Goal: Communication & Community: Answer question/provide support

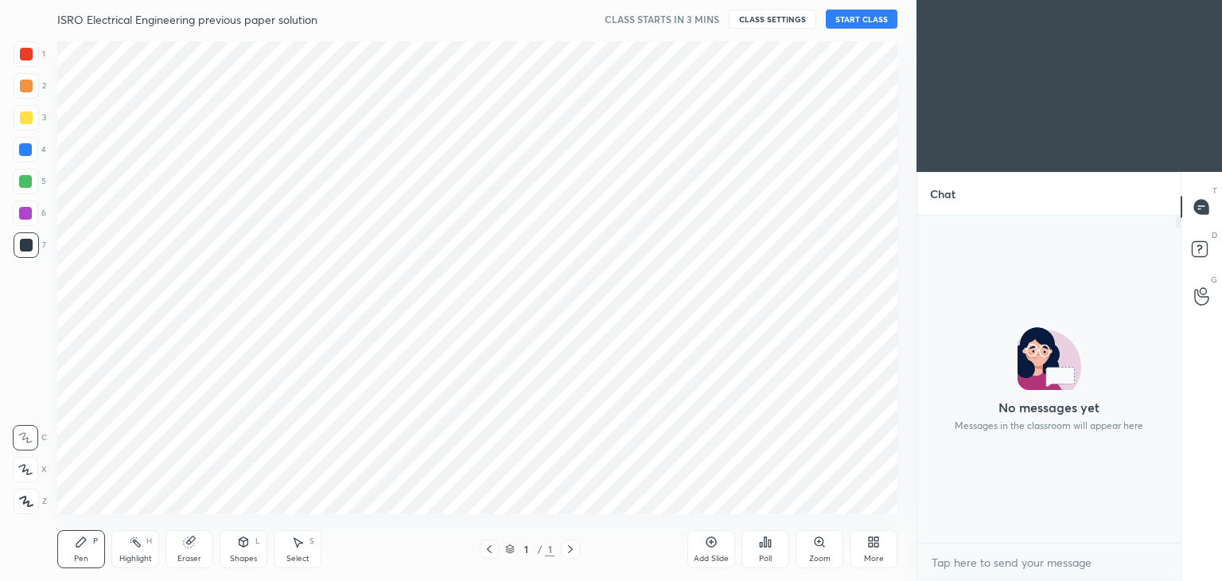
scroll to position [6, 5]
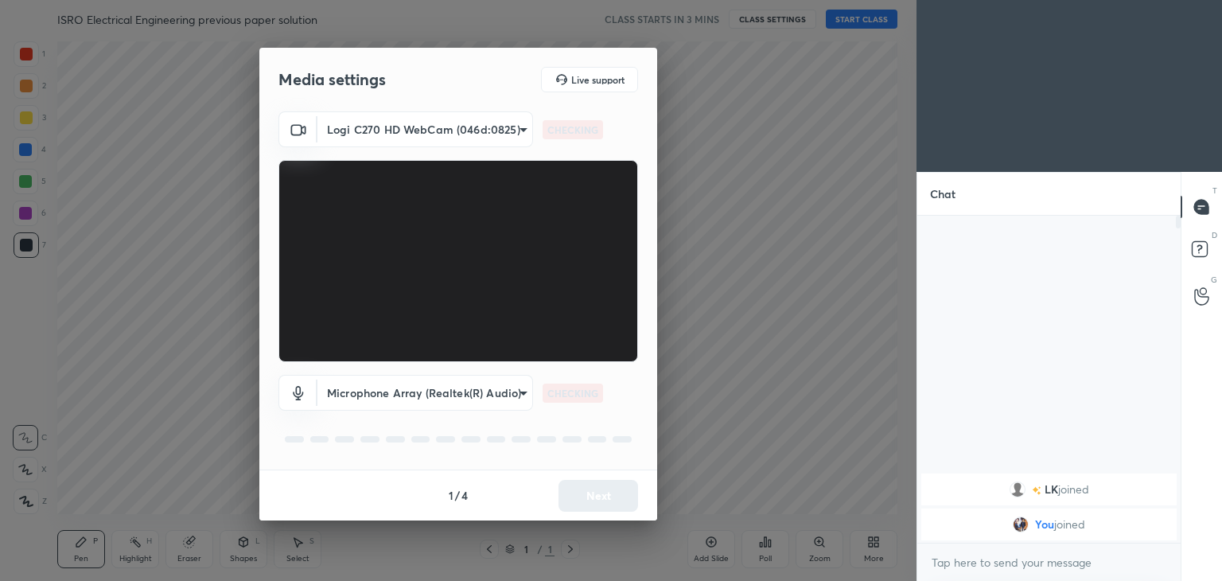
click at [400, 128] on body "1 2 3 4 5 6 7 C X Z C X Z E E Erase all H H ISRO Electrical Engineering previou…" at bounding box center [611, 290] width 1222 height 581
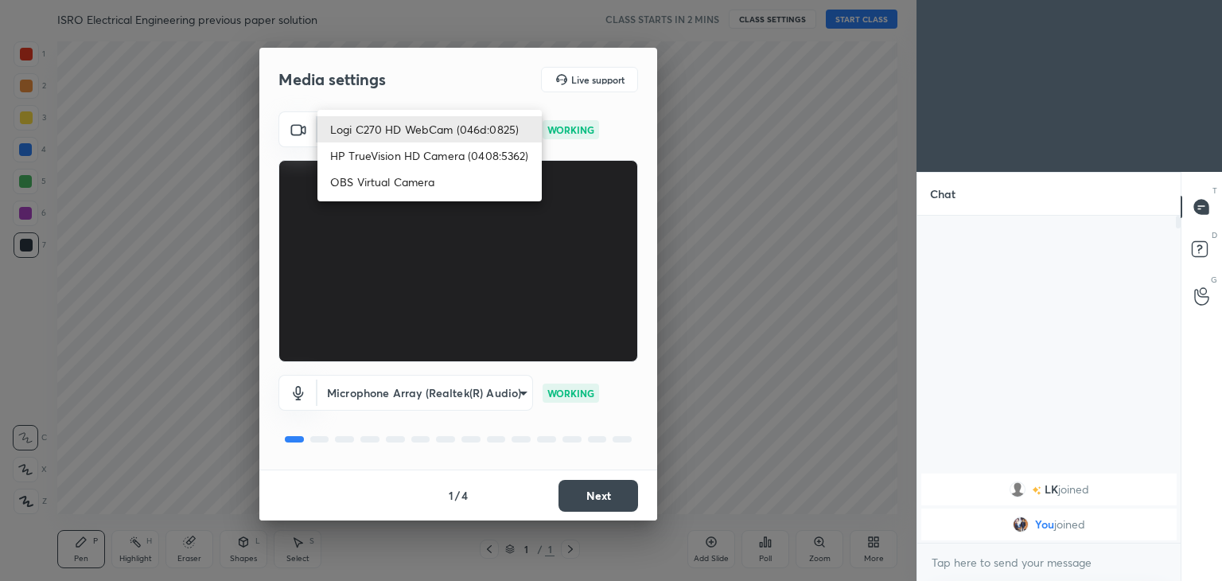
click at [407, 154] on li "HP TrueVision HD Camera (0408:5362)" at bounding box center [430, 155] width 224 height 26
type input "6e129c3dbbea9c9f038ced86e3329b4af5251c06b4e783936748cd200869bc07"
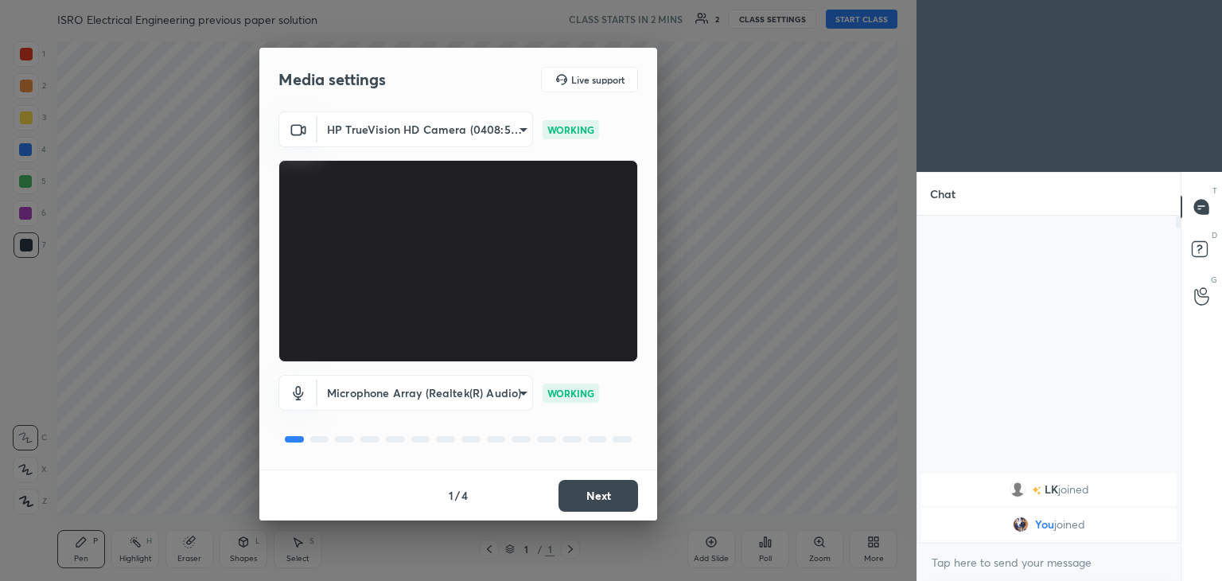
click at [611, 501] on button "Next" at bounding box center [599, 496] width 80 height 32
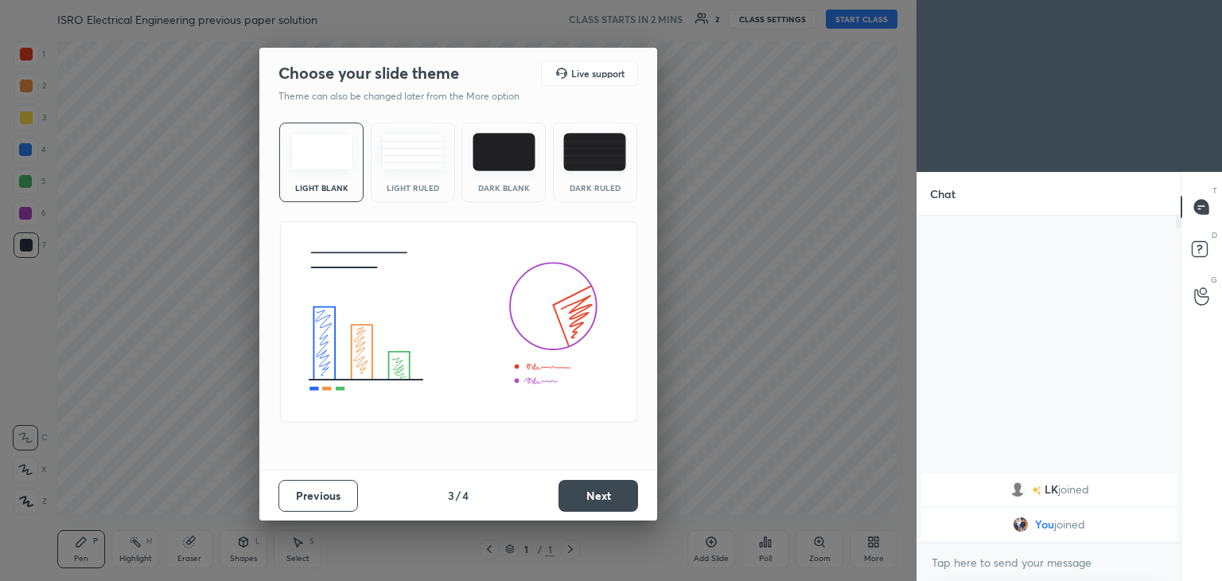
click at [629, 495] on button "Next" at bounding box center [599, 496] width 80 height 32
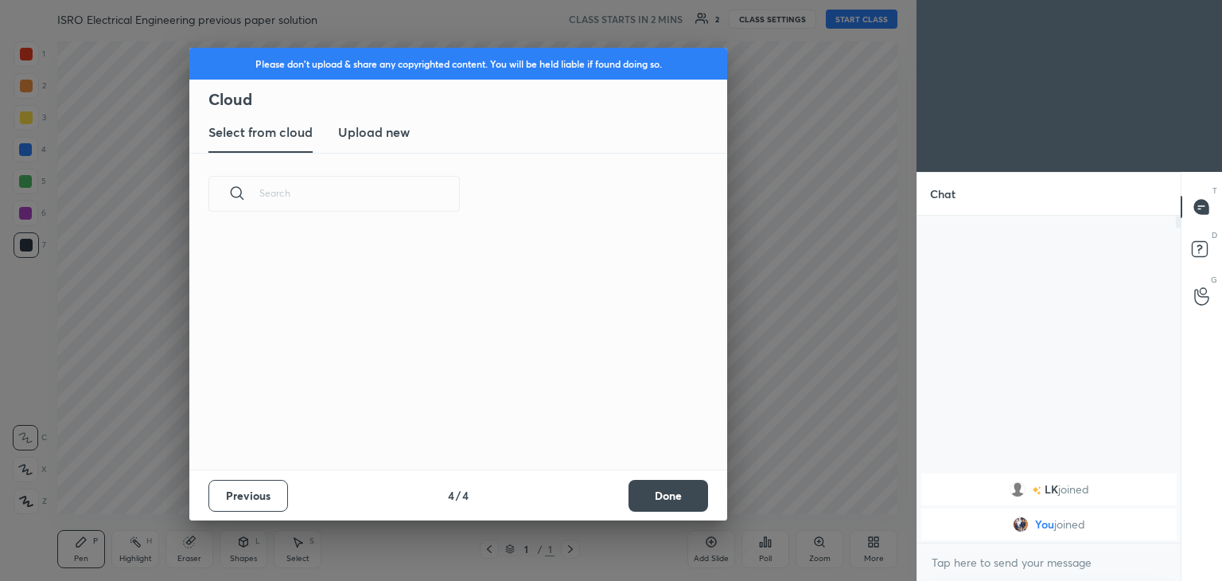
click at [649, 497] on button "Done" at bounding box center [669, 496] width 80 height 32
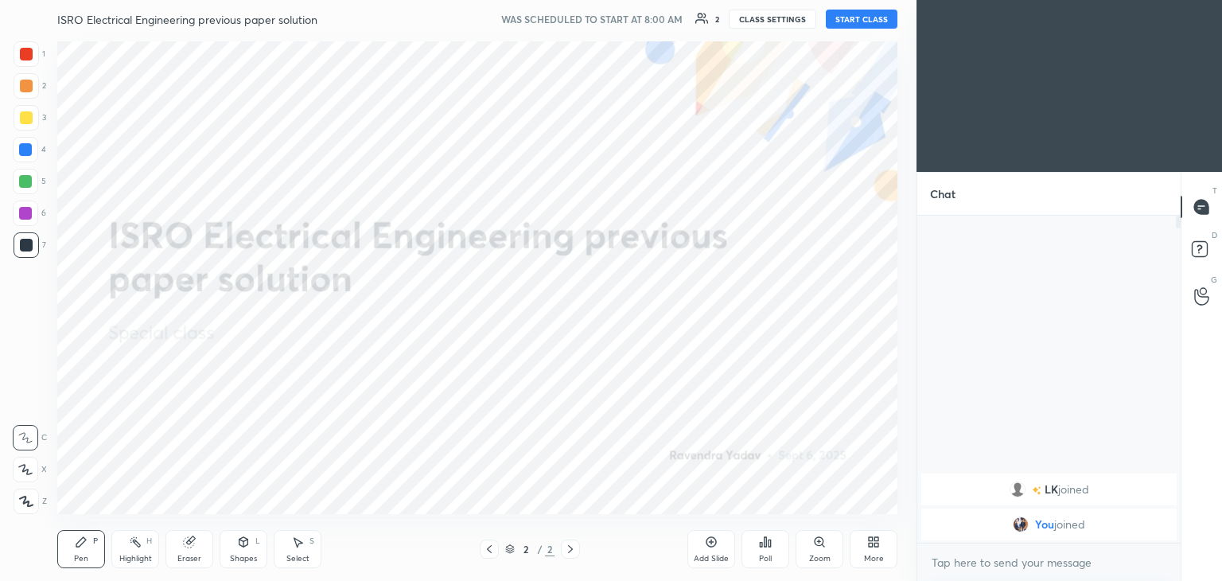
click at [866, 16] on button "START CLASS" at bounding box center [862, 19] width 72 height 19
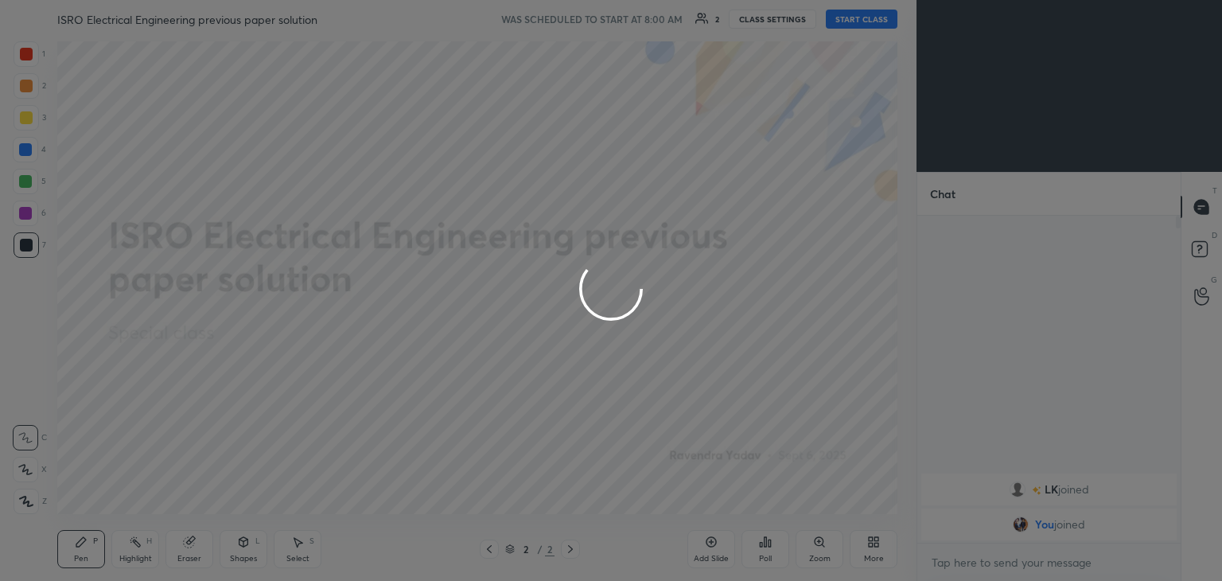
type textarea "x"
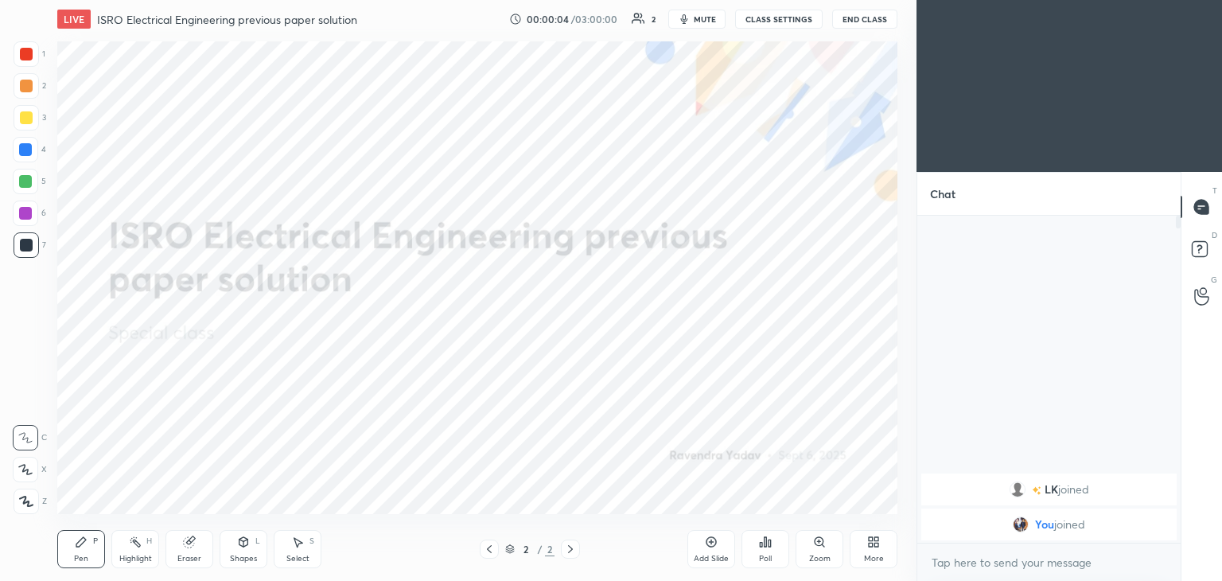
click at [703, 8] on div "LIVE ISRO Electrical Engineering previous paper solution 00:00:04 / 03:00:00 2 …" at bounding box center [477, 19] width 840 height 38
drag, startPoint x: 713, startPoint y: 17, endPoint x: 726, endPoint y: 16, distance: 12.8
click at [713, 14] on span "mute" at bounding box center [705, 19] width 22 height 11
click at [877, 562] on div "More" at bounding box center [874, 559] width 20 height 8
click at [789, 389] on div "Upload File" at bounding box center [783, 392] width 41 height 8
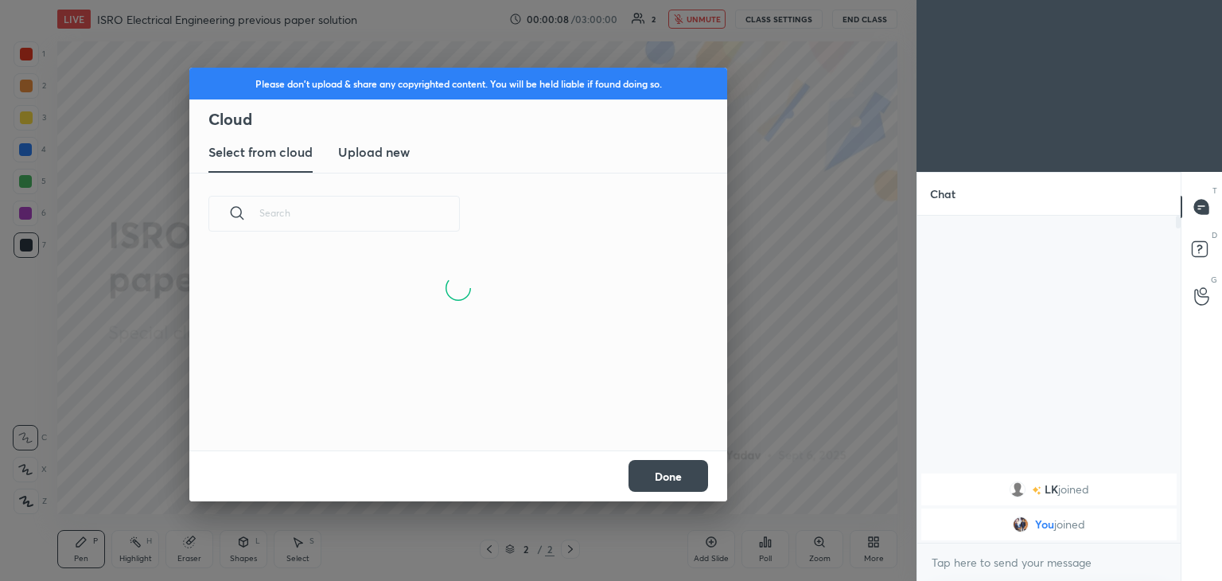
click at [376, 142] on h3 "Upload new" at bounding box center [374, 151] width 72 height 19
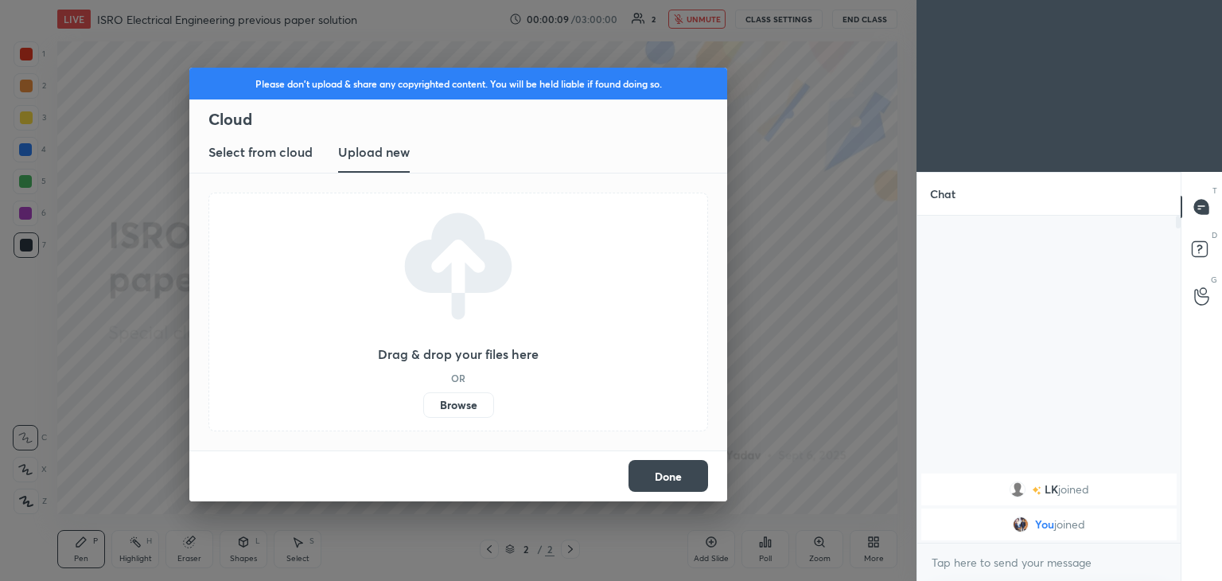
click at [452, 405] on label "Browse" at bounding box center [458, 404] width 71 height 25
click at [423, 405] on input "Browse" at bounding box center [423, 404] width 0 height 25
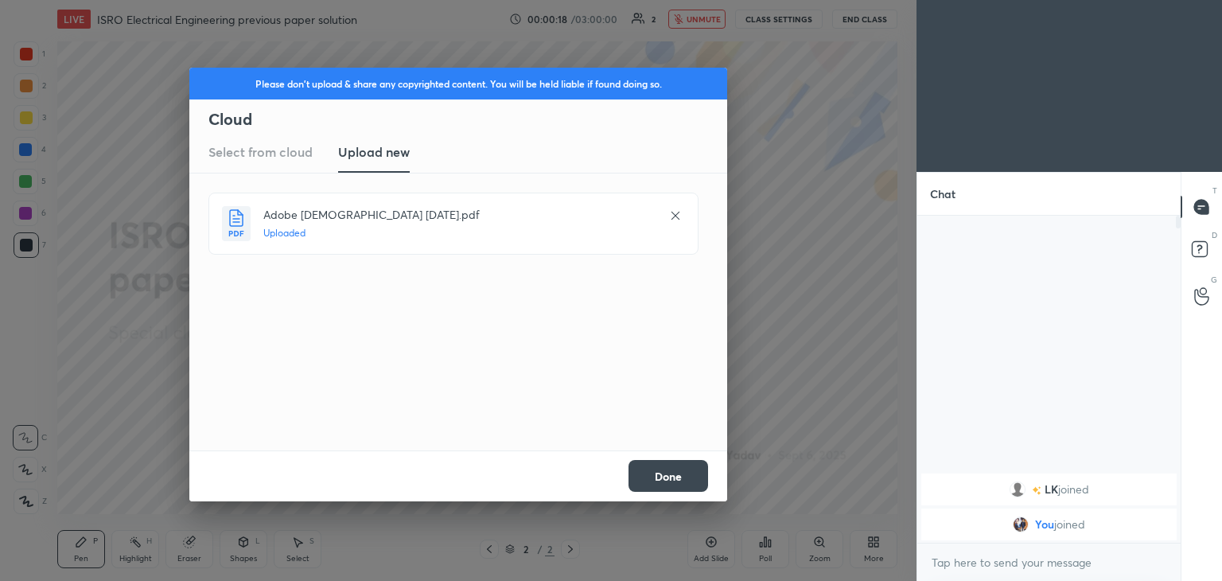
click at [666, 484] on button "Done" at bounding box center [669, 476] width 80 height 32
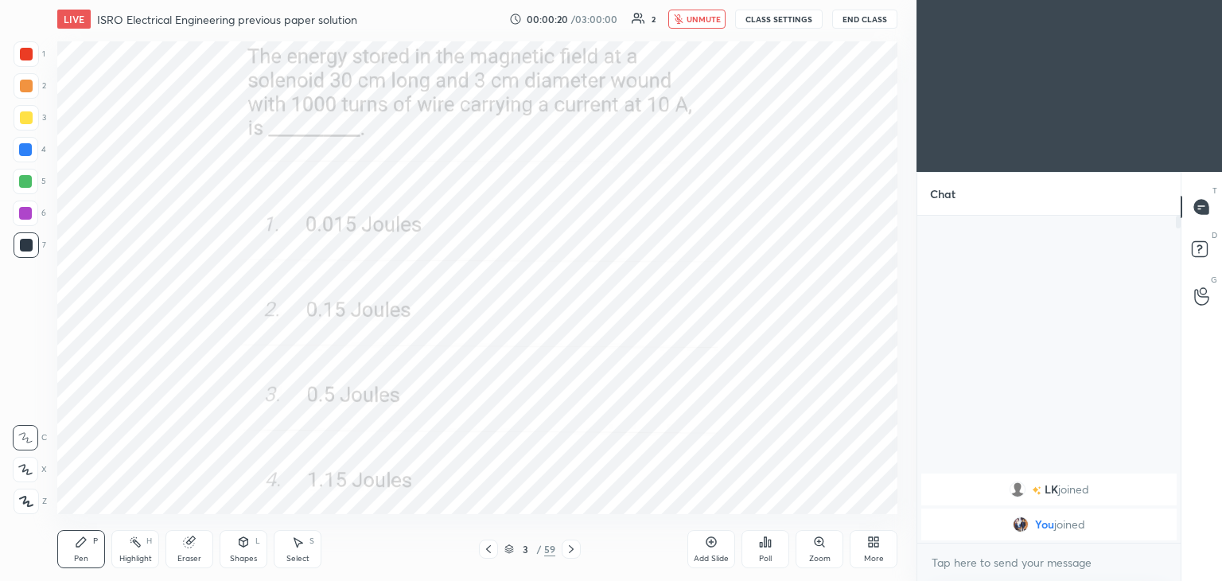
click at [495, 551] on div at bounding box center [488, 549] width 19 height 19
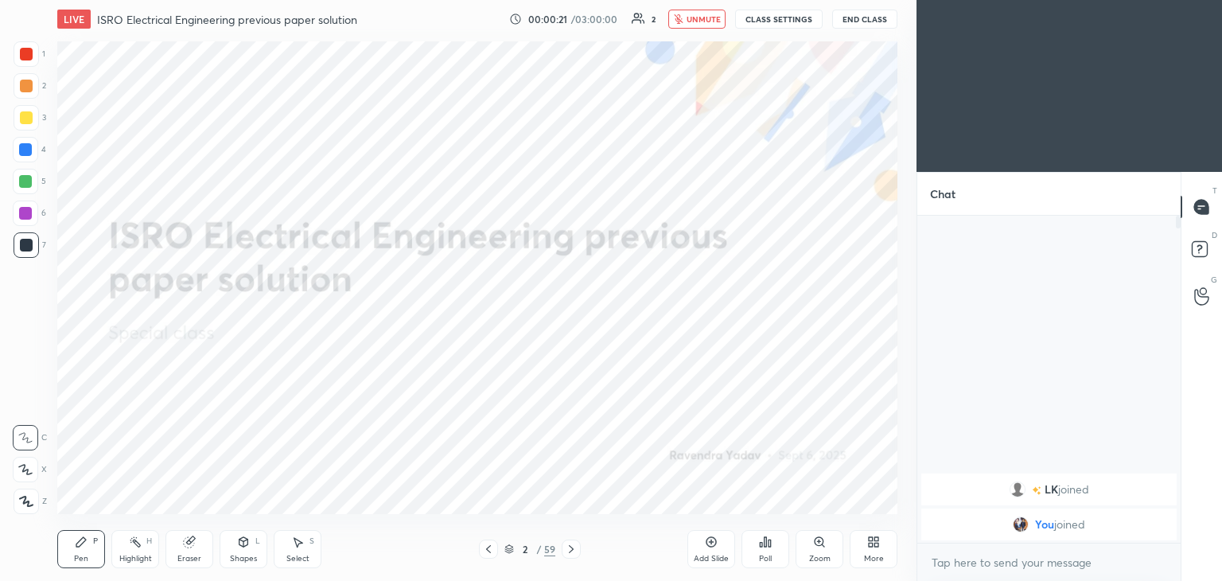
click at [867, 552] on div "More" at bounding box center [874, 549] width 48 height 38
click at [793, 396] on div "Upload File" at bounding box center [783, 392] width 41 height 8
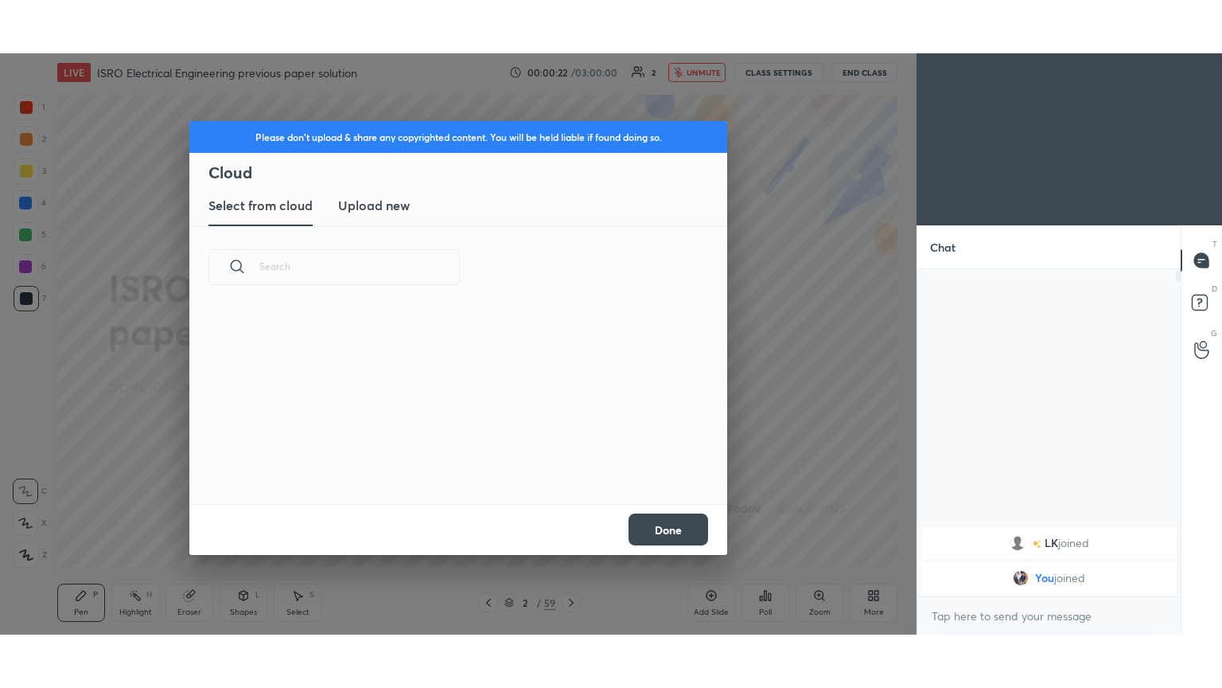
scroll to position [196, 511]
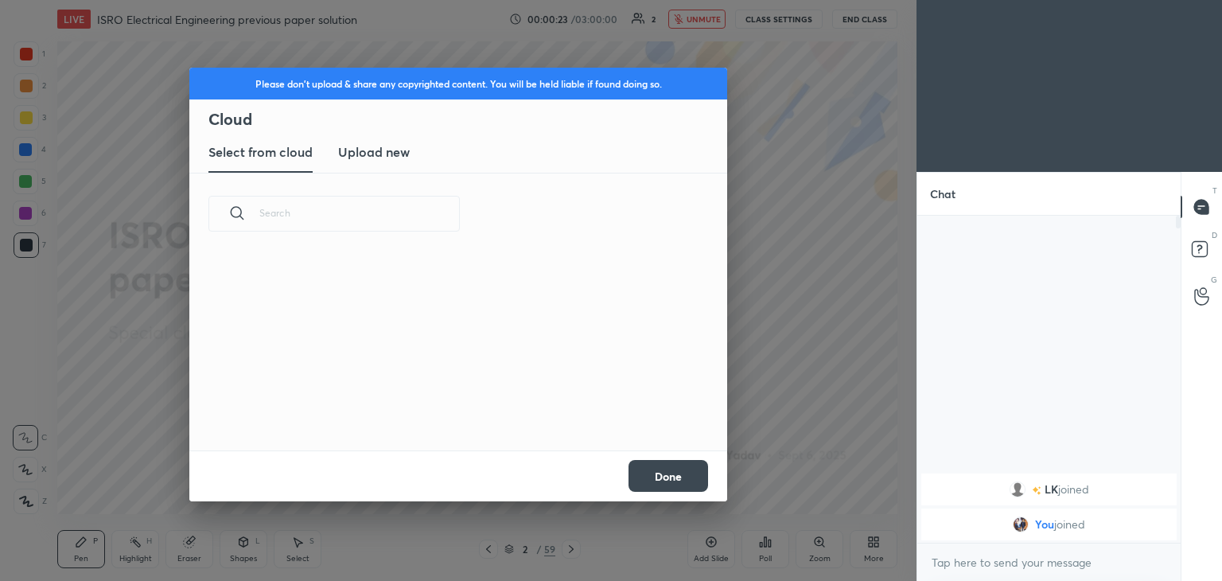
click at [392, 167] on new "Upload new" at bounding box center [374, 153] width 72 height 40
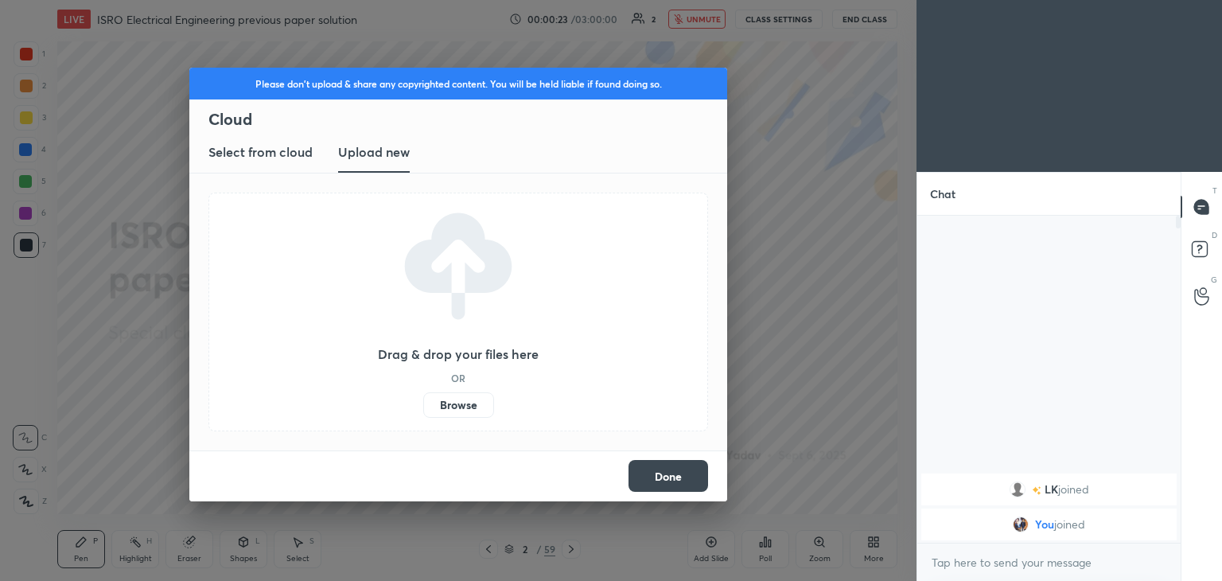
click at [471, 406] on label "Browse" at bounding box center [458, 404] width 71 height 25
click at [423, 406] on input "Browse" at bounding box center [423, 404] width 0 height 25
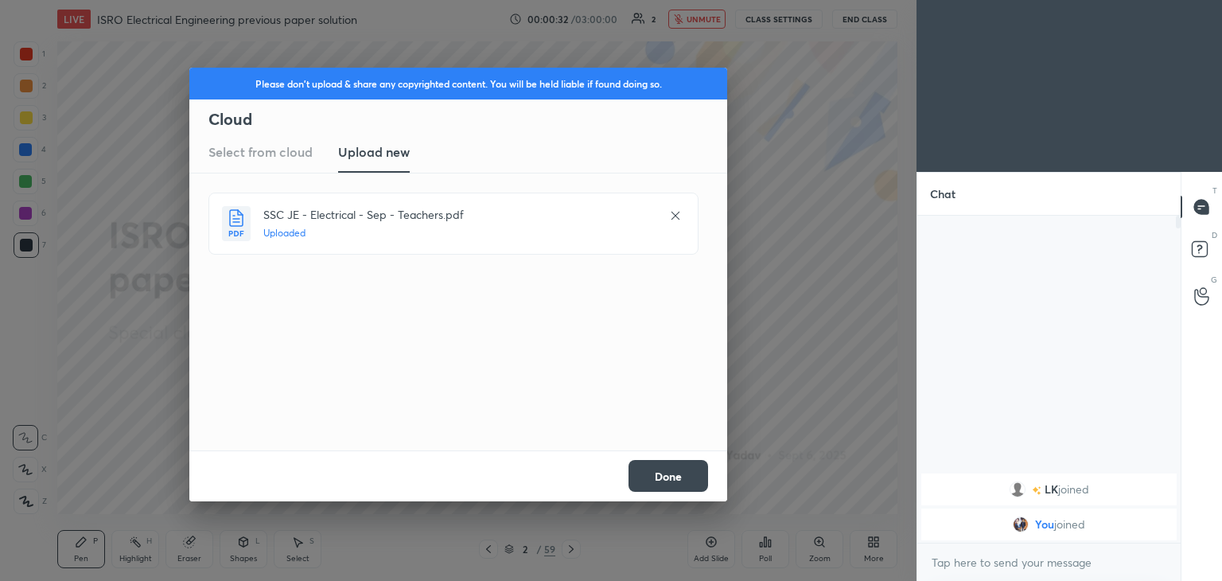
click at [648, 474] on button "Done" at bounding box center [669, 476] width 80 height 32
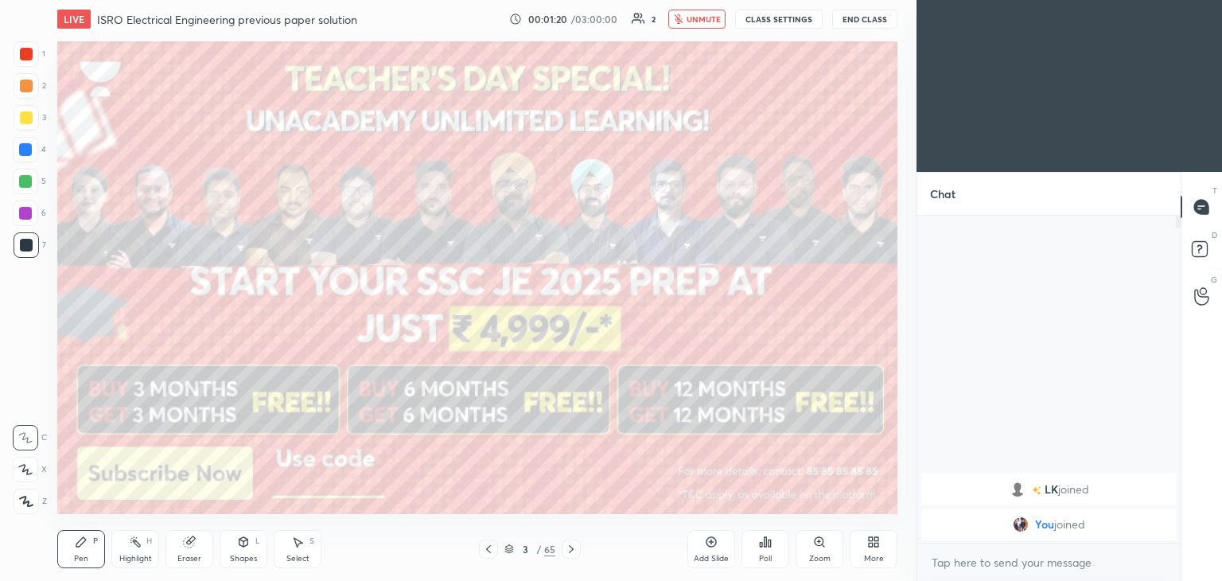
click at [705, 24] on button "unmute" at bounding box center [696, 19] width 57 height 19
click at [742, 19] on button "CLASS SETTINGS" at bounding box center [779, 19] width 88 height 19
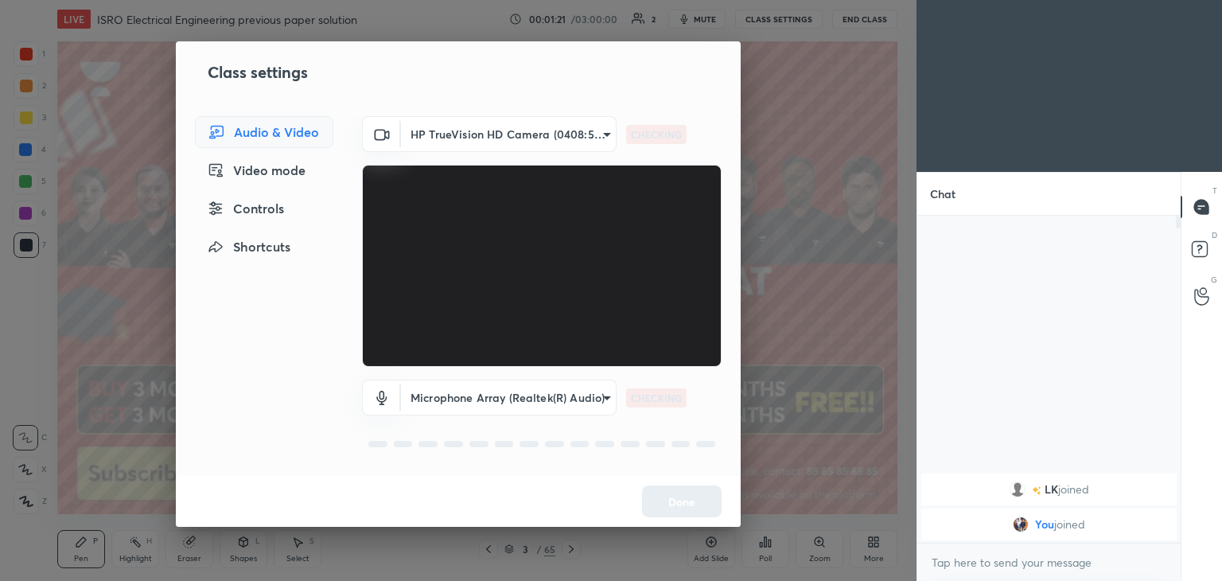
click at [530, 134] on body "1 2 3 4 5 6 7 C X Z C X Z E E Erase all H H LIVE ISRO Electrical Engineering pr…" at bounding box center [611, 290] width 1222 height 581
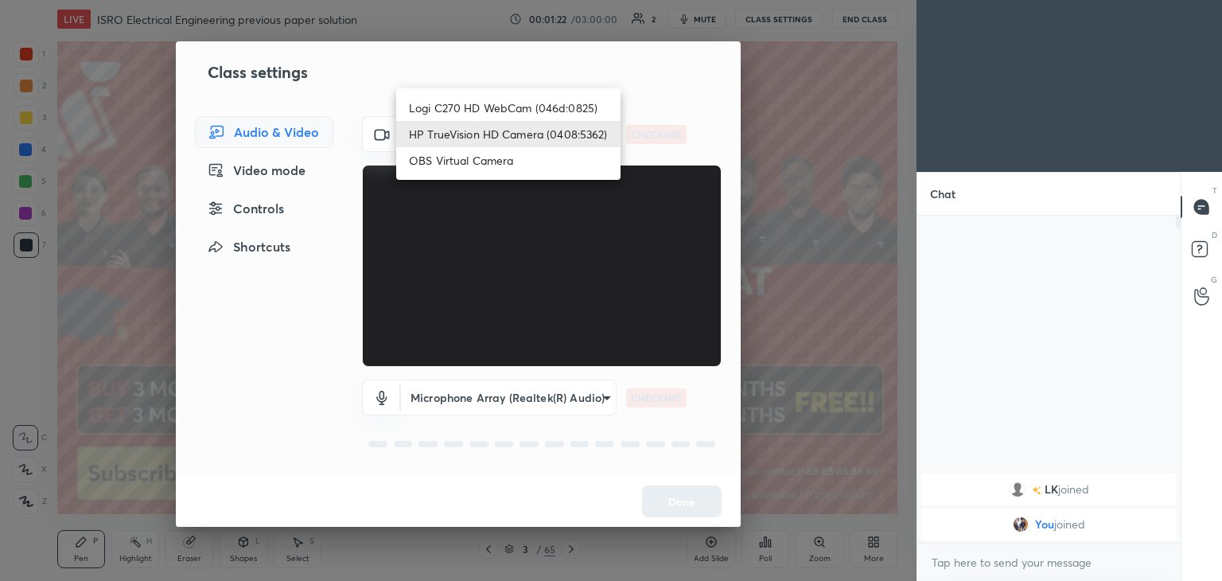
drag, startPoint x: 513, startPoint y: 112, endPoint x: 516, endPoint y: 131, distance: 18.6
click at [512, 112] on li "Logi C270 HD WebCam (046d:0825)" at bounding box center [508, 108] width 224 height 26
type input "f7d1afb7c9de9e4a754af8163ae90a07716e8f4ac3369fe1a9090404ef363049"
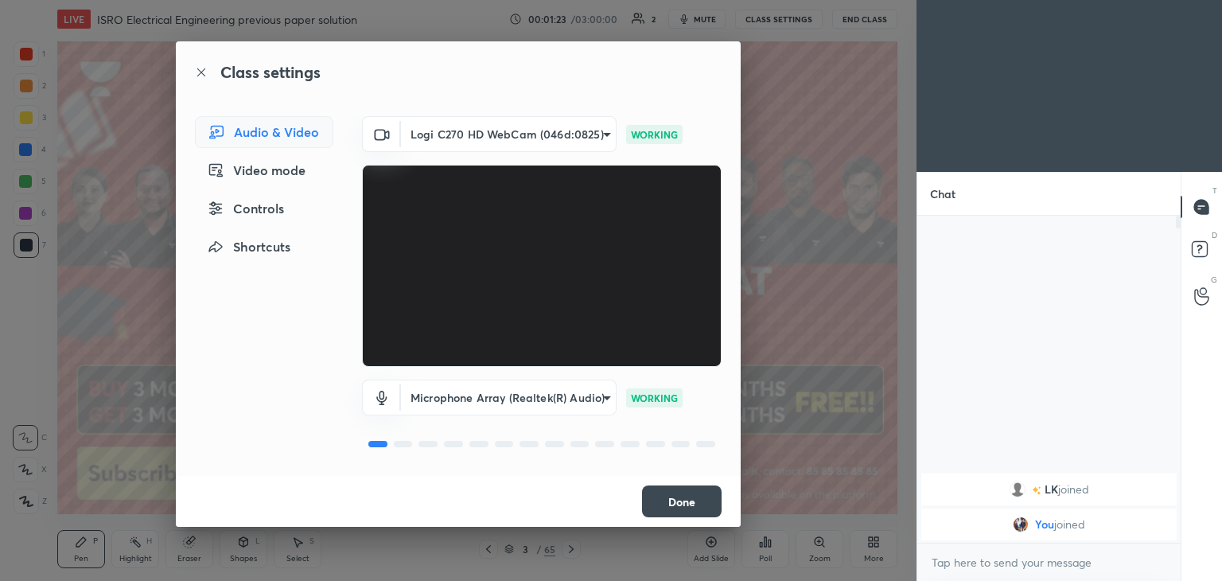
click at [697, 503] on button "Done" at bounding box center [682, 501] width 80 height 32
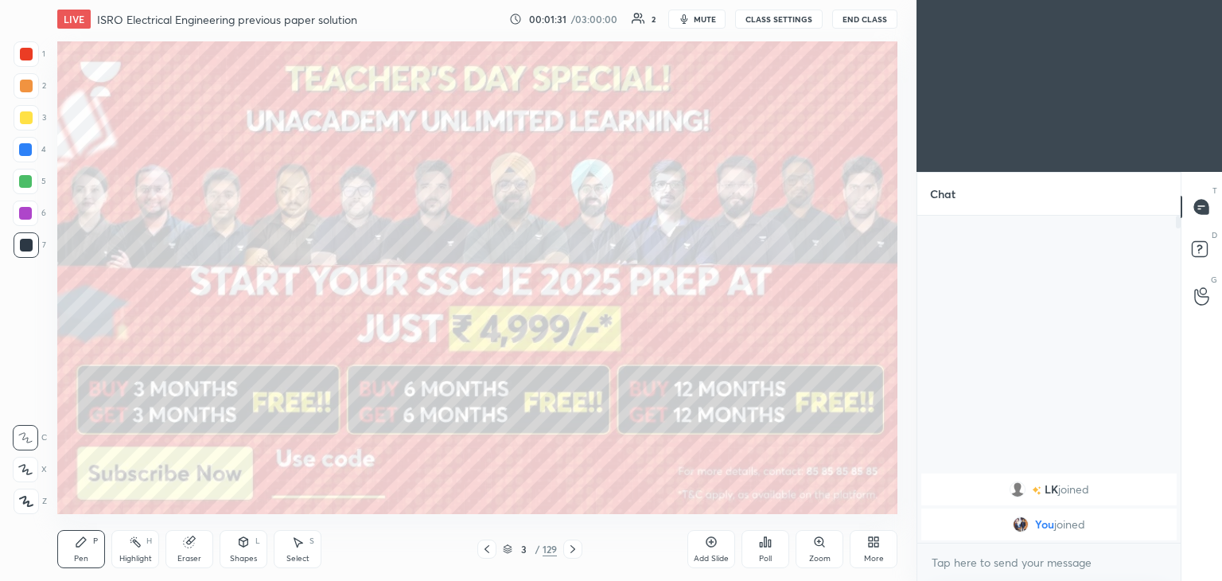
drag, startPoint x: 10, startPoint y: 123, endPoint x: 32, endPoint y: 119, distance: 21.7
click at [13, 124] on div "1 2 3 4 5 6 7 C X Z C X Z E E Erase all H H" at bounding box center [25, 277] width 51 height 473
click at [32, 124] on div at bounding box center [26, 117] width 25 height 25
click at [29, 473] on icon at bounding box center [25, 469] width 14 height 11
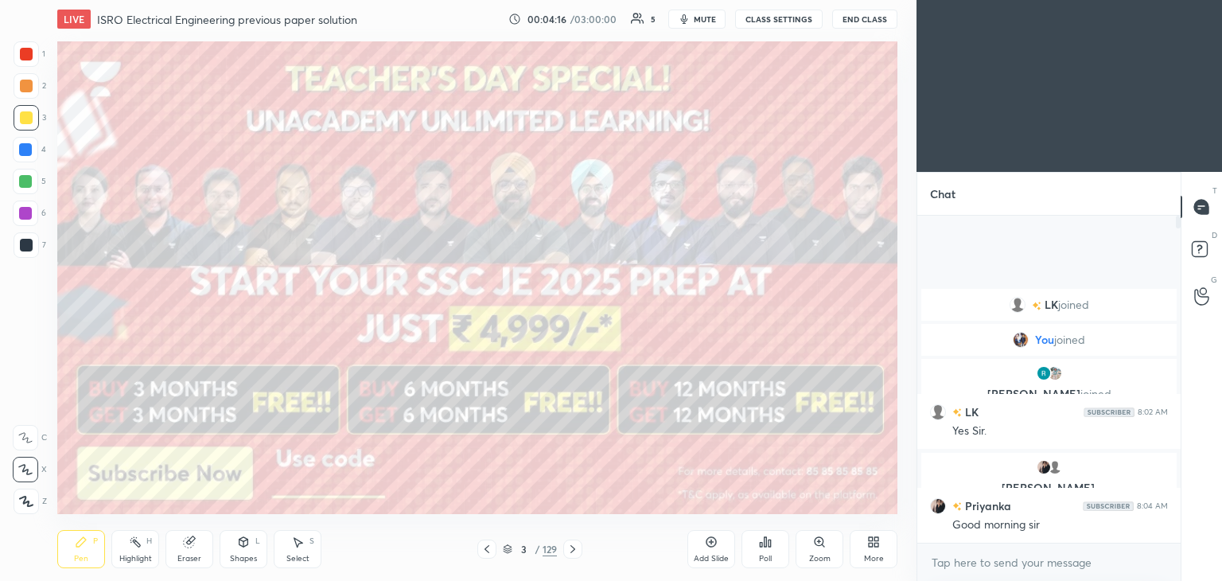
click at [563, 543] on div at bounding box center [572, 549] width 19 height 19
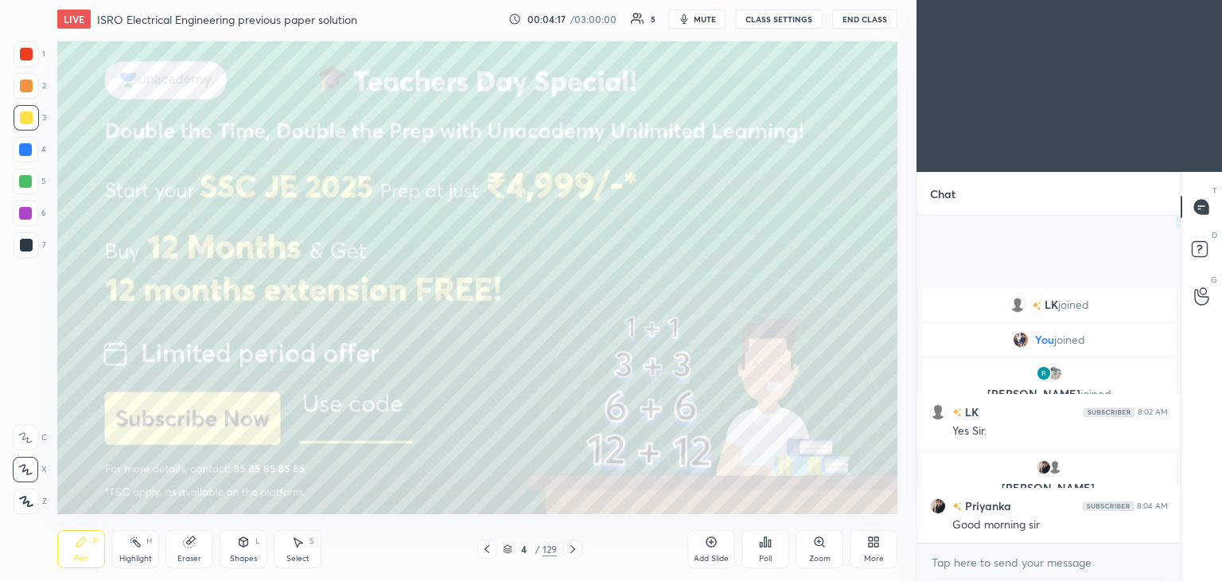
click at [869, 540] on icon at bounding box center [871, 539] width 4 height 4
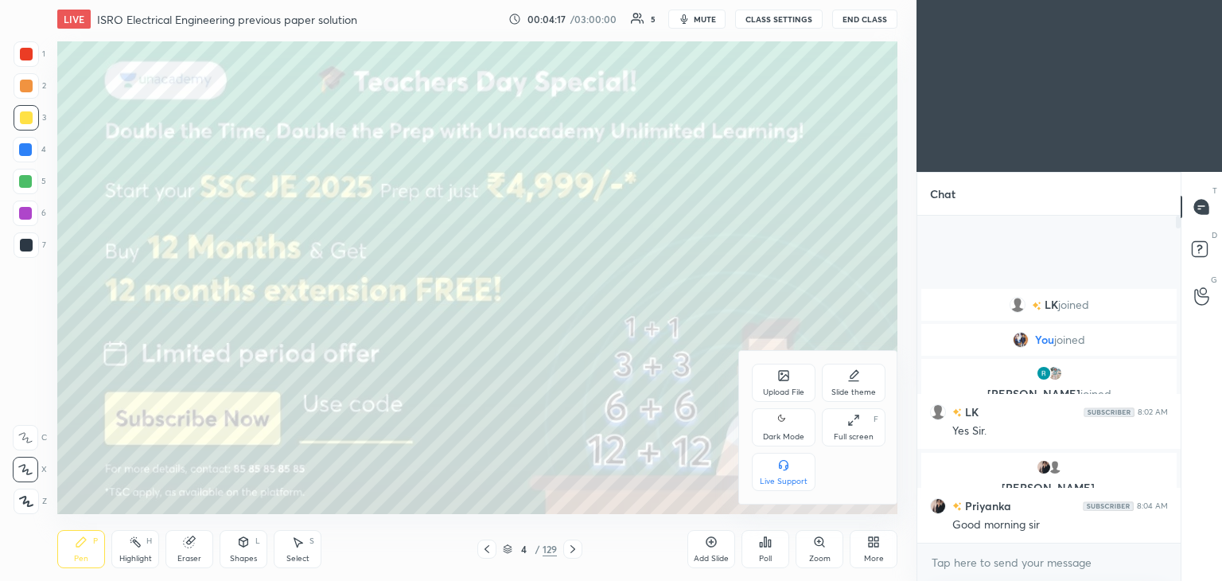
click at [855, 428] on div "Full screen F" at bounding box center [854, 427] width 64 height 38
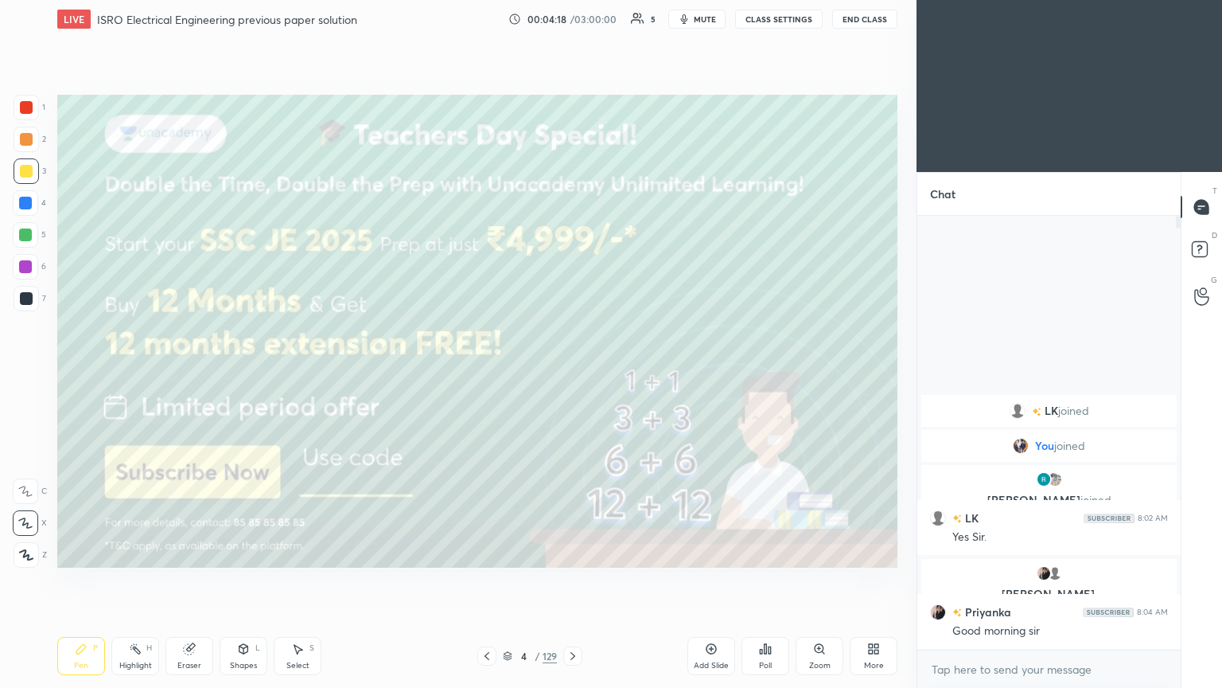
scroll to position [297, 259]
click at [576, 580] on icon at bounding box center [573, 655] width 13 height 13
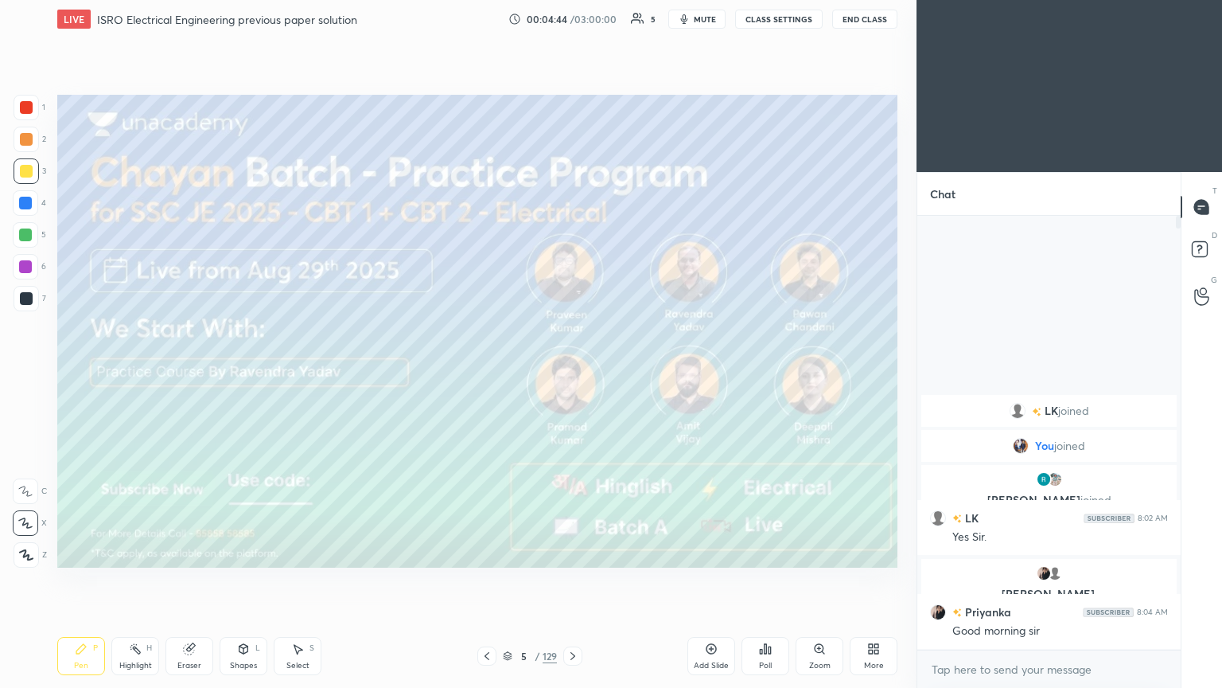
click at [571, 580] on icon at bounding box center [573, 655] width 13 height 13
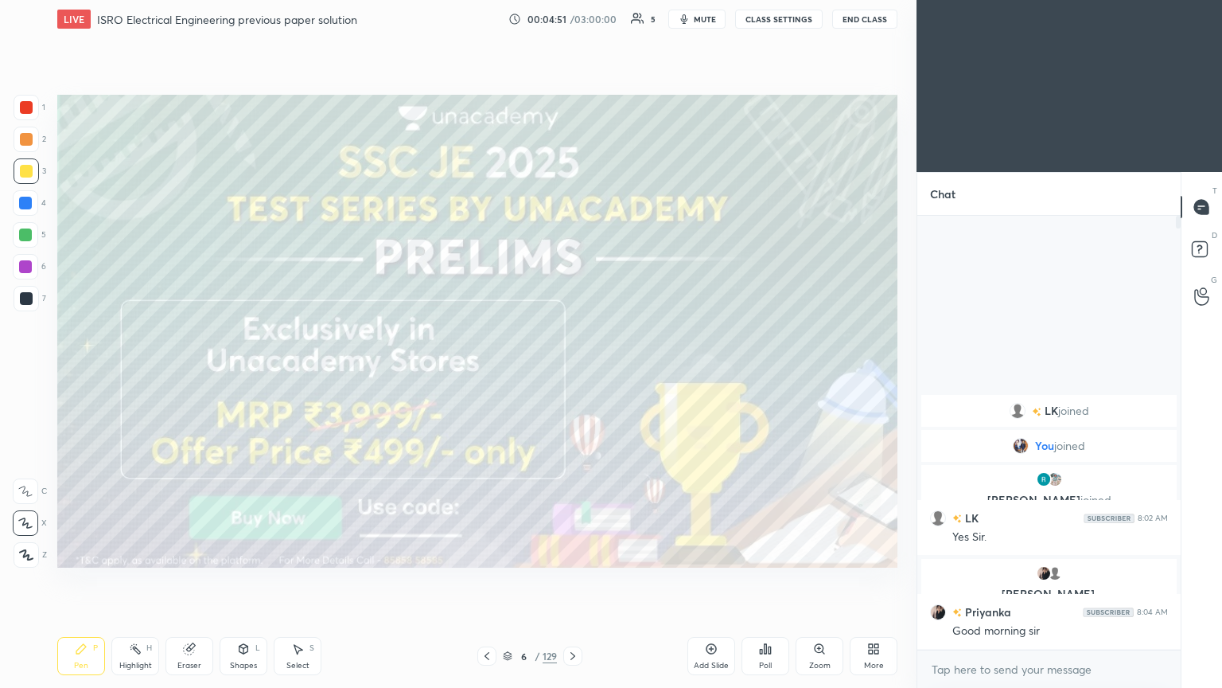
click at [568, 580] on icon at bounding box center [573, 655] width 13 height 13
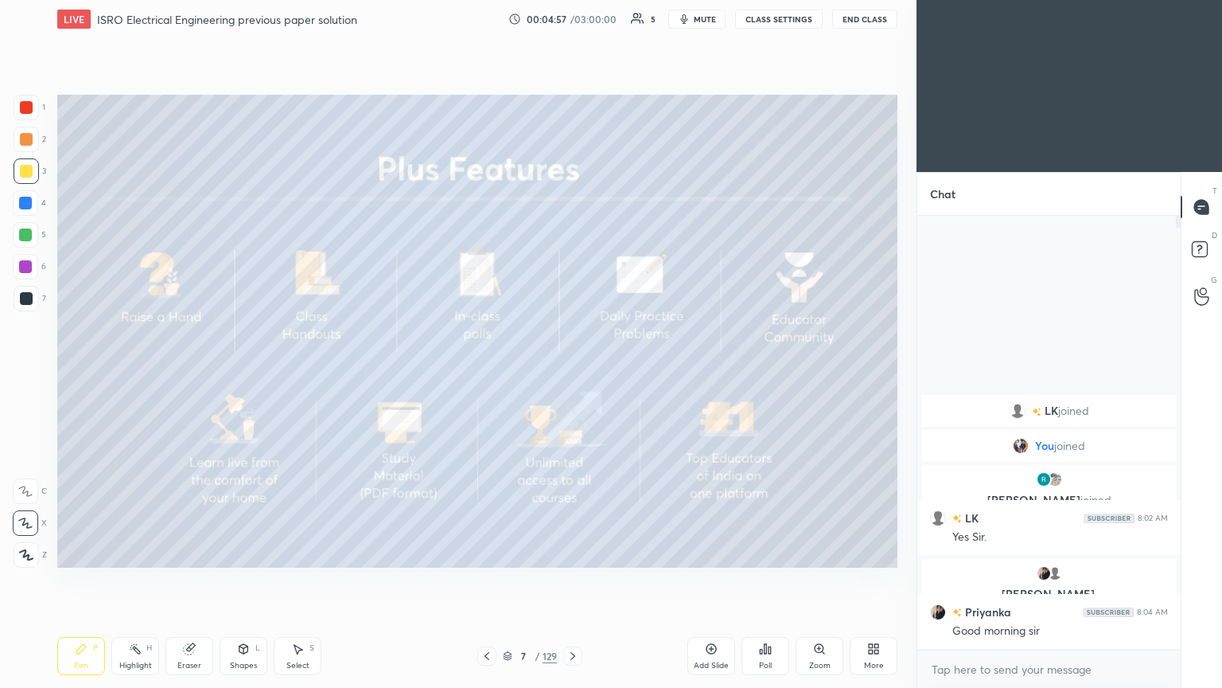
click at [576, 580] on icon at bounding box center [573, 655] width 13 height 13
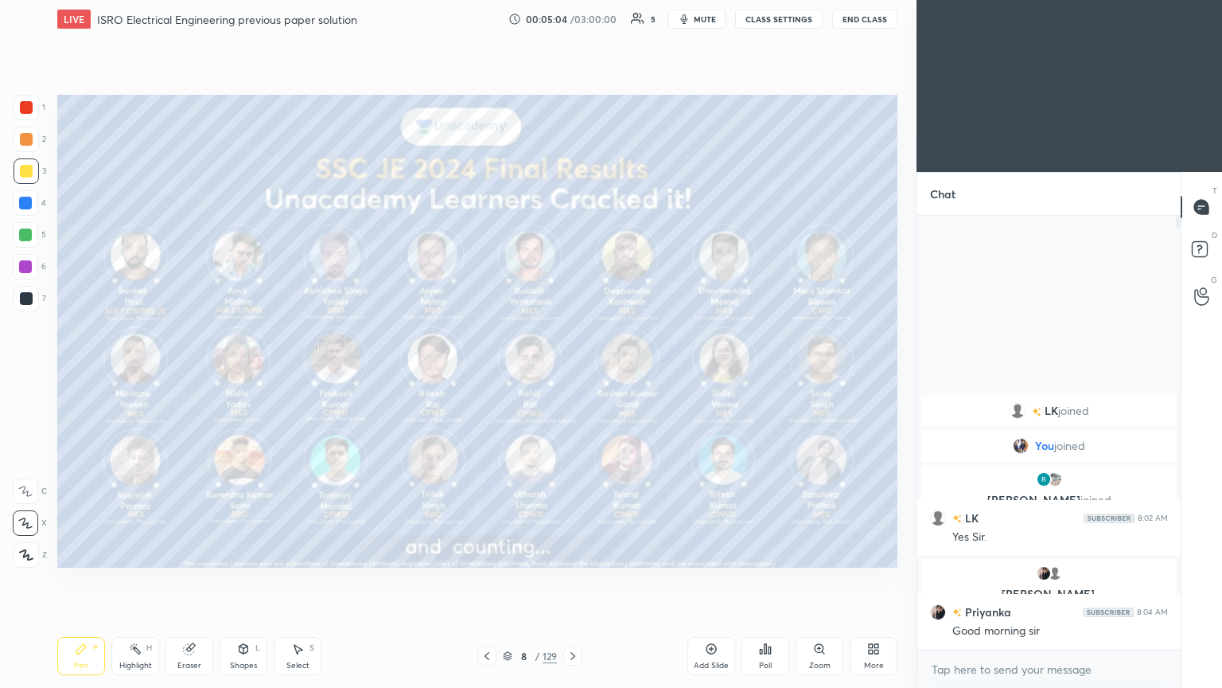
click at [574, 580] on icon at bounding box center [573, 655] width 13 height 13
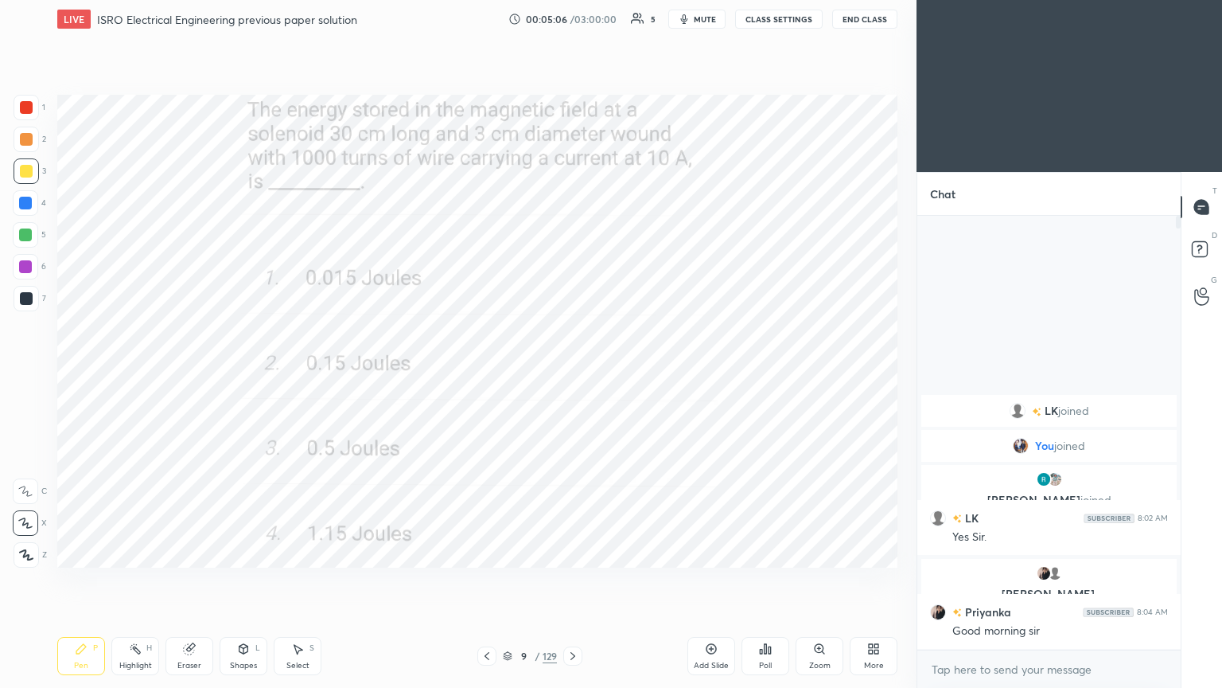
click at [33, 120] on div "1" at bounding box center [30, 111] width 32 height 32
click at [83, 580] on icon at bounding box center [81, 649] width 10 height 10
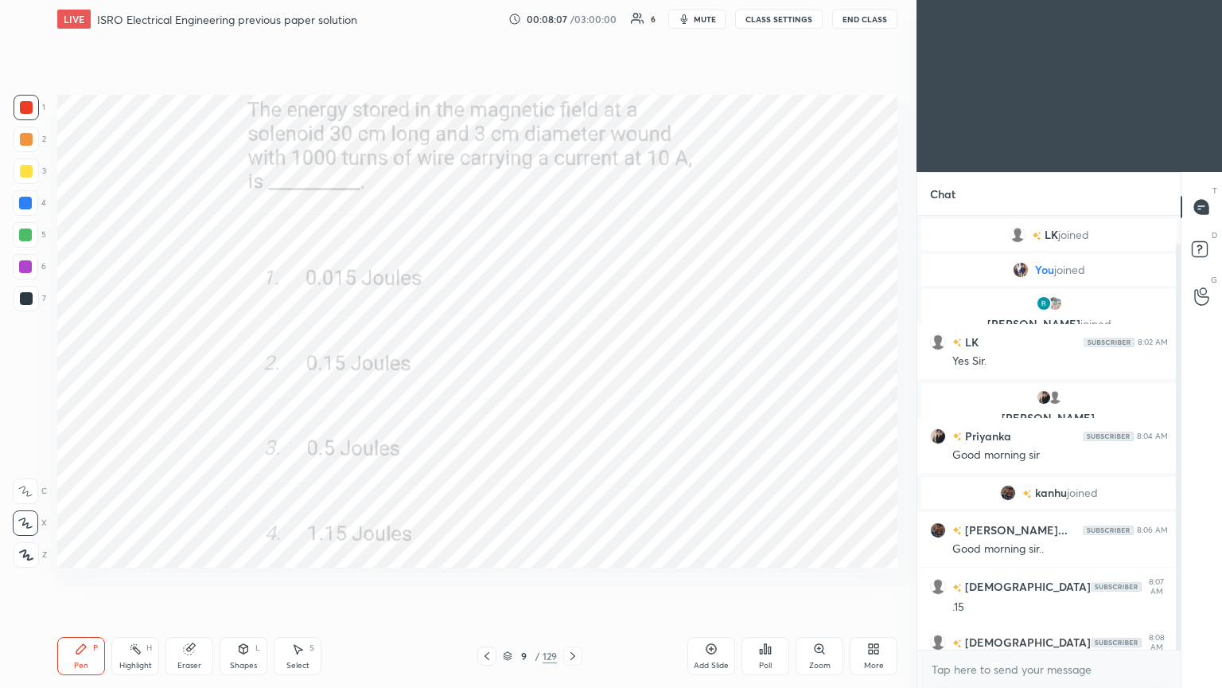
drag, startPoint x: 1179, startPoint y: 510, endPoint x: 1176, endPoint y: 557, distance: 47.1
click at [1178, 559] on div at bounding box center [1178, 447] width 5 height 406
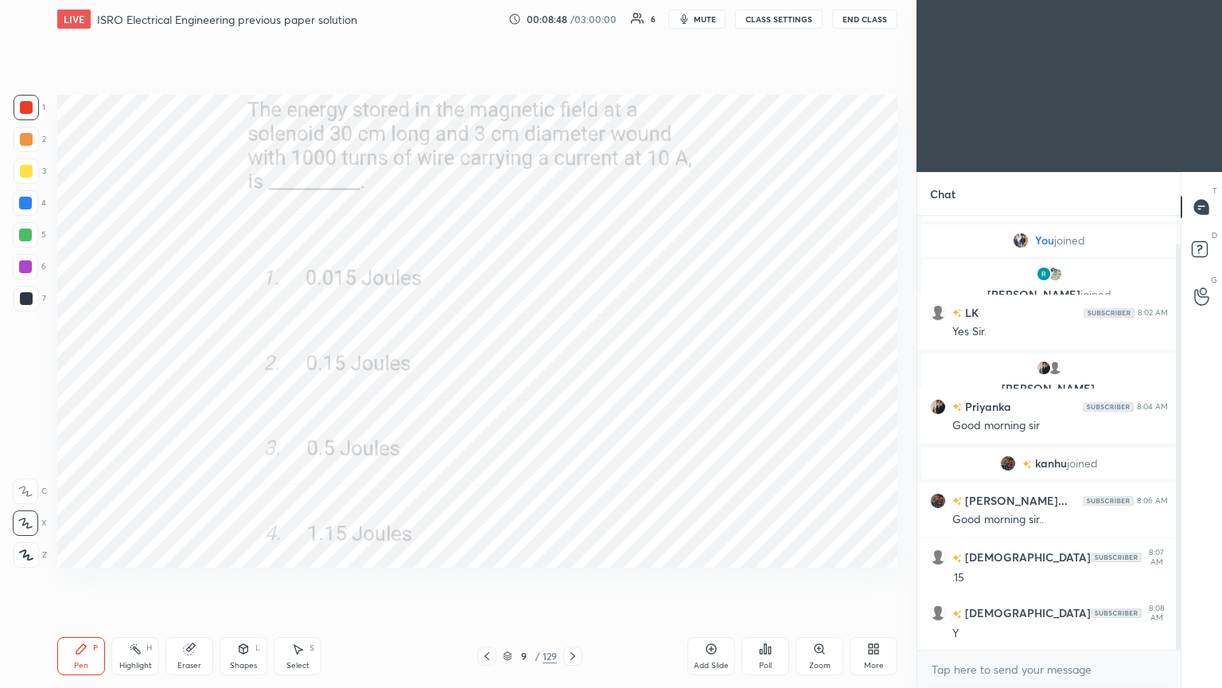
scroll to position [85, 0]
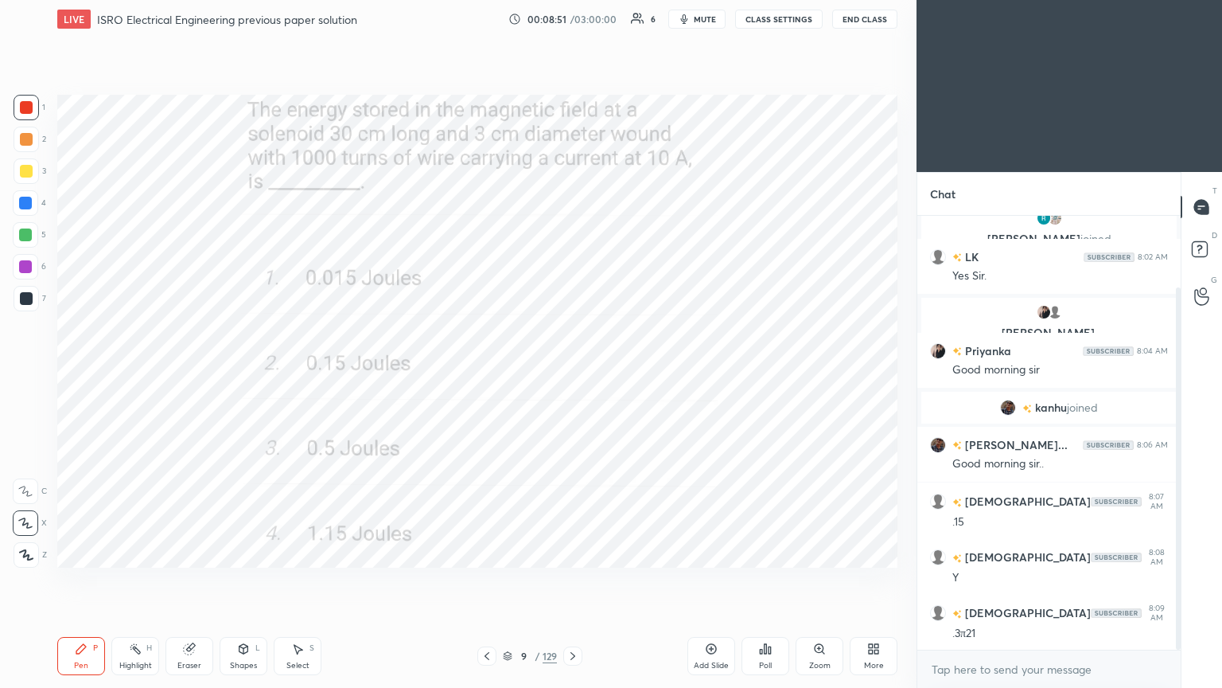
click at [570, 580] on icon at bounding box center [573, 655] width 13 height 13
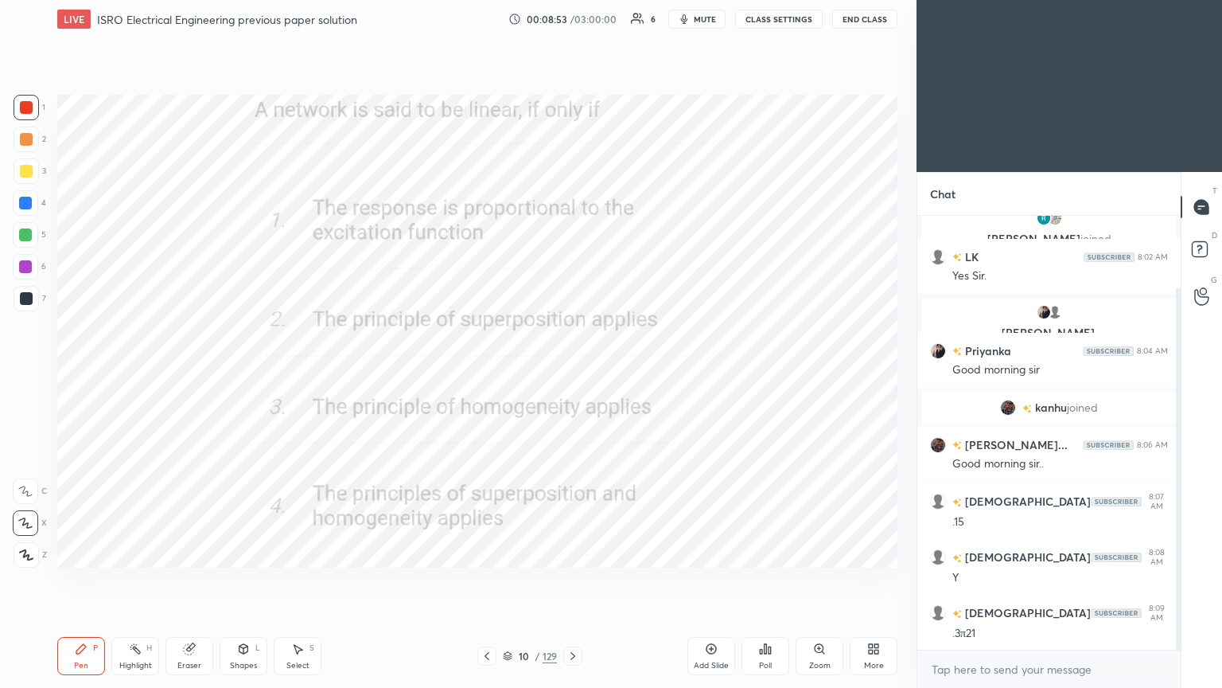
click at [27, 105] on div at bounding box center [26, 107] width 13 height 13
click at [74, 580] on div "Pen" at bounding box center [81, 665] width 14 height 8
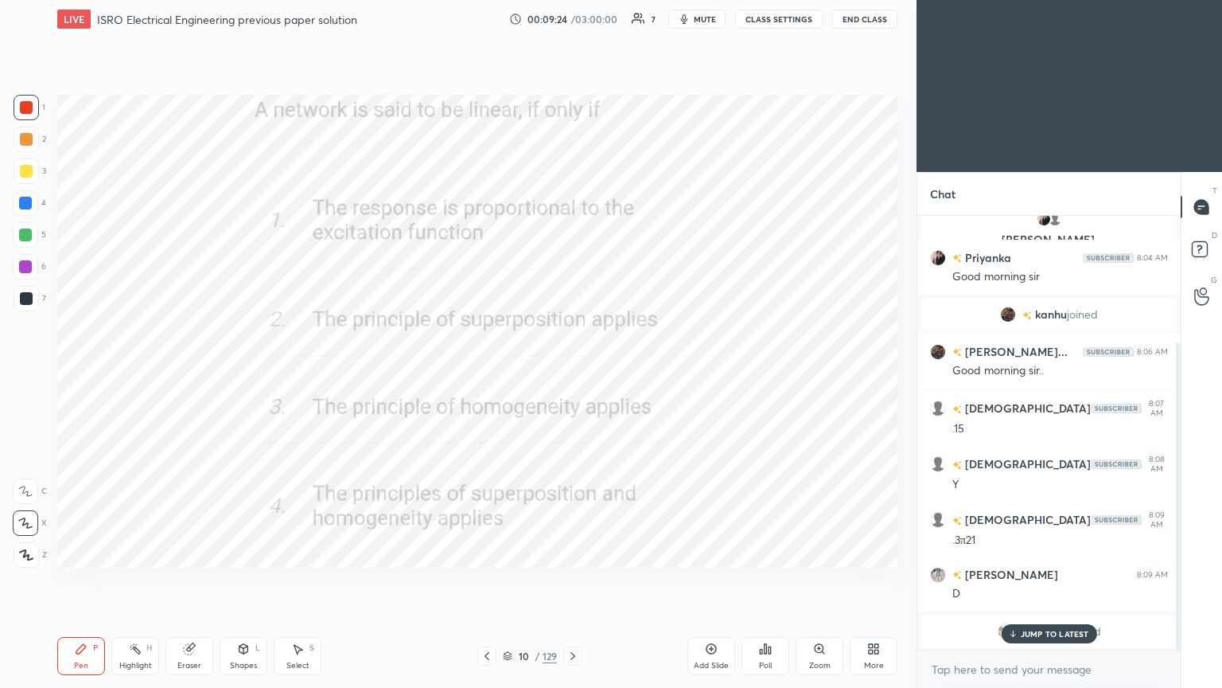
scroll to position [235, 0]
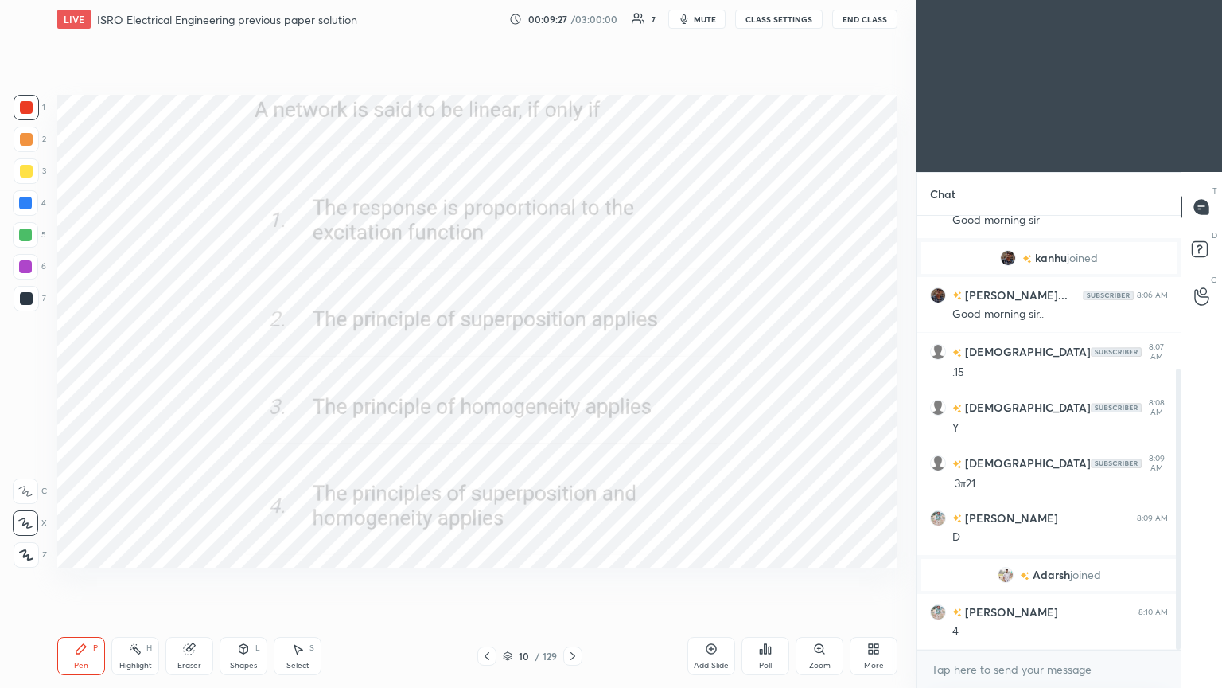
drag, startPoint x: 1179, startPoint y: 516, endPoint x: 1172, endPoint y: 579, distance: 64.1
click at [1178, 580] on div at bounding box center [1178, 509] width 5 height 282
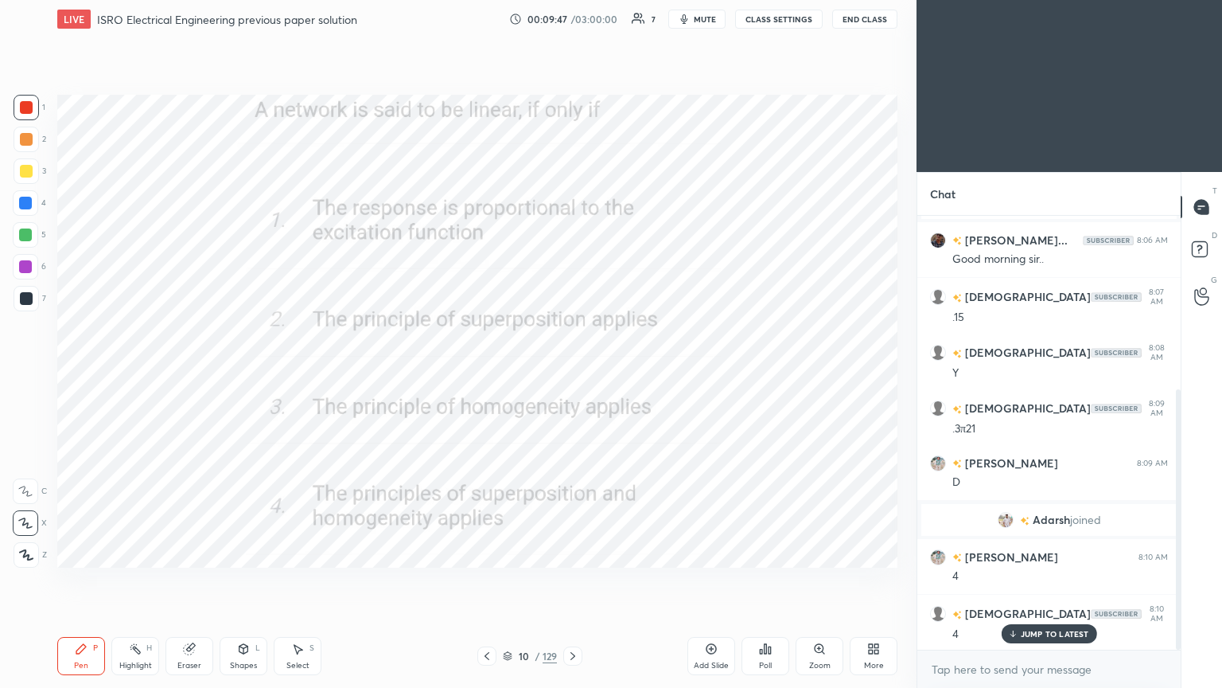
click at [573, 580] on icon at bounding box center [573, 656] width 5 height 8
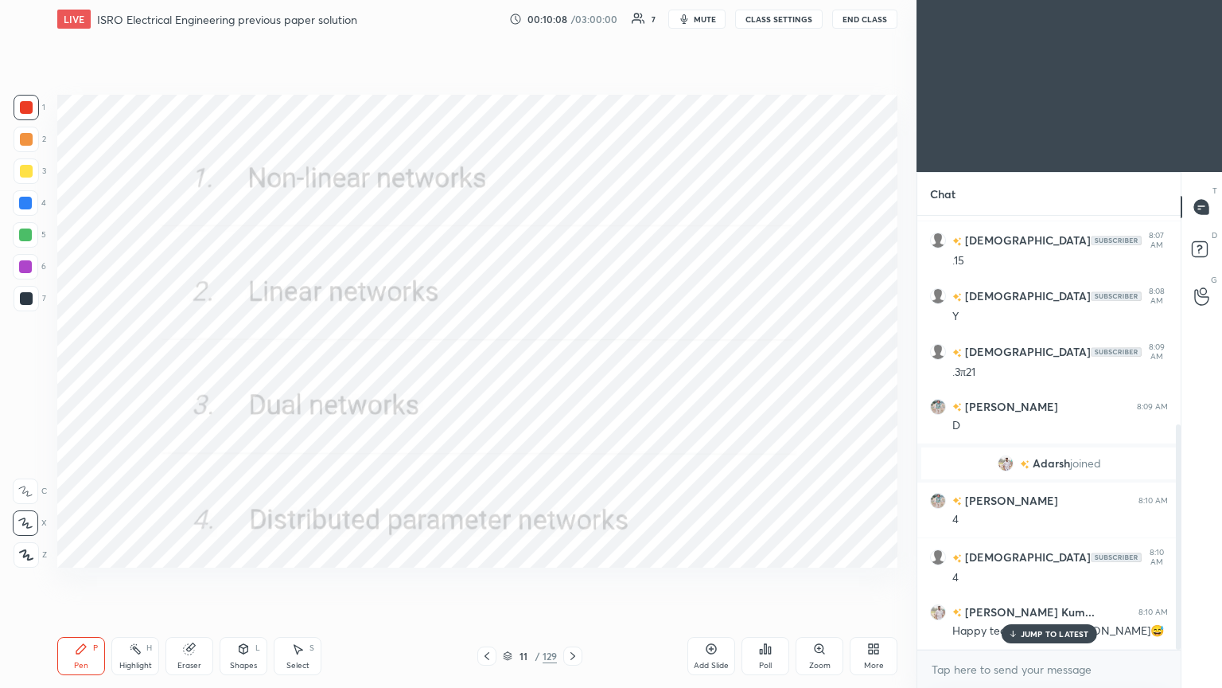
scroll to position [401, 0]
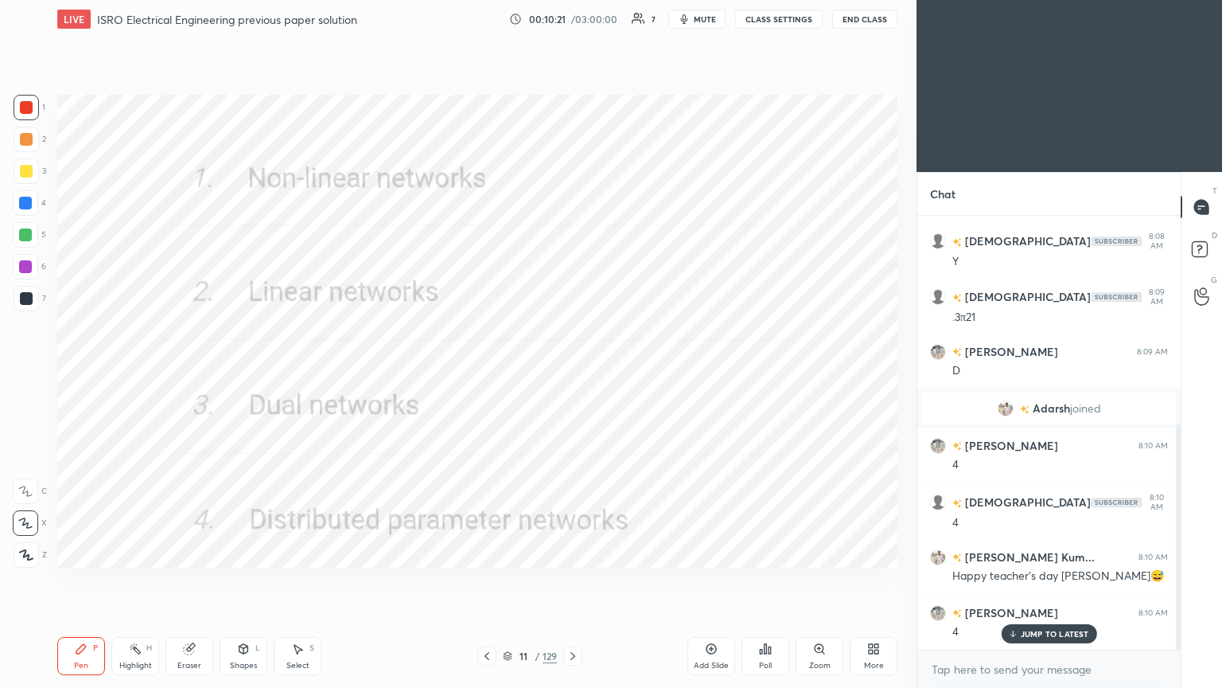
click at [580, 580] on div at bounding box center [572, 655] width 19 height 19
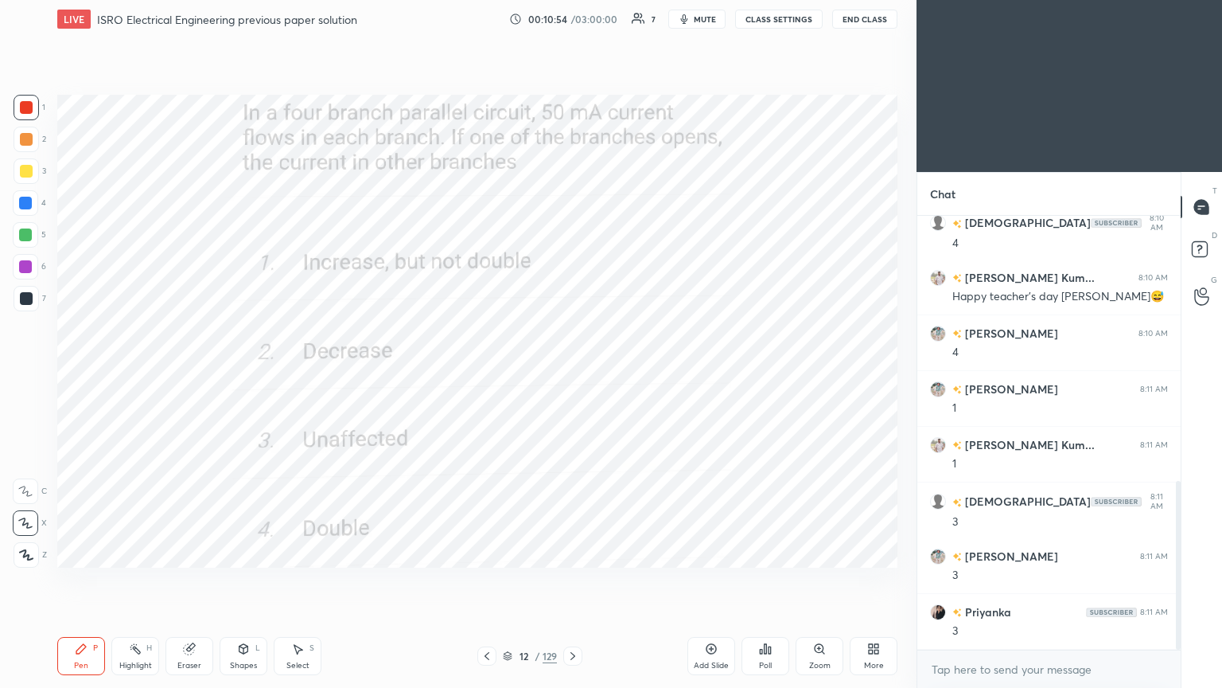
scroll to position [735, 0]
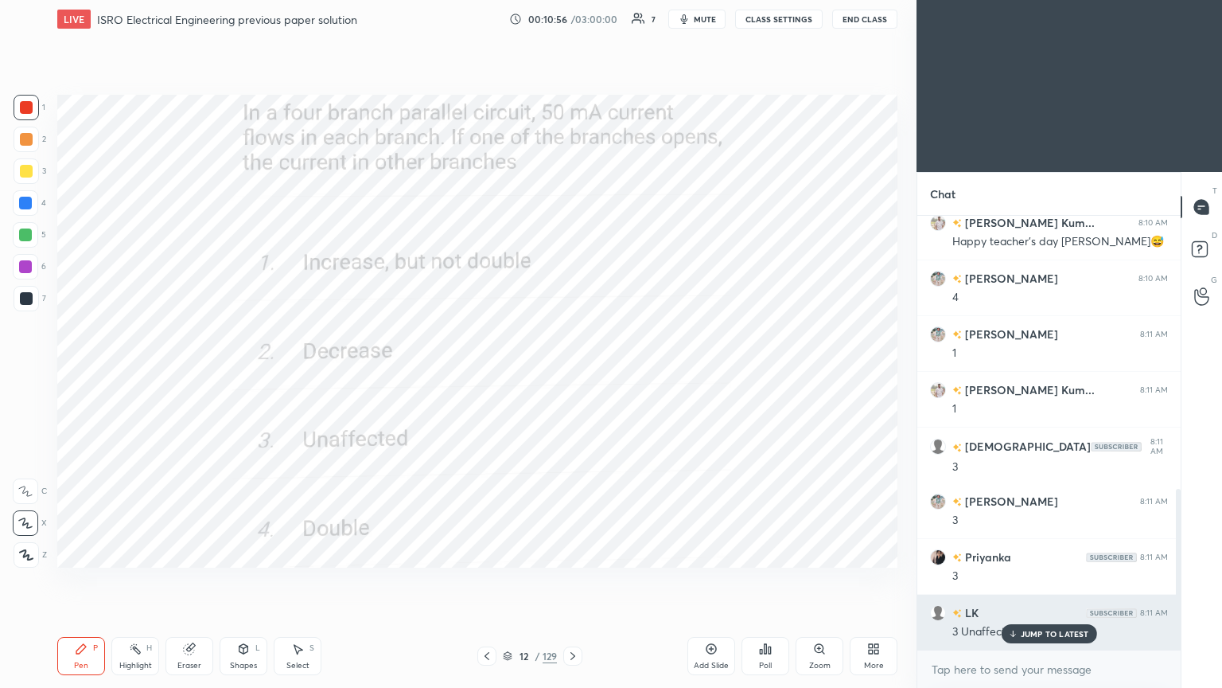
click at [1047, 580] on p "JUMP TO LATEST" at bounding box center [1055, 634] width 68 height 10
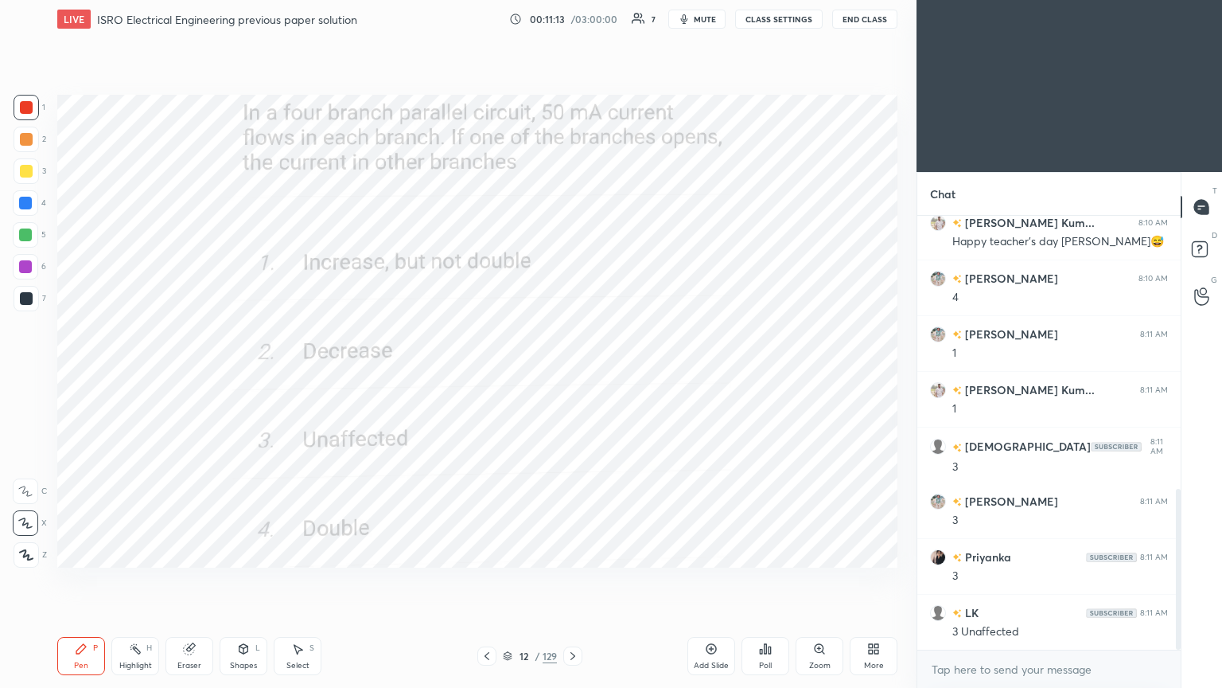
click at [576, 580] on icon at bounding box center [573, 655] width 13 height 13
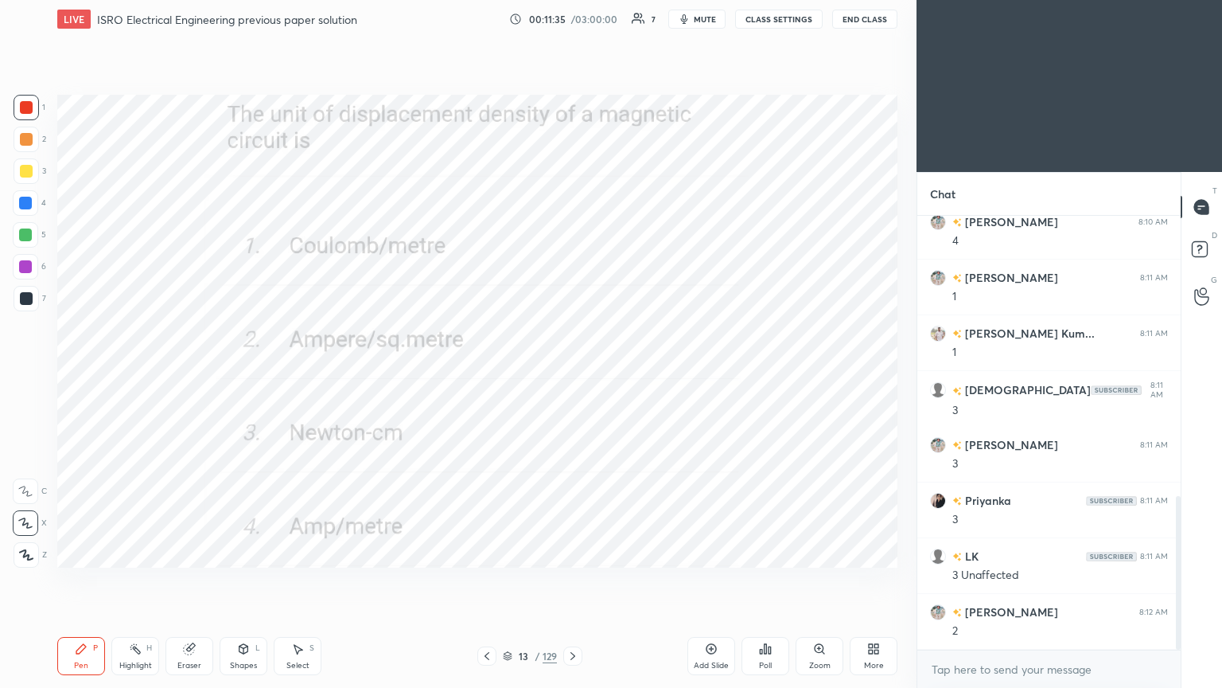
scroll to position [847, 0]
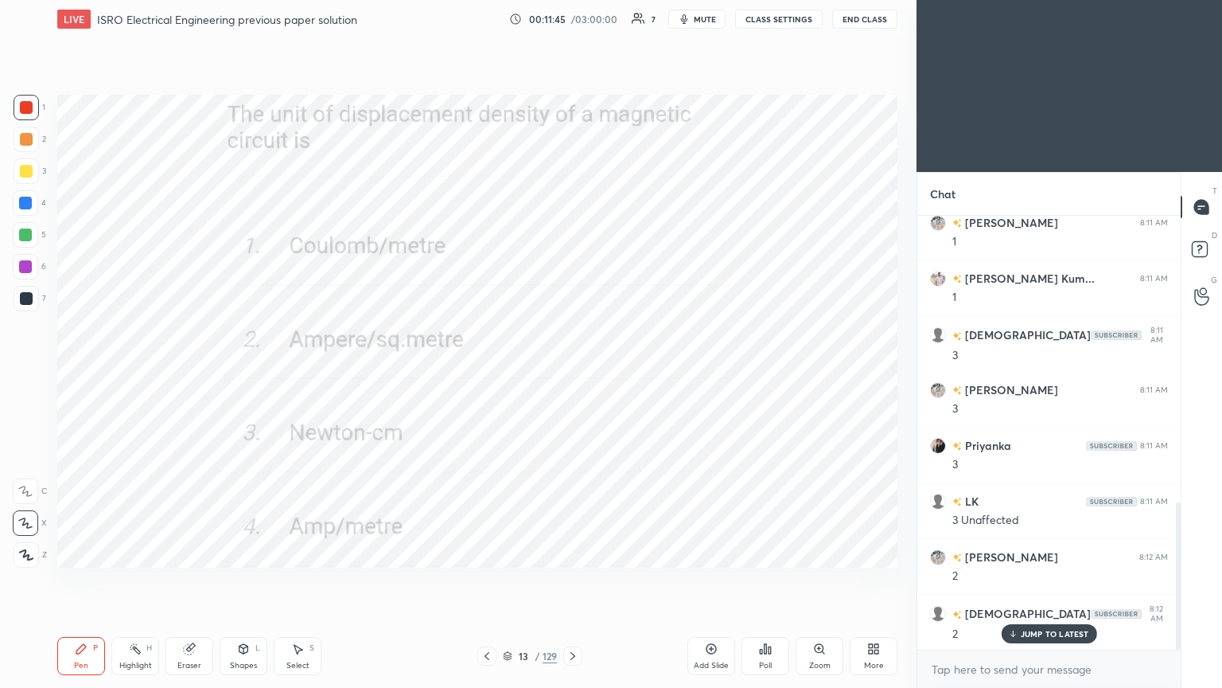
click at [571, 580] on icon at bounding box center [573, 656] width 5 height 8
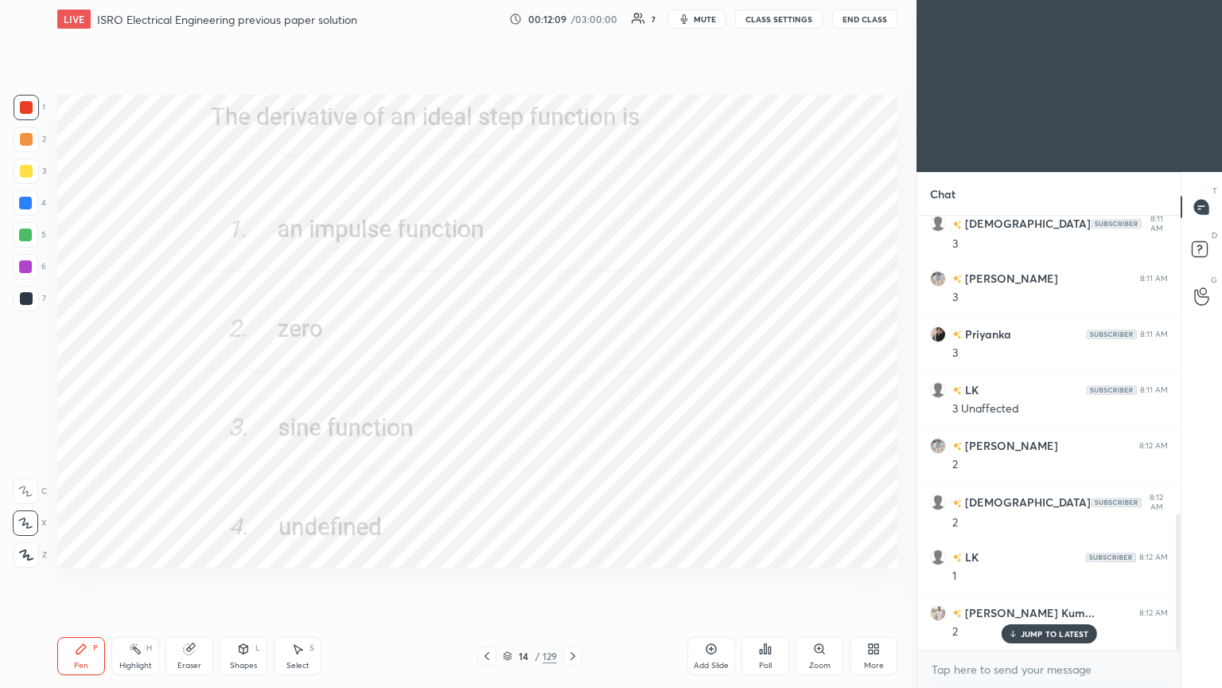
scroll to position [1015, 0]
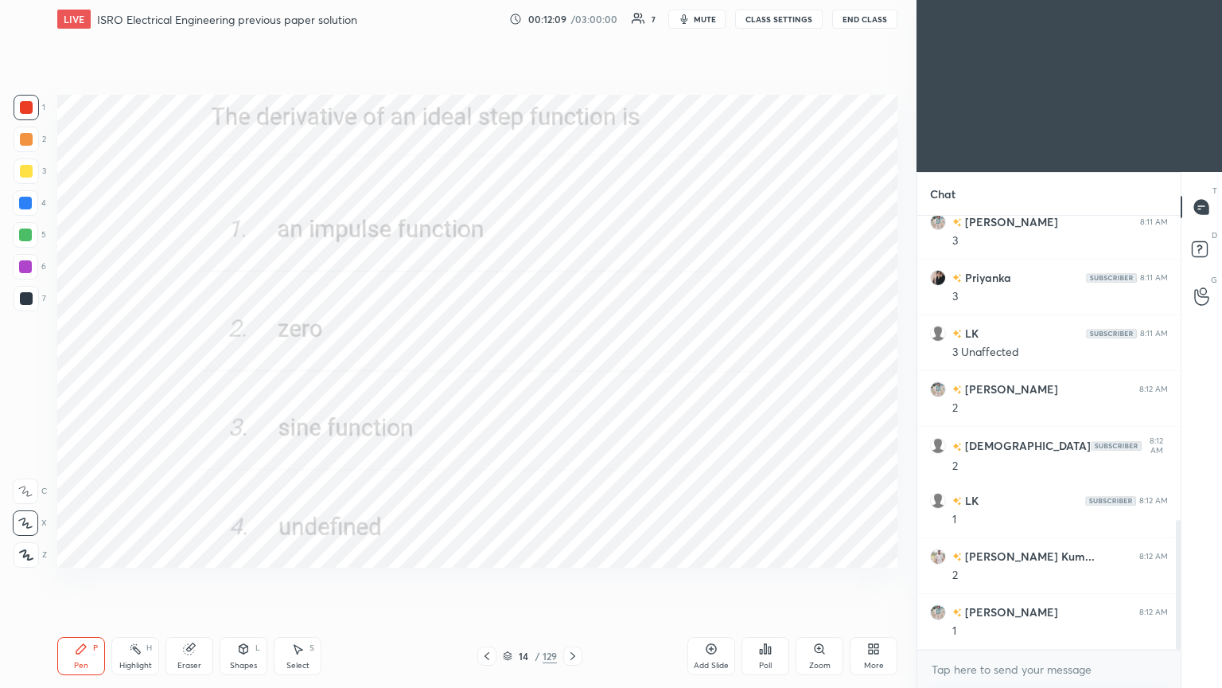
click at [707, 580] on icon at bounding box center [712, 649] width 10 height 10
click at [24, 298] on div at bounding box center [26, 298] width 13 height 13
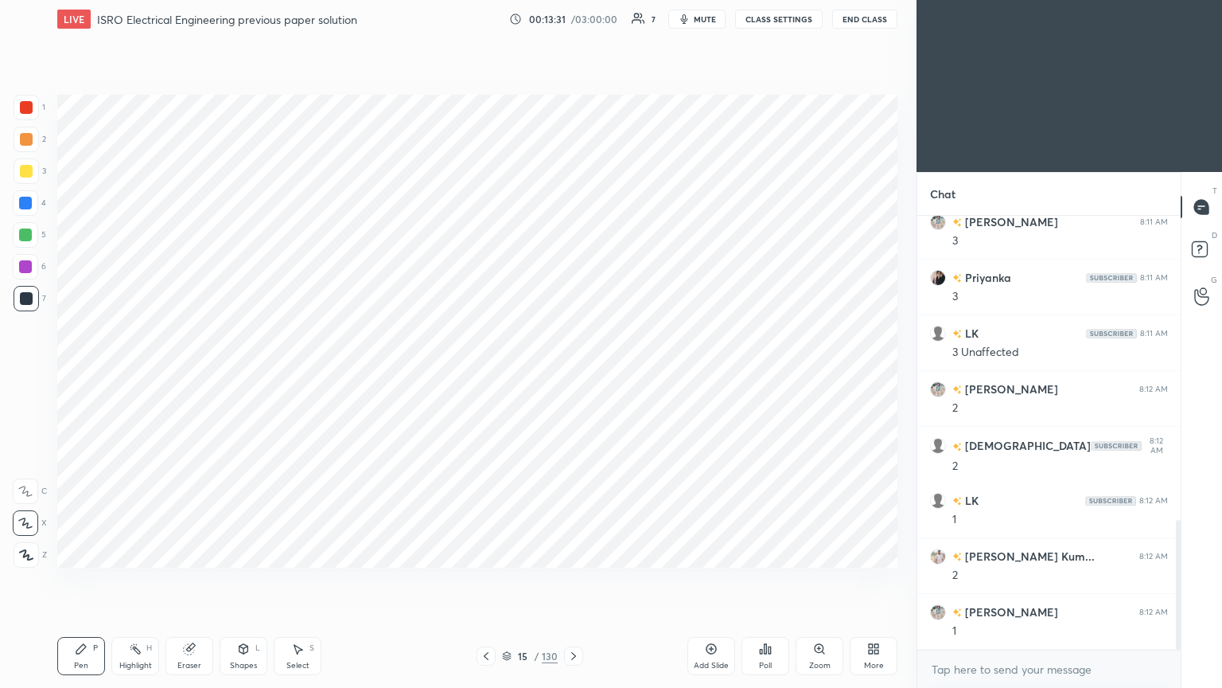
scroll to position [5, 5]
click at [573, 580] on icon at bounding box center [573, 655] width 13 height 13
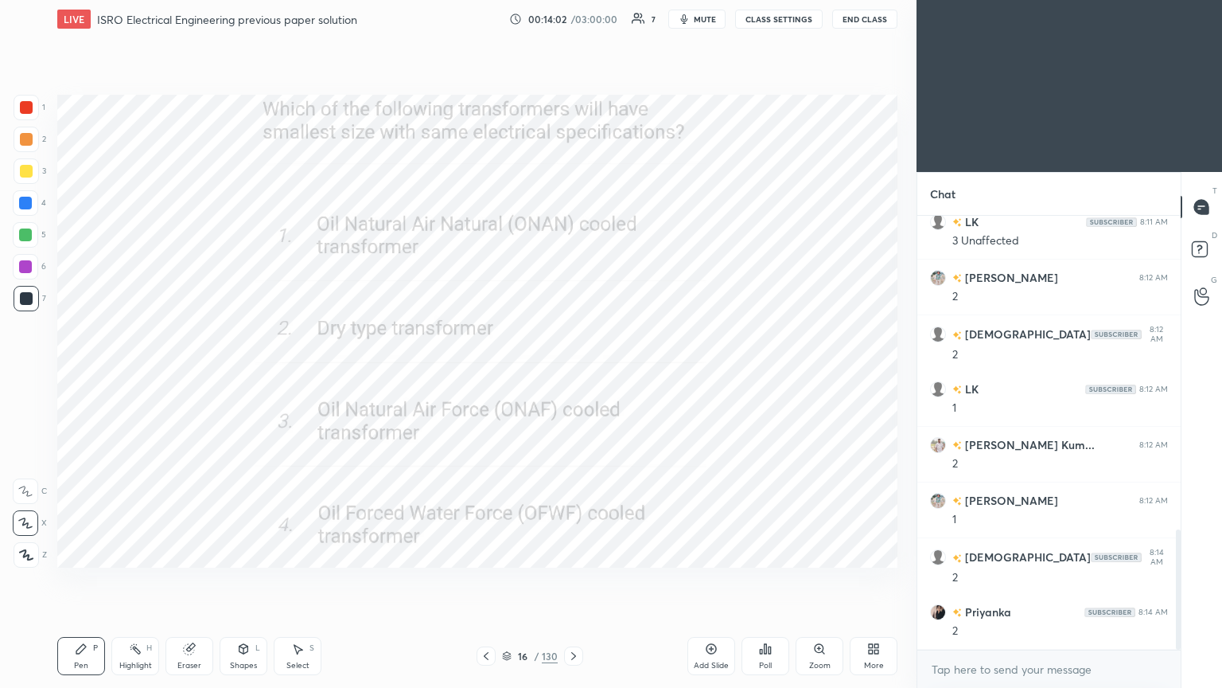
scroll to position [1181, 0]
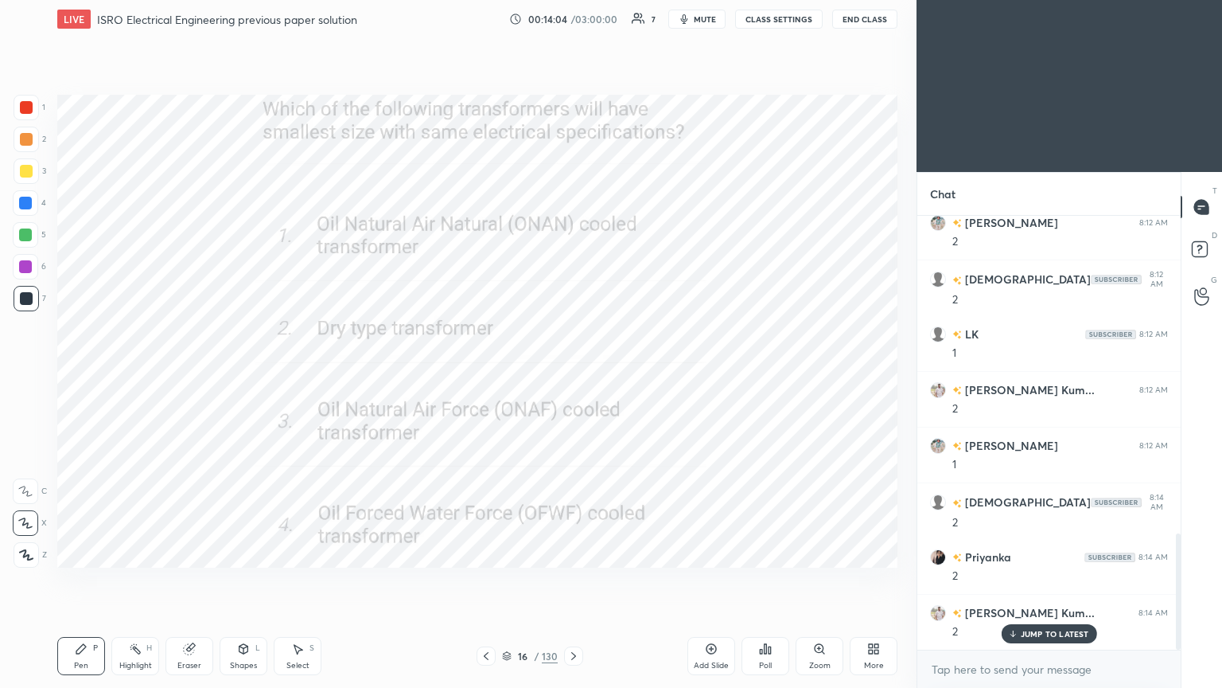
click at [579, 580] on icon at bounding box center [573, 655] width 13 height 13
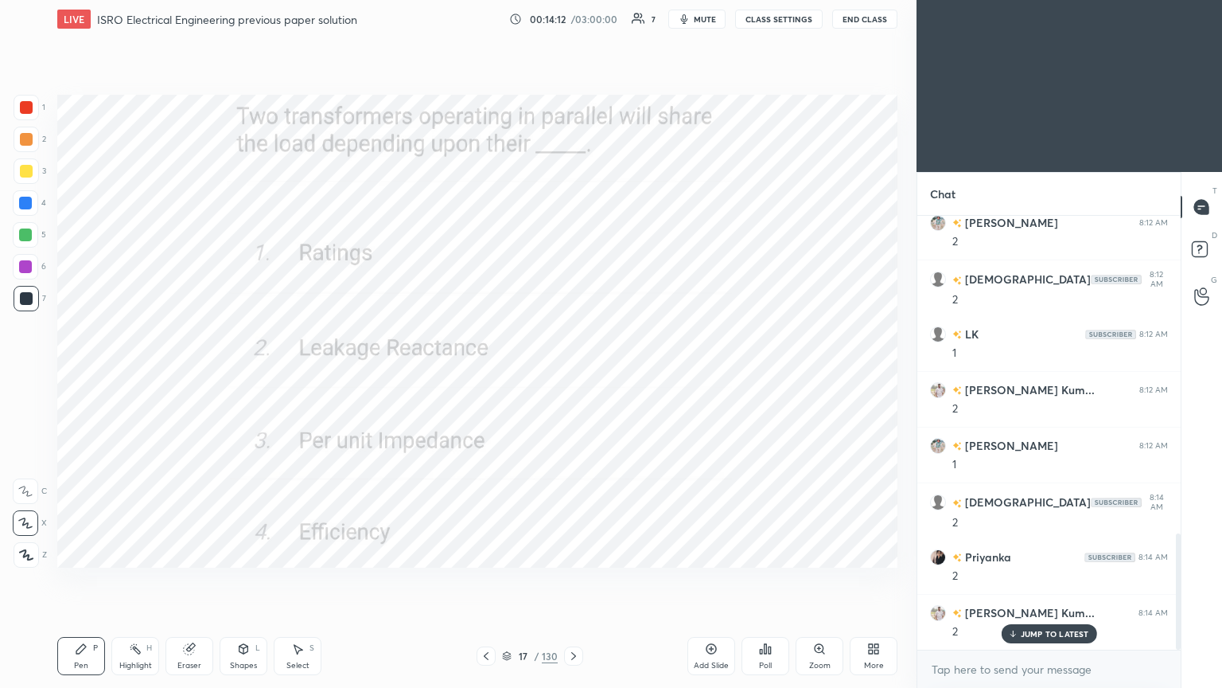
click at [25, 111] on div at bounding box center [26, 107] width 13 height 13
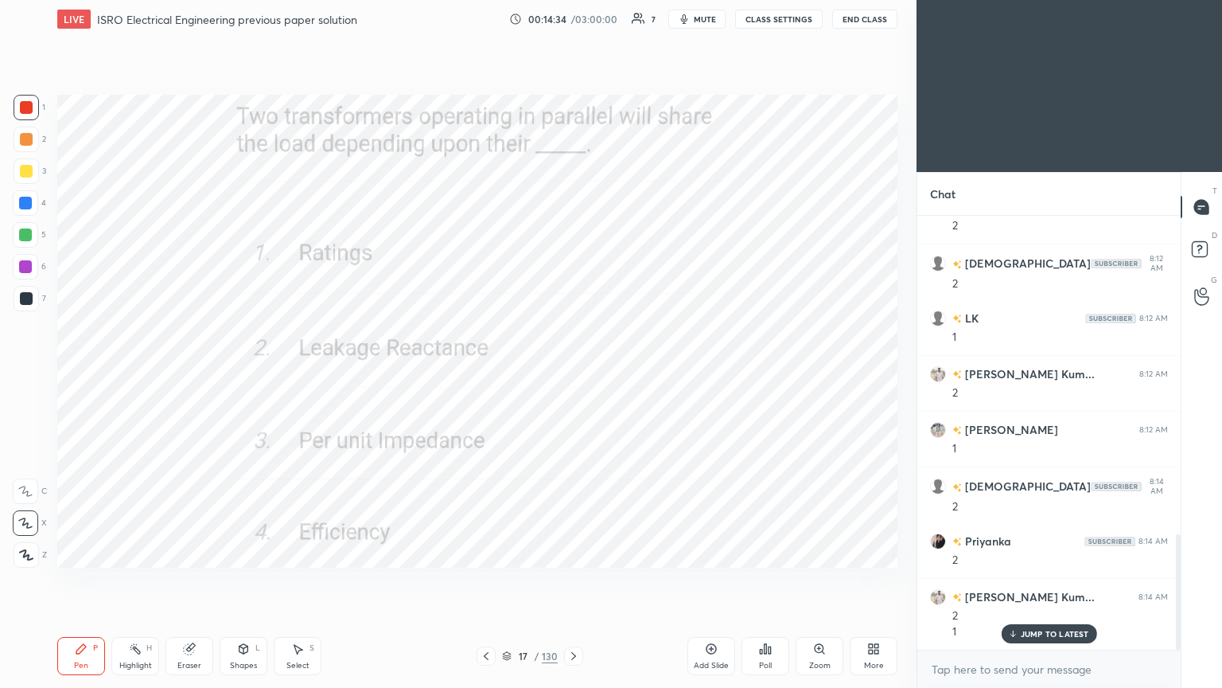
click at [573, 580] on icon at bounding box center [573, 655] width 13 height 13
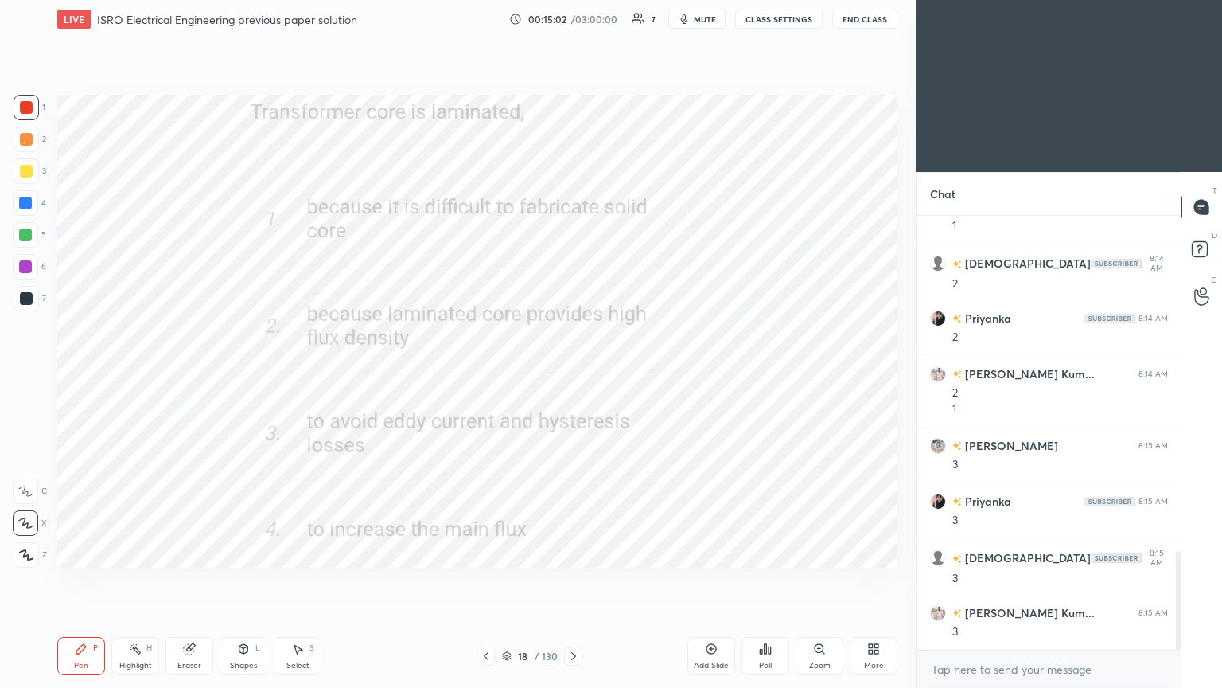
scroll to position [1476, 0]
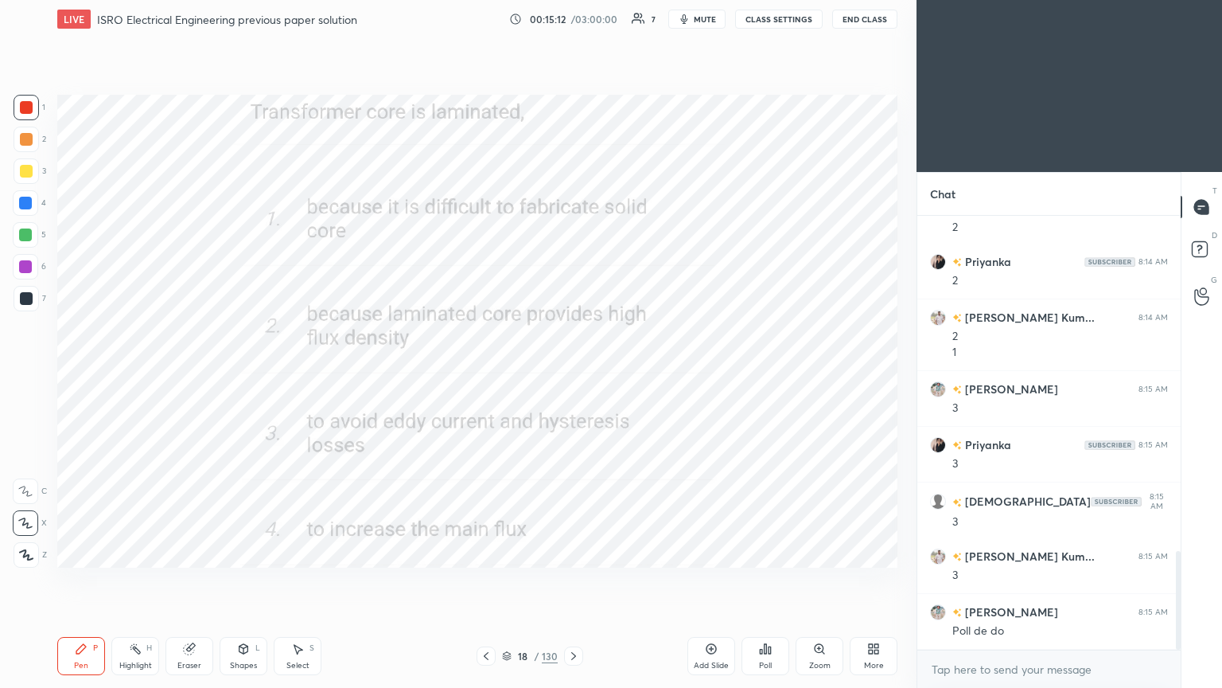
click at [573, 580] on icon at bounding box center [573, 656] width 5 height 8
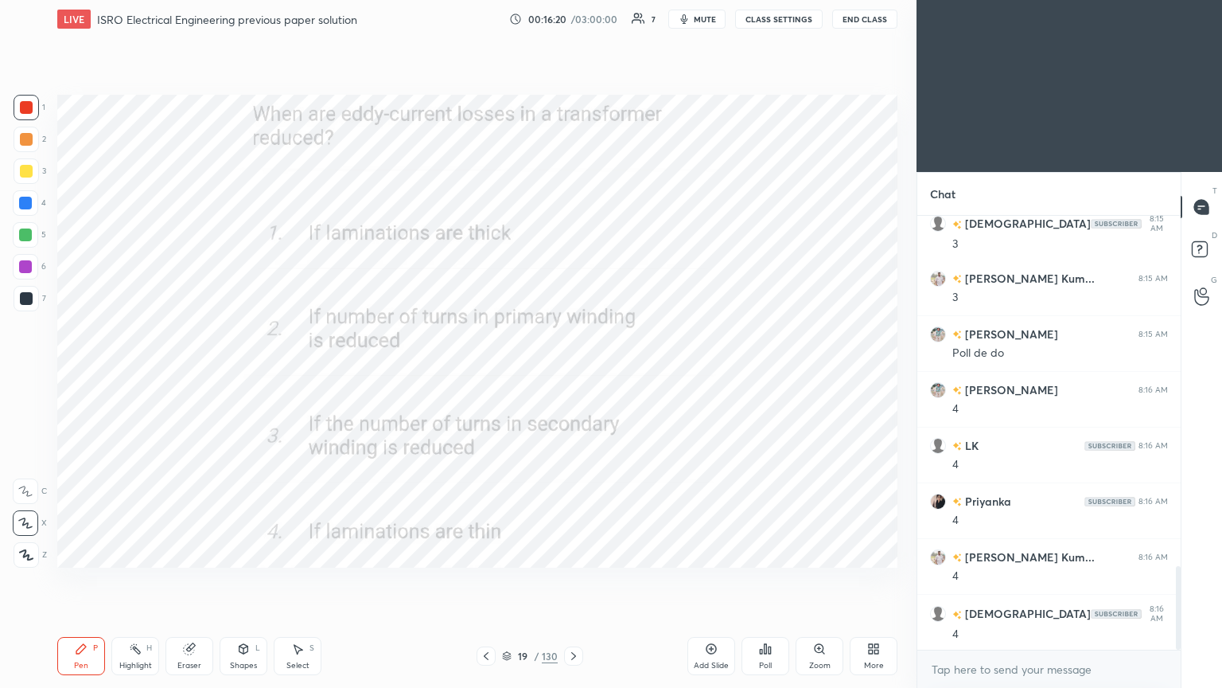
scroll to position [1810, 0]
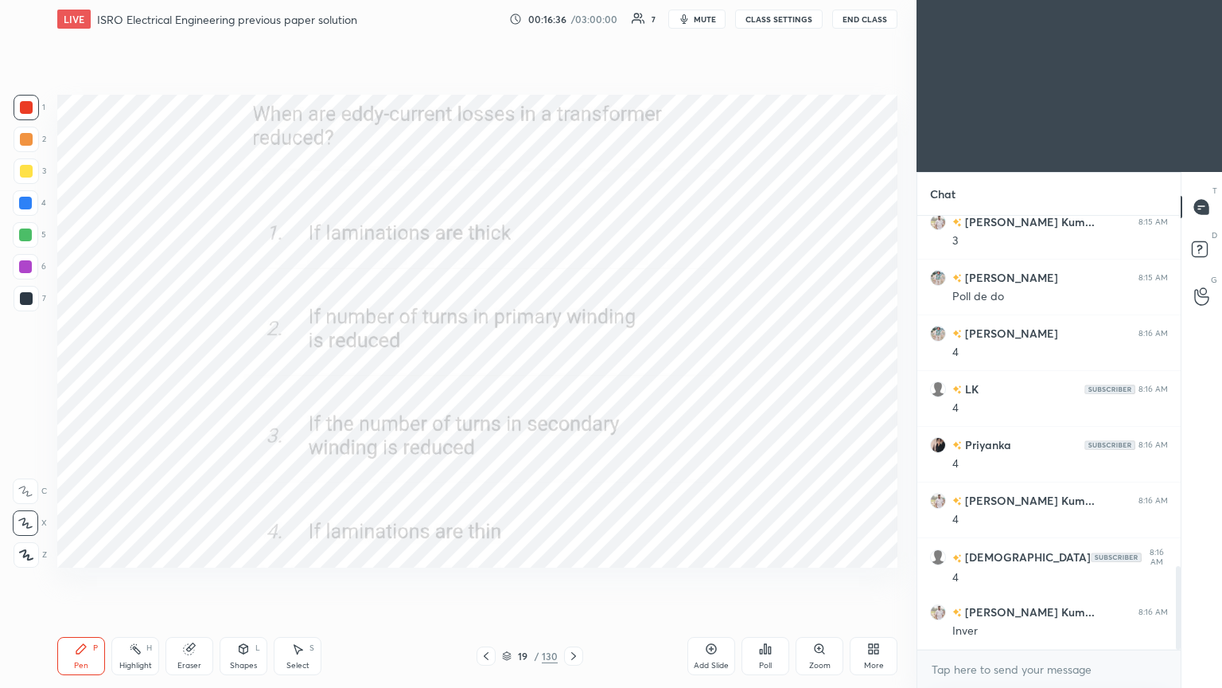
click at [573, 580] on icon at bounding box center [573, 656] width 5 height 8
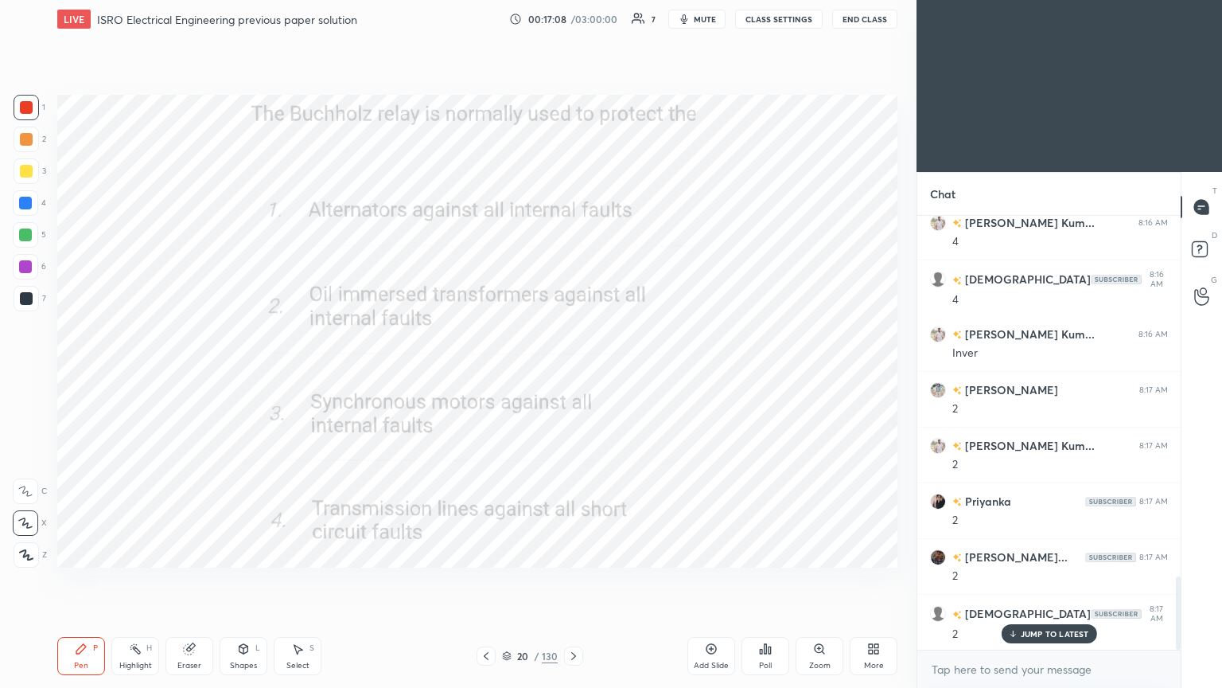
scroll to position [2126, 0]
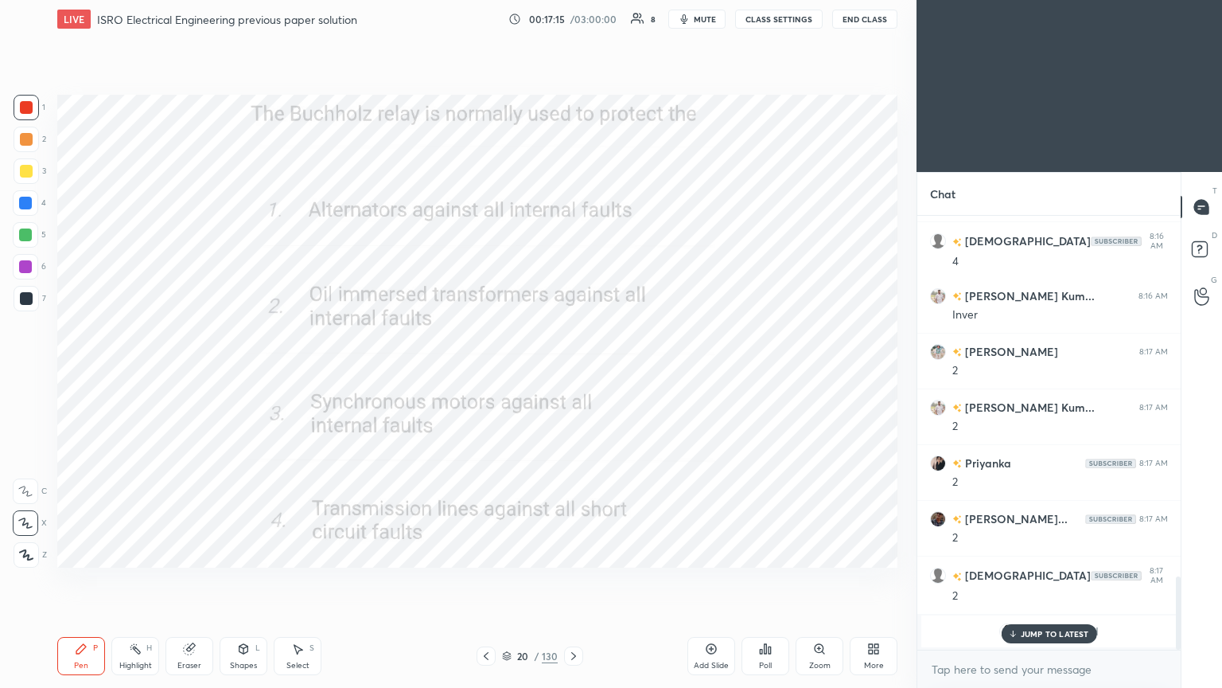
click at [506, 580] on icon at bounding box center [507, 654] width 8 height 4
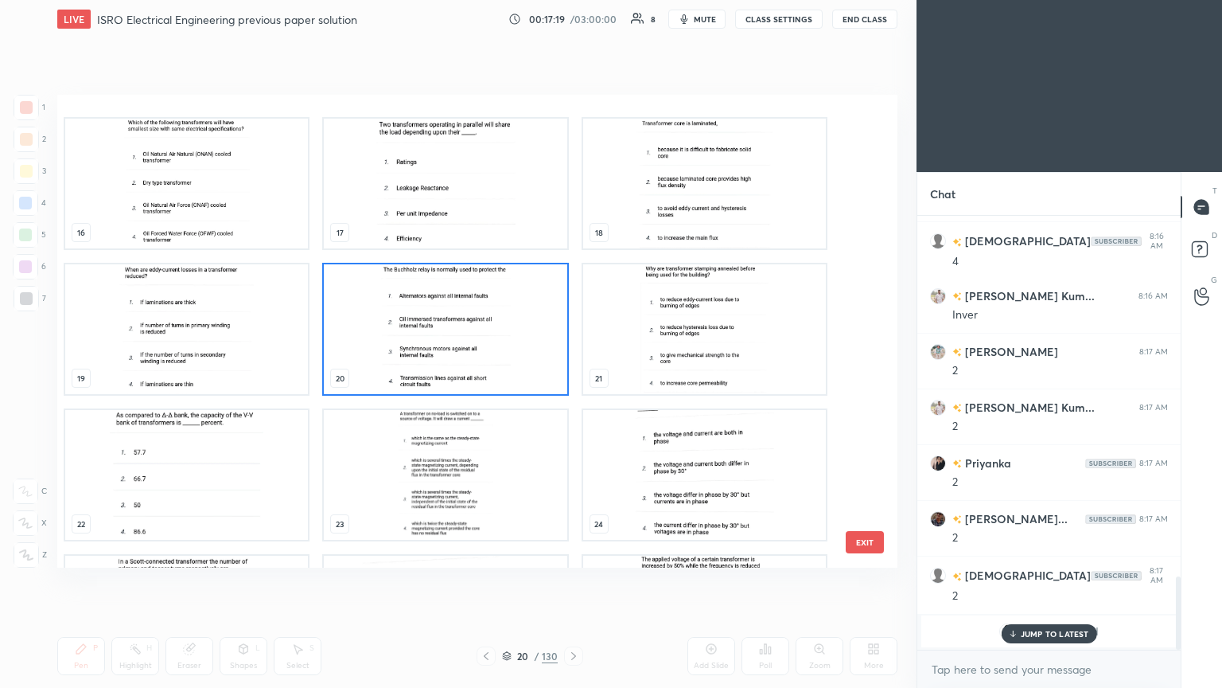
scroll to position [742, 0]
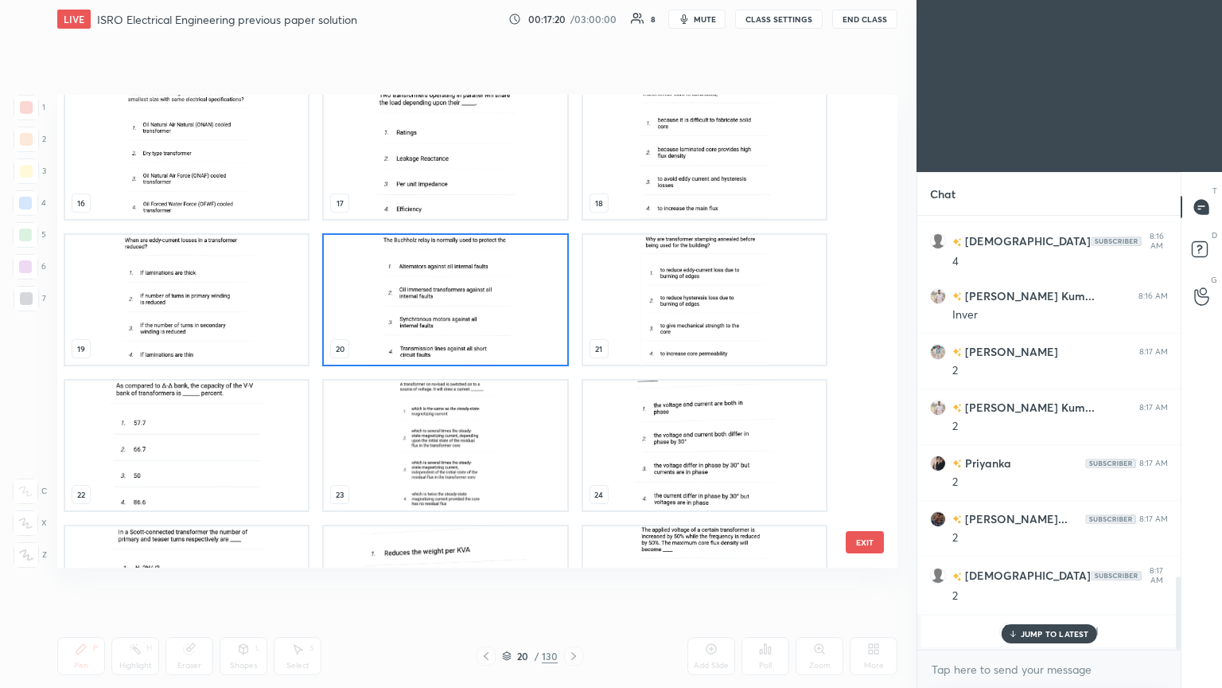
click at [197, 452] on img "grid" at bounding box center [186, 445] width 243 height 130
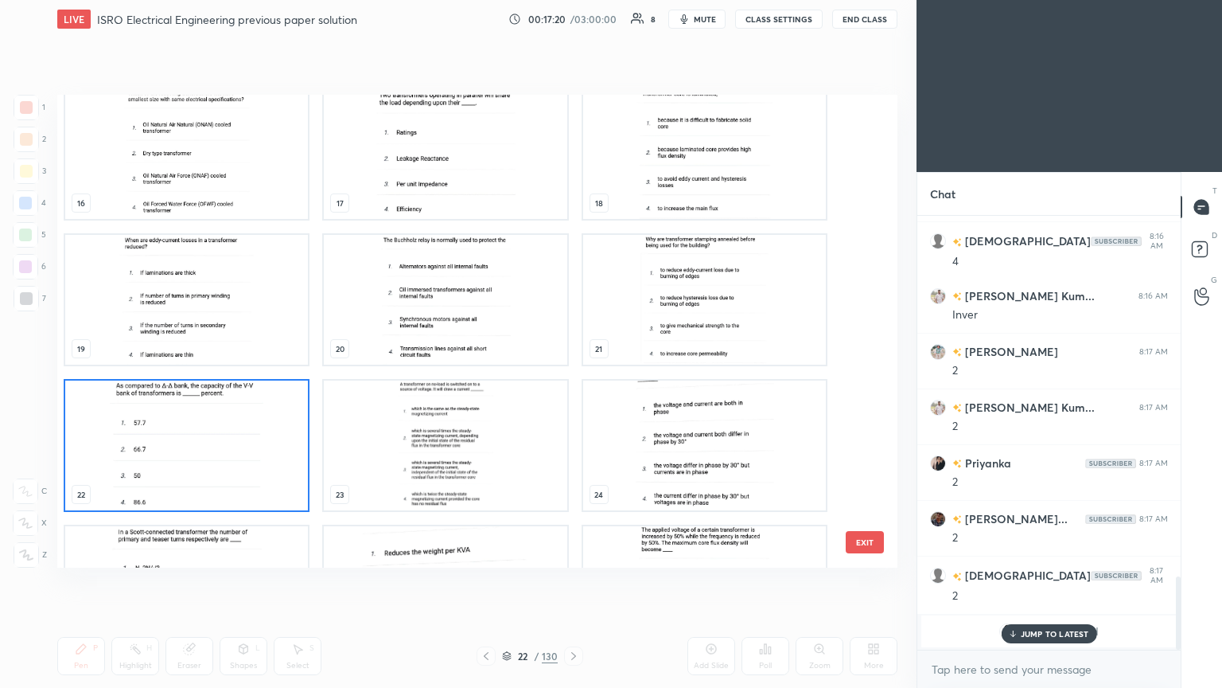
click at [204, 452] on img "grid" at bounding box center [186, 445] width 243 height 130
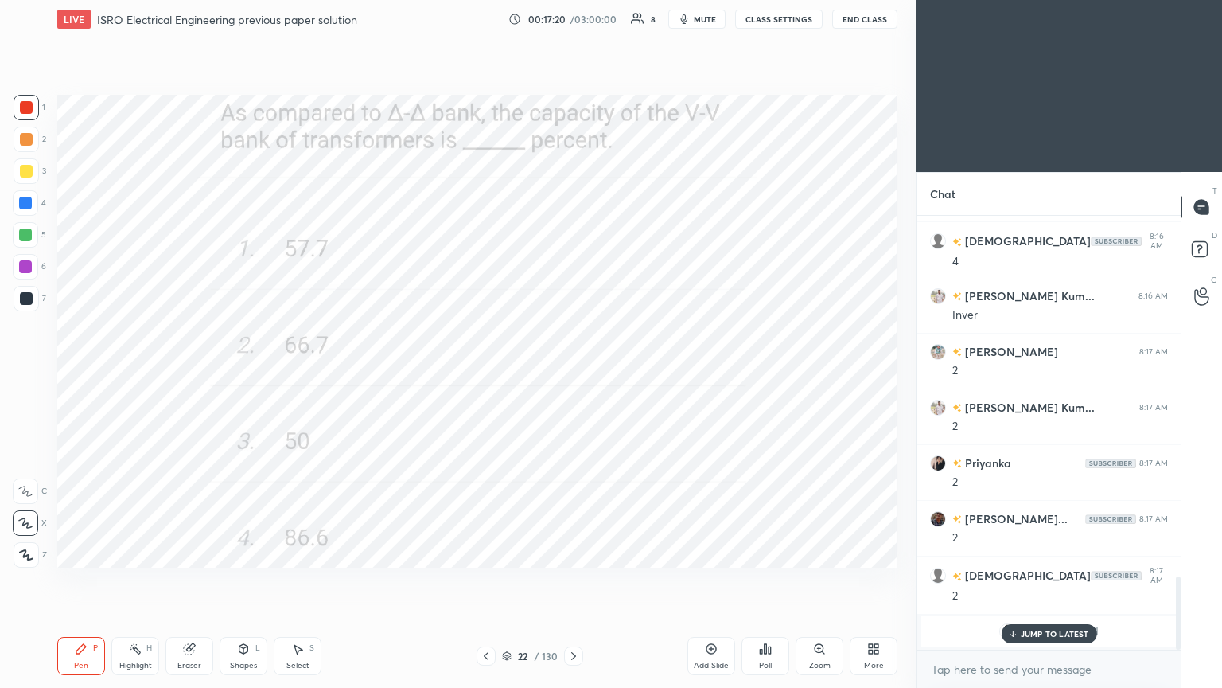
click at [207, 451] on img "grid" at bounding box center [186, 445] width 243 height 130
click at [1041, 580] on p "JUMP TO LATEST" at bounding box center [1055, 634] width 68 height 10
click at [25, 107] on div at bounding box center [26, 107] width 13 height 13
click at [78, 580] on div "Setting up your live class Poll for secs No correct answer Start poll" at bounding box center [477, 331] width 853 height 586
click at [84, 580] on div "Pen" at bounding box center [81, 665] width 14 height 8
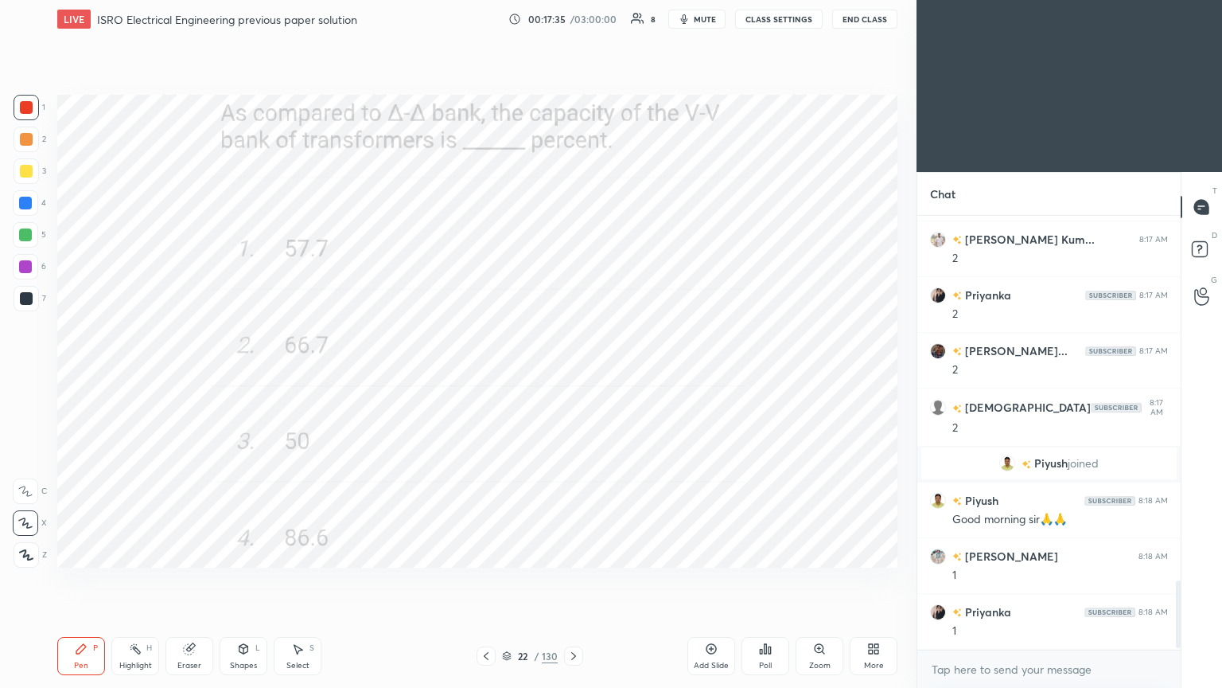
scroll to position [2349, 0]
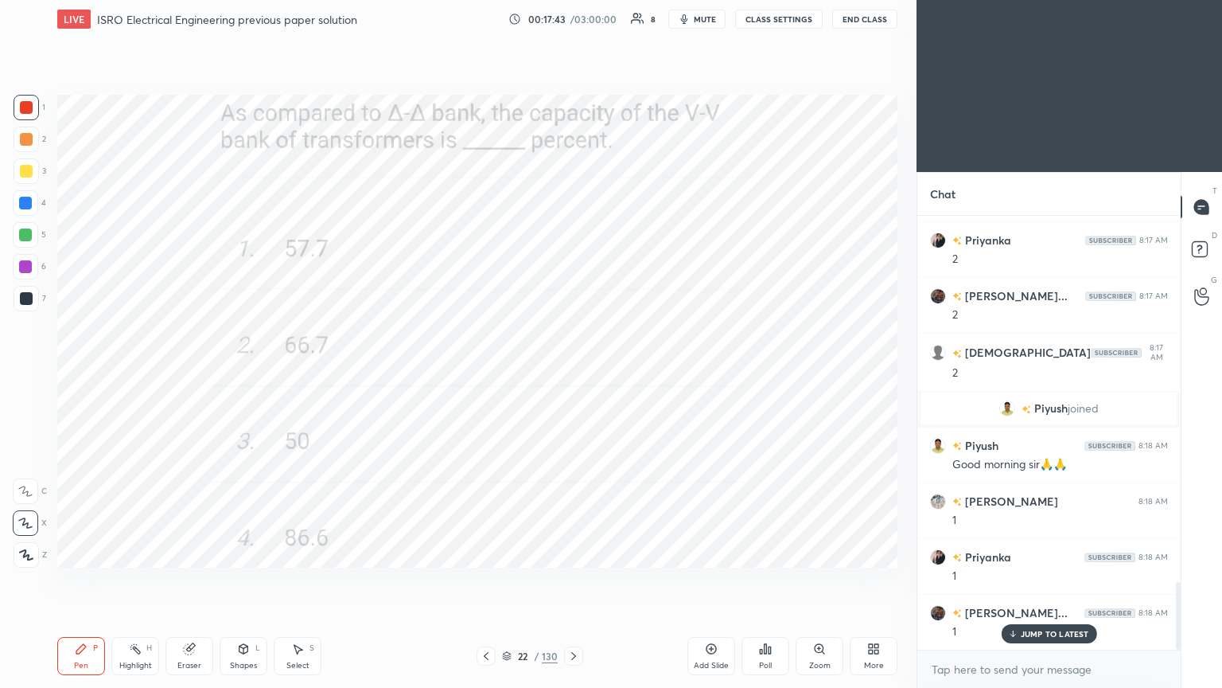
click at [573, 580] on icon at bounding box center [573, 655] width 13 height 13
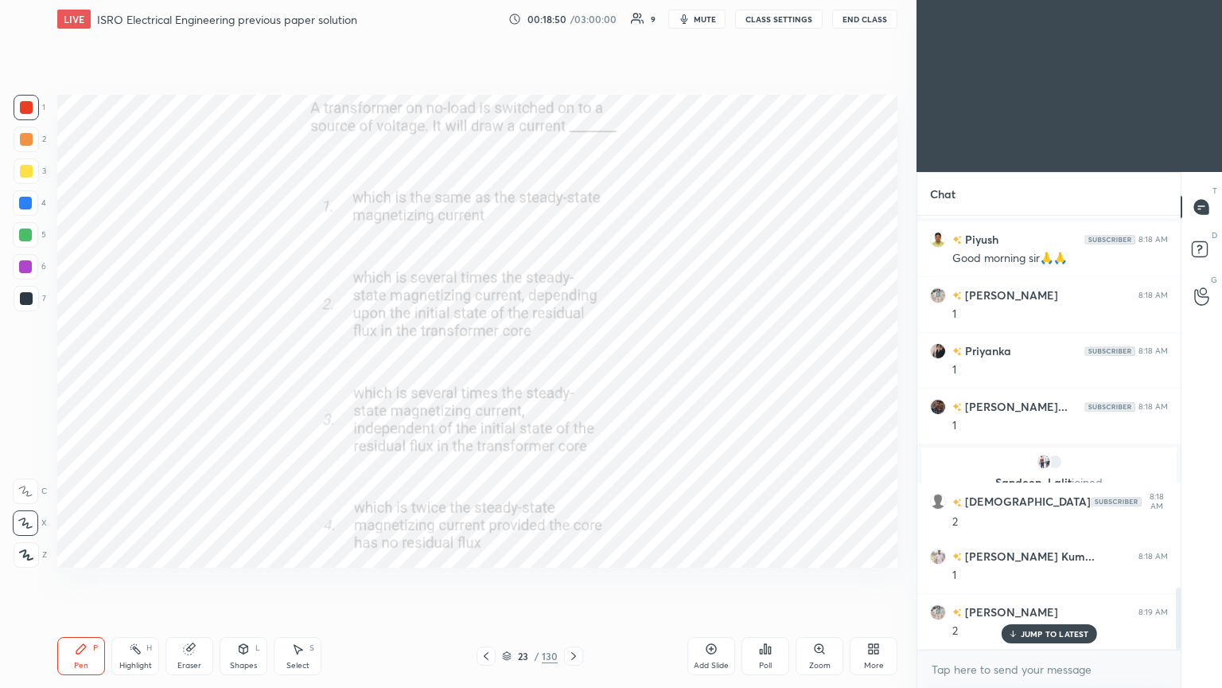
scroll to position [2610, 0]
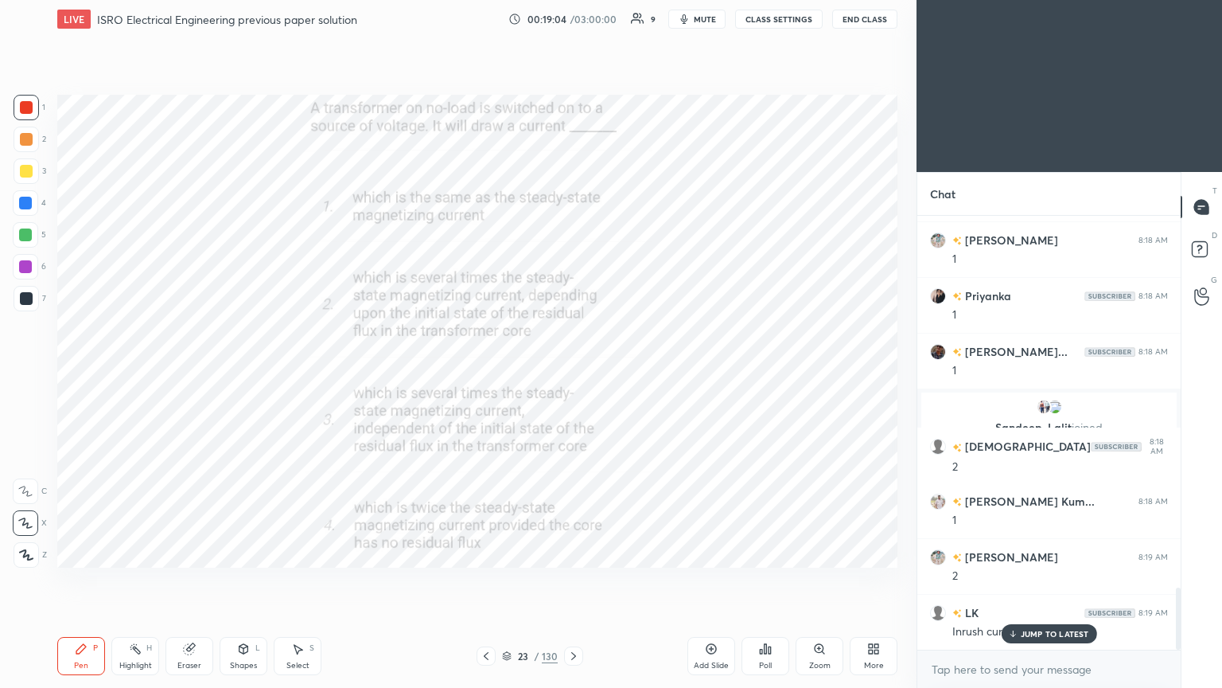
click at [575, 580] on icon at bounding box center [573, 656] width 5 height 8
click at [578, 580] on icon at bounding box center [573, 655] width 13 height 13
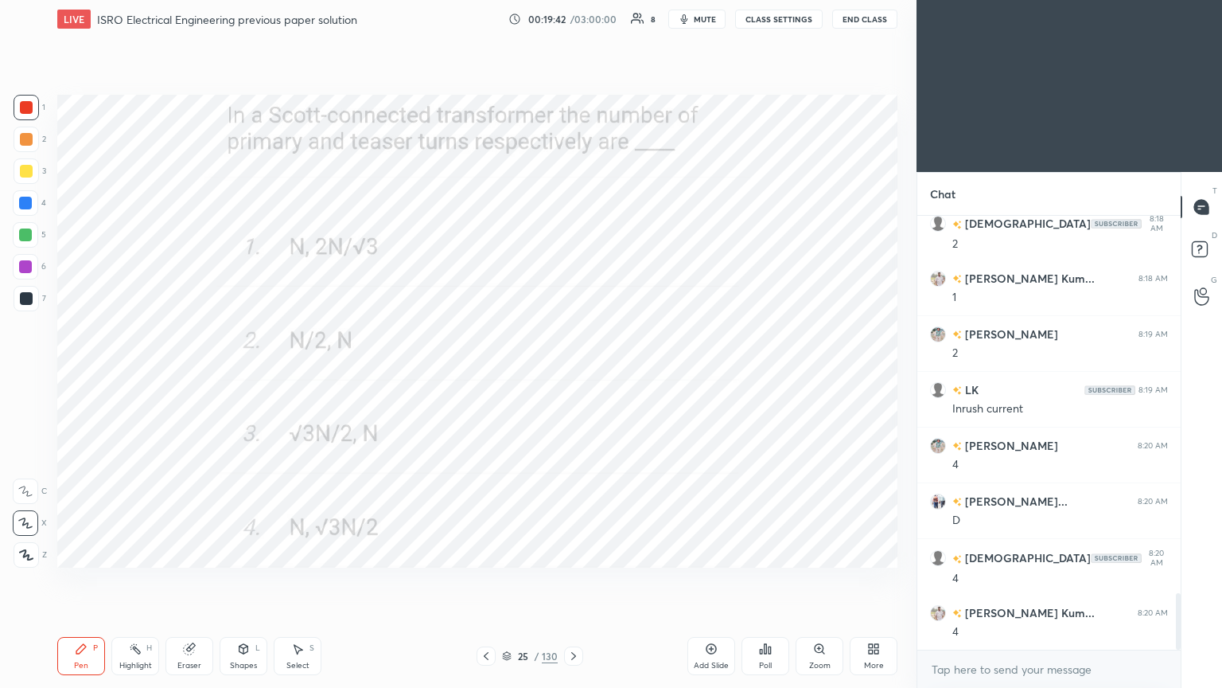
scroll to position [2890, 0]
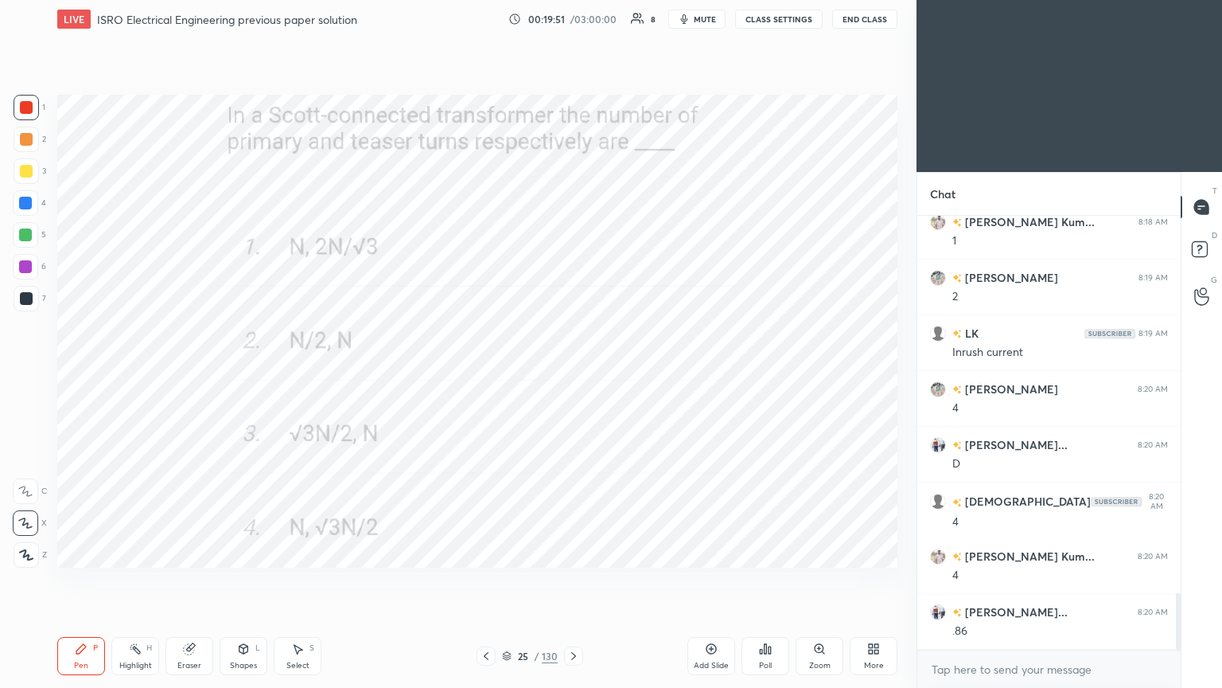
click at [579, 580] on icon at bounding box center [573, 655] width 13 height 13
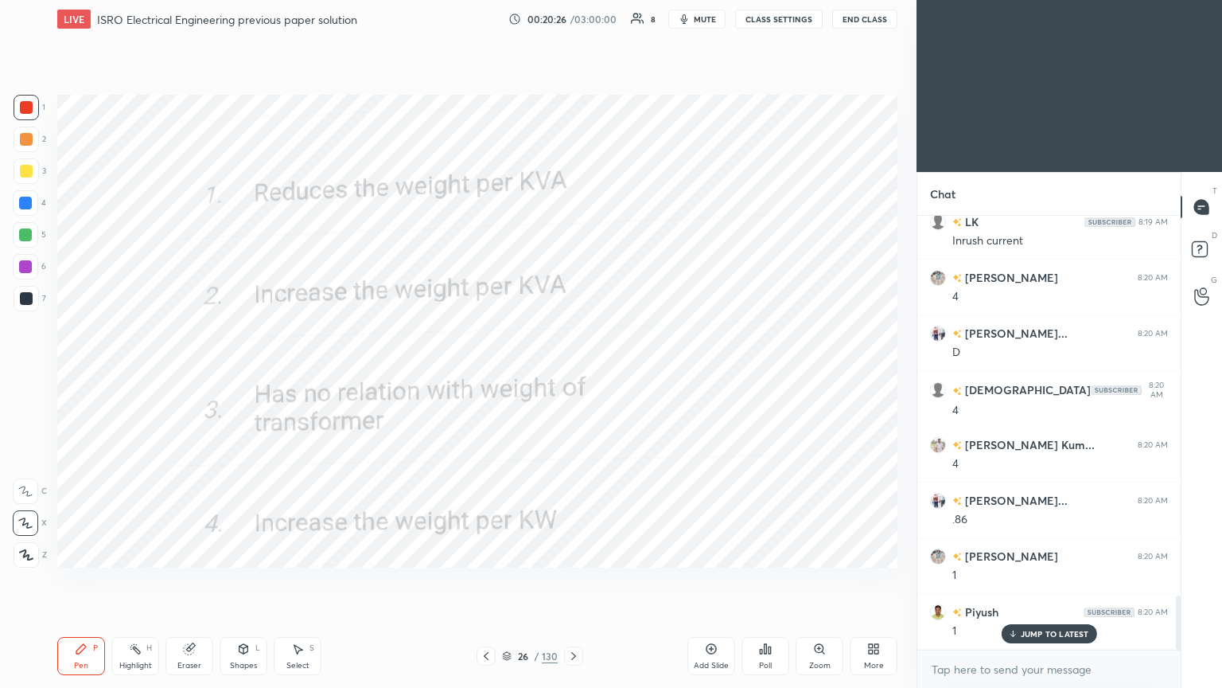
scroll to position [3056, 0]
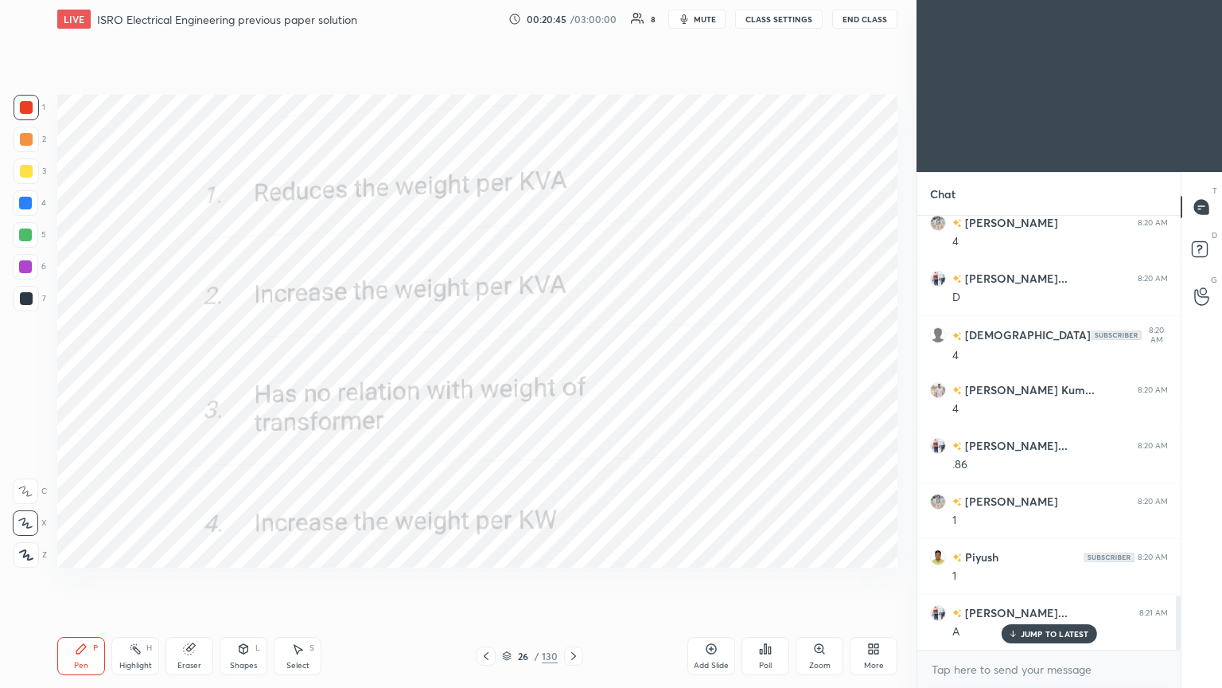
click at [576, 580] on icon at bounding box center [573, 655] width 13 height 13
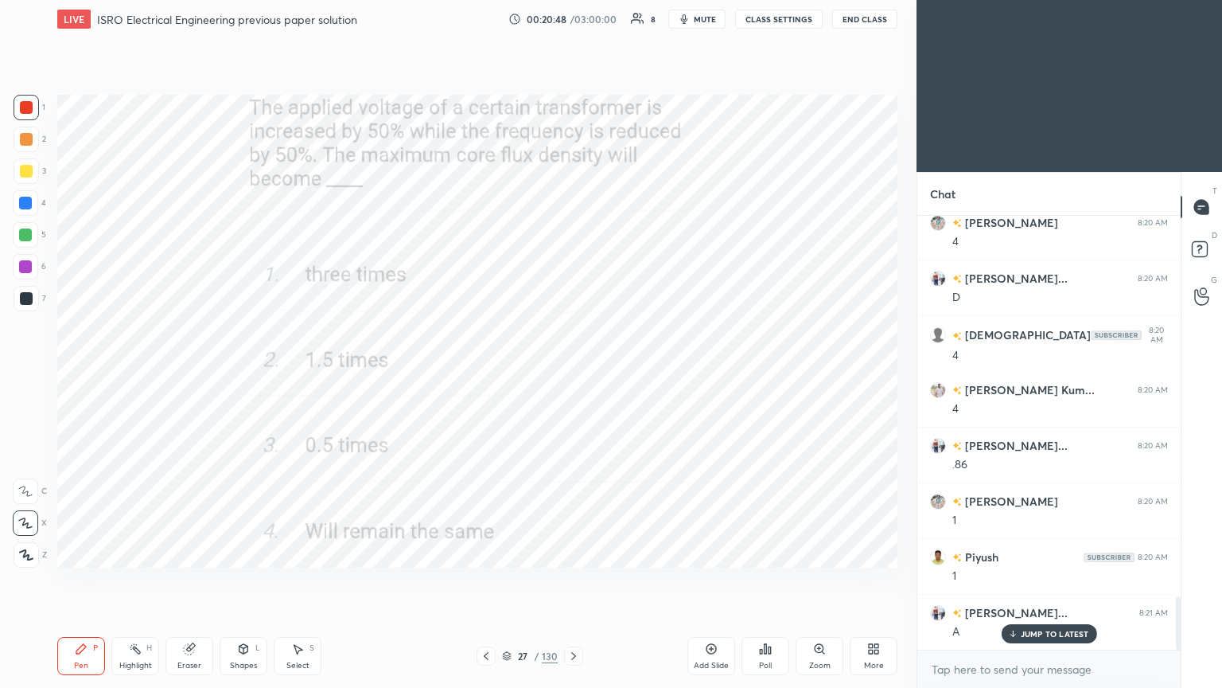
scroll to position [3094, 0]
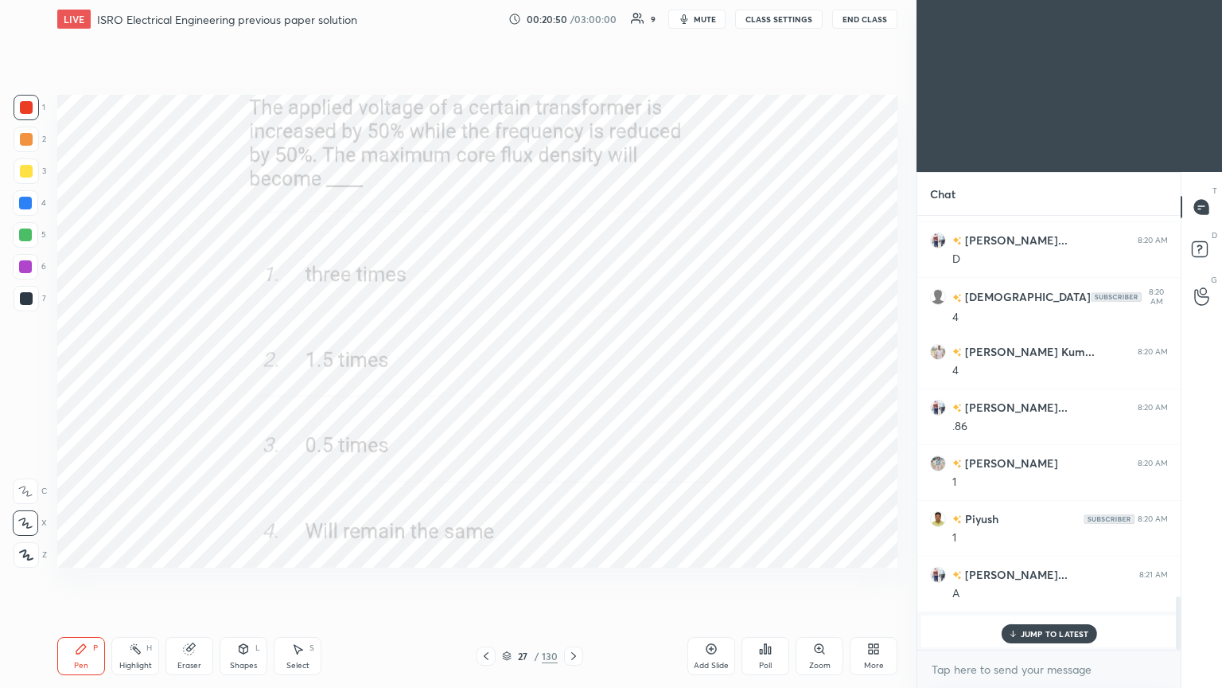
click at [1041, 580] on div "JUMP TO LATEST" at bounding box center [1048, 633] width 95 height 19
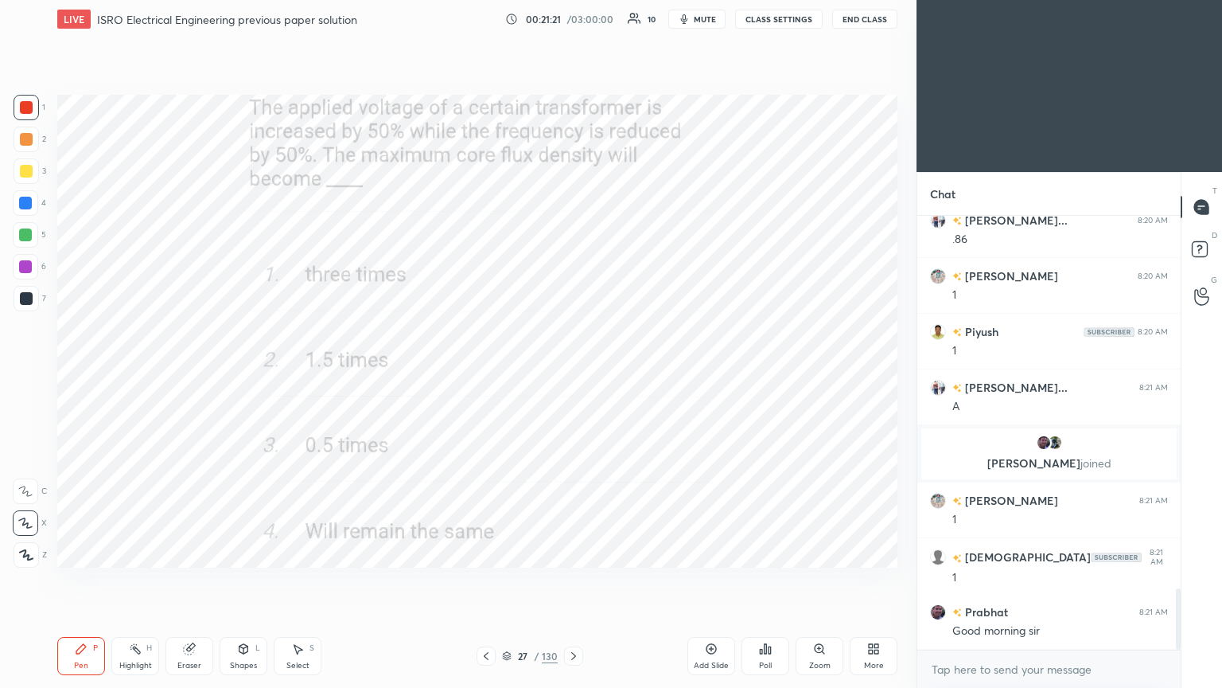
scroll to position [2703, 0]
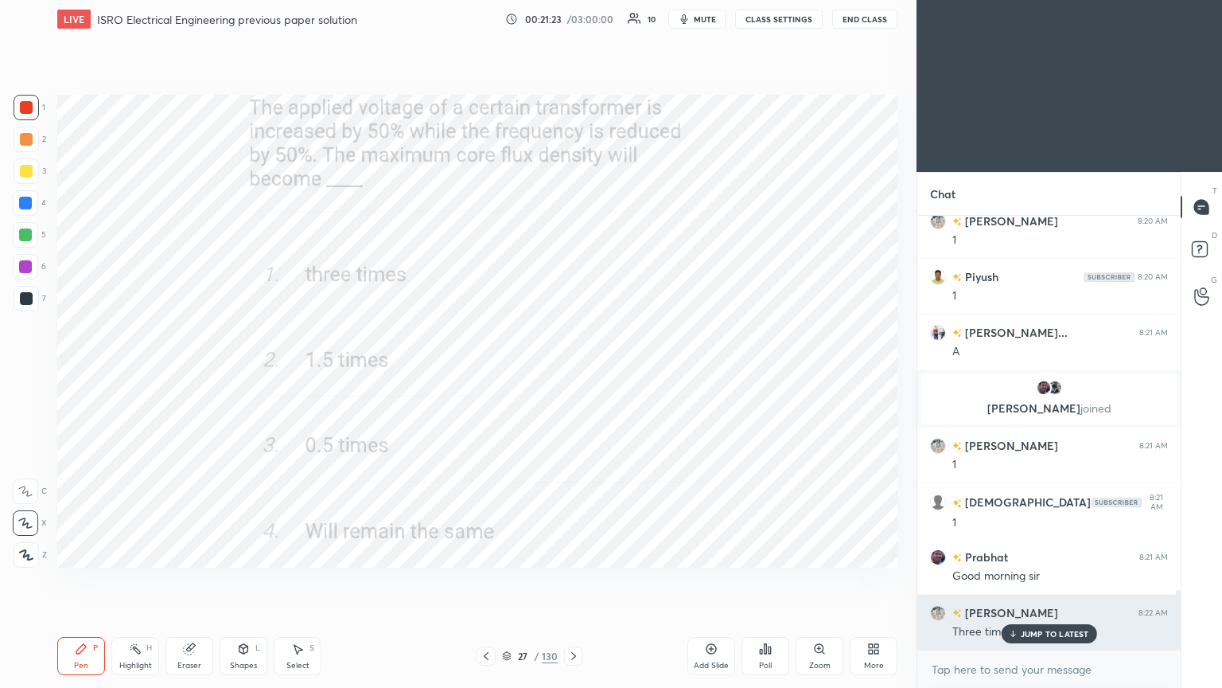
click at [1044, 580] on p "JUMP TO LATEST" at bounding box center [1055, 634] width 68 height 10
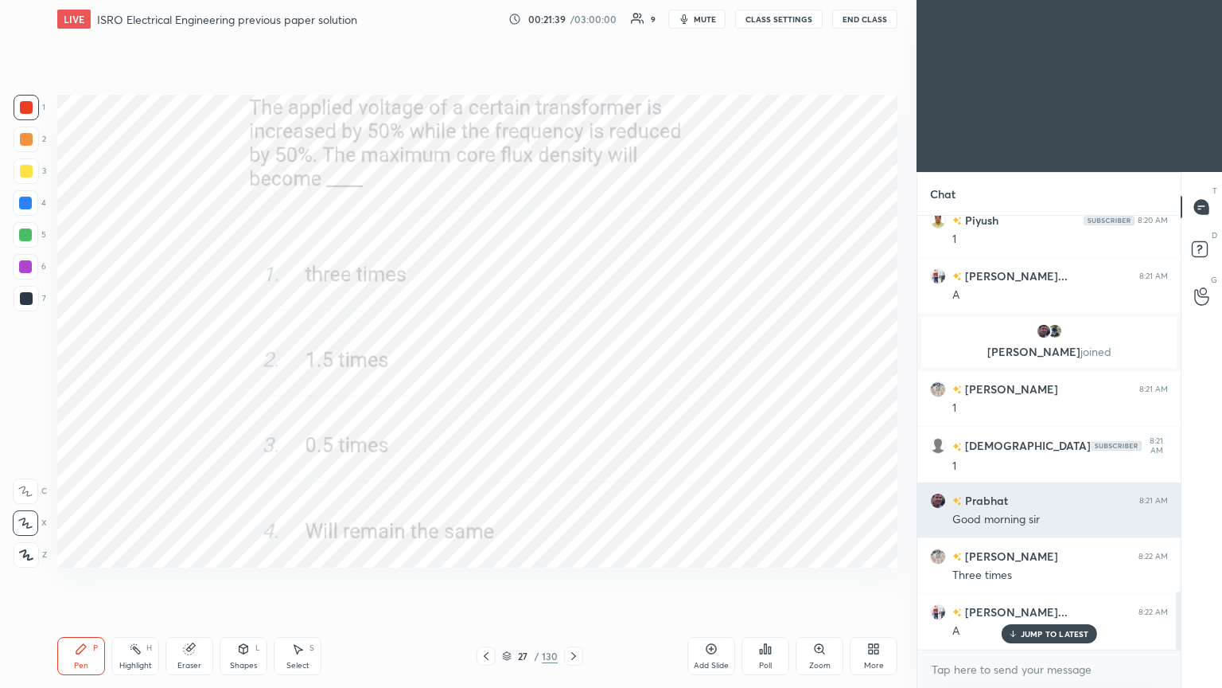
scroll to position [2814, 0]
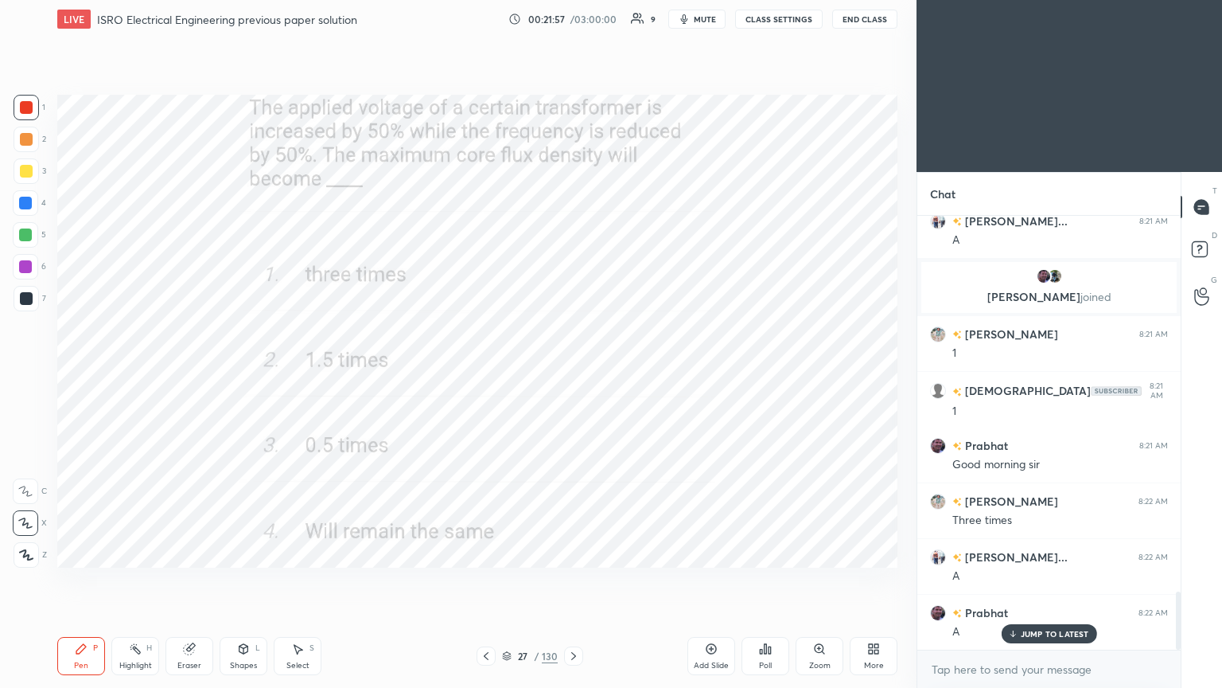
click at [575, 580] on icon at bounding box center [573, 655] width 13 height 13
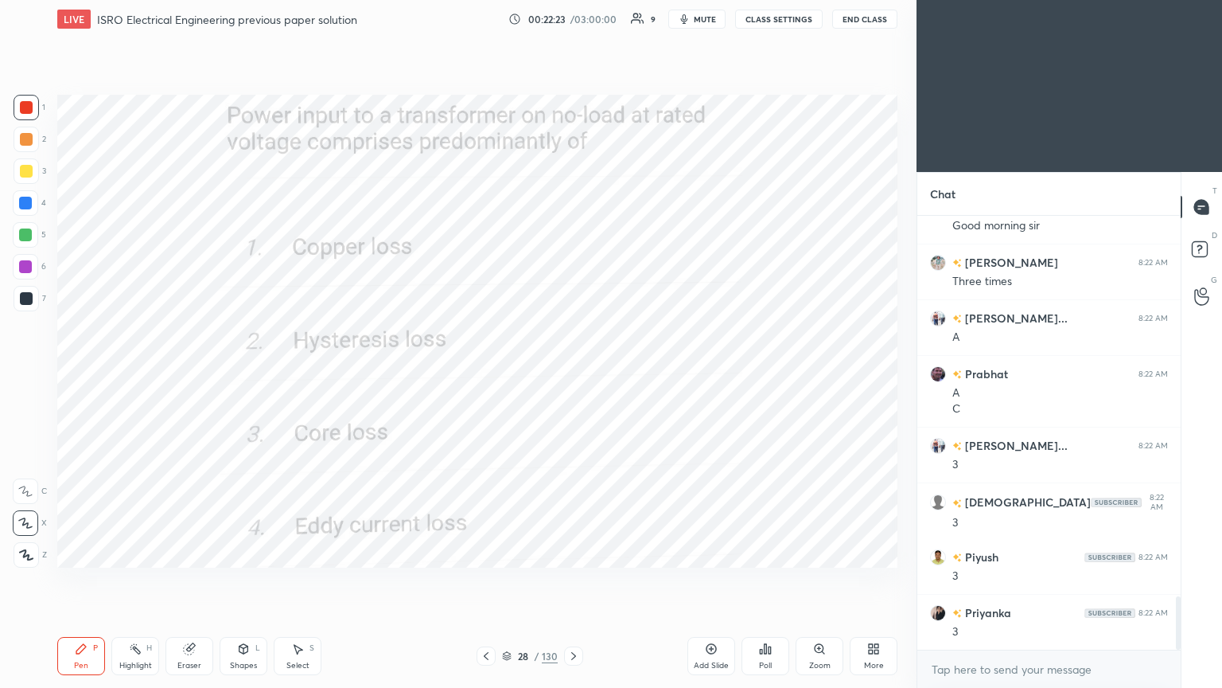
scroll to position [3109, 0]
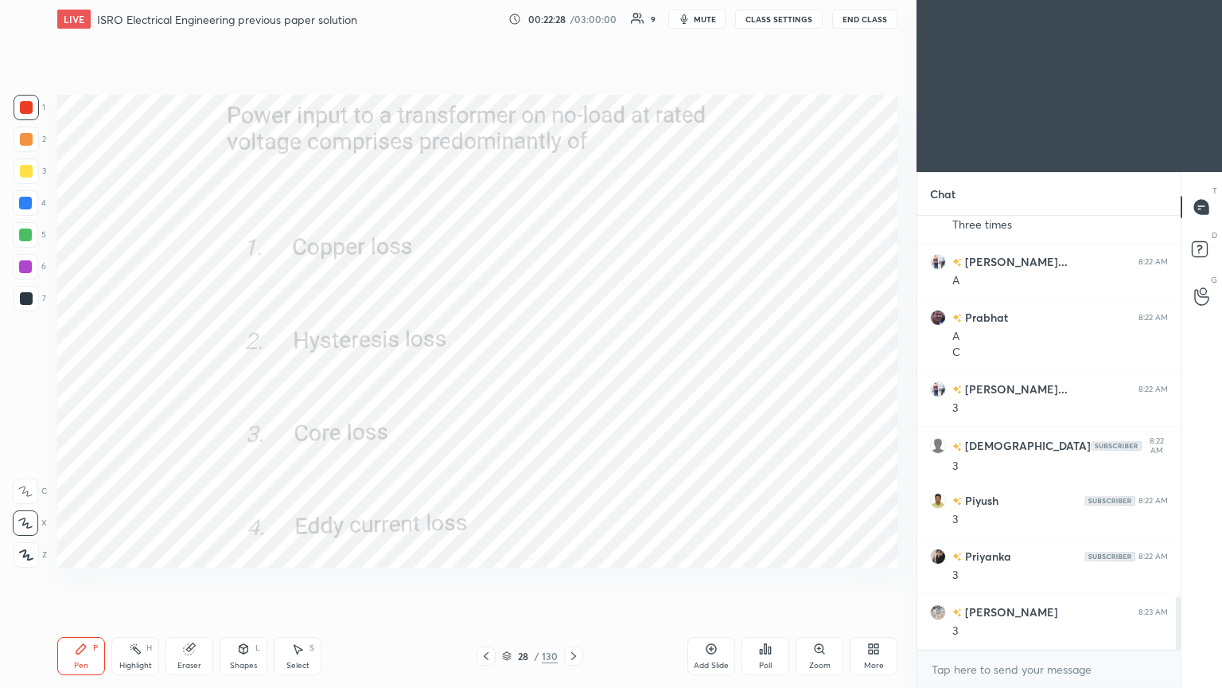
click at [573, 580] on icon at bounding box center [573, 655] width 13 height 13
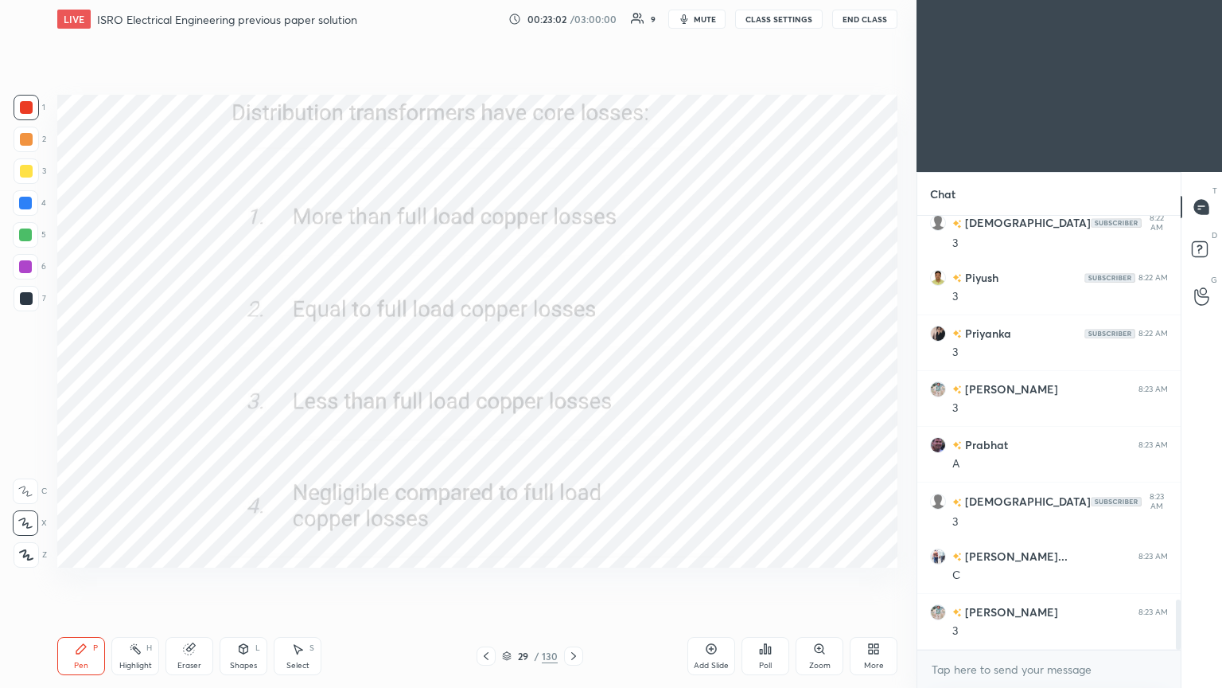
scroll to position [3387, 0]
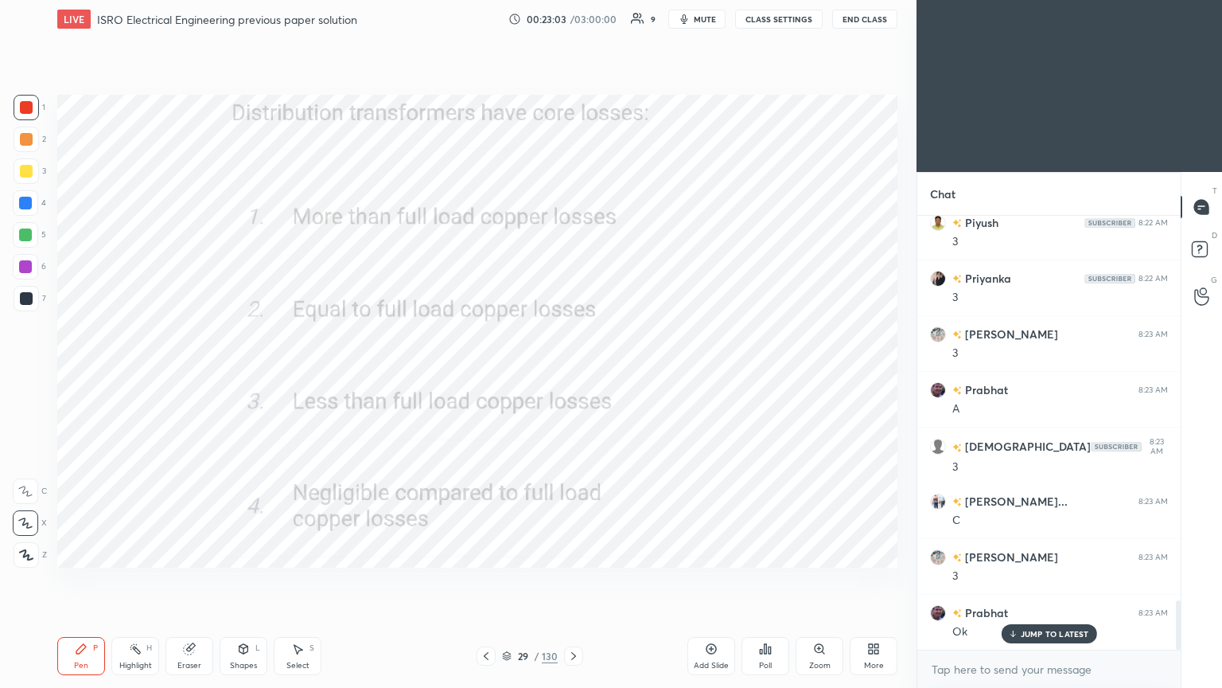
click at [575, 580] on icon at bounding box center [573, 655] width 13 height 13
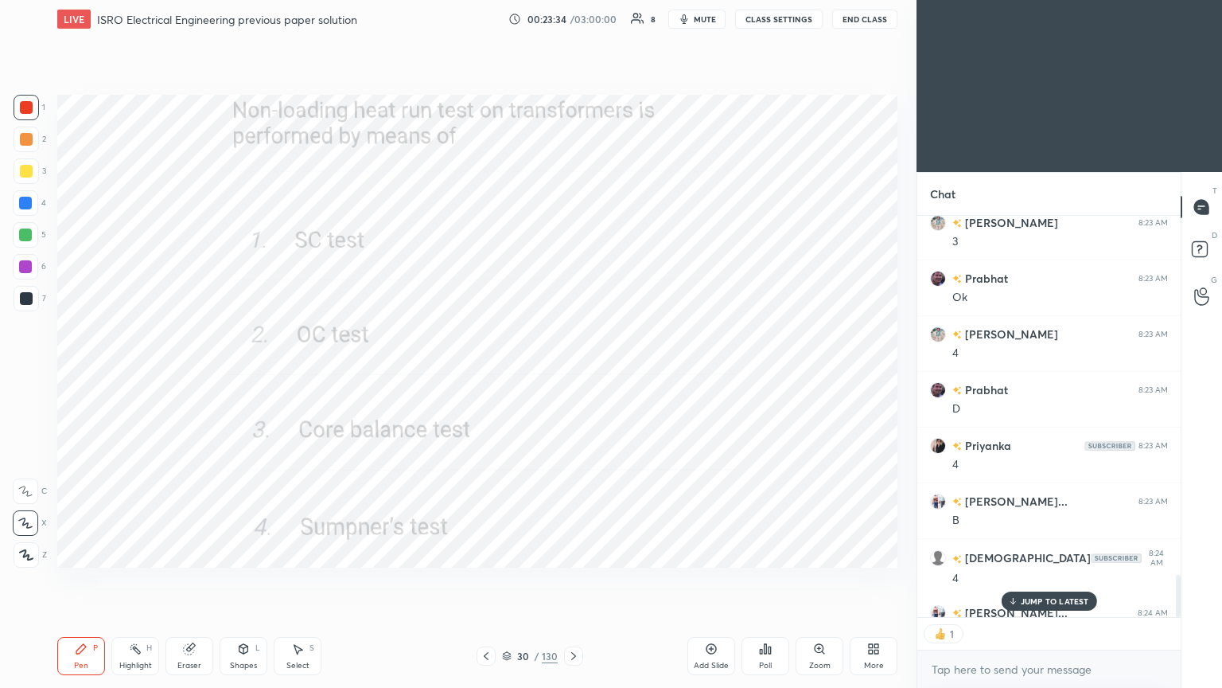
scroll to position [397, 259]
click at [575, 580] on icon at bounding box center [573, 655] width 13 height 13
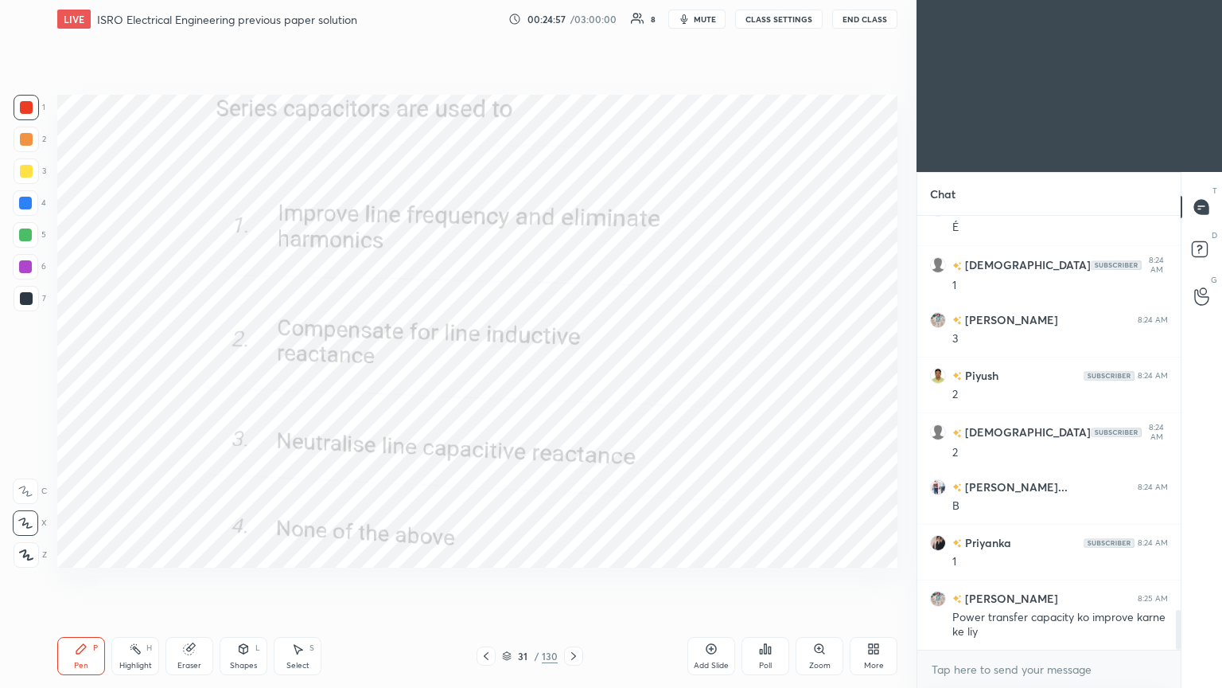
scroll to position [4293, 0]
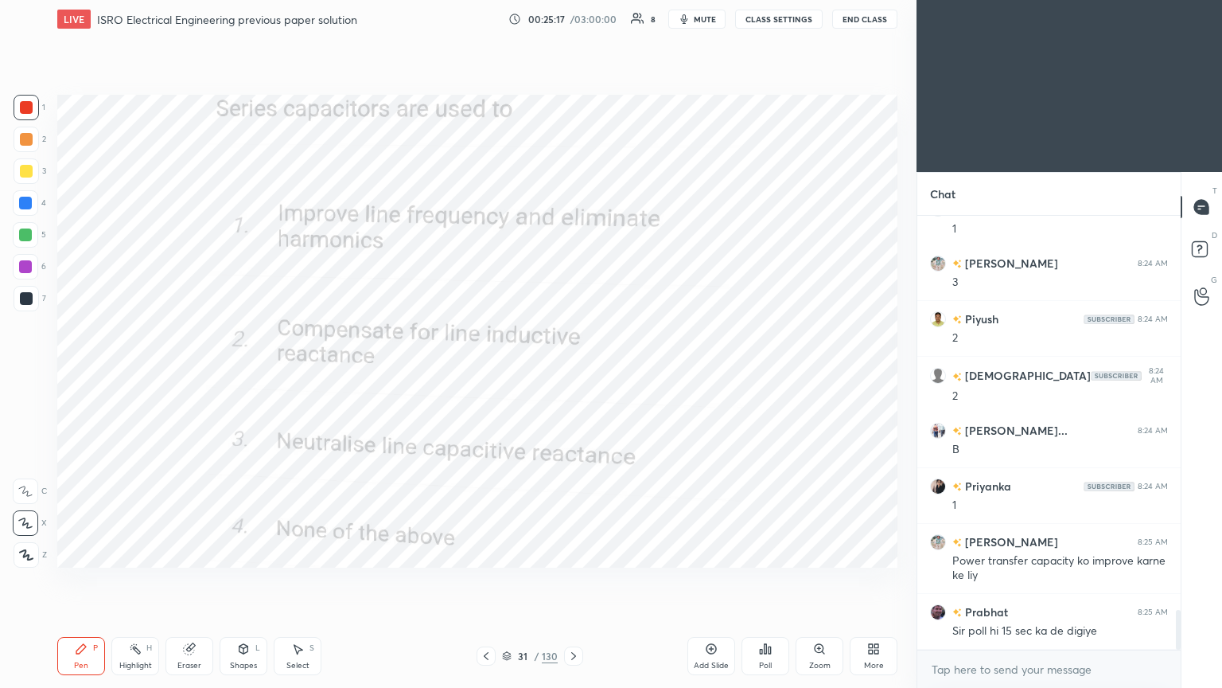
click at [573, 580] on icon at bounding box center [573, 656] width 5 height 8
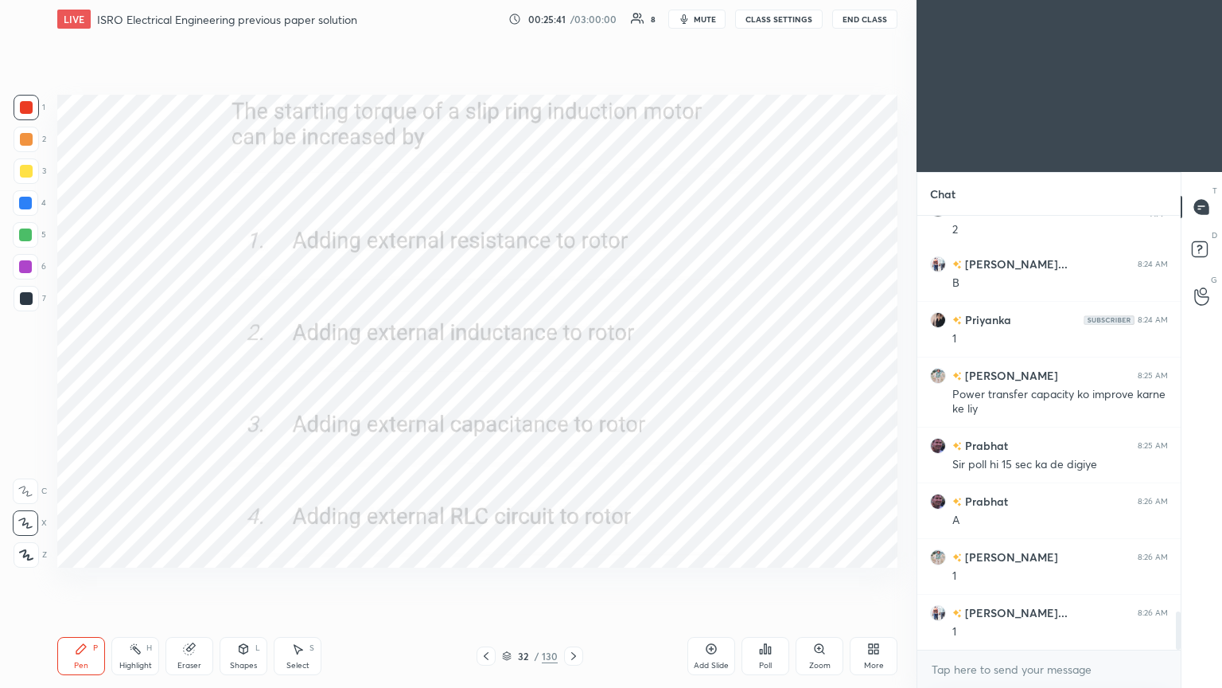
scroll to position [4516, 0]
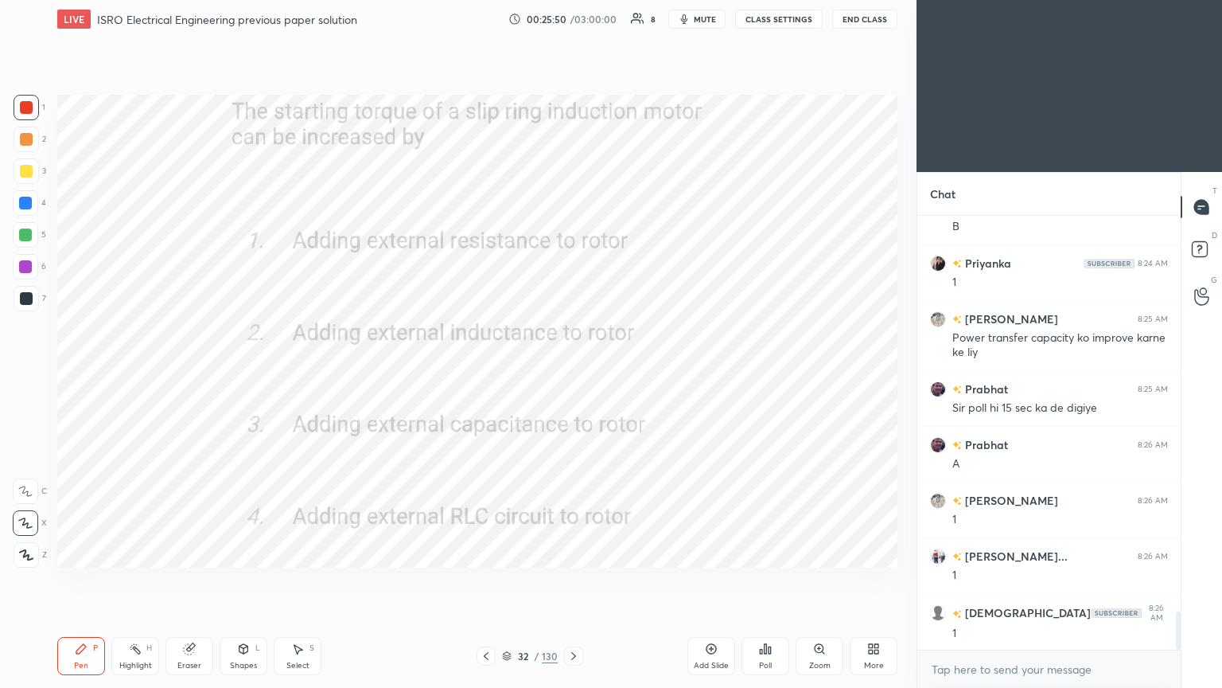
click at [574, 580] on icon at bounding box center [573, 655] width 13 height 13
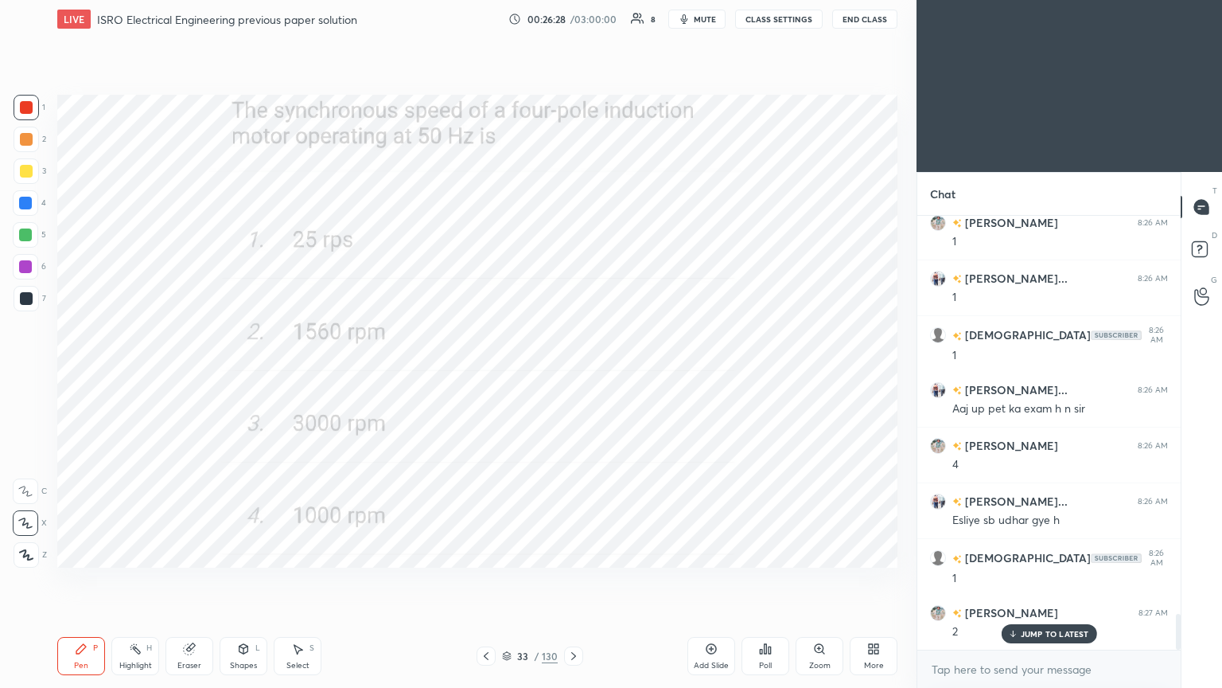
scroll to position [4832, 0]
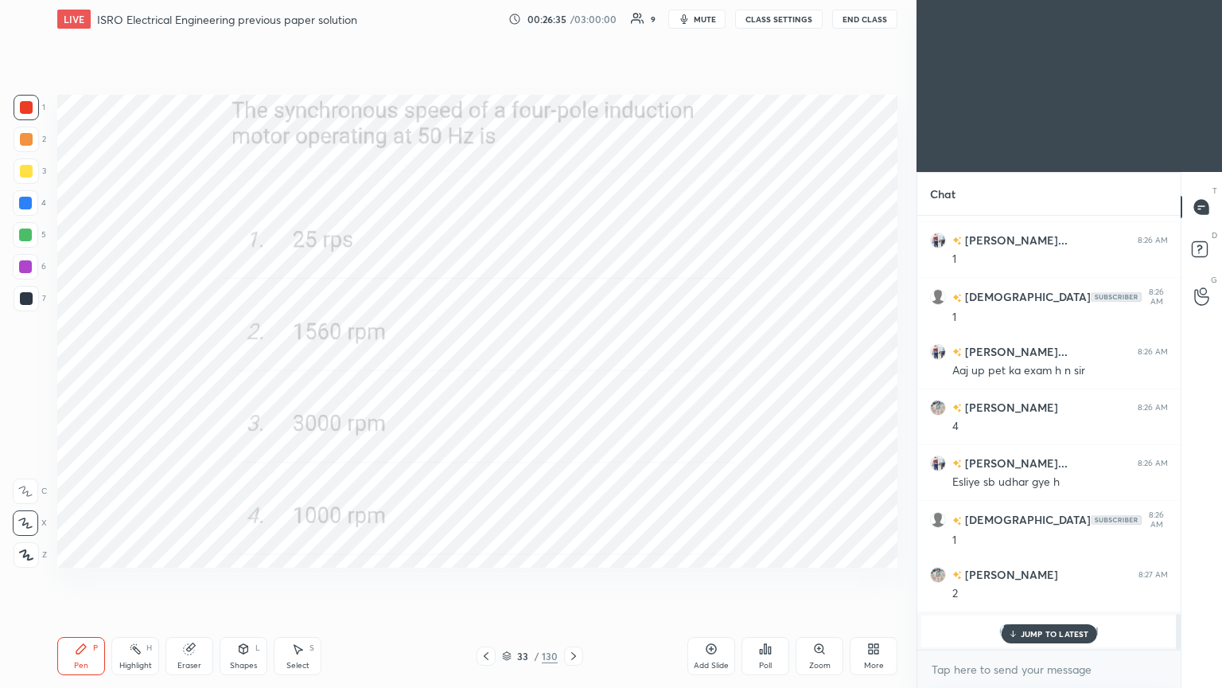
click at [1049, 580] on div "JUMP TO LATEST" at bounding box center [1048, 633] width 95 height 19
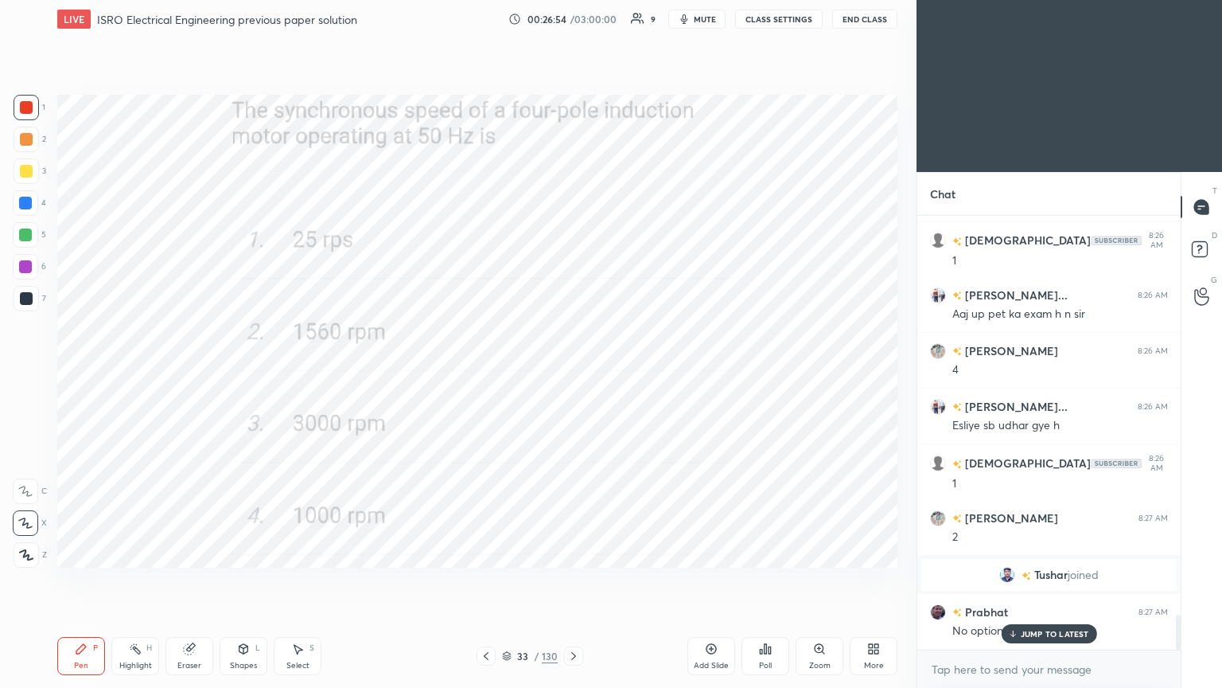
scroll to position [4944, 0]
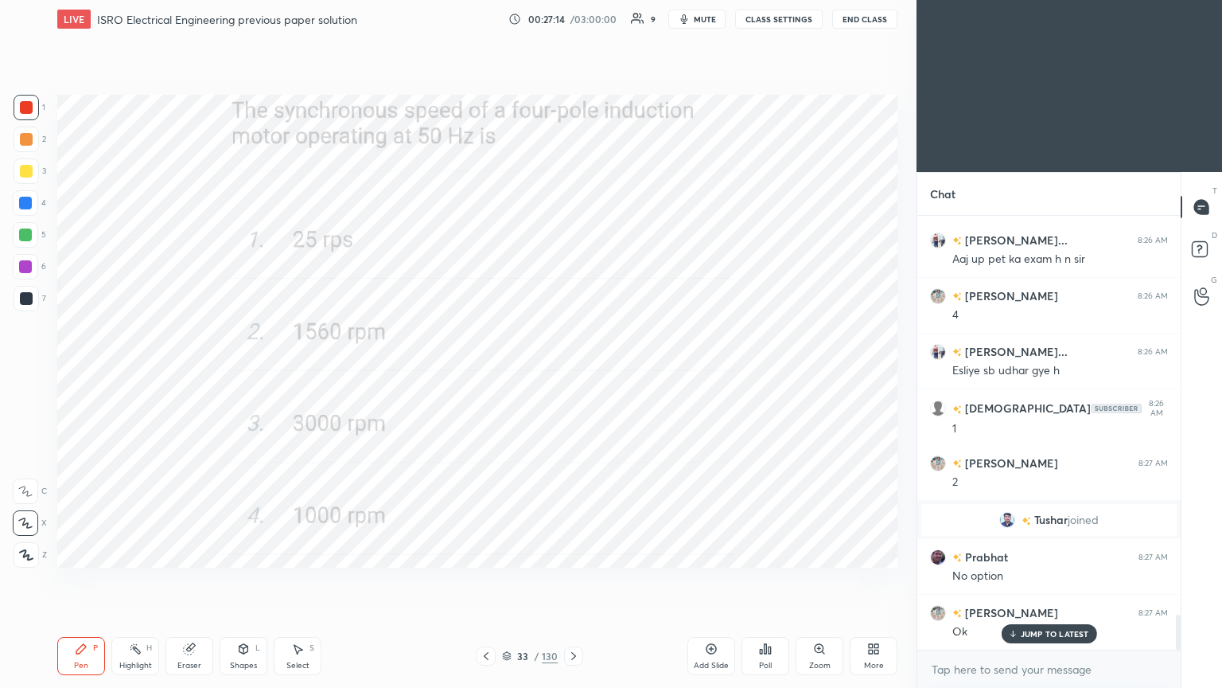
click at [570, 580] on icon at bounding box center [573, 655] width 13 height 13
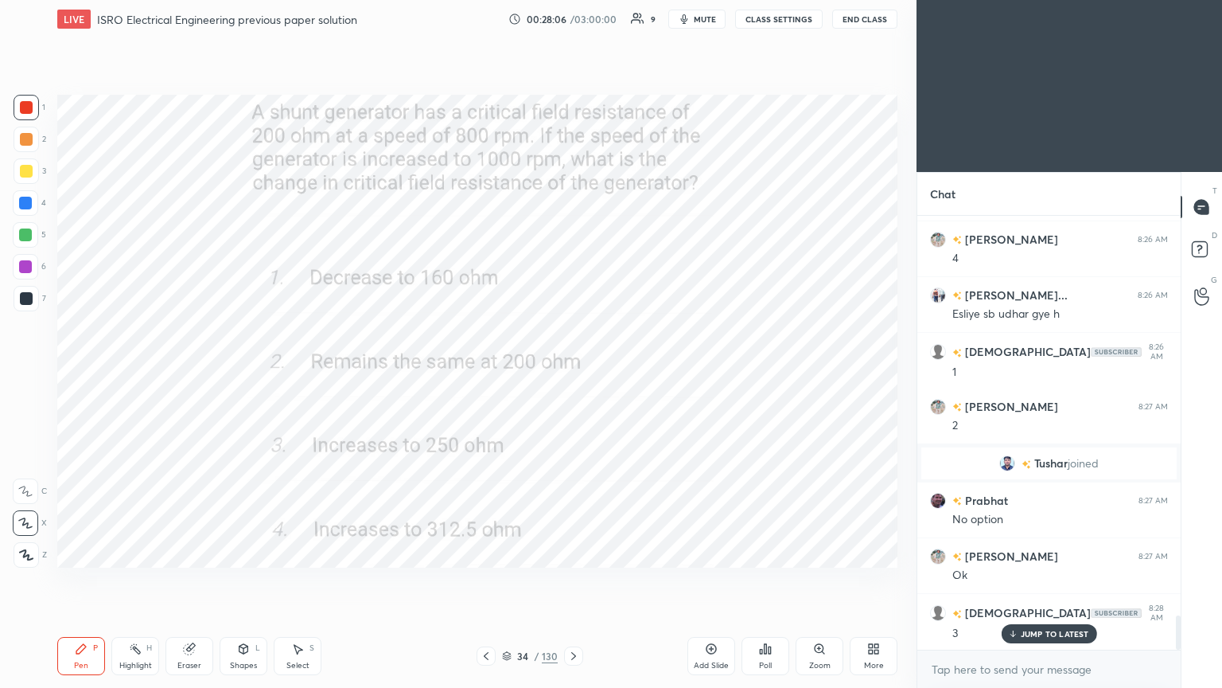
scroll to position [5055, 0]
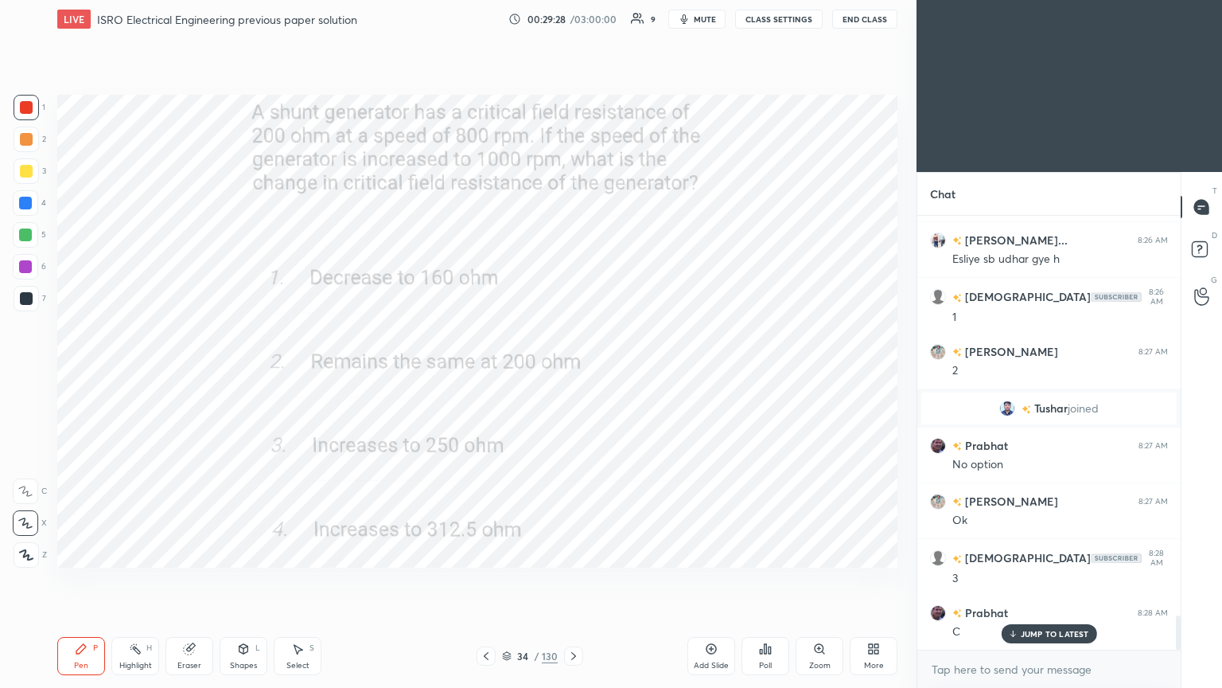
click at [575, 580] on icon at bounding box center [573, 655] width 13 height 13
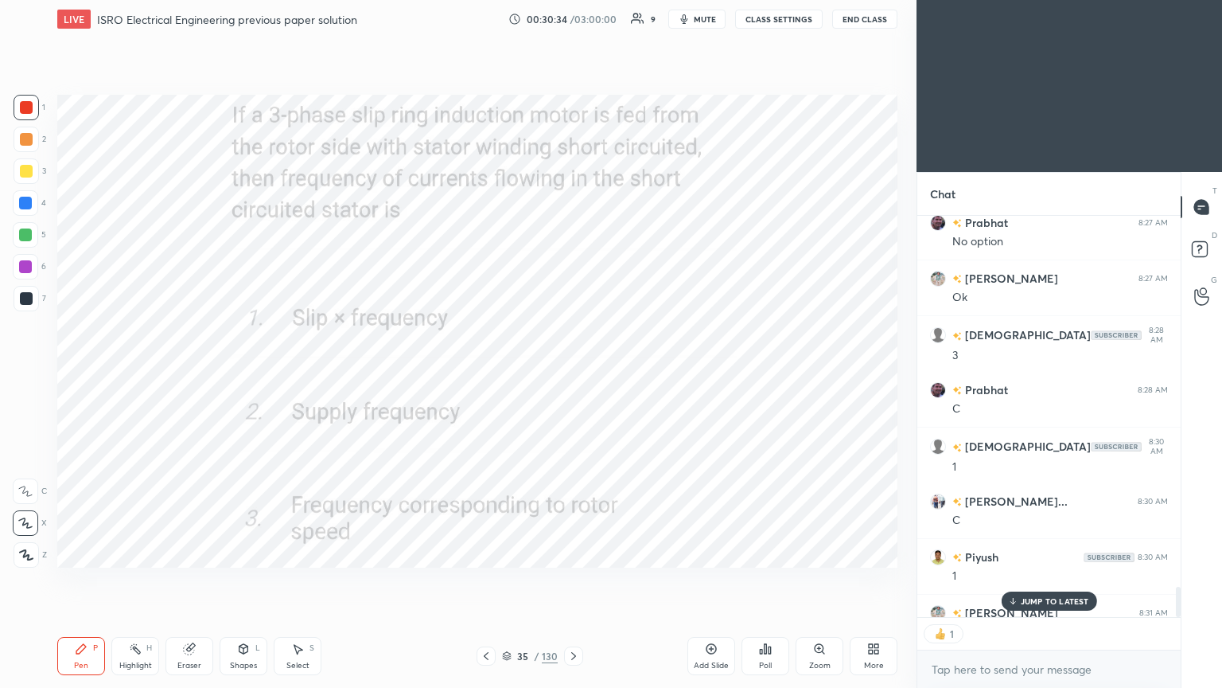
scroll to position [5, 5]
click at [579, 580] on icon at bounding box center [573, 655] width 13 height 13
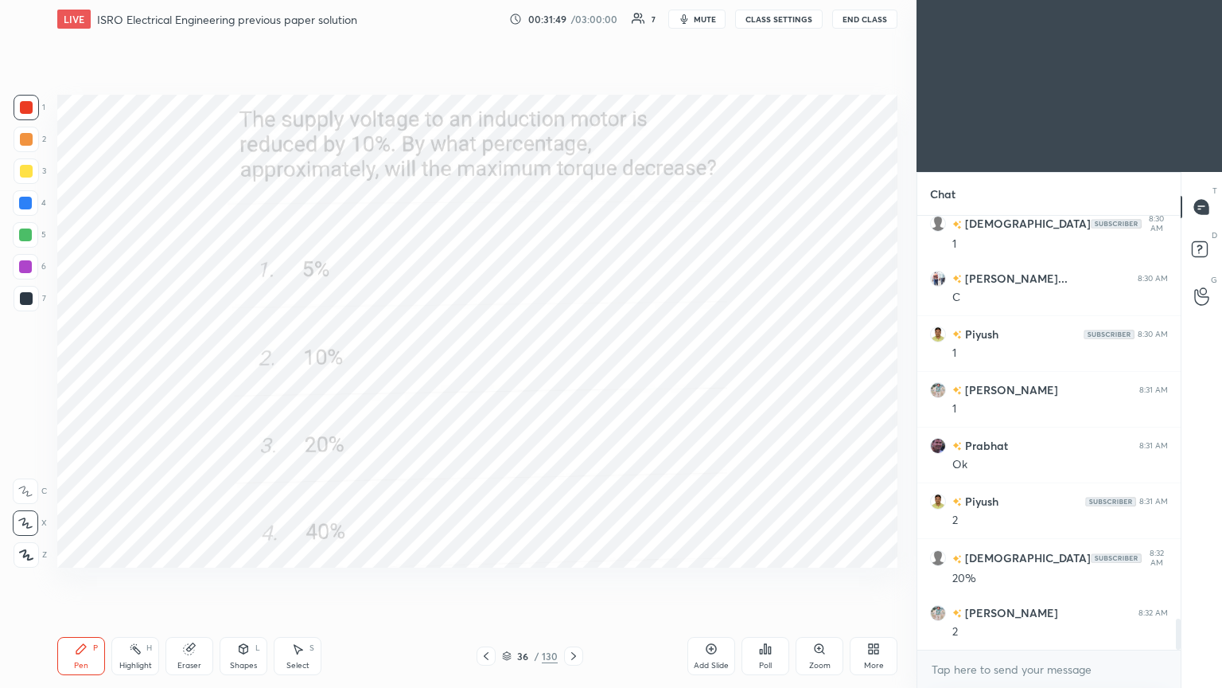
scroll to position [5557, 0]
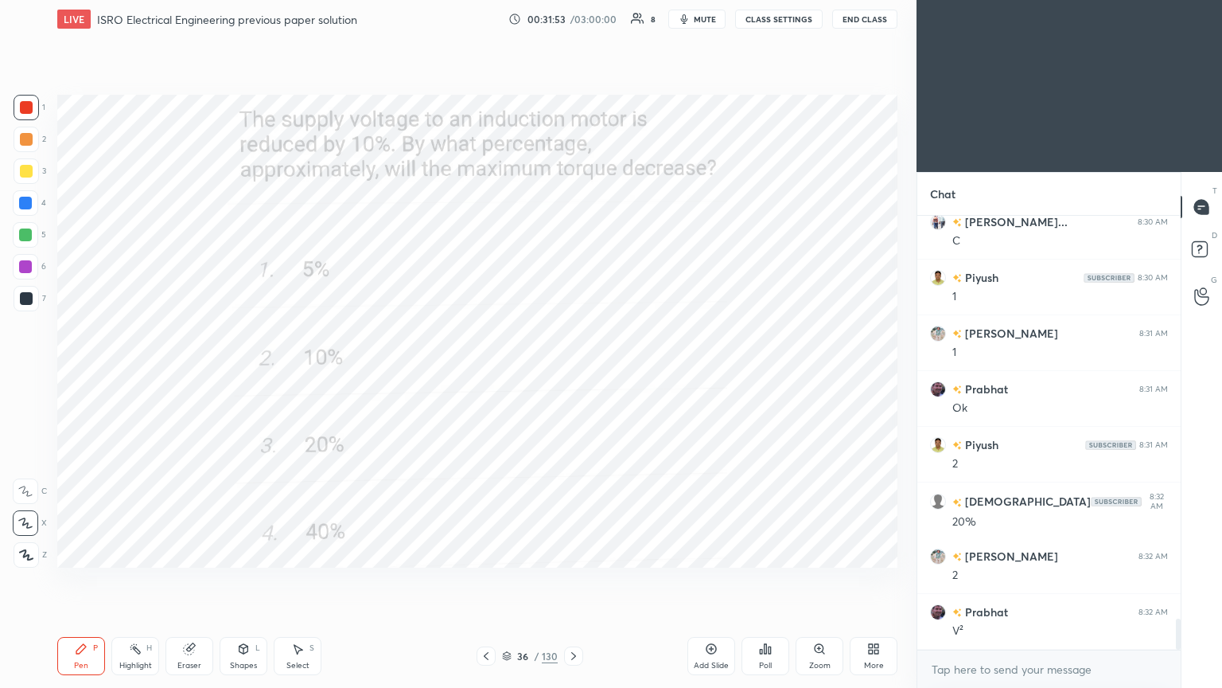
click at [573, 580] on icon at bounding box center [573, 656] width 5 height 8
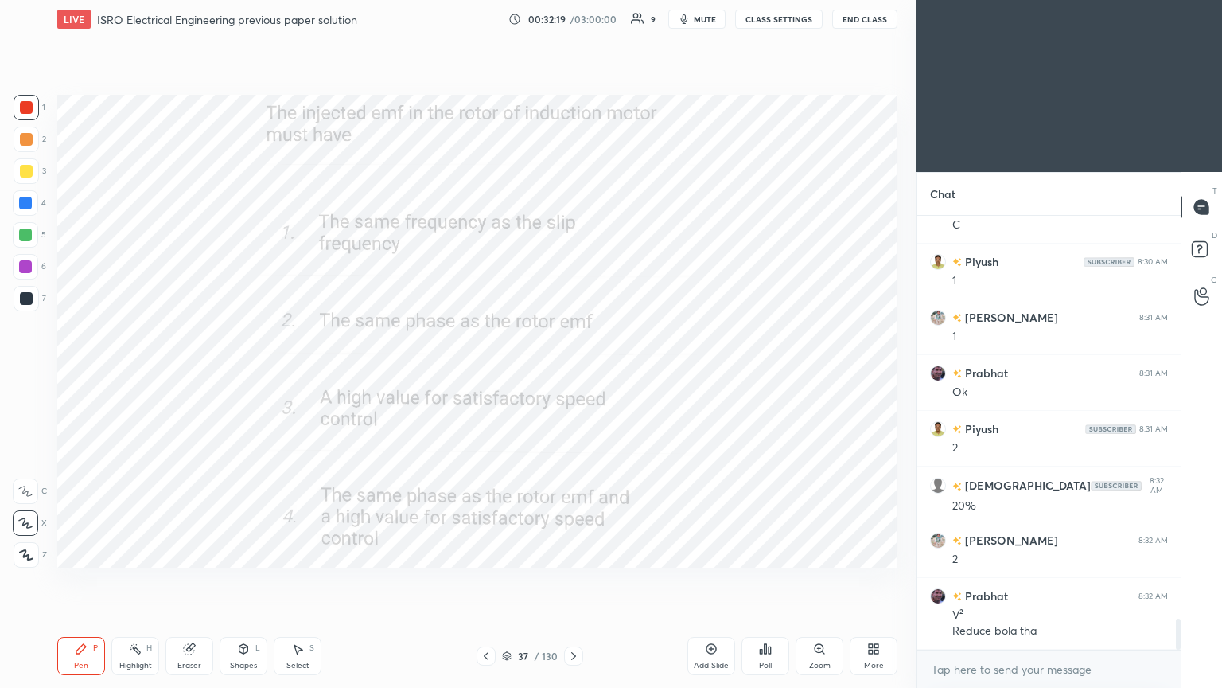
scroll to position [5628, 0]
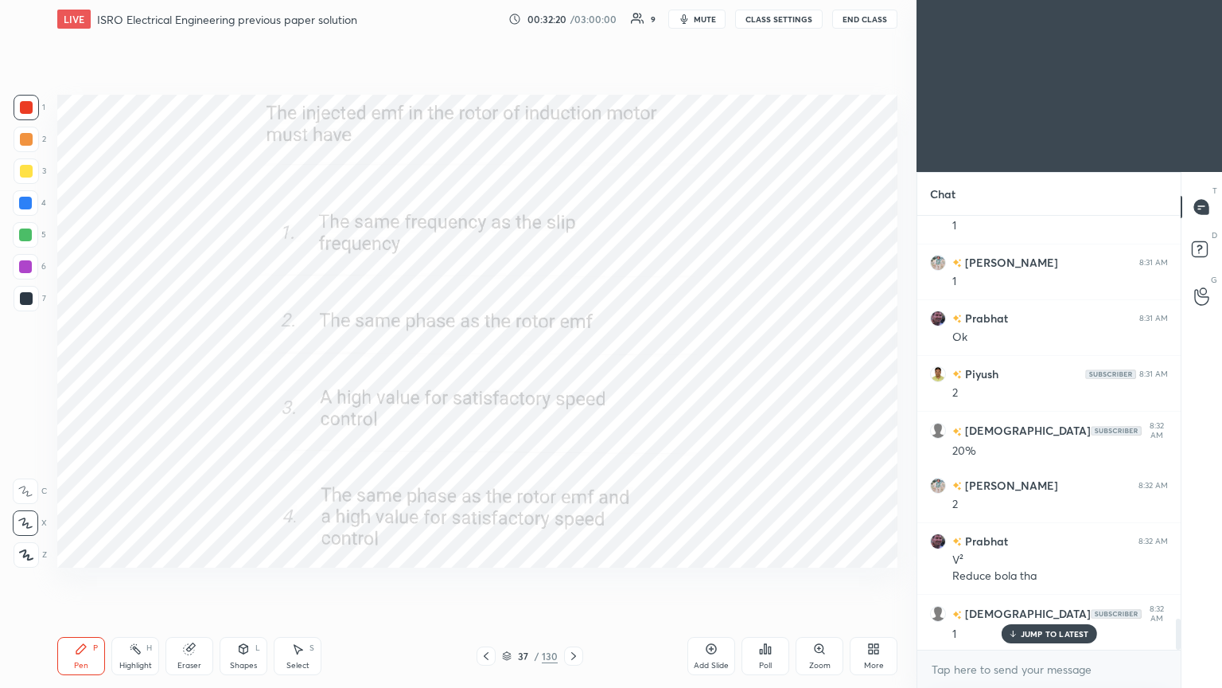
drag, startPoint x: 487, startPoint y: 640, endPoint x: 491, endPoint y: 649, distance: 9.6
click at [488, 580] on div "Pen P Highlight H Eraser Shapes L Select S 37 / 130 Add Slide Poll Zoom More" at bounding box center [477, 656] width 840 height 64
click at [481, 580] on icon at bounding box center [486, 655] width 13 height 13
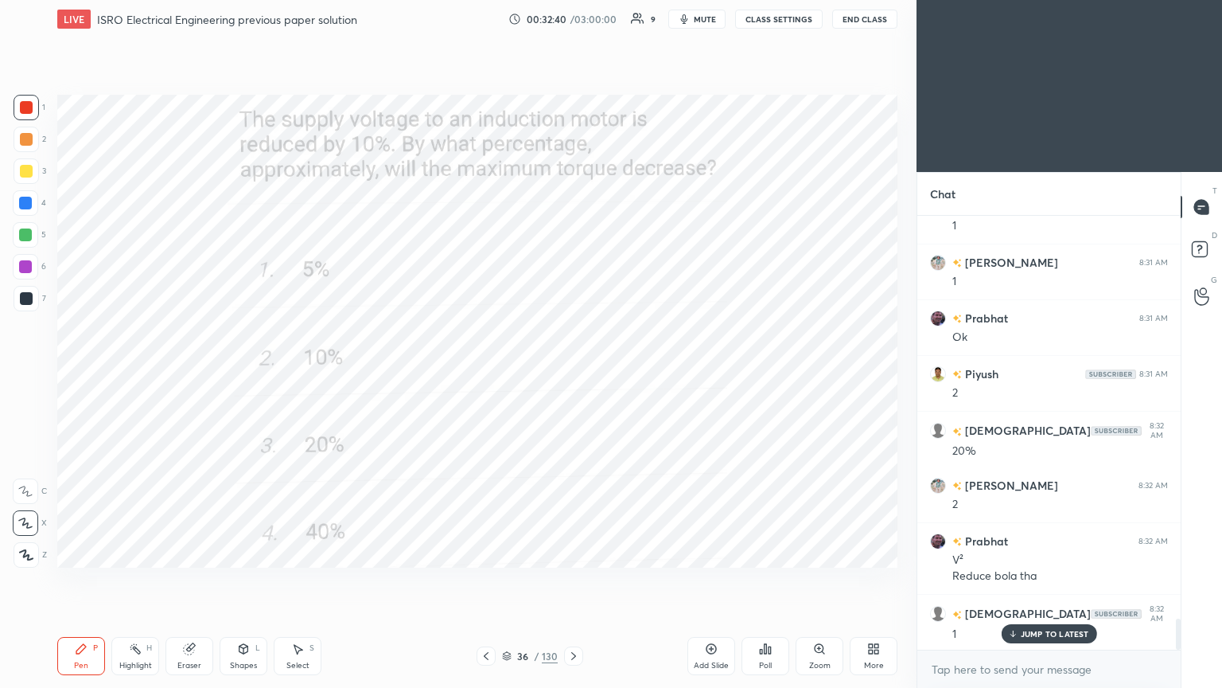
click at [573, 580] on icon at bounding box center [573, 655] width 13 height 13
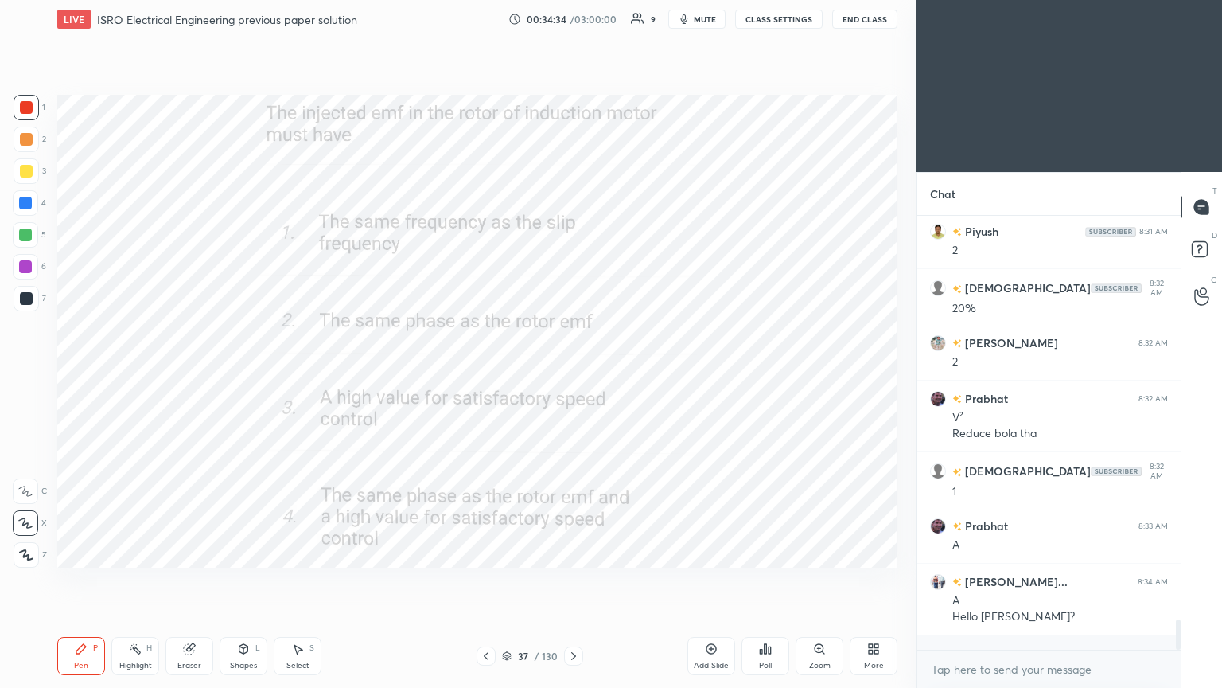
scroll to position [5825, 0]
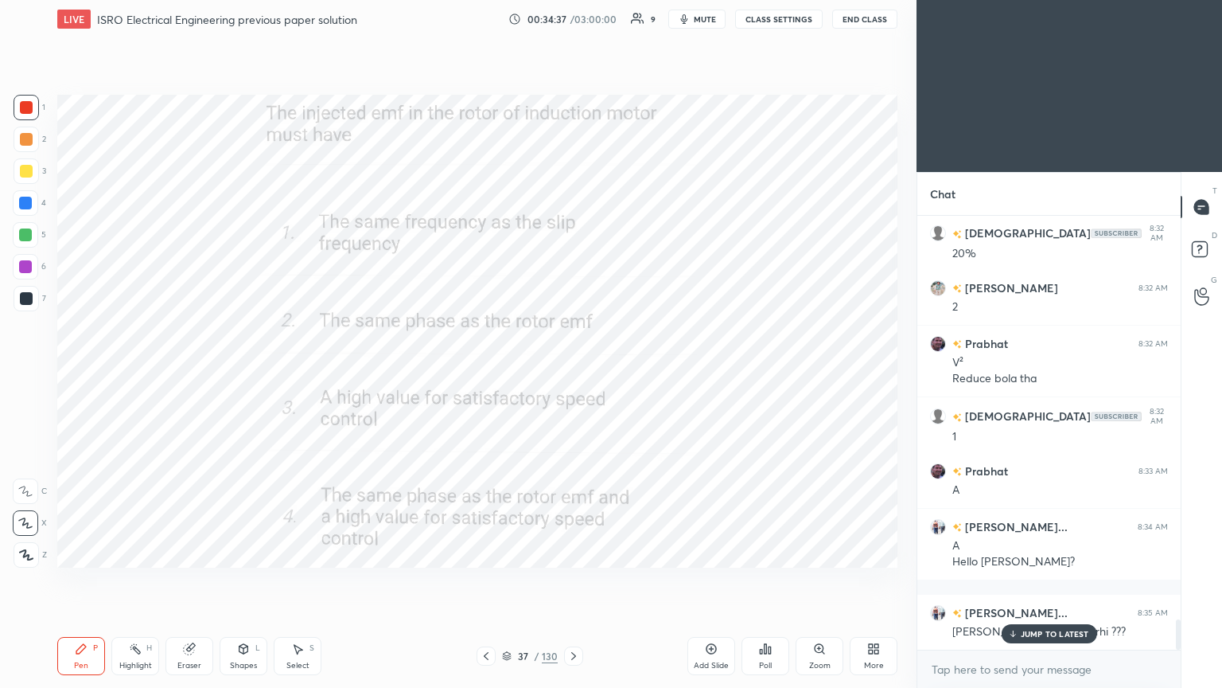
click at [1029, 580] on p "JUMP TO LATEST" at bounding box center [1055, 634] width 68 height 10
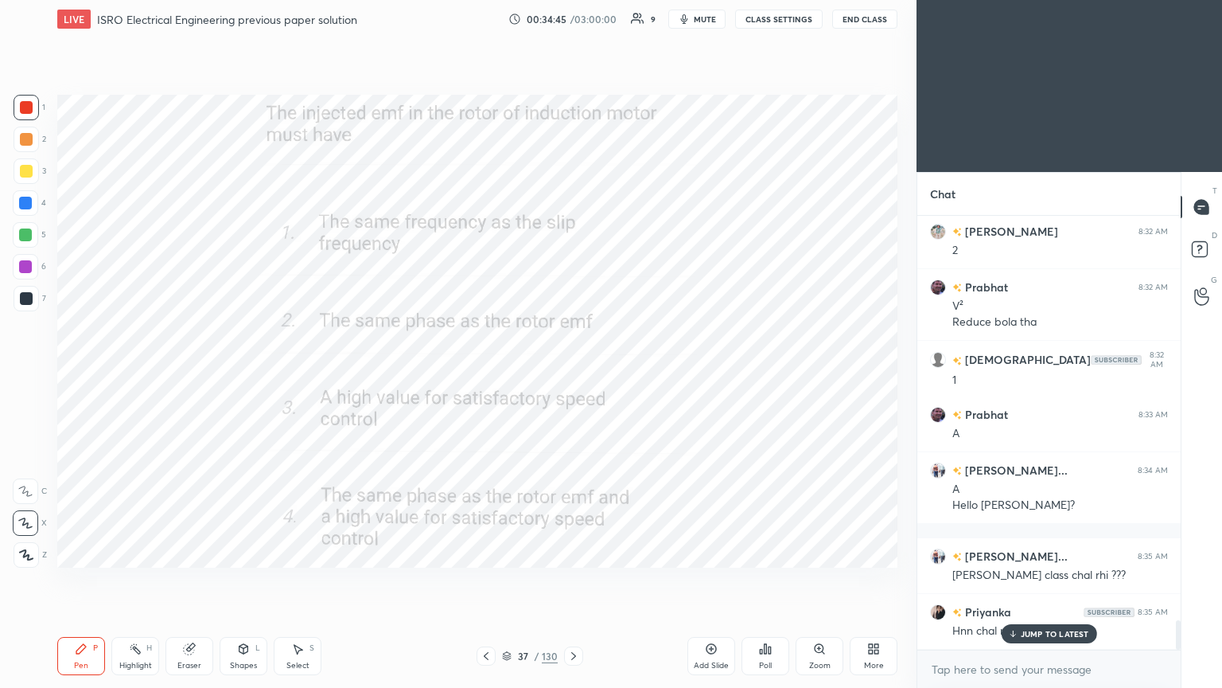
scroll to position [5937, 0]
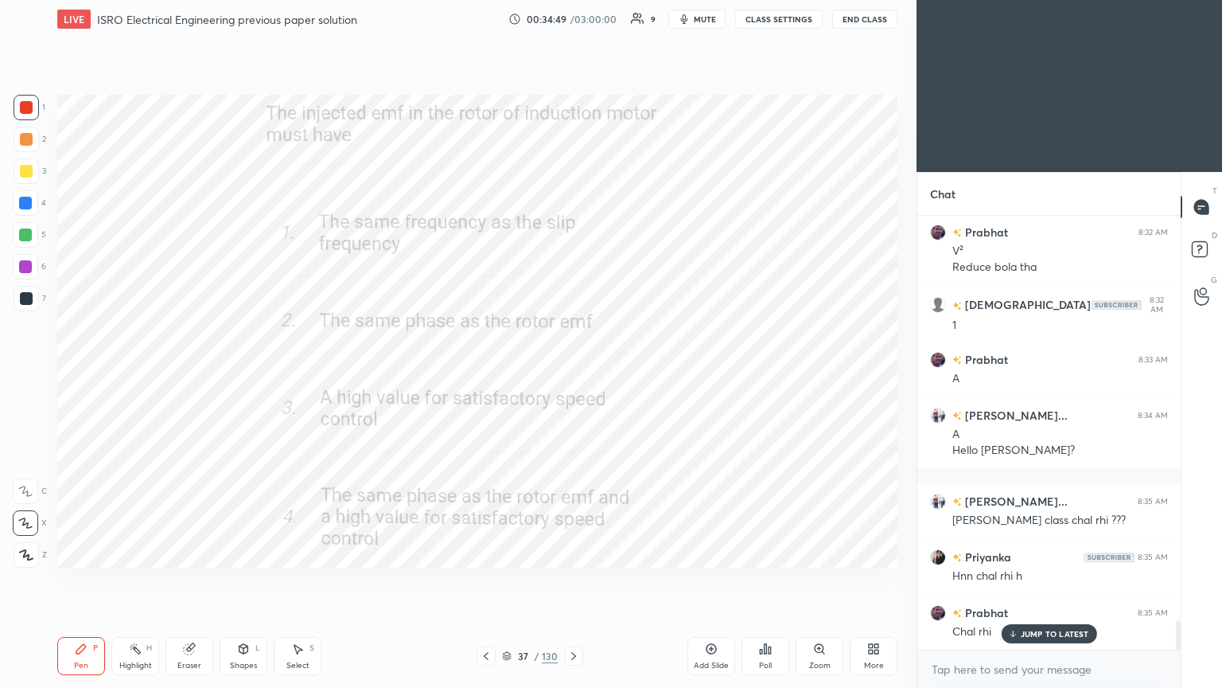
click at [571, 580] on icon at bounding box center [573, 655] width 13 height 13
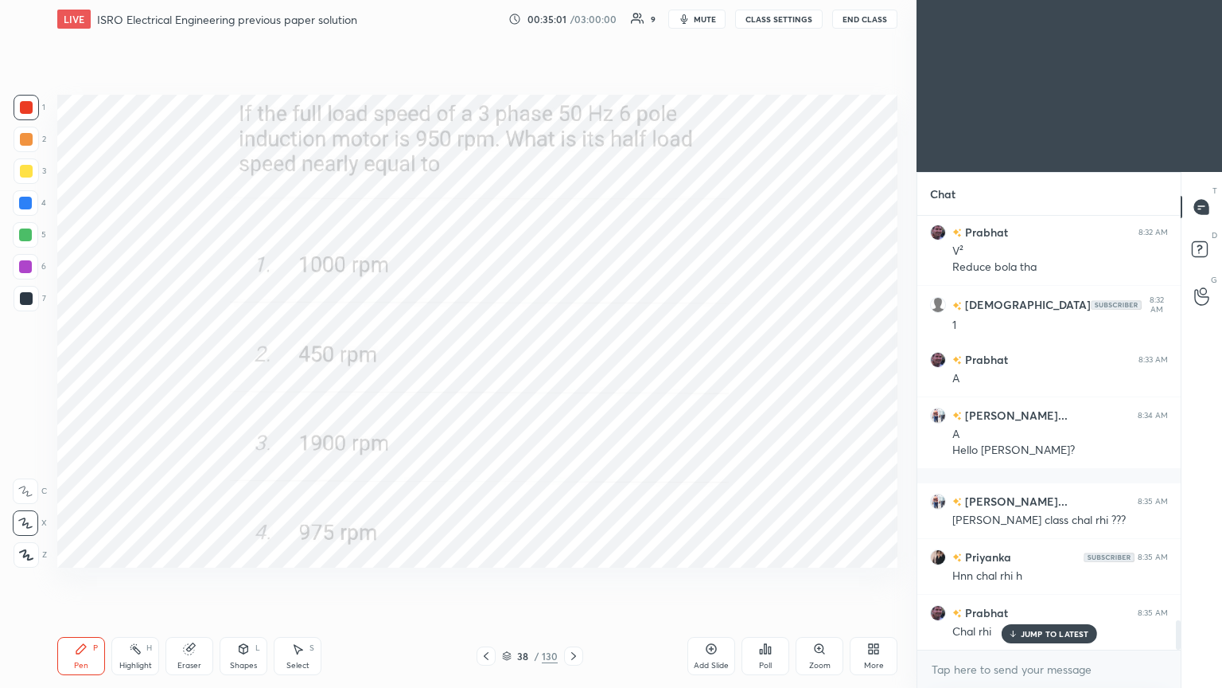
scroll to position [5953, 0]
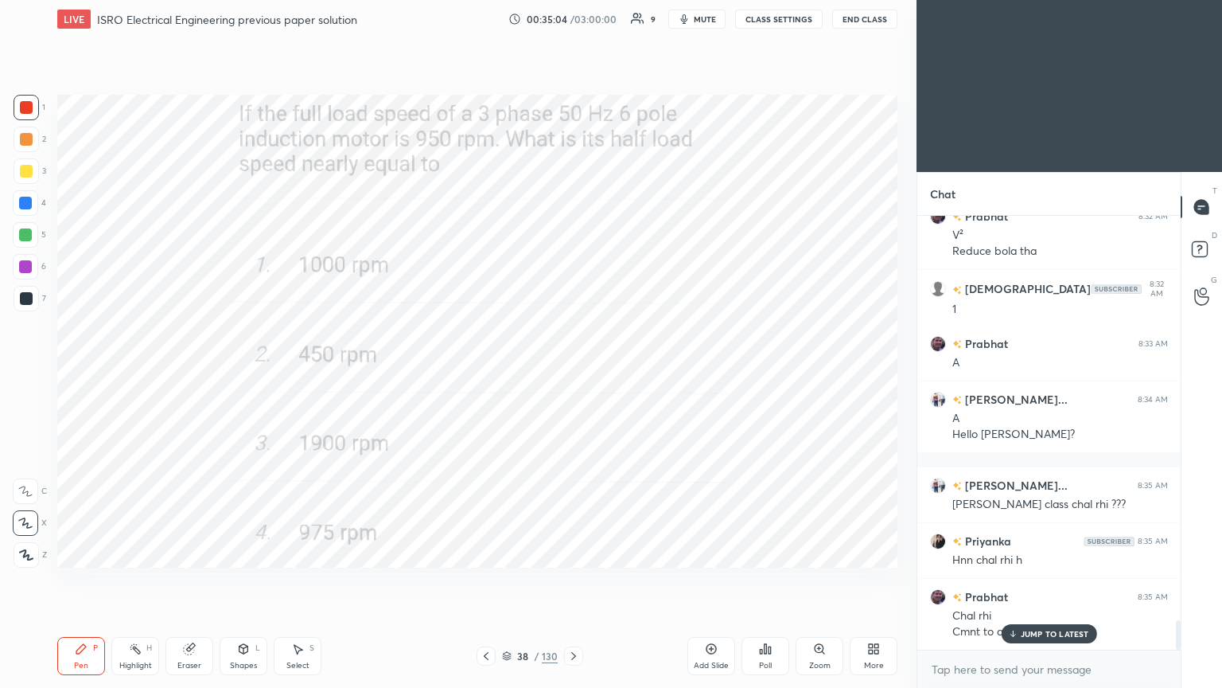
click at [1031, 580] on div "JUMP TO LATEST" at bounding box center [1048, 633] width 95 height 19
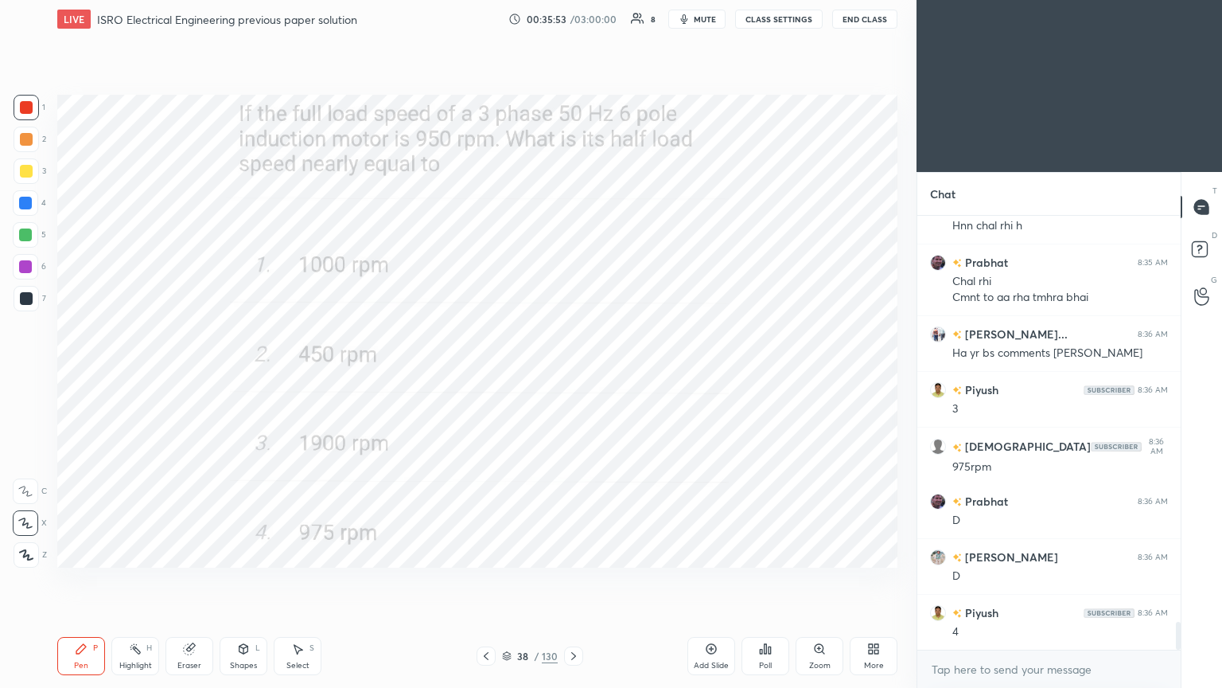
scroll to position [6343, 0]
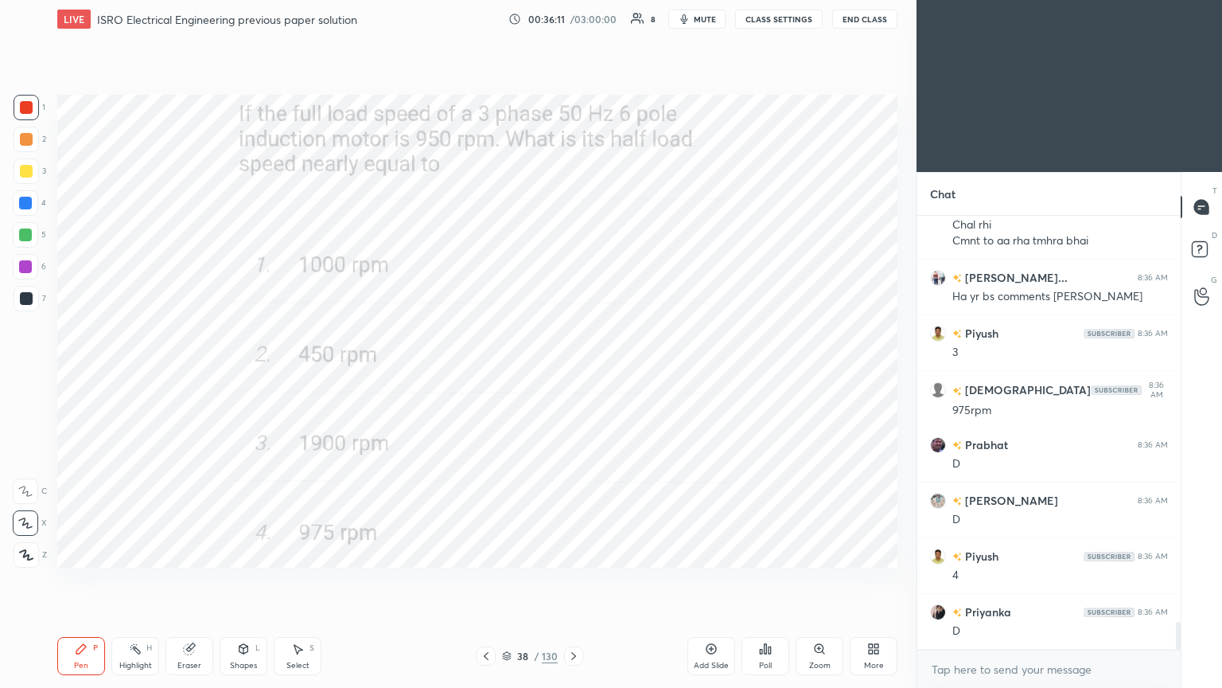
click at [577, 580] on icon at bounding box center [573, 655] width 13 height 13
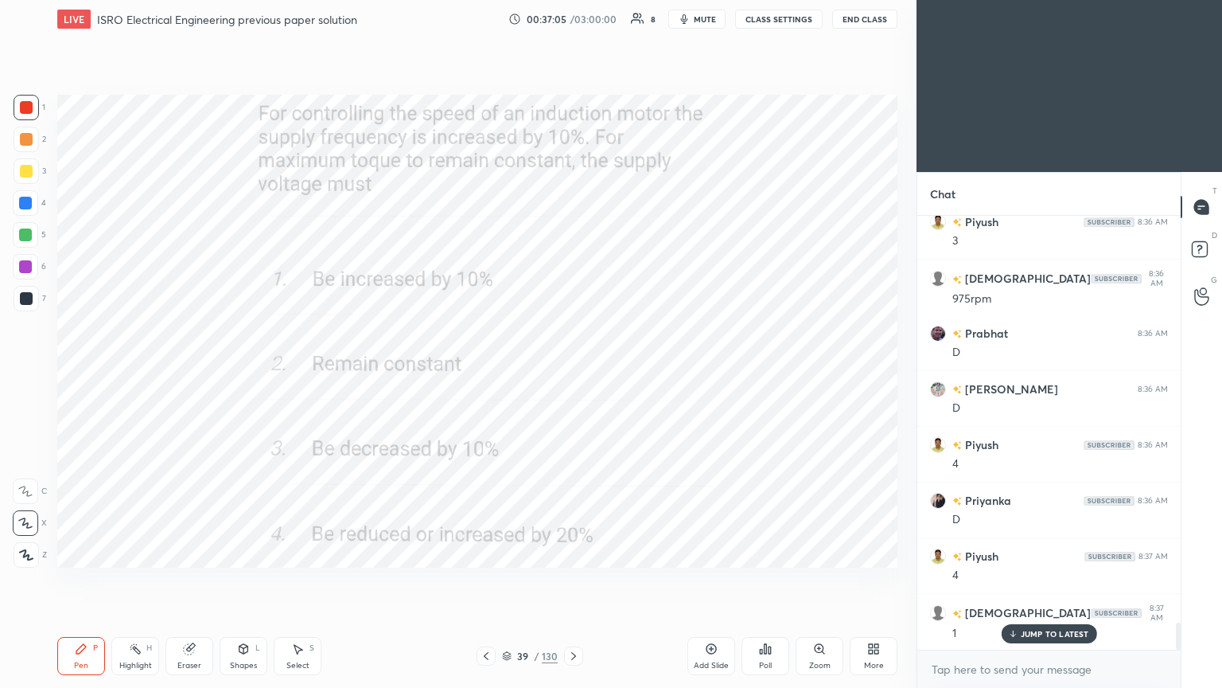
scroll to position [6510, 0]
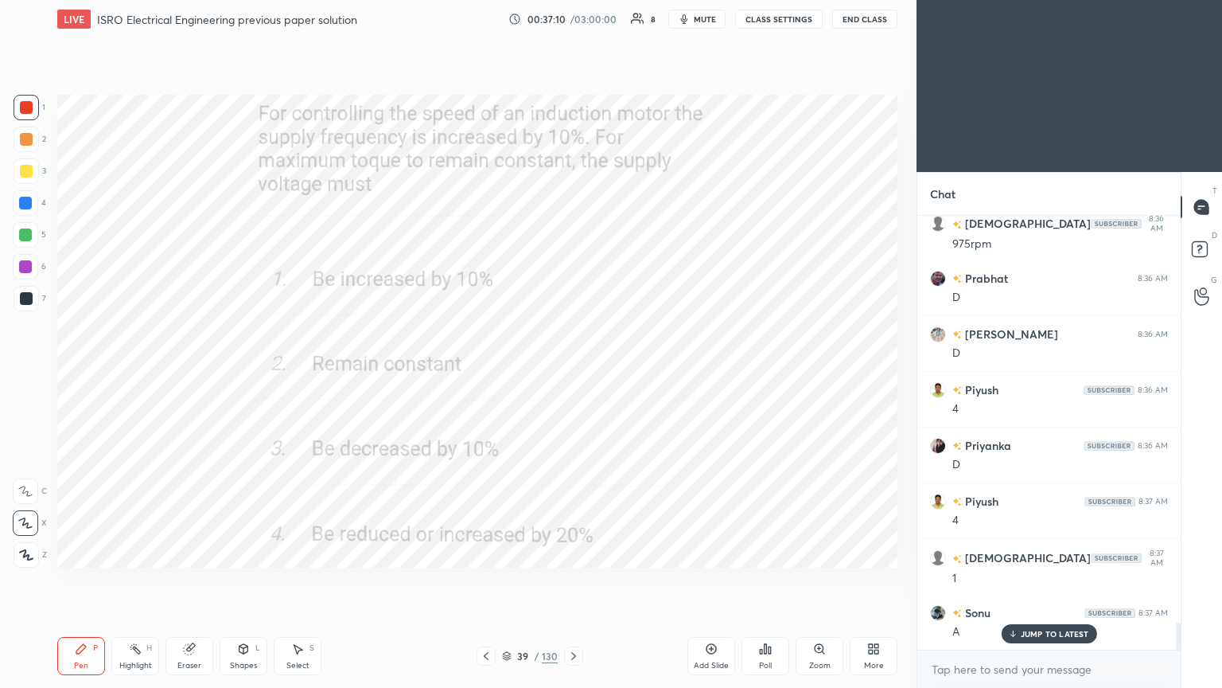
click at [575, 580] on icon at bounding box center [573, 655] width 13 height 13
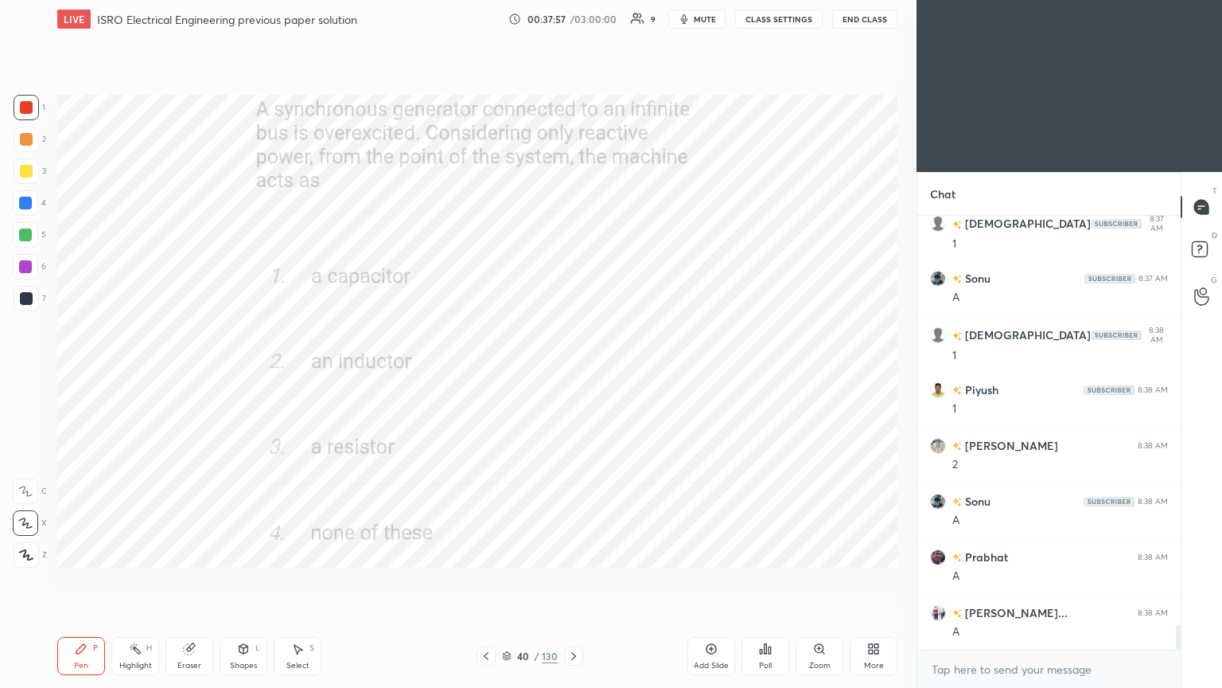
scroll to position [6900, 0]
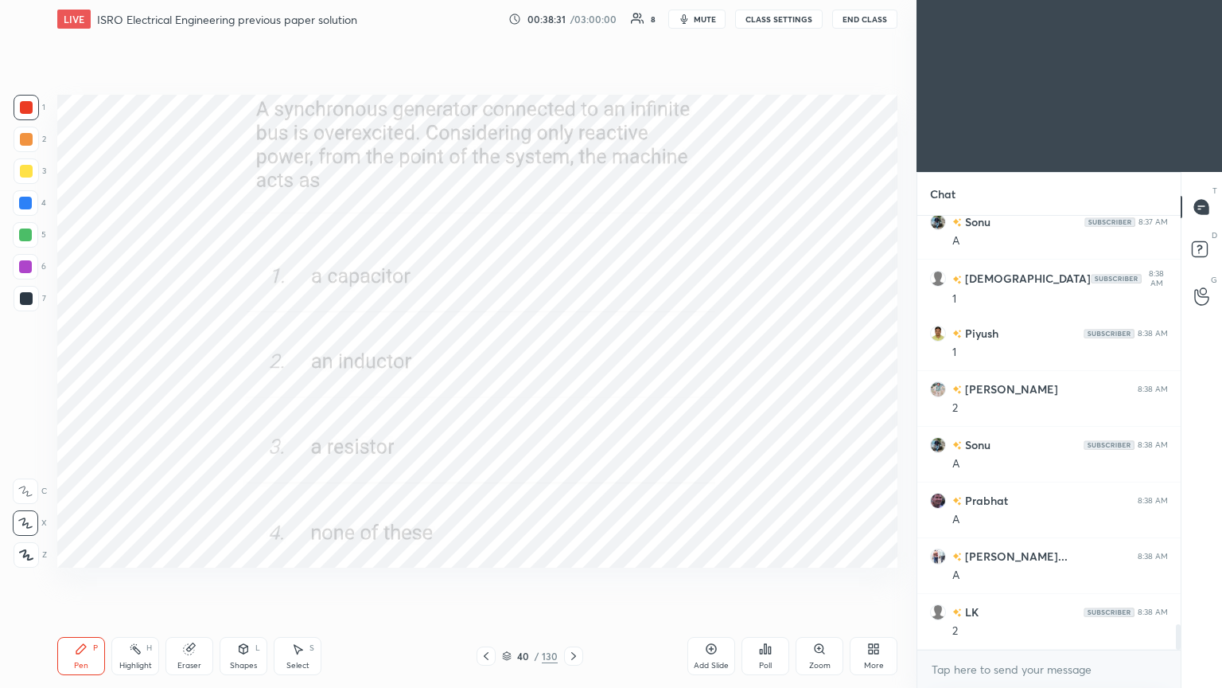
click at [33, 98] on div at bounding box center [26, 107] width 25 height 25
click at [82, 580] on icon at bounding box center [81, 648] width 13 height 13
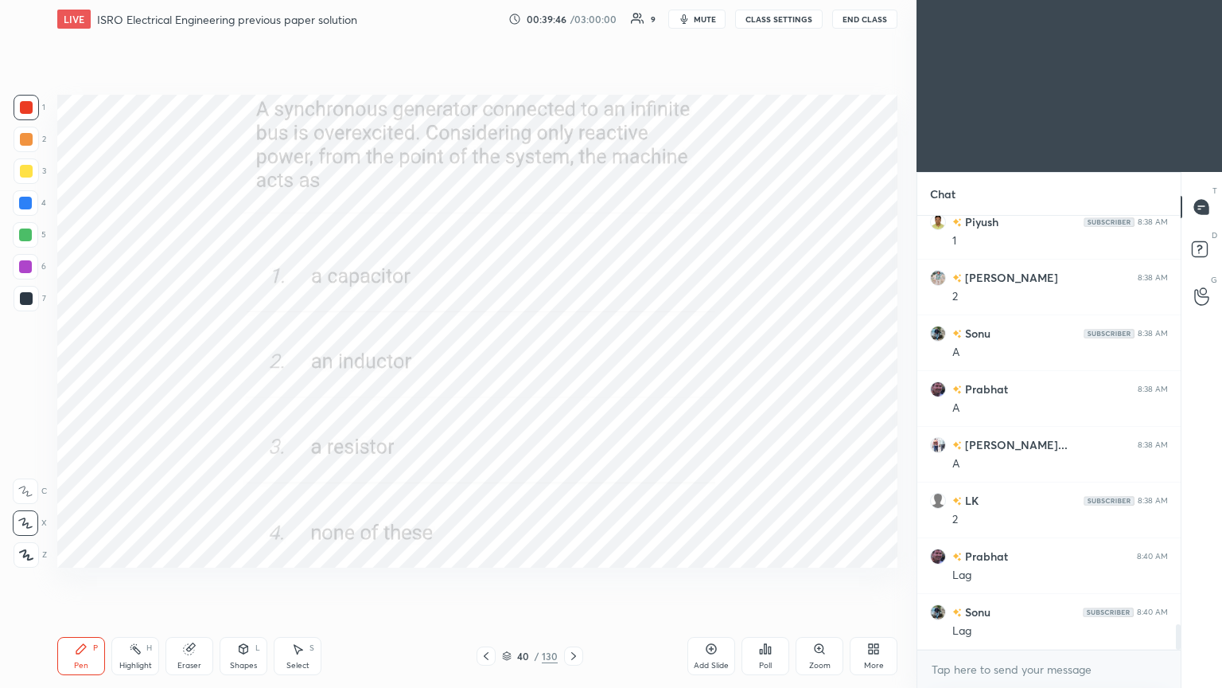
scroll to position [7067, 0]
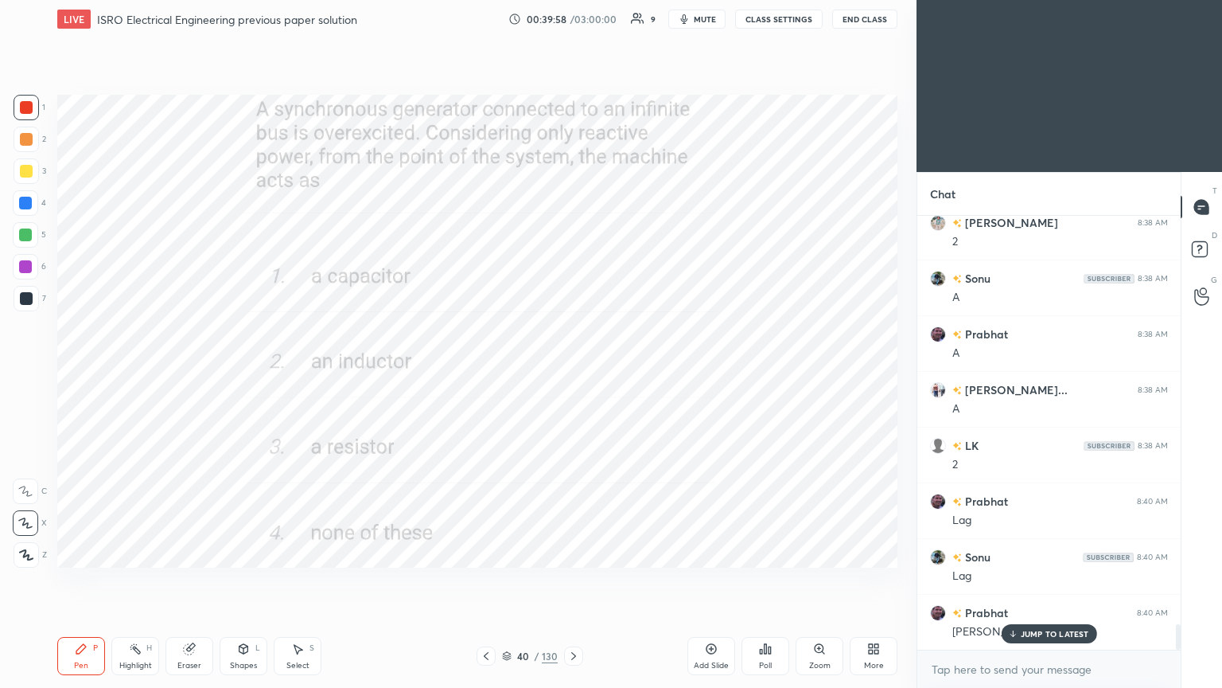
click at [574, 580] on icon at bounding box center [573, 656] width 5 height 8
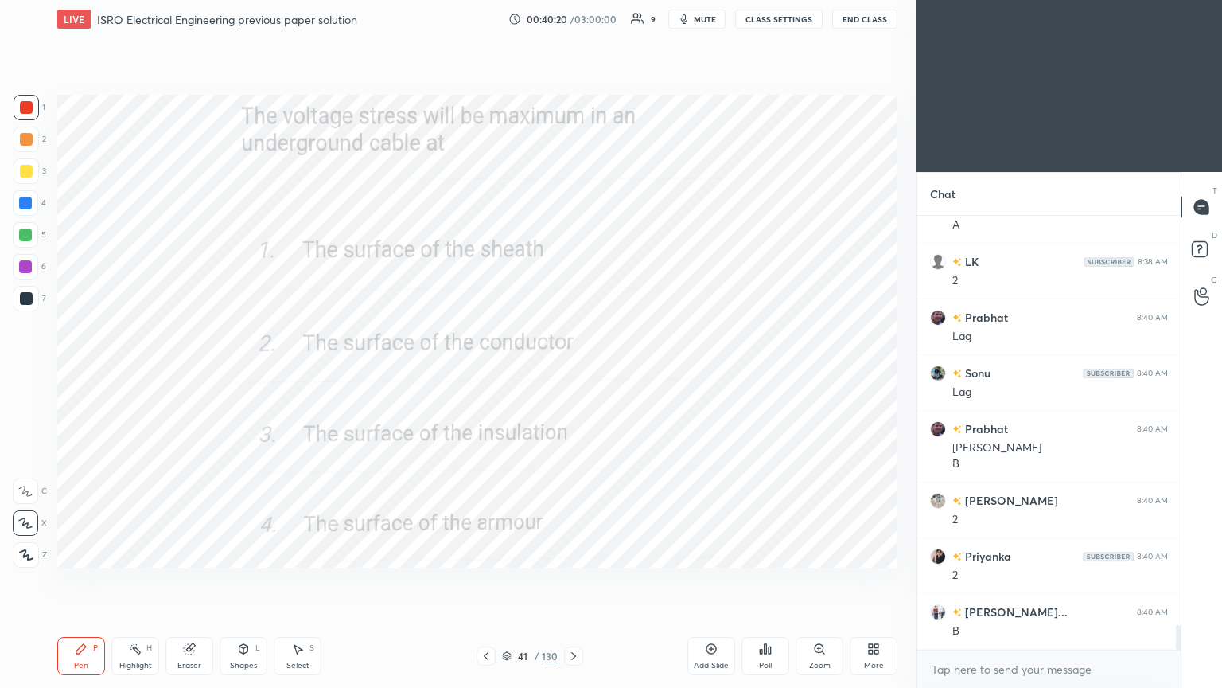
scroll to position [7306, 0]
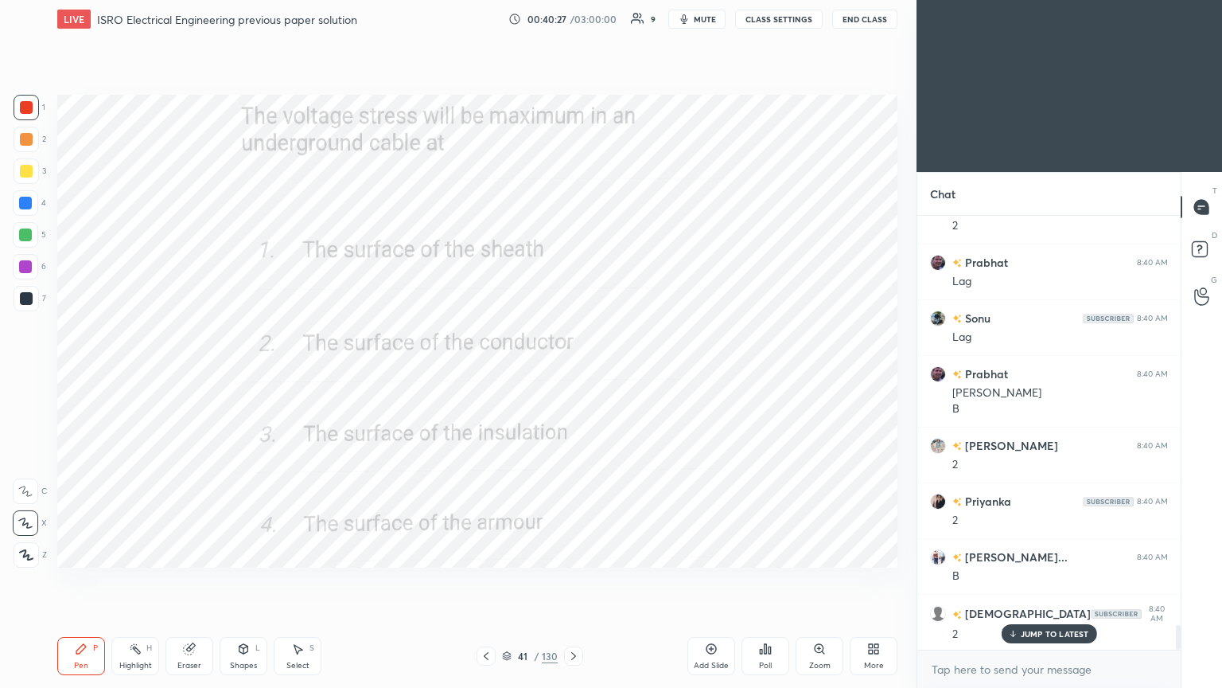
click at [574, 580] on icon at bounding box center [573, 655] width 13 height 13
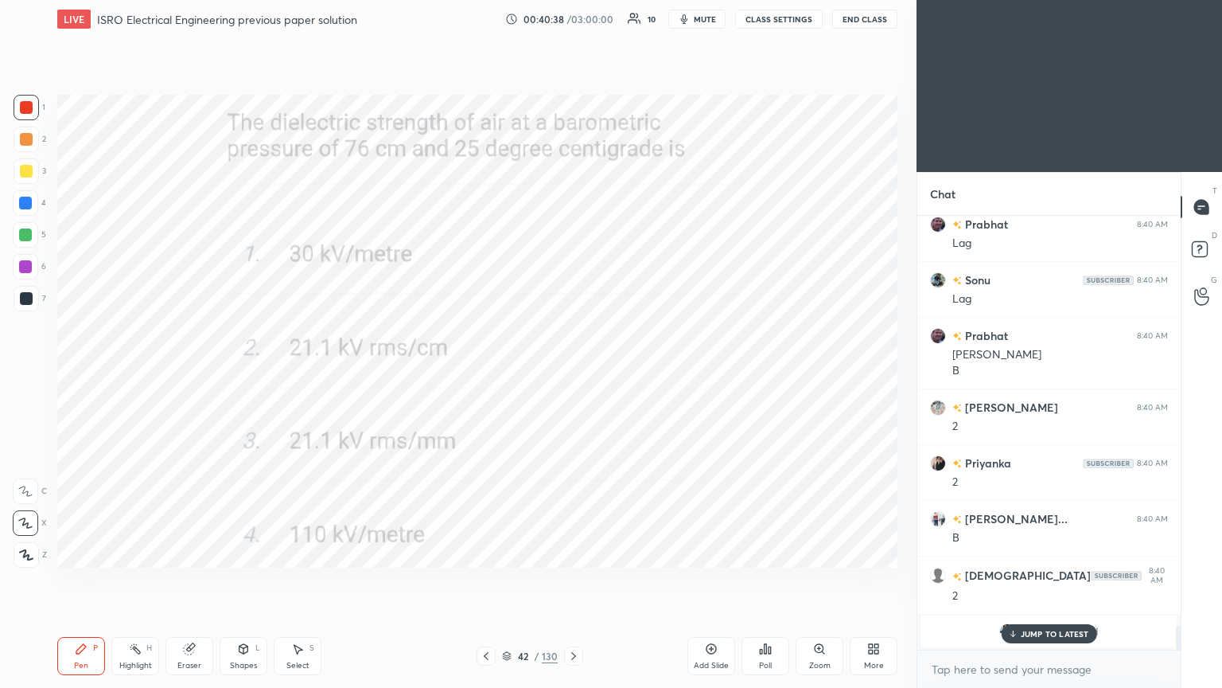
click at [1029, 580] on p "JUMP TO LATEST" at bounding box center [1055, 634] width 68 height 10
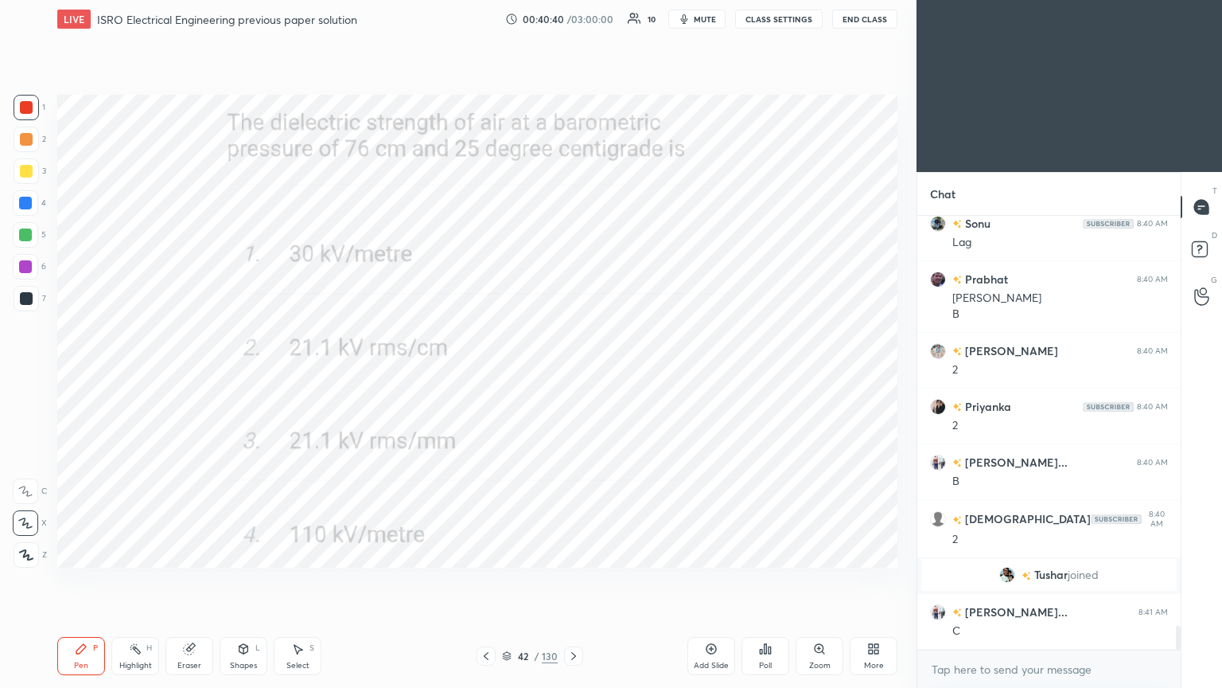
click at [1000, 574] on img "grid" at bounding box center [1008, 575] width 16 height 16
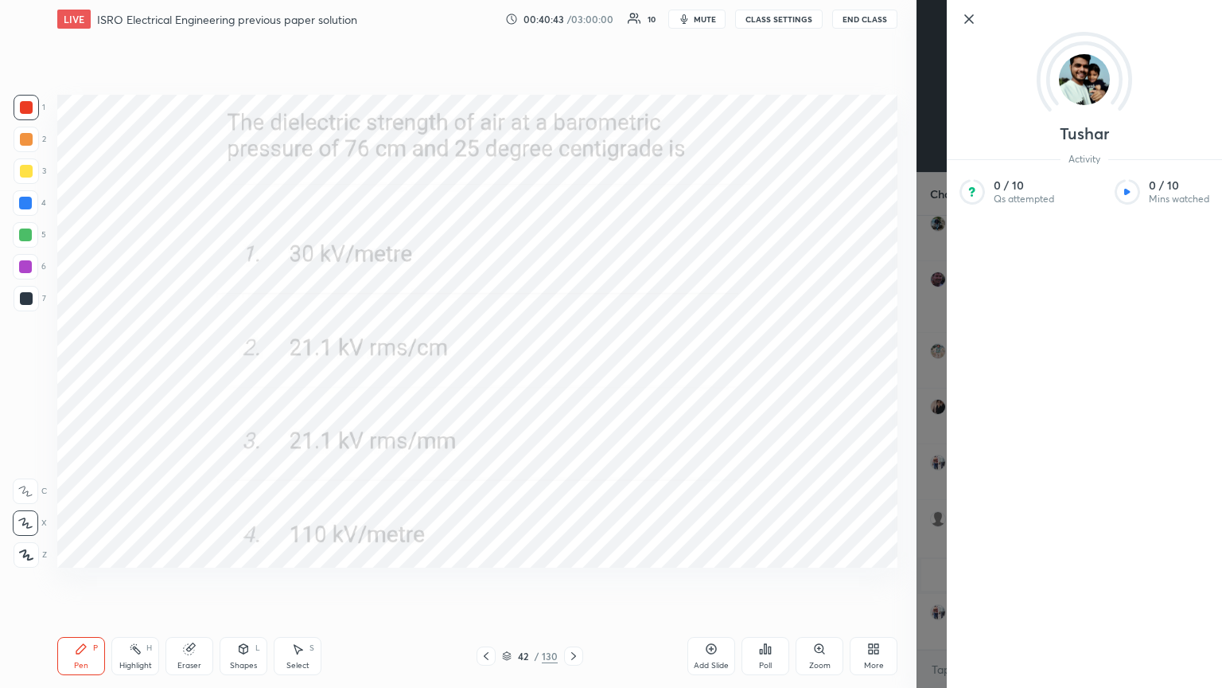
click at [968, 16] on icon at bounding box center [969, 19] width 19 height 19
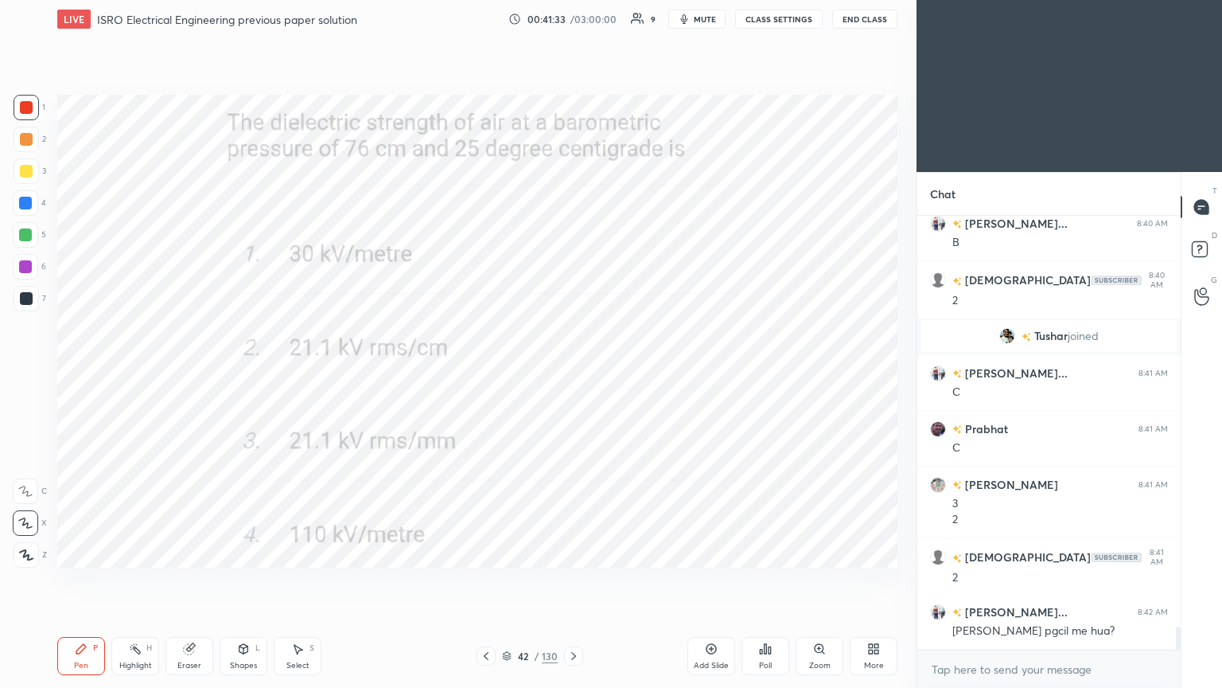
scroll to position [7694, 0]
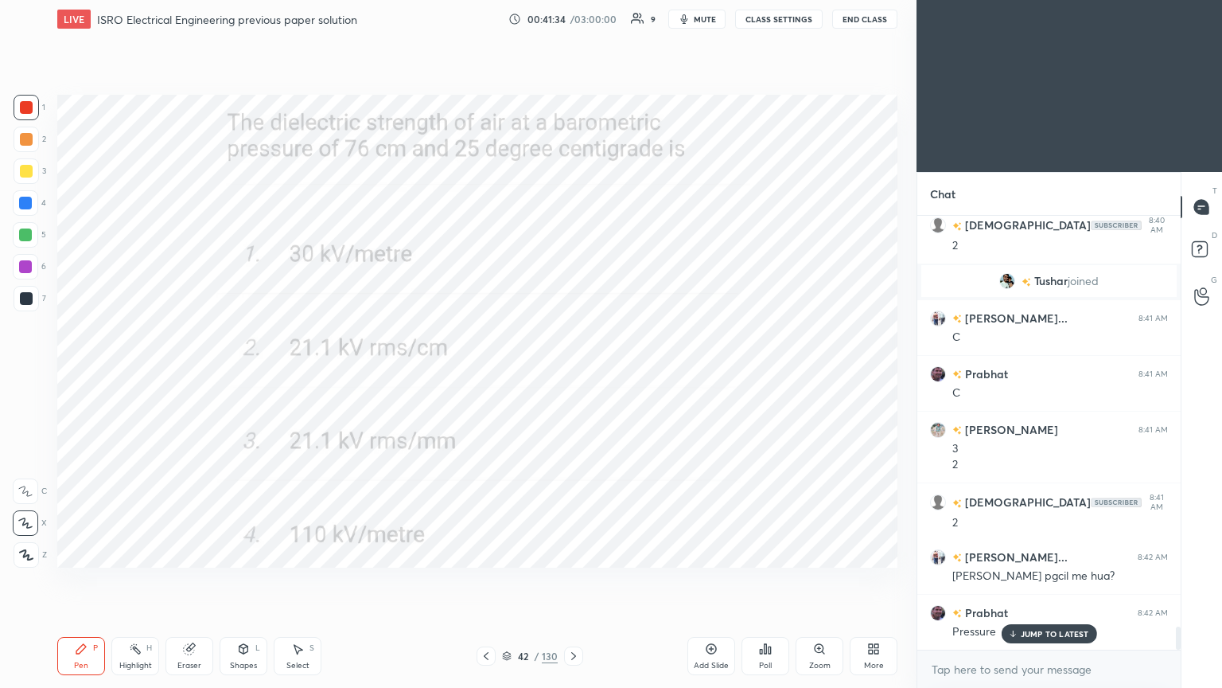
click at [178, 580] on div "Eraser" at bounding box center [189, 665] width 24 height 8
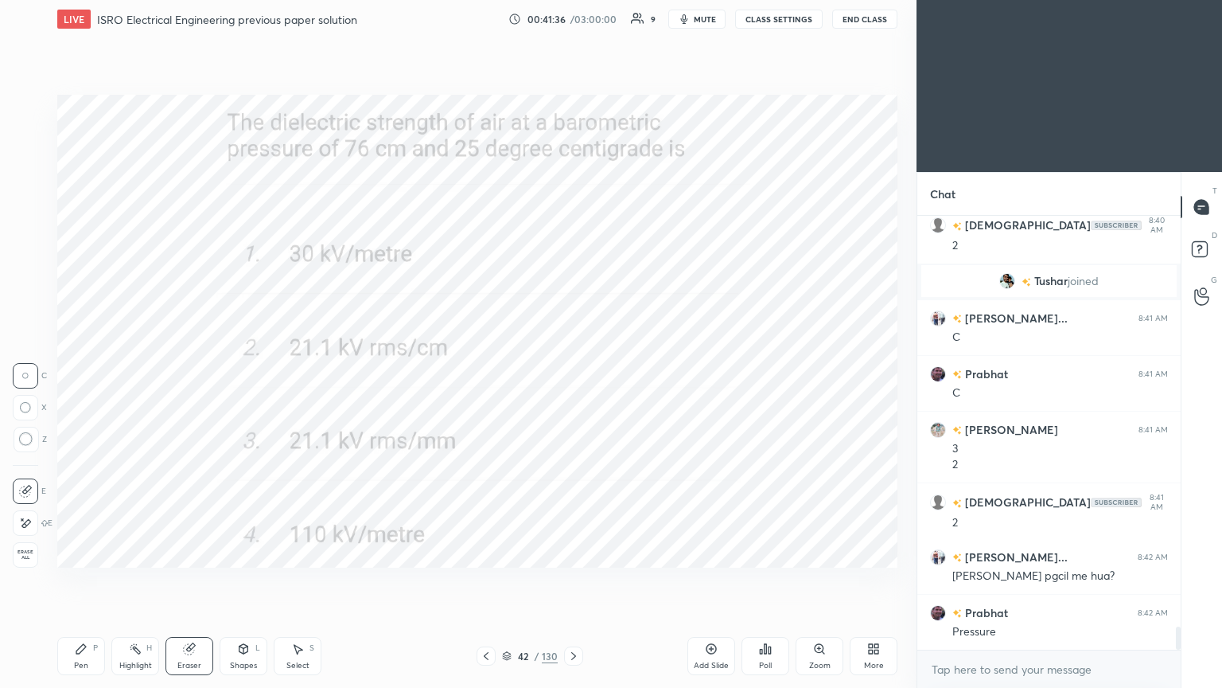
scroll to position [7750, 0]
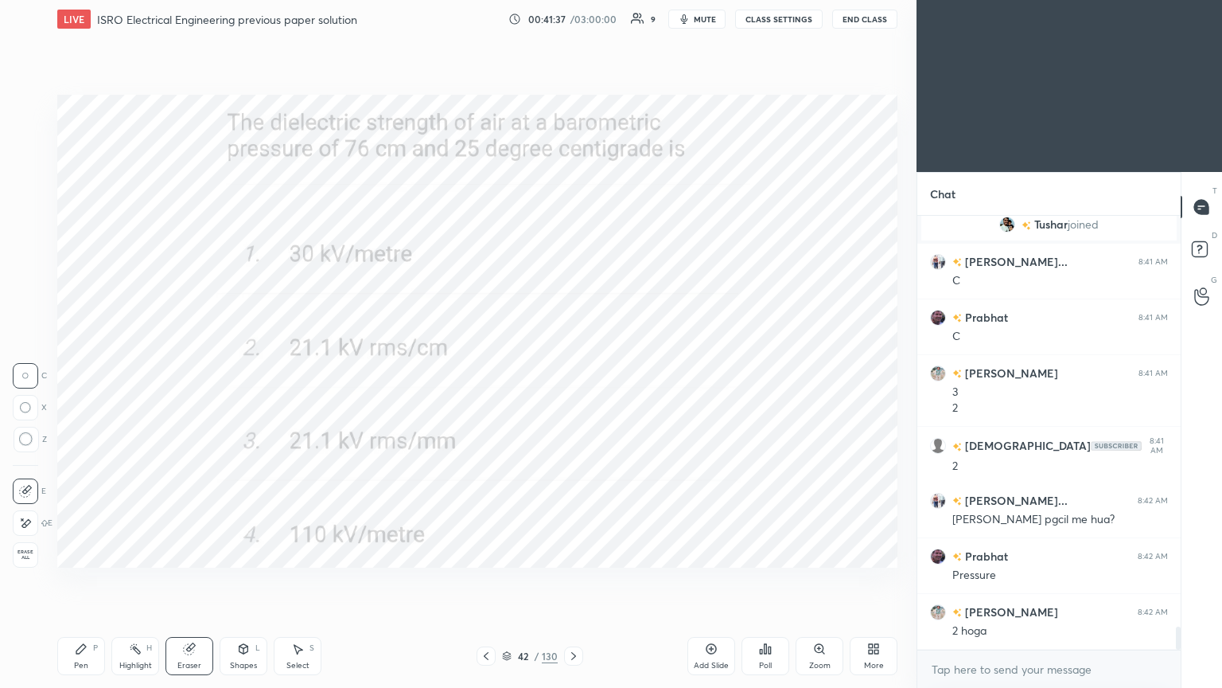
click at [72, 580] on div "Pen P" at bounding box center [81, 656] width 48 height 38
click at [185, 580] on div "Eraser" at bounding box center [189, 665] width 24 height 8
click at [23, 527] on icon at bounding box center [26, 523] width 9 height 8
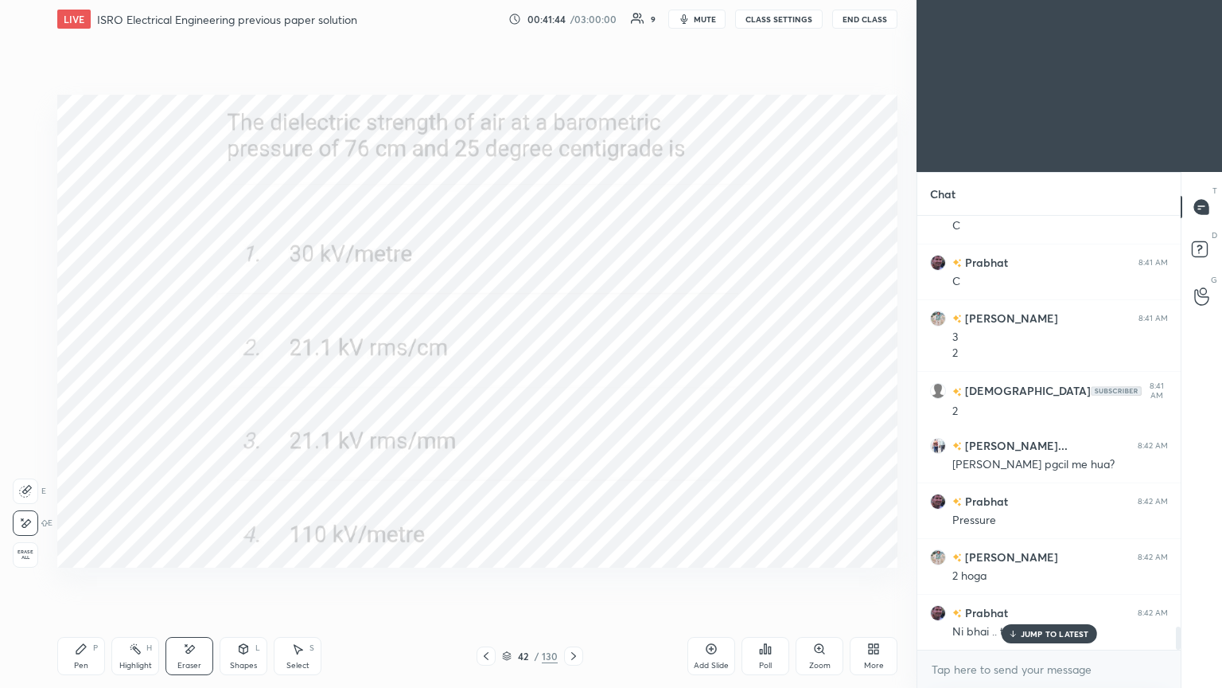
click at [80, 580] on div "Pen" at bounding box center [81, 665] width 14 height 8
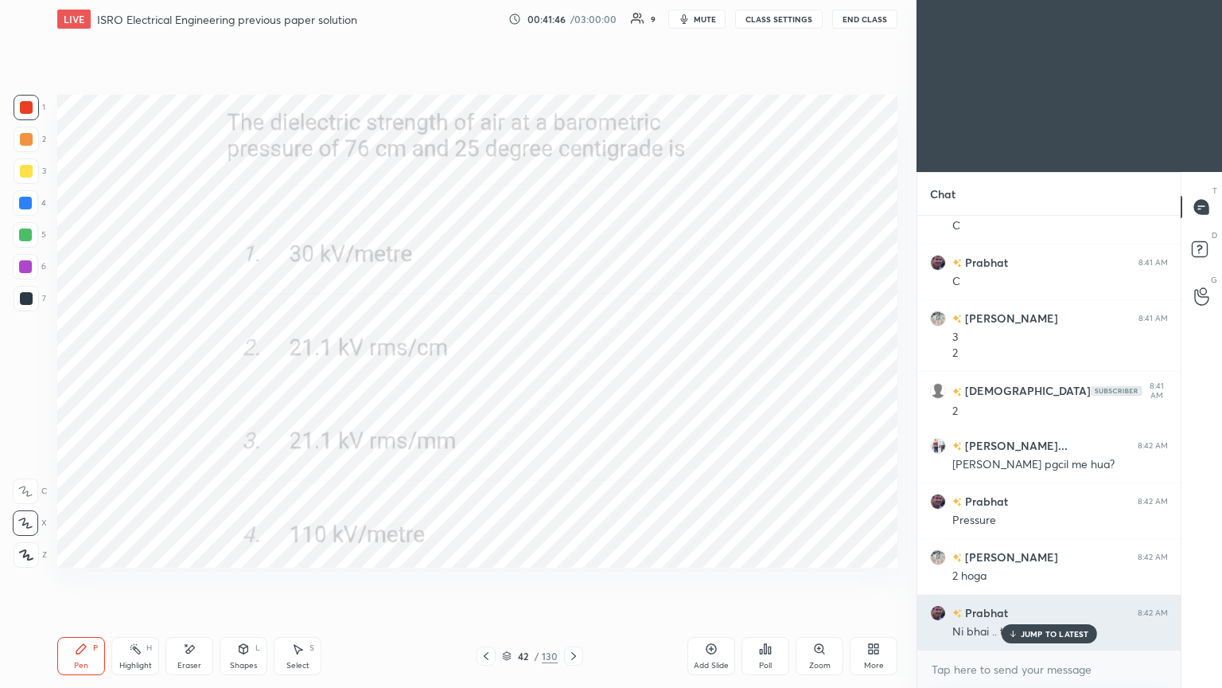
click at [1042, 580] on p "JUMP TO LATEST" at bounding box center [1055, 634] width 68 height 10
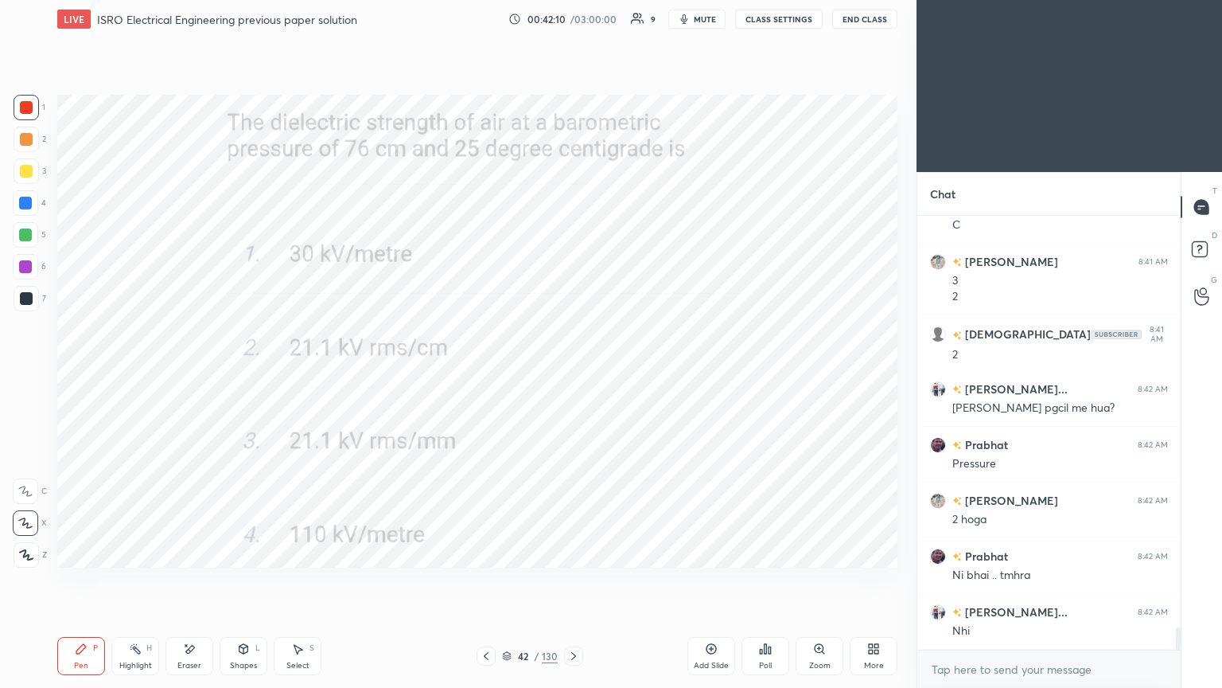
scroll to position [7917, 0]
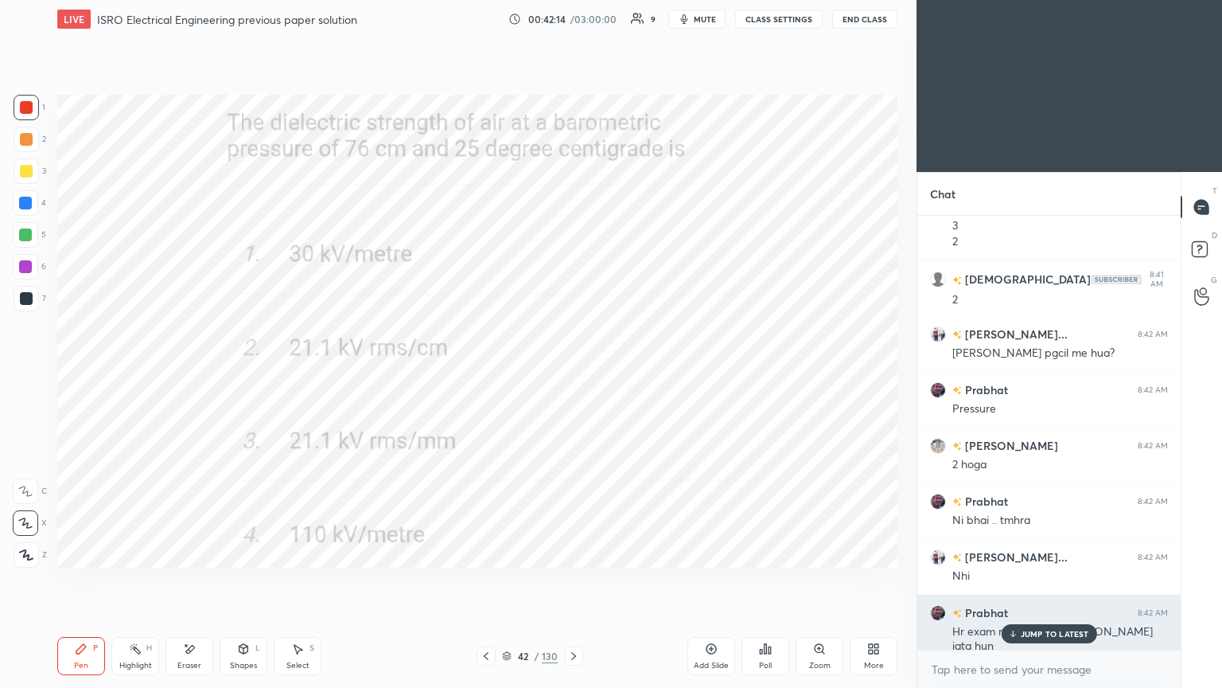
click at [1073, 580] on p "JUMP TO LATEST" at bounding box center [1055, 634] width 68 height 10
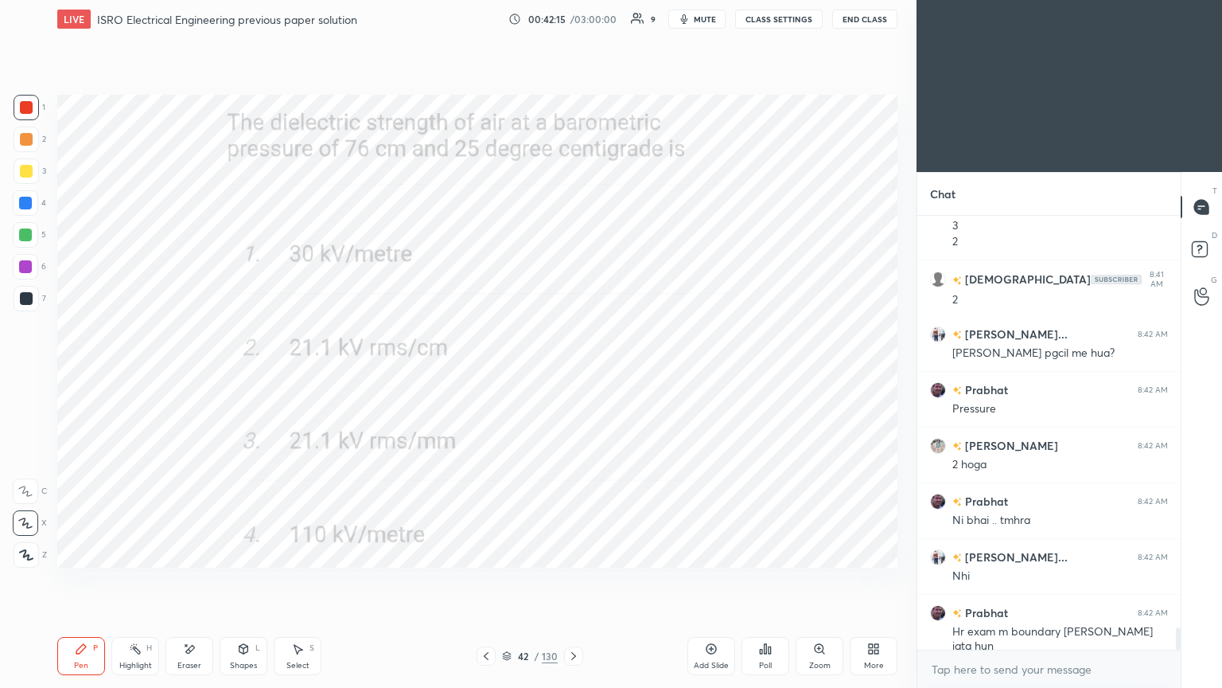
scroll to position [7933, 0]
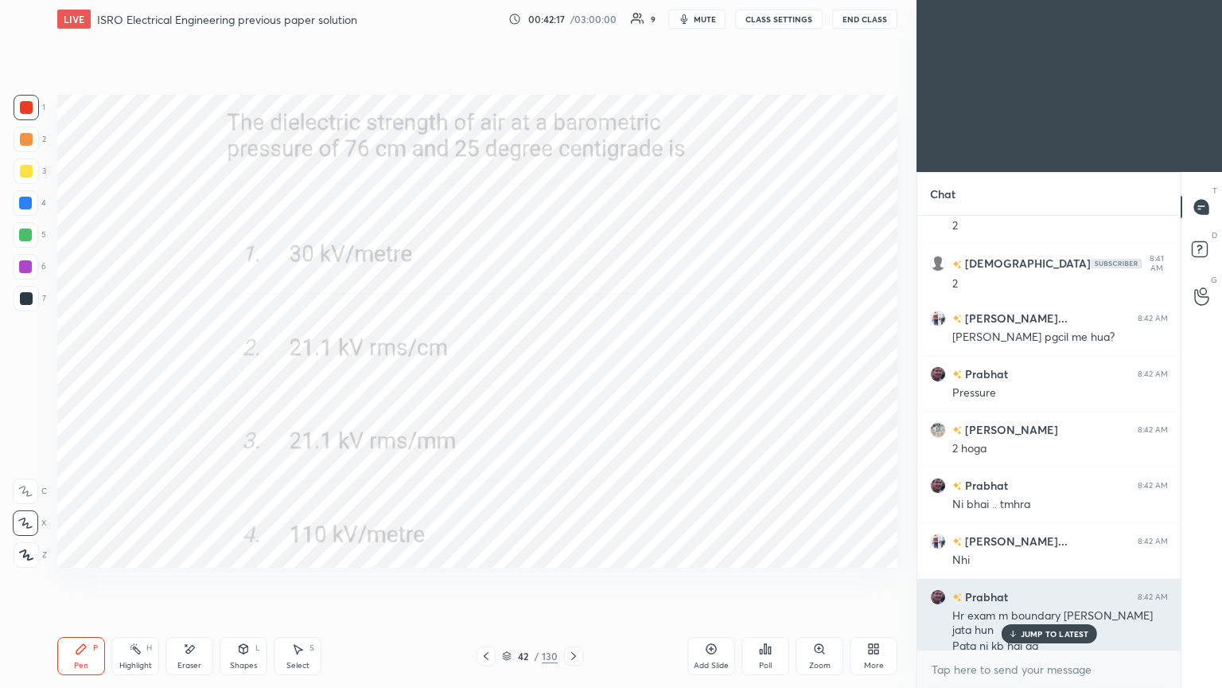
click at [1032, 580] on p "JUMP TO LATEST" at bounding box center [1055, 634] width 68 height 10
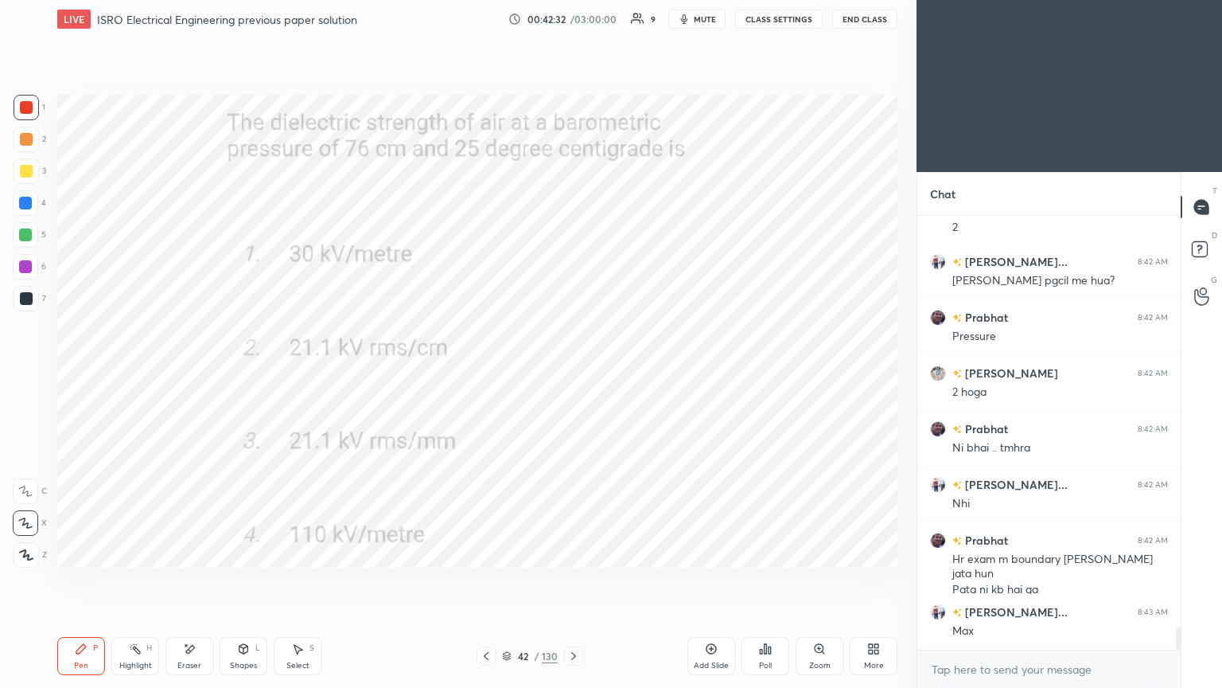
scroll to position [8044, 0]
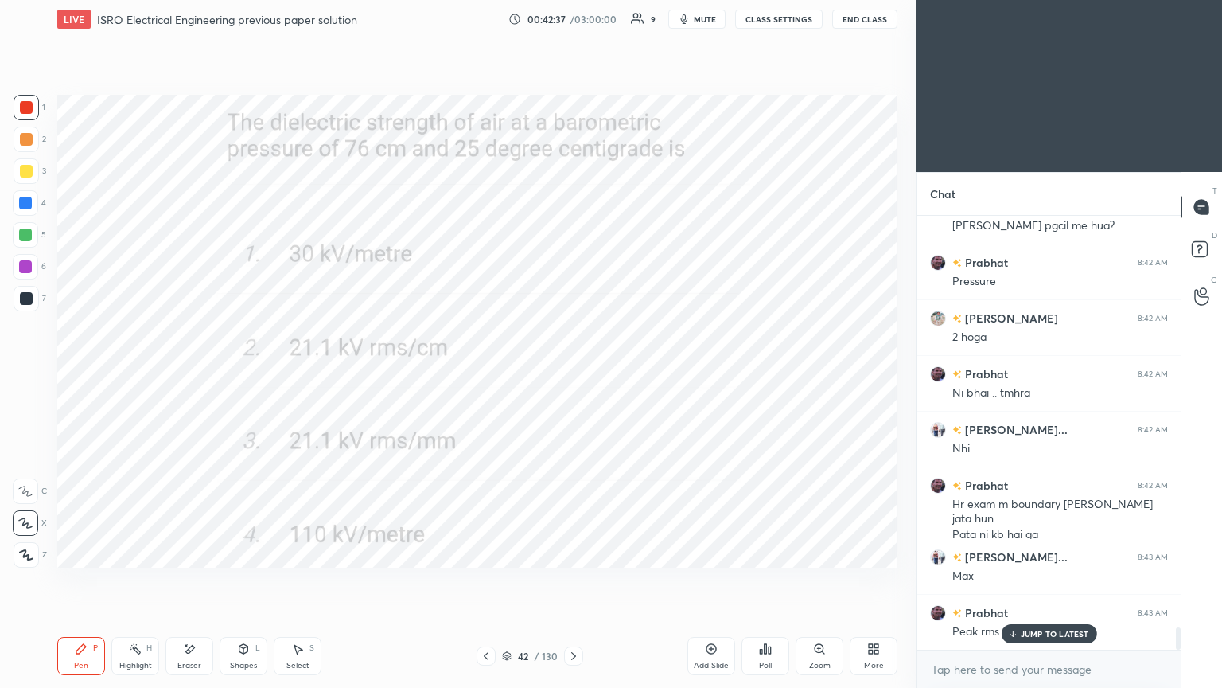
click at [1035, 580] on p "JUMP TO LATEST" at bounding box center [1055, 634] width 68 height 10
click at [576, 580] on icon at bounding box center [573, 655] width 13 height 13
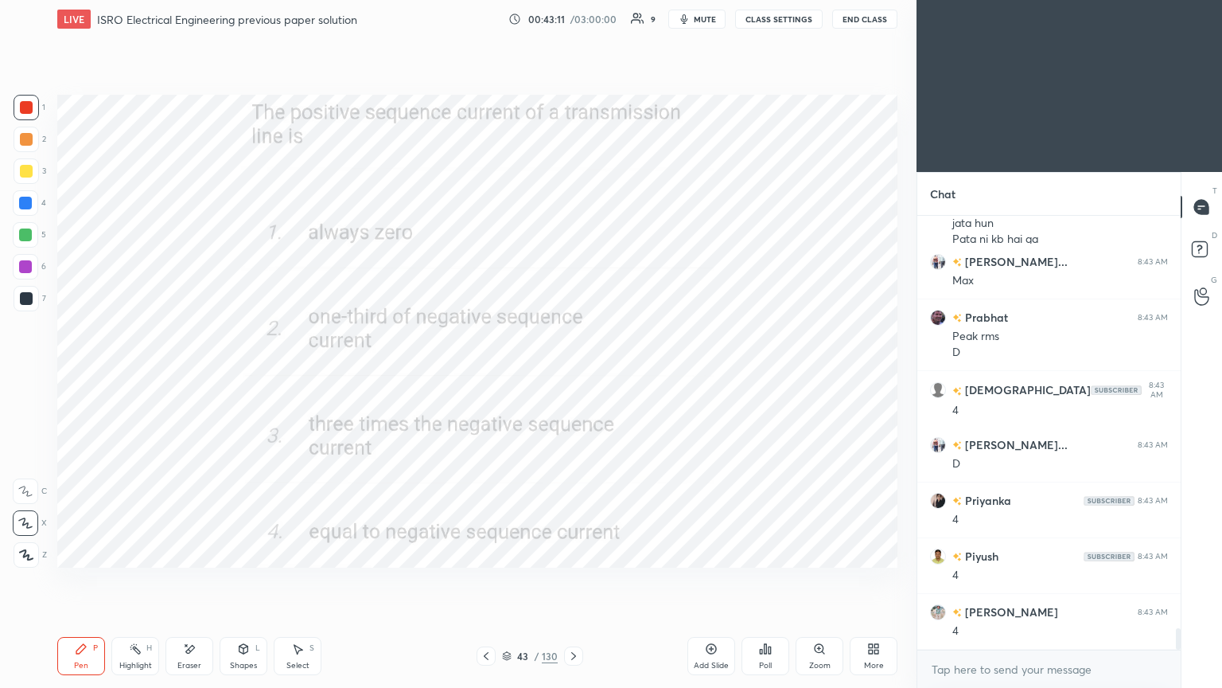
scroll to position [8394, 0]
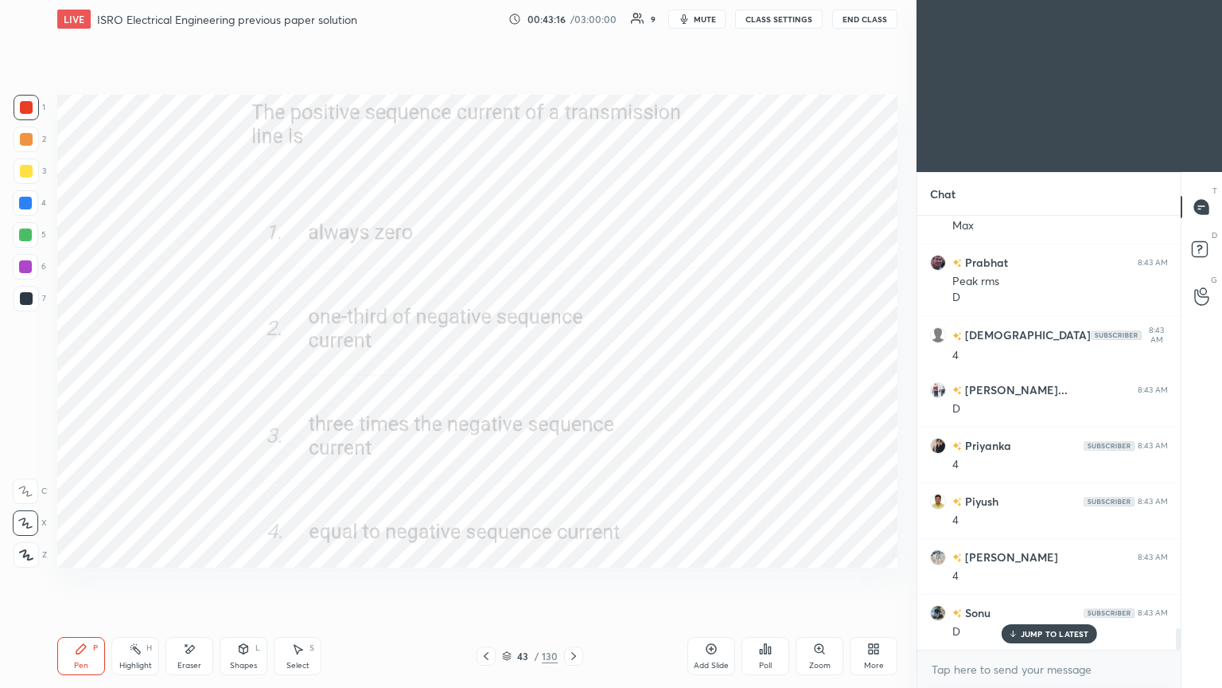
click at [507, 580] on icon at bounding box center [507, 654] width 8 height 4
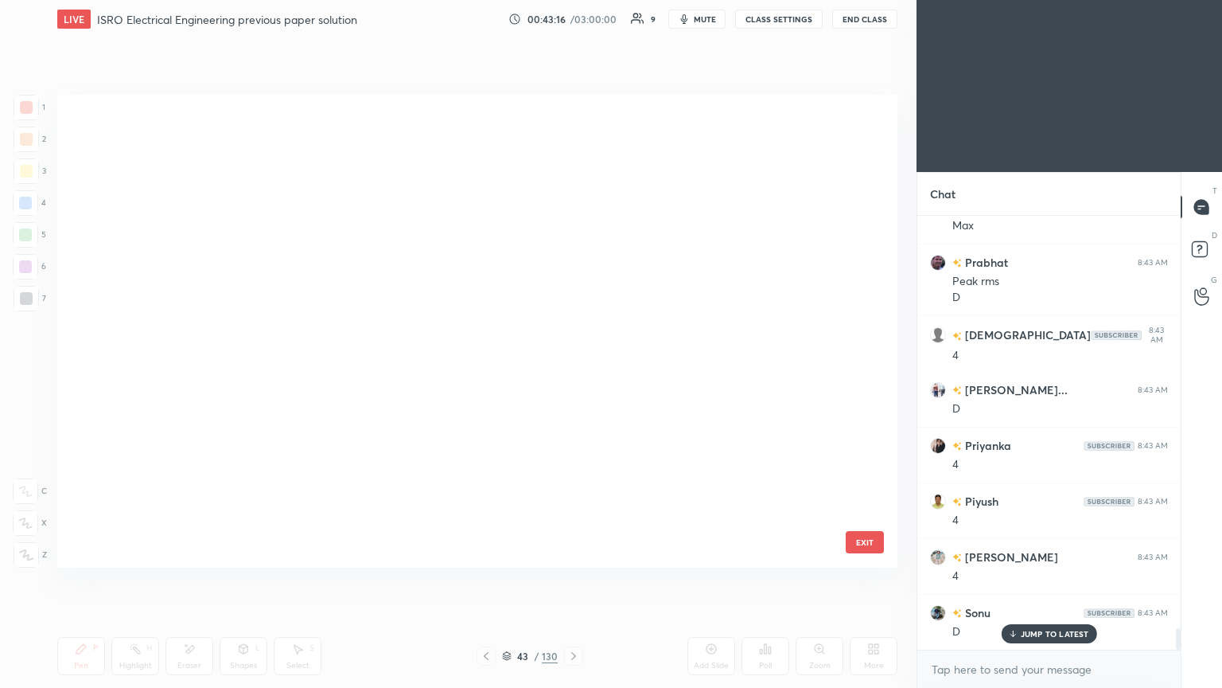
scroll to position [468, 832]
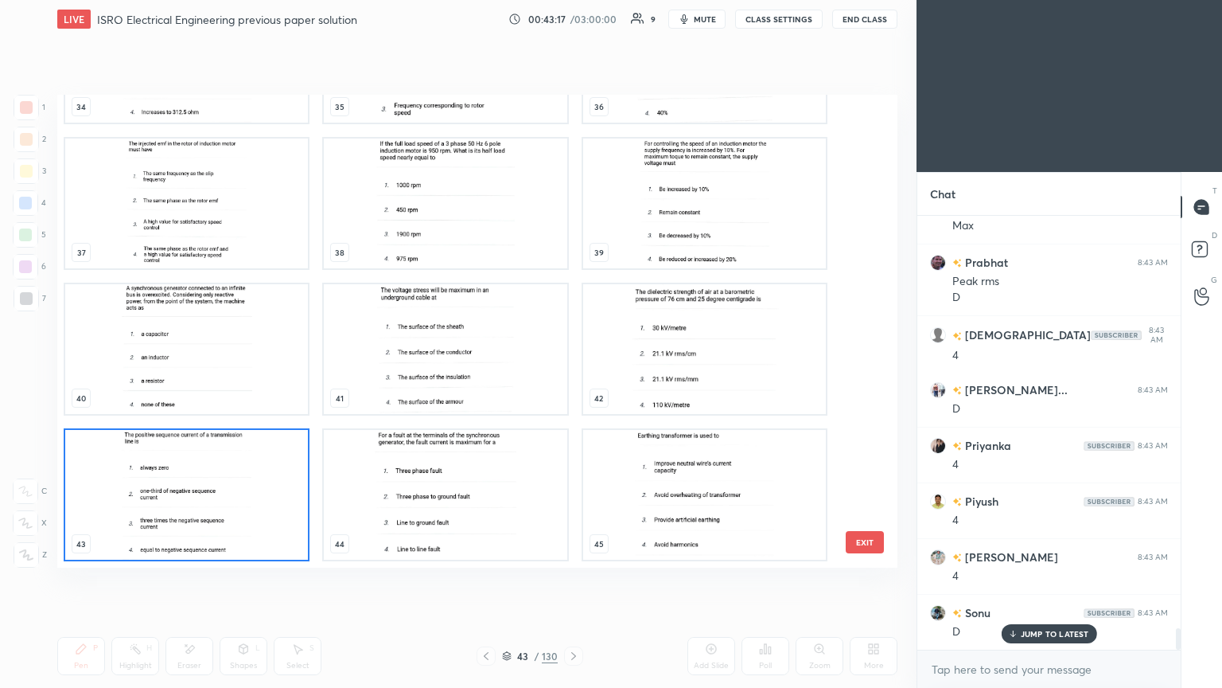
click at [717, 507] on img "grid" at bounding box center [704, 495] width 243 height 130
click at [722, 509] on img "grid" at bounding box center [704, 495] width 243 height 130
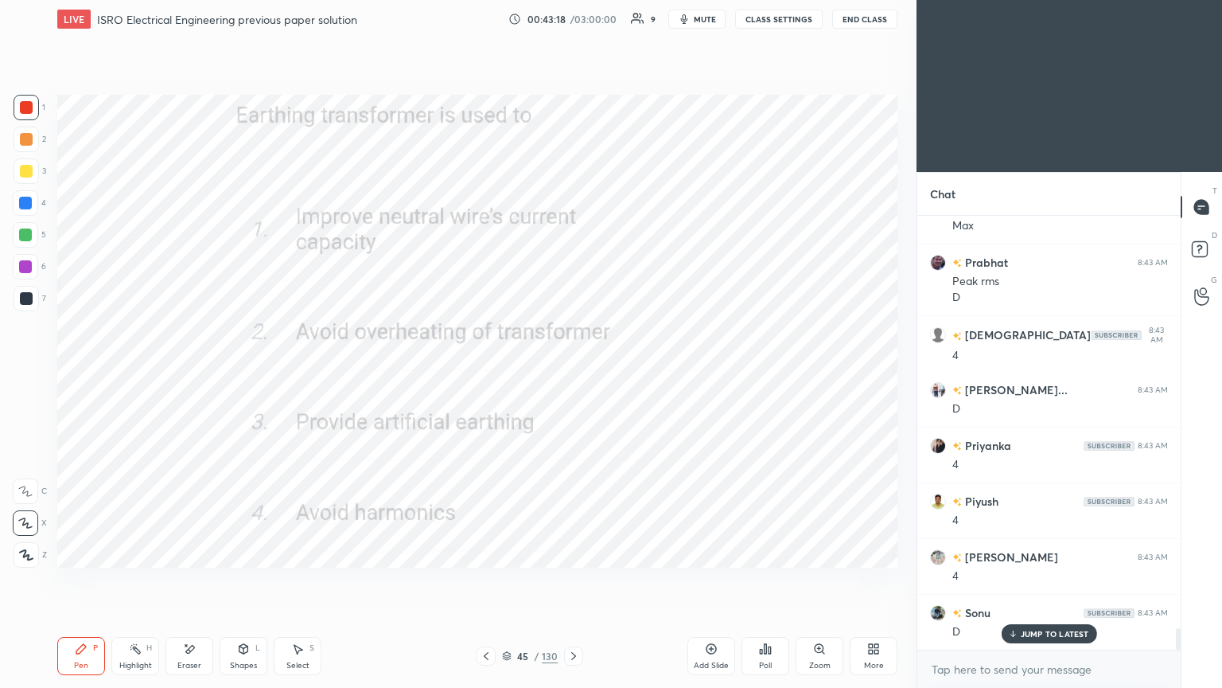
click at [730, 509] on img "grid" at bounding box center [704, 495] width 243 height 130
click at [31, 109] on div at bounding box center [26, 107] width 13 height 13
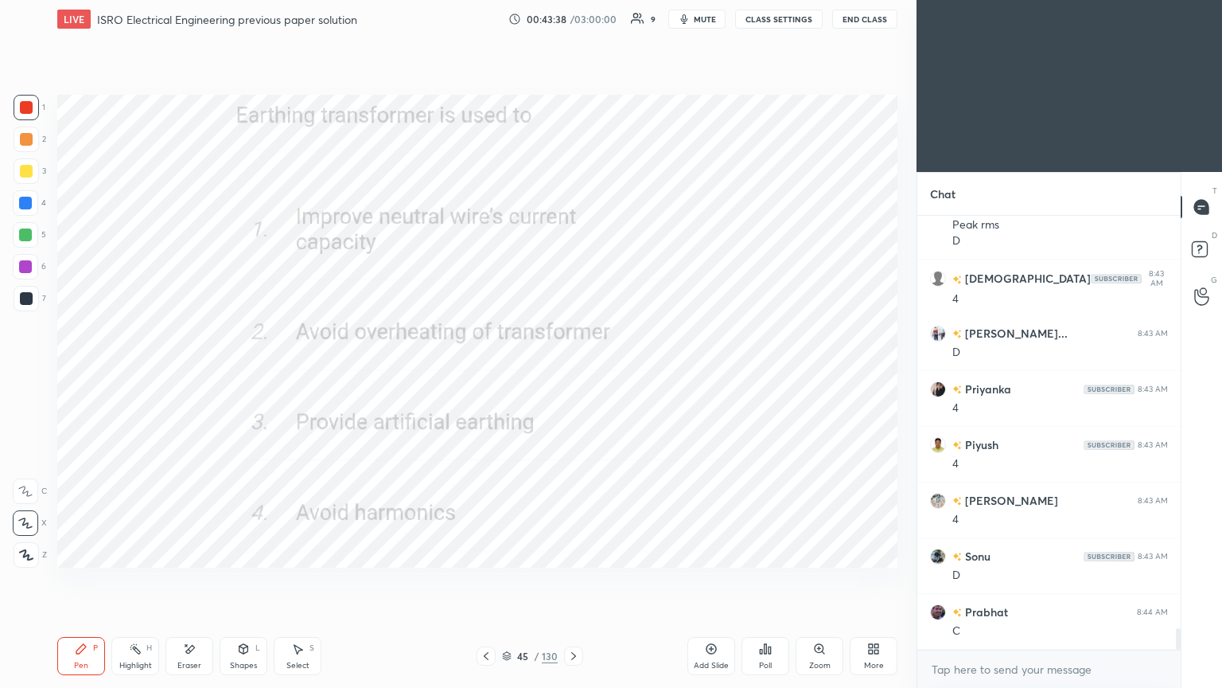
click at [569, 580] on div at bounding box center [573, 655] width 19 height 19
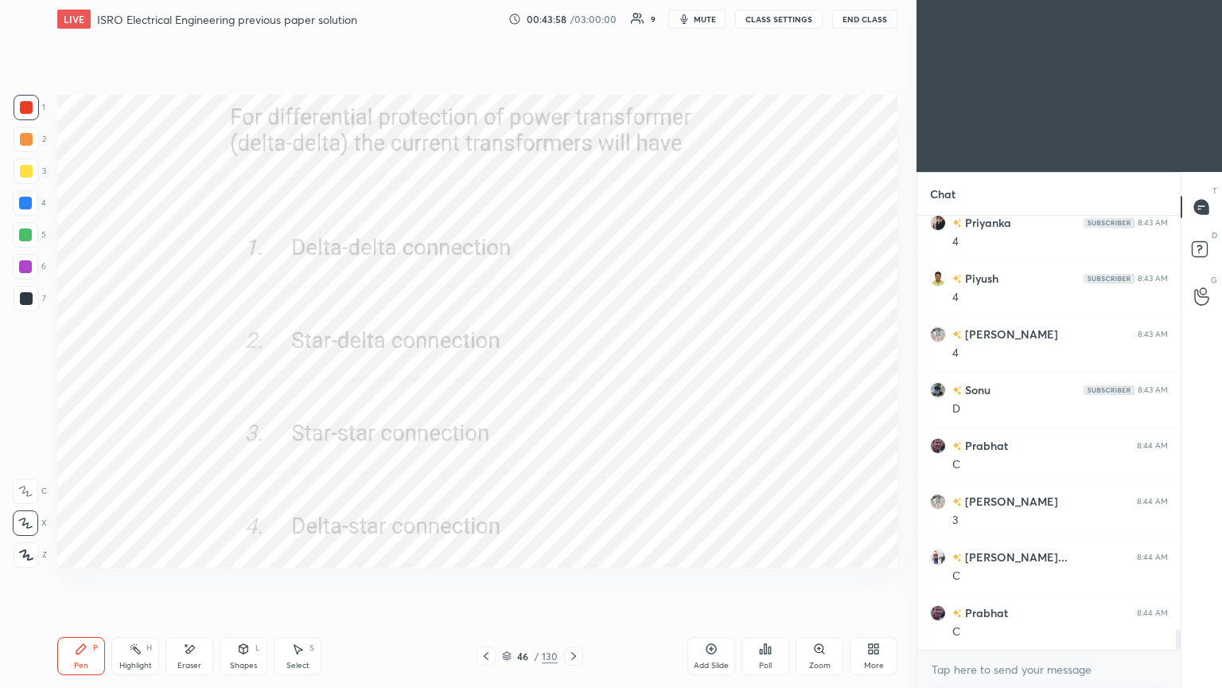
scroll to position [8673, 0]
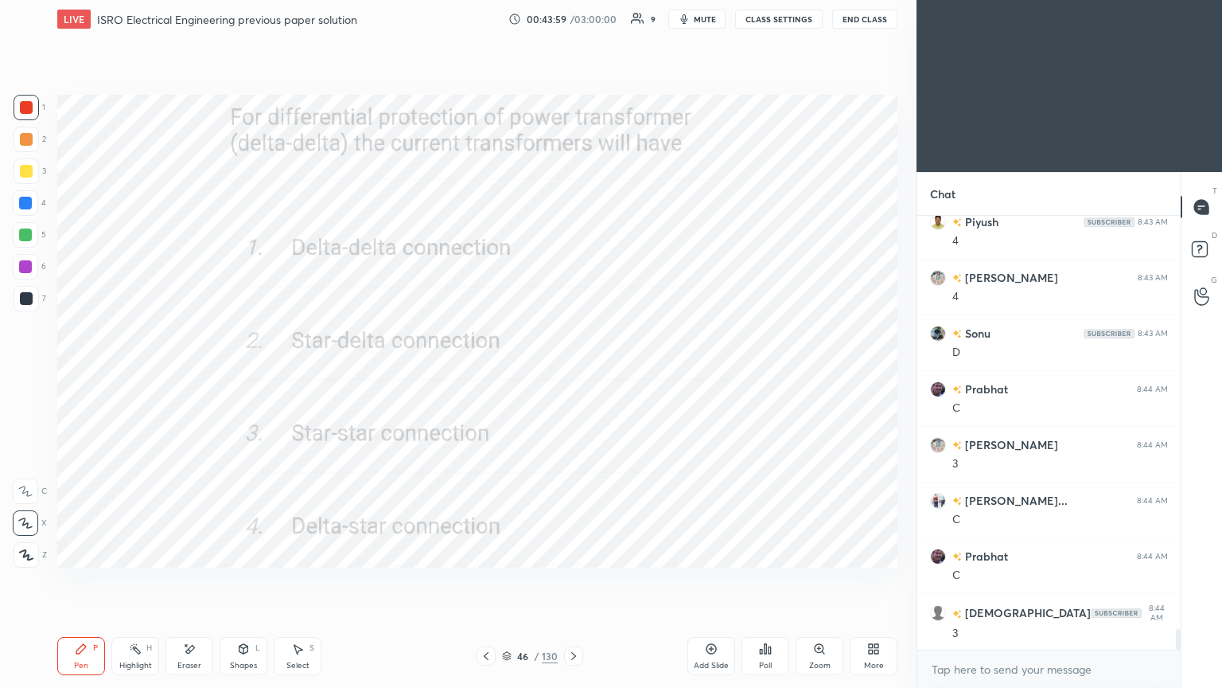
click at [575, 580] on icon at bounding box center [573, 655] width 13 height 13
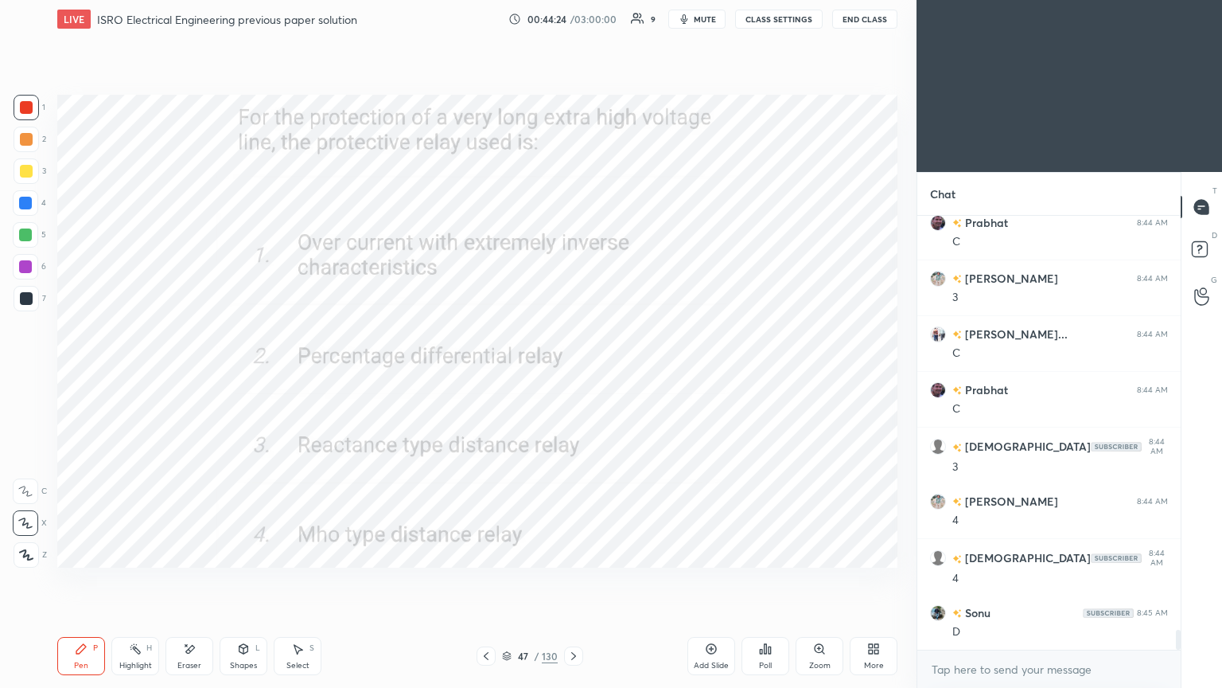
scroll to position [8896, 0]
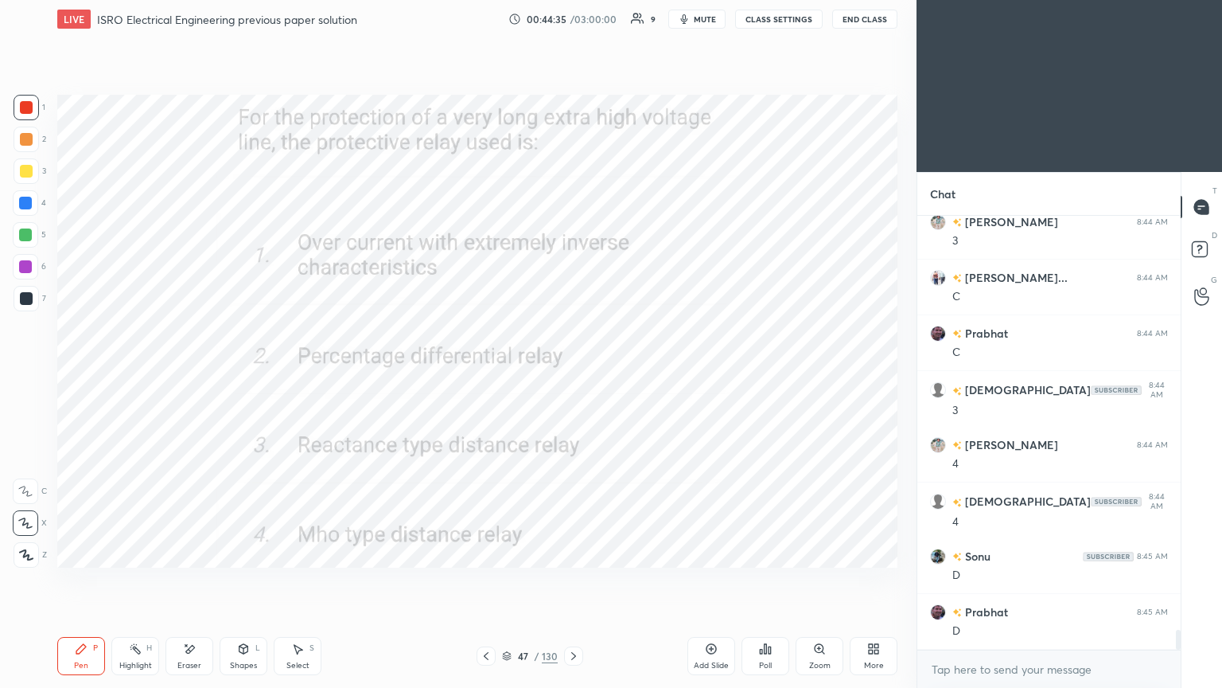
click at [572, 580] on div "Pen P Highlight H Eraser Shapes L Select S 47 / 130 Add Slide Poll Zoom More" at bounding box center [477, 656] width 840 height 64
click at [575, 580] on icon at bounding box center [573, 655] width 13 height 13
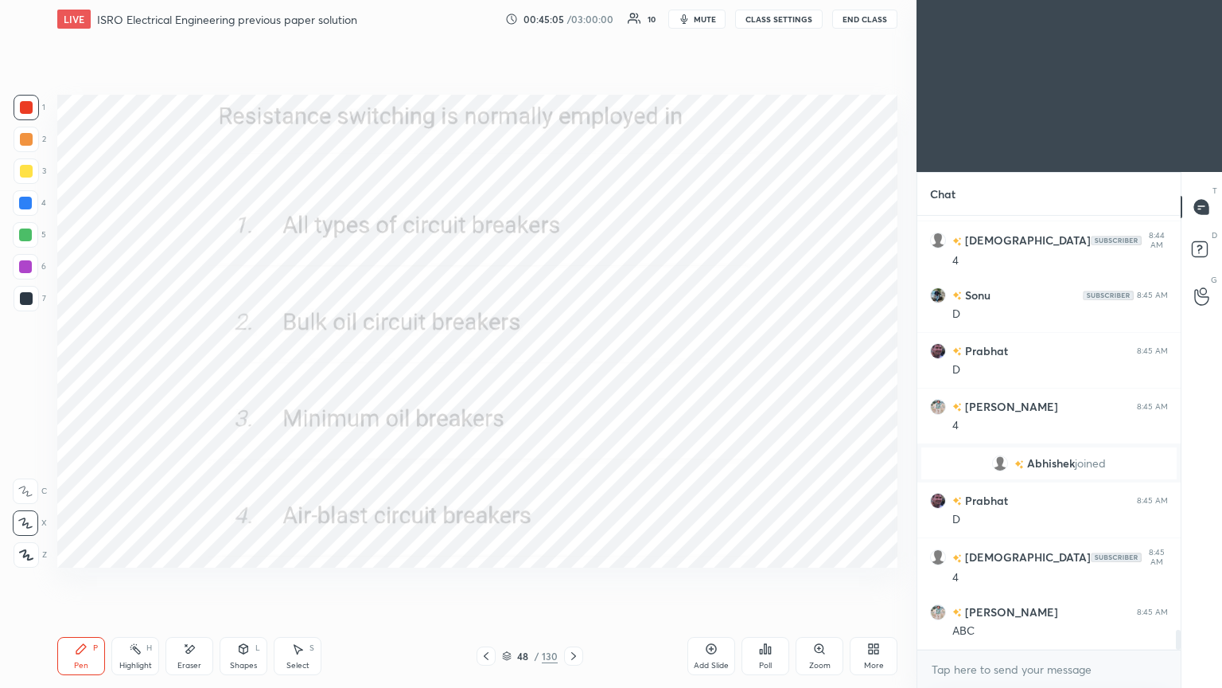
scroll to position [9212, 0]
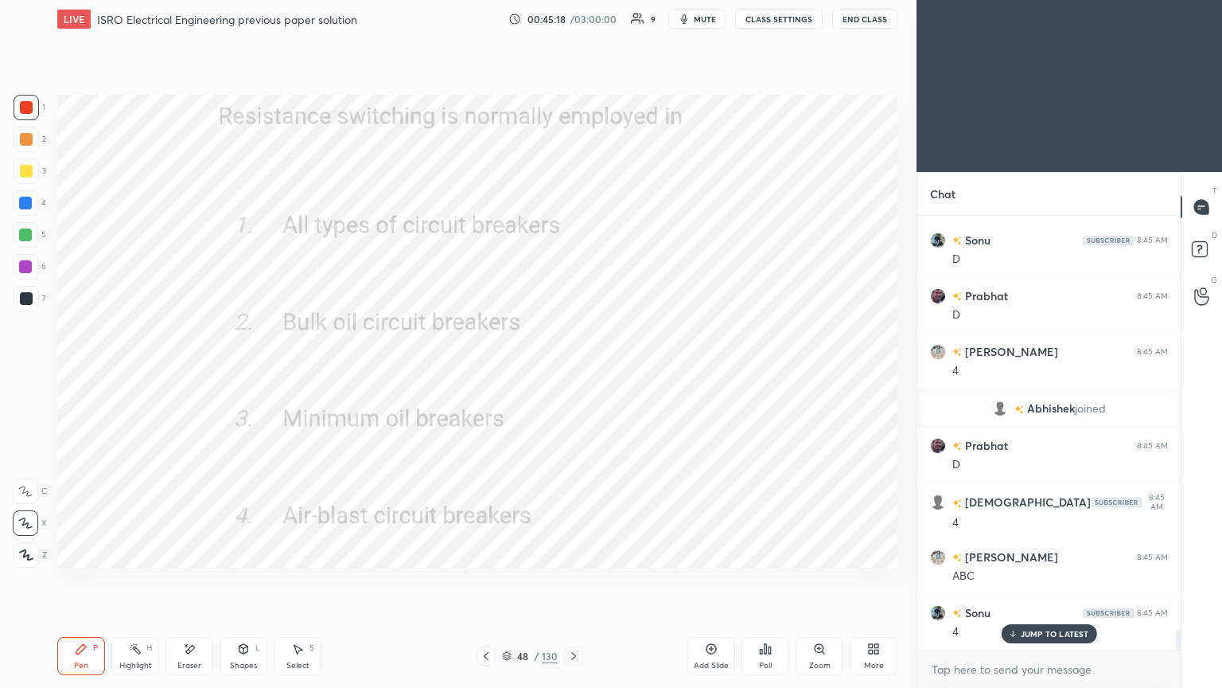
click at [507, 580] on icon at bounding box center [507, 656] width 10 height 10
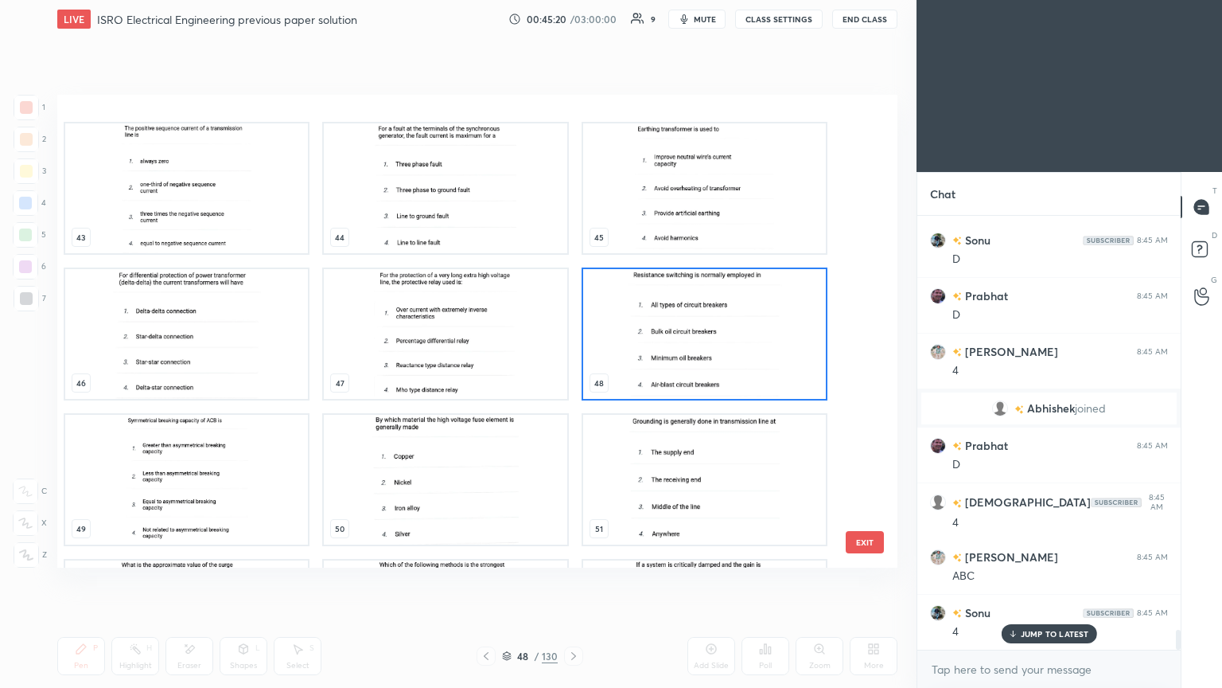
scroll to position [2117, 0]
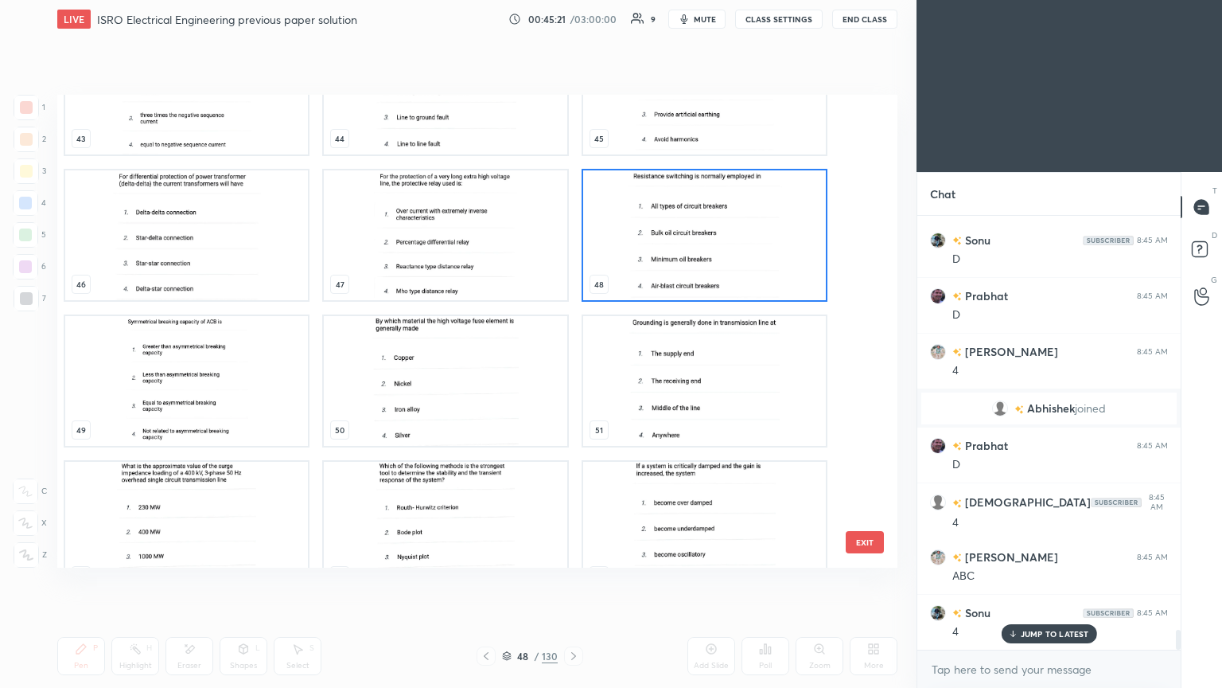
click at [429, 402] on img "grid" at bounding box center [445, 381] width 243 height 130
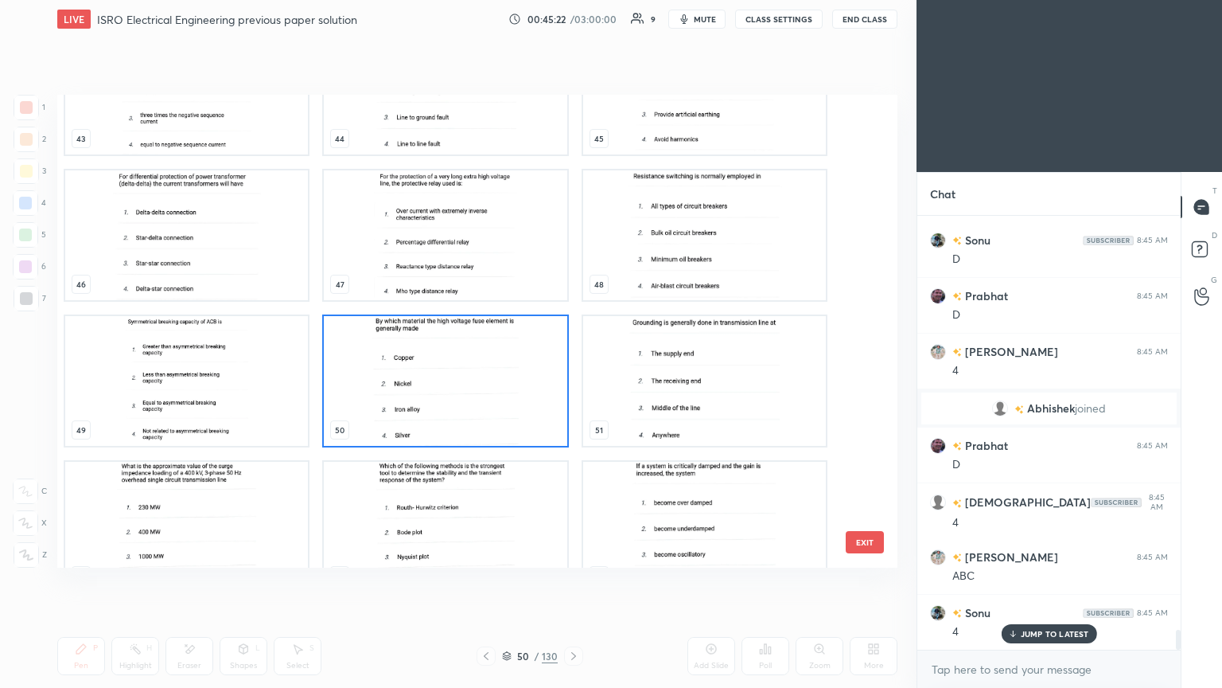
click at [435, 399] on img "grid" at bounding box center [445, 381] width 243 height 130
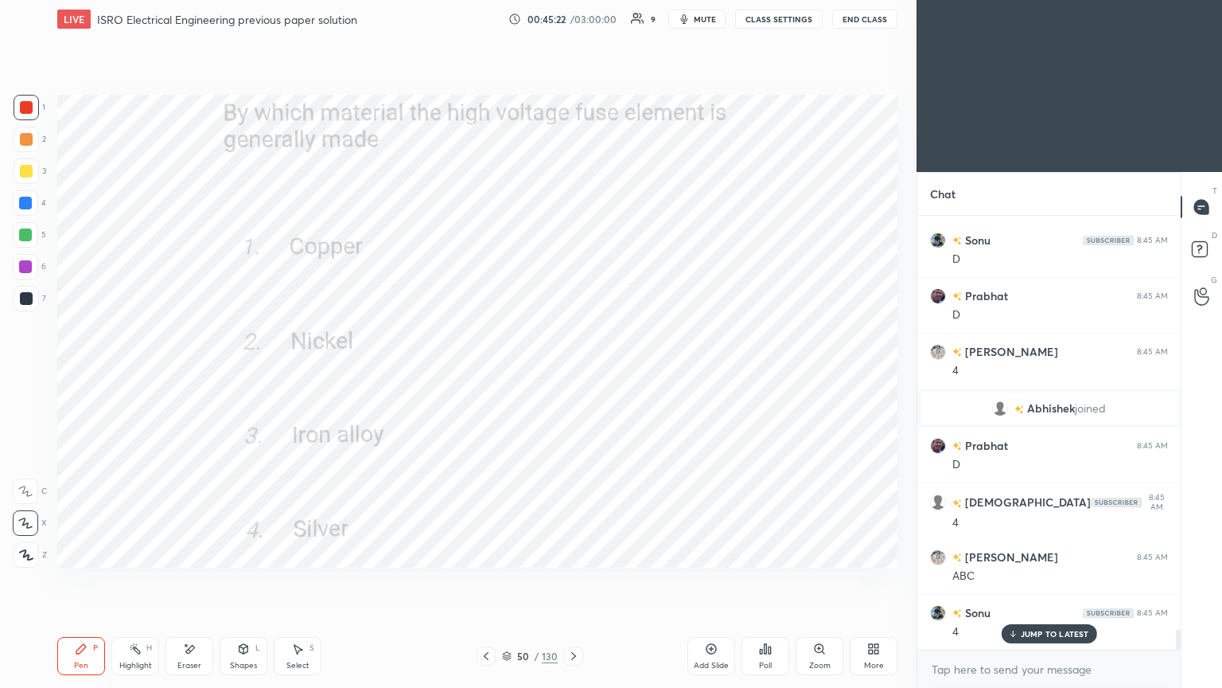
click at [436, 400] on img "grid" at bounding box center [445, 381] width 243 height 130
click at [17, 109] on div at bounding box center [26, 107] width 25 height 25
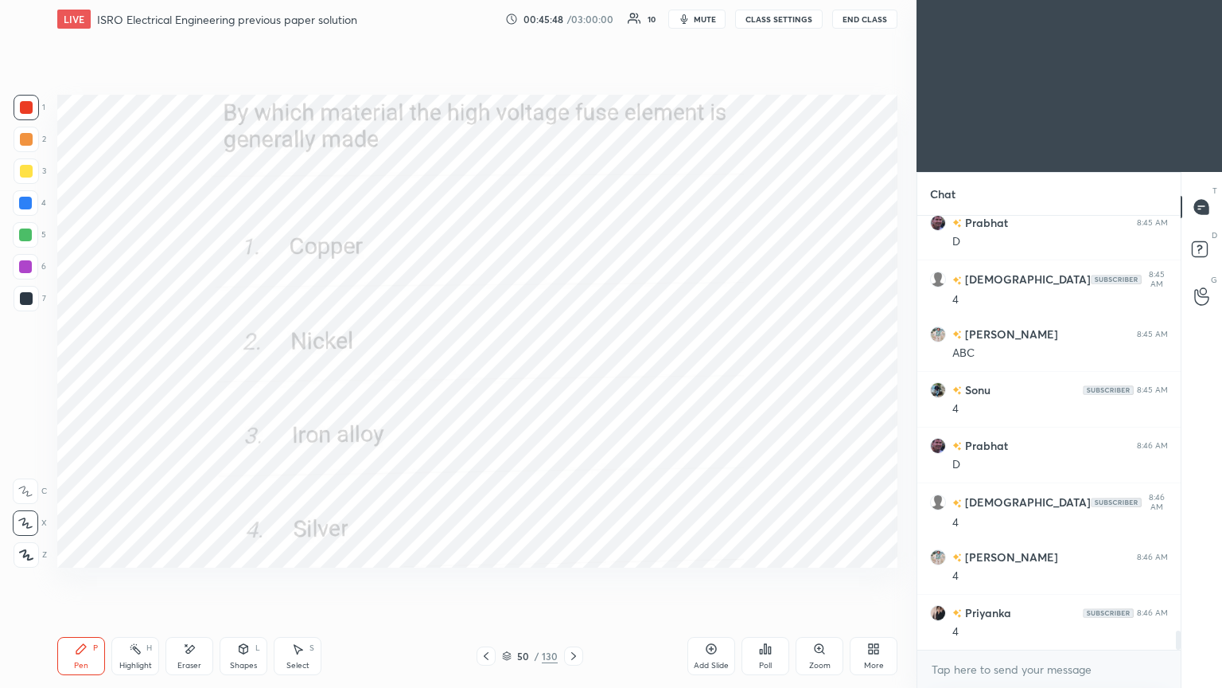
scroll to position [9492, 0]
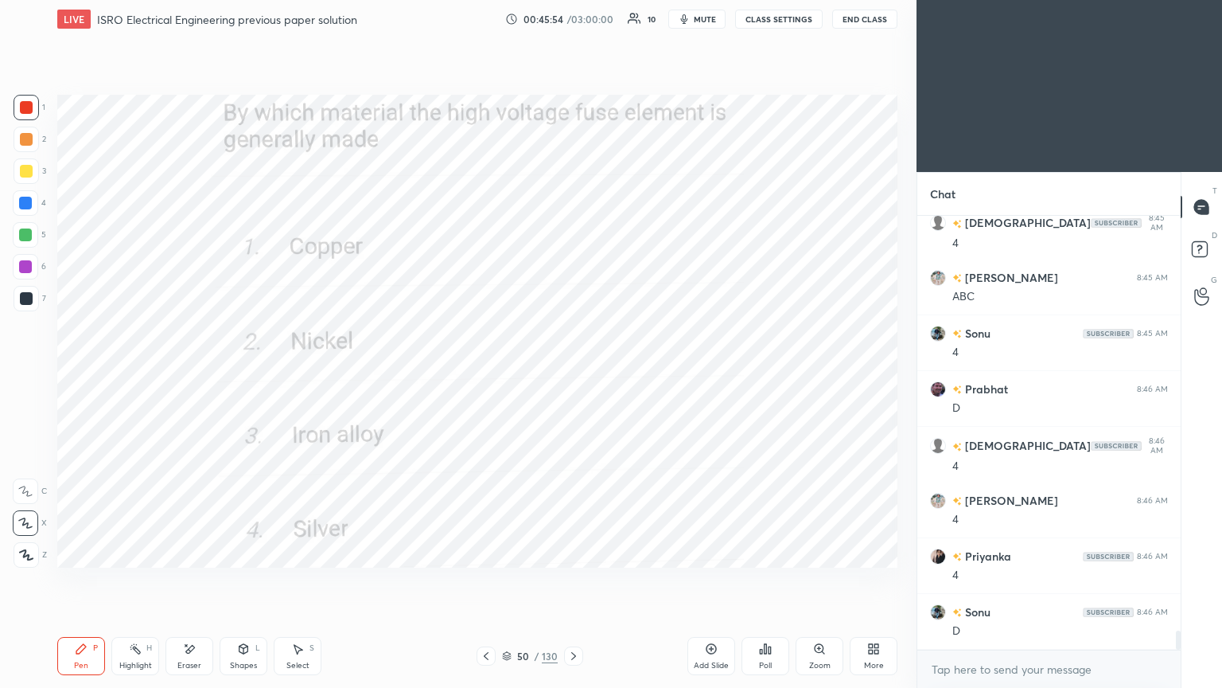
click at [577, 580] on icon at bounding box center [573, 655] width 13 height 13
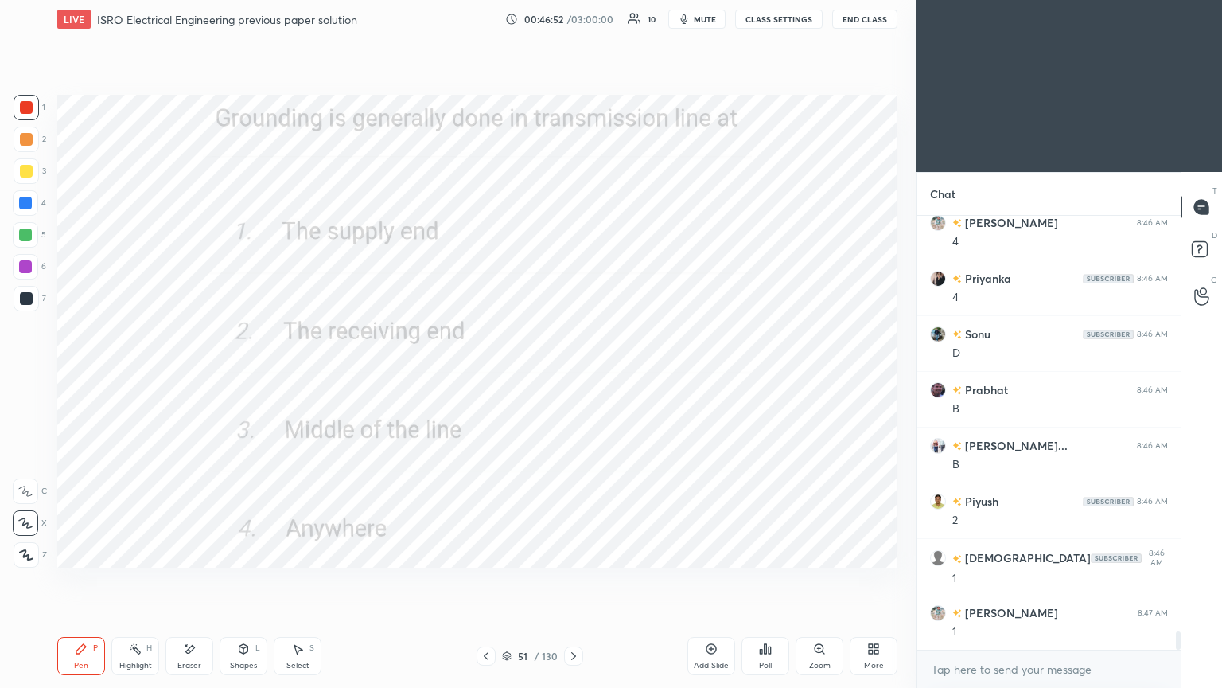
scroll to position [9826, 0]
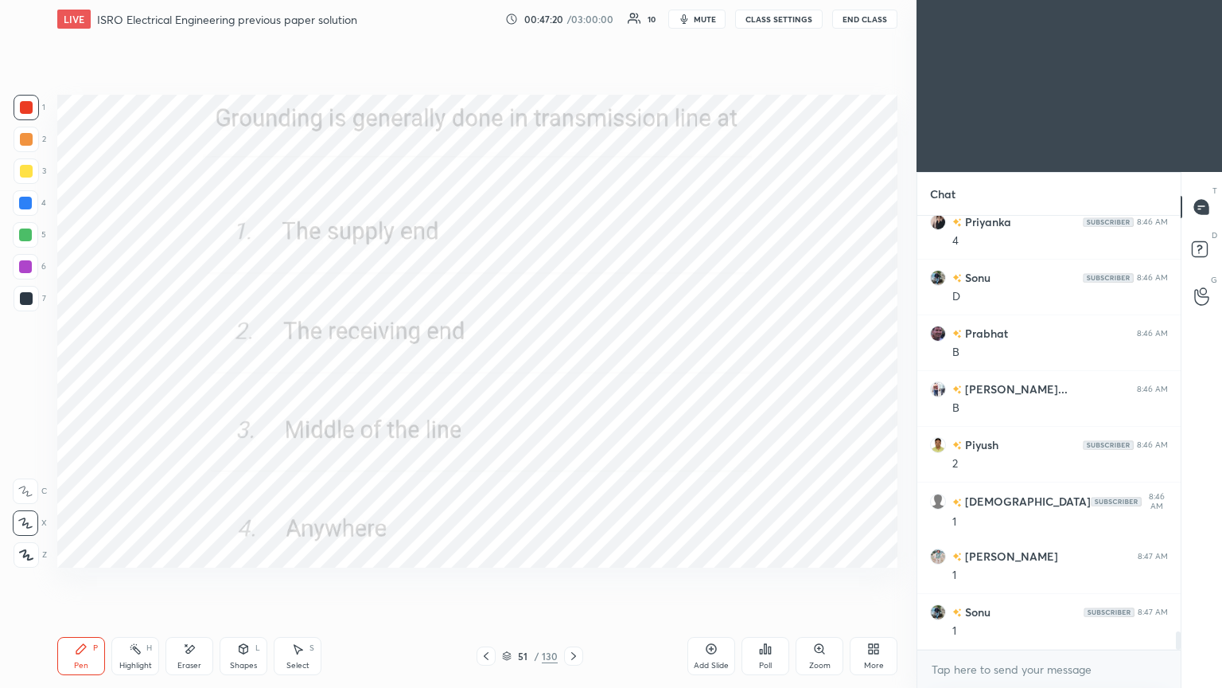
click at [574, 580] on icon at bounding box center [573, 655] width 13 height 13
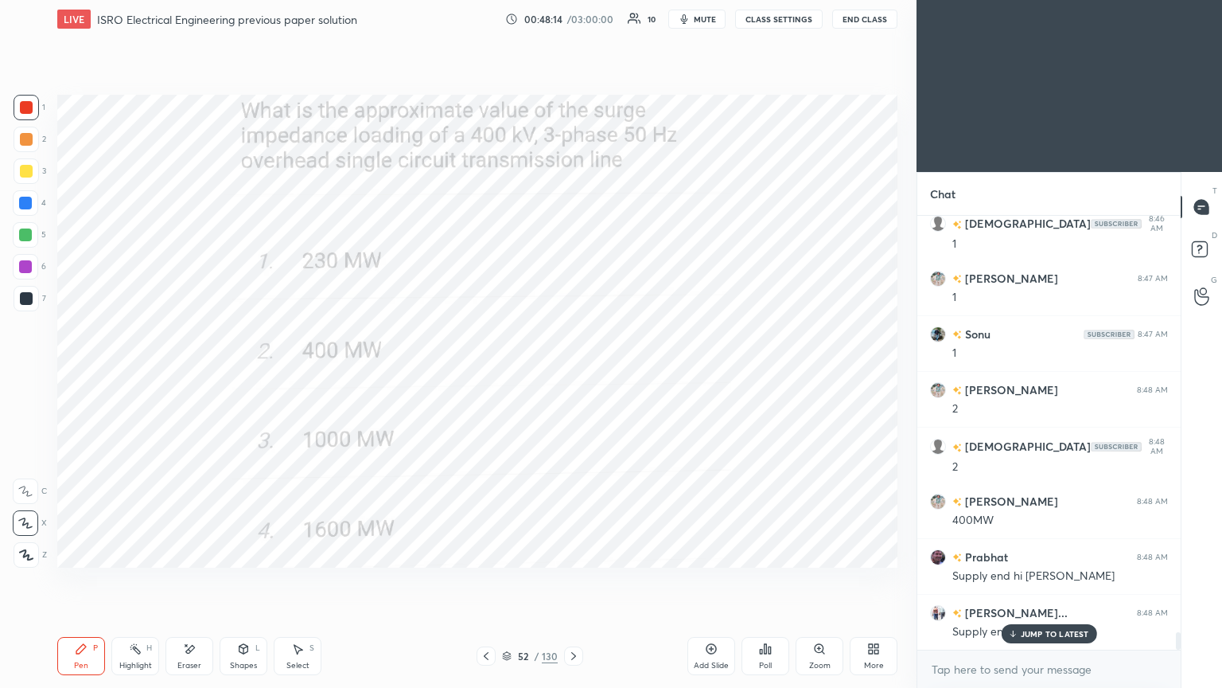
scroll to position [10142, 0]
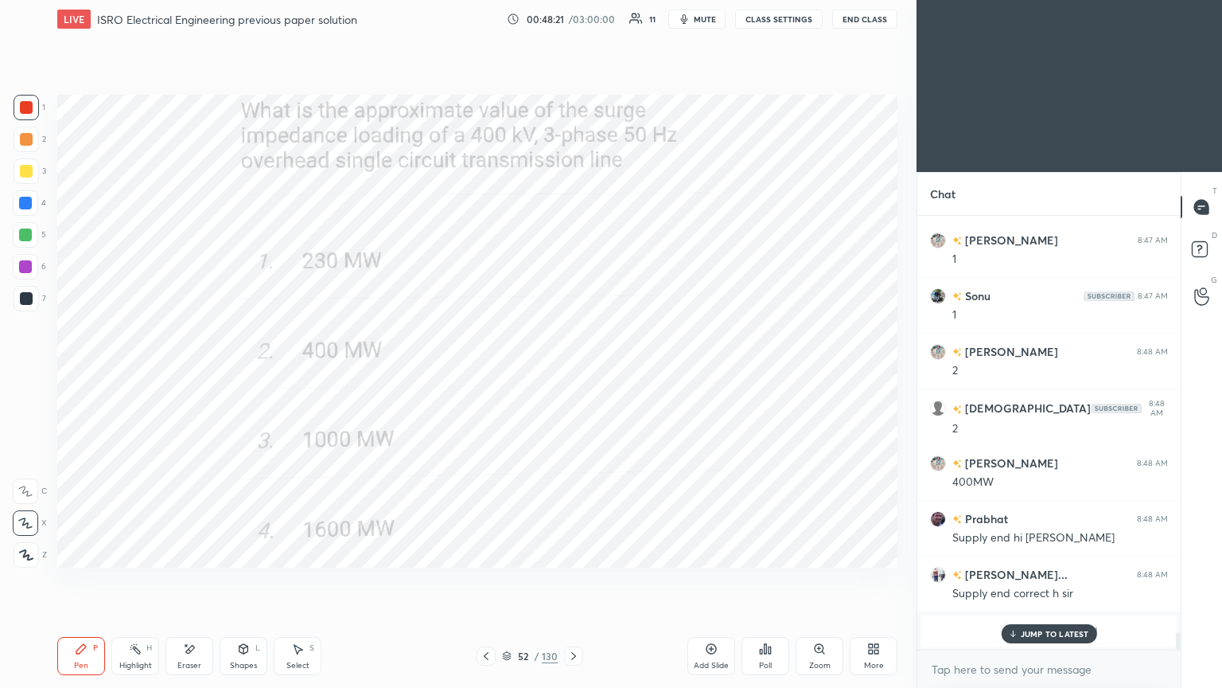
click at [484, 580] on icon at bounding box center [486, 655] width 13 height 13
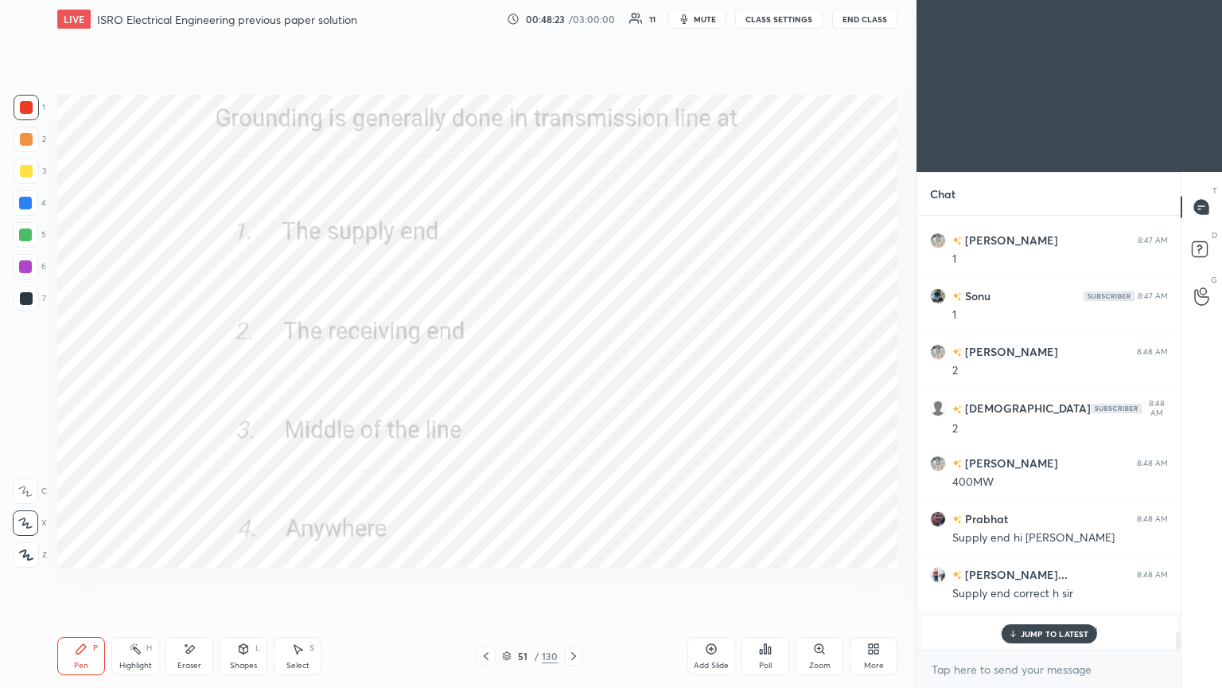
click at [1060, 580] on p "JUMP TO LATEST" at bounding box center [1055, 634] width 68 height 10
click at [571, 580] on icon at bounding box center [573, 655] width 13 height 13
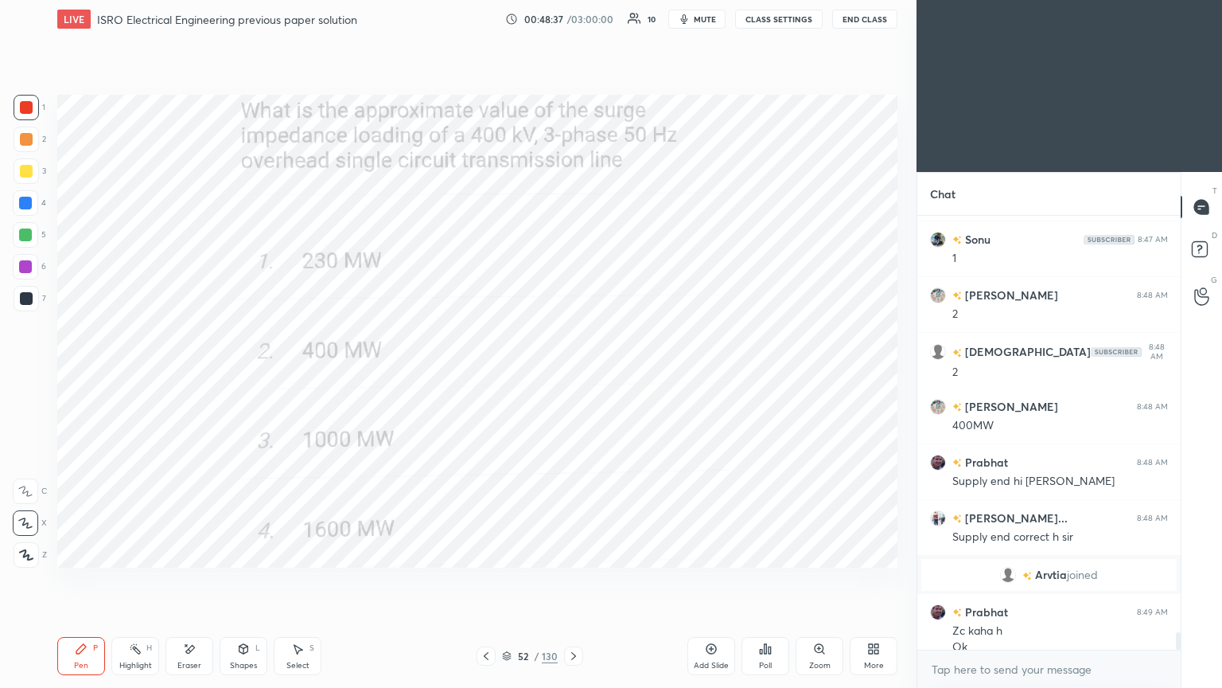
scroll to position [10214, 0]
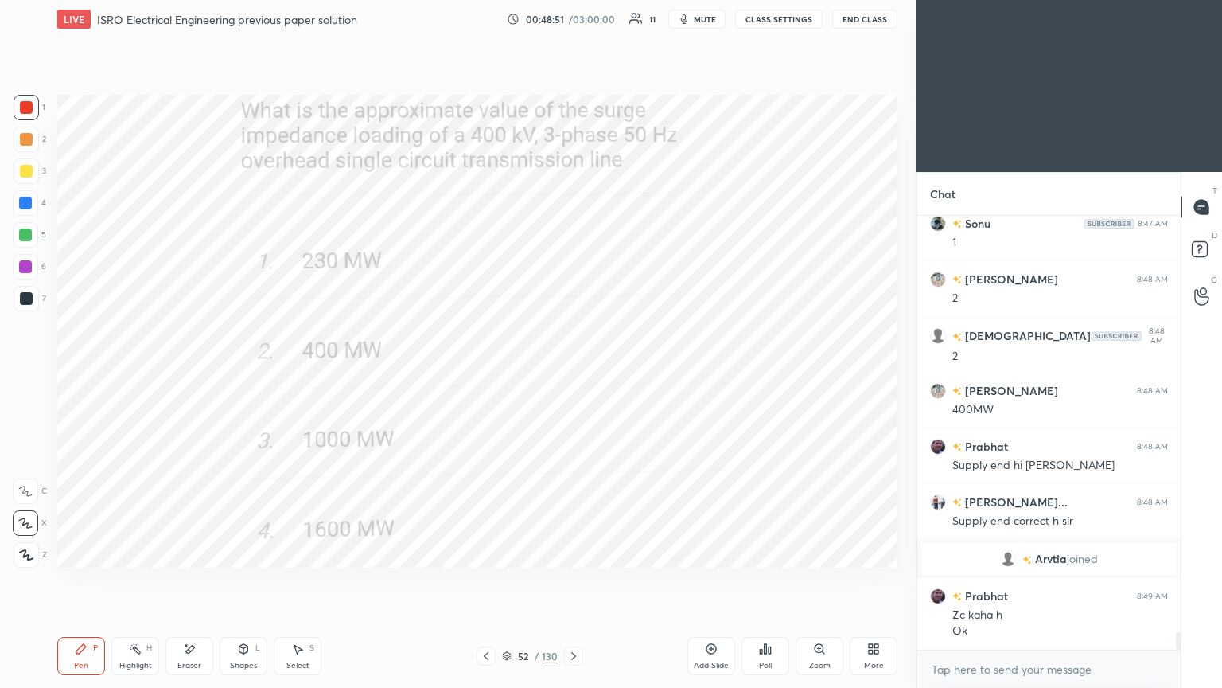
click at [570, 580] on icon at bounding box center [573, 655] width 13 height 13
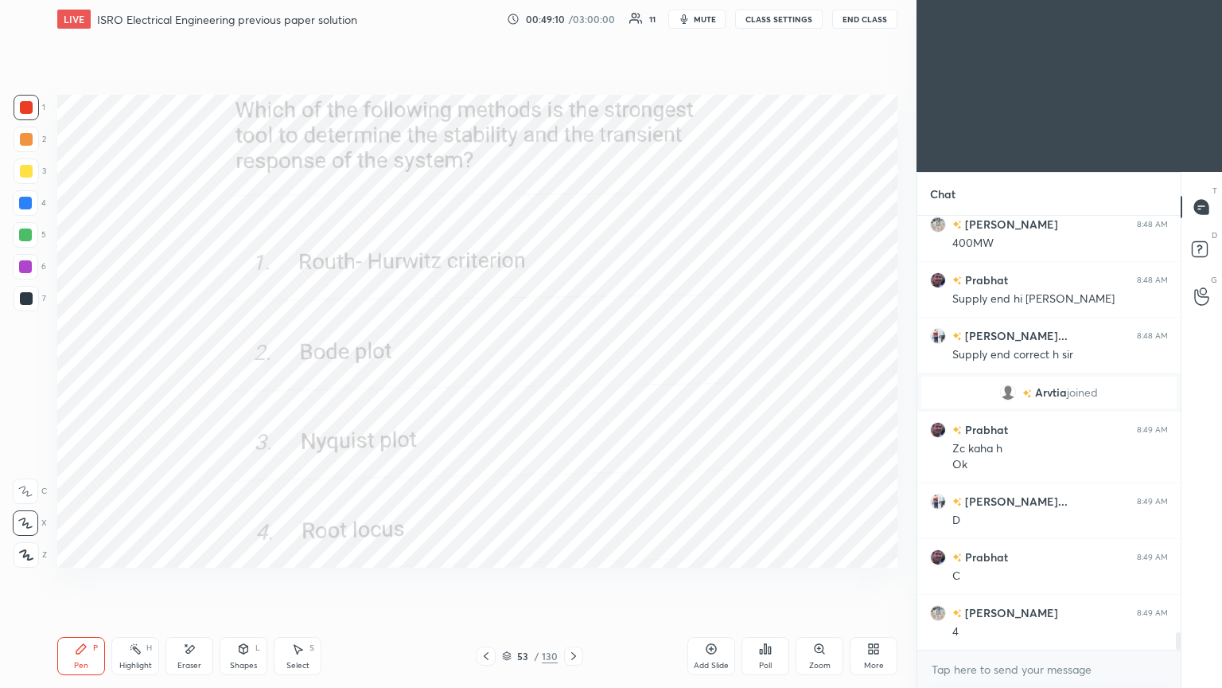
scroll to position [10437, 0]
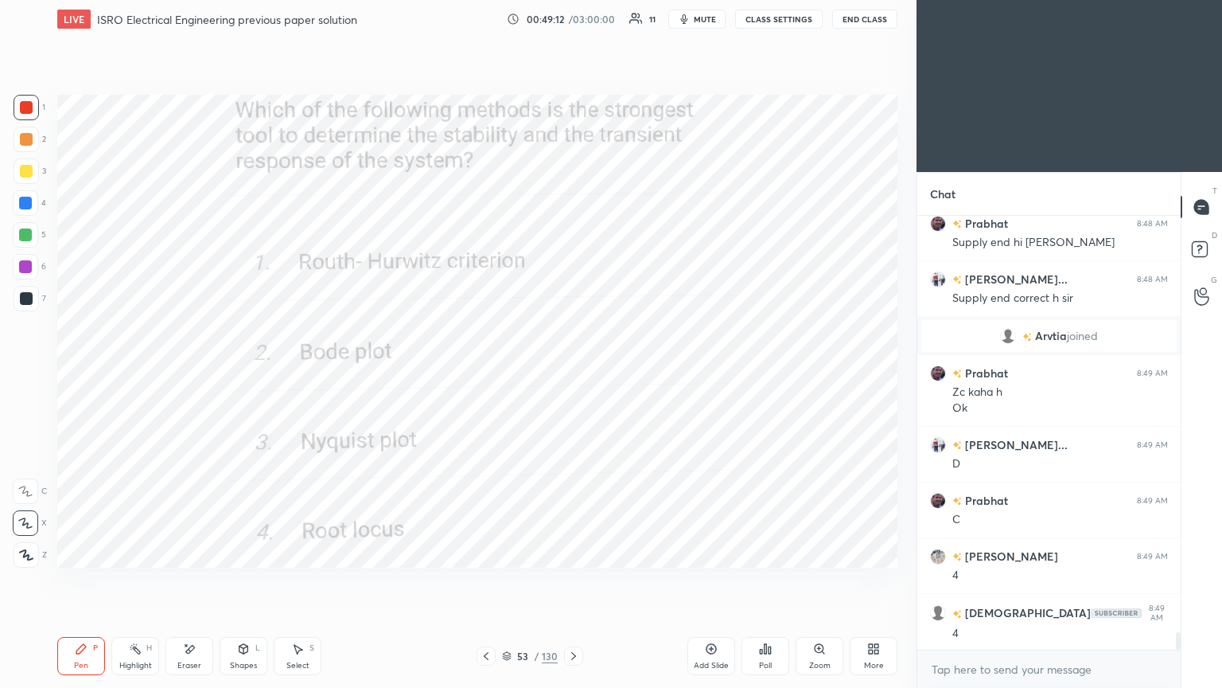
click at [577, 580] on icon at bounding box center [573, 655] width 13 height 13
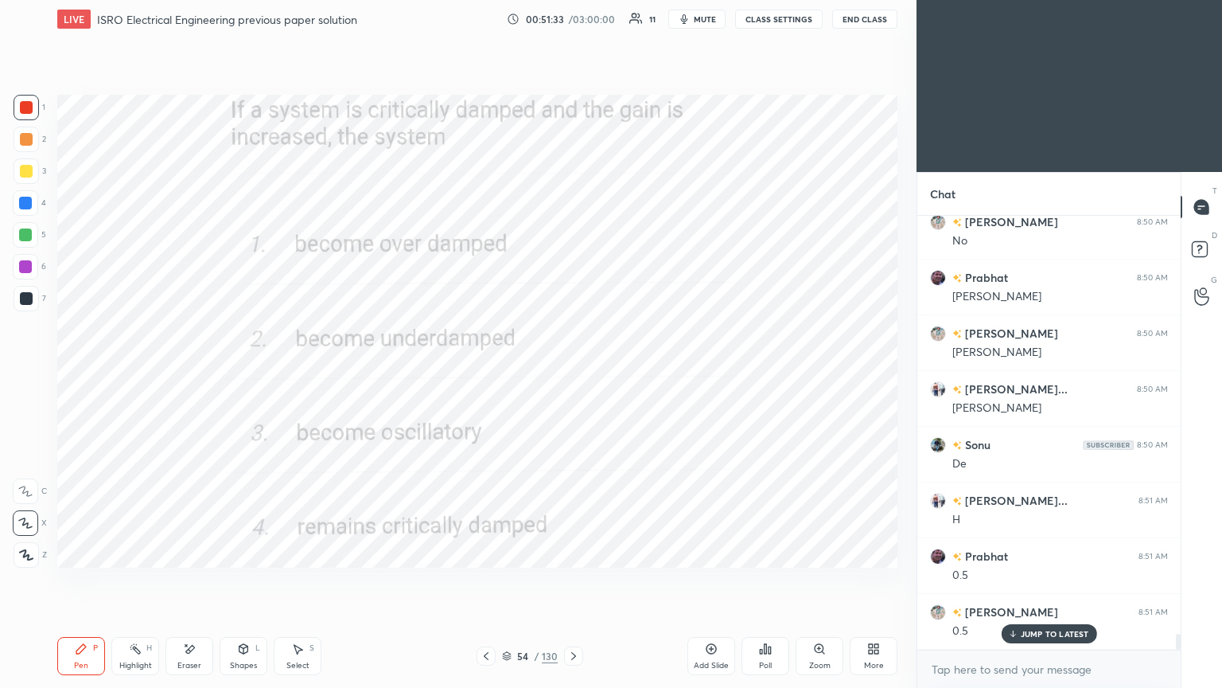
scroll to position [11310, 0]
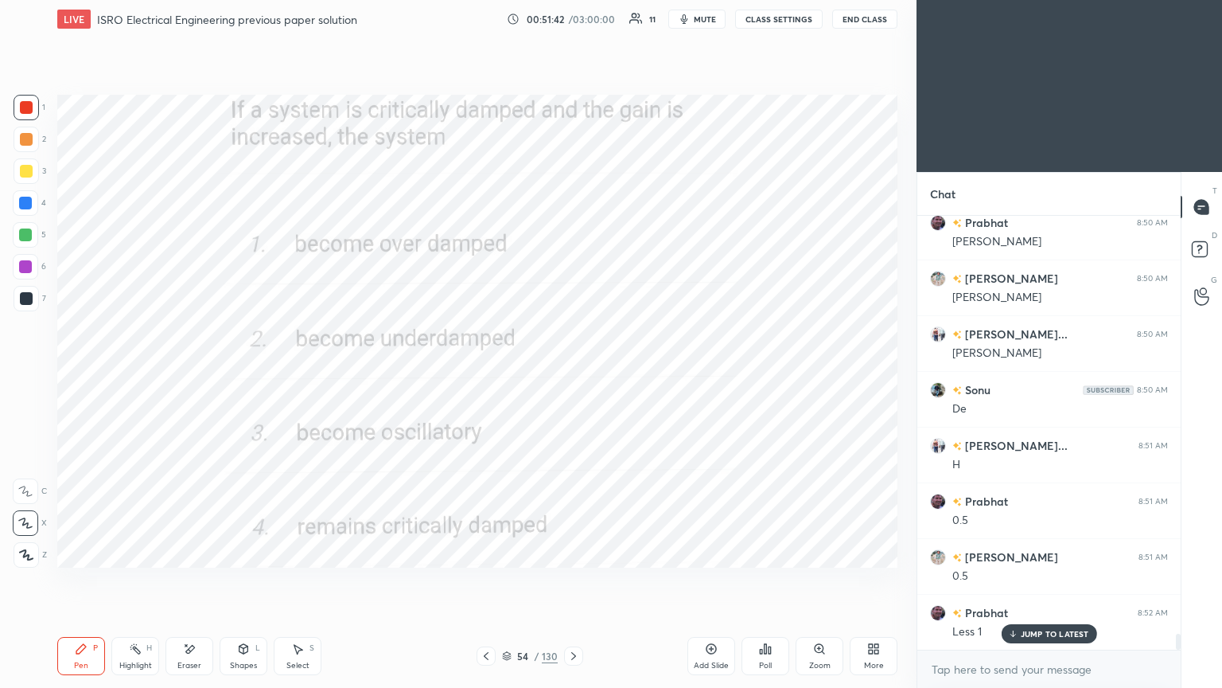
click at [25, 103] on div at bounding box center [26, 107] width 13 height 13
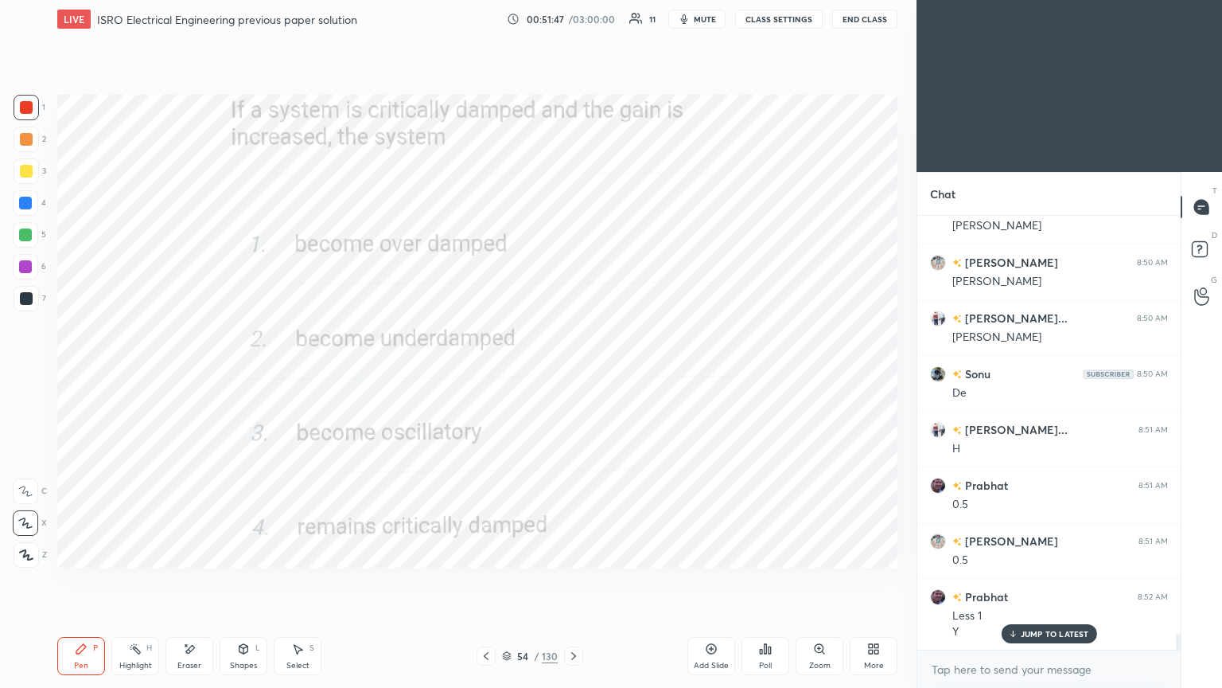
click at [509, 580] on icon at bounding box center [507, 656] width 10 height 10
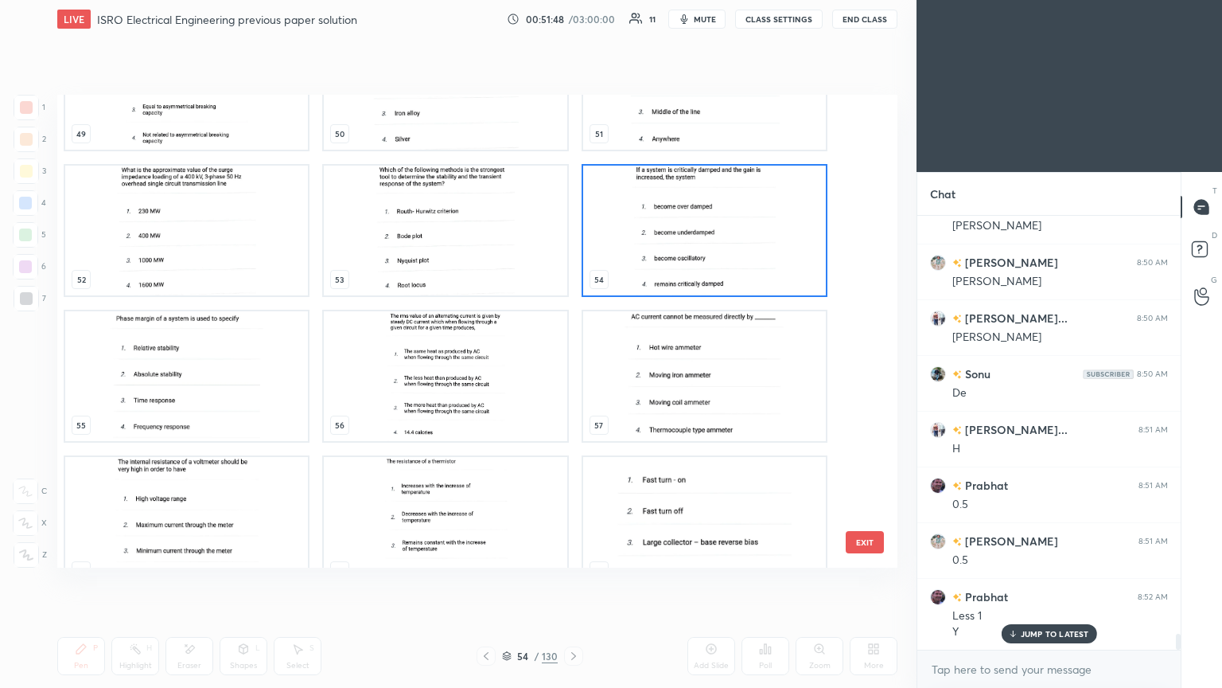
scroll to position [2512, 0]
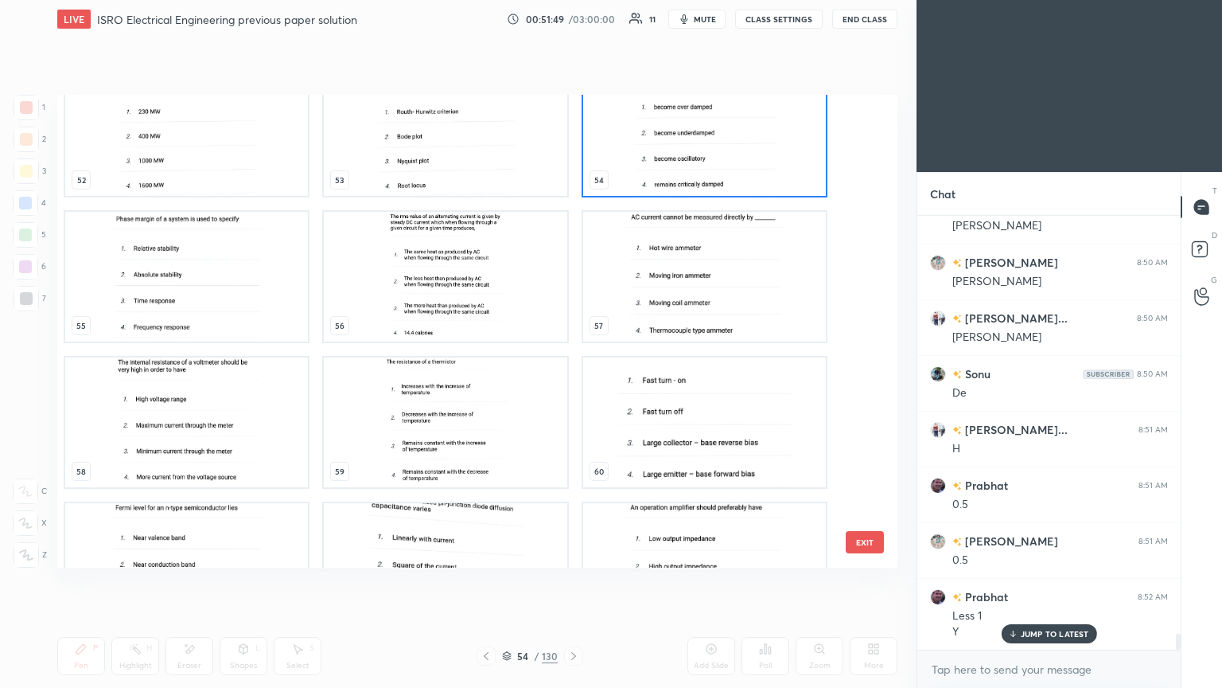
click at [454, 292] on img "grid" at bounding box center [445, 277] width 243 height 130
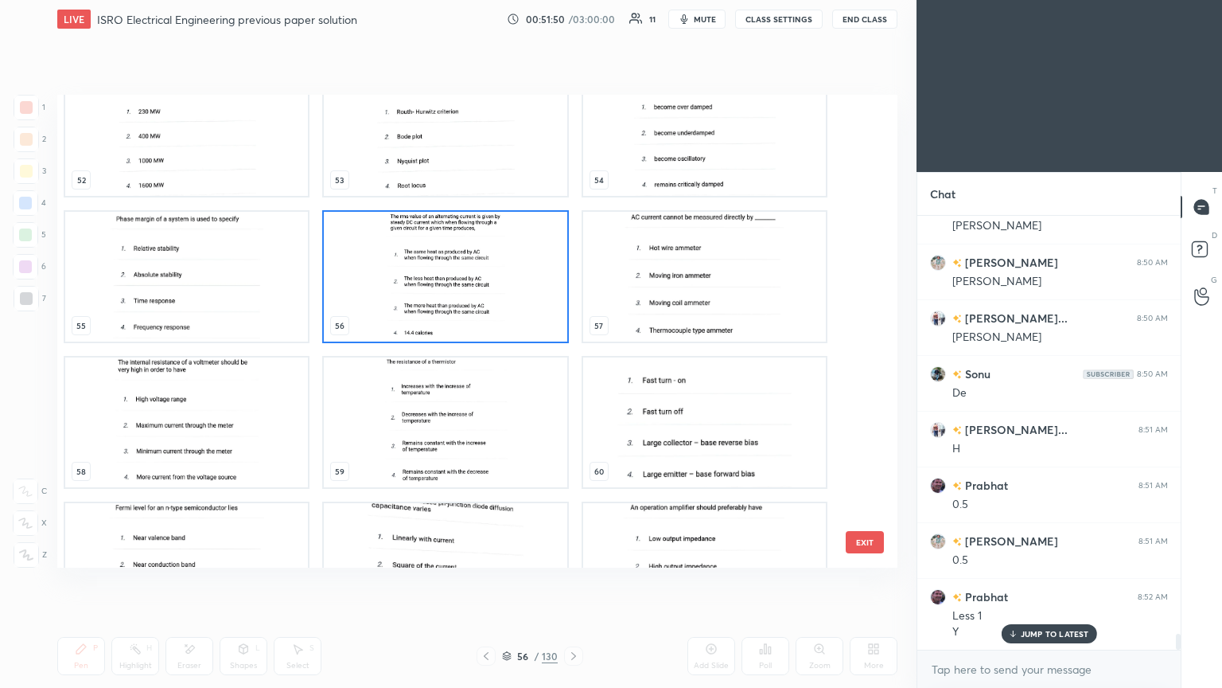
click at [459, 289] on img "grid" at bounding box center [445, 277] width 243 height 130
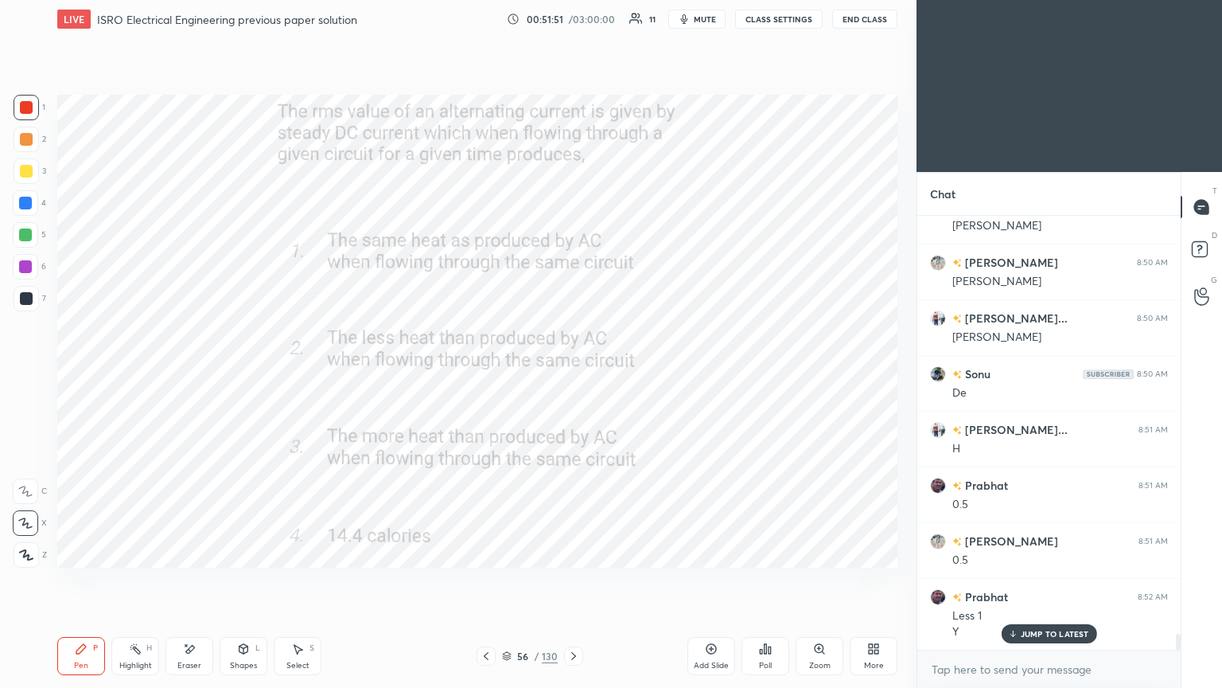
click at [34, 99] on div at bounding box center [26, 107] width 25 height 25
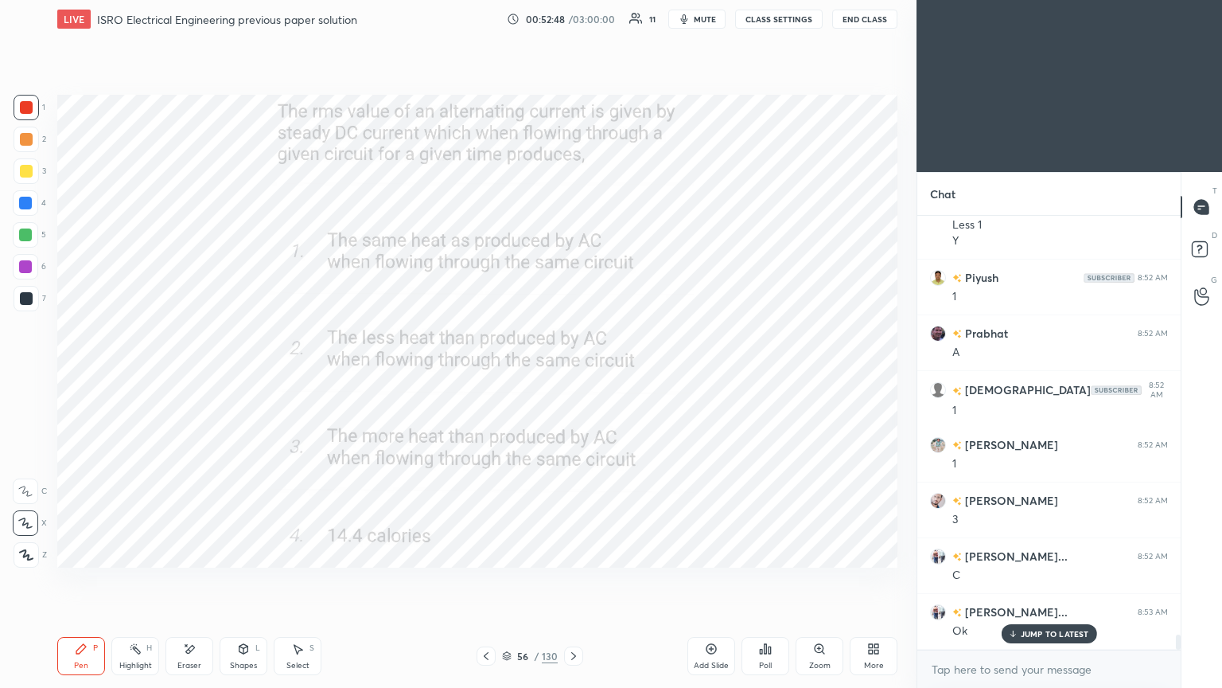
scroll to position [11772, 0]
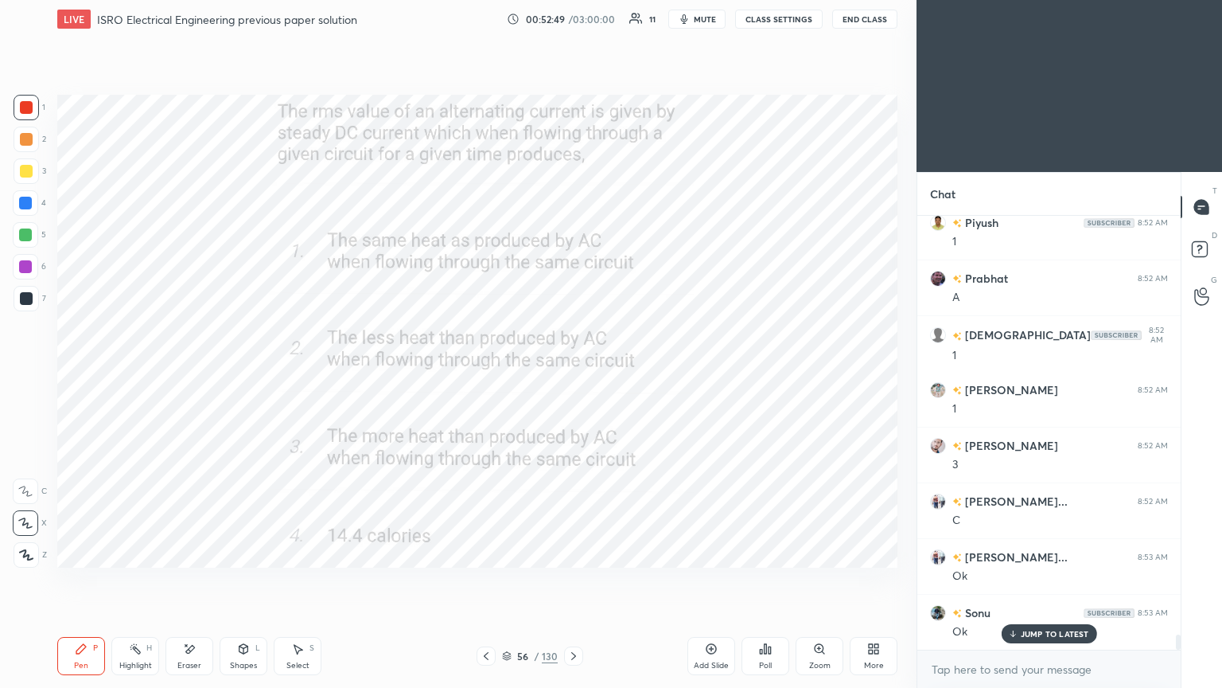
click at [570, 580] on icon at bounding box center [573, 655] width 13 height 13
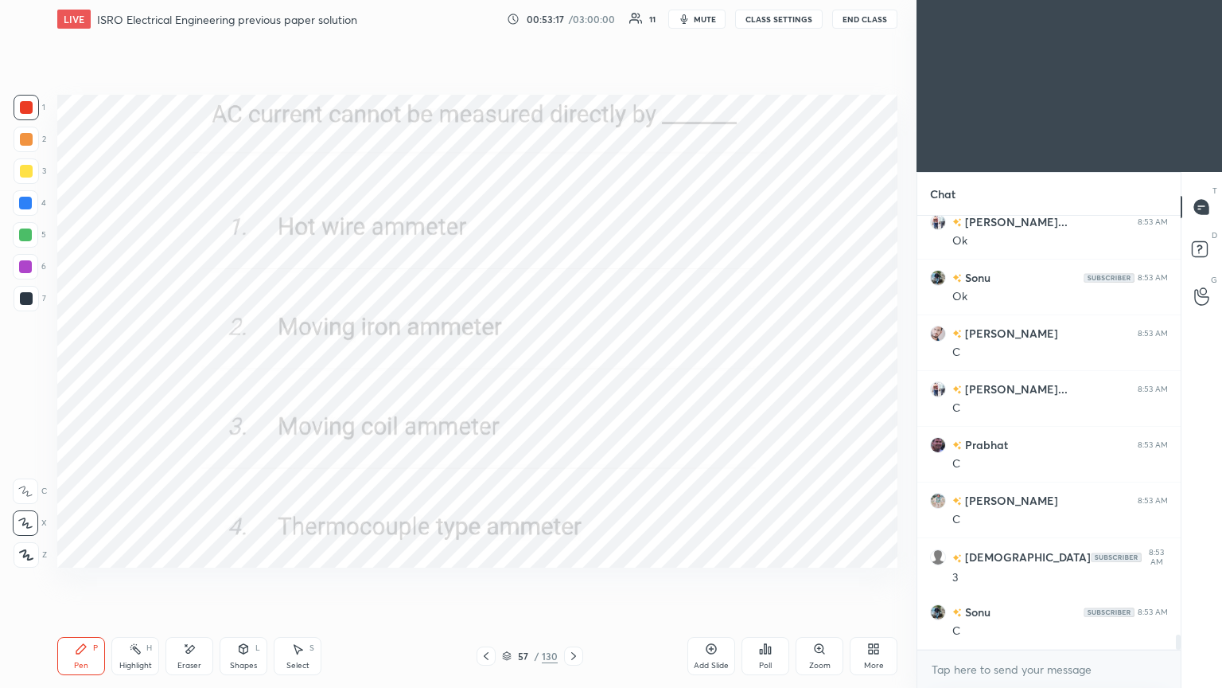
scroll to position [12162, 0]
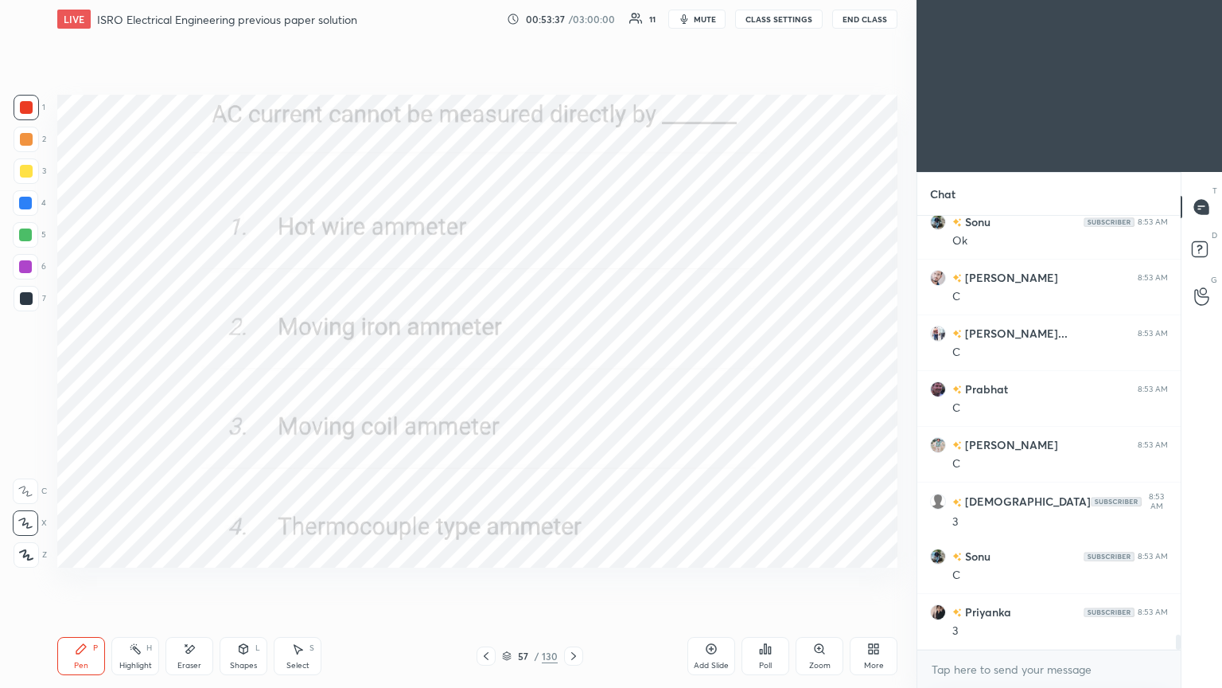
click at [575, 580] on div at bounding box center [573, 655] width 19 height 19
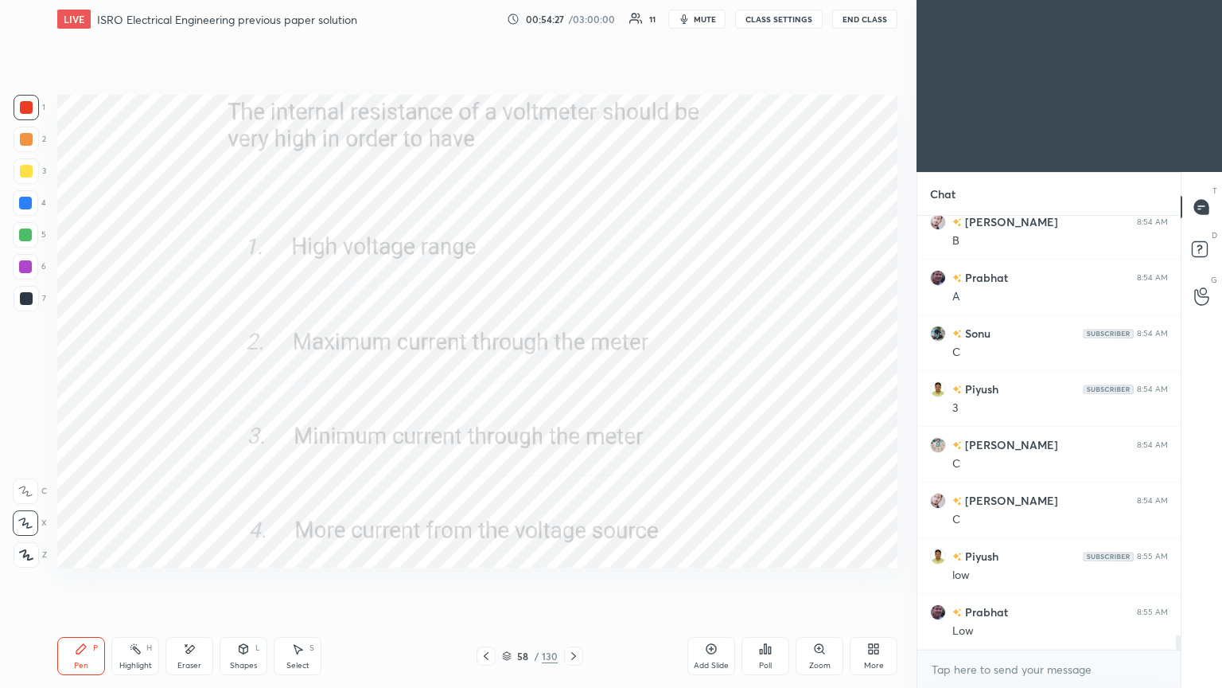
scroll to position [12774, 0]
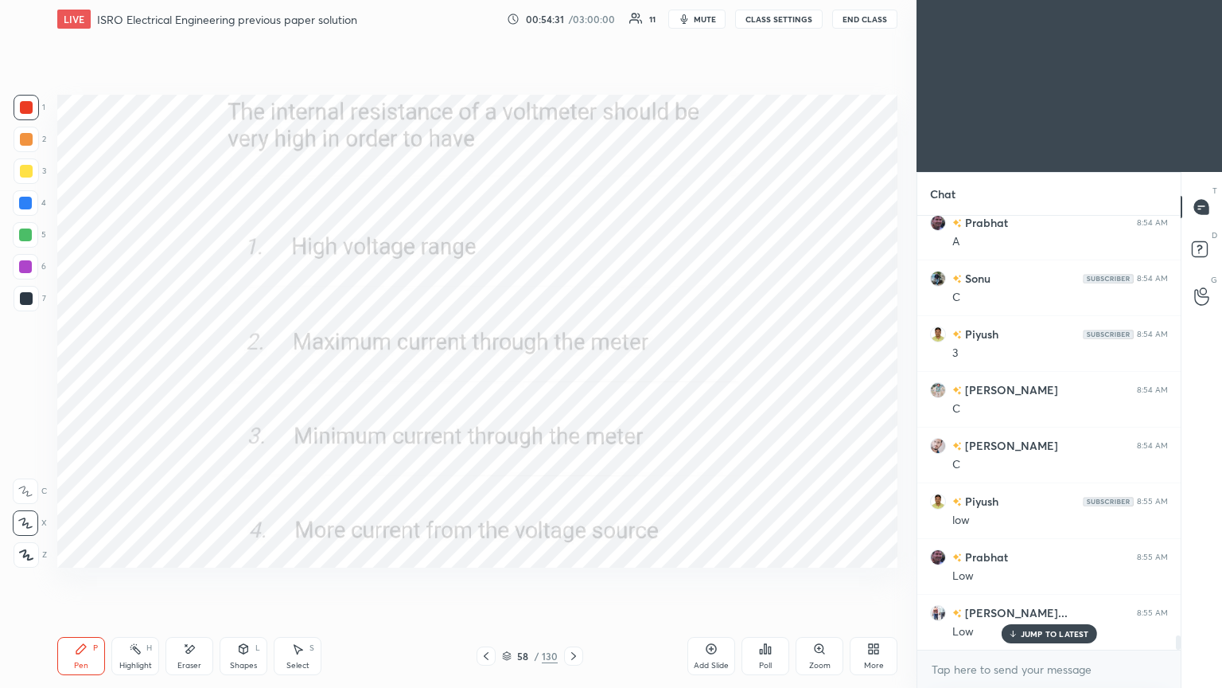
click at [570, 580] on div at bounding box center [573, 655] width 19 height 19
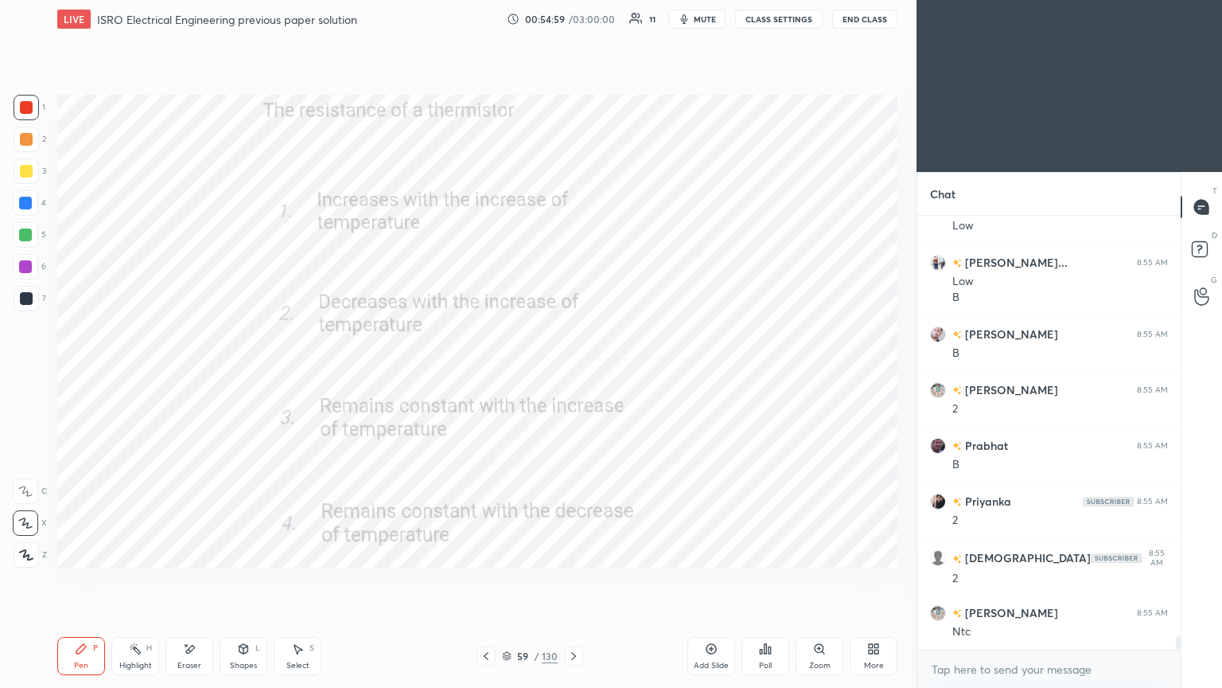
scroll to position [13181, 0]
click at [575, 580] on icon at bounding box center [573, 655] width 13 height 13
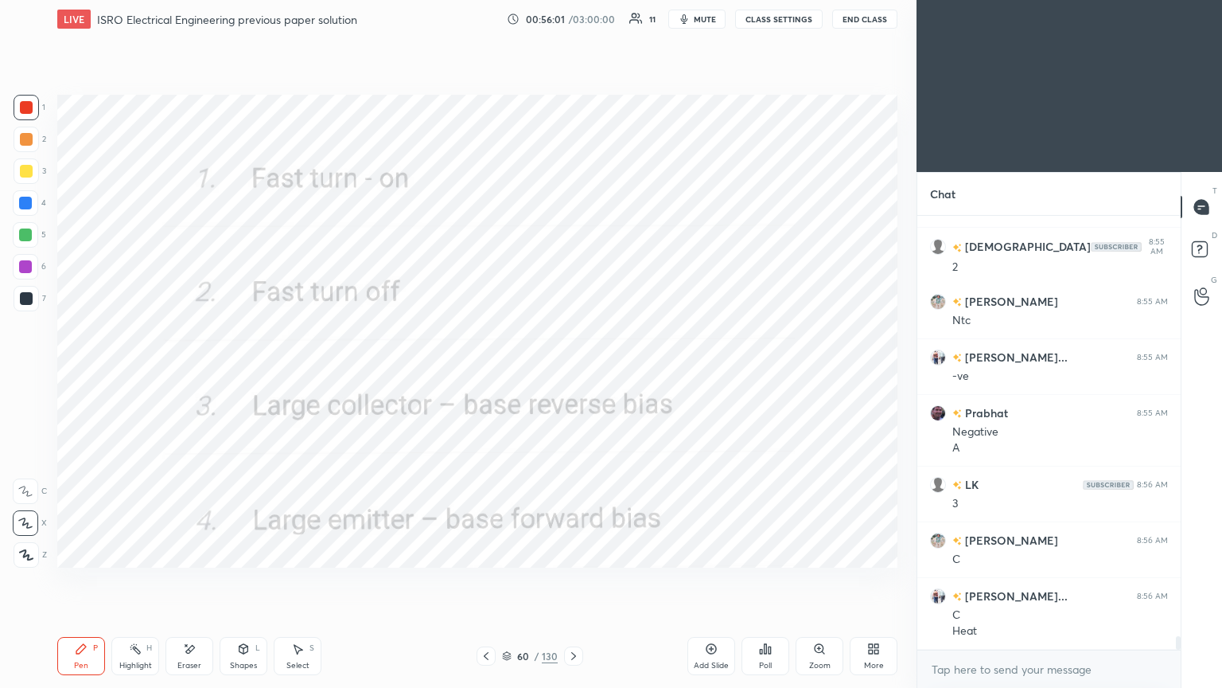
scroll to position [13491, 0]
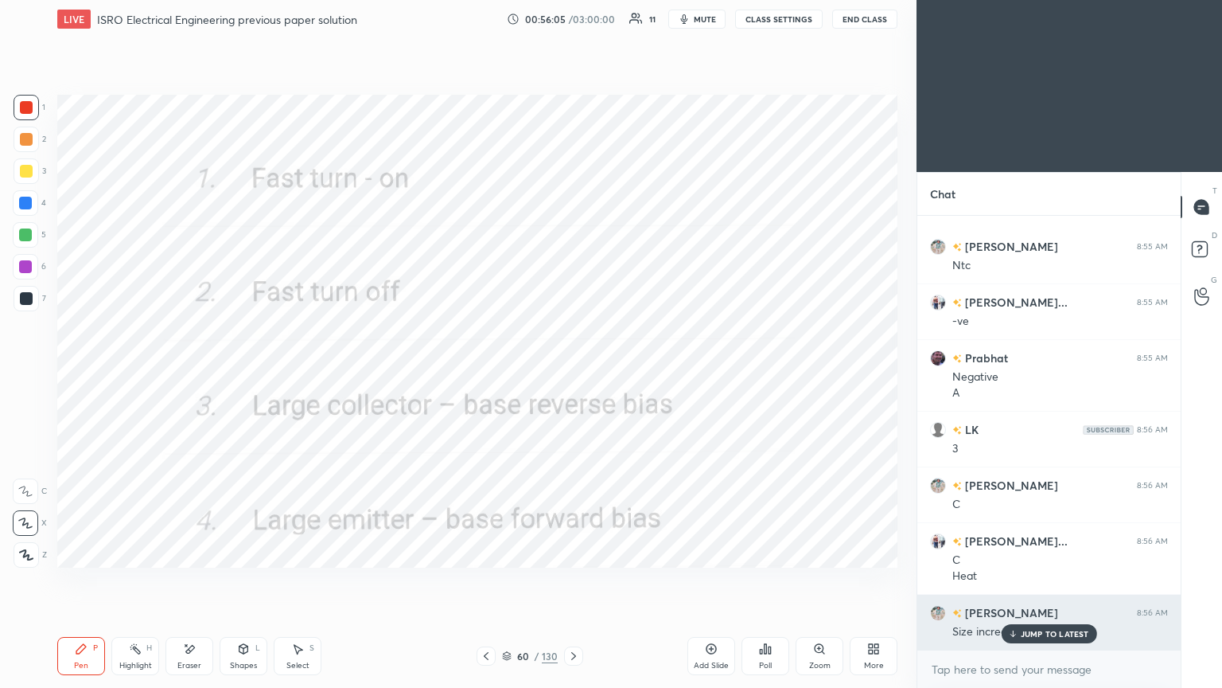
click at [1039, 580] on p "JUMP TO LATEST" at bounding box center [1055, 634] width 68 height 10
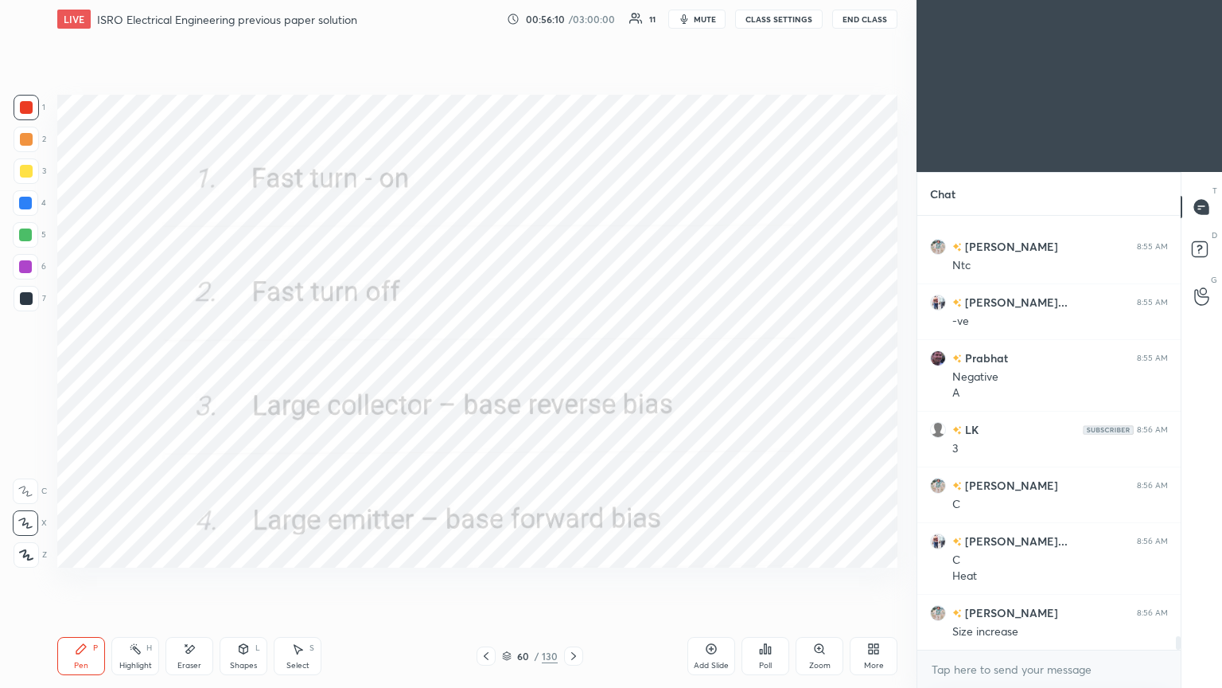
scroll to position [13547, 0]
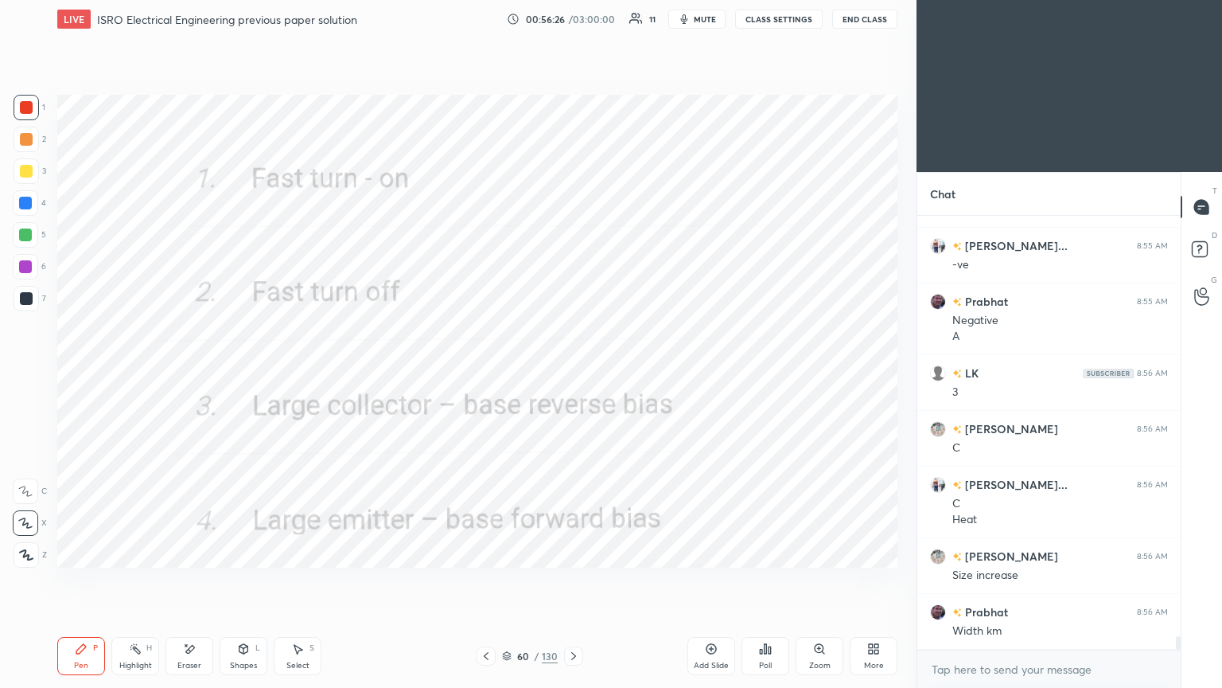
click at [968, 580] on body "1 2 3 4 5 6 7 C X Z E E Erase all H H LIVE ISRO Electrical Engineering previous…" at bounding box center [611, 344] width 1222 height 688
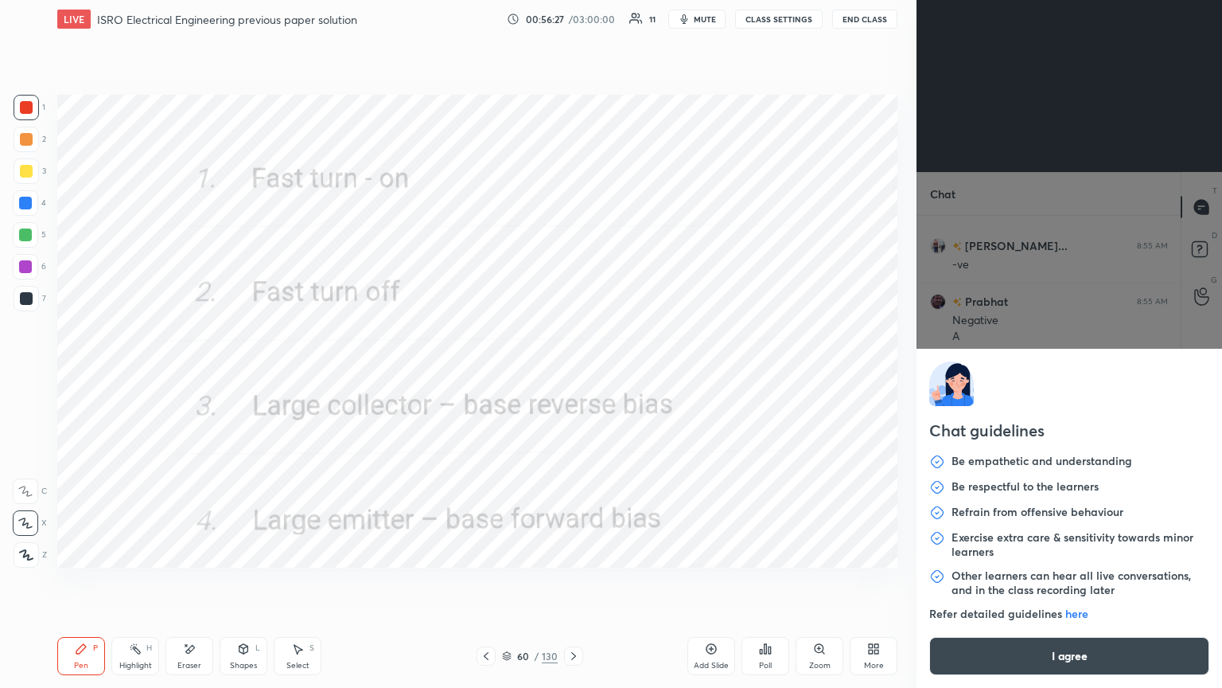
click at [974, 580] on button "I agree" at bounding box center [1070, 656] width 280 height 38
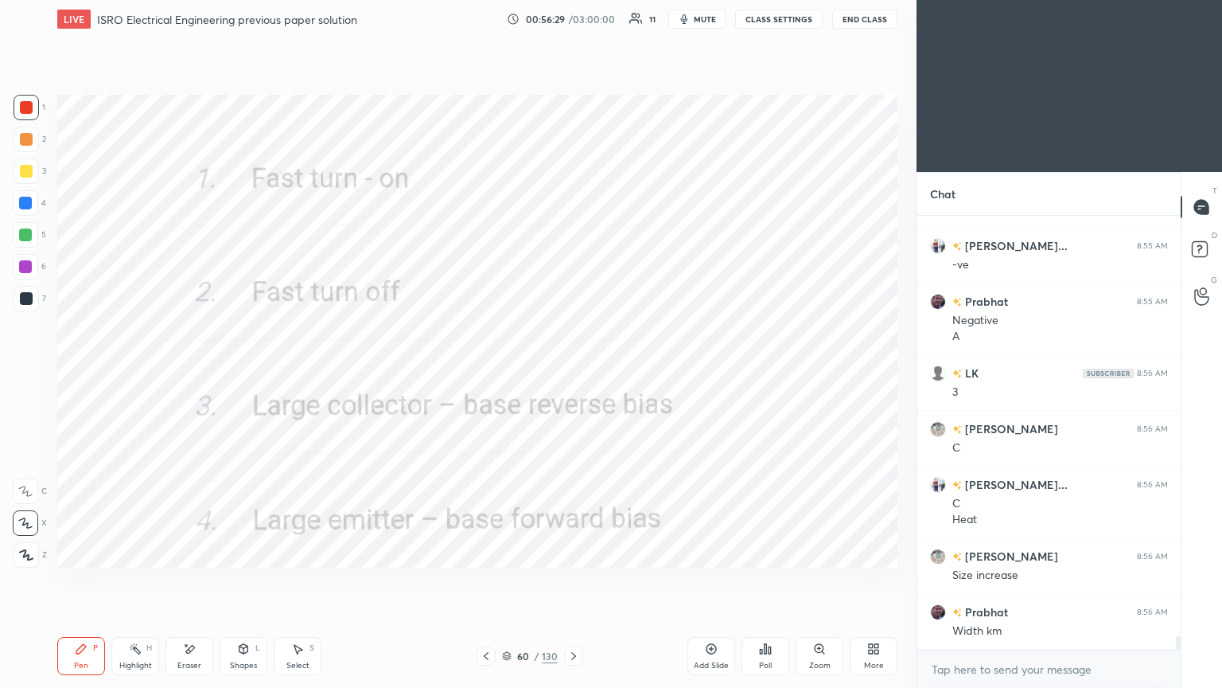
click at [573, 580] on icon at bounding box center [573, 655] width 13 height 13
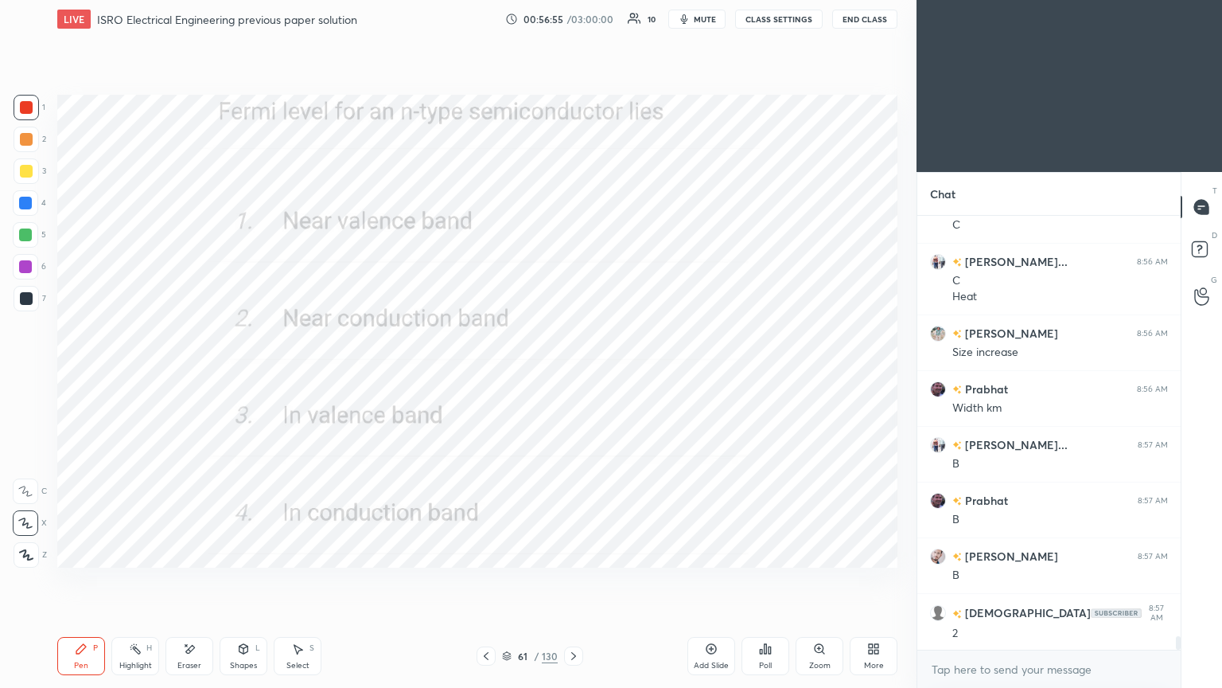
scroll to position [13825, 0]
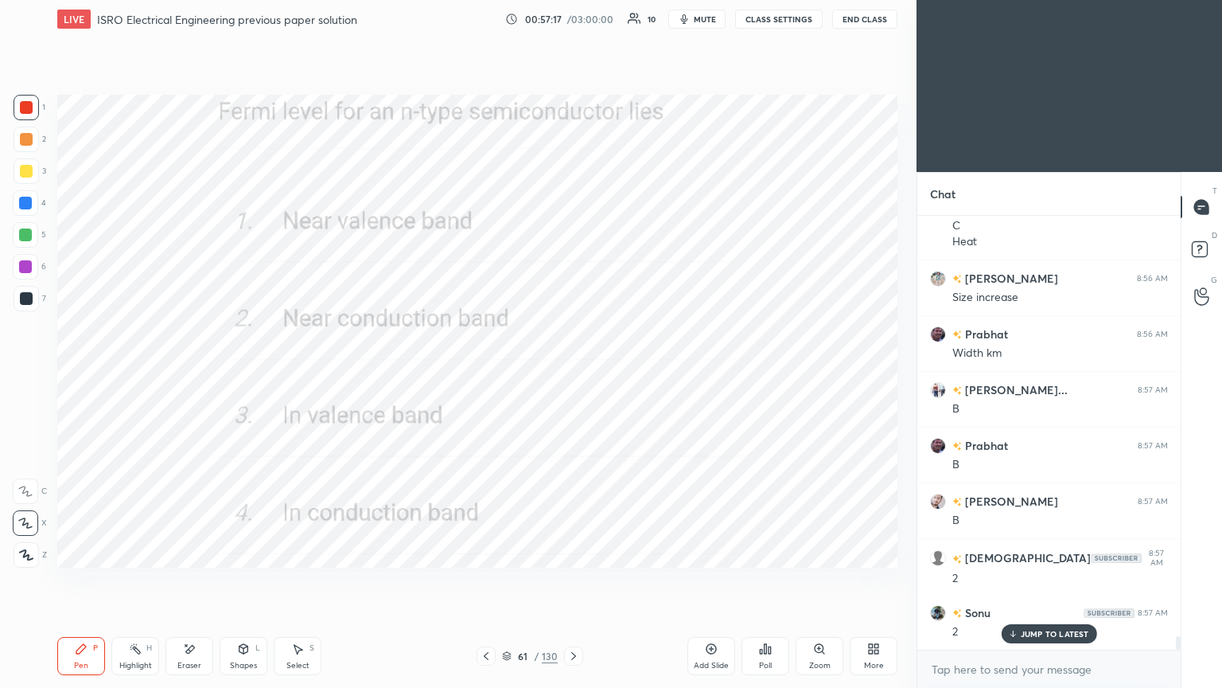
click at [576, 580] on icon at bounding box center [573, 655] width 13 height 13
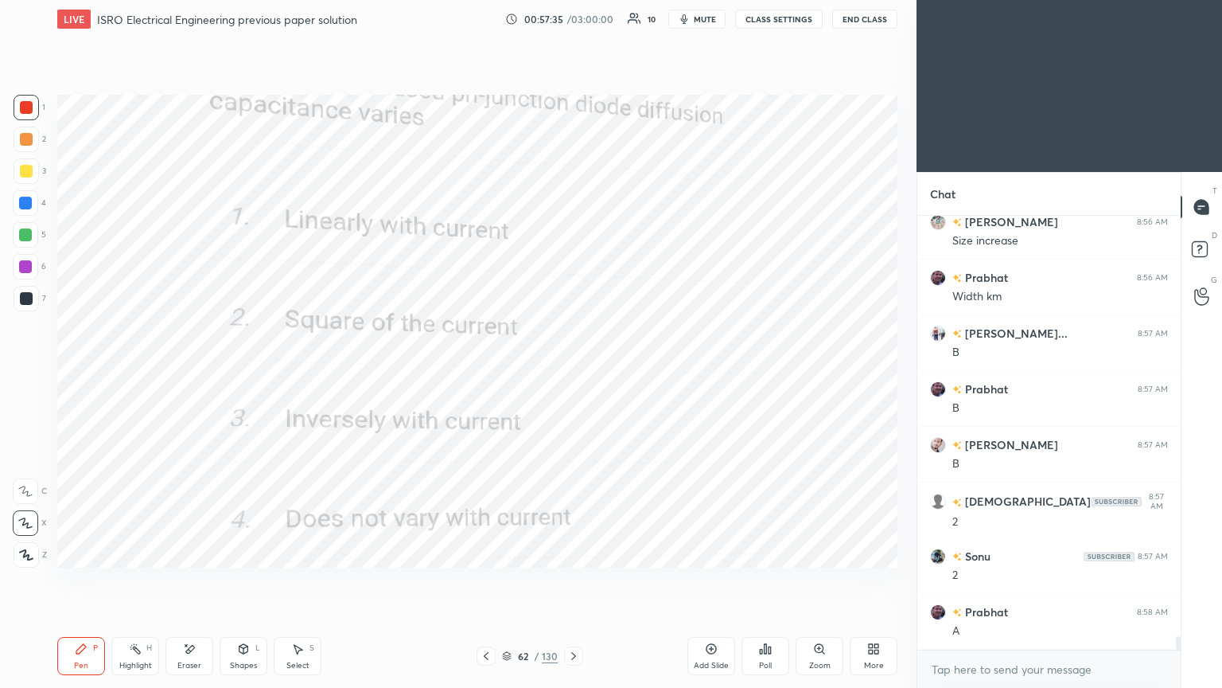
click at [191, 580] on icon at bounding box center [189, 649] width 13 height 14
click at [84, 580] on div "Pen P" at bounding box center [81, 656] width 48 height 38
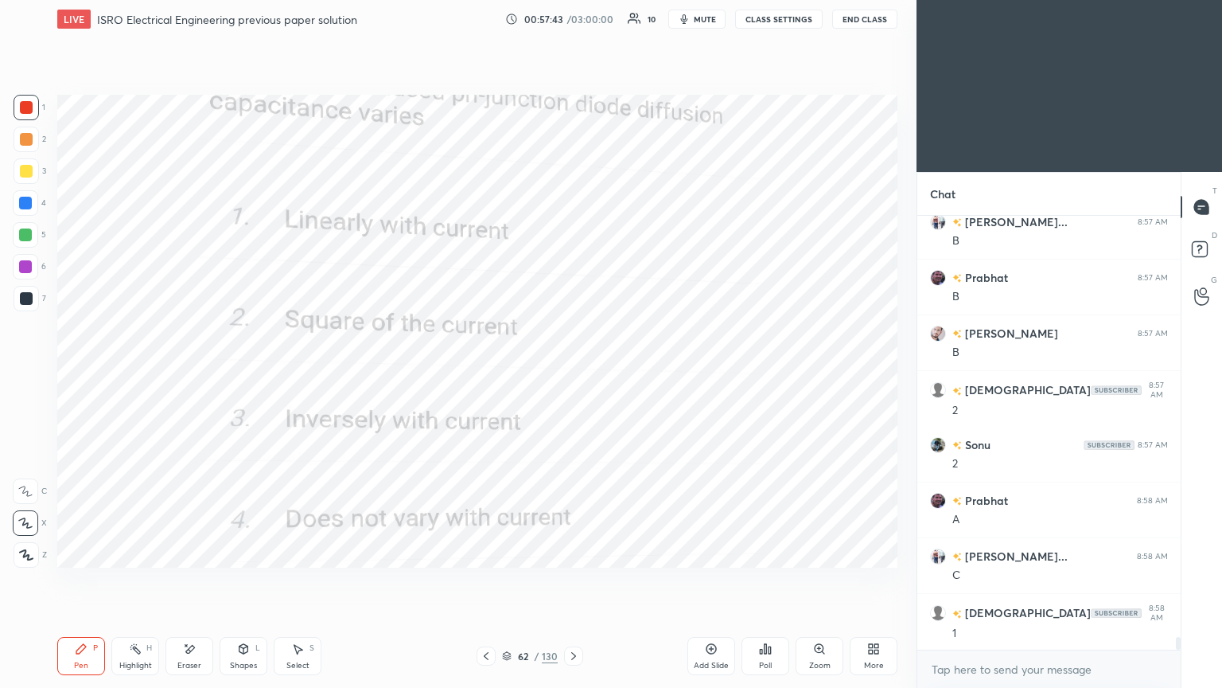
scroll to position [14048, 0]
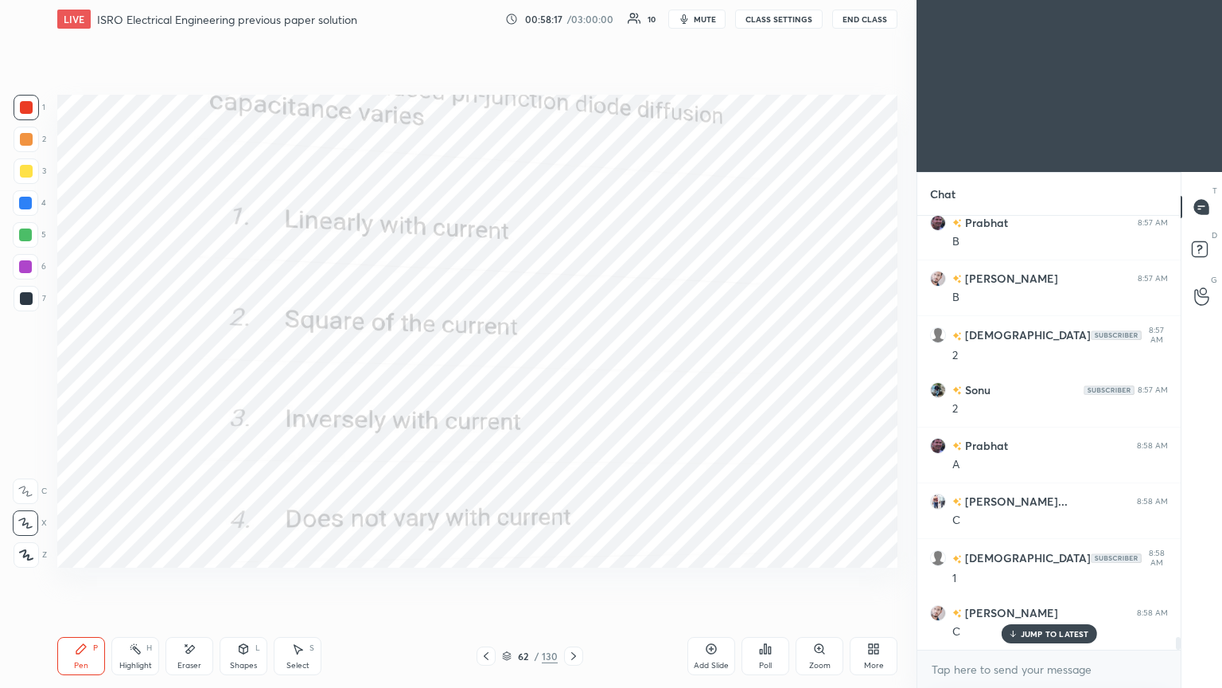
click at [575, 580] on icon at bounding box center [573, 656] width 5 height 8
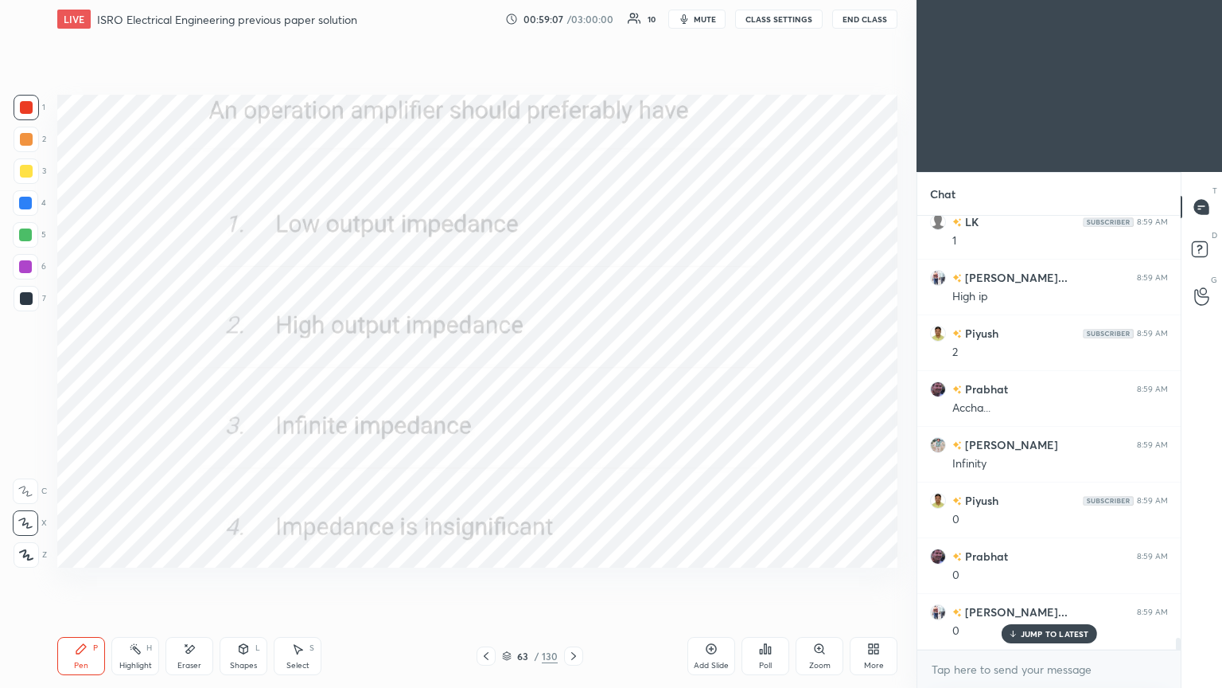
scroll to position [14827, 0]
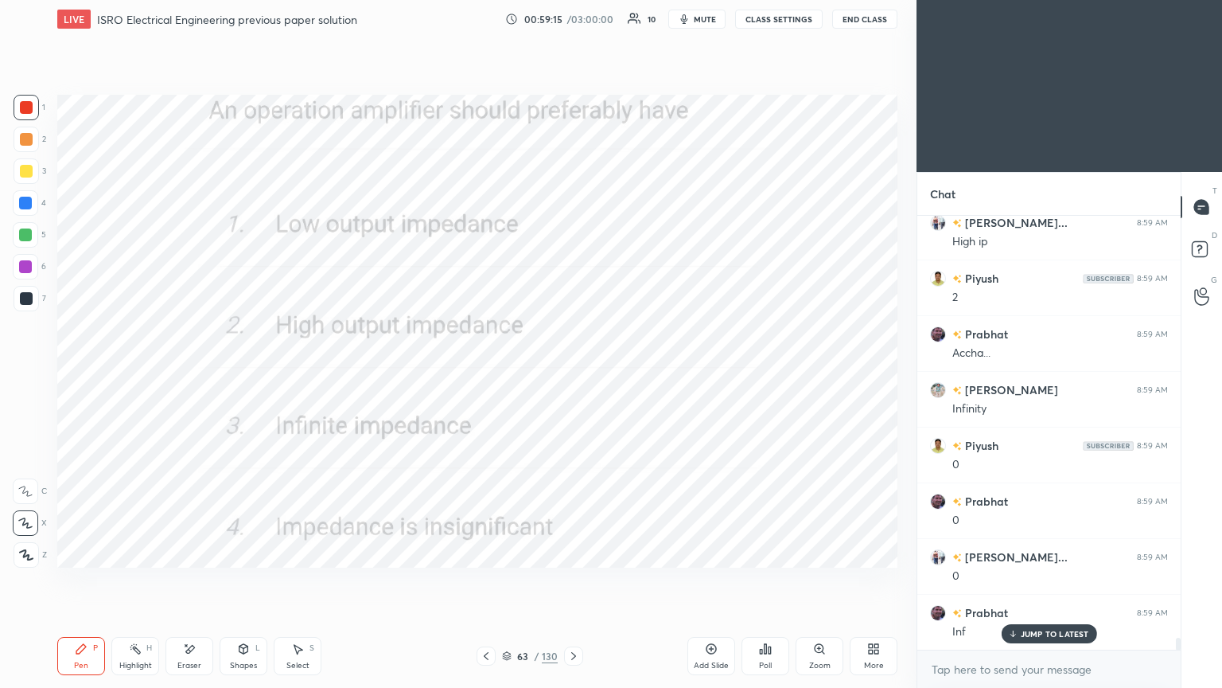
click at [573, 580] on icon at bounding box center [573, 656] width 5 height 8
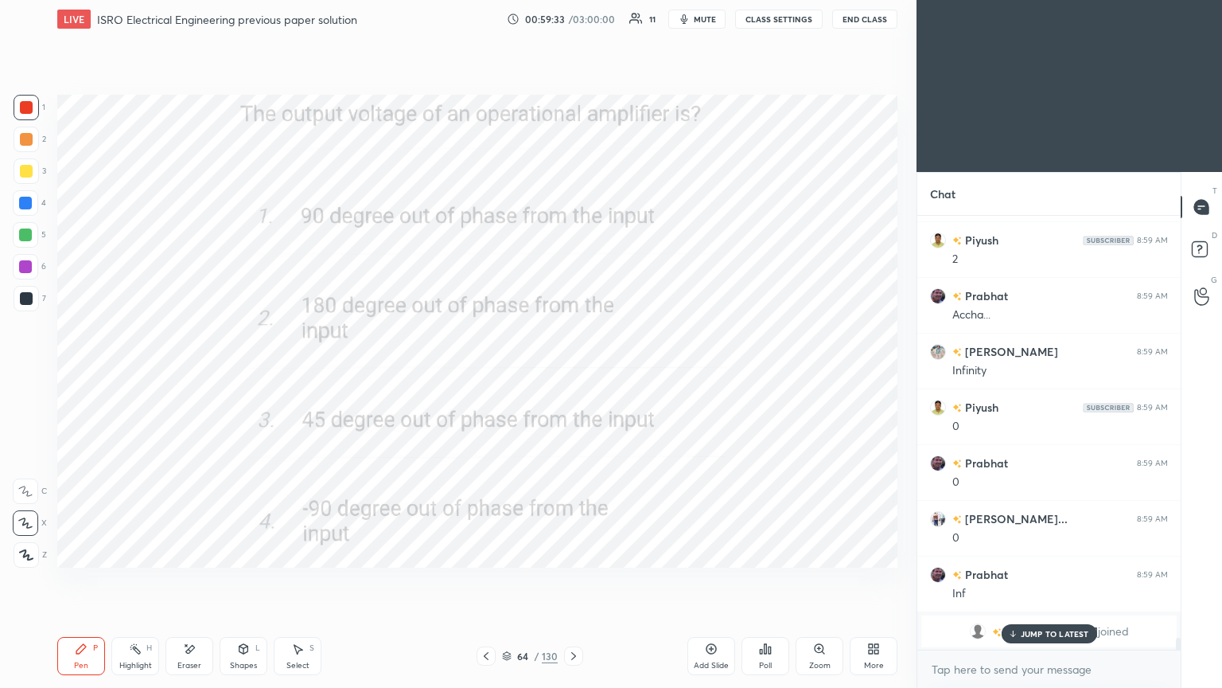
scroll to position [14922, 0]
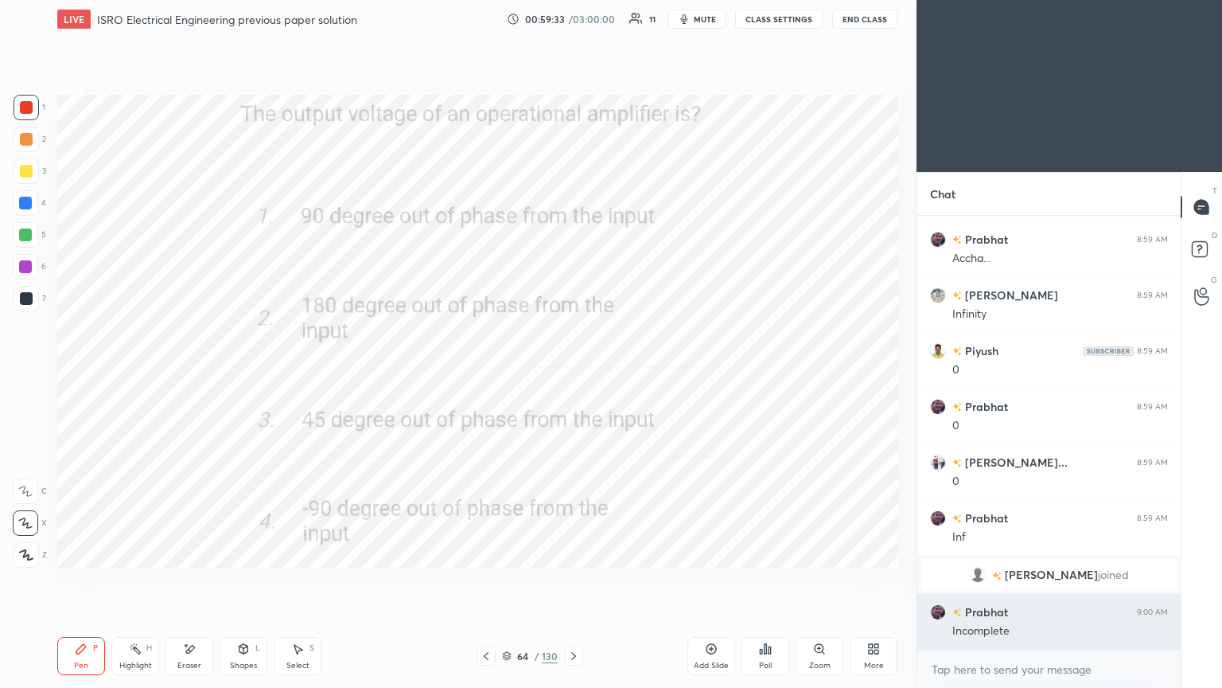
click at [923, 580] on div "1 2 3 4 5 6 7 C X Z E E Erase all H H LIVE ISRO Electrical Engineering previous…" at bounding box center [611, 344] width 1222 height 688
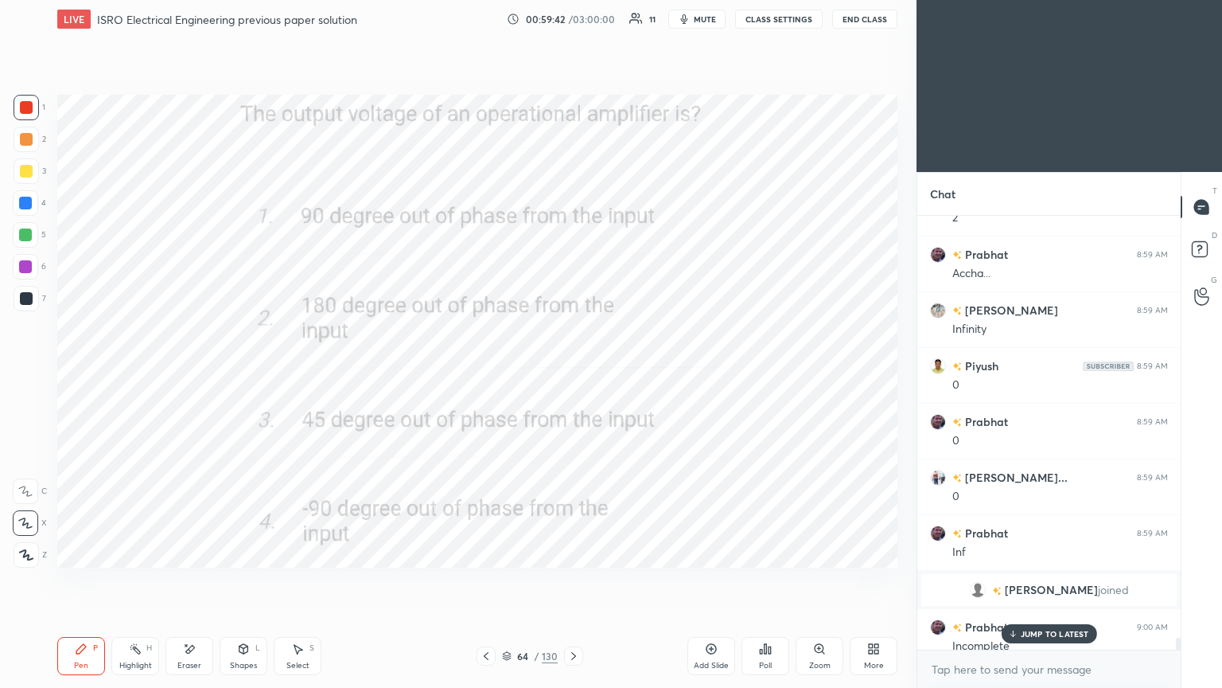
scroll to position [15613, 0]
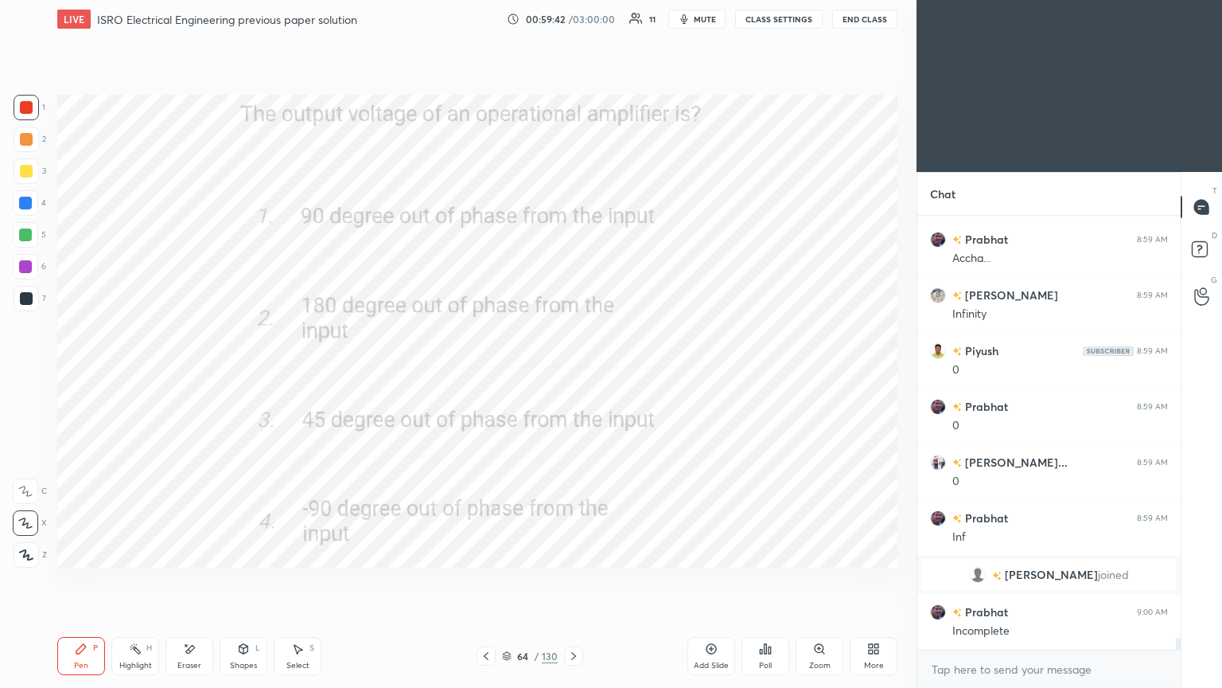
drag, startPoint x: 1178, startPoint y: 637, endPoint x: 1188, endPoint y: 668, distance: 32.0
click at [1184, 580] on div "Chat [PERSON_NAME]... 8:59 AM High ip Piyush 8:59 AM 2 [PERSON_NAME] 8:59 AM Ac…" at bounding box center [1070, 430] width 306 height 516
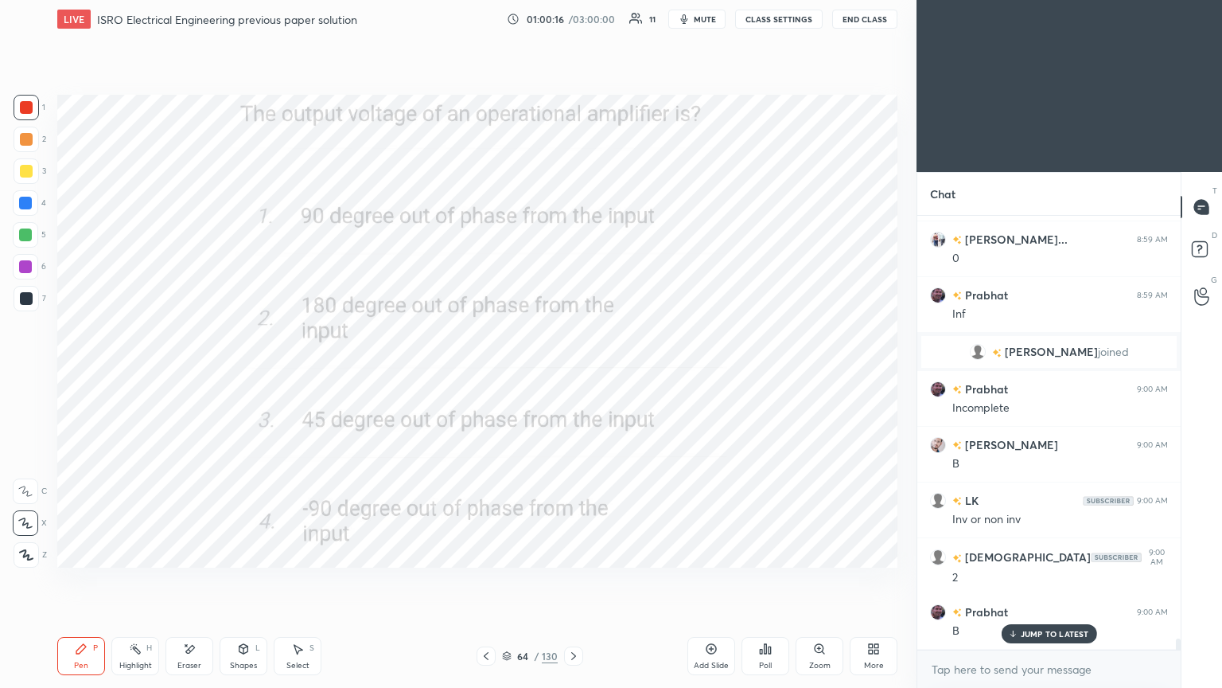
scroll to position [15891, 0]
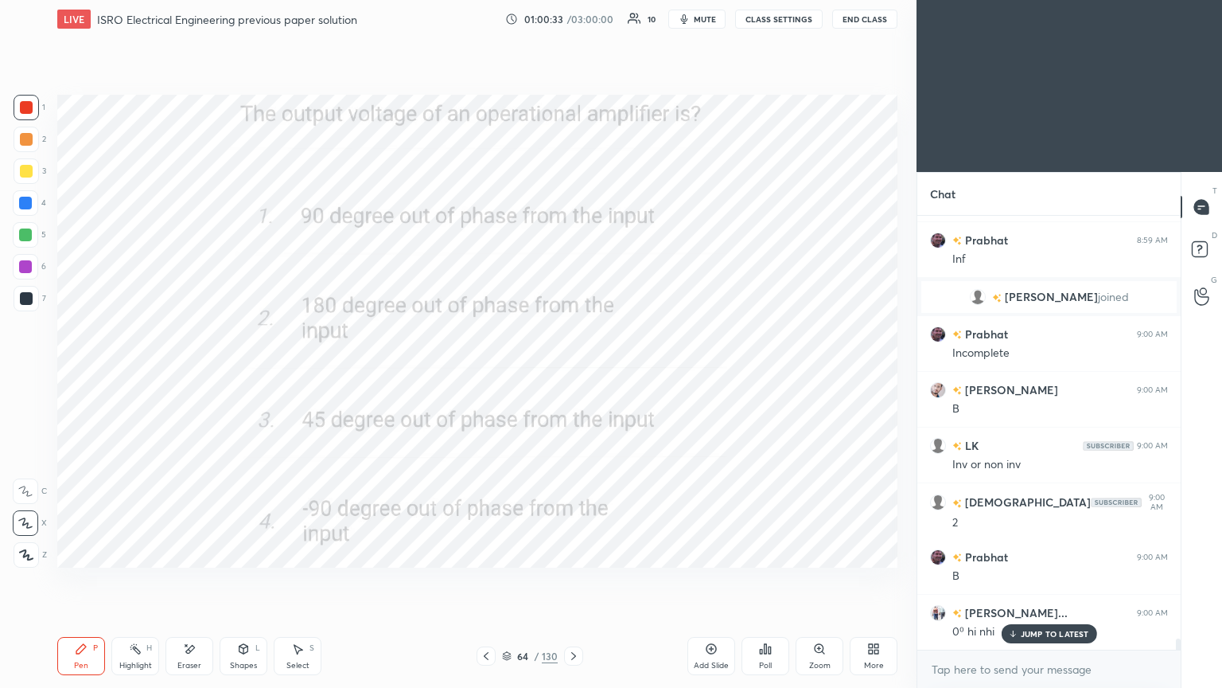
click at [571, 580] on icon at bounding box center [573, 655] width 13 height 13
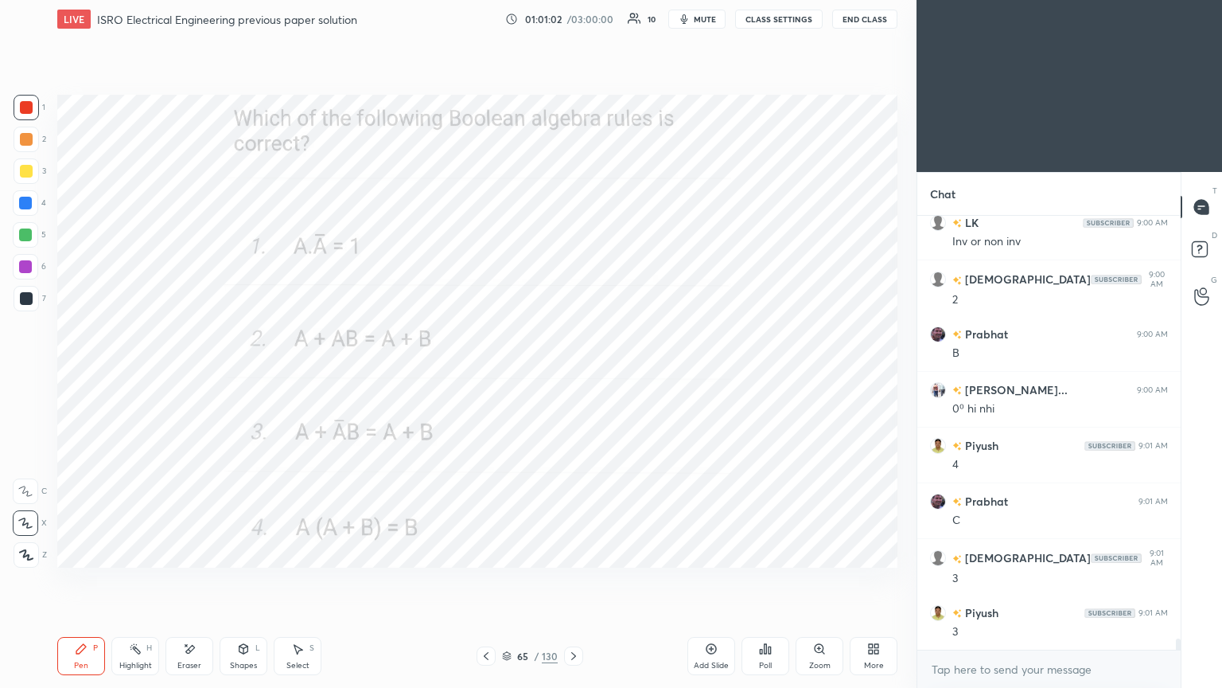
scroll to position [16170, 0]
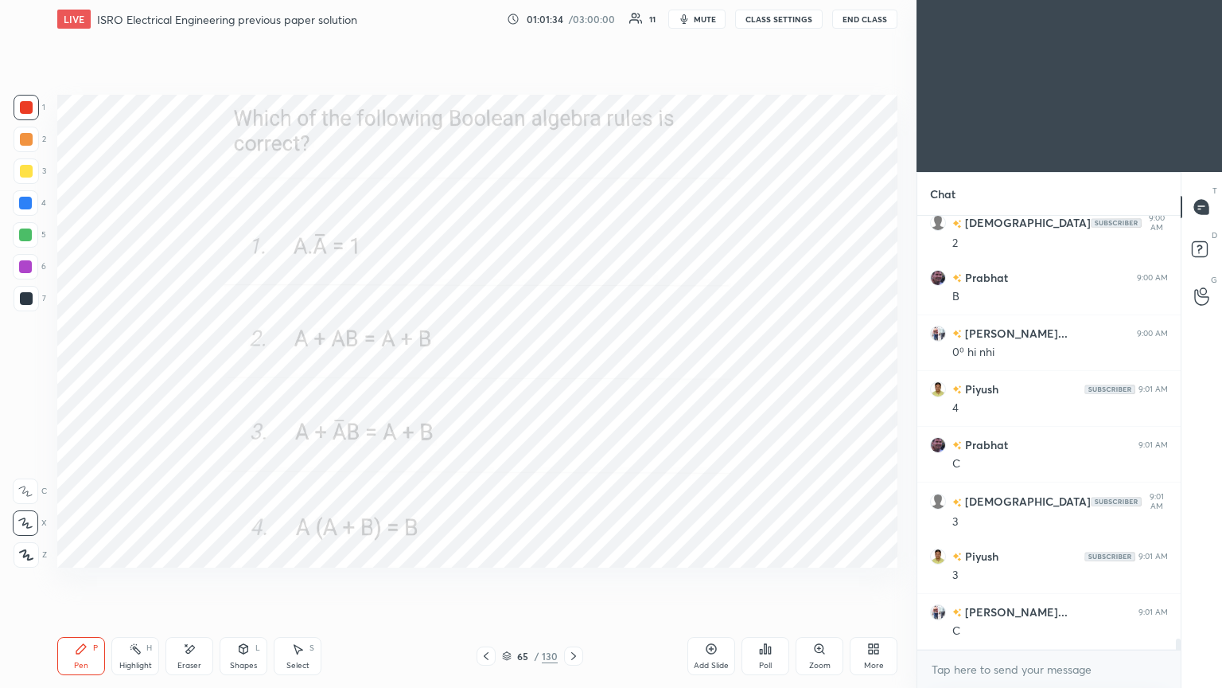
click at [582, 580] on div at bounding box center [573, 655] width 19 height 19
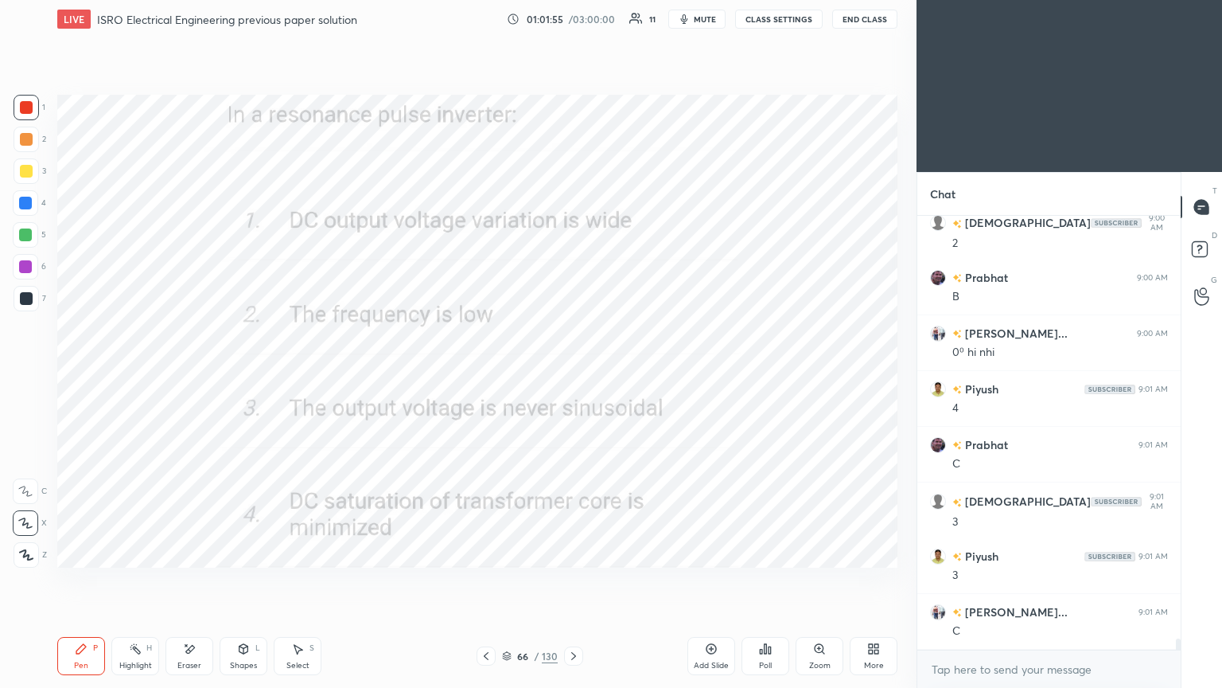
click at [571, 580] on icon at bounding box center [573, 655] width 13 height 13
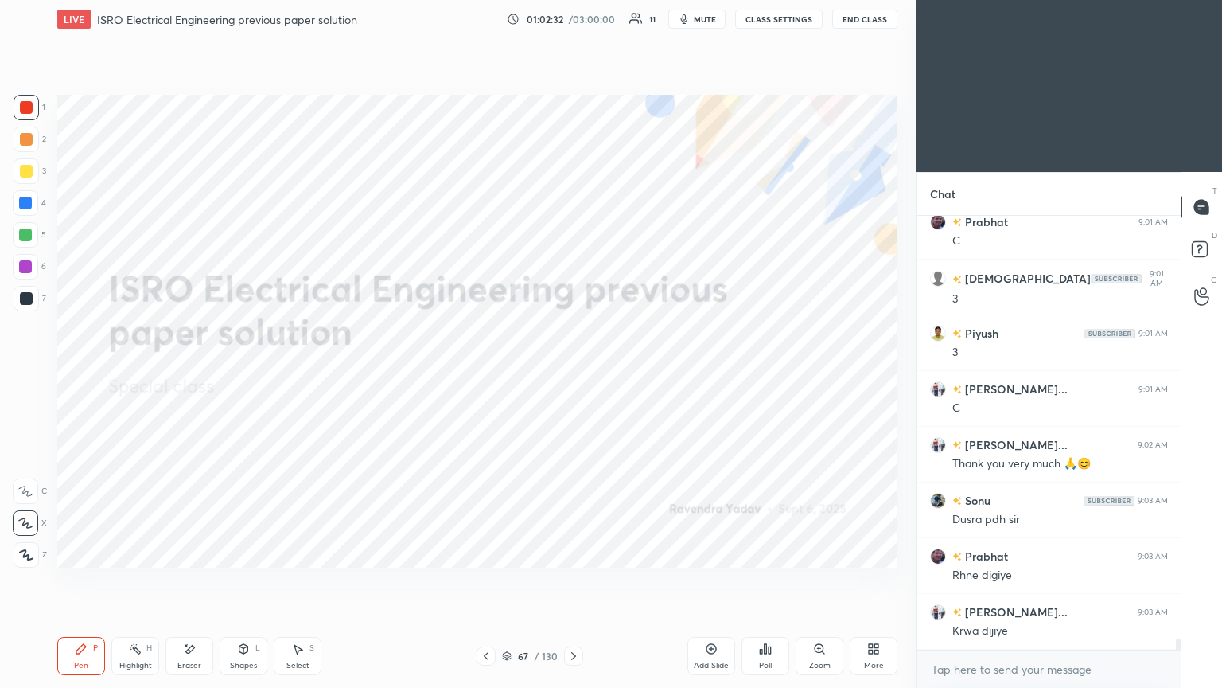
scroll to position [16448, 0]
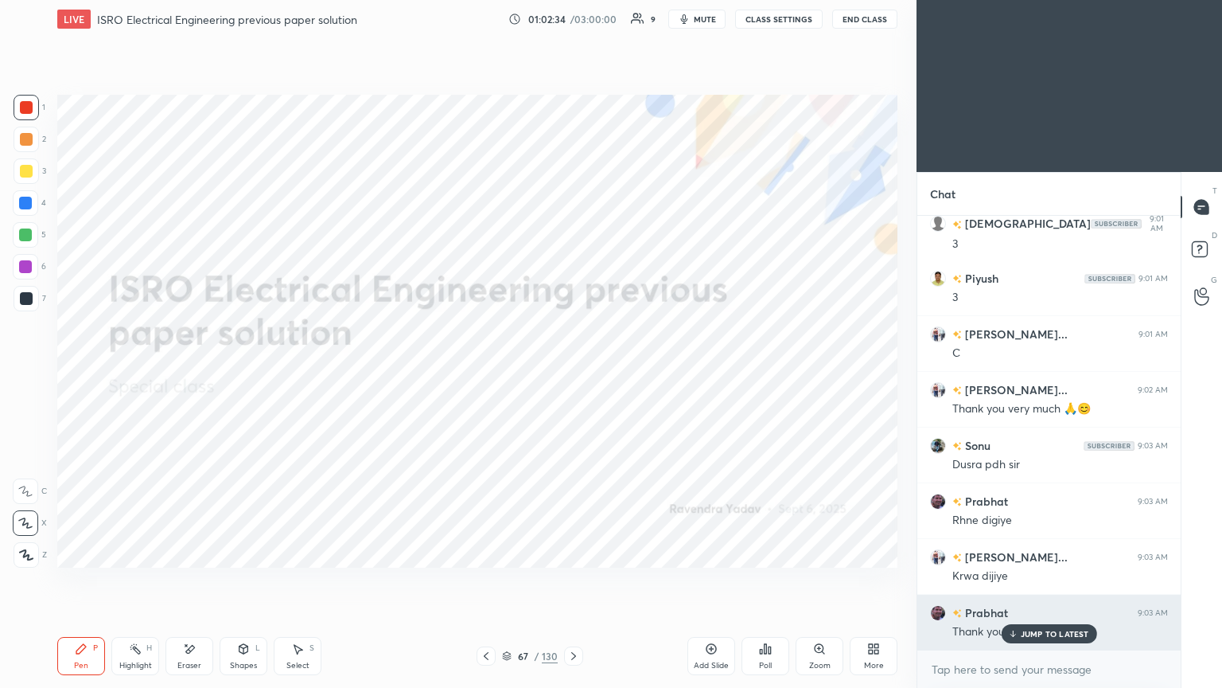
click at [1053, 580] on p "JUMP TO LATEST" at bounding box center [1055, 634] width 68 height 10
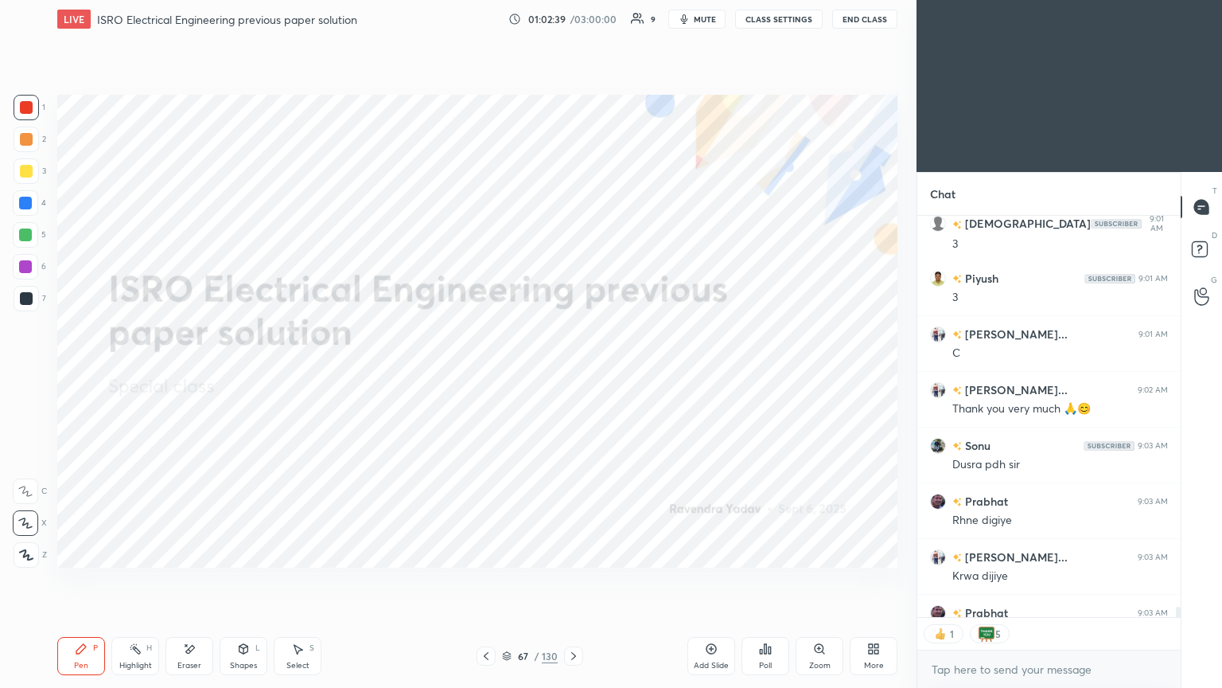
scroll to position [16537, 0]
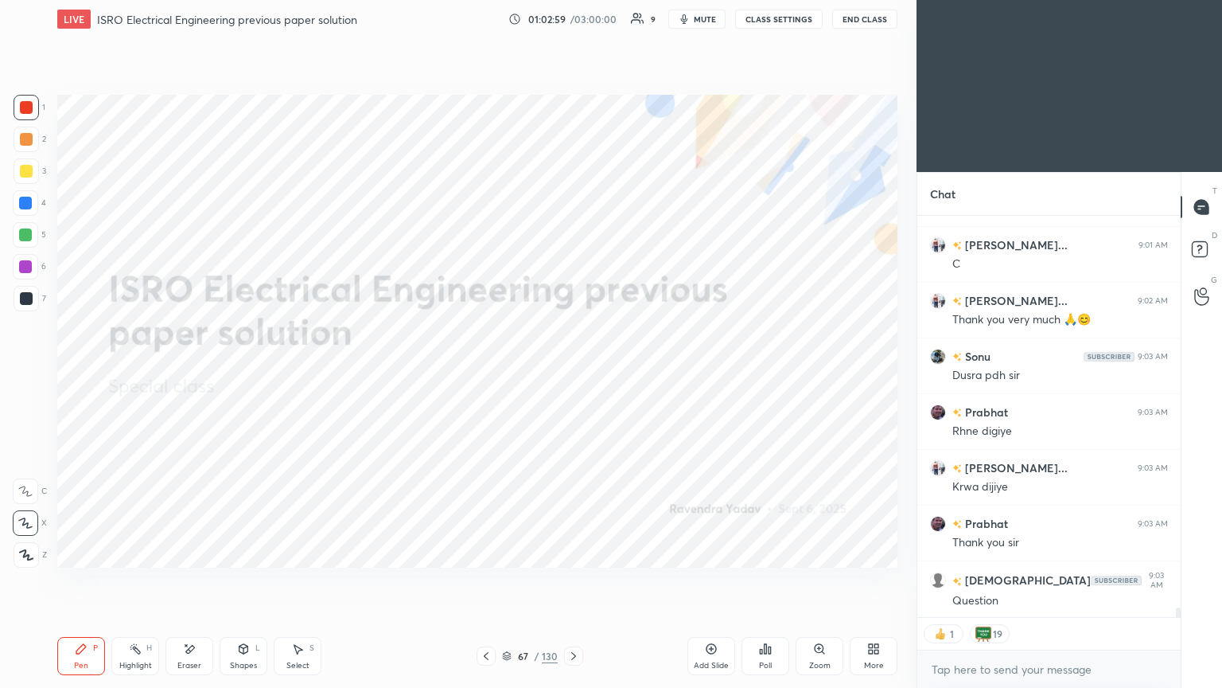
click at [765, 580] on div "Poll" at bounding box center [765, 665] width 13 height 8
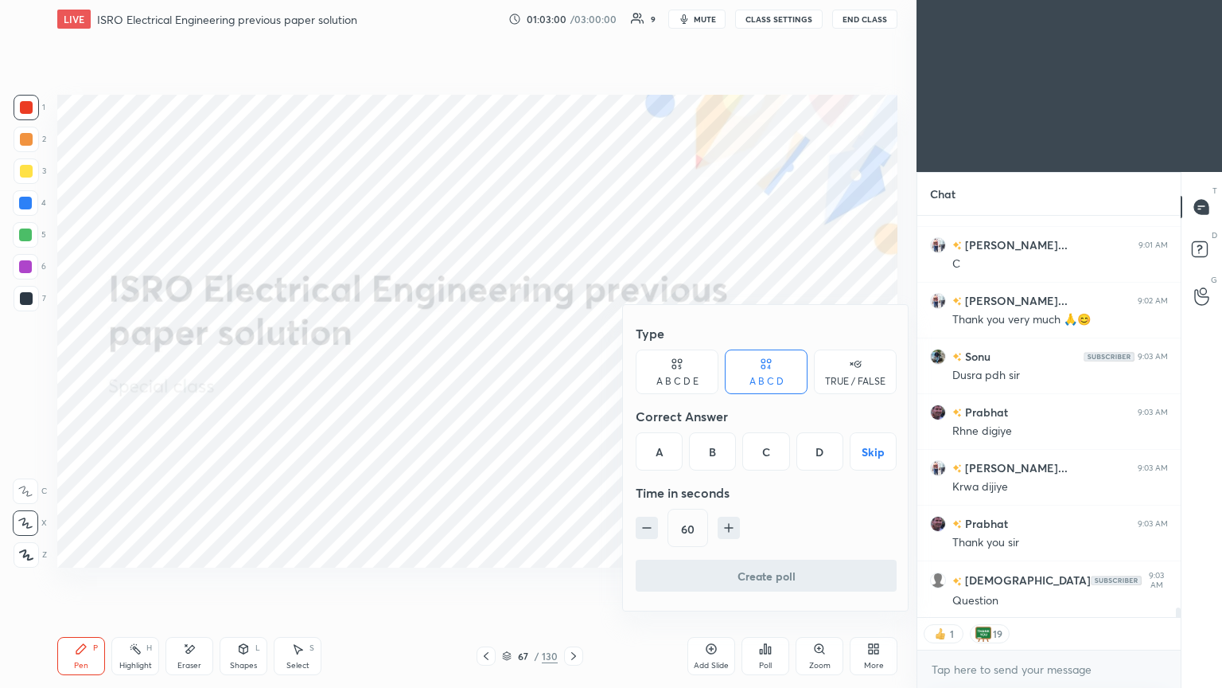
click at [831, 376] on div "TRUE / FALSE" at bounding box center [855, 381] width 60 height 10
click at [853, 448] on button "Skip" at bounding box center [855, 451] width 83 height 38
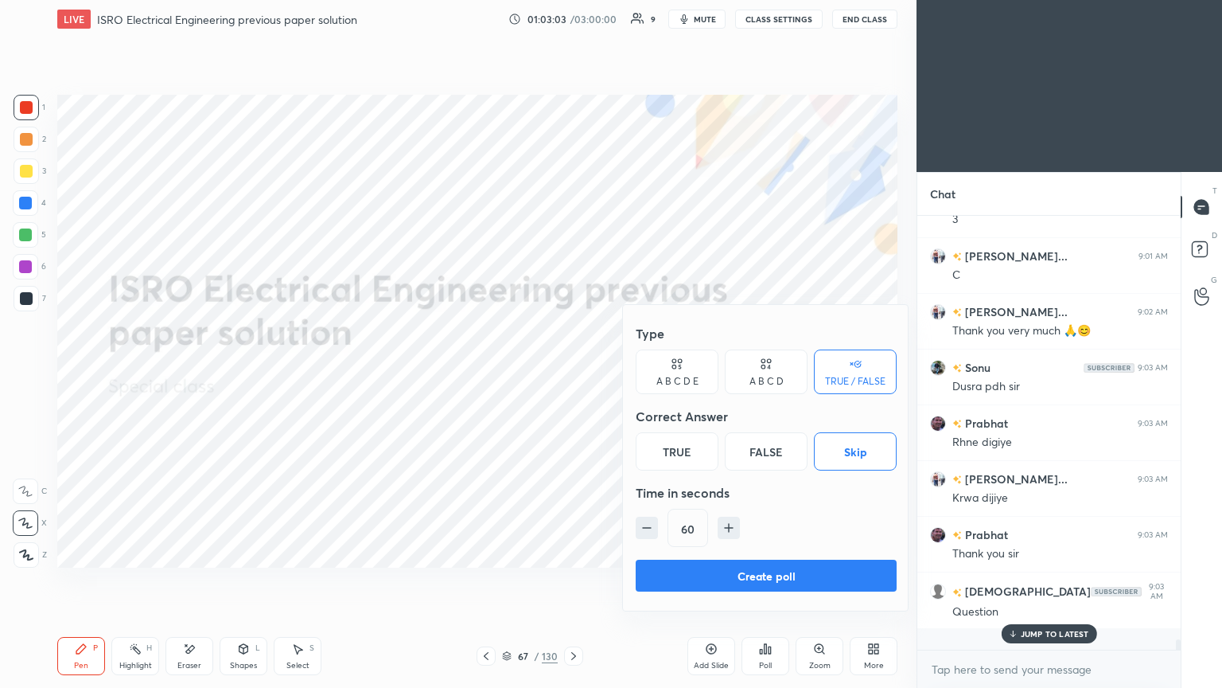
scroll to position [16504, 0]
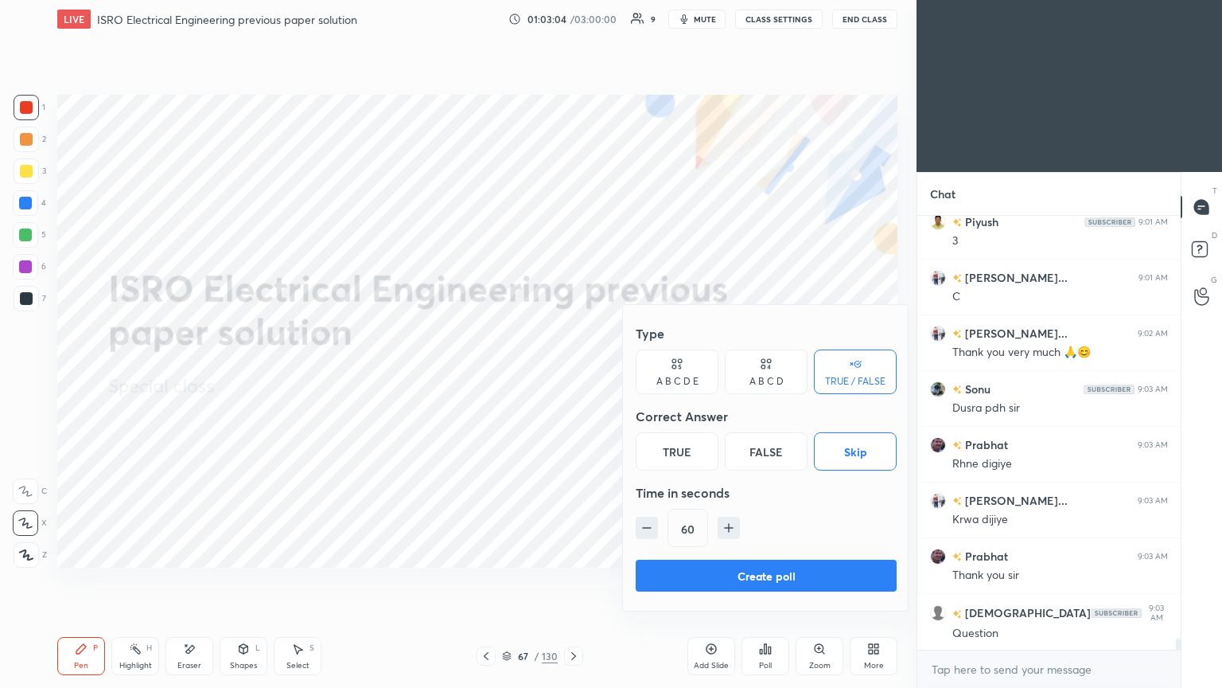
click at [774, 579] on button "Create poll" at bounding box center [766, 575] width 261 height 32
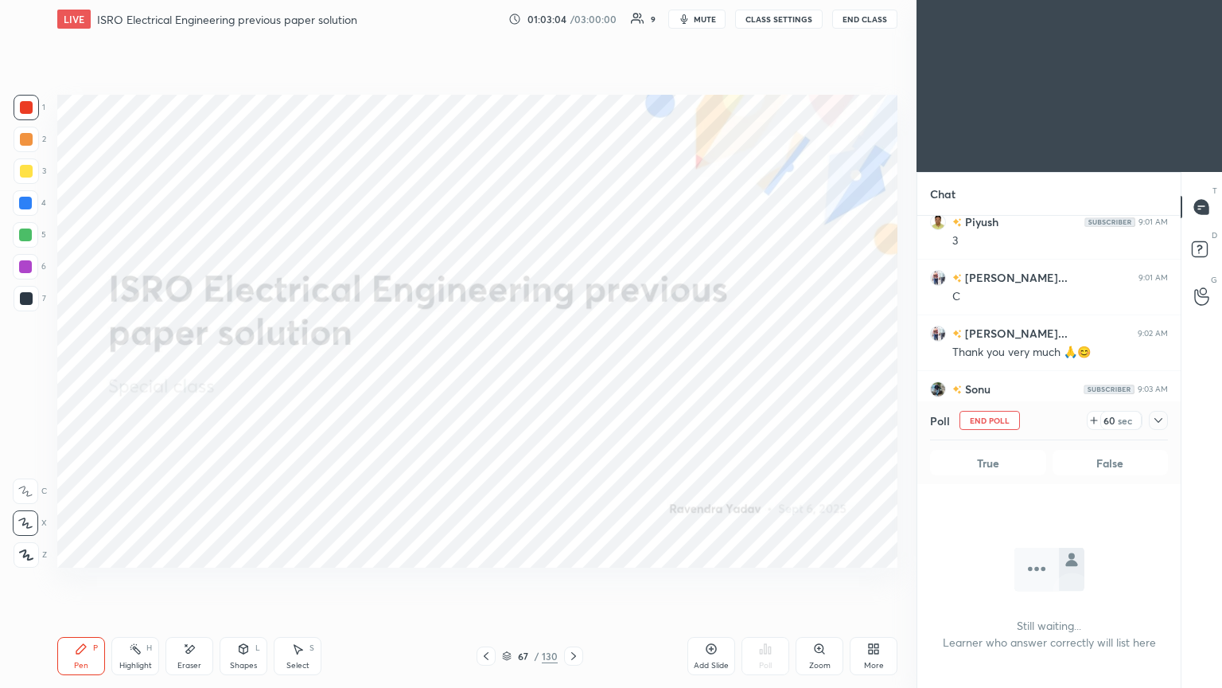
scroll to position [346, 259]
click at [1004, 426] on button "End Poll" at bounding box center [990, 420] width 60 height 19
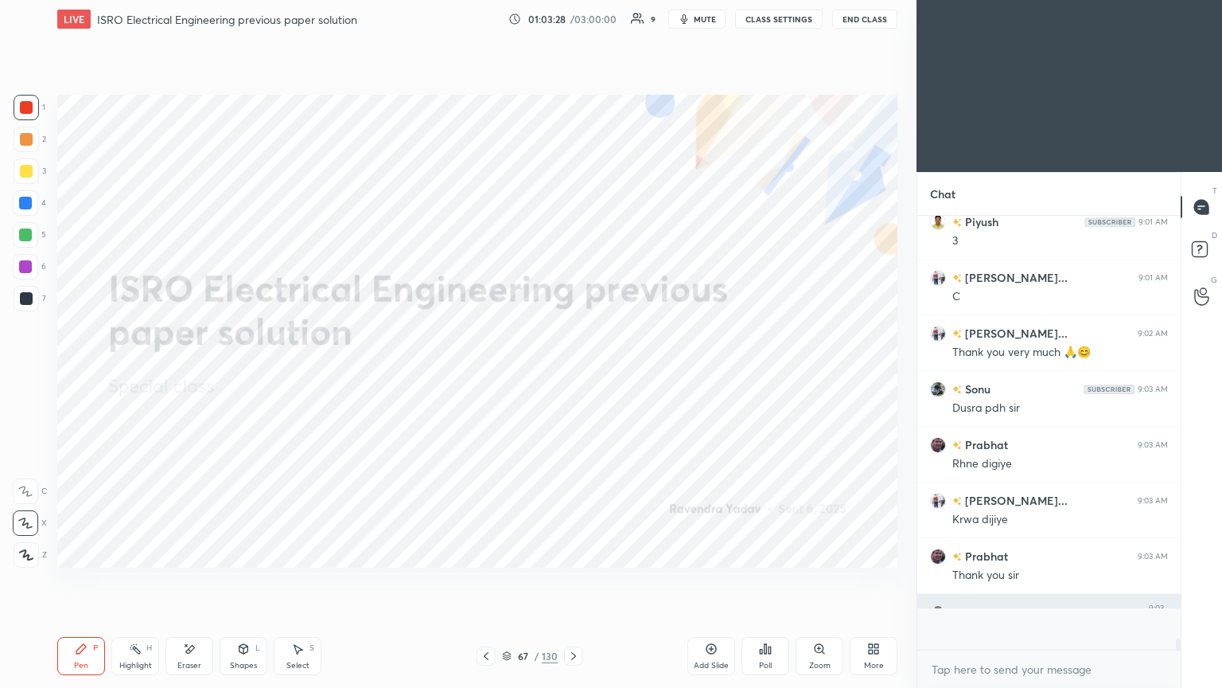
scroll to position [6, 5]
drag, startPoint x: 1180, startPoint y: 642, endPoint x: 1180, endPoint y: 662, distance: 19.9
click at [1180, 580] on div "[DEMOGRAPHIC_DATA] 9:01 AM 3 Piyush 9:01 AM 3 [PERSON_NAME]... 9:01 AM C [PERSO…" at bounding box center [1049, 452] width 263 height 472
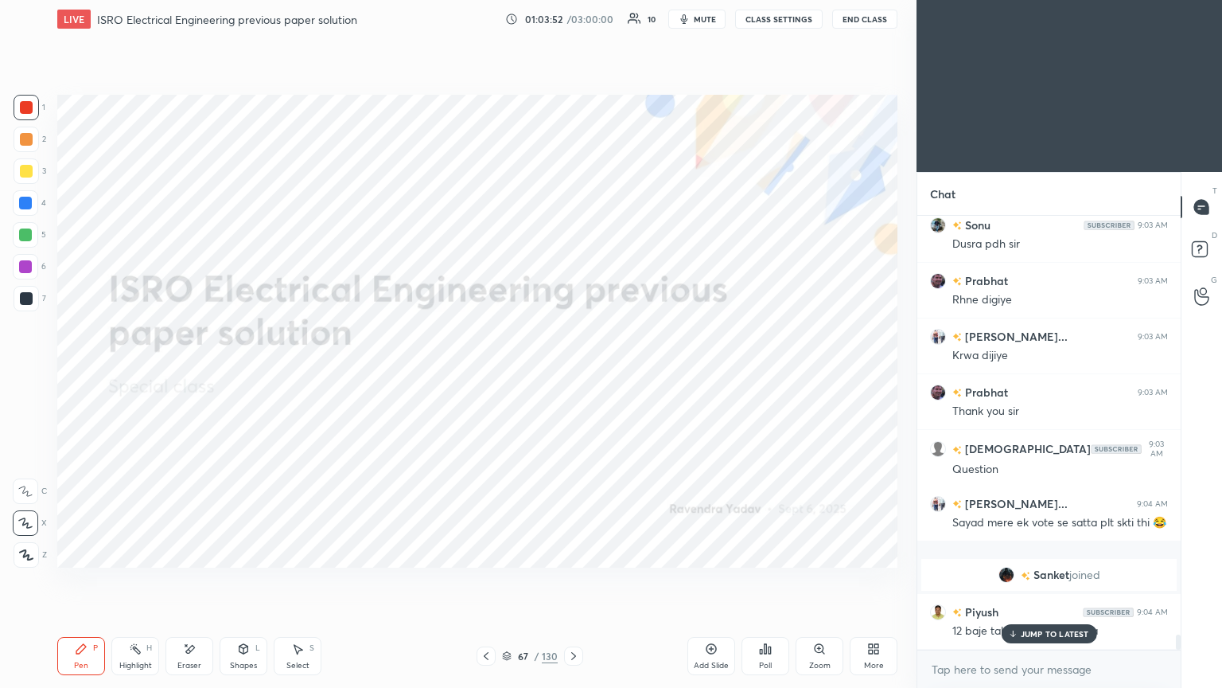
scroll to position [12055, 0]
drag, startPoint x: 1056, startPoint y: 627, endPoint x: 1046, endPoint y: 646, distance: 21.4
click at [1059, 580] on div "JUMP TO LATEST" at bounding box center [1048, 633] width 95 height 19
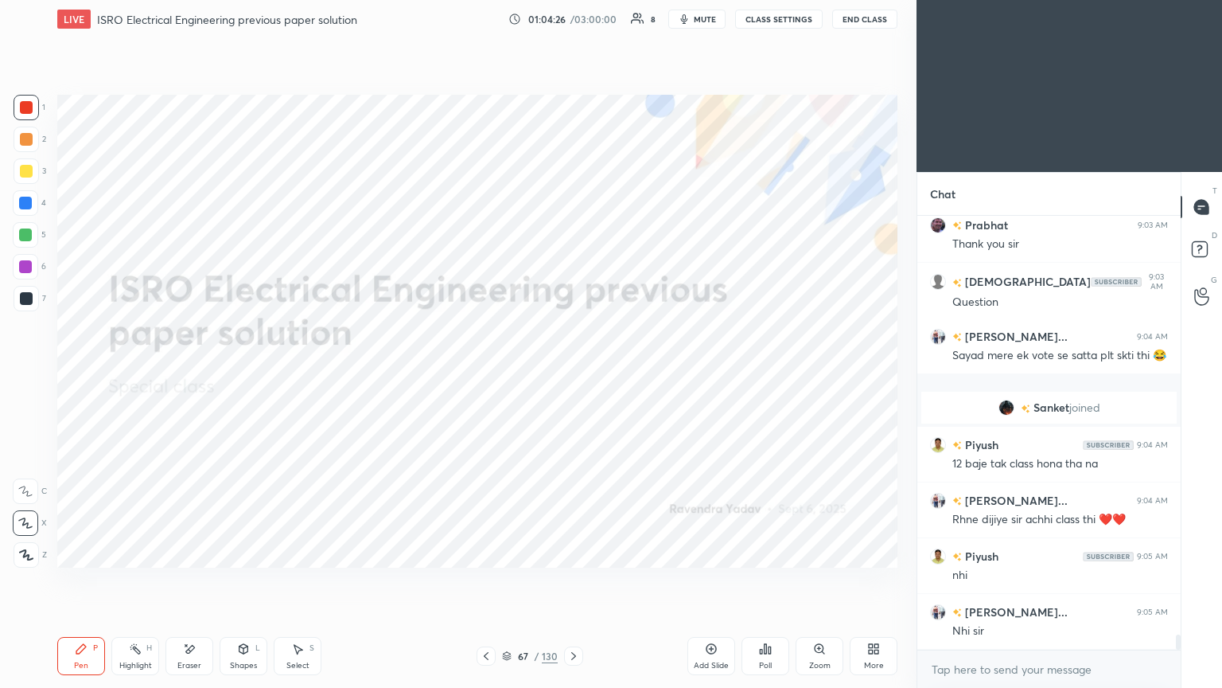
scroll to position [12278, 0]
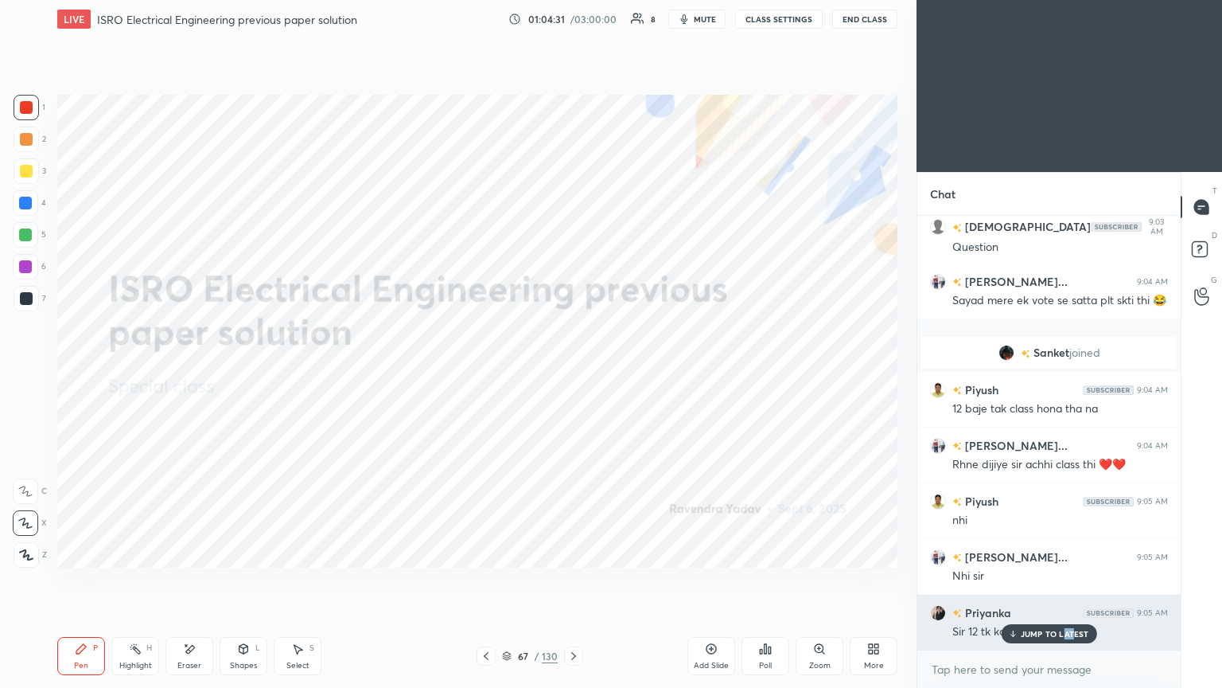
click at [1066, 580] on p "JUMP TO LATEST" at bounding box center [1055, 634] width 68 height 10
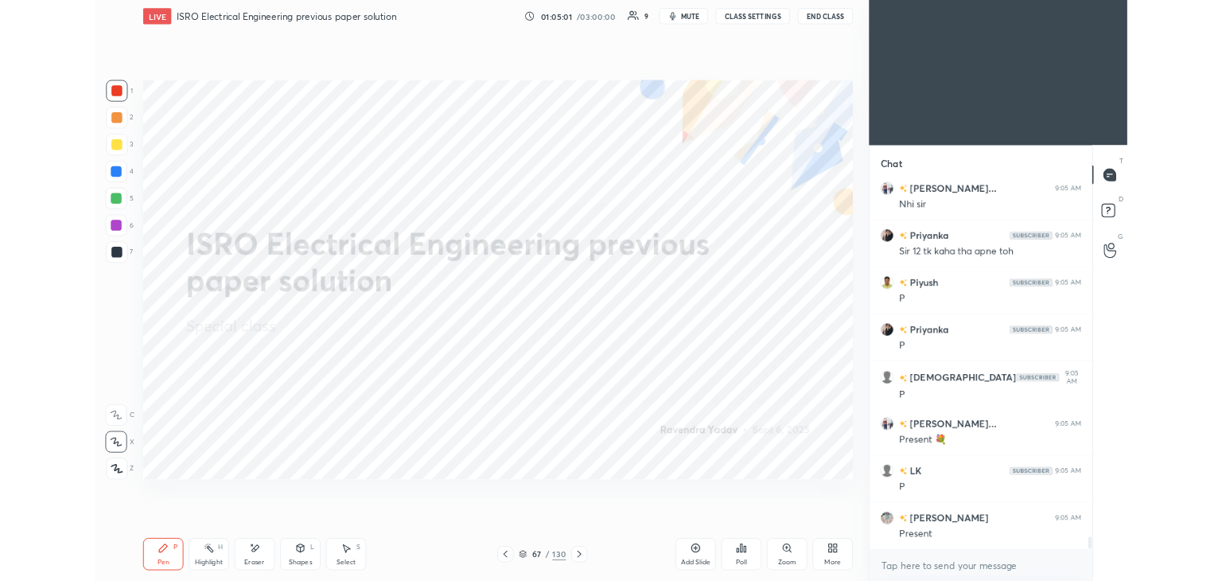
scroll to position [12668, 0]
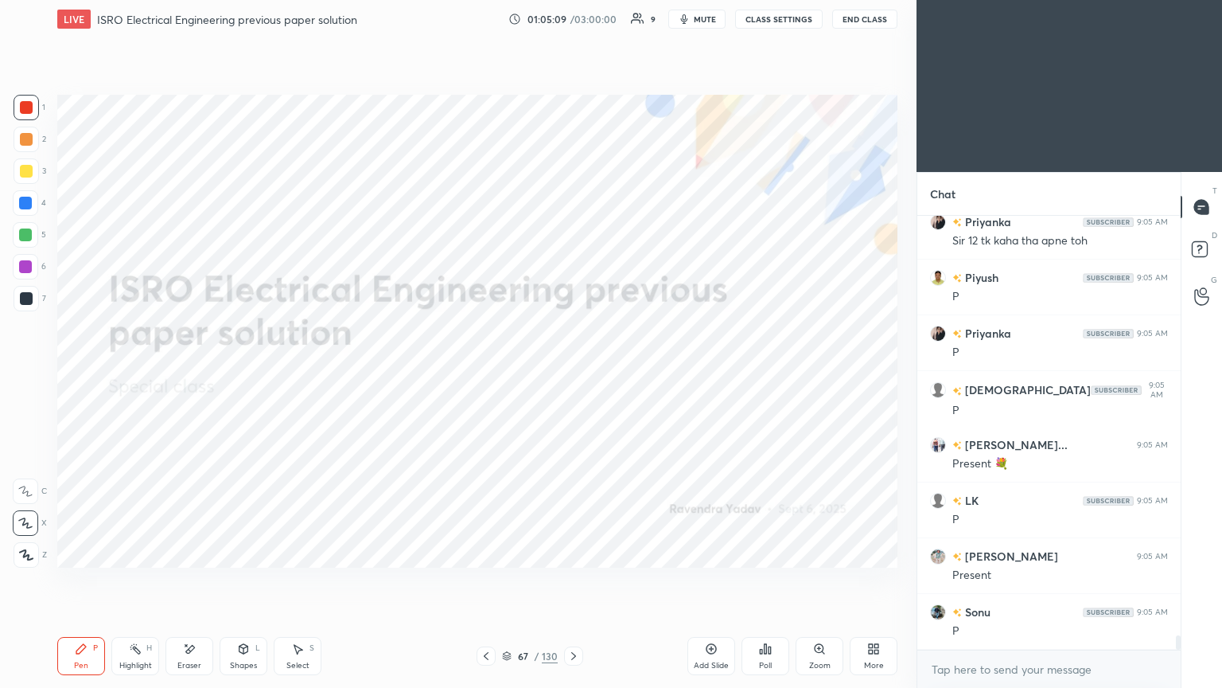
click at [189, 580] on icon at bounding box center [189, 649] width 13 height 14
click at [12, 561] on div "1 2 3 4 5 6 7 C X Z E E Erase all H H" at bounding box center [25, 331] width 51 height 473
click at [14, 554] on span "Erase all" at bounding box center [26, 554] width 24 height 11
click at [82, 580] on div "Pen P" at bounding box center [81, 656] width 48 height 38
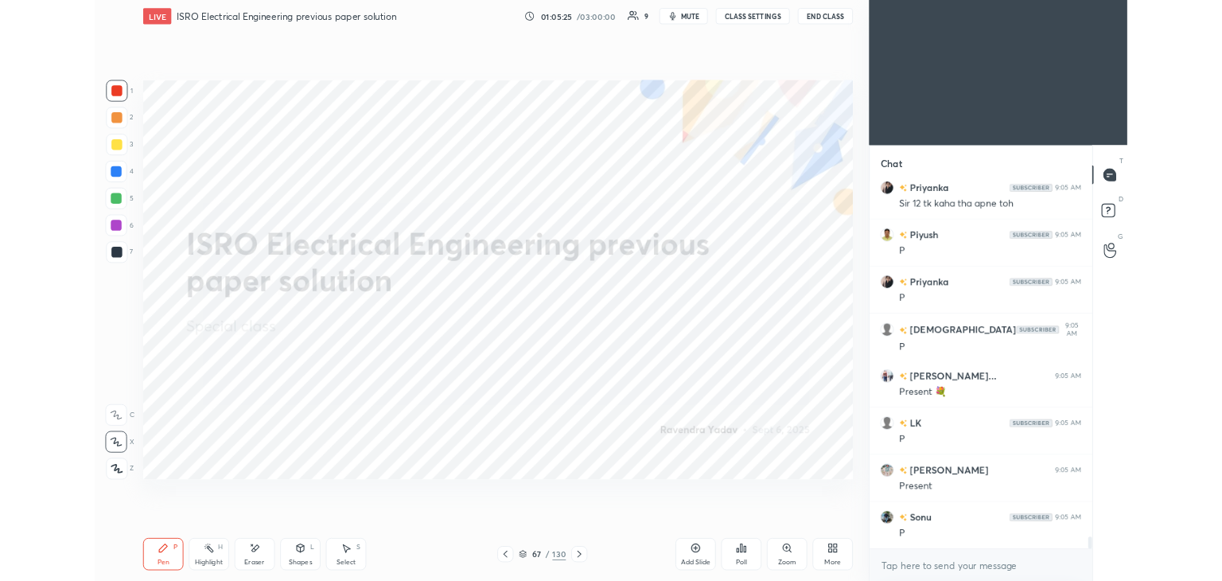
scroll to position [79101, 78728]
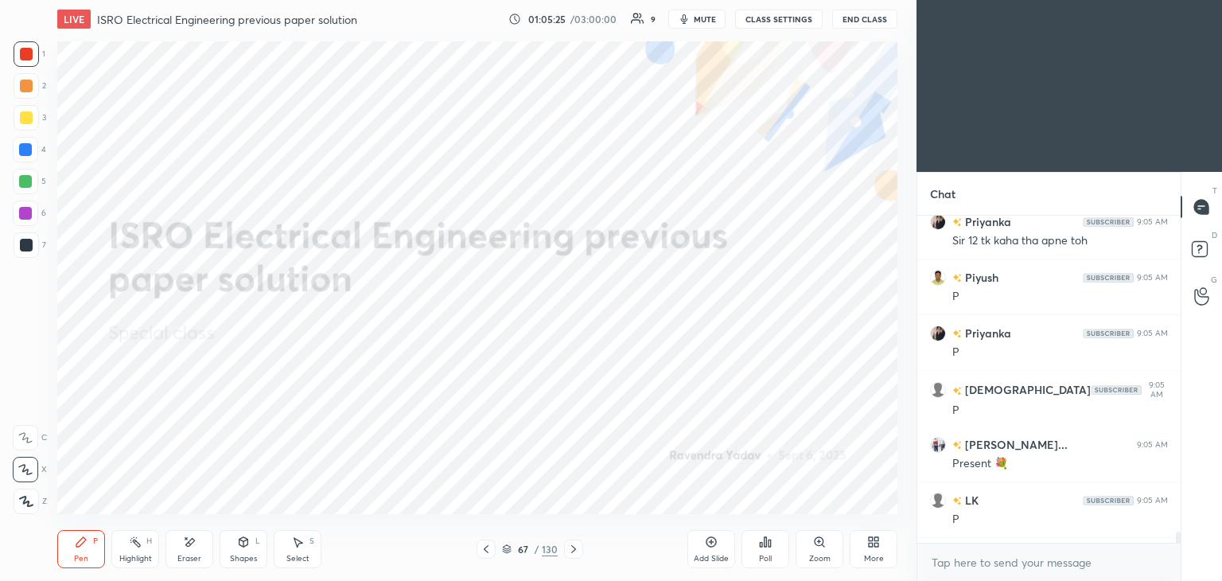
type textarea "x"
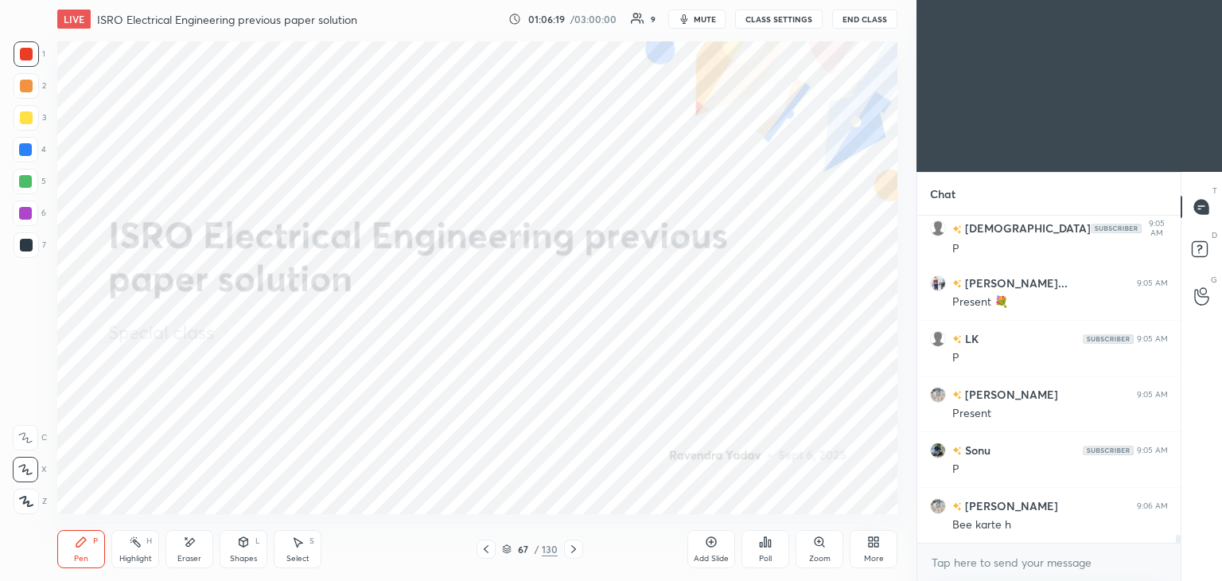
click at [870, 558] on div "More" at bounding box center [874, 559] width 20 height 8
click at [786, 380] on icon at bounding box center [784, 376] width 10 height 10
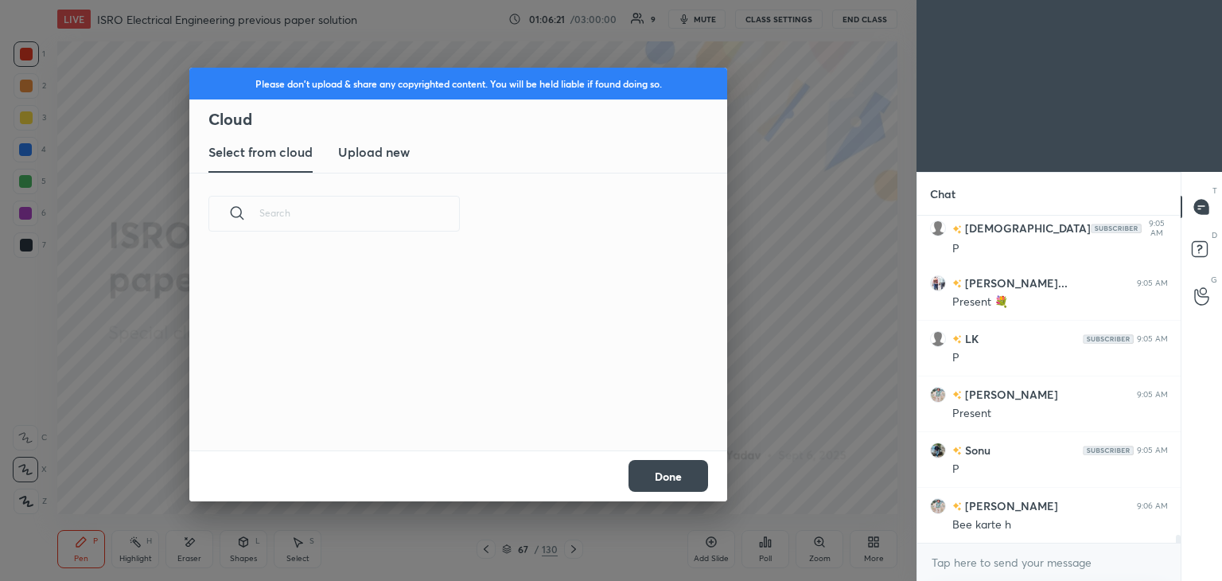
scroll to position [196, 511]
click at [385, 154] on h3 "Upload new" at bounding box center [374, 151] width 72 height 19
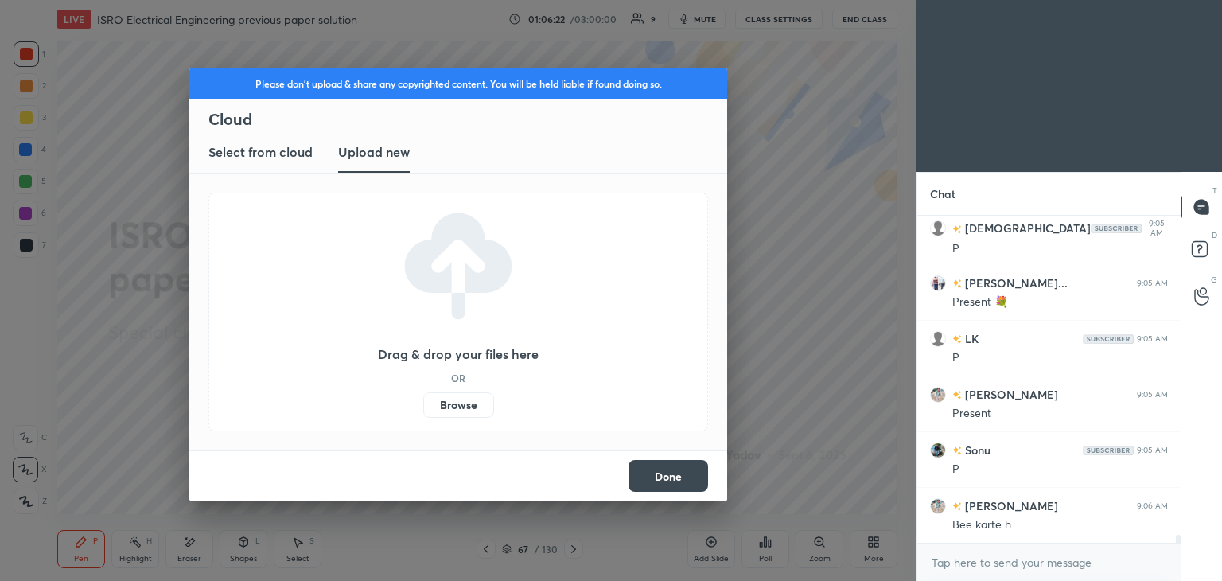
click at [459, 403] on label "Browse" at bounding box center [458, 404] width 71 height 25
click at [423, 403] on input "Browse" at bounding box center [423, 404] width 0 height 25
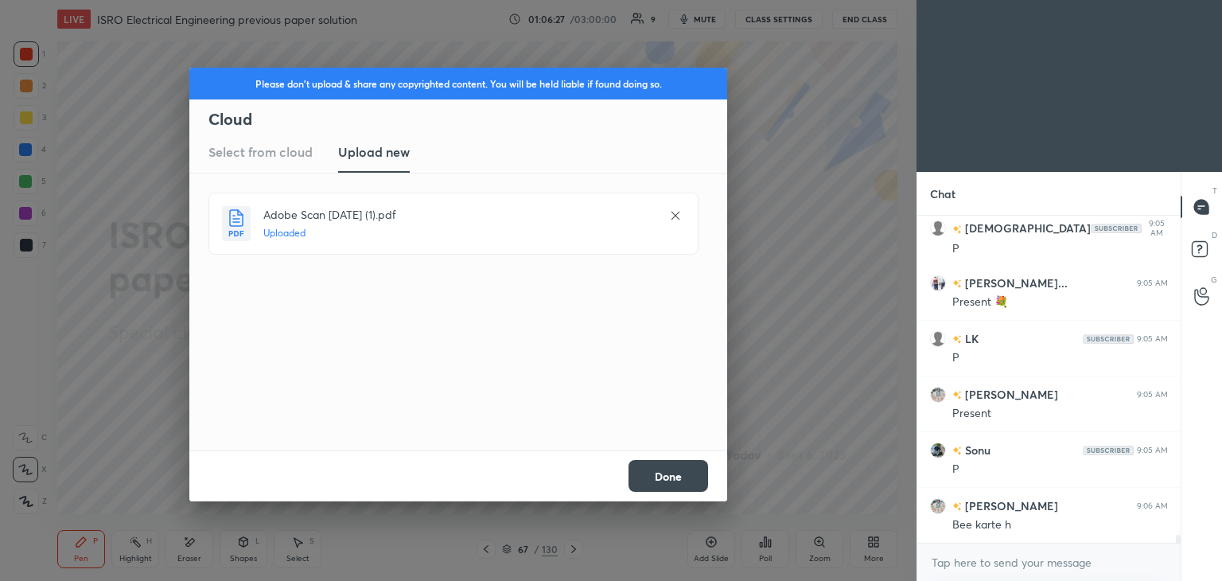
click at [674, 469] on button "Done" at bounding box center [669, 476] width 80 height 32
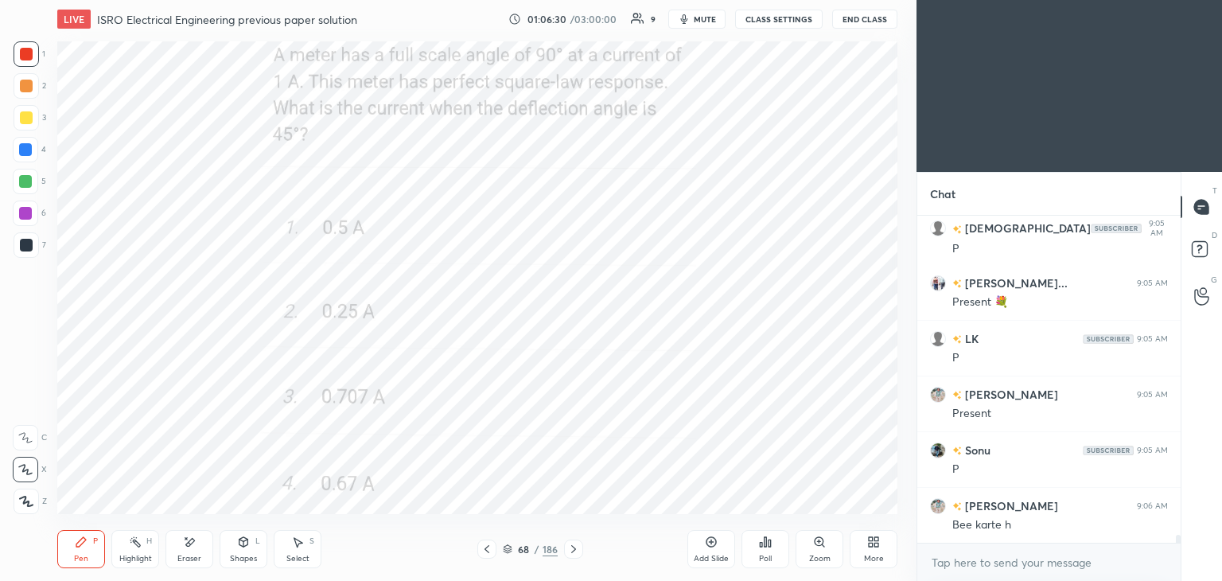
click at [490, 551] on icon at bounding box center [487, 549] width 13 height 13
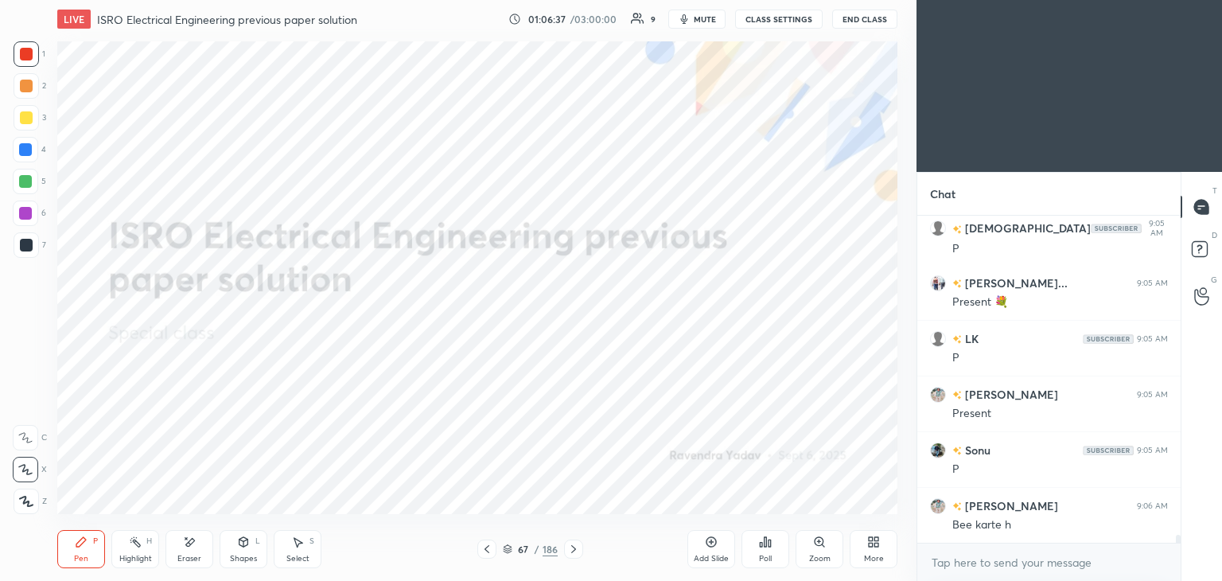
scroll to position [12886, 0]
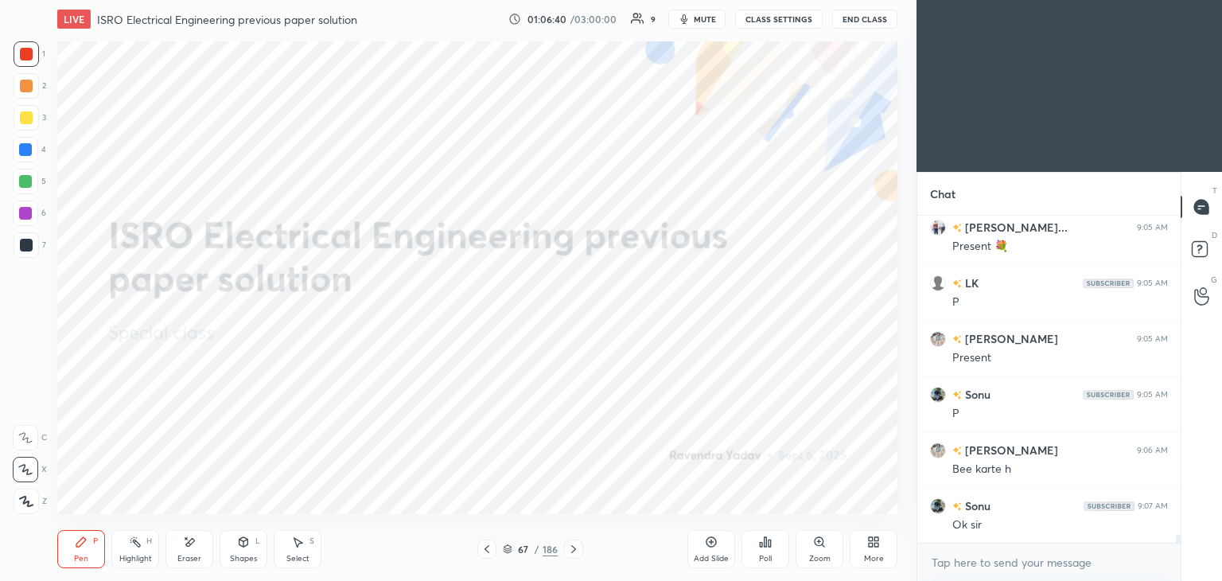
click at [714, 18] on span "mute" at bounding box center [705, 19] width 22 height 11
click at [798, 15] on button "CLASS SETTINGS" at bounding box center [779, 19] width 88 height 19
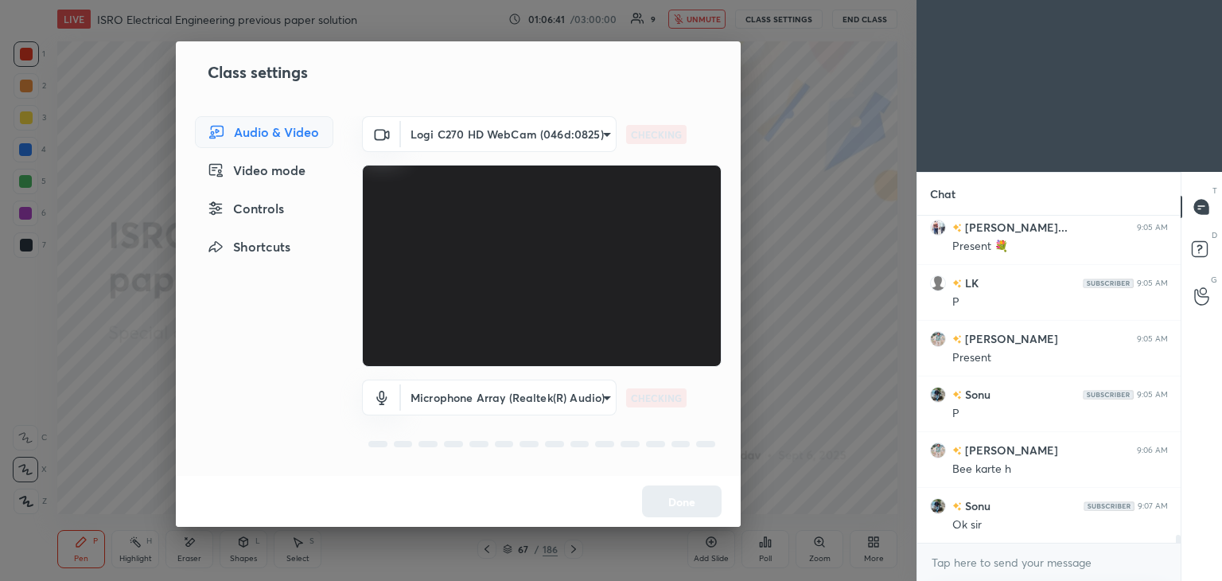
click at [507, 141] on body "1 2 3 4 5 6 7 C X Z E E Erase all H H LIVE ISRO Electrical Engineering previous…" at bounding box center [611, 290] width 1222 height 581
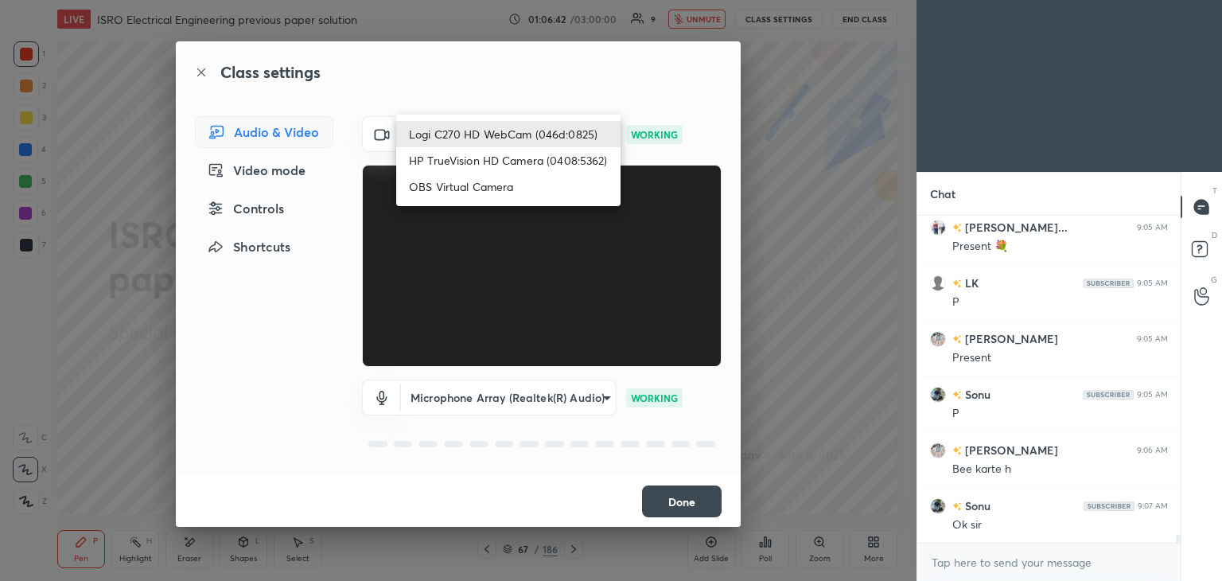
click at [524, 158] on li "HP TrueVision HD Camera (0408:5362)" at bounding box center [508, 160] width 224 height 26
type input "6e129c3dbbea9c9f038ced86e3329b4af5251c06b4e783936748cd200869bc07"
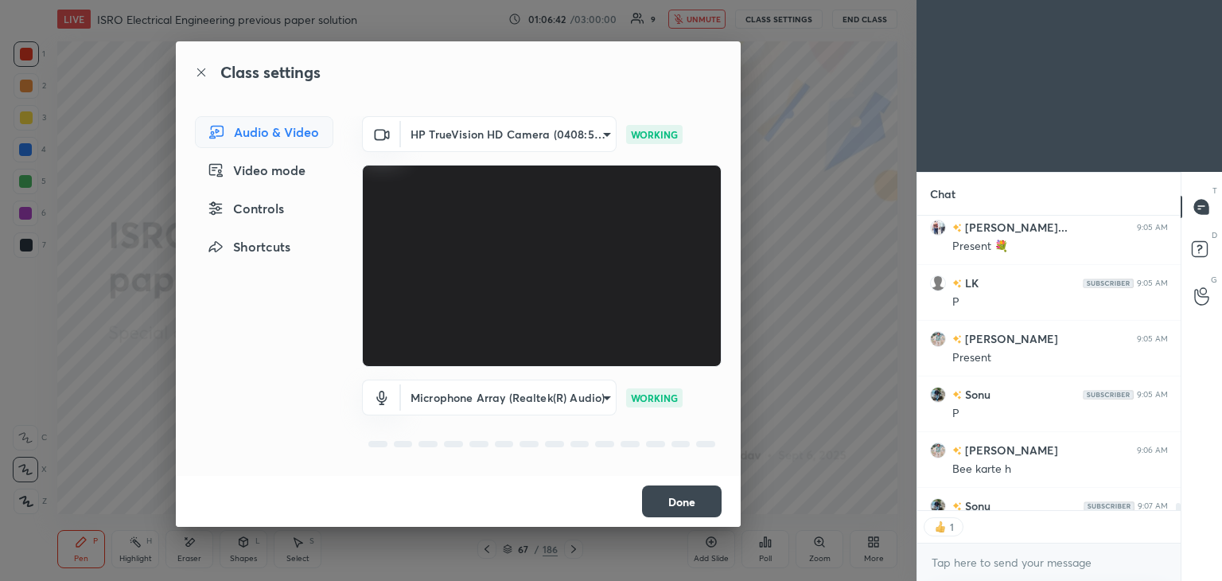
scroll to position [6, 5]
click at [672, 485] on button "Done" at bounding box center [682, 501] width 80 height 32
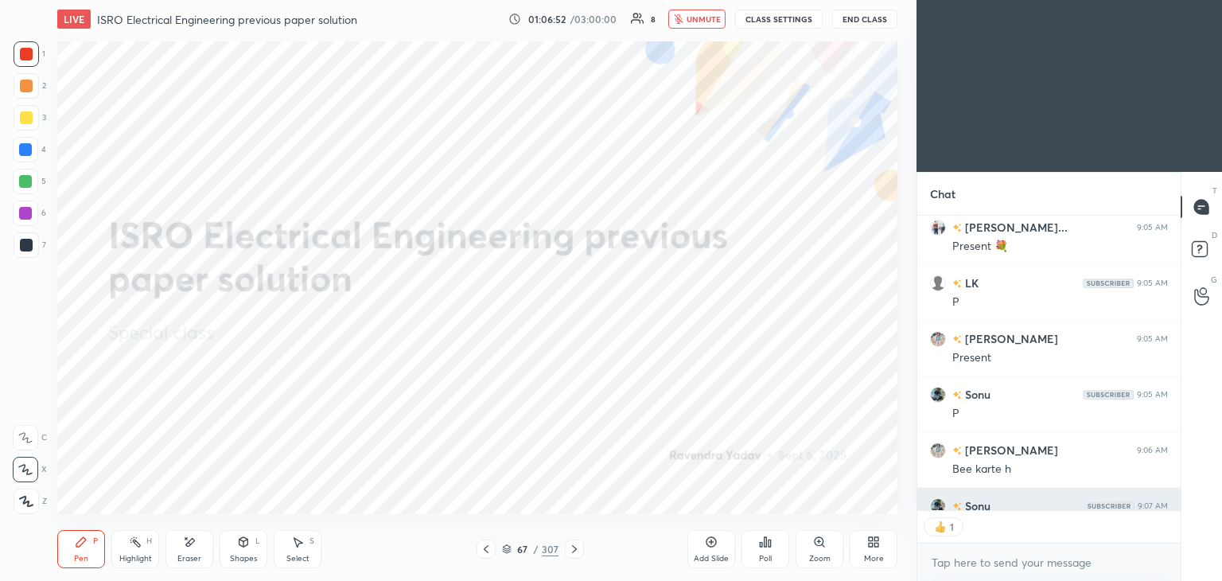
type textarea "x"
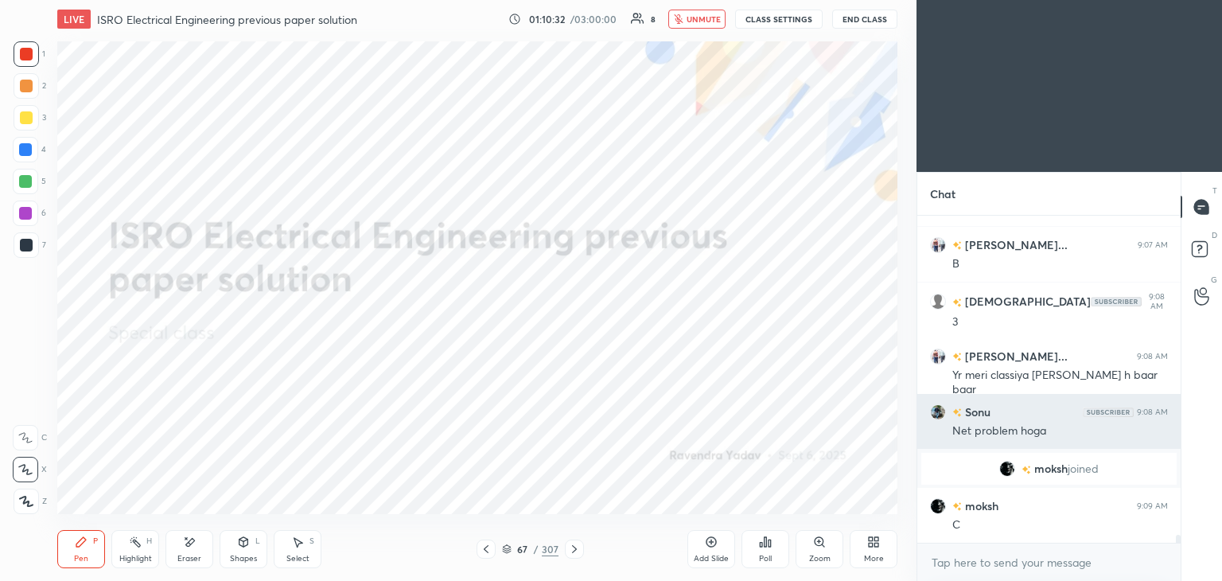
scroll to position [12943, 0]
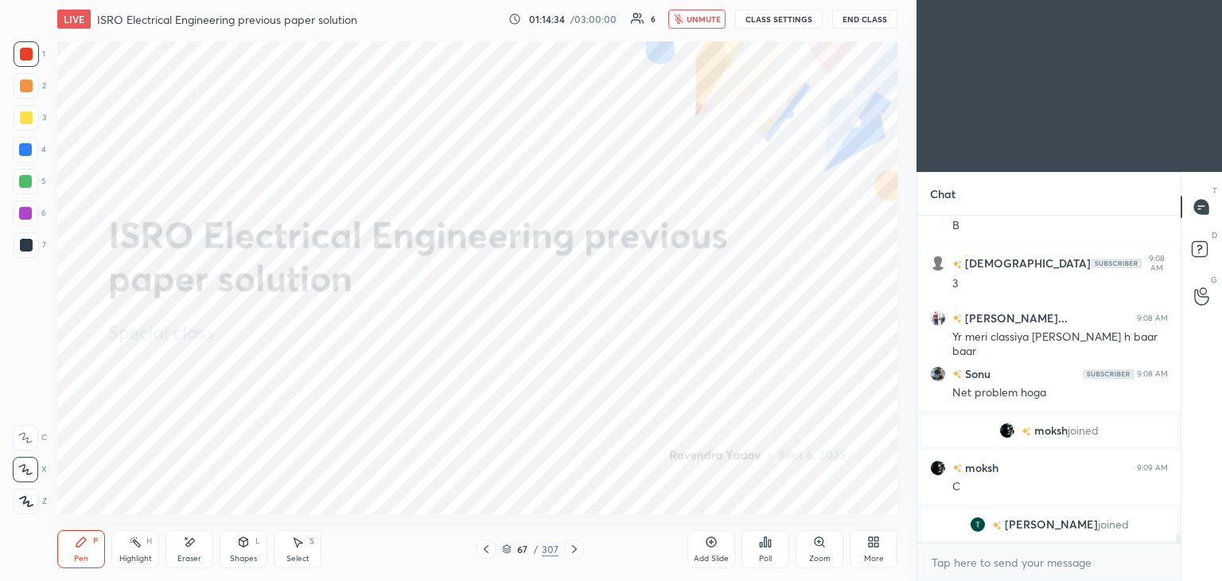
drag, startPoint x: 713, startPoint y: 20, endPoint x: 725, endPoint y: 15, distance: 12.9
click at [711, 20] on span "unmute" at bounding box center [704, 19] width 34 height 11
click at [787, 18] on button "CLASS SETTINGS" at bounding box center [779, 19] width 88 height 19
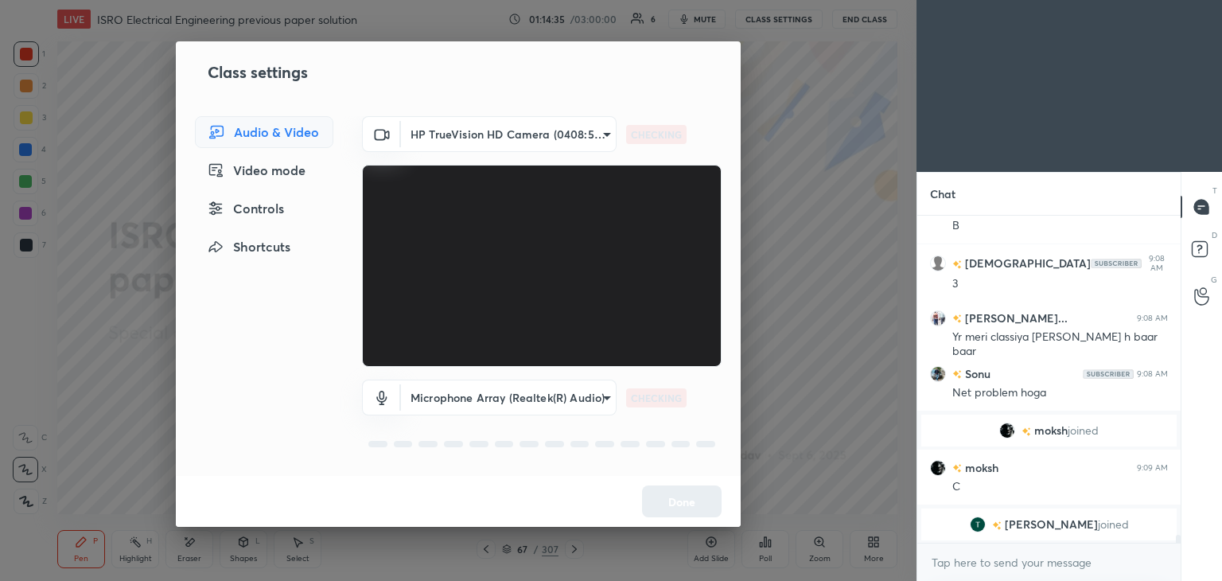
click at [513, 138] on body "1 2 3 4 5 6 7 C X Z E E Erase all H H LIVE ISRO Electrical Engineering previous…" at bounding box center [611, 290] width 1222 height 581
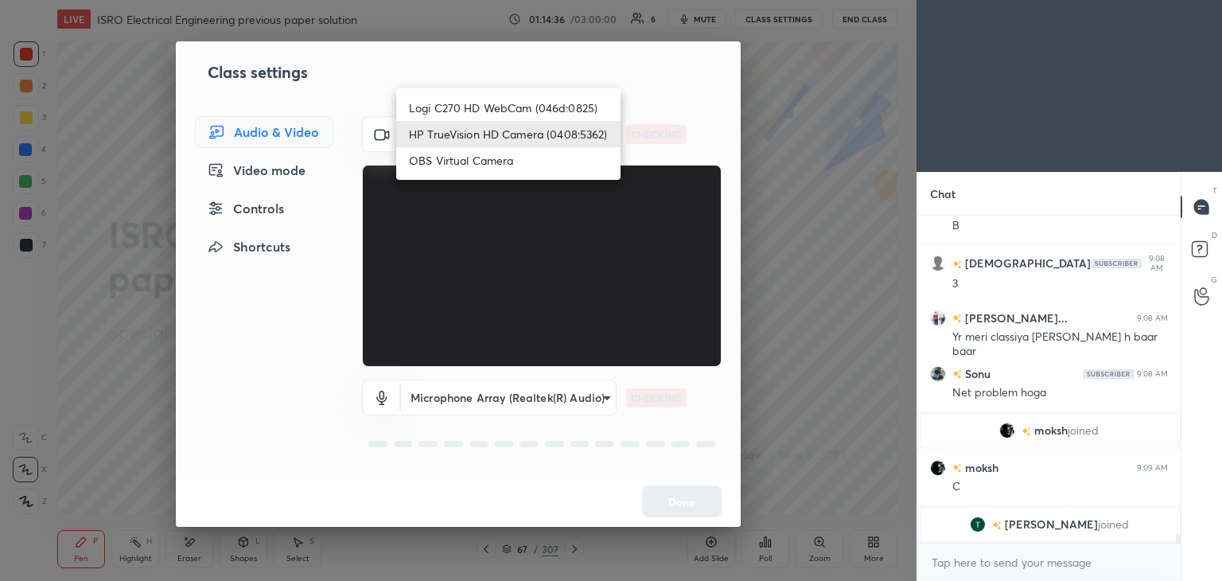
click at [512, 100] on li "Logi C270 HD WebCam (046d:0825)" at bounding box center [508, 108] width 224 height 26
type input "f7d1afb7c9de9e4a754af8163ae90a07716e8f4ac3369fe1a9090404ef363049"
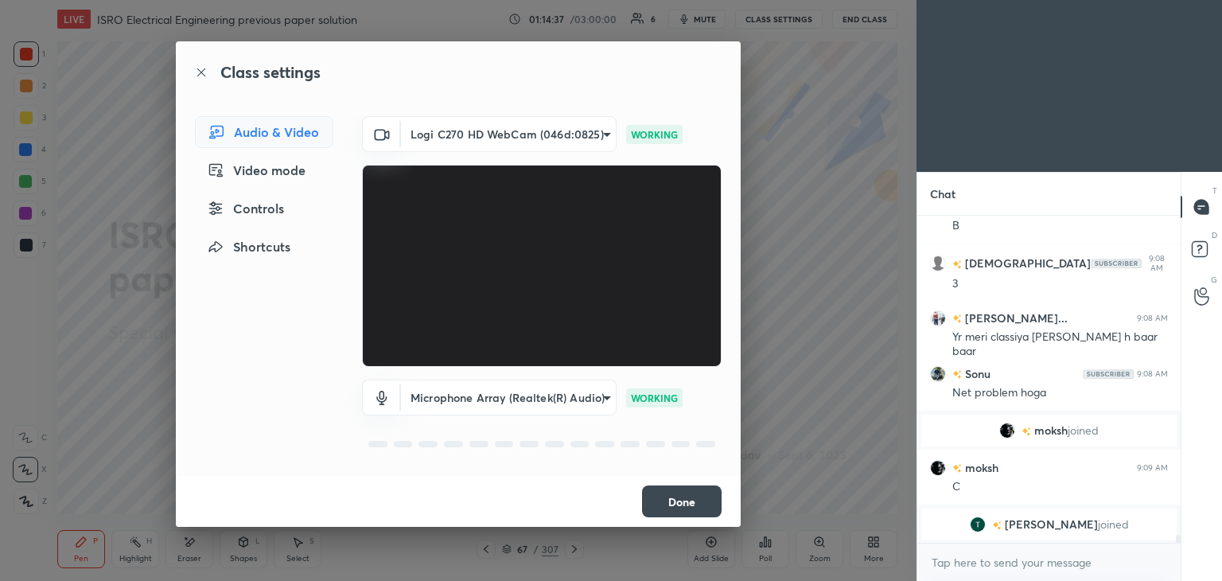
click at [680, 495] on button "Done" at bounding box center [682, 501] width 80 height 32
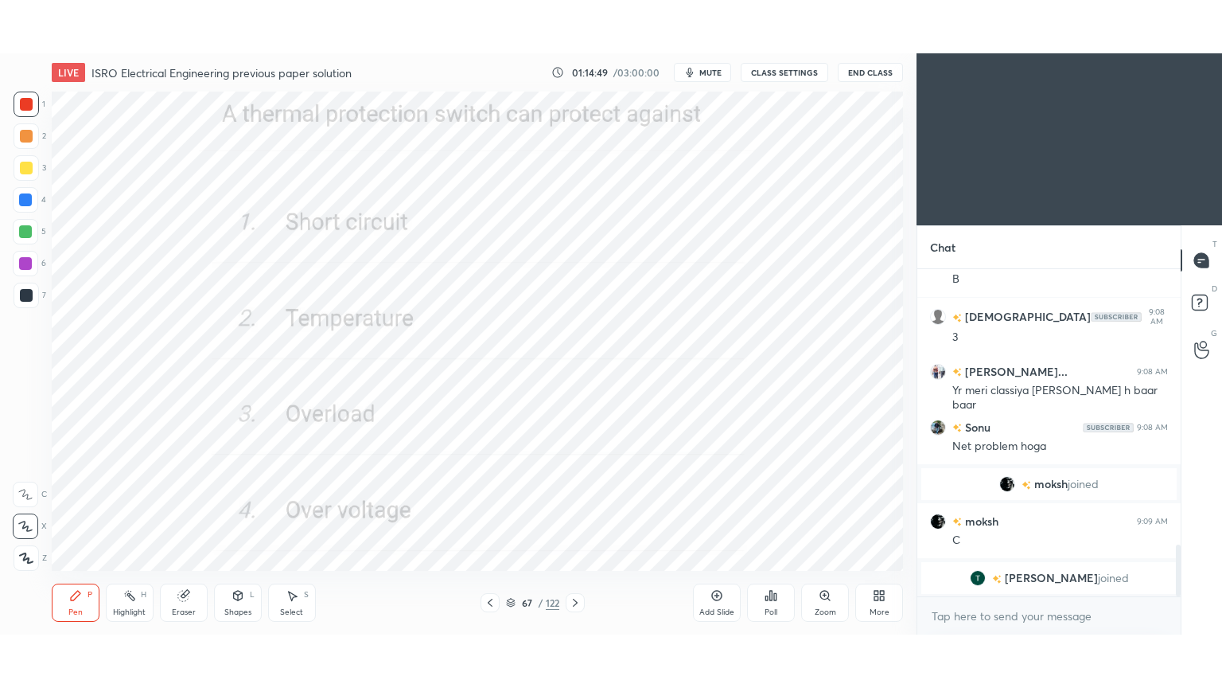
scroll to position [79101, 78728]
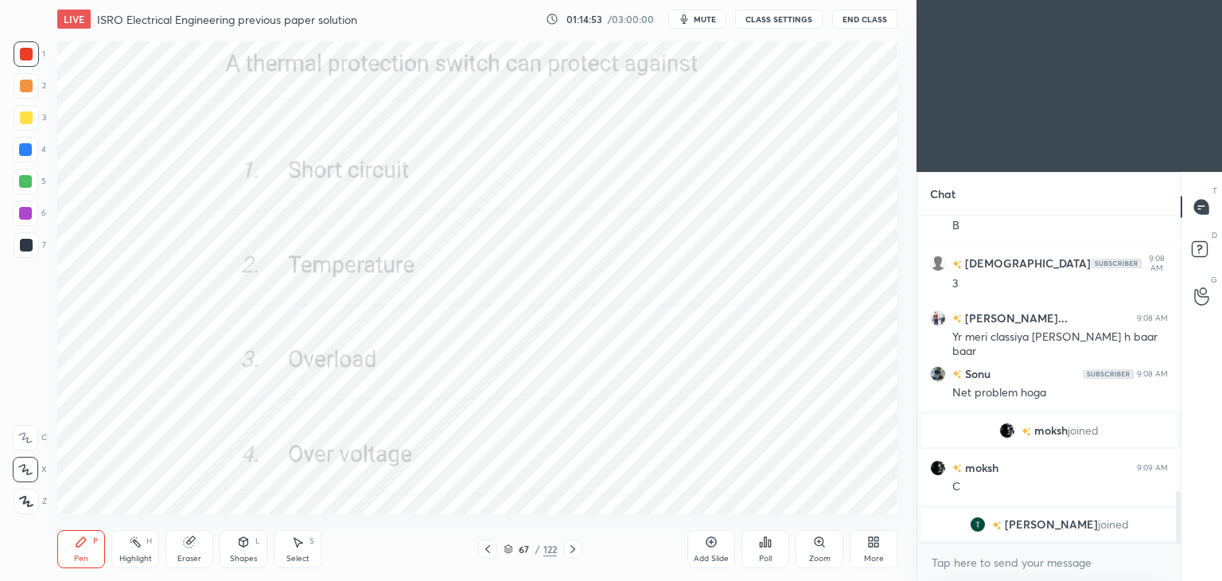
click at [25, 56] on div at bounding box center [26, 54] width 13 height 13
click at [32, 464] on icon at bounding box center [25, 469] width 14 height 11
click at [863, 549] on div "More" at bounding box center [874, 549] width 48 height 38
click at [855, 440] on div "Full screen" at bounding box center [854, 437] width 40 height 8
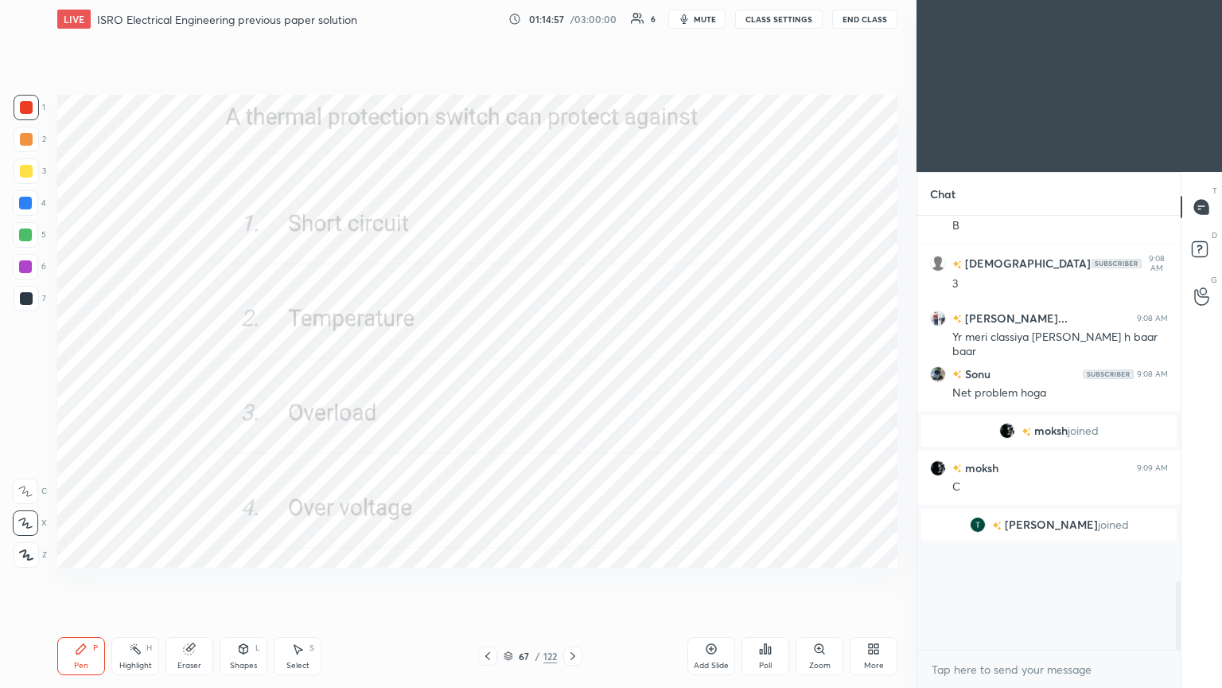
scroll to position [1647, 0]
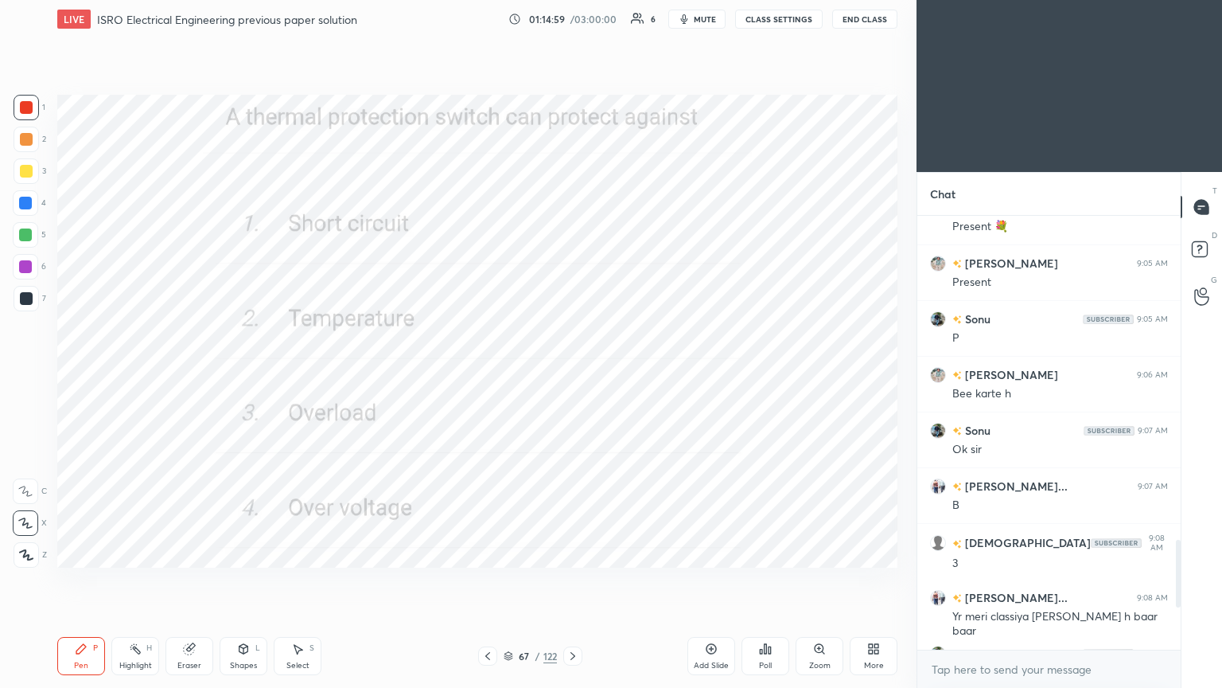
click at [490, 580] on icon at bounding box center [487, 655] width 13 height 13
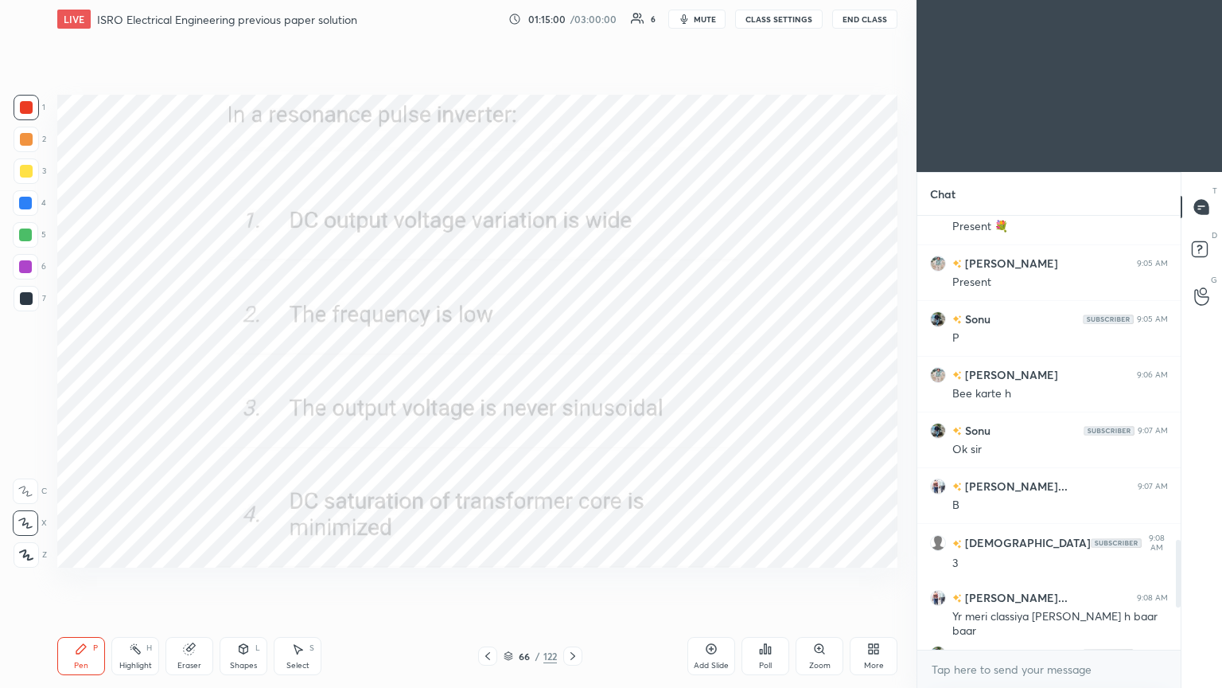
click at [573, 580] on icon at bounding box center [573, 656] width 5 height 8
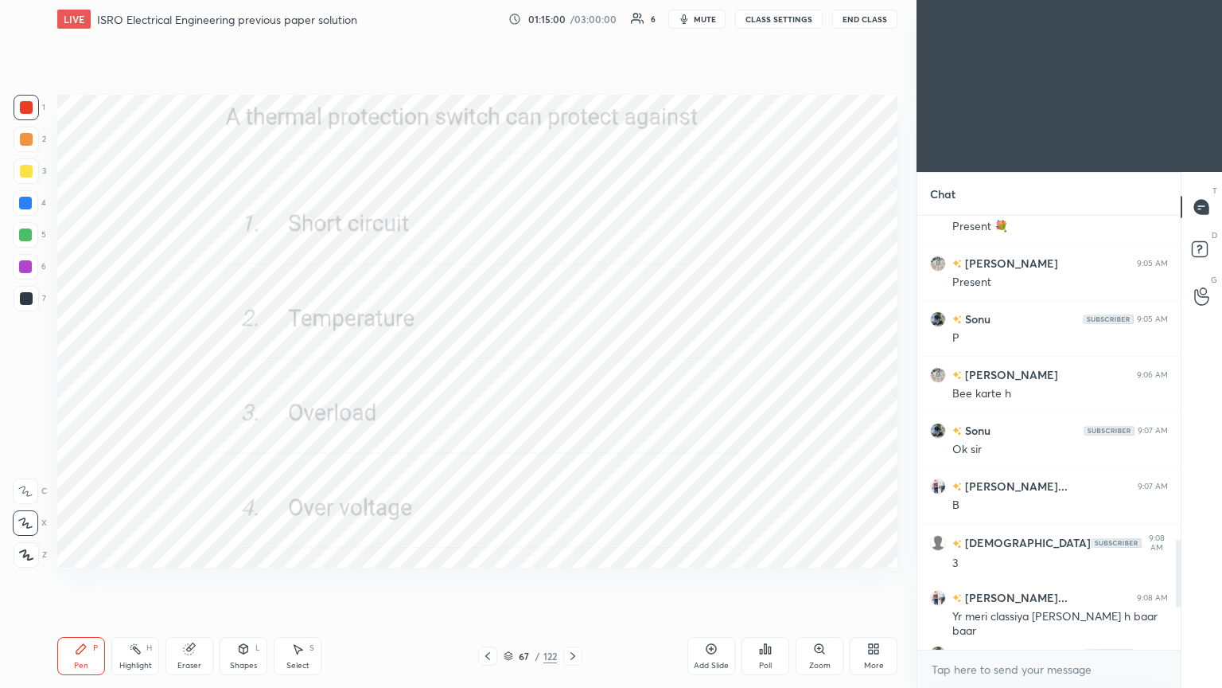
click at [573, 580] on icon at bounding box center [573, 655] width 13 height 13
click at [575, 580] on icon at bounding box center [573, 655] width 13 height 13
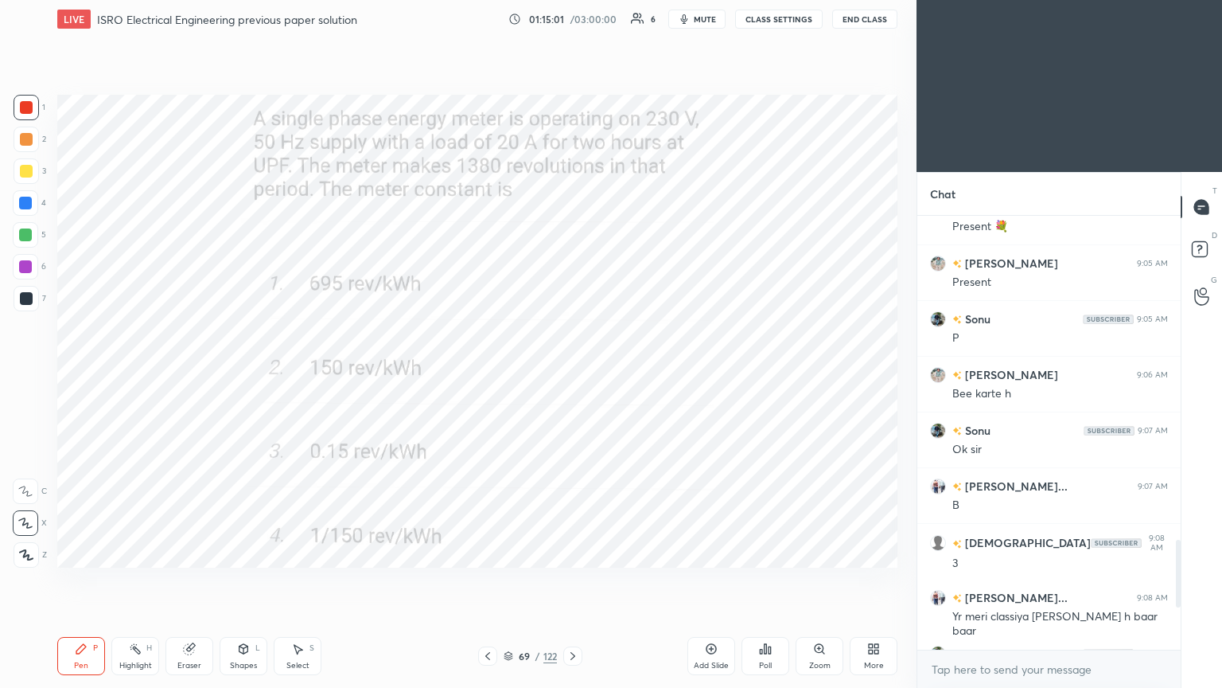
click at [576, 580] on icon at bounding box center [573, 655] width 13 height 13
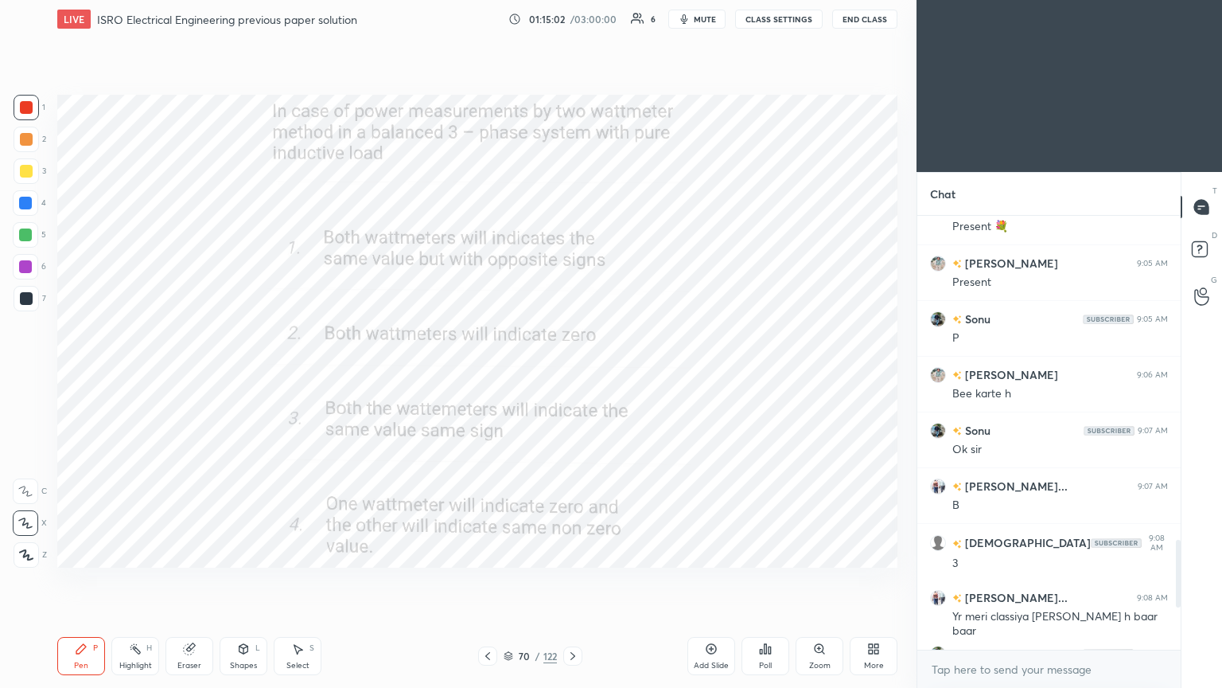
click at [492, 580] on icon at bounding box center [487, 655] width 13 height 13
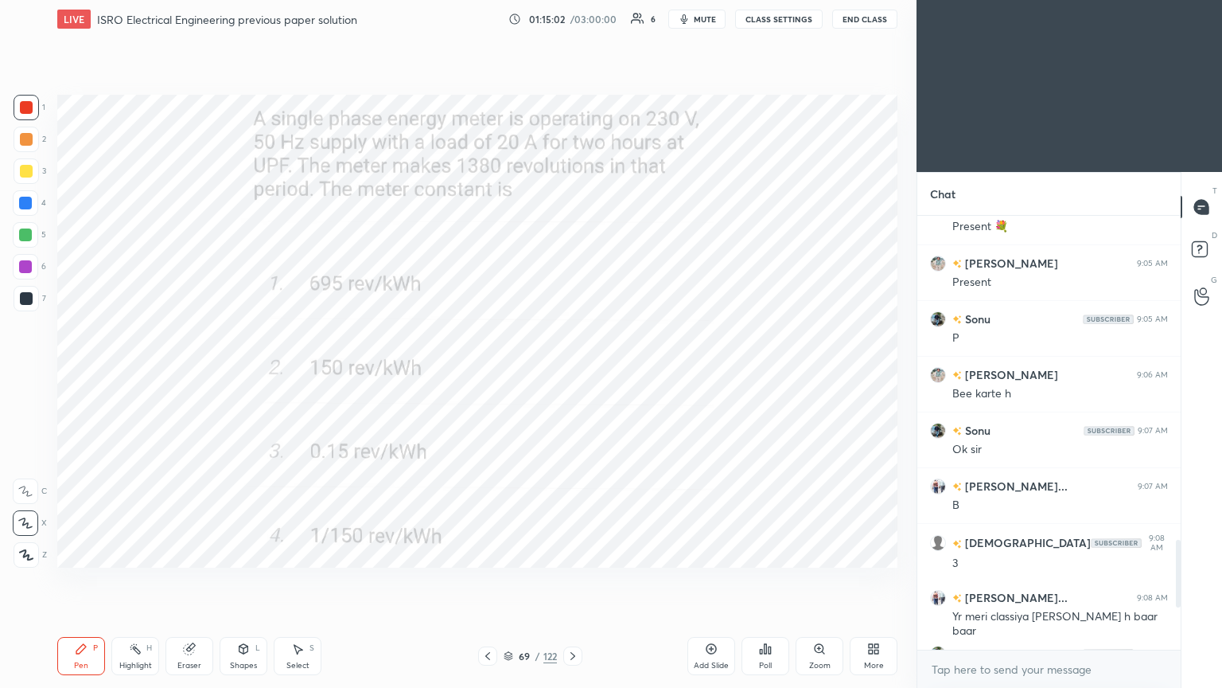
click at [490, 580] on div at bounding box center [487, 655] width 19 height 19
click at [490, 580] on icon at bounding box center [487, 655] width 13 height 13
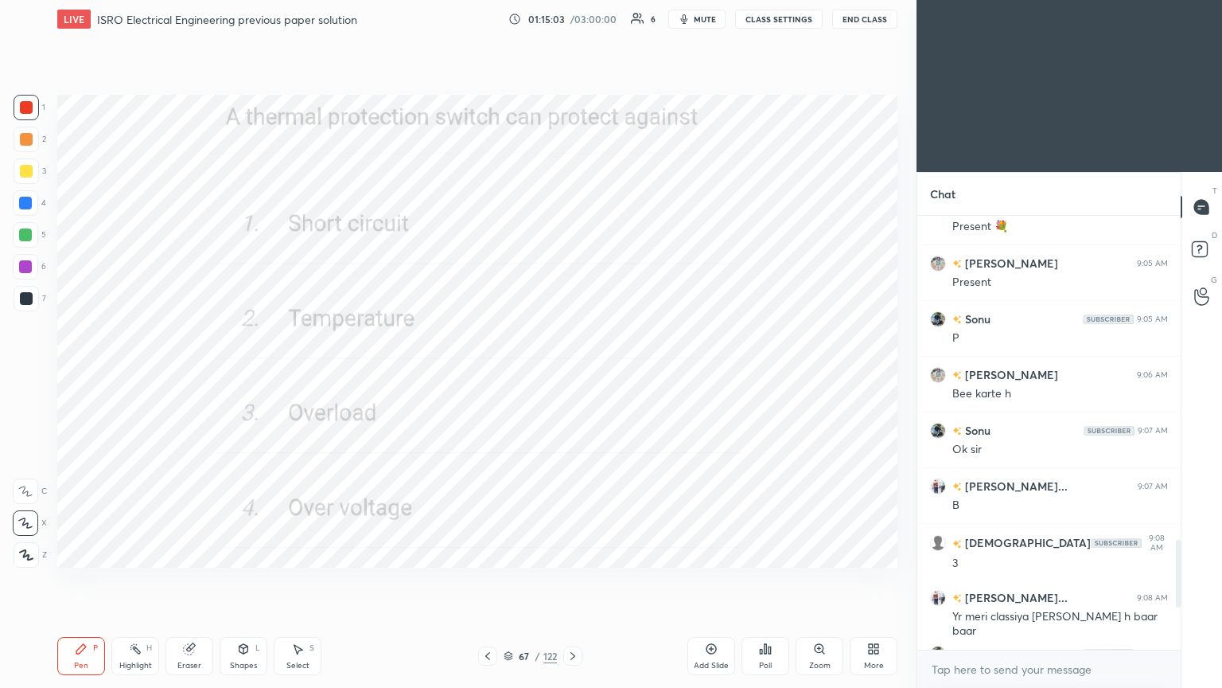
click at [491, 580] on icon at bounding box center [487, 655] width 13 height 13
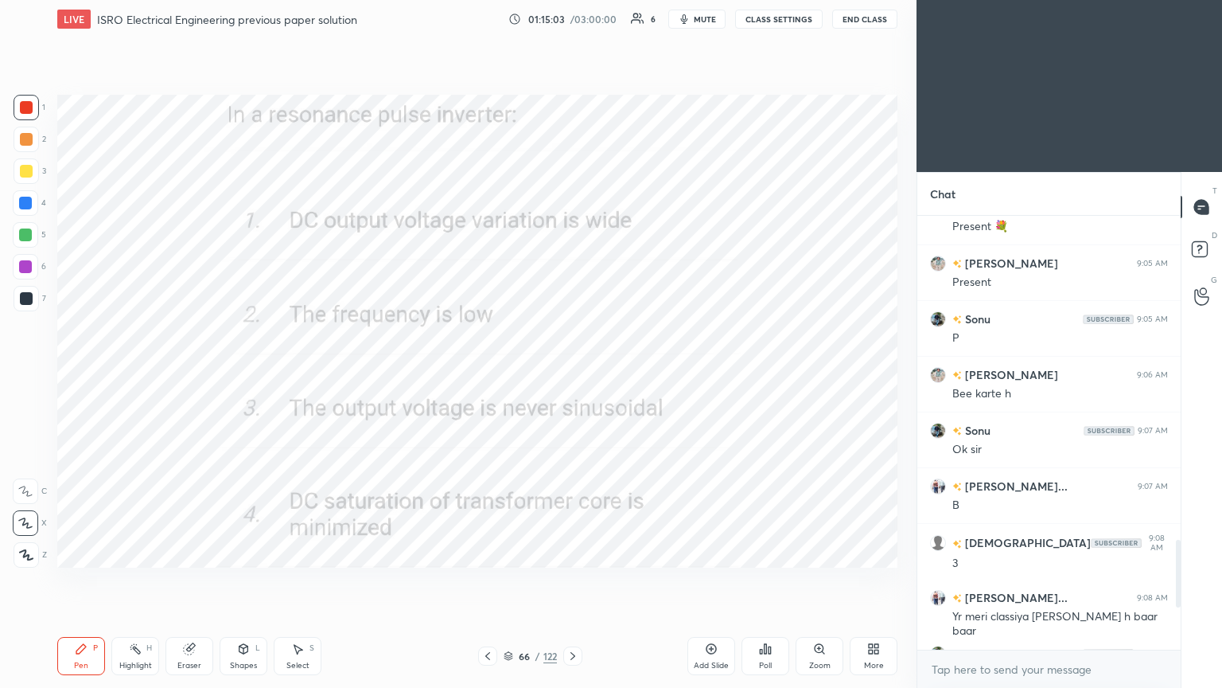
click at [493, 580] on div at bounding box center [487, 655] width 19 height 19
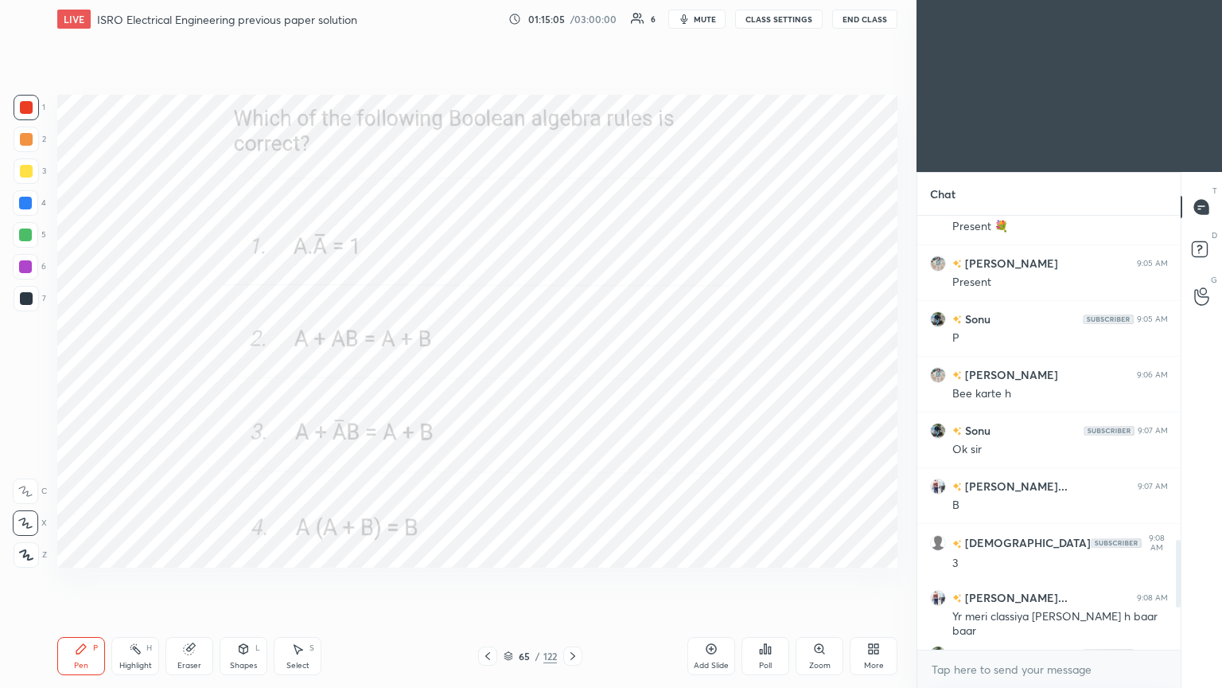
click at [573, 580] on icon at bounding box center [573, 655] width 13 height 13
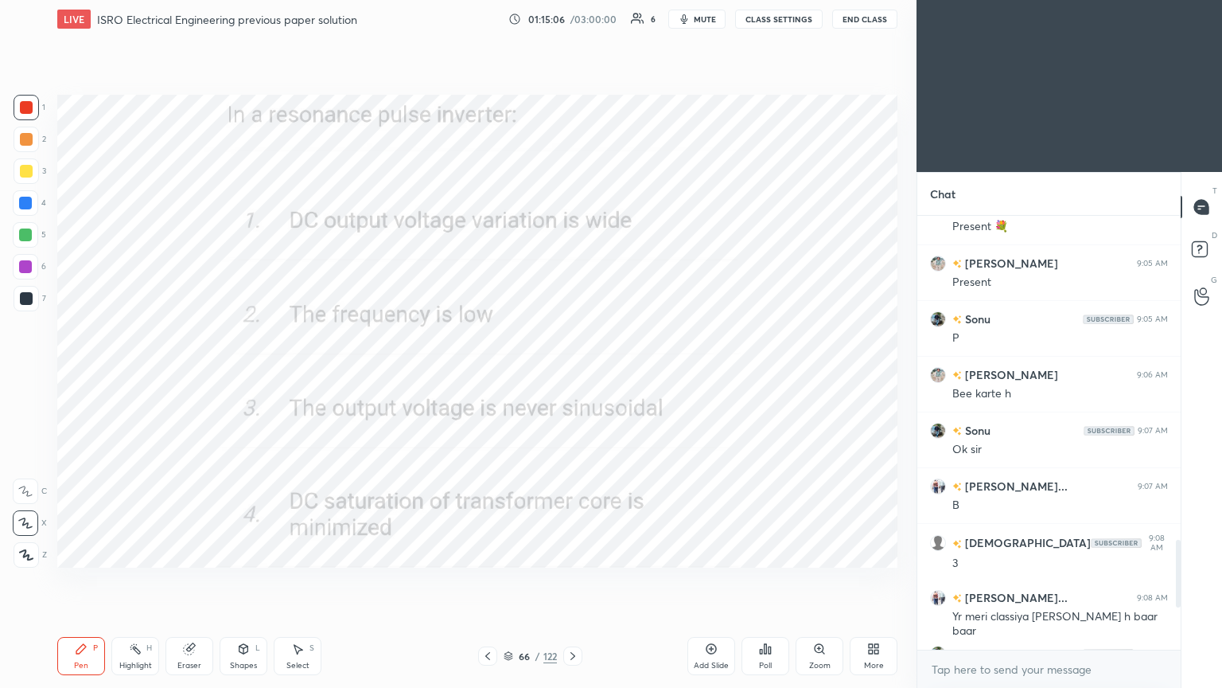
click at [571, 580] on icon at bounding box center [573, 655] width 13 height 13
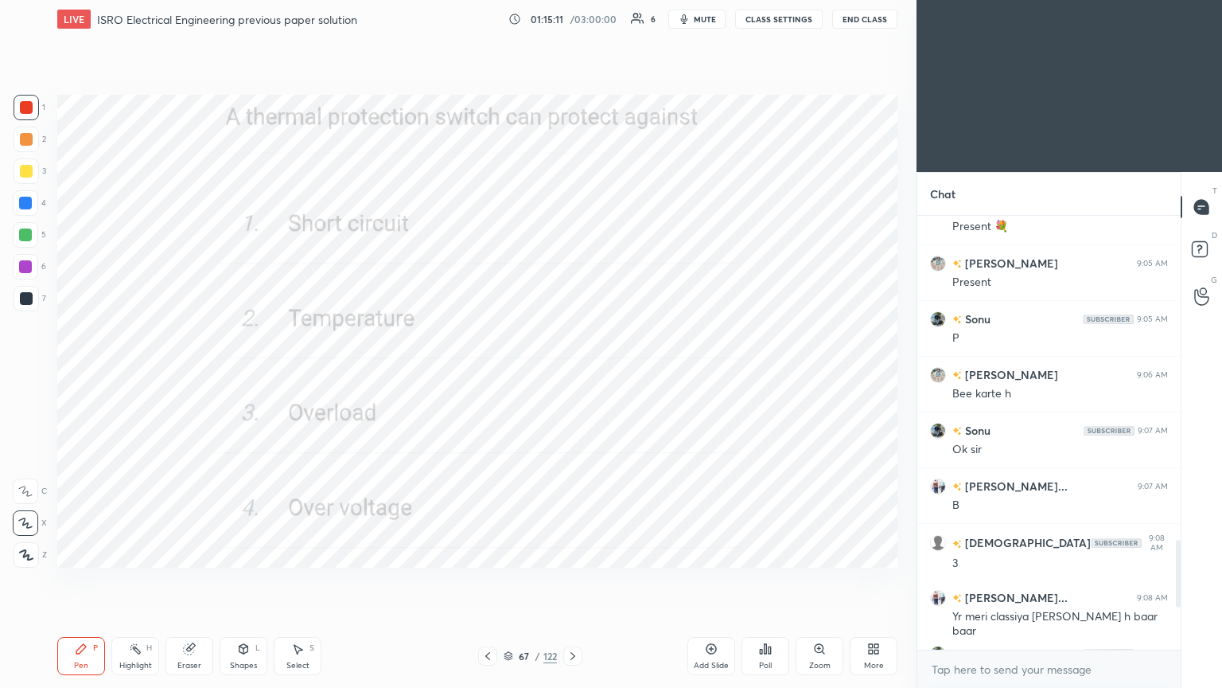
click at [576, 580] on icon at bounding box center [573, 655] width 13 height 13
drag, startPoint x: 1181, startPoint y: 573, endPoint x: 1181, endPoint y: 627, distance: 54.1
click at [1181, 580] on div "T Messages (T) D Doubts (D) G Raise Hand (G)" at bounding box center [1201, 430] width 41 height 516
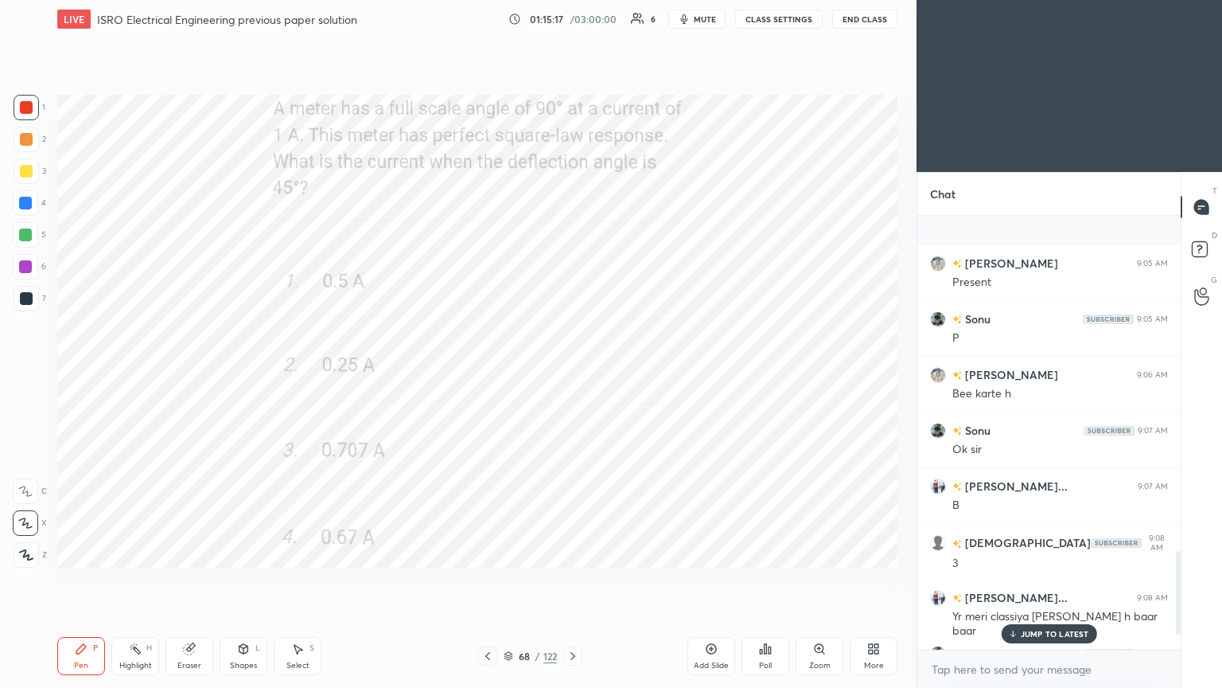
scroll to position [1820, 0]
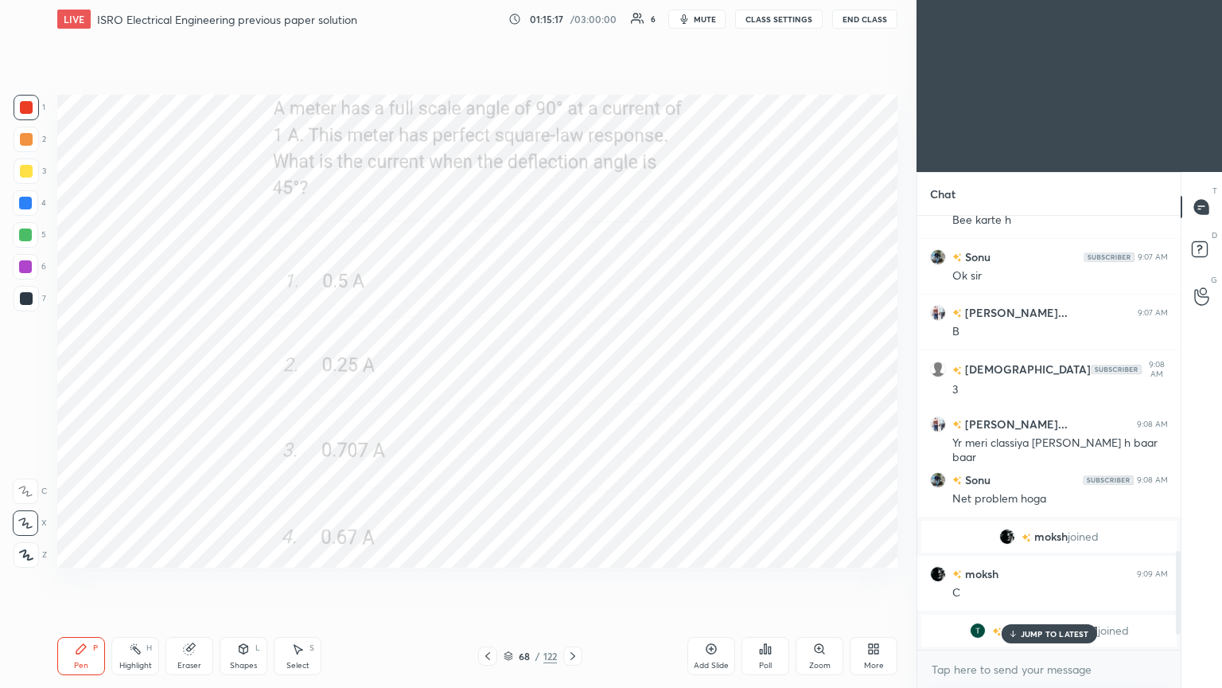
drag, startPoint x: 1179, startPoint y: 589, endPoint x: 1178, endPoint y: 622, distance: 33.4
click at [1179, 580] on div at bounding box center [1178, 593] width 5 height 84
click at [29, 103] on div at bounding box center [26, 107] width 13 height 13
click at [81, 580] on icon at bounding box center [81, 649] width 10 height 10
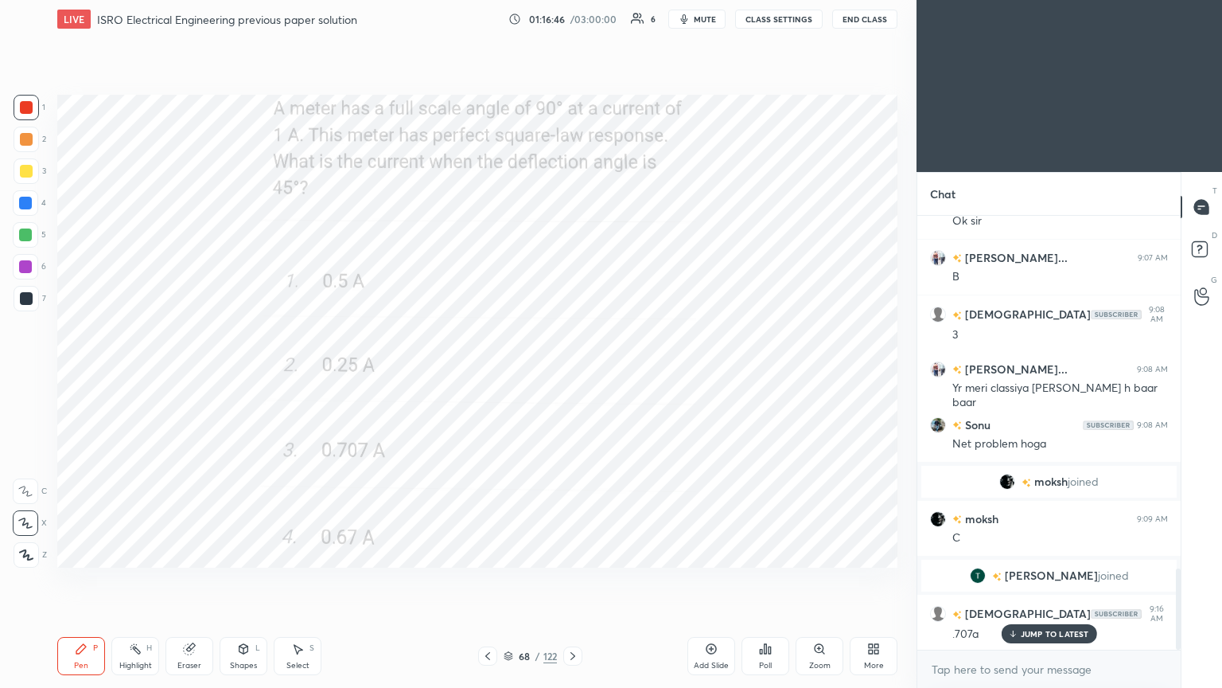
click at [182, 580] on div "Eraser" at bounding box center [190, 656] width 48 height 38
click at [84, 580] on icon at bounding box center [81, 648] width 13 height 13
click at [217, 562] on div "Setting up your live class Poll for secs No correct answer Start poll" at bounding box center [477, 331] width 853 height 586
click at [574, 580] on icon at bounding box center [573, 655] width 13 height 13
click at [23, 109] on div at bounding box center [26, 107] width 13 height 13
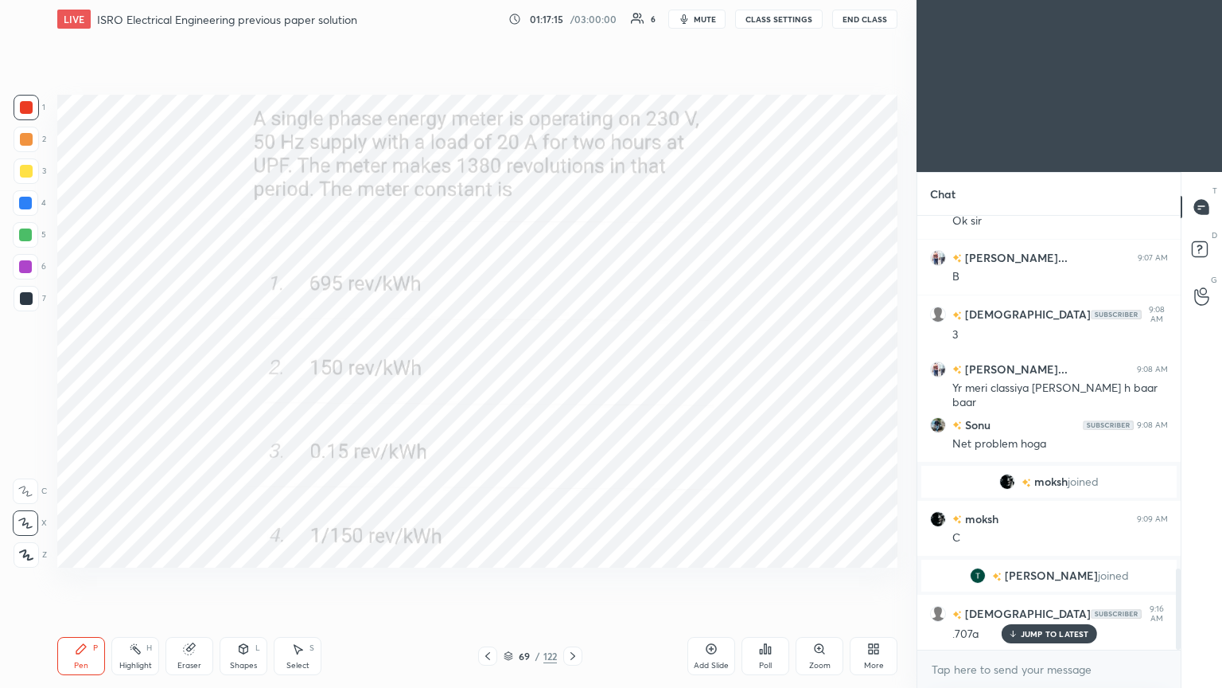
click at [66, 580] on div "Pen P" at bounding box center [81, 656] width 48 height 38
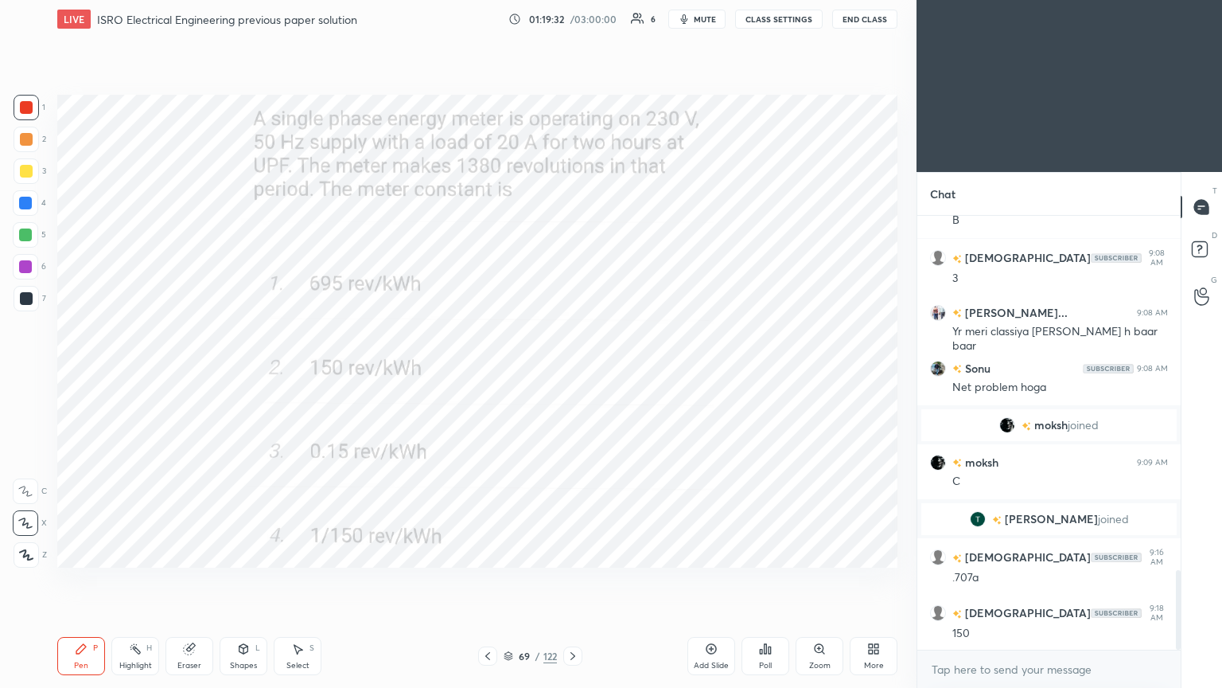
scroll to position [1986, 0]
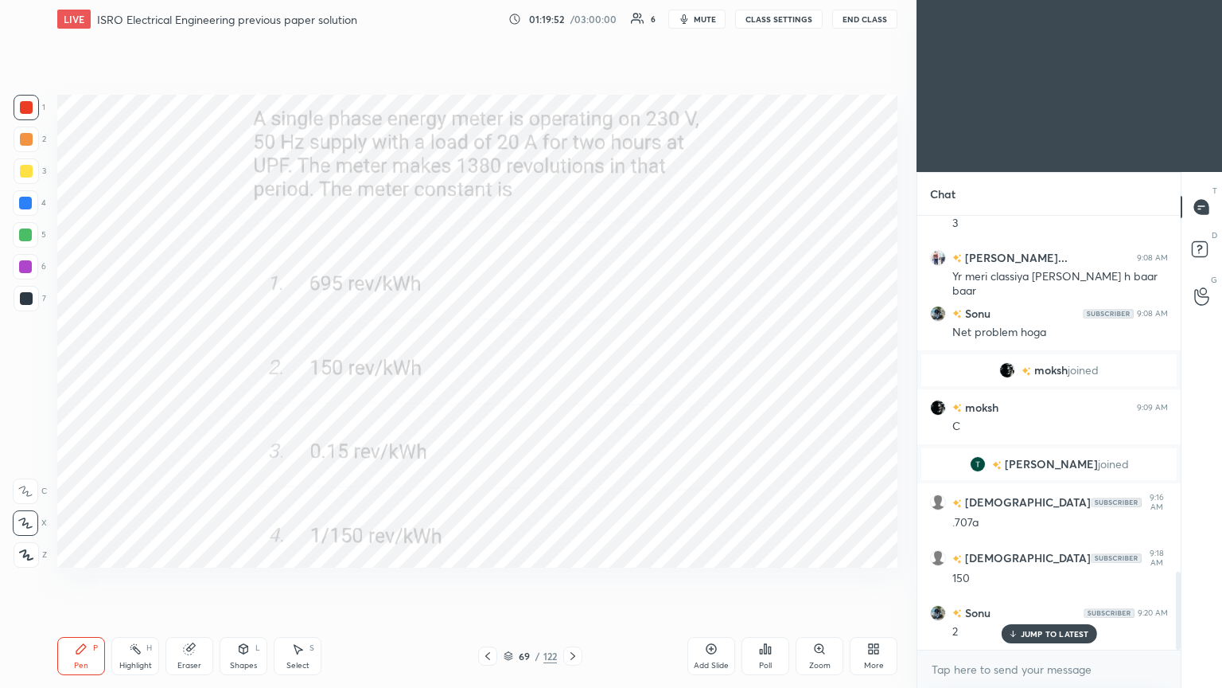
click at [573, 580] on icon at bounding box center [573, 655] width 13 height 13
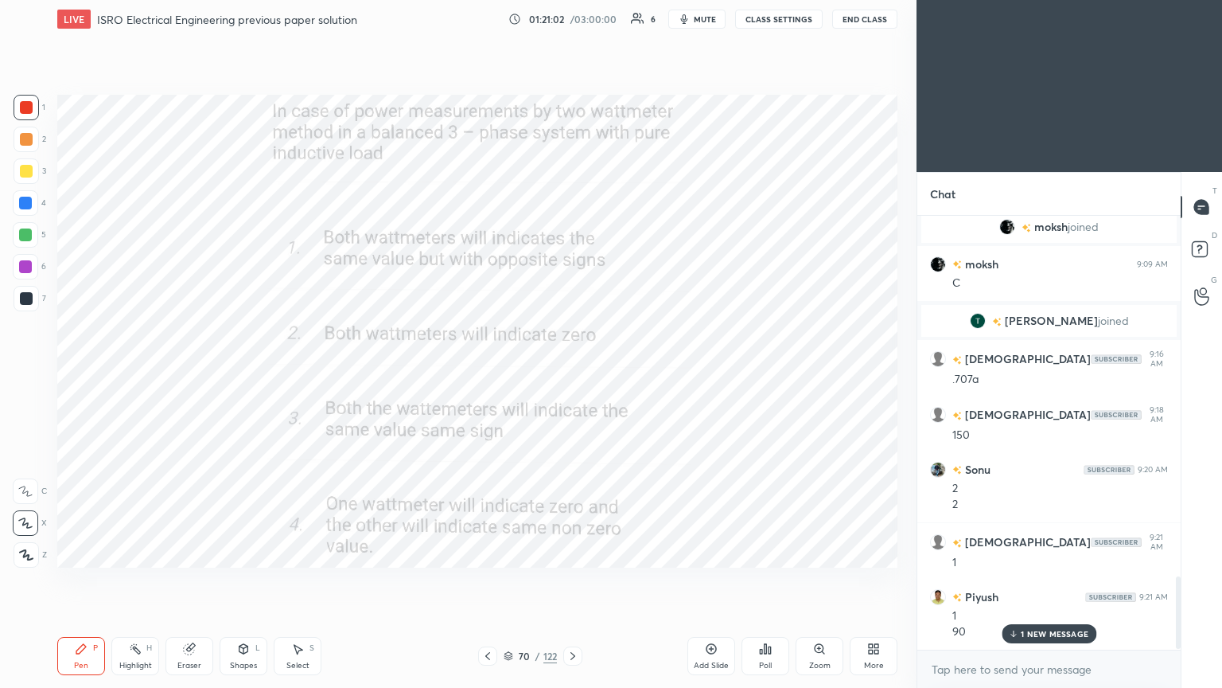
scroll to position [2186, 0]
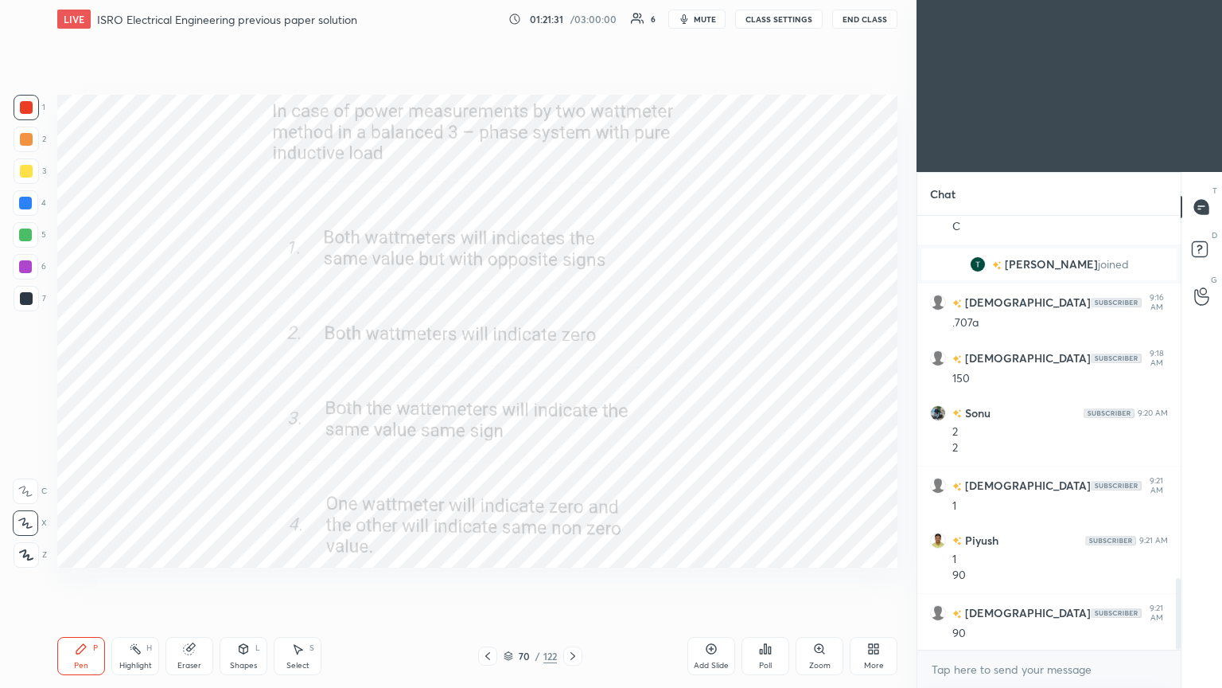
click at [216, 580] on div "Pen P Highlight H Eraser Shapes L Select S" at bounding box center [214, 656] width 315 height 38
click at [173, 580] on div "Eraser" at bounding box center [190, 656] width 48 height 38
click at [33, 523] on div at bounding box center [25, 522] width 25 height 25
click at [77, 580] on icon at bounding box center [81, 649] width 10 height 10
click at [571, 580] on icon at bounding box center [573, 655] width 13 height 13
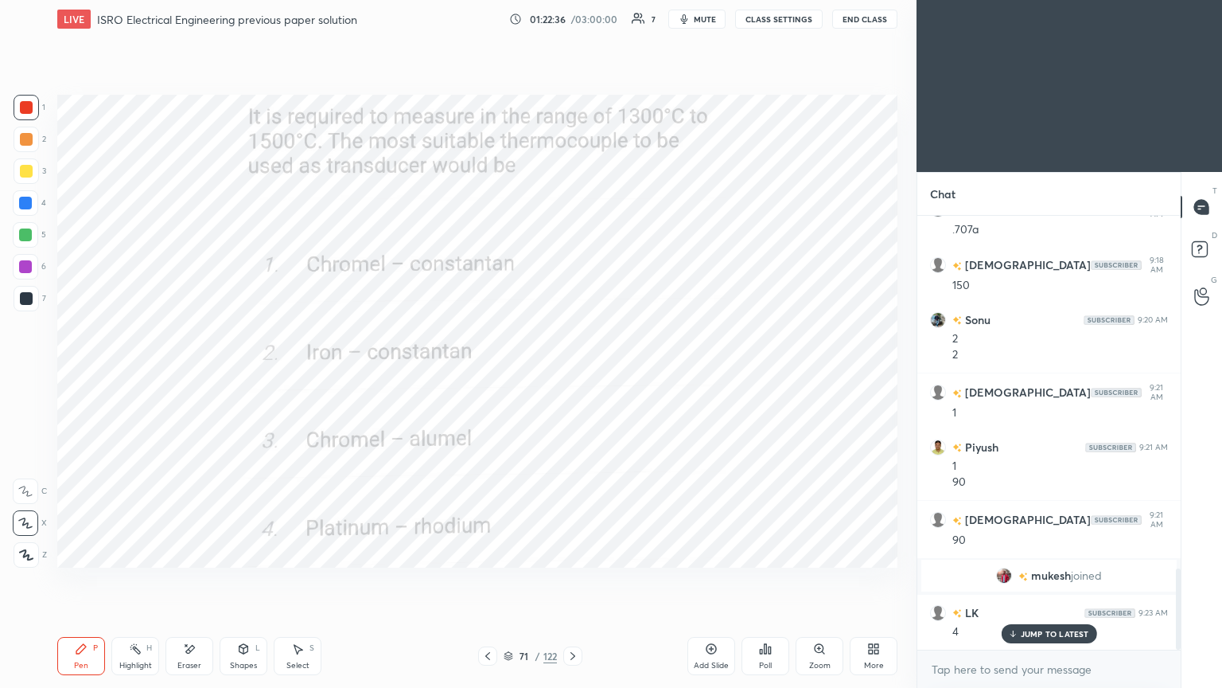
scroll to position [1941, 0]
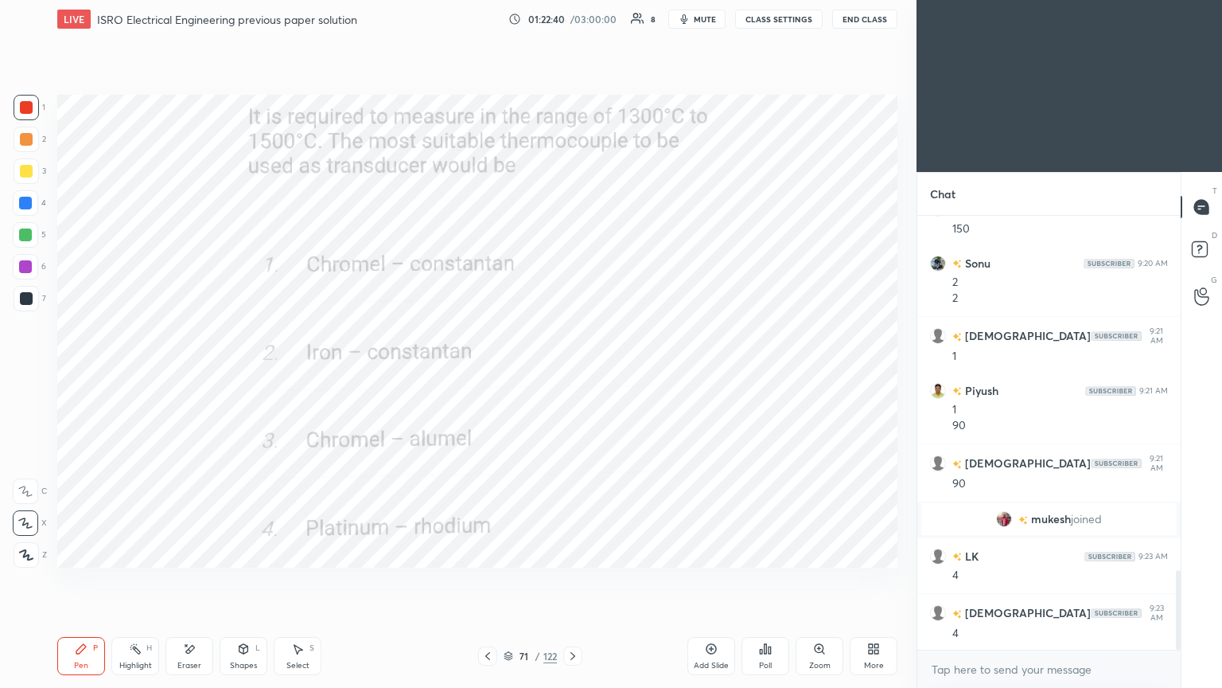
click at [573, 580] on icon at bounding box center [573, 655] width 13 height 13
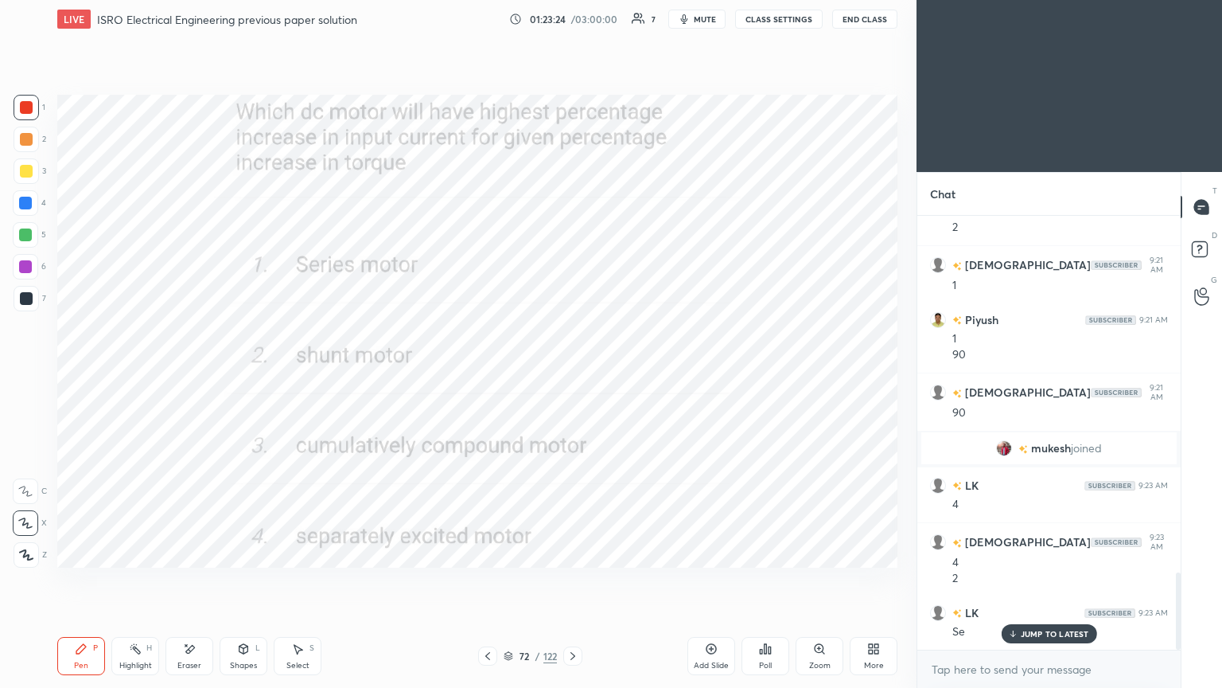
scroll to position [2068, 0]
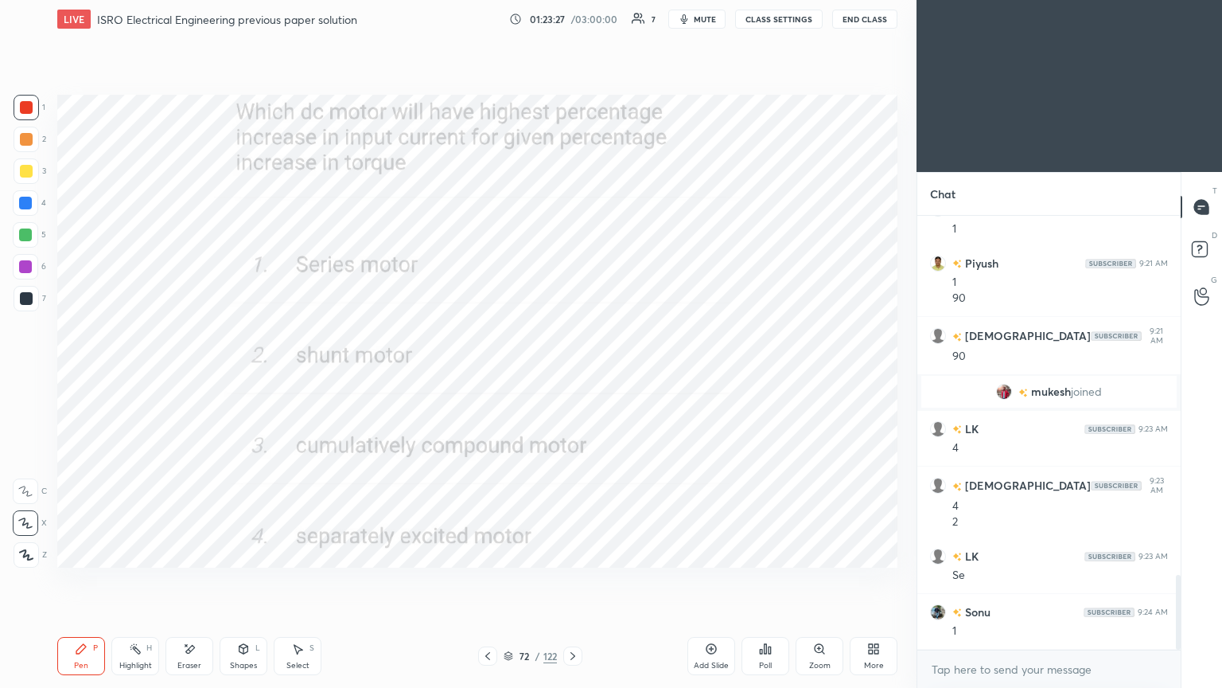
click at [532, 567] on div "Setting up your live class Poll for secs No correct answer Start poll" at bounding box center [477, 331] width 853 height 586
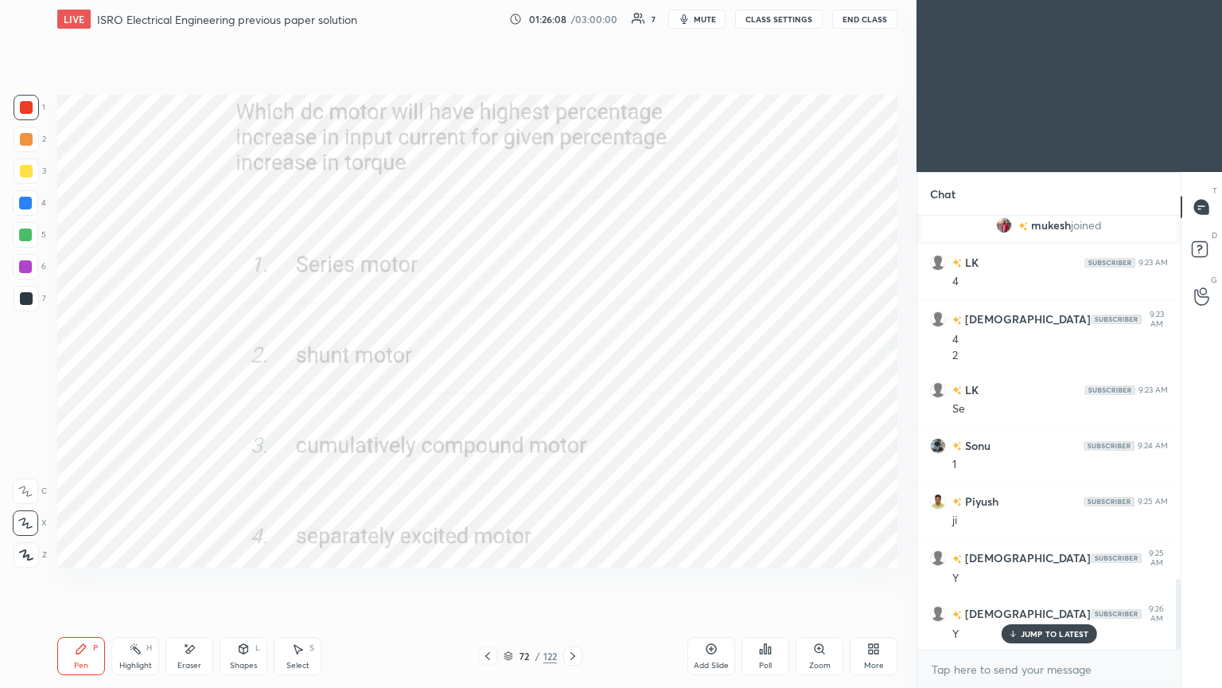
scroll to position [2291, 0]
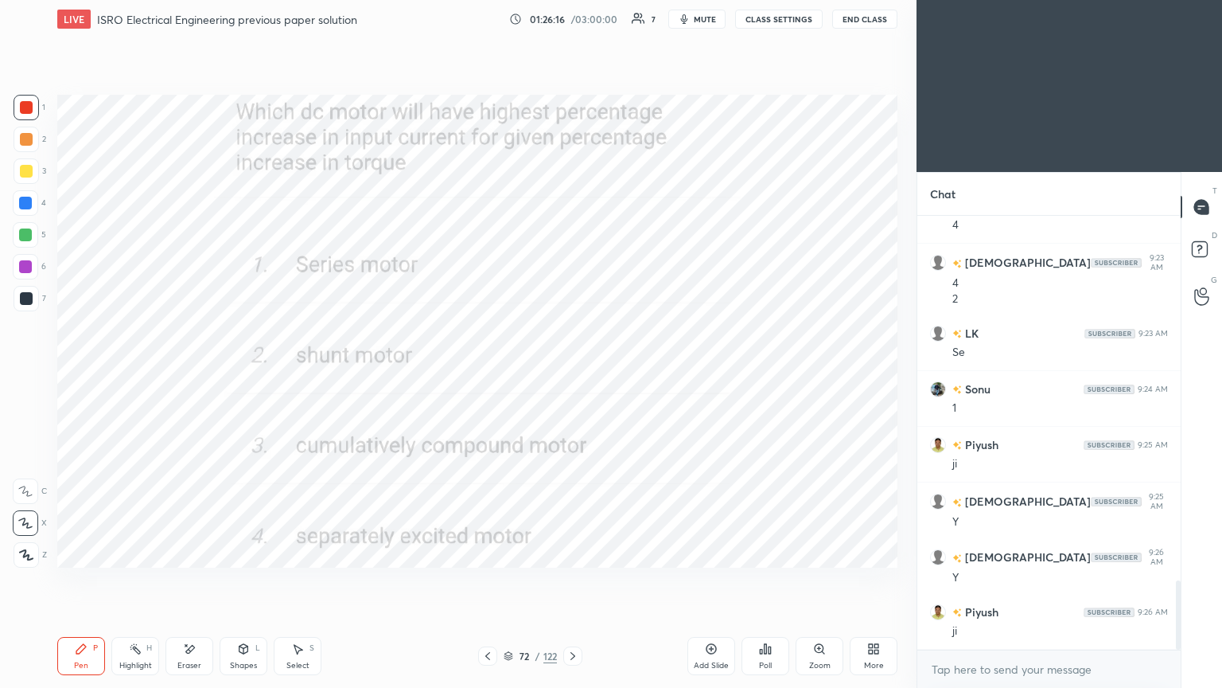
click at [573, 580] on icon at bounding box center [573, 655] width 13 height 13
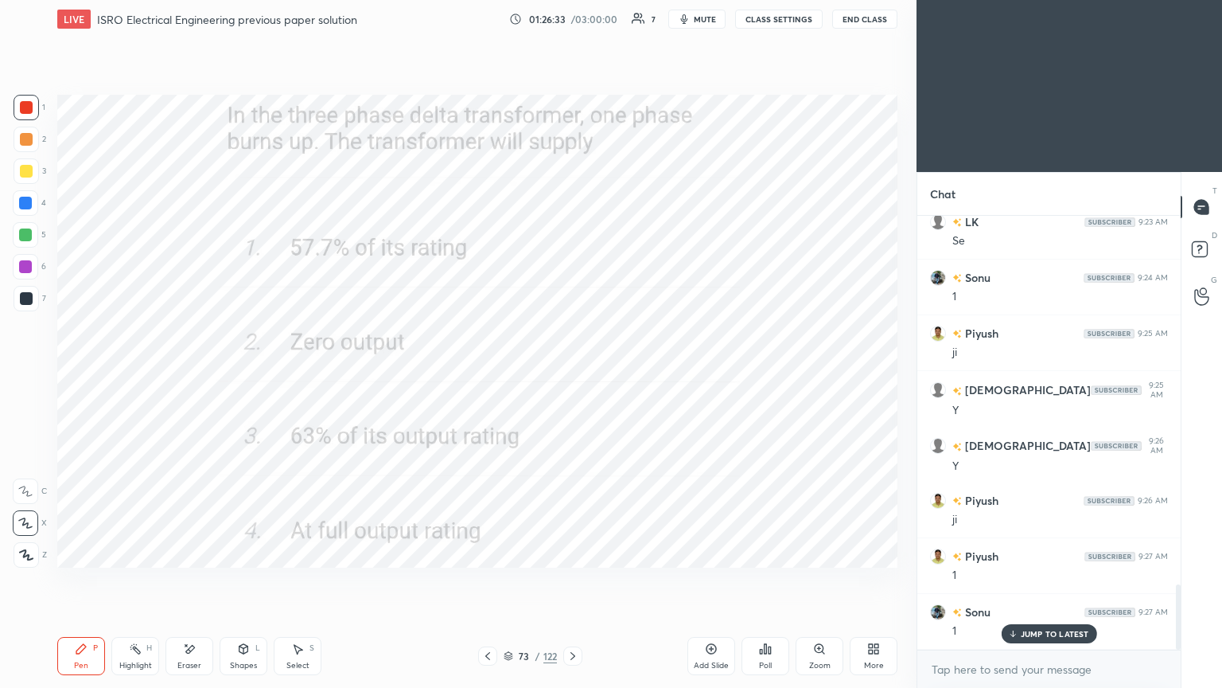
scroll to position [2457, 0]
click at [574, 580] on div "Pen P Highlight H Eraser Shapes L Select S 73 / 122 Add Slide Poll Zoom More" at bounding box center [477, 656] width 840 height 64
click at [571, 580] on div at bounding box center [572, 655] width 19 height 19
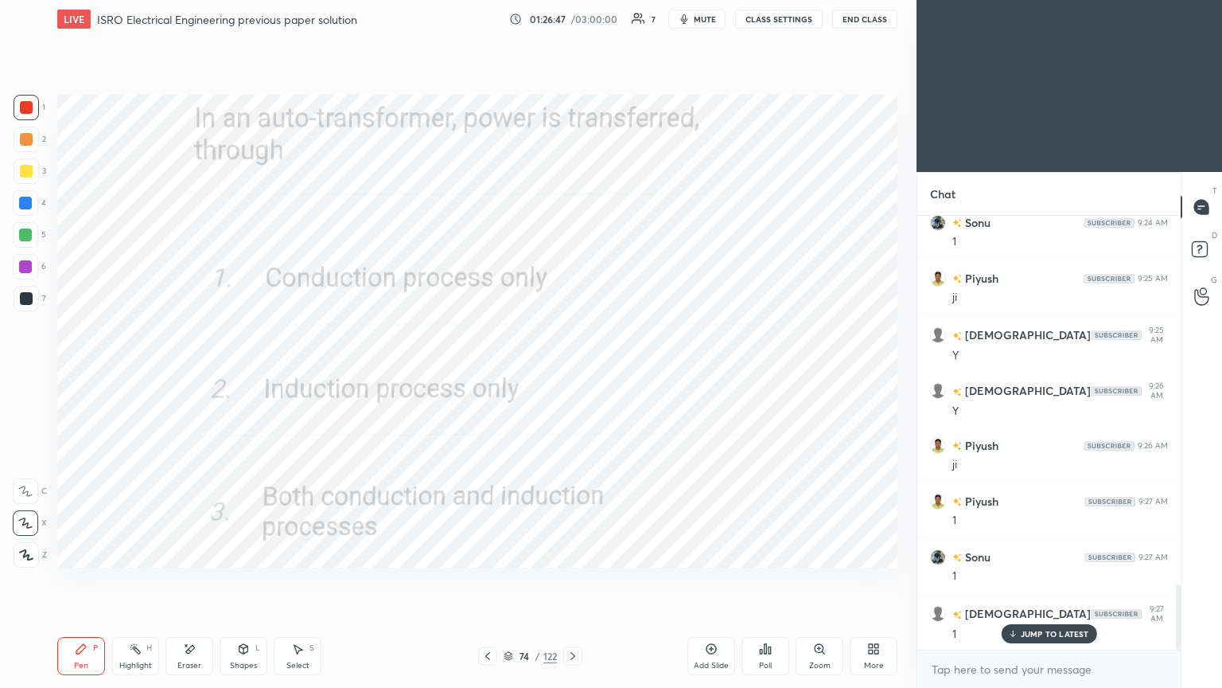
click at [575, 580] on div at bounding box center [572, 655] width 19 height 19
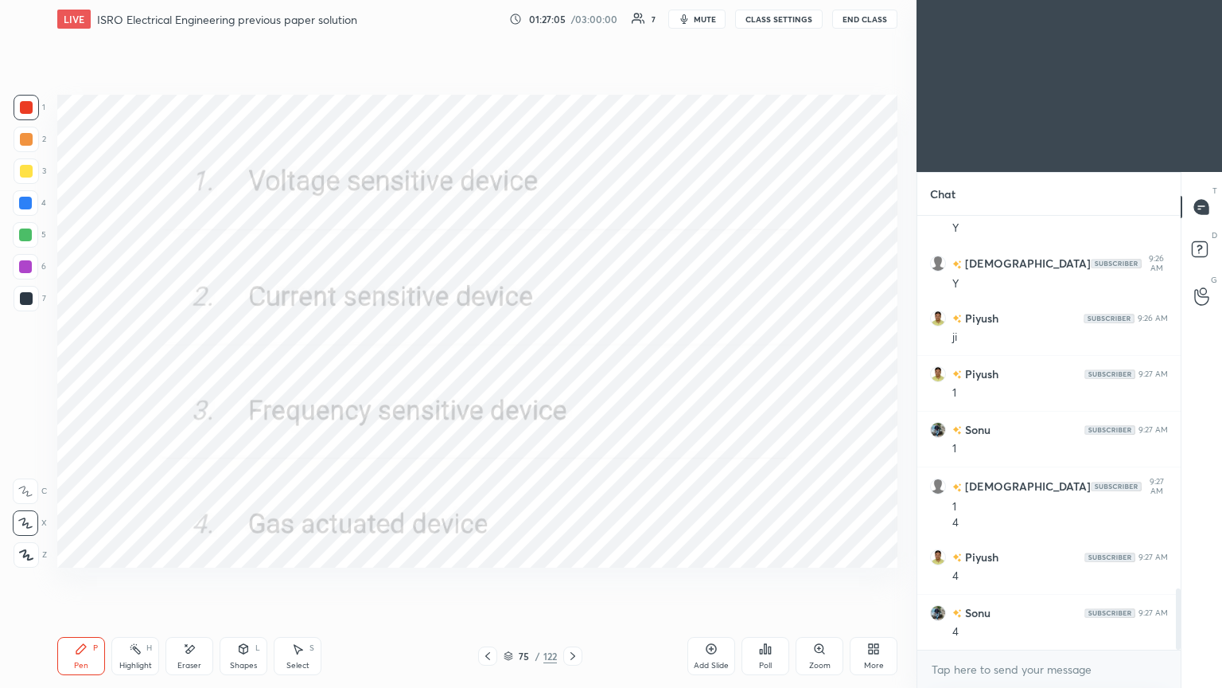
scroll to position [2641, 0]
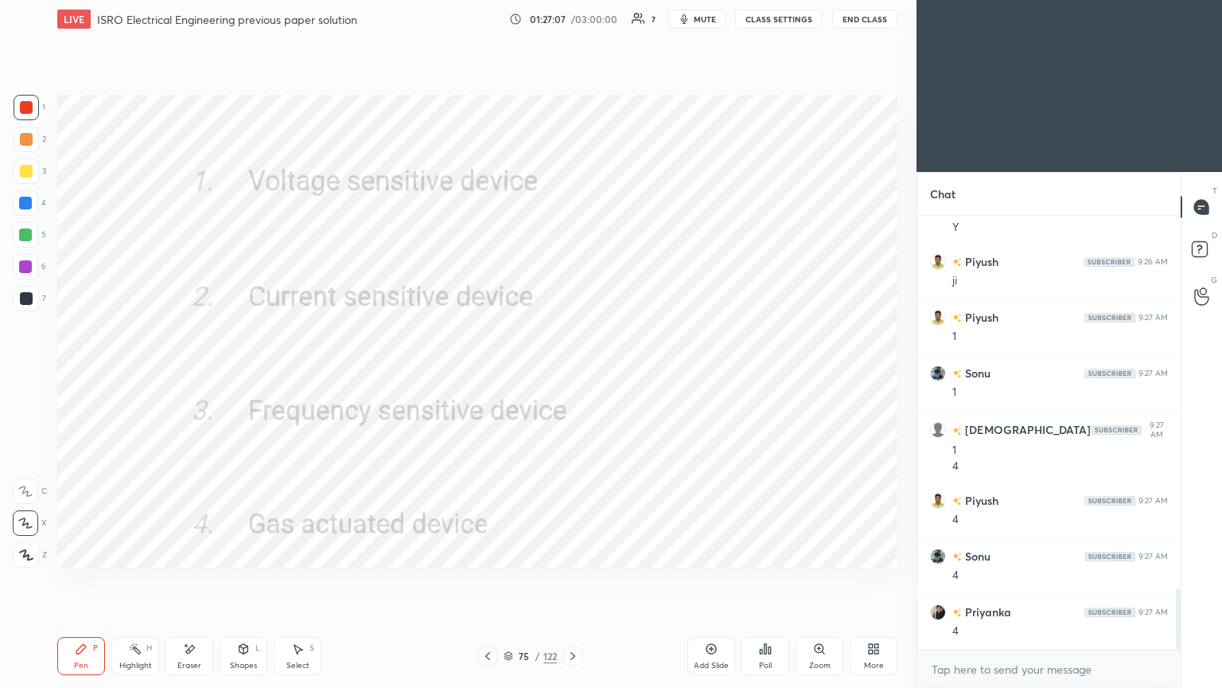
click at [574, 580] on icon at bounding box center [573, 655] width 13 height 13
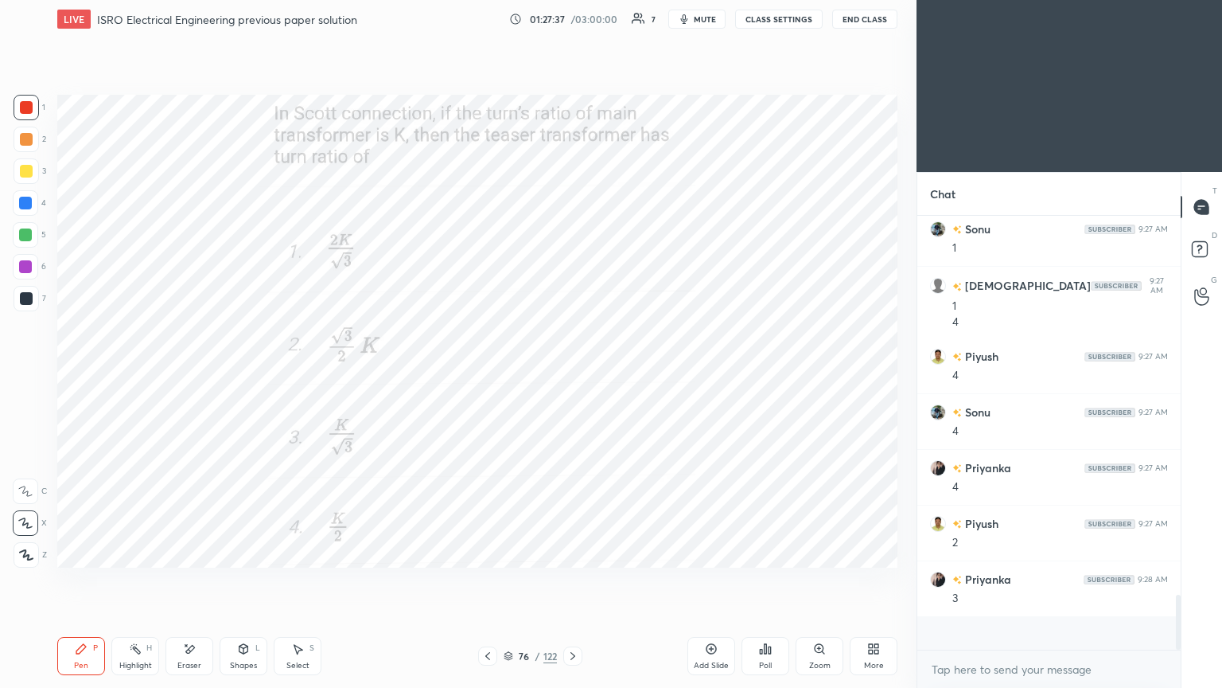
scroll to position [429, 259]
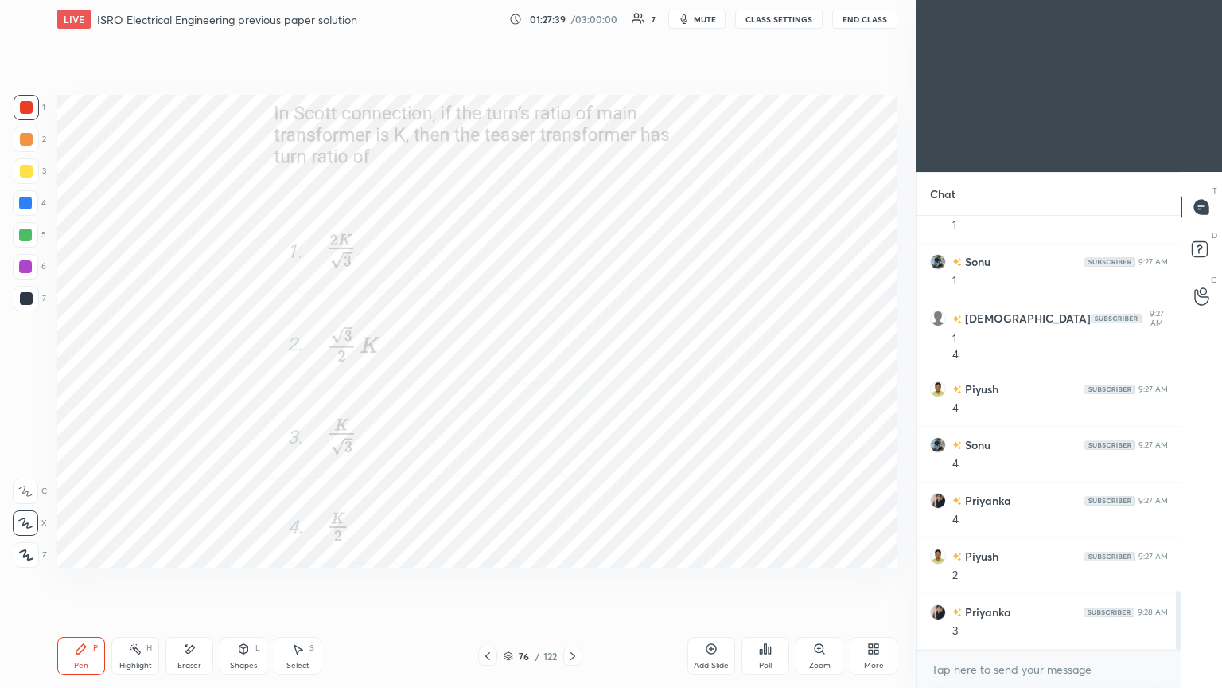
click at [569, 580] on div "Pen P Highlight H Eraser Shapes L Select S 76 / 122 Add Slide Poll Zoom More" at bounding box center [477, 656] width 840 height 64
click at [576, 580] on icon at bounding box center [573, 655] width 13 height 13
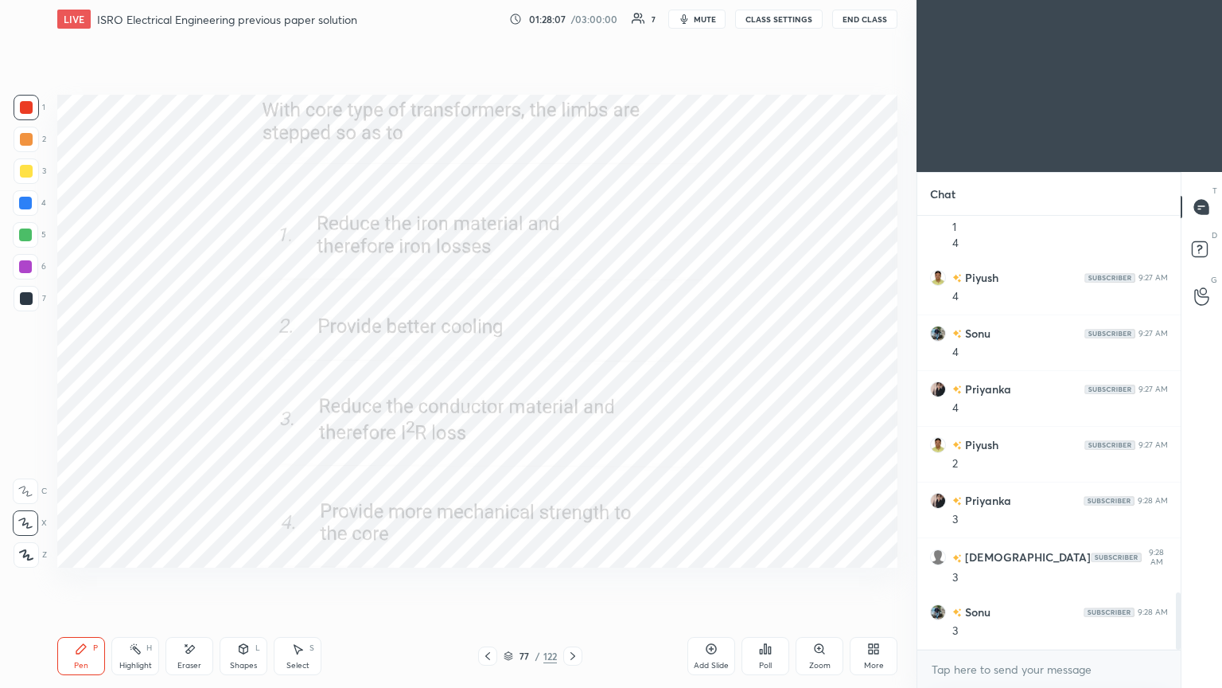
scroll to position [2976, 0]
click at [569, 580] on div at bounding box center [572, 655] width 19 height 19
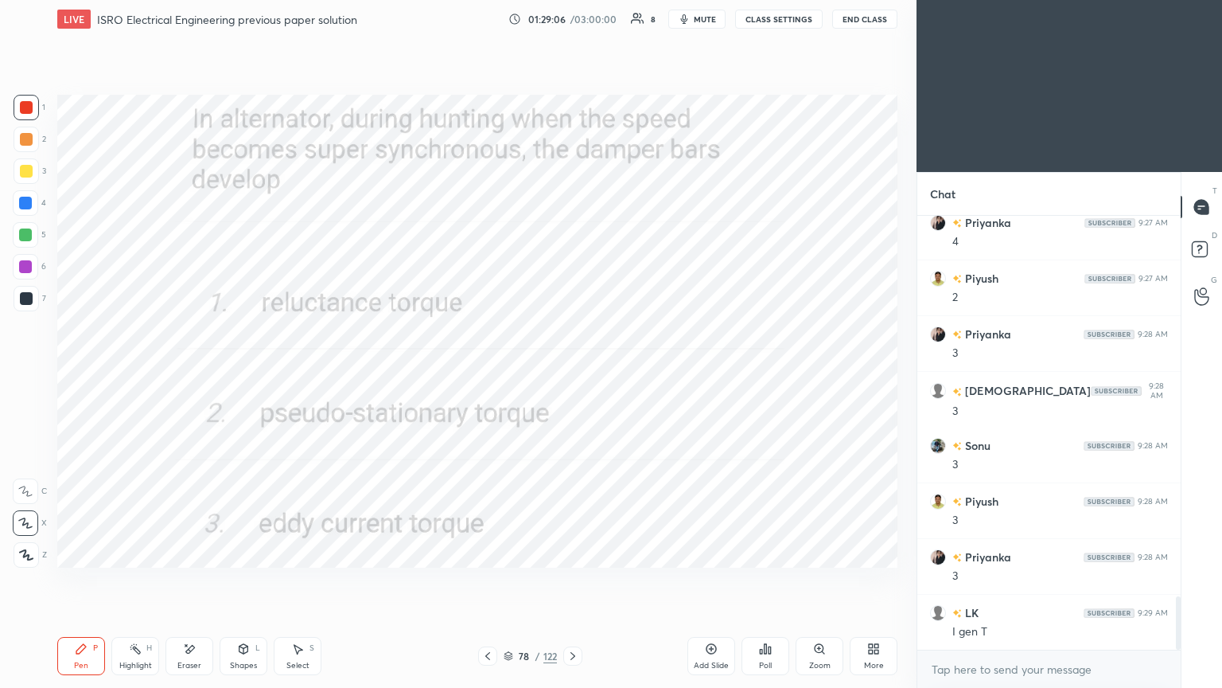
scroll to position [3087, 0]
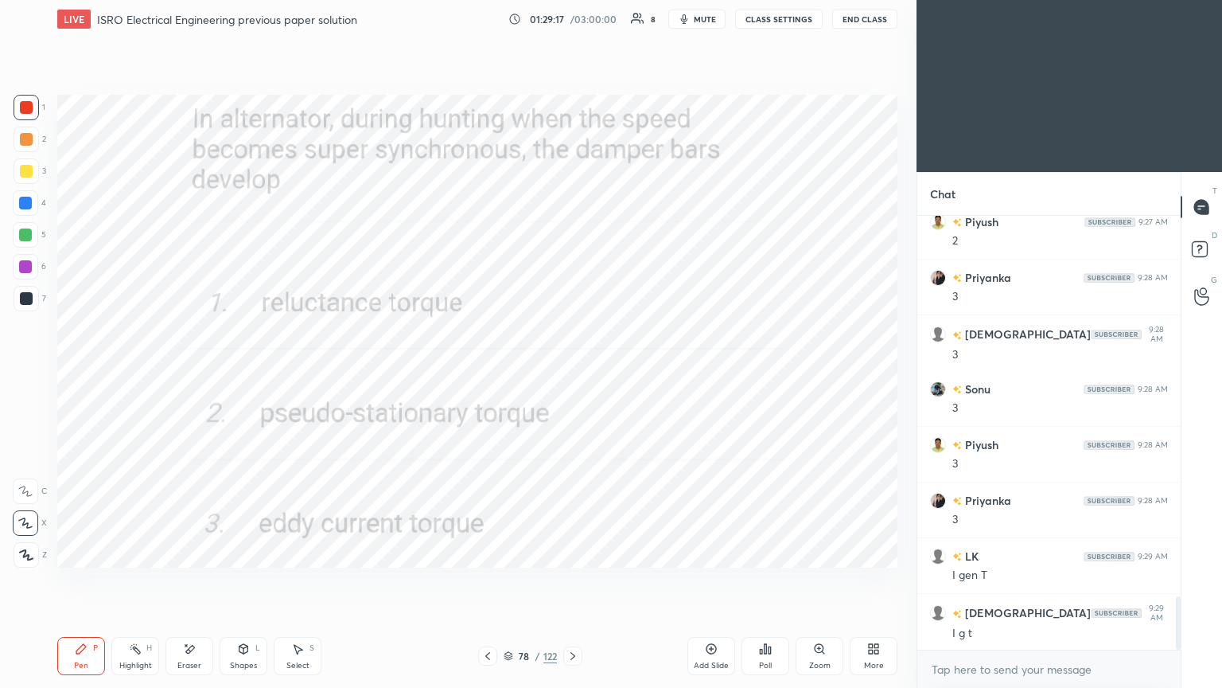
click at [570, 580] on icon at bounding box center [573, 655] width 13 height 13
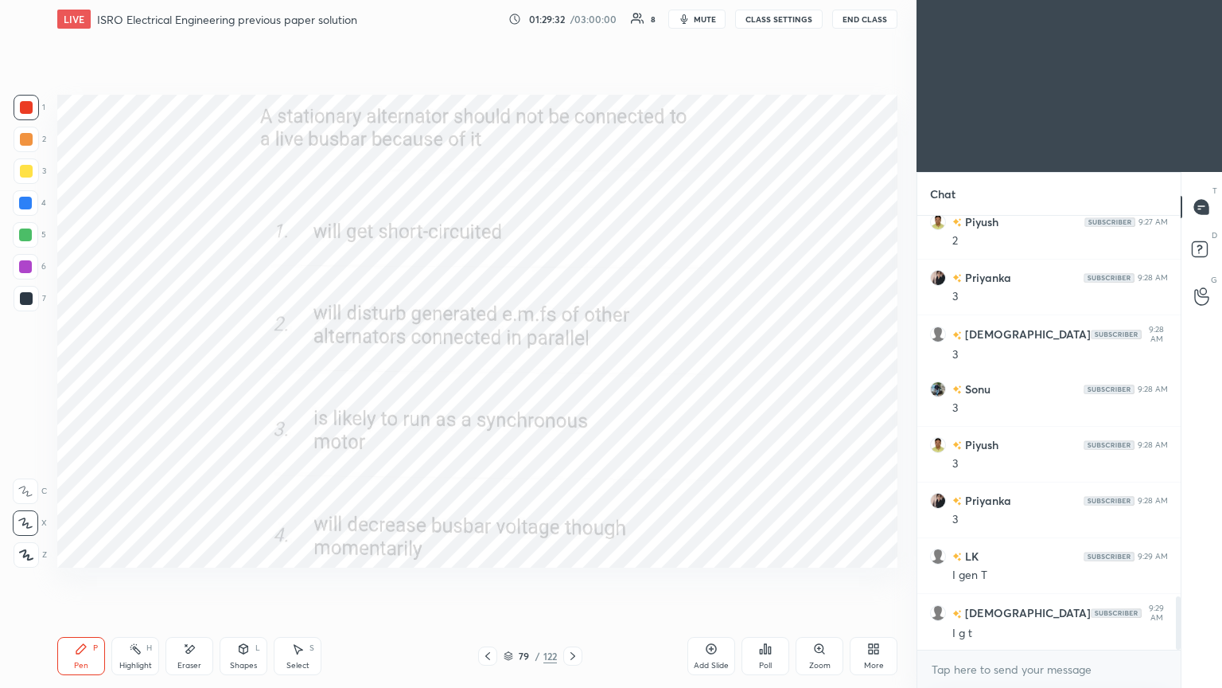
click at [573, 580] on icon at bounding box center [573, 655] width 13 height 13
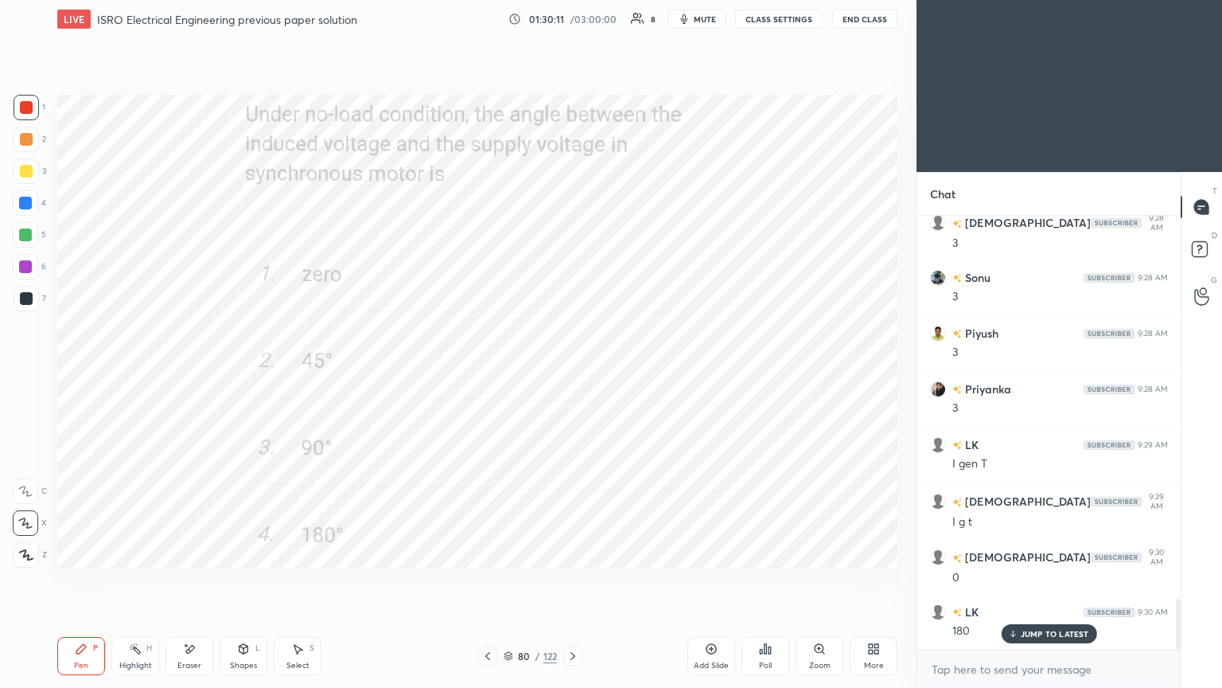
scroll to position [3253, 0]
click at [579, 580] on div at bounding box center [572, 655] width 19 height 19
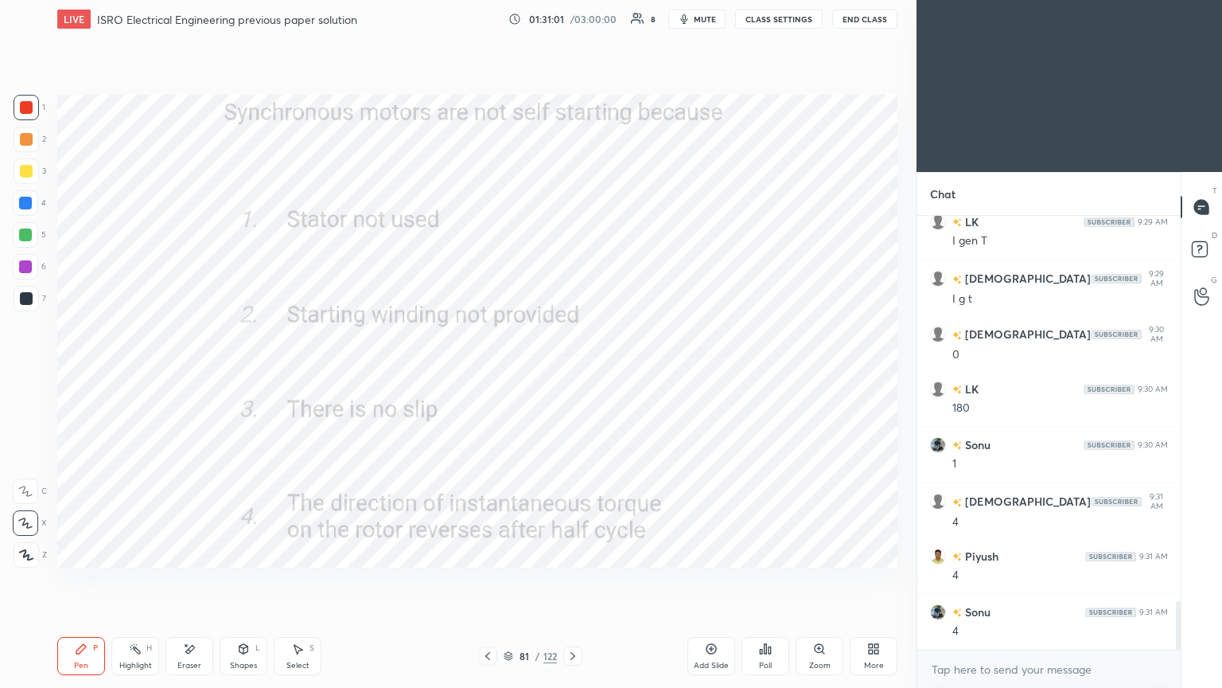
scroll to position [3476, 0]
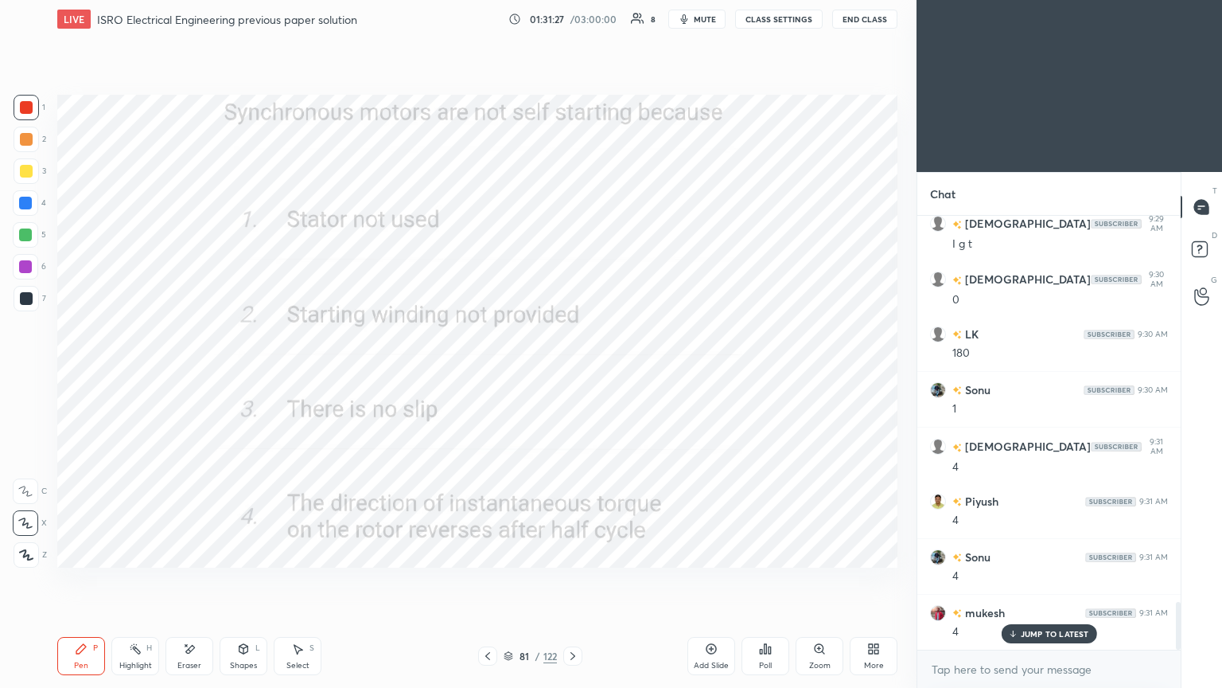
click at [583, 580] on div "81 / 122" at bounding box center [529, 655] width 315 height 19
click at [573, 580] on icon at bounding box center [573, 655] width 13 height 13
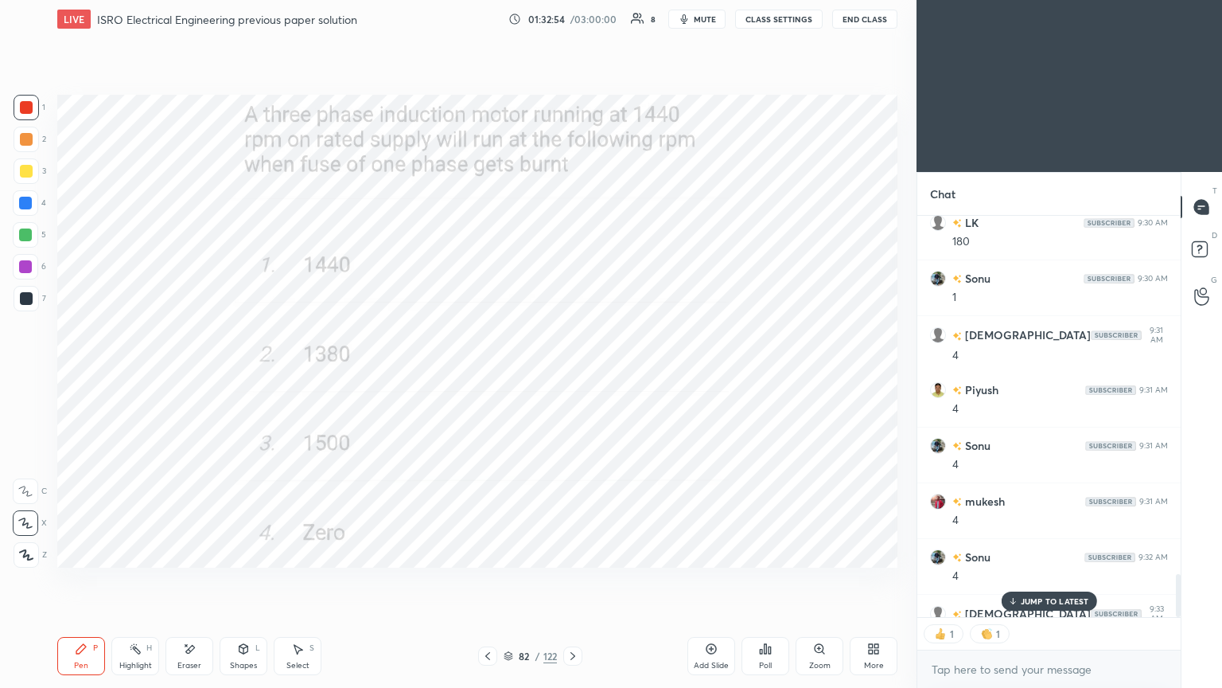
scroll to position [5, 5]
click at [567, 580] on div at bounding box center [572, 655] width 19 height 19
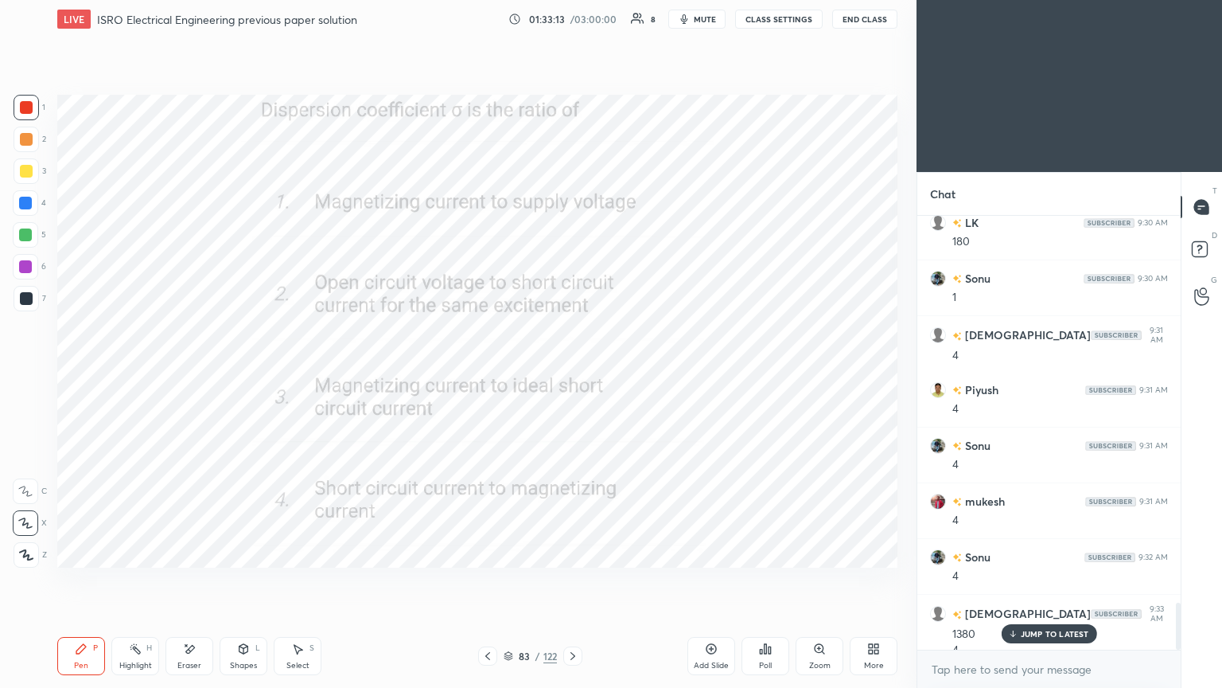
scroll to position [3603, 0]
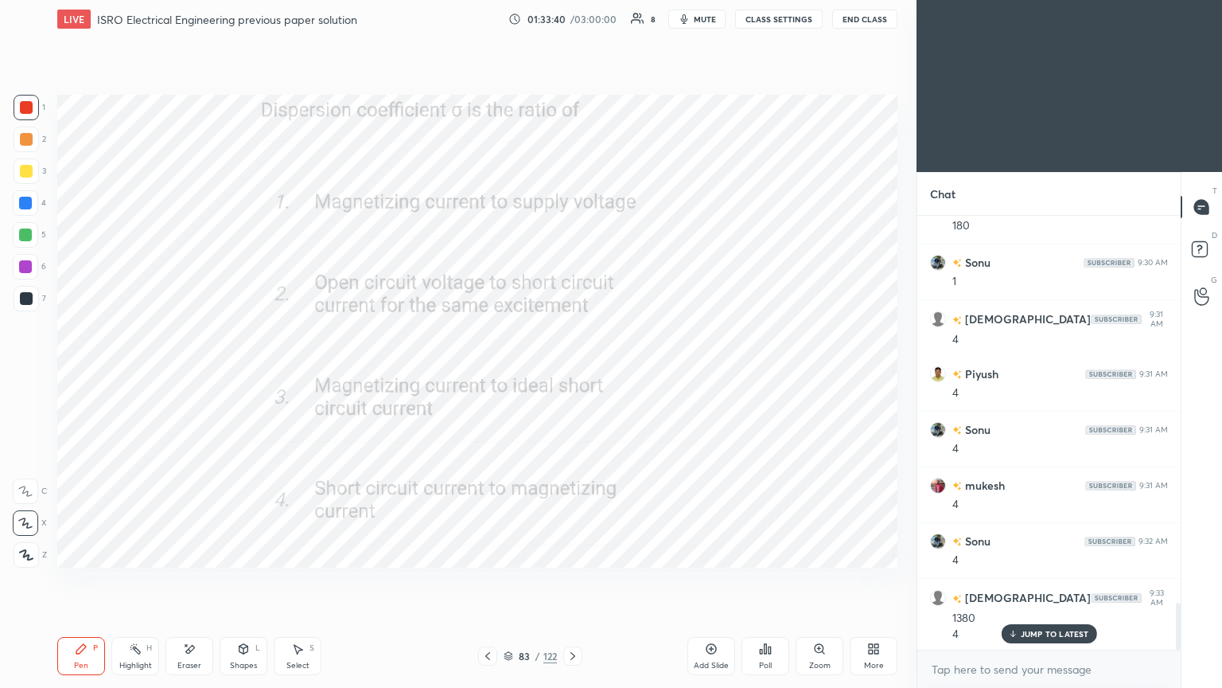
click at [574, 580] on icon at bounding box center [573, 655] width 13 height 13
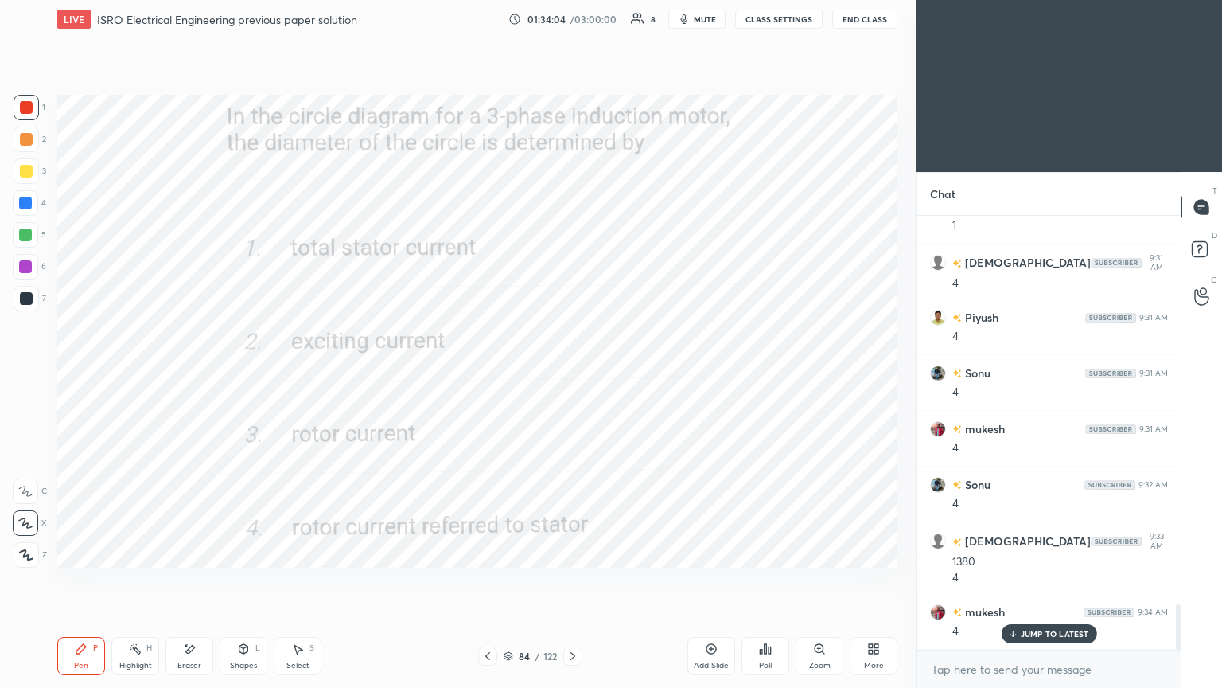
scroll to position [3715, 0]
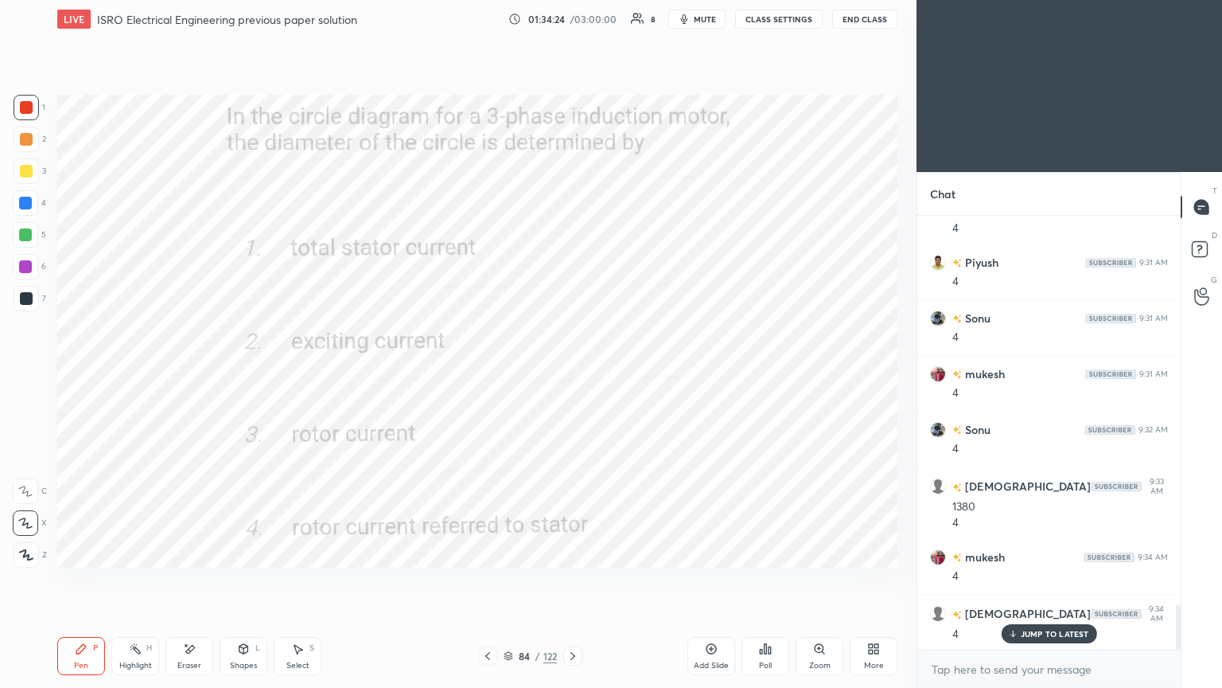
click at [574, 580] on div at bounding box center [572, 655] width 19 height 19
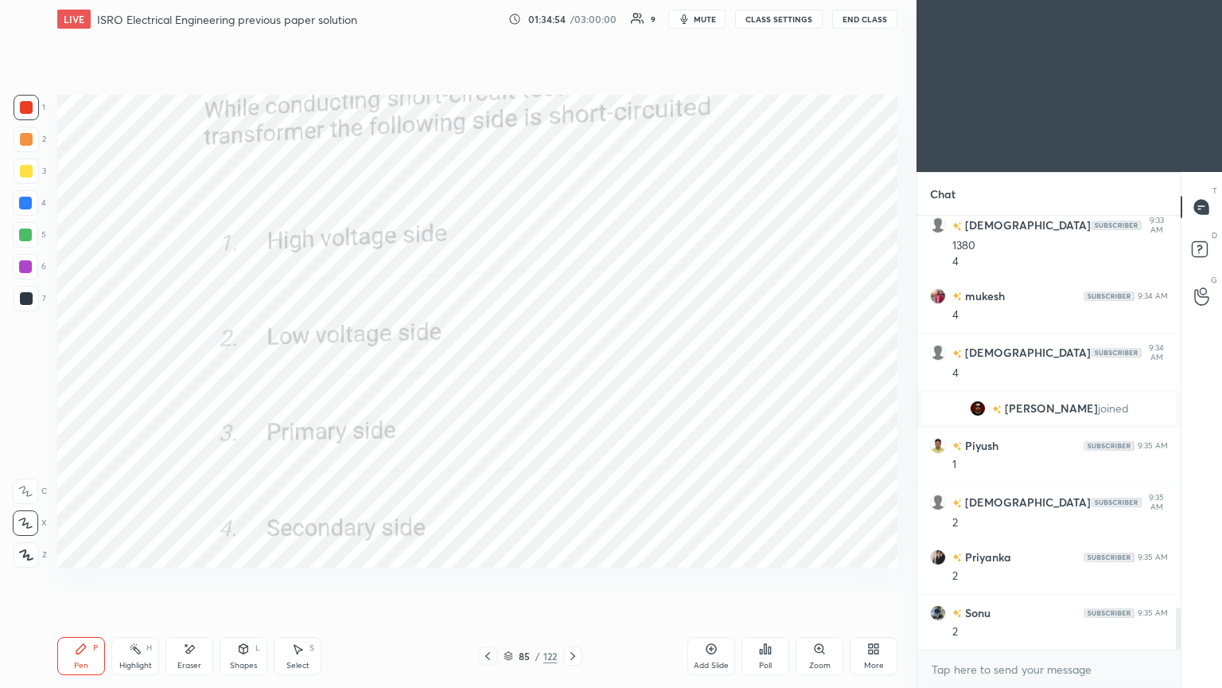
scroll to position [4032, 0]
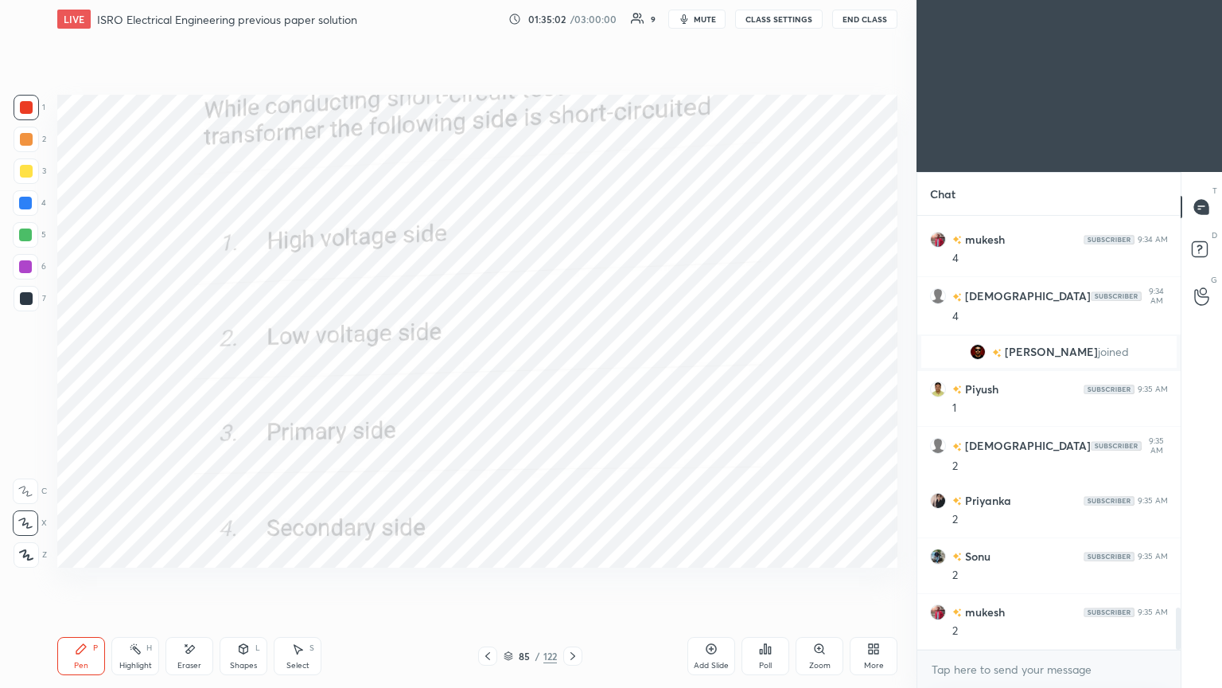
click at [575, 580] on icon at bounding box center [573, 655] width 13 height 13
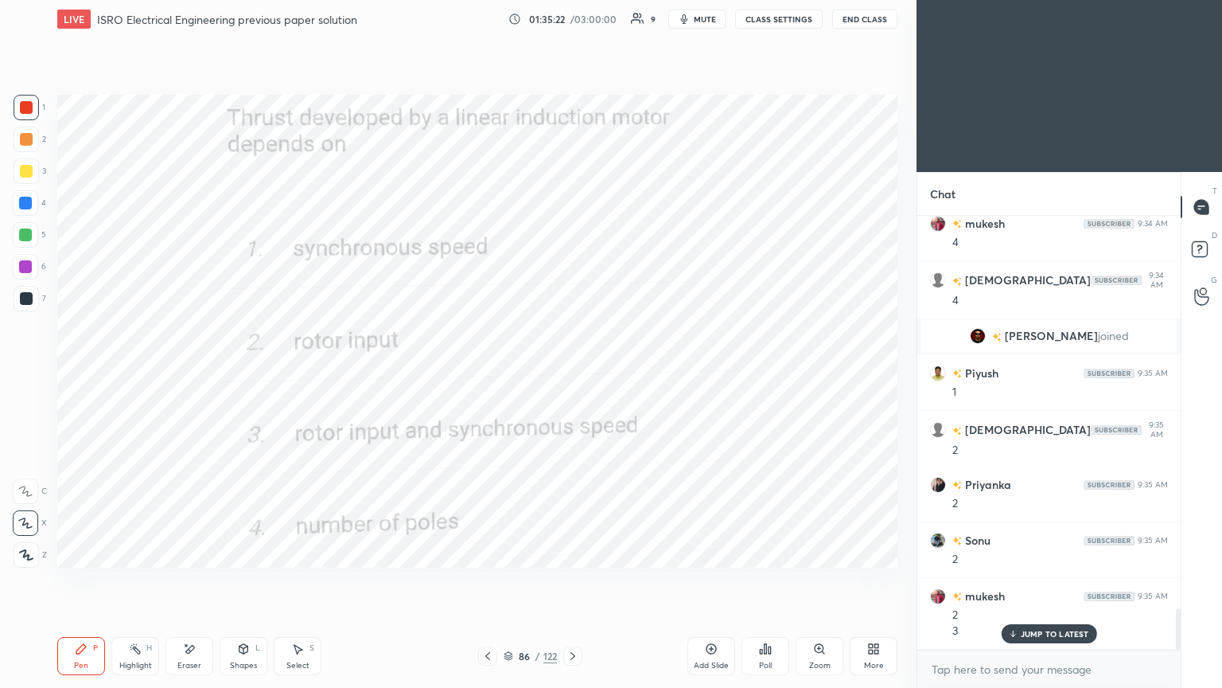
scroll to position [4103, 0]
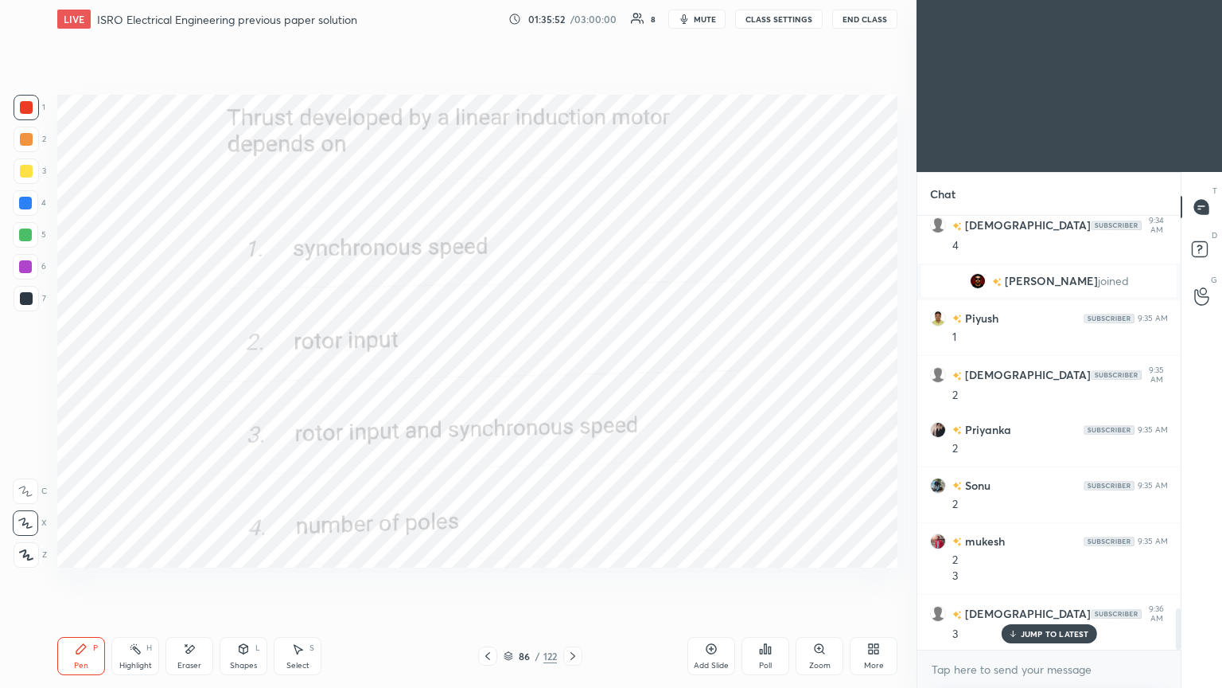
click at [570, 580] on icon at bounding box center [573, 655] width 13 height 13
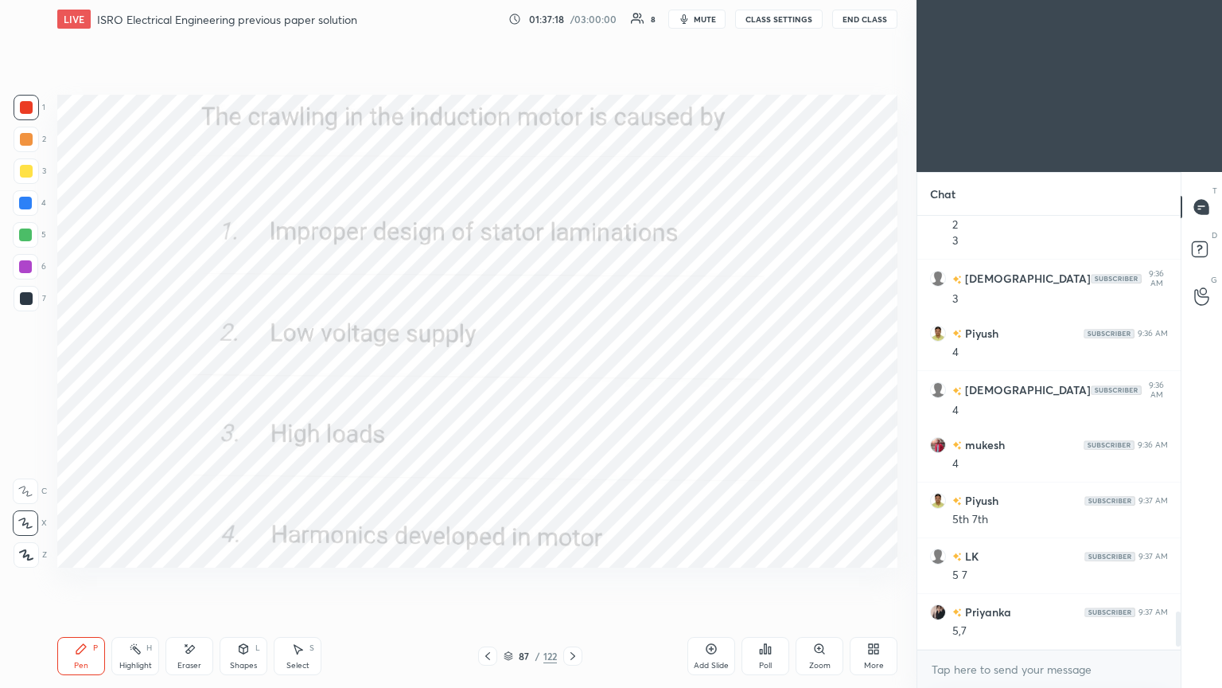
scroll to position [4437, 0]
click at [579, 580] on div at bounding box center [572, 655] width 19 height 19
click at [577, 580] on icon at bounding box center [573, 655] width 13 height 13
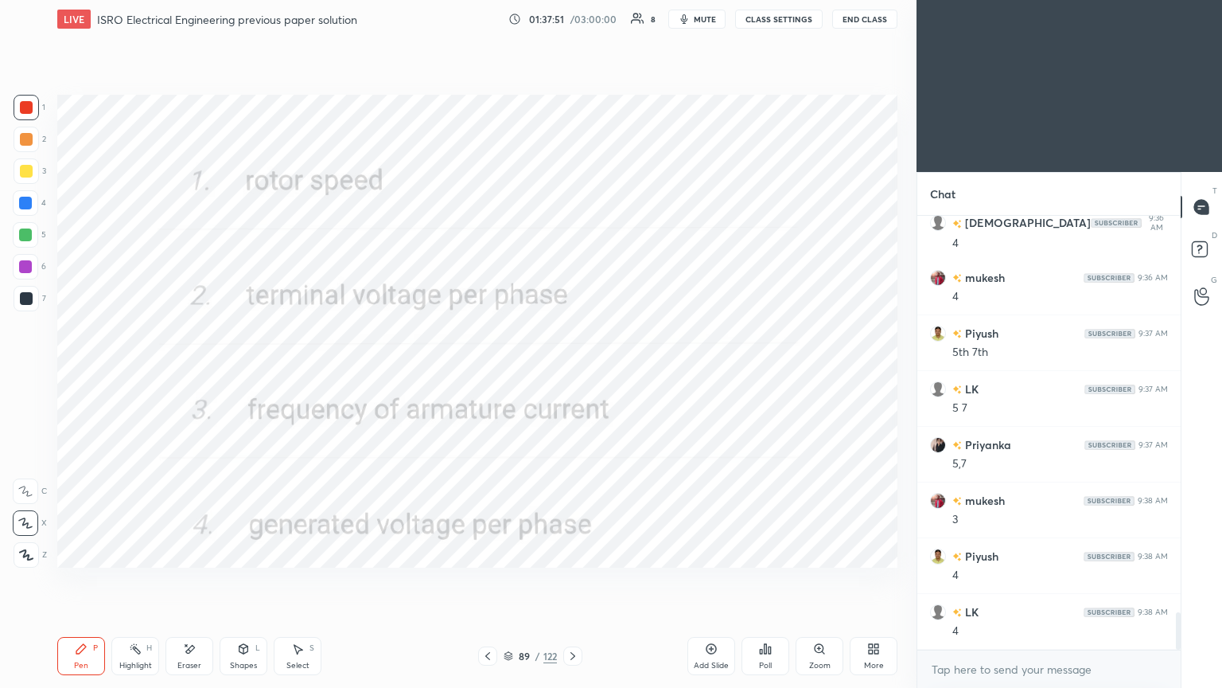
scroll to position [4660, 0]
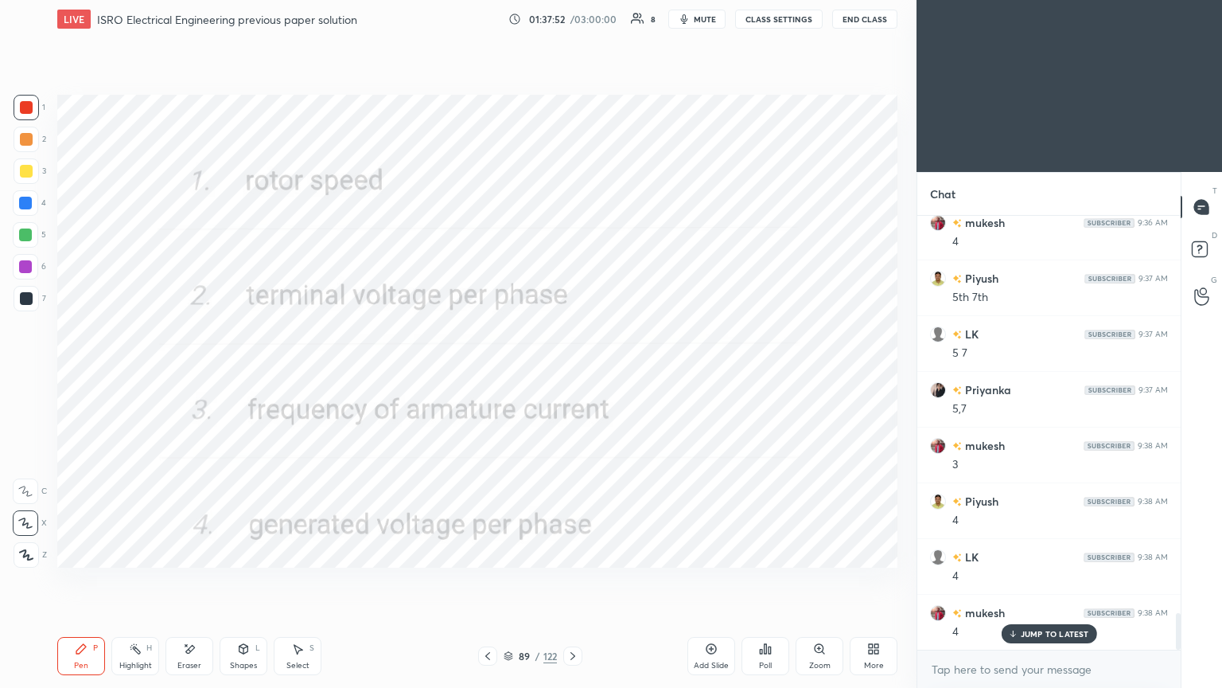
click at [575, 580] on icon at bounding box center [573, 655] width 13 height 13
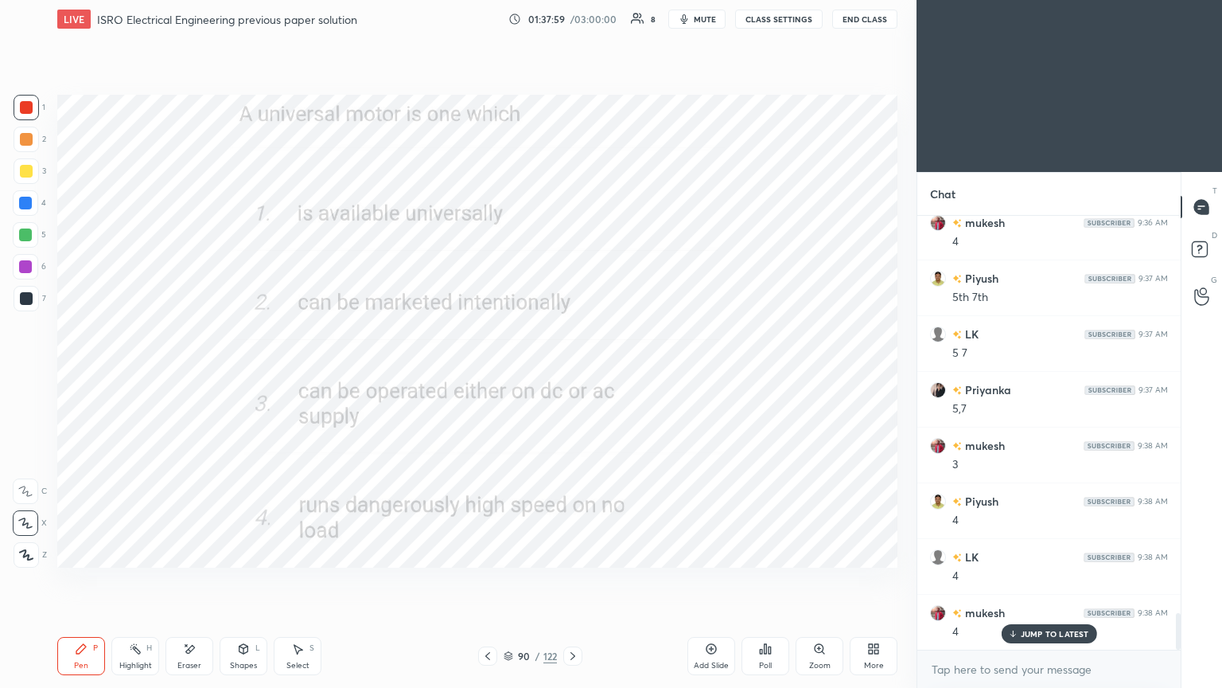
click at [573, 580] on icon at bounding box center [573, 655] width 13 height 13
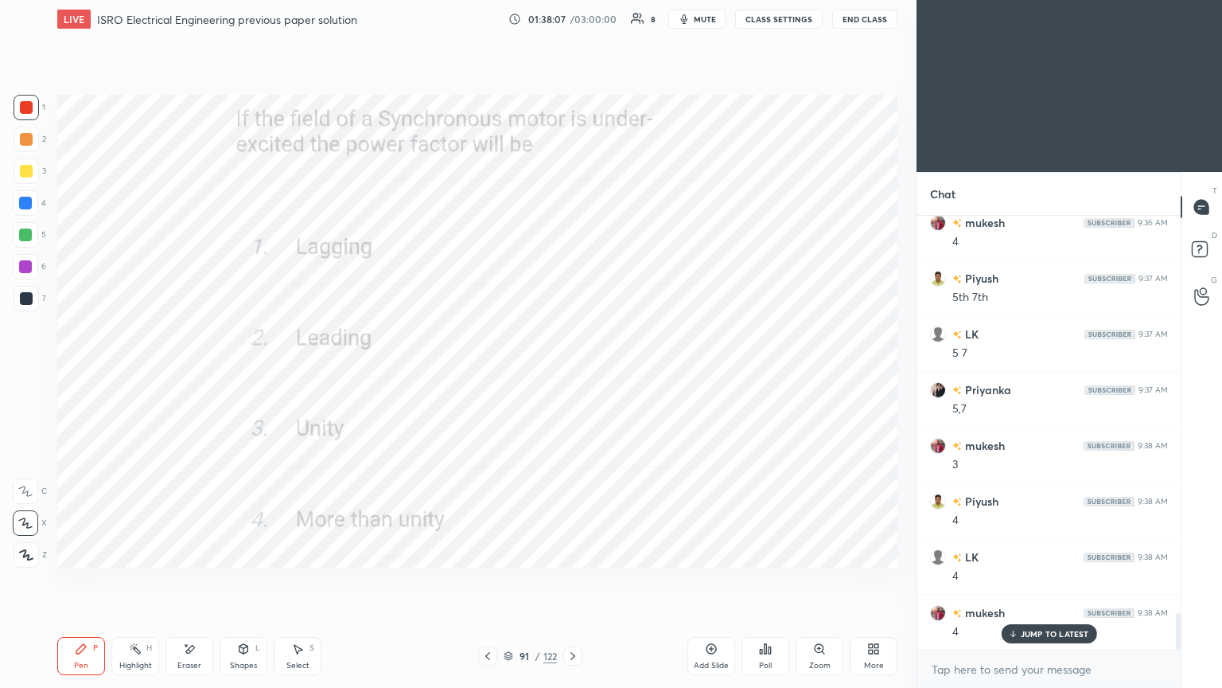
scroll to position [4676, 0]
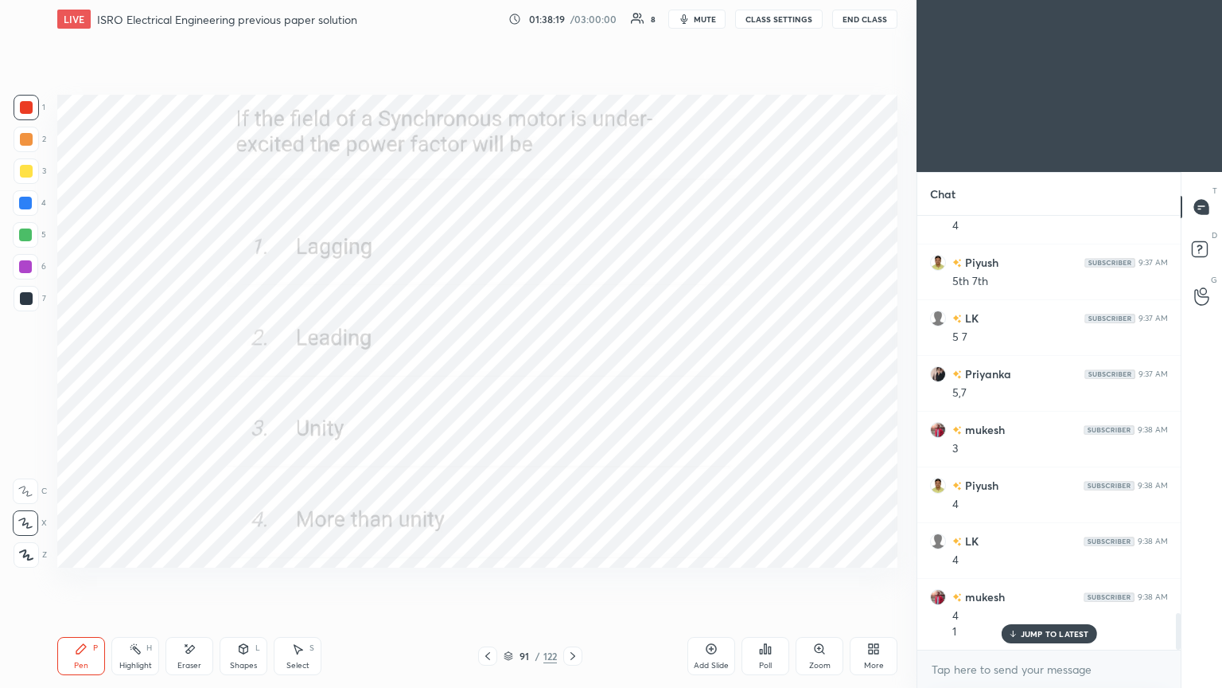
click at [577, 580] on div at bounding box center [572, 655] width 19 height 19
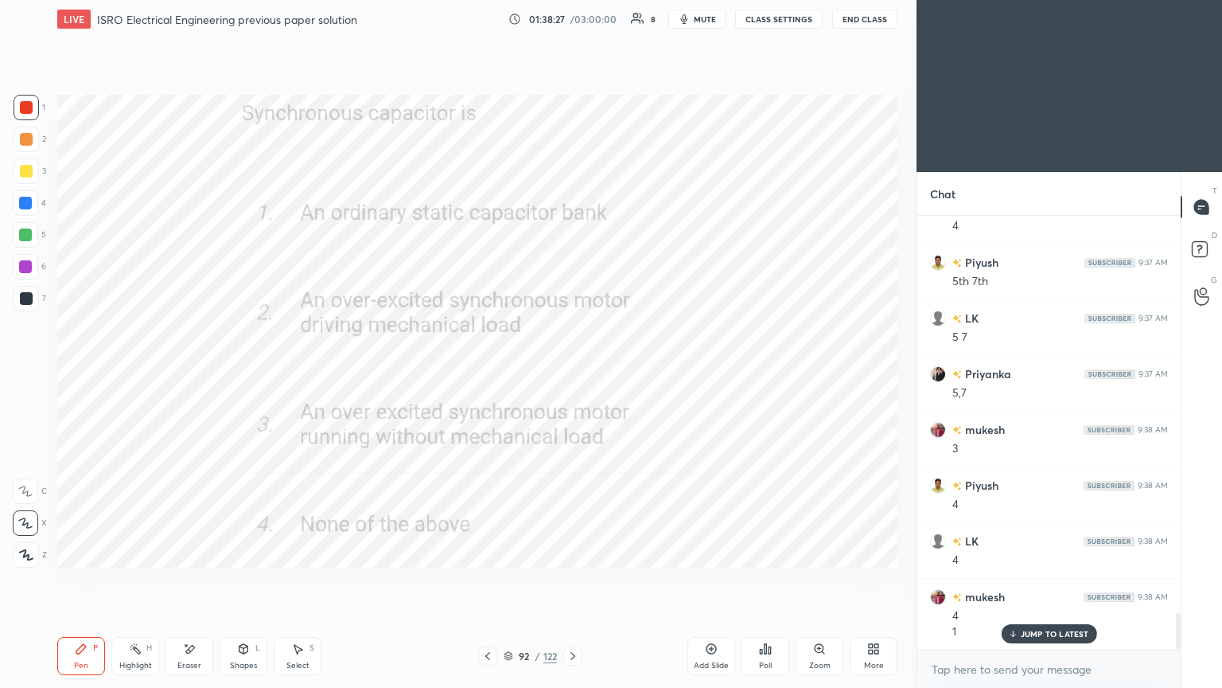
scroll to position [4733, 0]
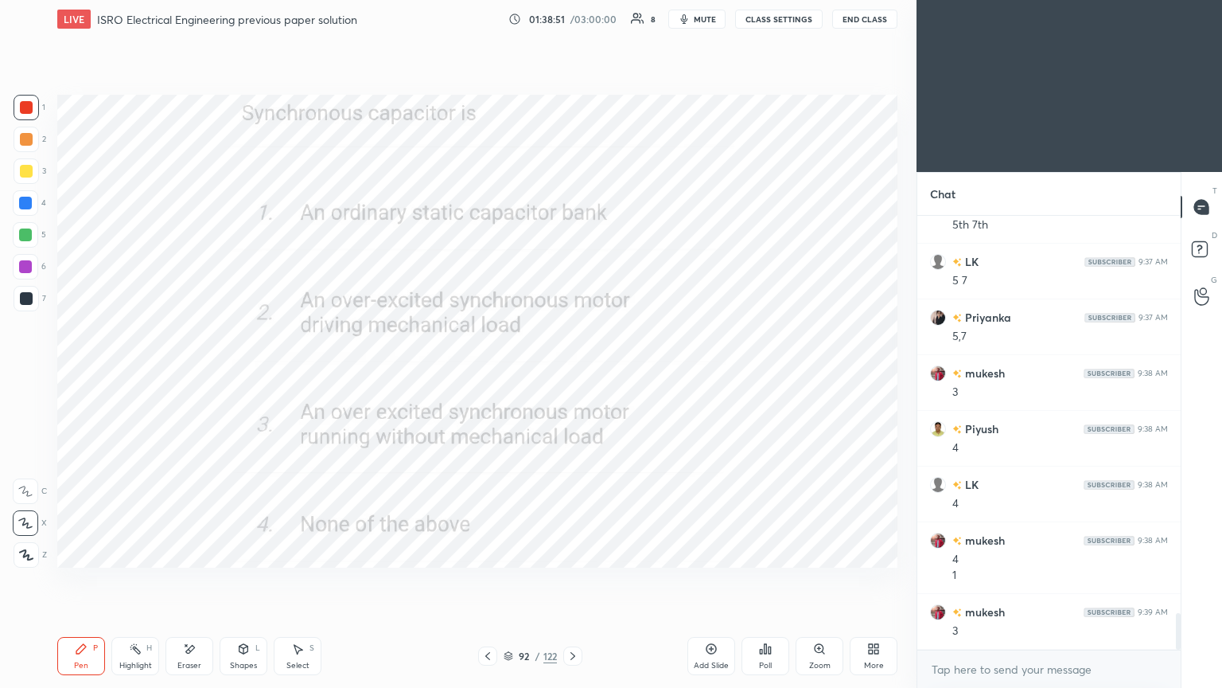
click at [513, 580] on div "92 / 122" at bounding box center [530, 656] width 53 height 14
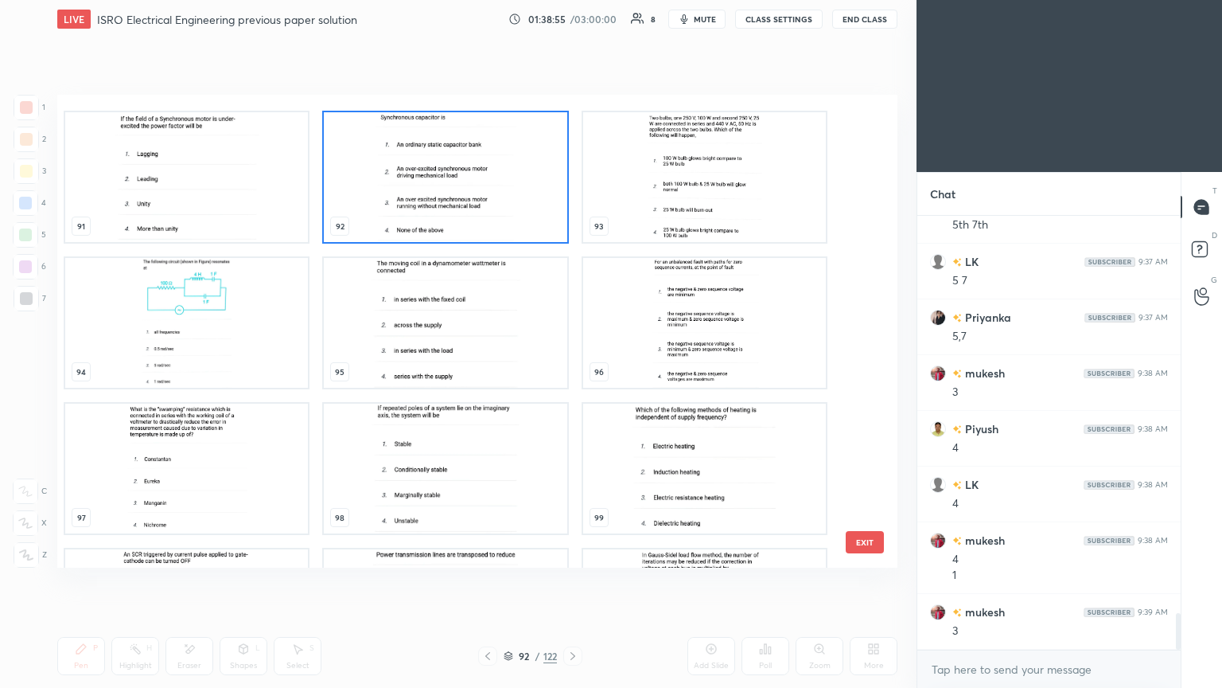
scroll to position [4378, 0]
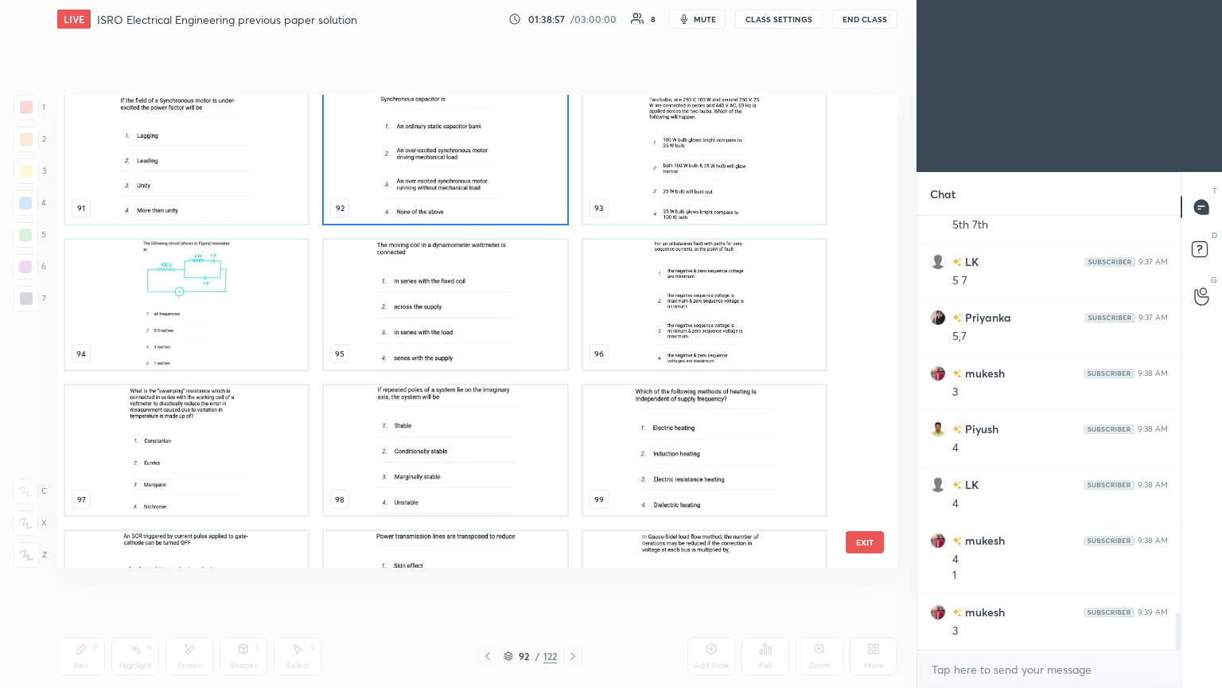
click at [437, 294] on img "grid" at bounding box center [445, 305] width 243 height 130
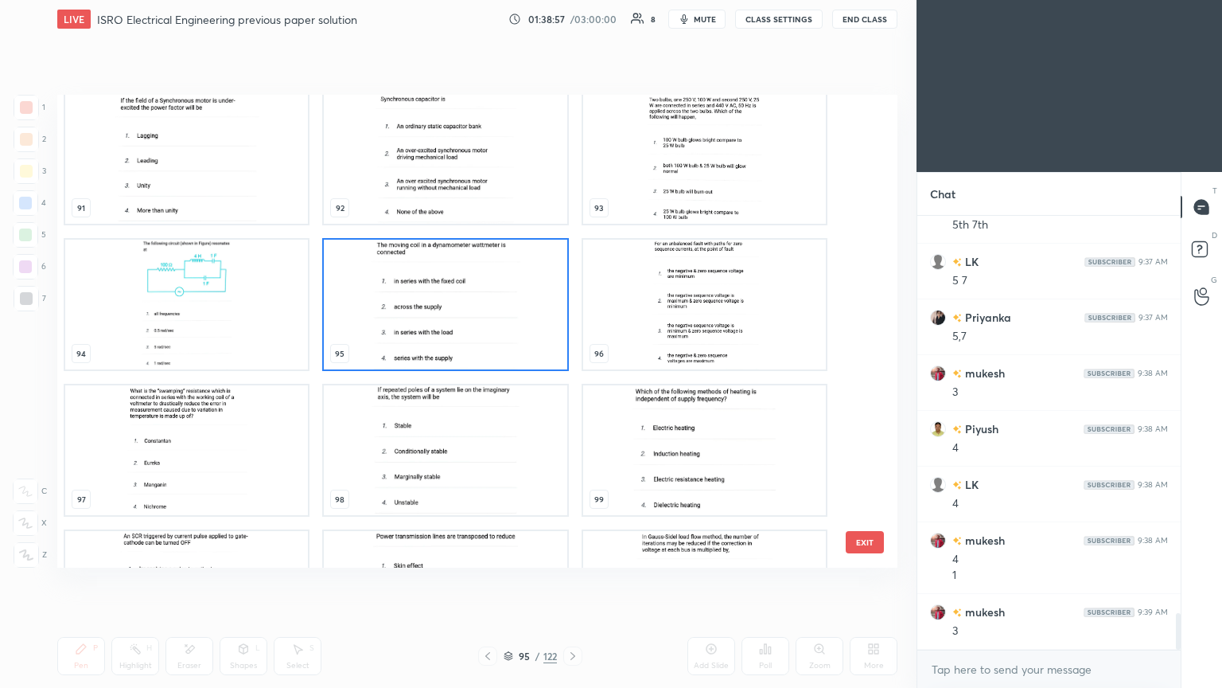
click at [445, 298] on img "grid" at bounding box center [445, 305] width 243 height 130
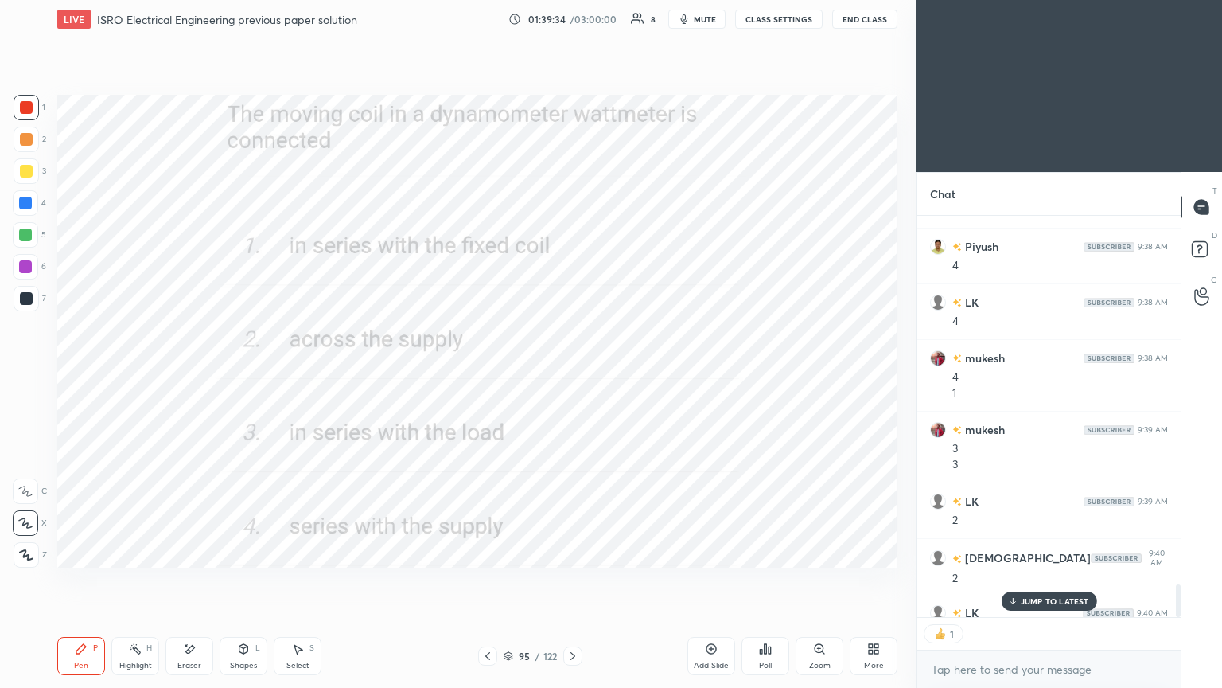
scroll to position [397, 259]
click at [504, 580] on icon at bounding box center [509, 656] width 10 height 10
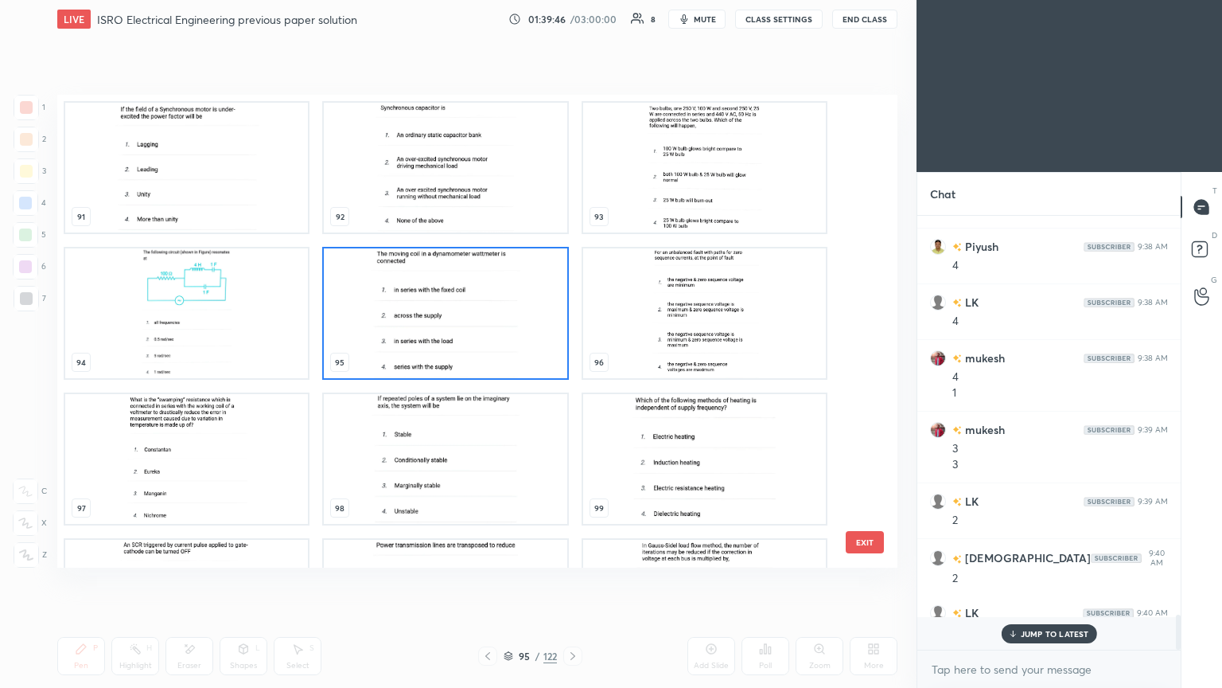
scroll to position [429, 259]
click at [212, 485] on img "grid" at bounding box center [186, 459] width 243 height 130
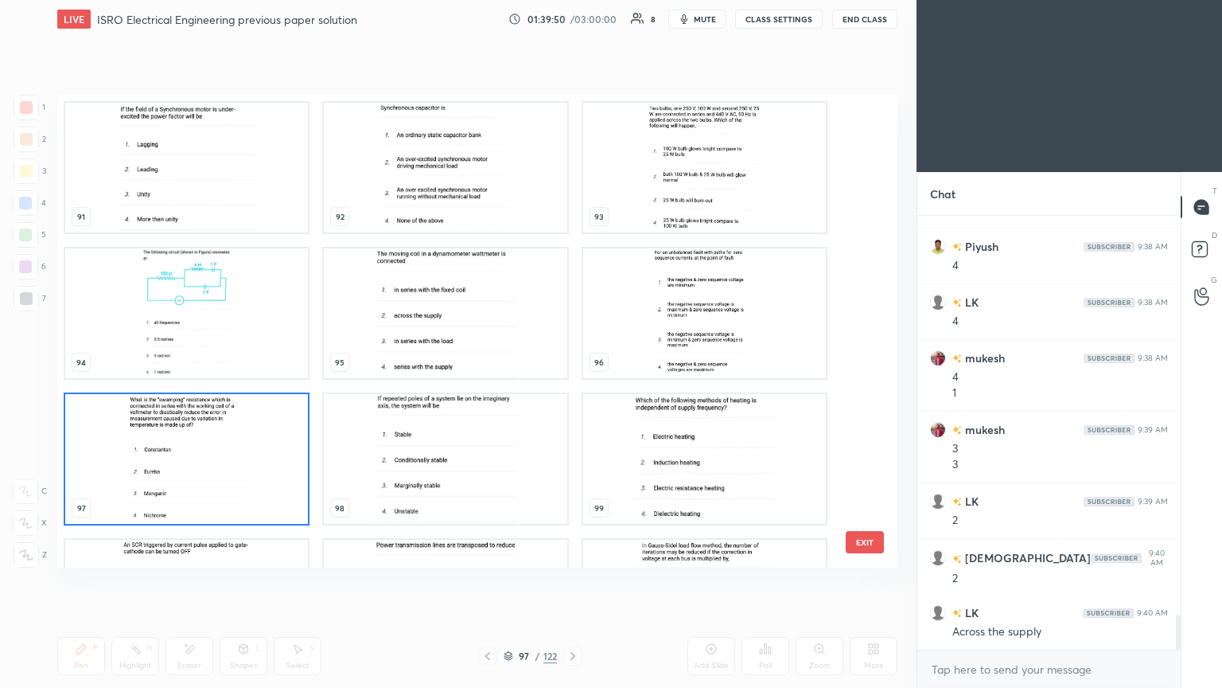
click at [214, 483] on img "grid" at bounding box center [186, 459] width 243 height 130
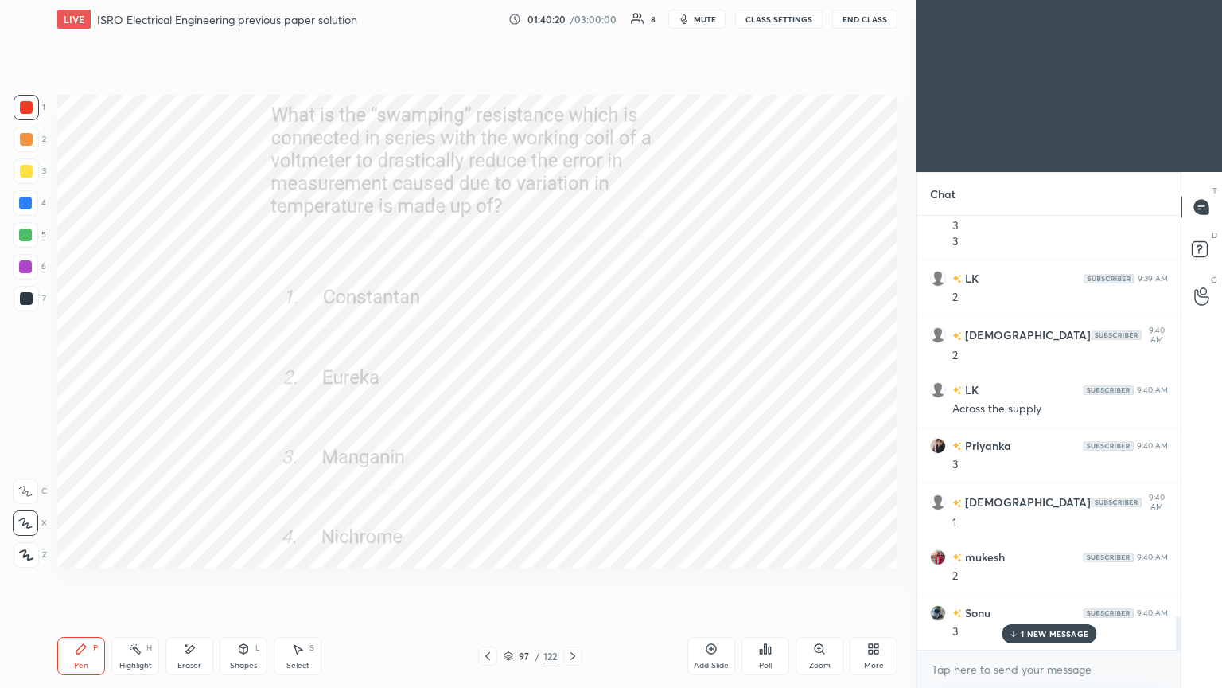
scroll to position [5194, 0]
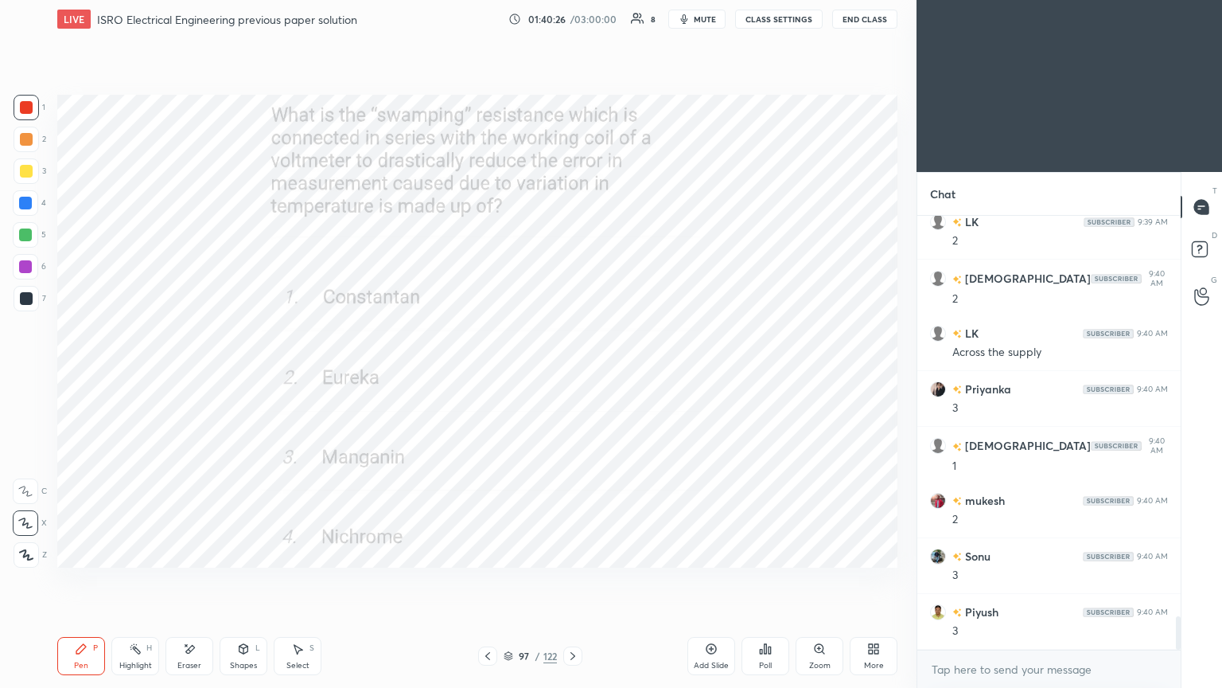
click at [571, 580] on icon at bounding box center [573, 655] width 13 height 13
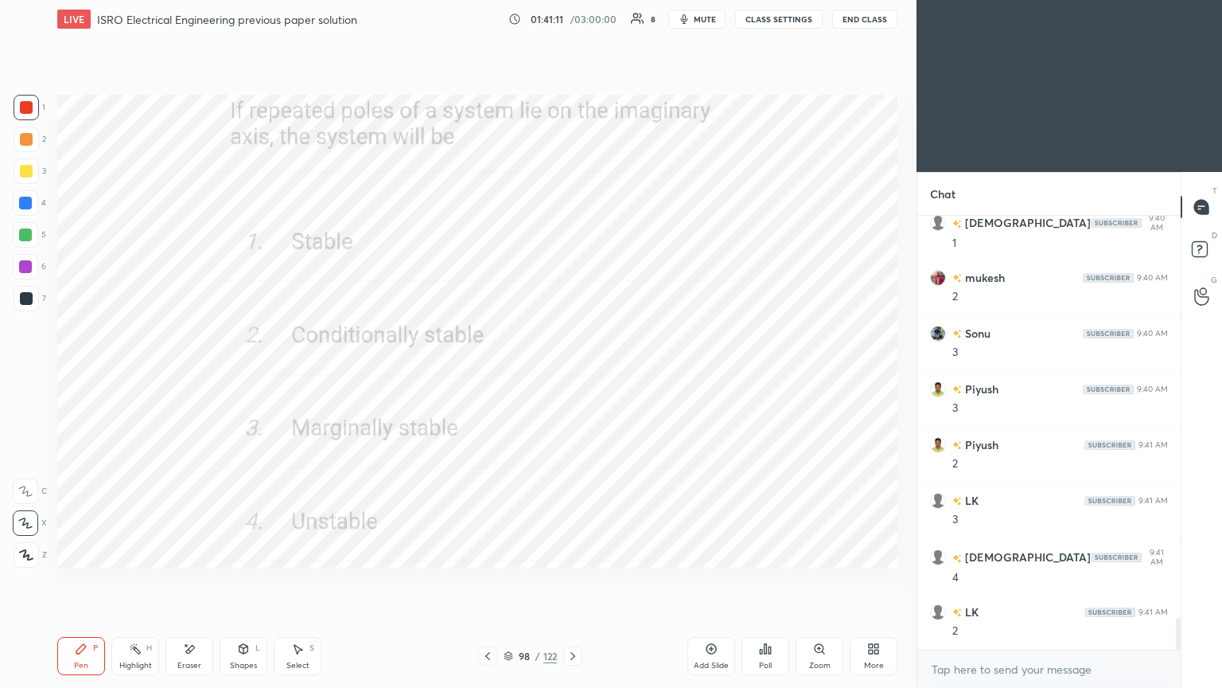
scroll to position [5, 5]
click at [574, 580] on icon at bounding box center [573, 655] width 13 height 13
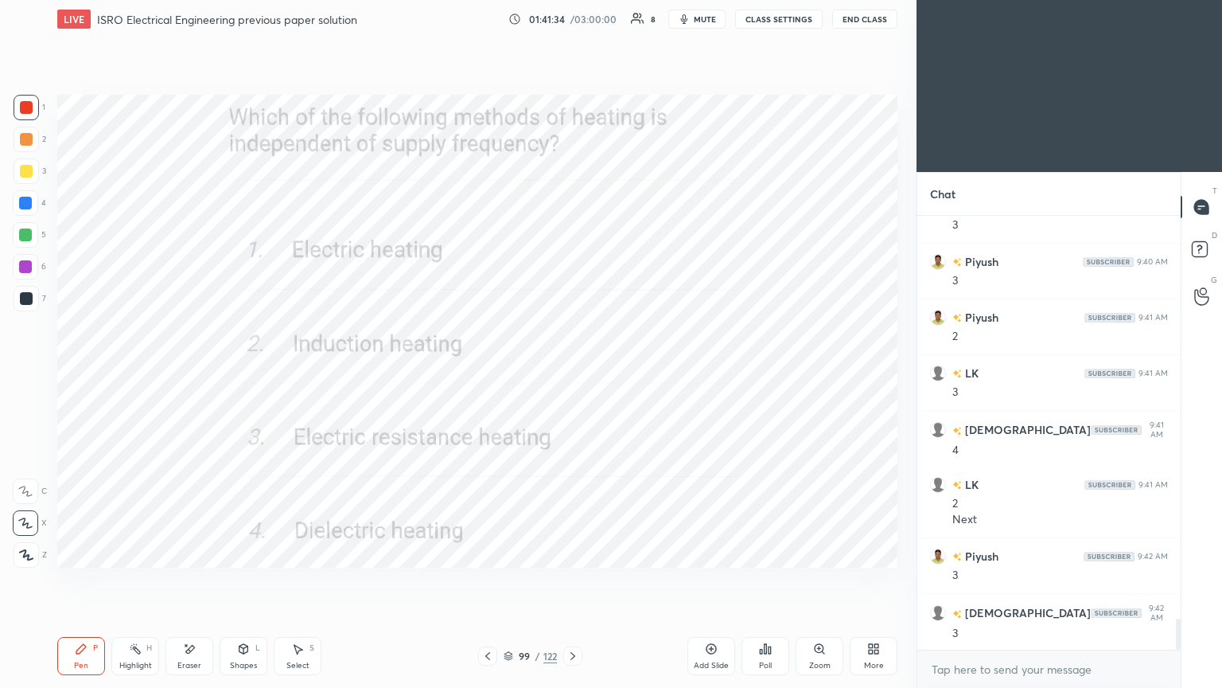
scroll to position [5583, 0]
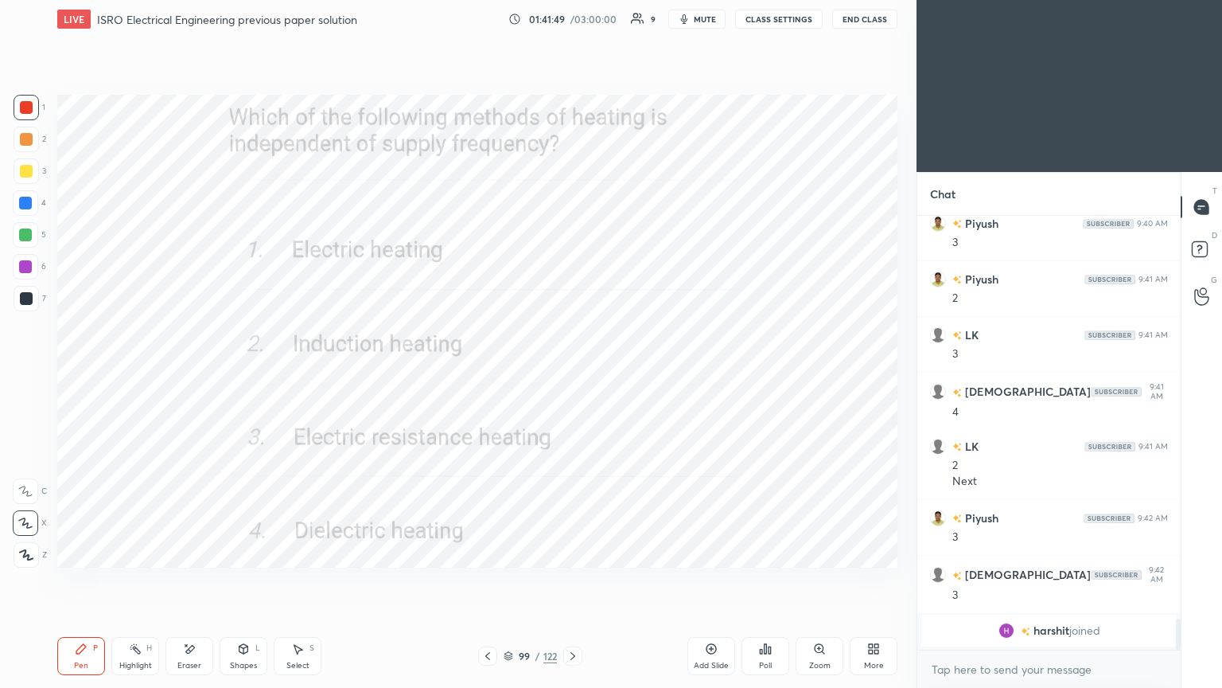
click at [567, 580] on icon at bounding box center [573, 655] width 13 height 13
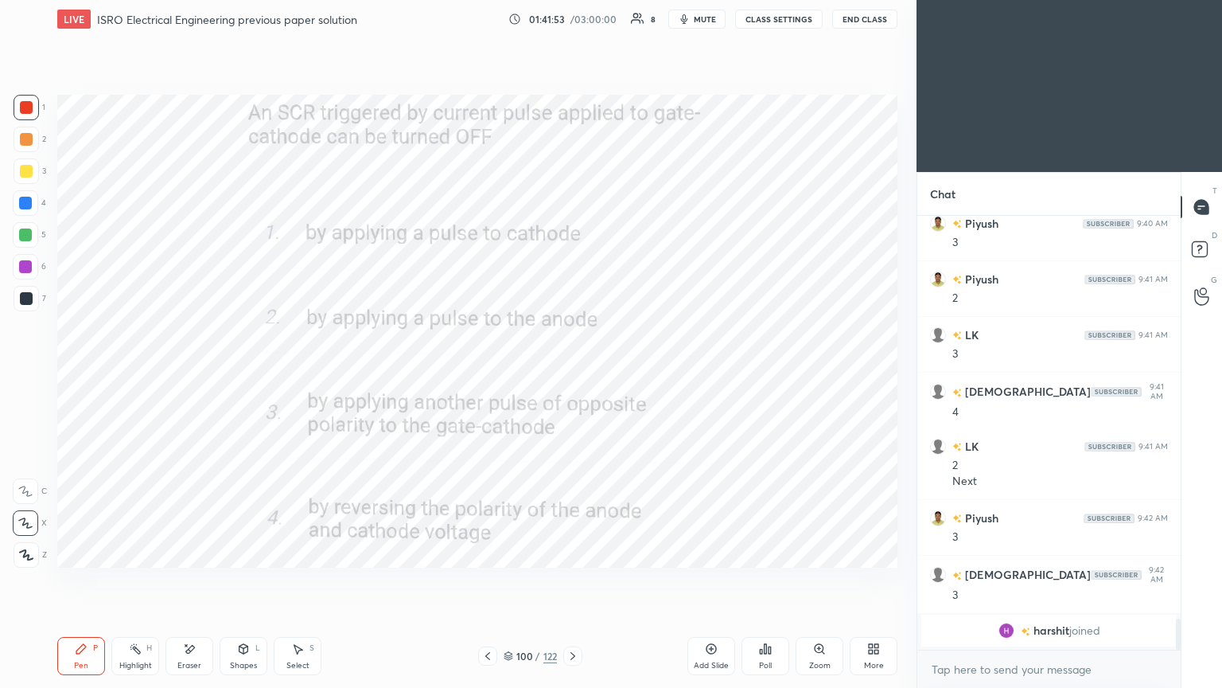
scroll to position [4562, 0]
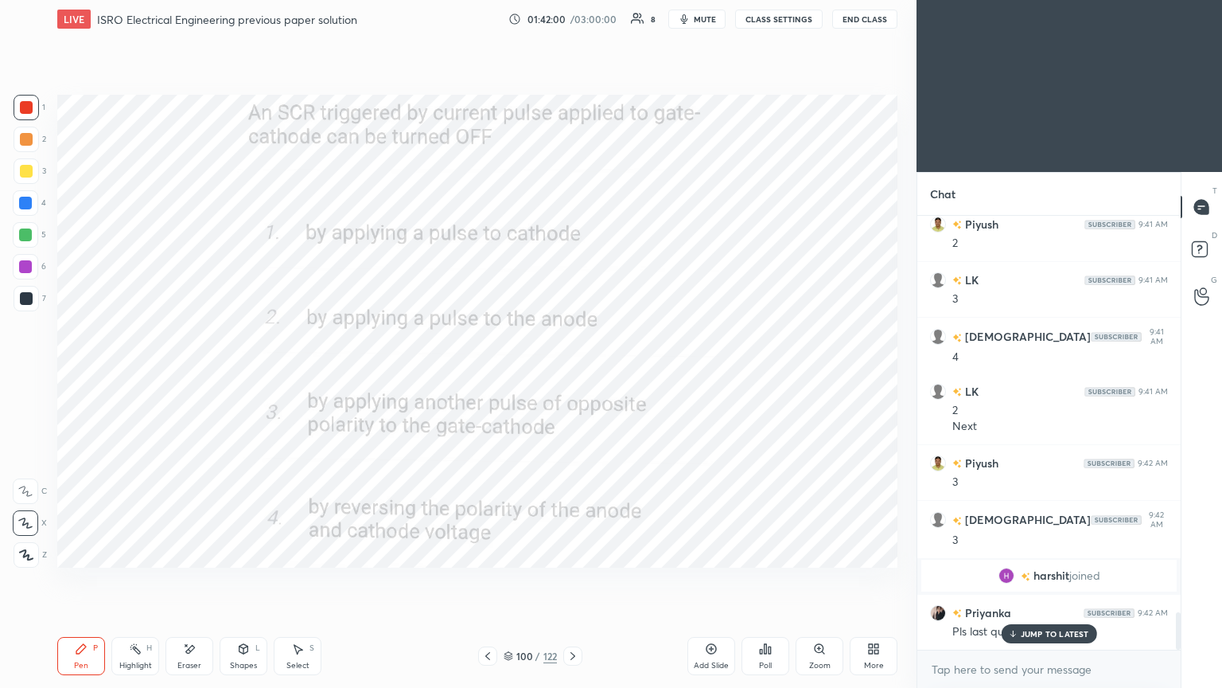
click at [1027, 580] on p "JUMP TO LATEST" at bounding box center [1055, 634] width 68 height 10
click at [484, 580] on icon at bounding box center [487, 655] width 13 height 13
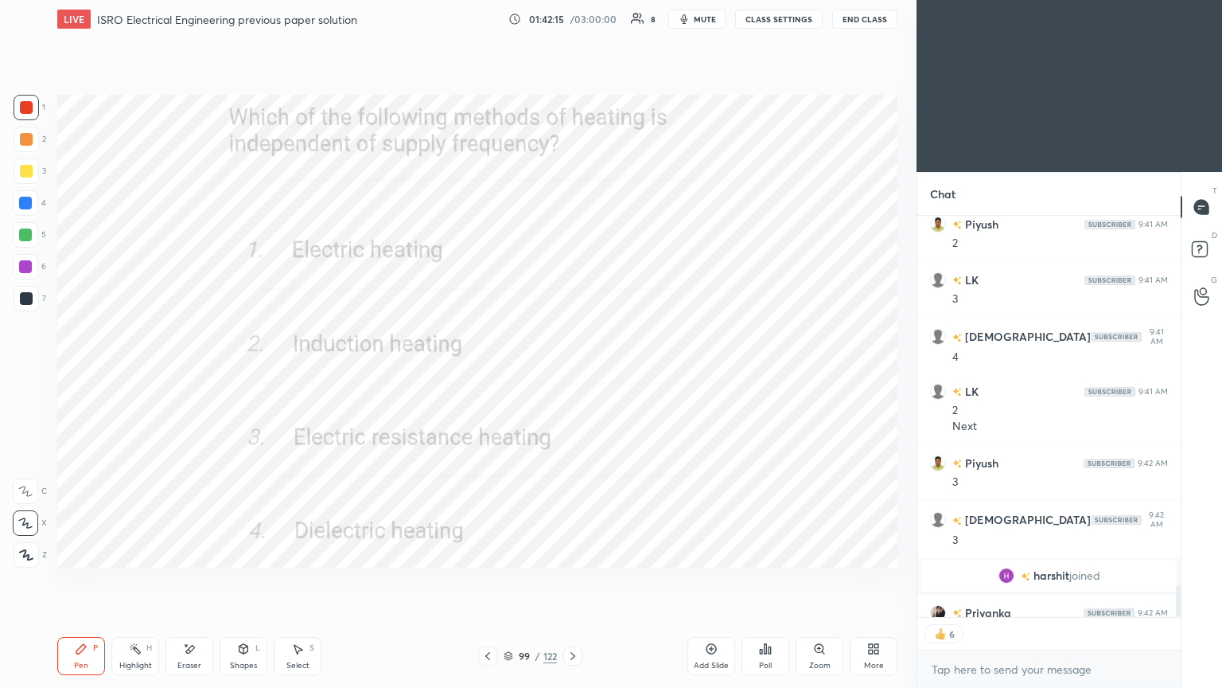
scroll to position [4611, 0]
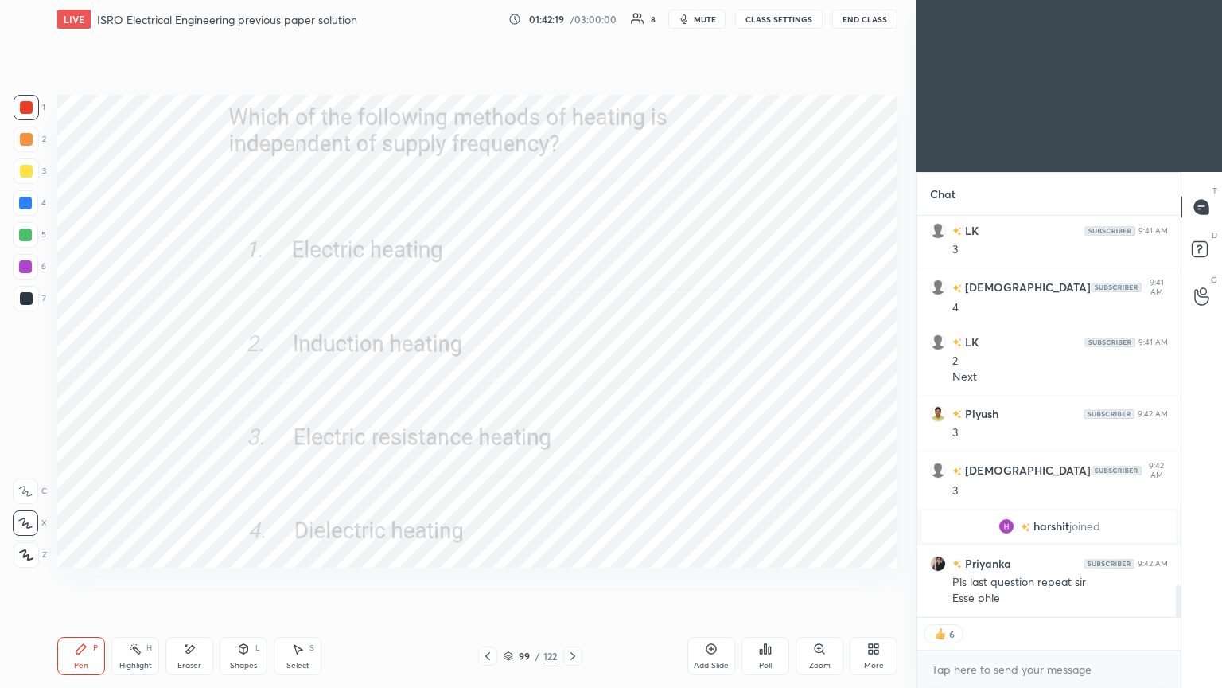
click at [501, 580] on div "99 / 122" at bounding box center [530, 655] width 104 height 19
click at [506, 580] on icon at bounding box center [509, 656] width 10 height 10
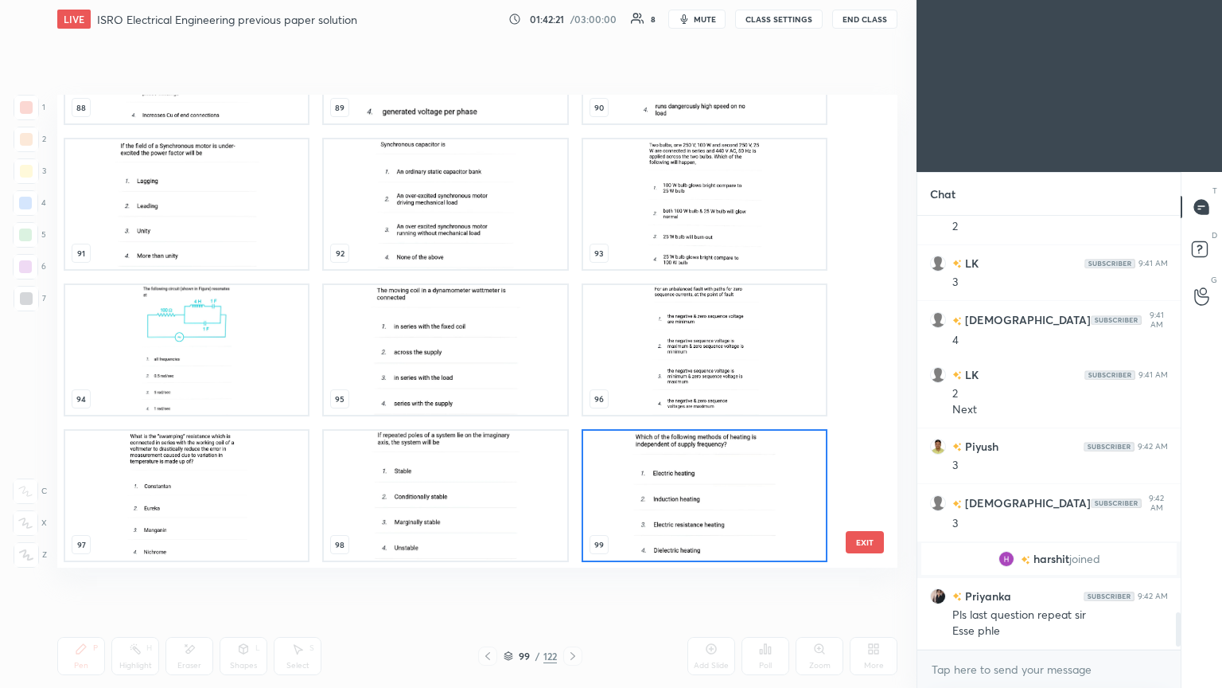
scroll to position [4577, 0]
click at [477, 513] on img "grid" at bounding box center [445, 496] width 243 height 130
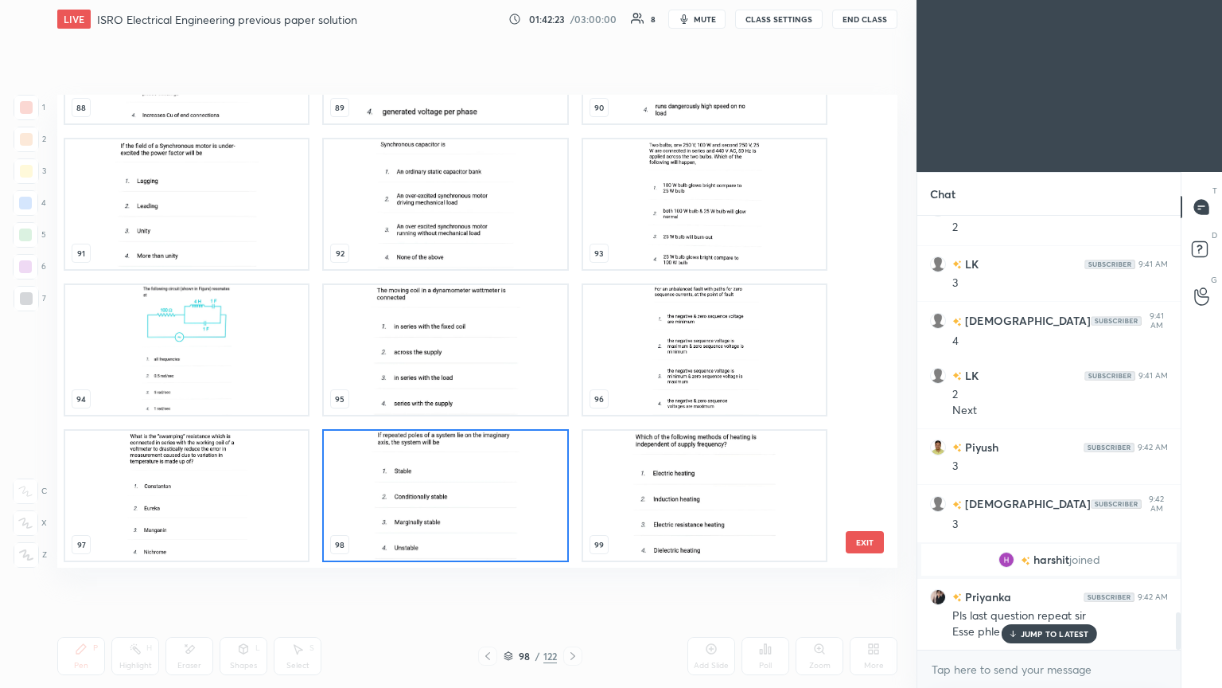
click at [485, 516] on img "grid" at bounding box center [445, 496] width 243 height 130
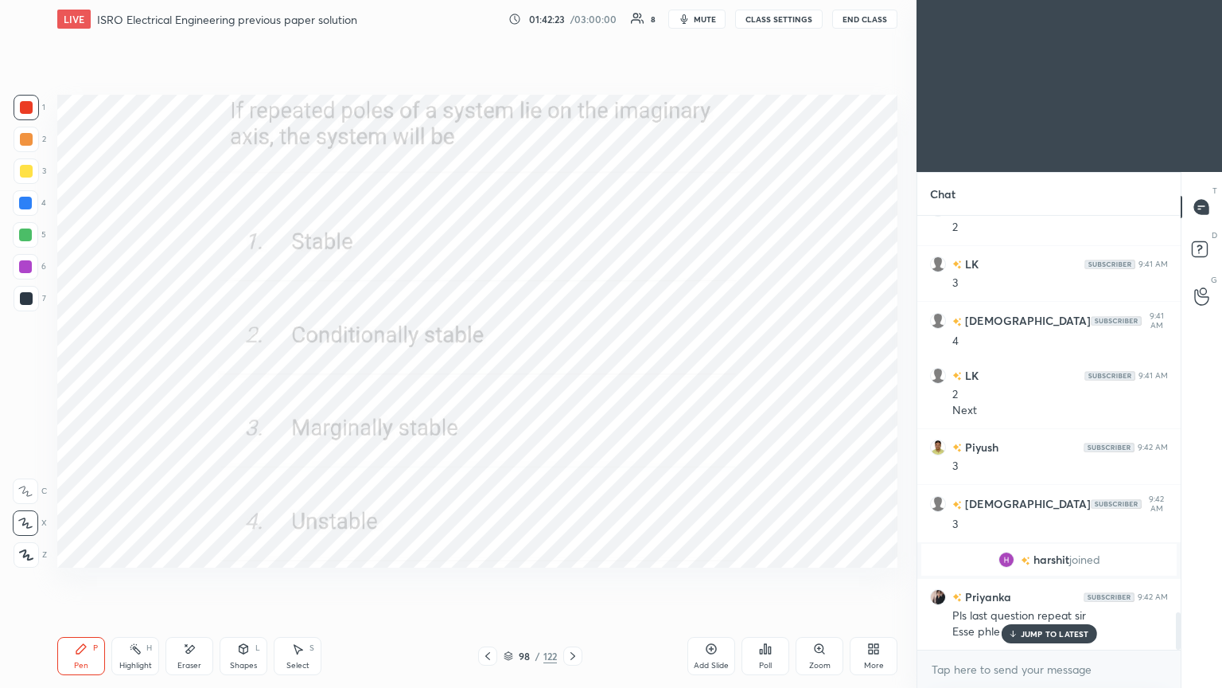
click at [488, 520] on img "grid" at bounding box center [445, 496] width 243 height 130
click at [1023, 580] on p "JUMP TO LATEST" at bounding box center [1055, 634] width 68 height 10
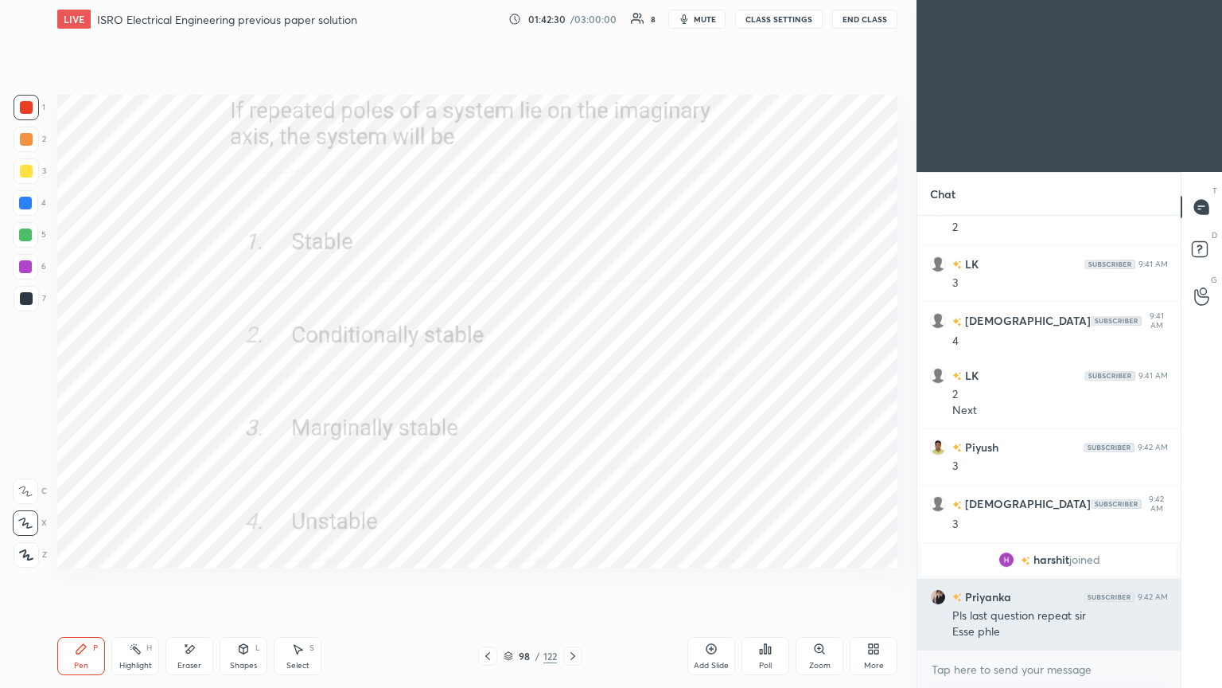
scroll to position [4634, 0]
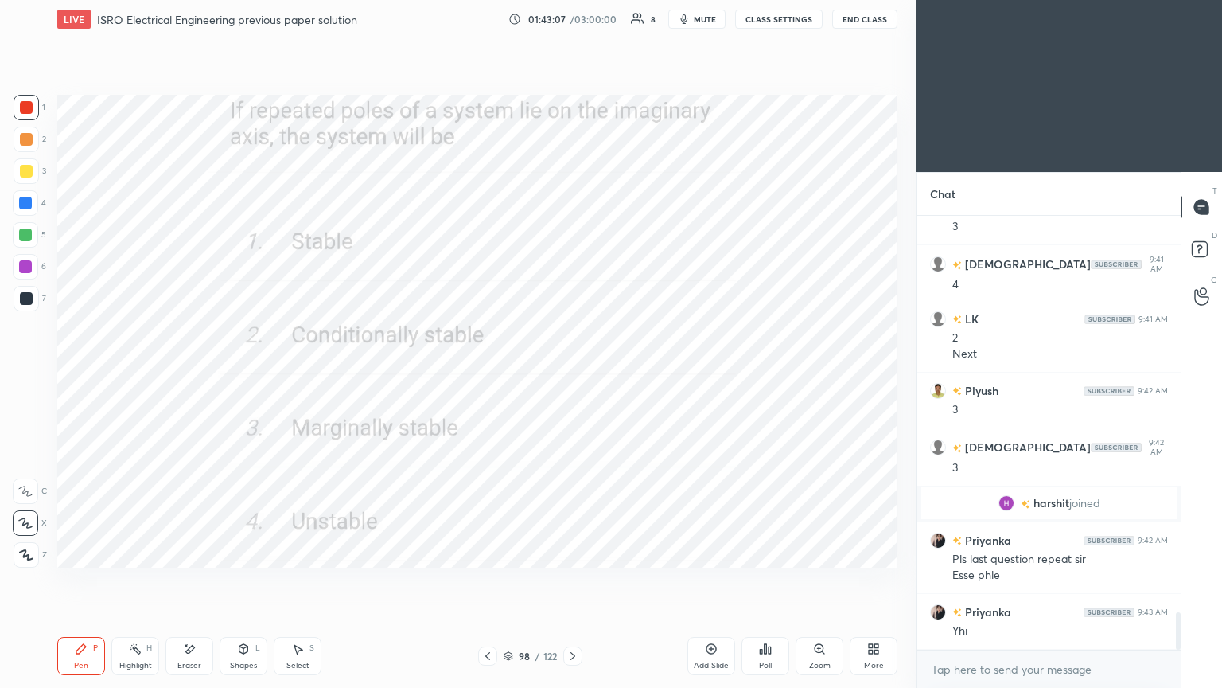
click at [571, 580] on icon at bounding box center [573, 655] width 13 height 13
click at [572, 580] on icon at bounding box center [573, 656] width 5 height 8
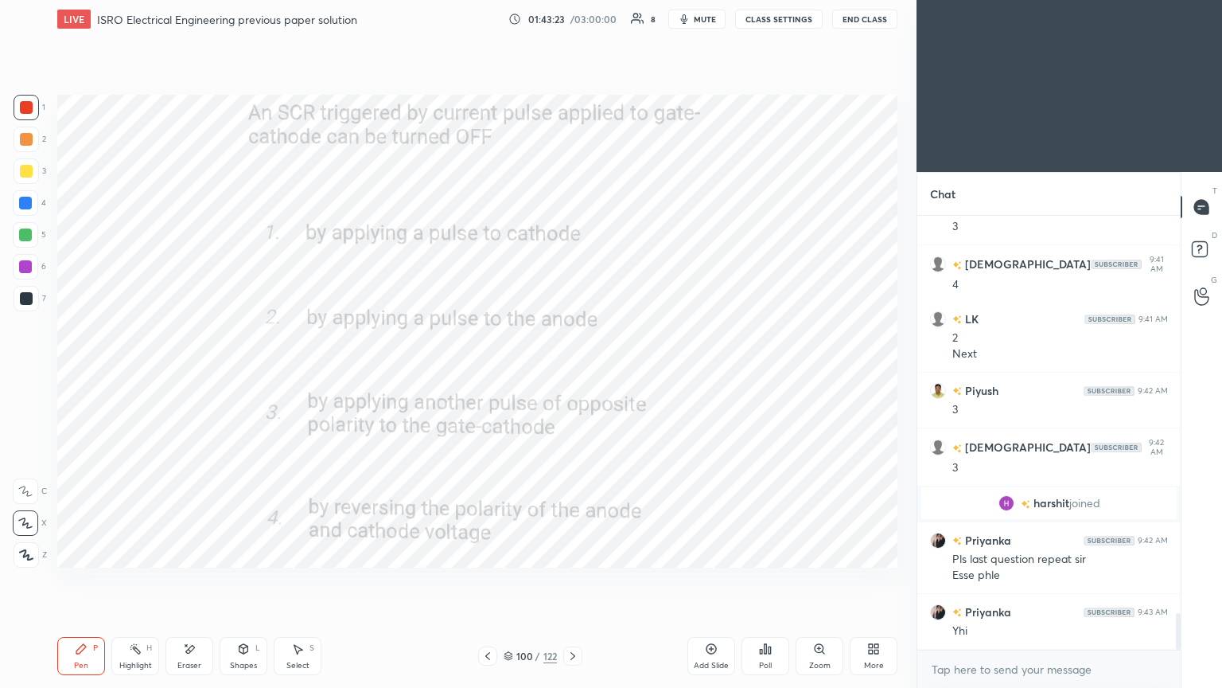
scroll to position [4672, 0]
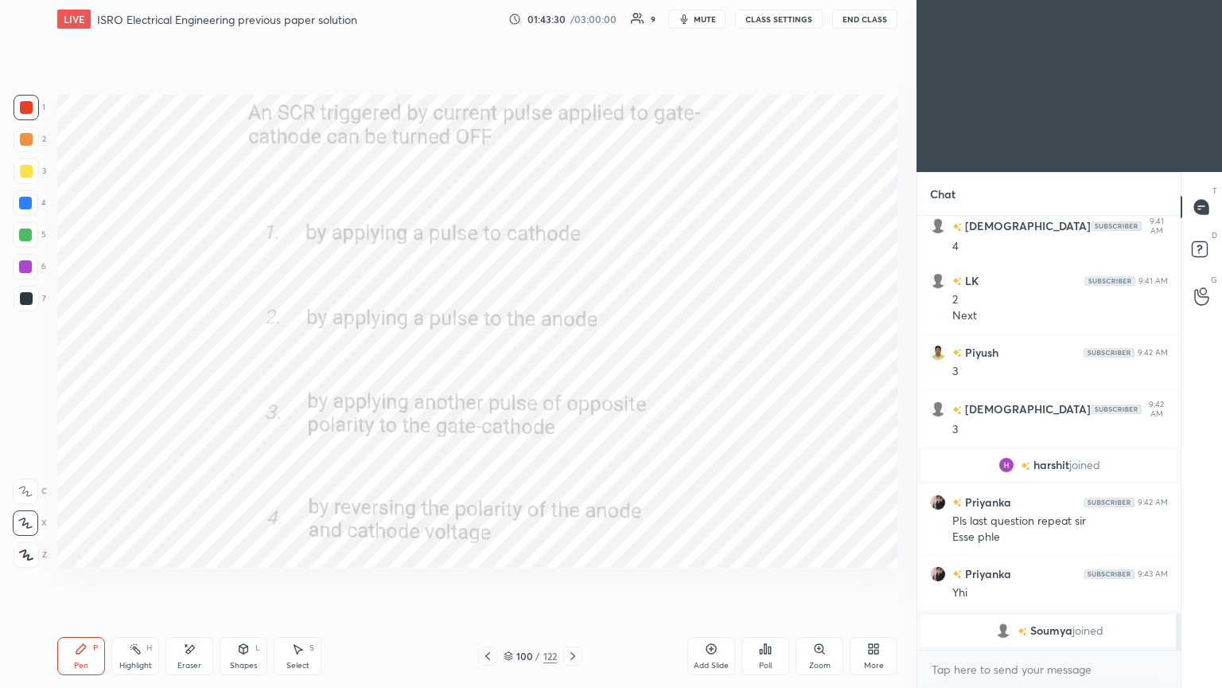
click at [567, 580] on icon at bounding box center [573, 655] width 13 height 13
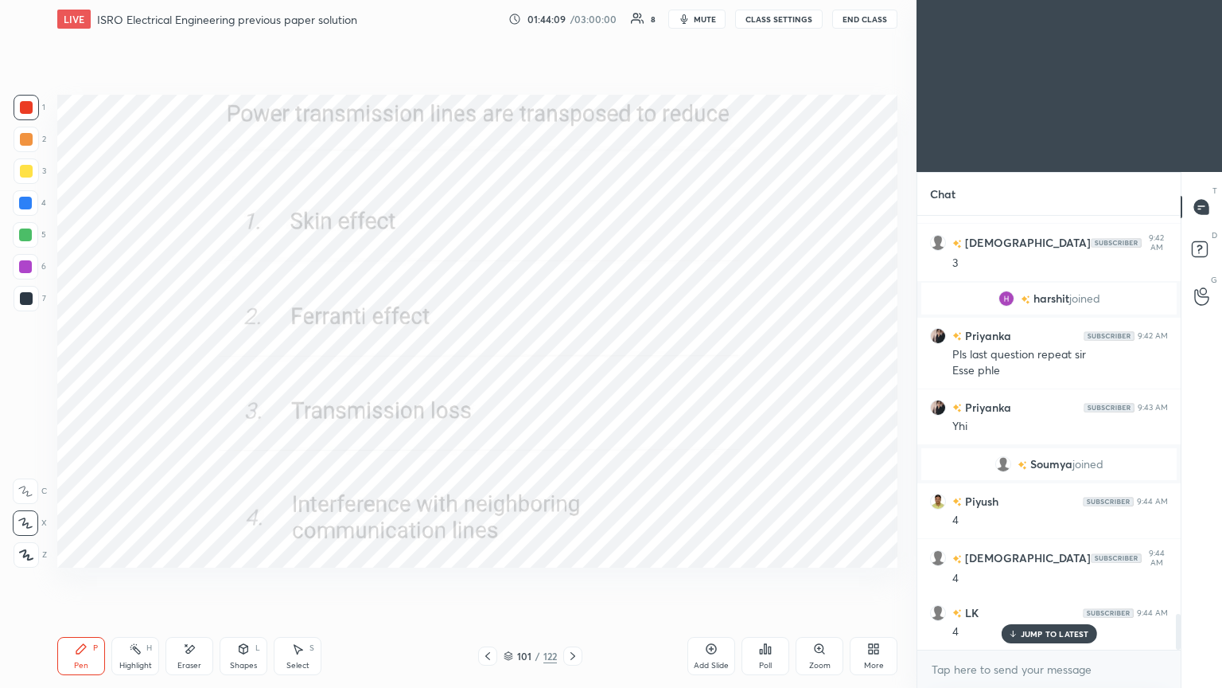
scroll to position [4847, 0]
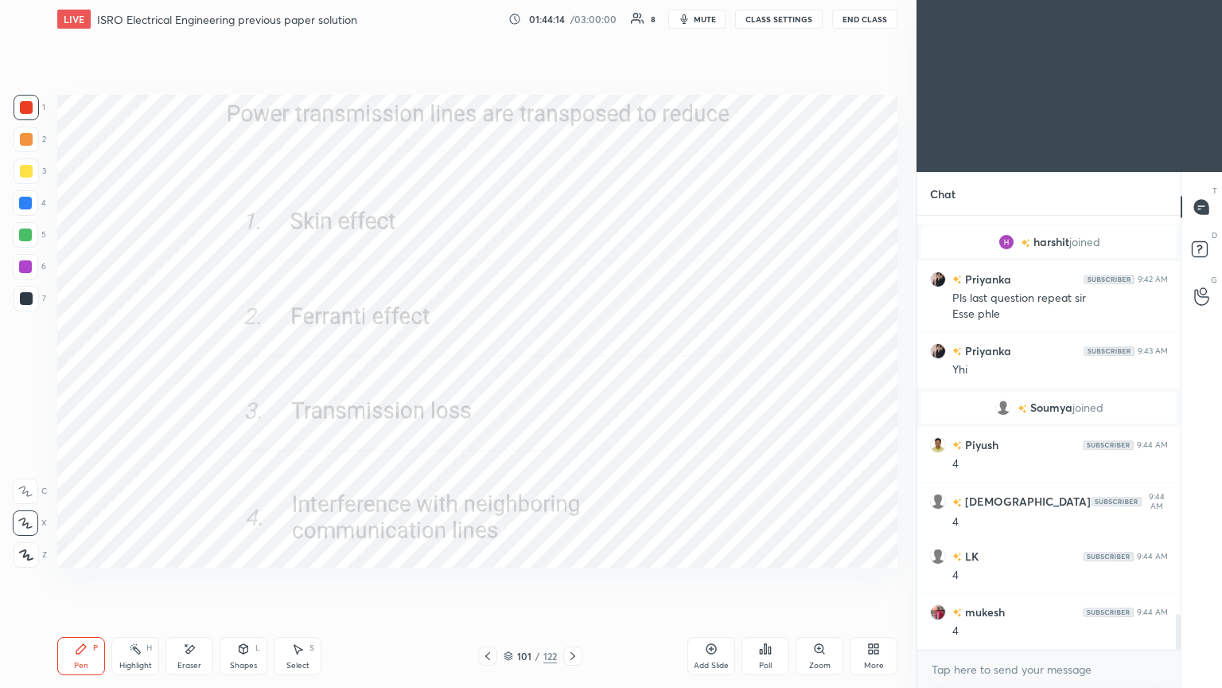
click at [572, 580] on icon at bounding box center [573, 655] width 13 height 13
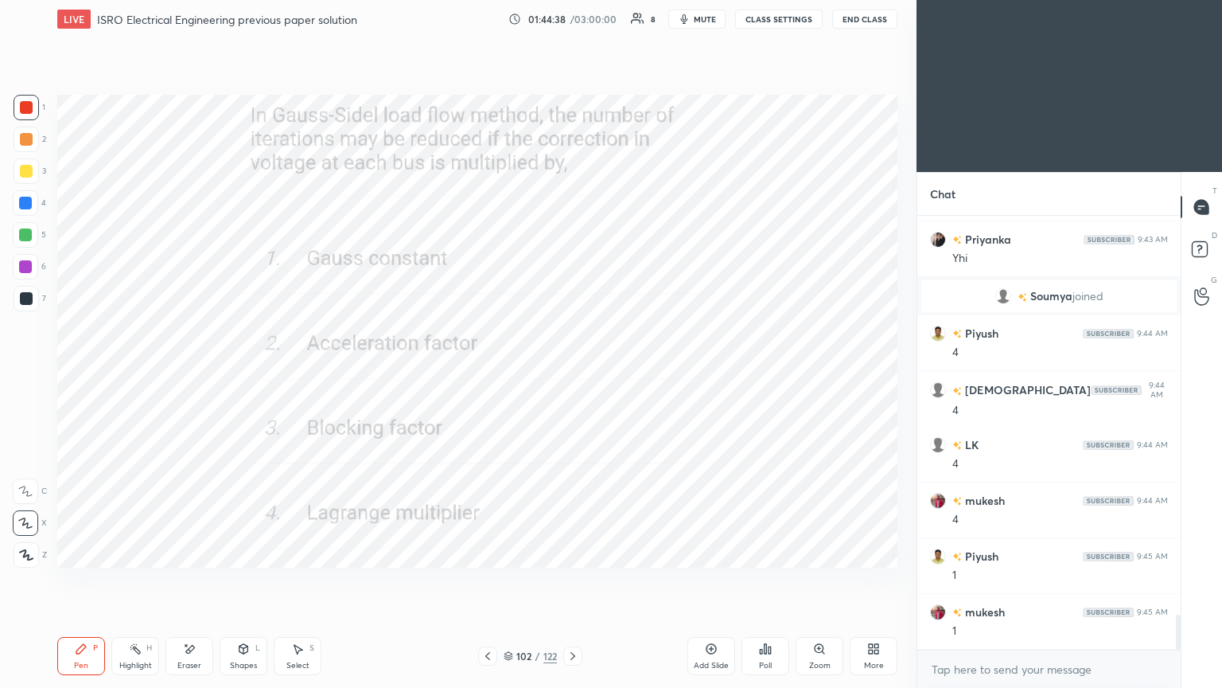
scroll to position [5014, 0]
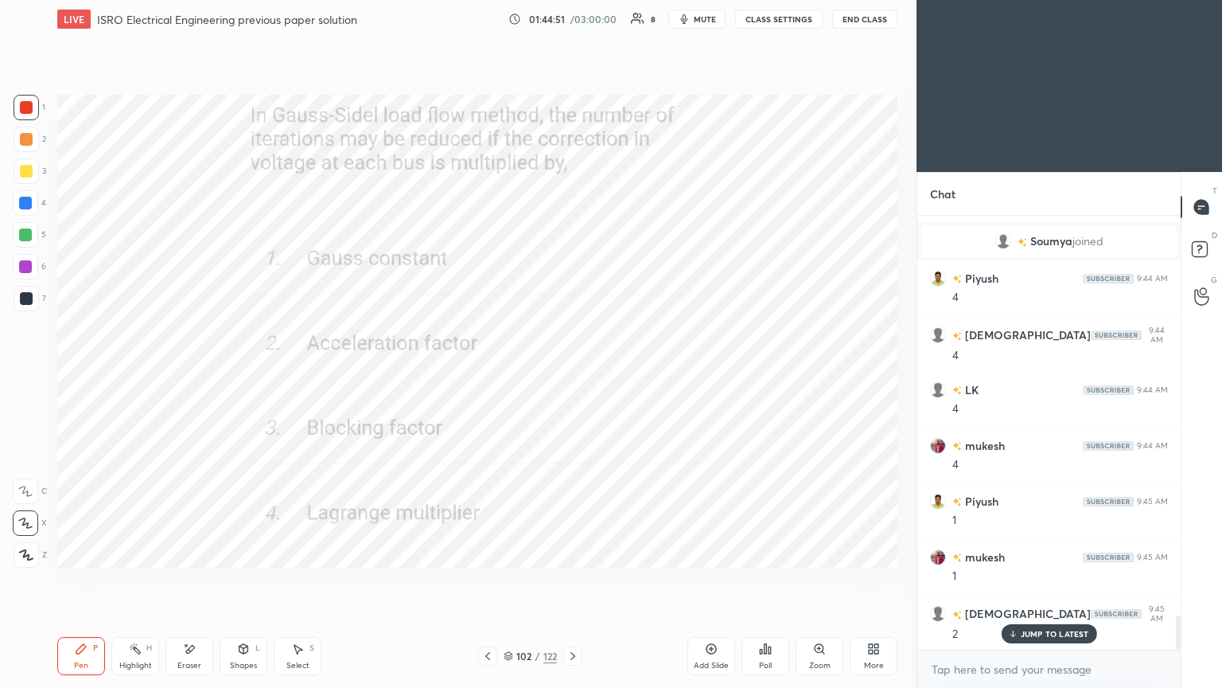
click at [574, 580] on icon at bounding box center [573, 655] width 13 height 13
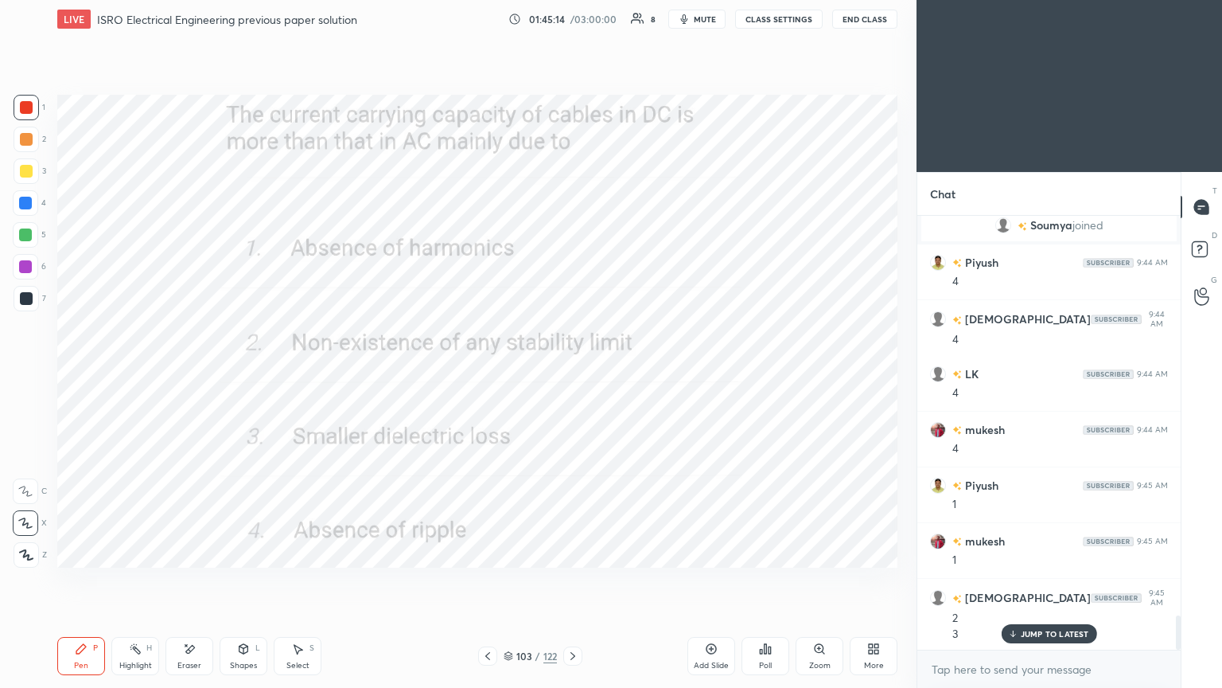
scroll to position [5086, 0]
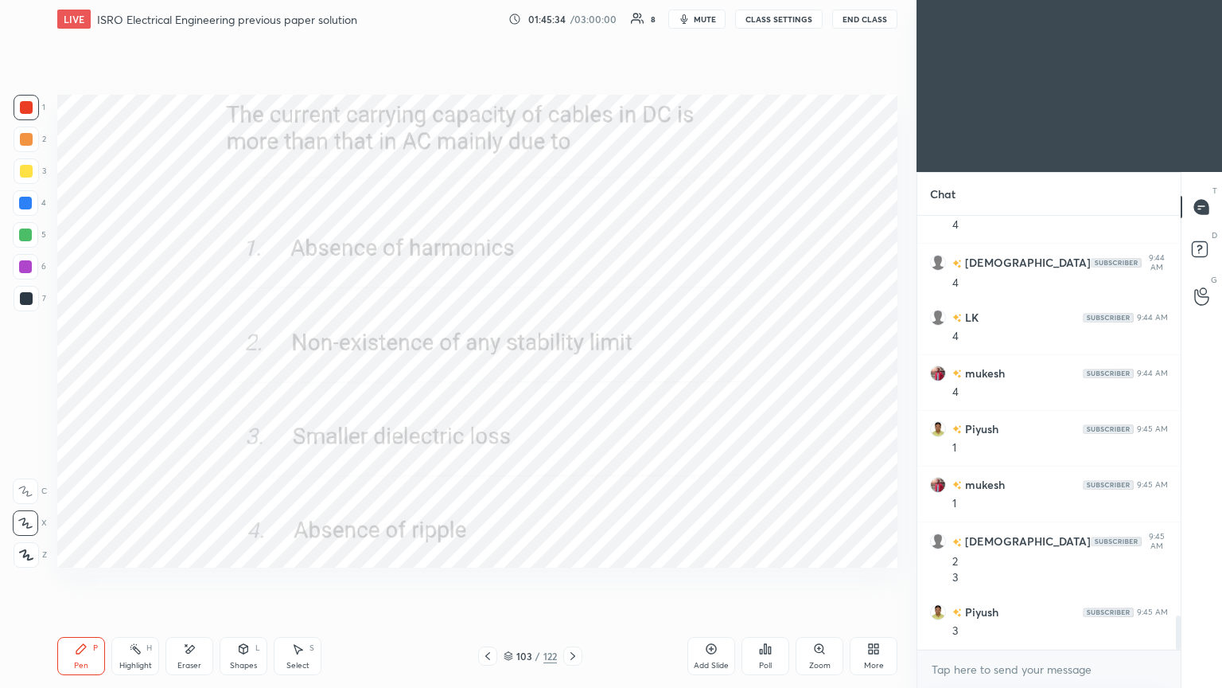
click at [571, 580] on icon at bounding box center [573, 655] width 13 height 13
click at [485, 580] on icon at bounding box center [487, 655] width 13 height 13
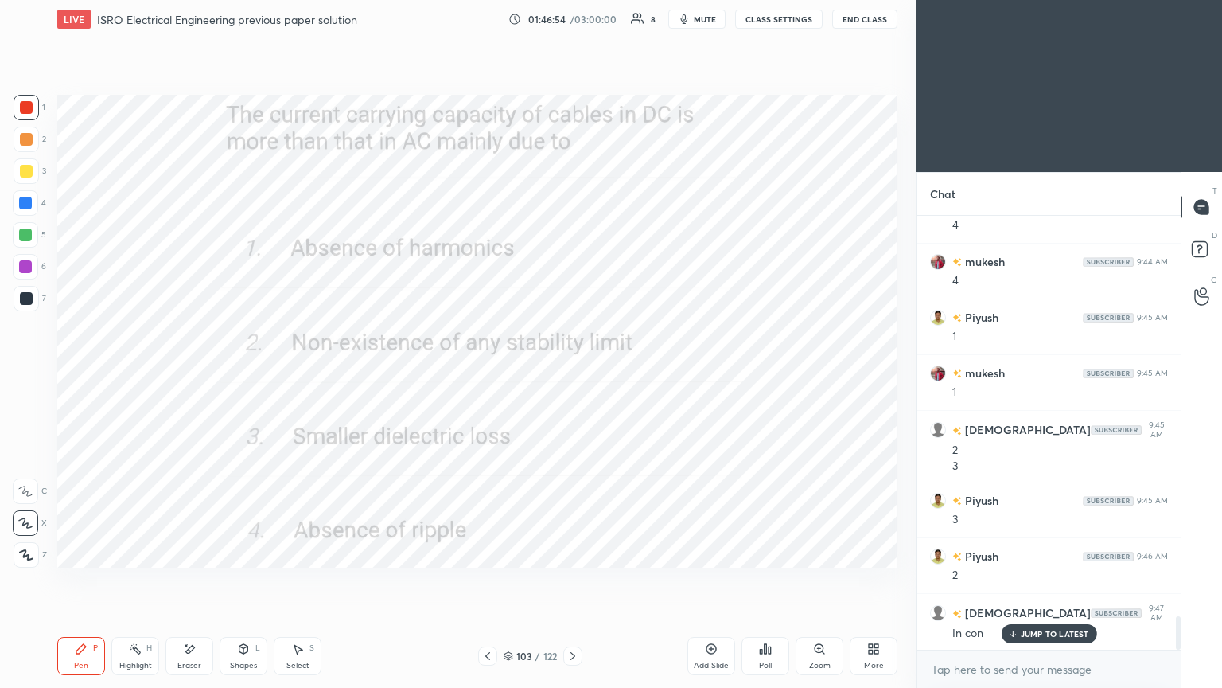
scroll to position [5252, 0]
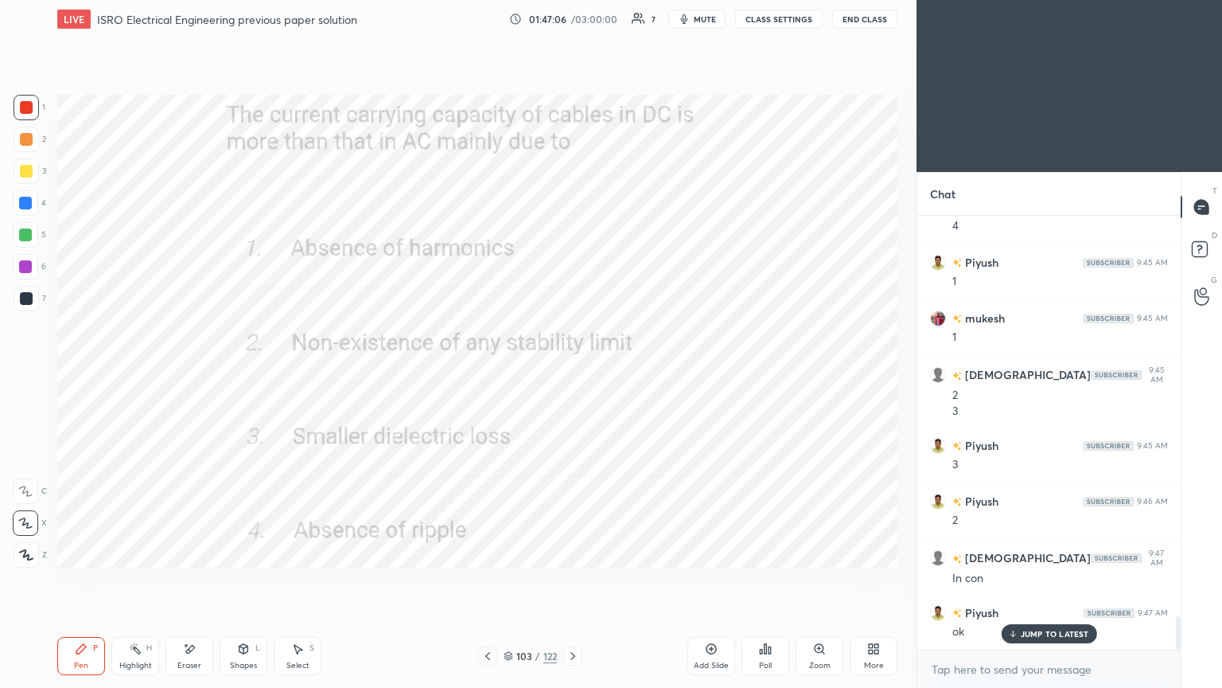
click at [571, 580] on icon at bounding box center [573, 655] width 13 height 13
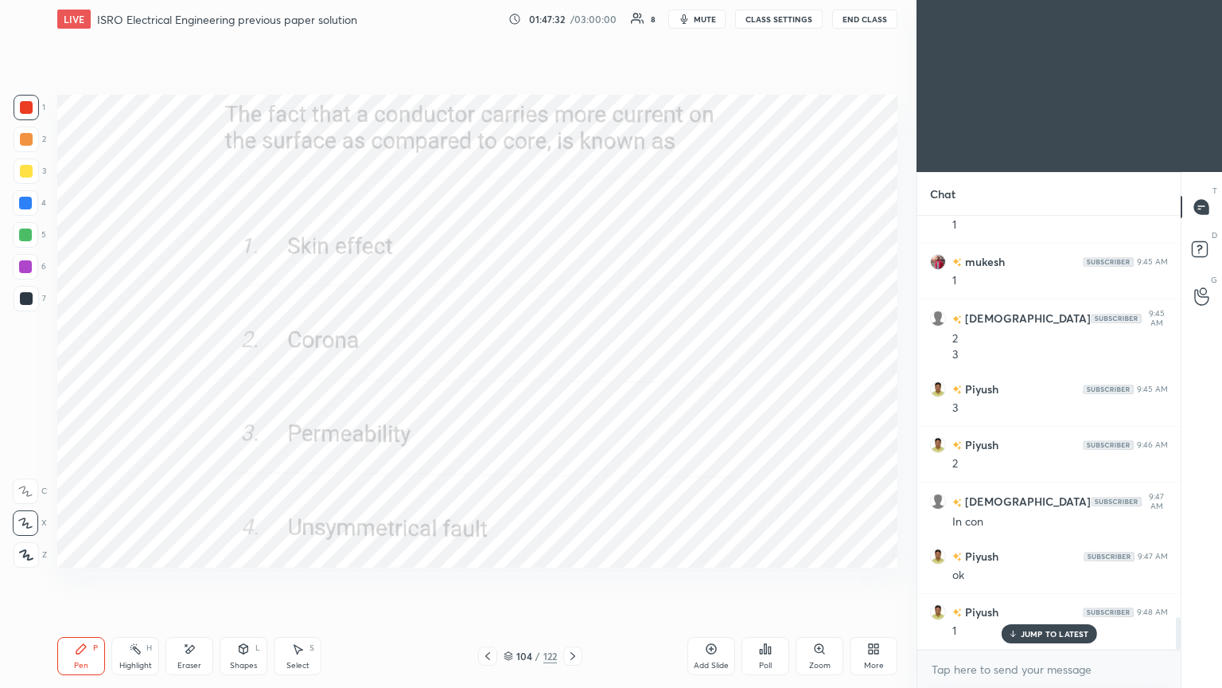
scroll to position [5364, 0]
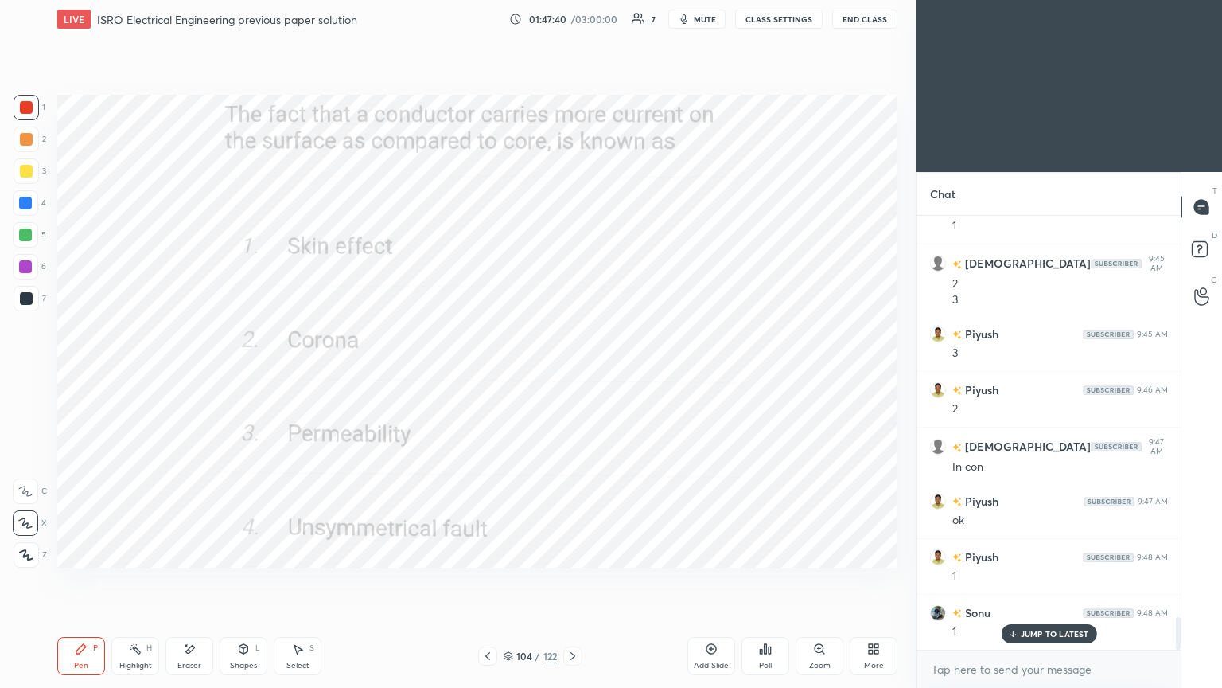
click at [577, 580] on div "Pen P Highlight H Eraser Shapes L Select S 104 / 122 Add Slide Poll Zoom More" at bounding box center [477, 656] width 840 height 64
click at [573, 580] on icon at bounding box center [573, 655] width 13 height 13
click at [567, 580] on icon at bounding box center [573, 655] width 13 height 13
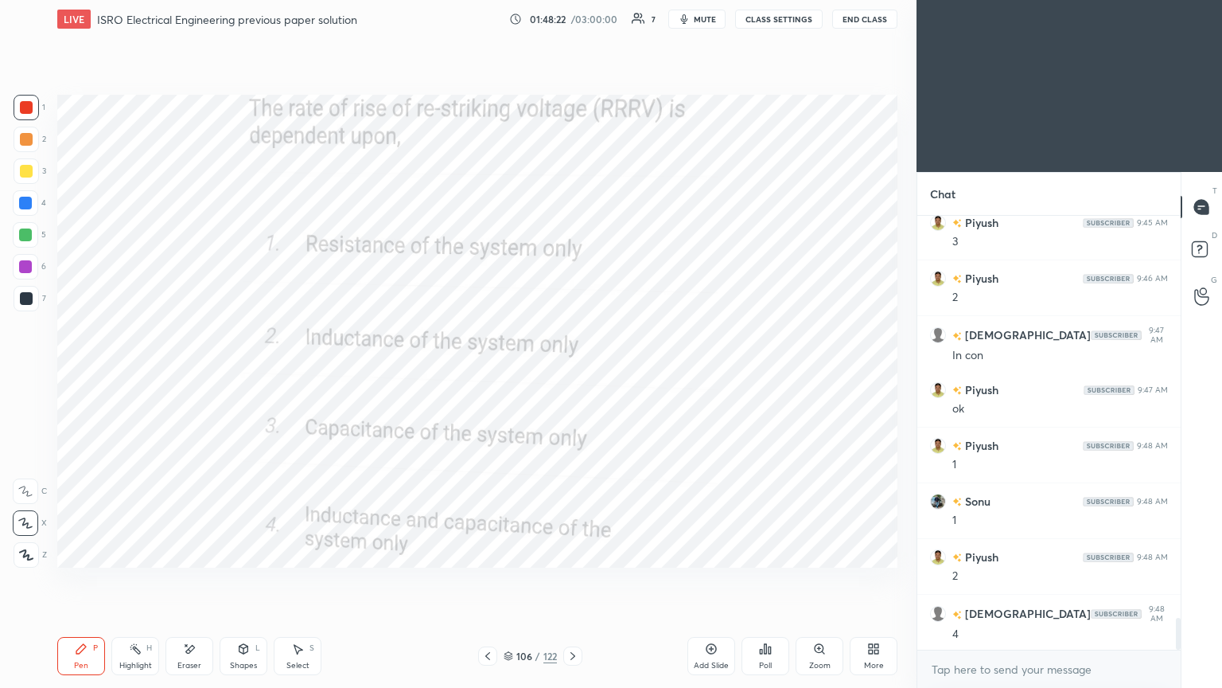
scroll to position [5532, 0]
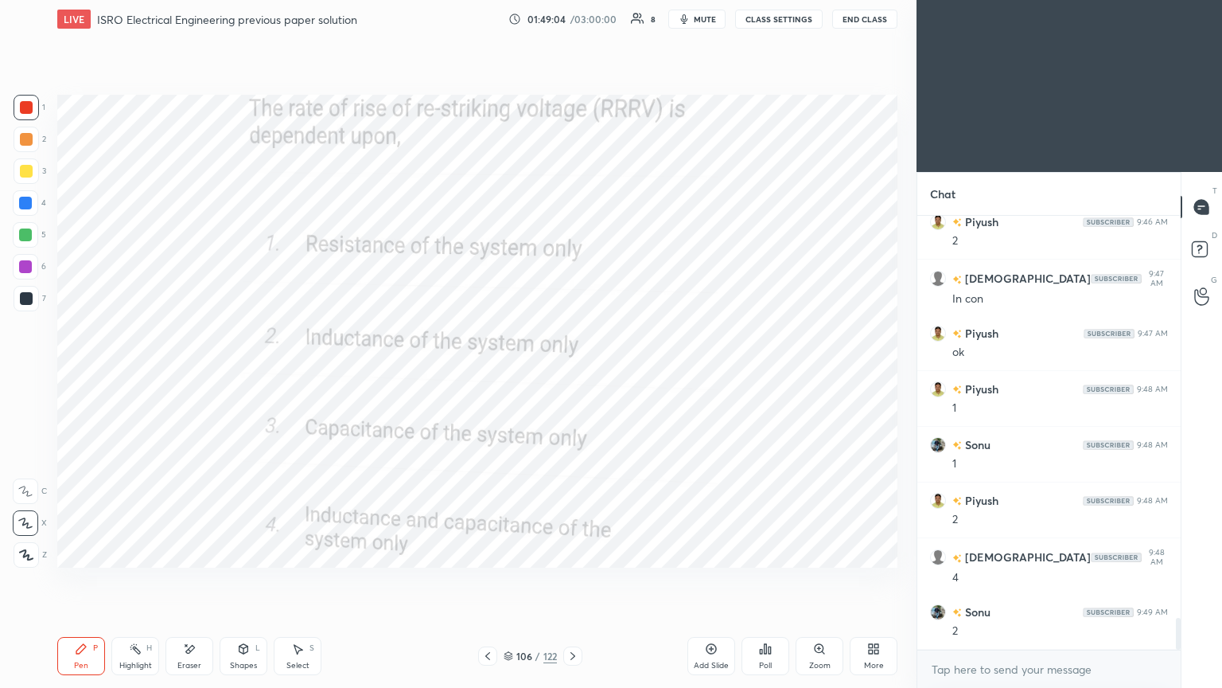
click at [571, 580] on icon at bounding box center [573, 655] width 13 height 13
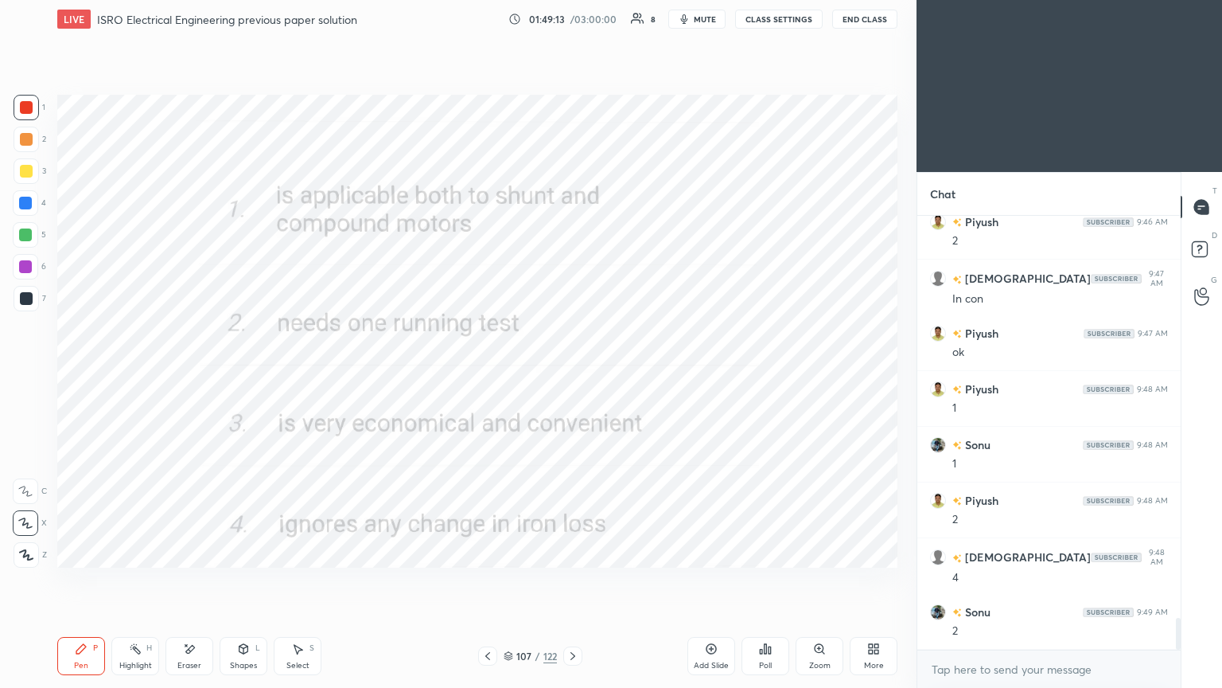
click at [574, 580] on icon at bounding box center [573, 655] width 13 height 13
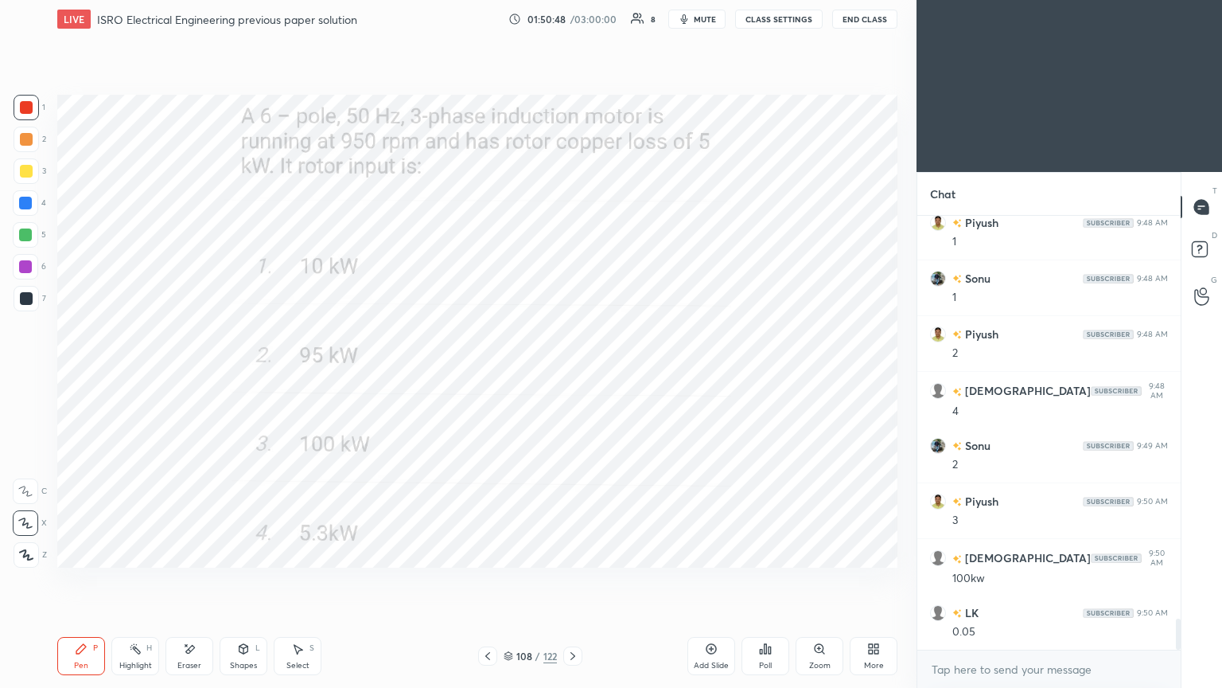
scroll to position [5699, 0]
drag, startPoint x: 1178, startPoint y: 631, endPoint x: 1182, endPoint y: 655, distance: 24.2
click at [1182, 580] on div "Chat Piyush 9:47 AM ok Piyush 9:48 AM 1 Sonu 9:48 AM 1 Piyush 9:48 AM 2 shivam …" at bounding box center [1070, 430] width 306 height 516
click at [571, 580] on icon at bounding box center [573, 655] width 13 height 13
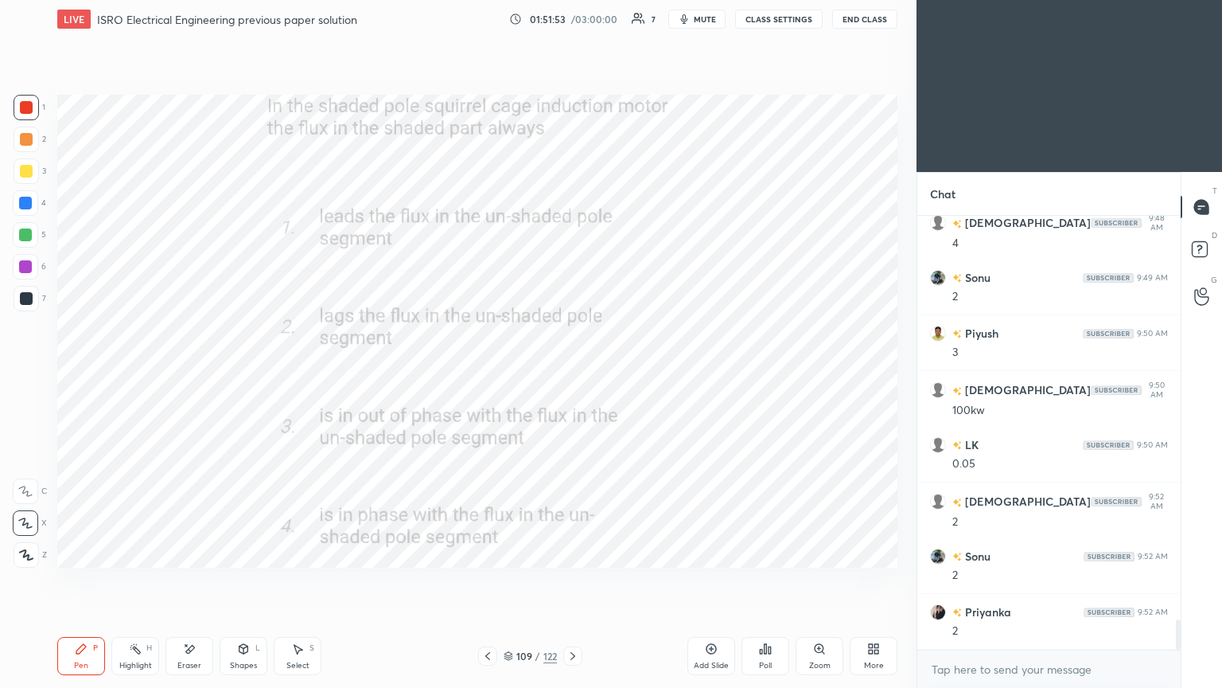
scroll to position [5921, 0]
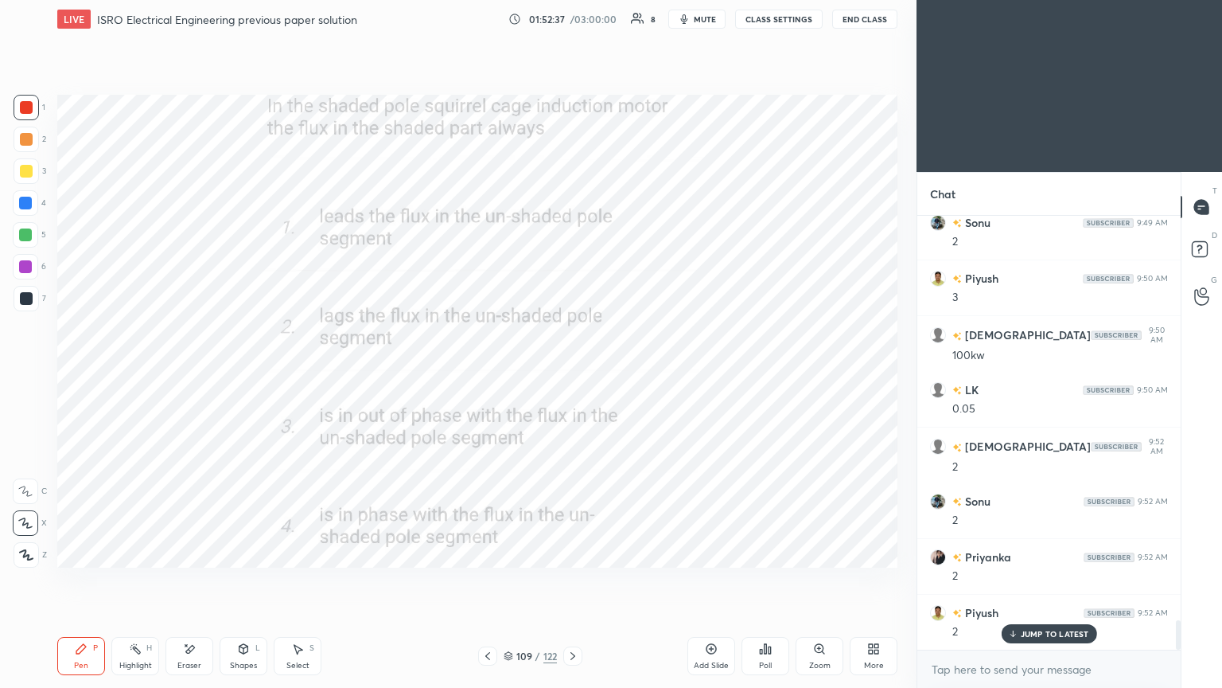
click at [574, 580] on icon at bounding box center [573, 656] width 5 height 8
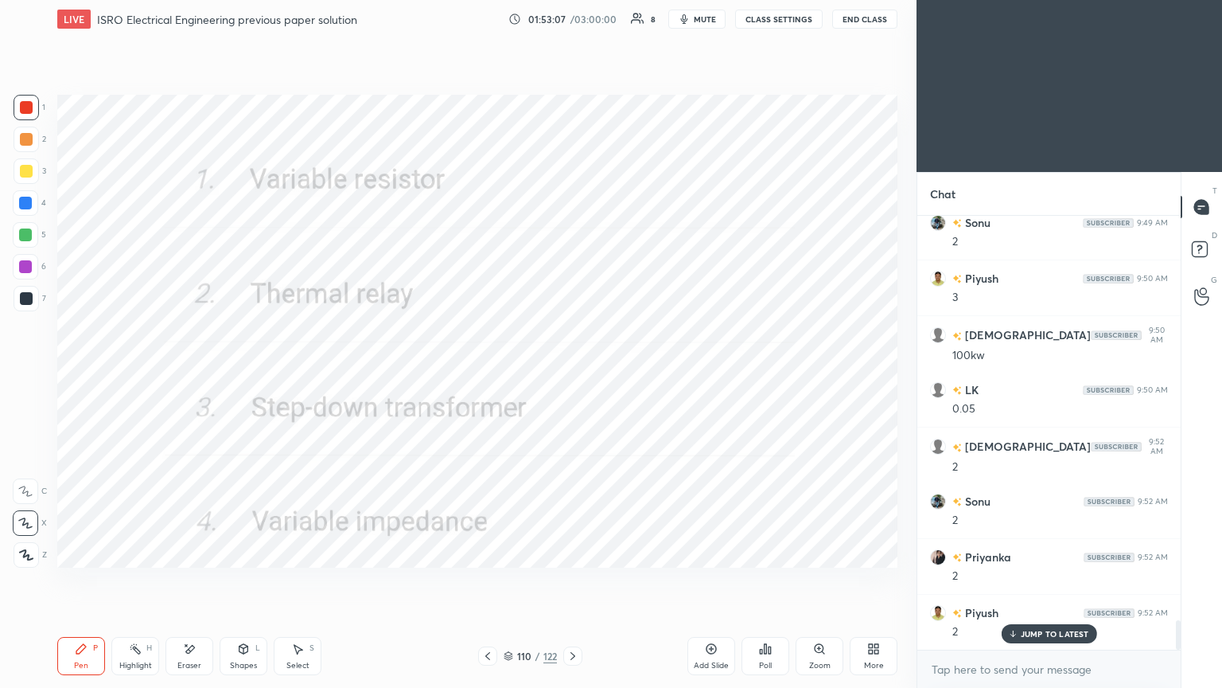
click at [577, 580] on div at bounding box center [572, 655] width 19 height 19
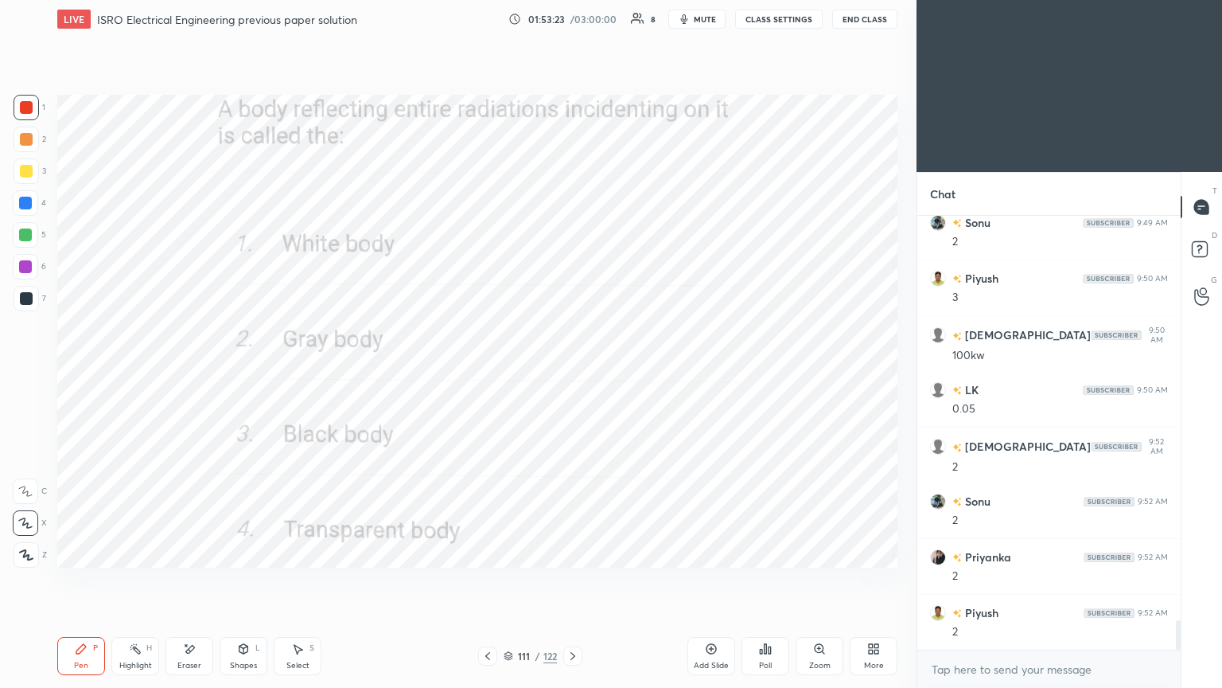
scroll to position [5977, 0]
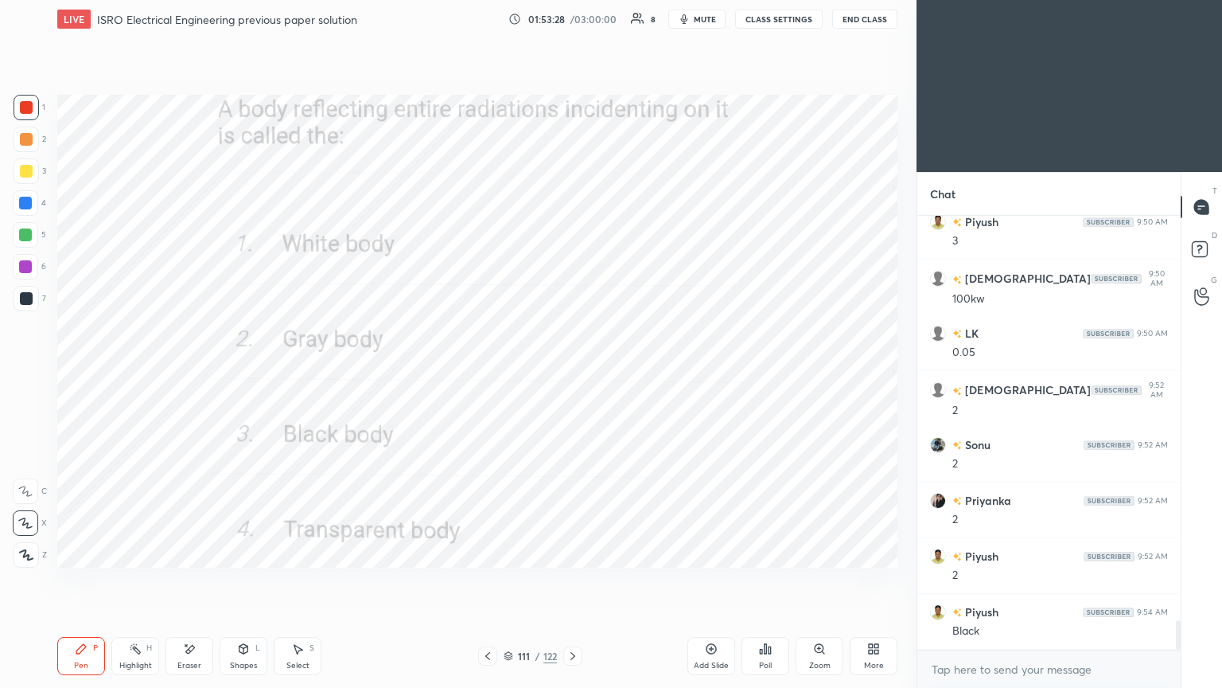
click at [582, 580] on div at bounding box center [572, 655] width 19 height 19
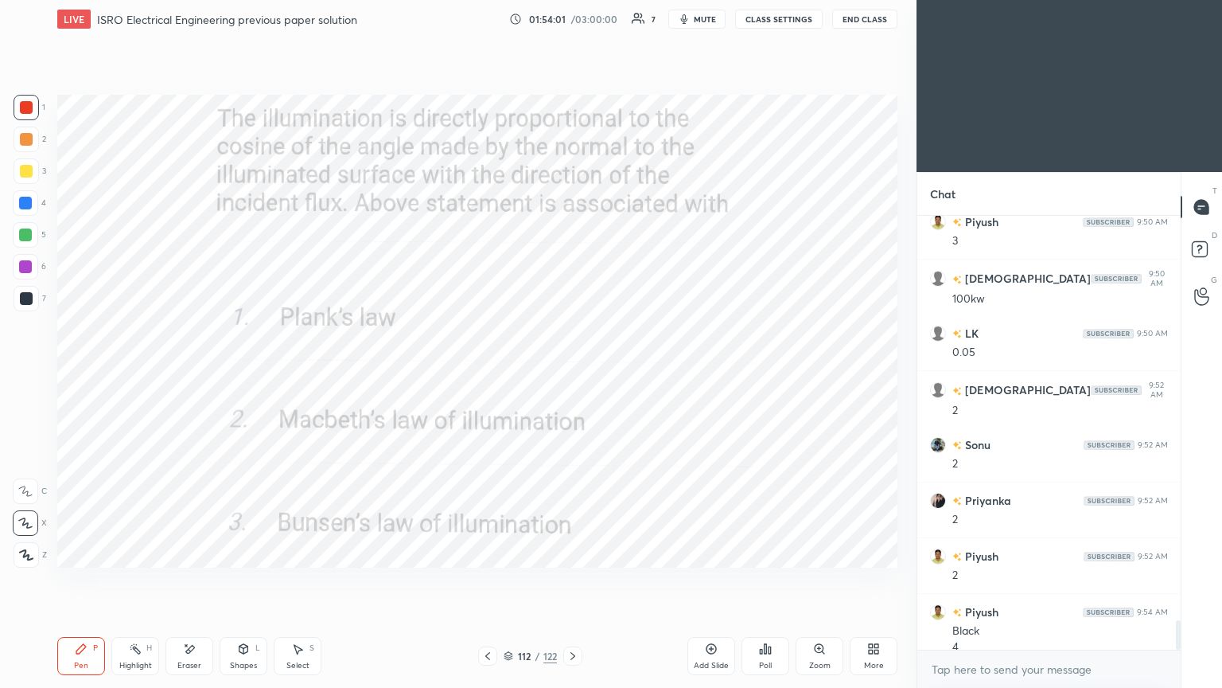
scroll to position [5993, 0]
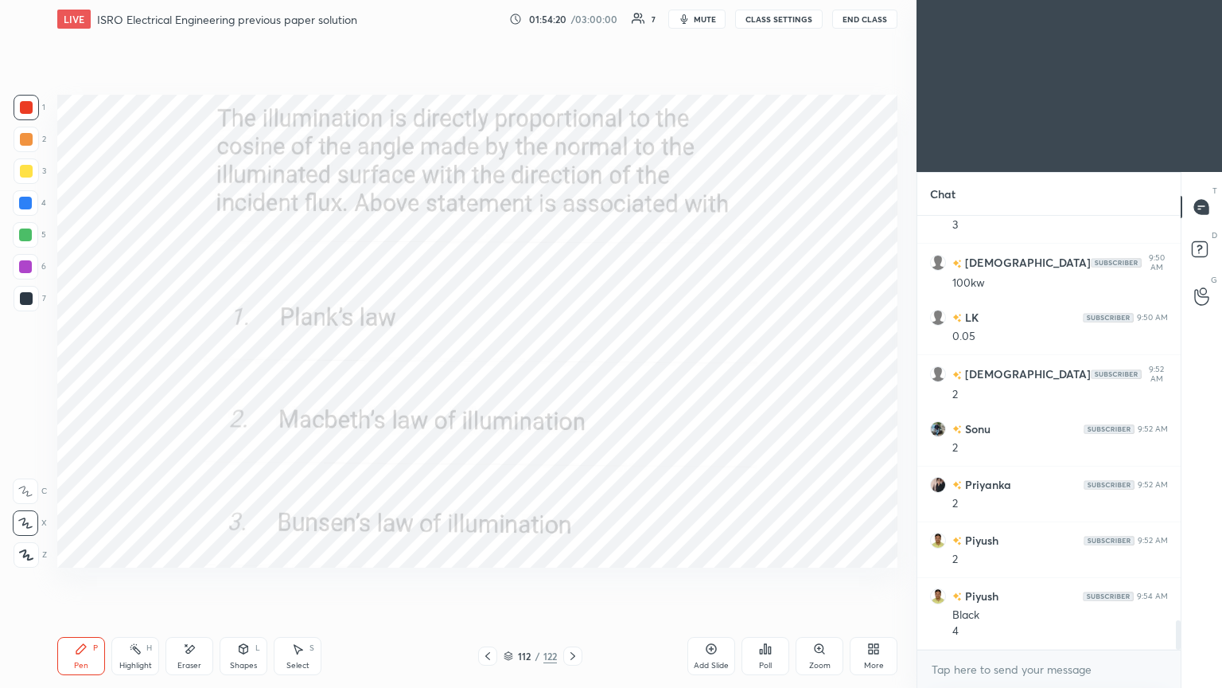
click at [570, 580] on icon at bounding box center [573, 655] width 13 height 13
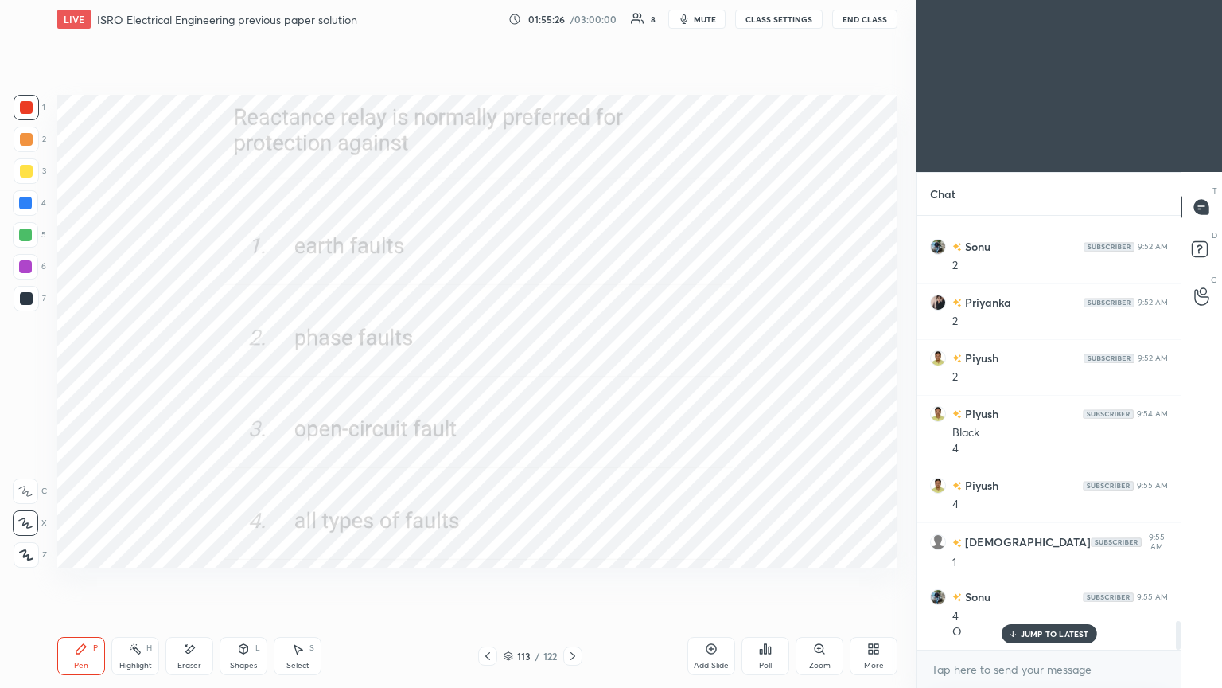
scroll to position [6214, 0]
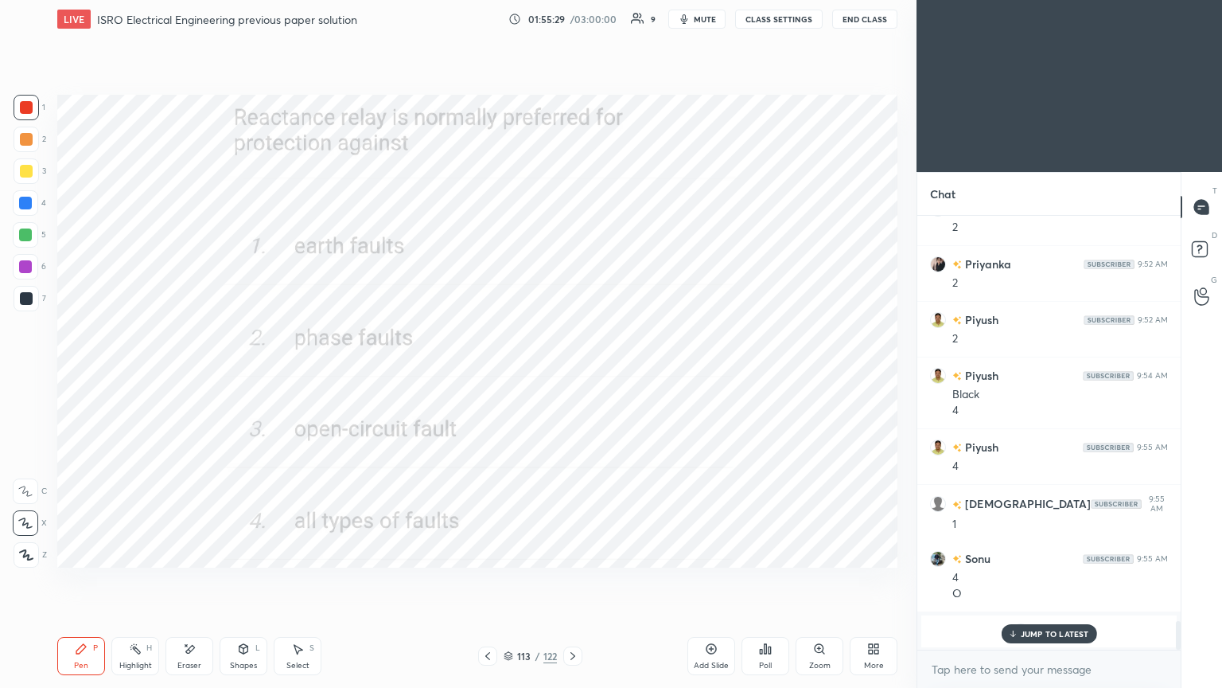
click at [1034, 580] on div "JUMP TO LATEST" at bounding box center [1048, 633] width 95 height 19
click at [576, 580] on icon at bounding box center [573, 655] width 13 height 13
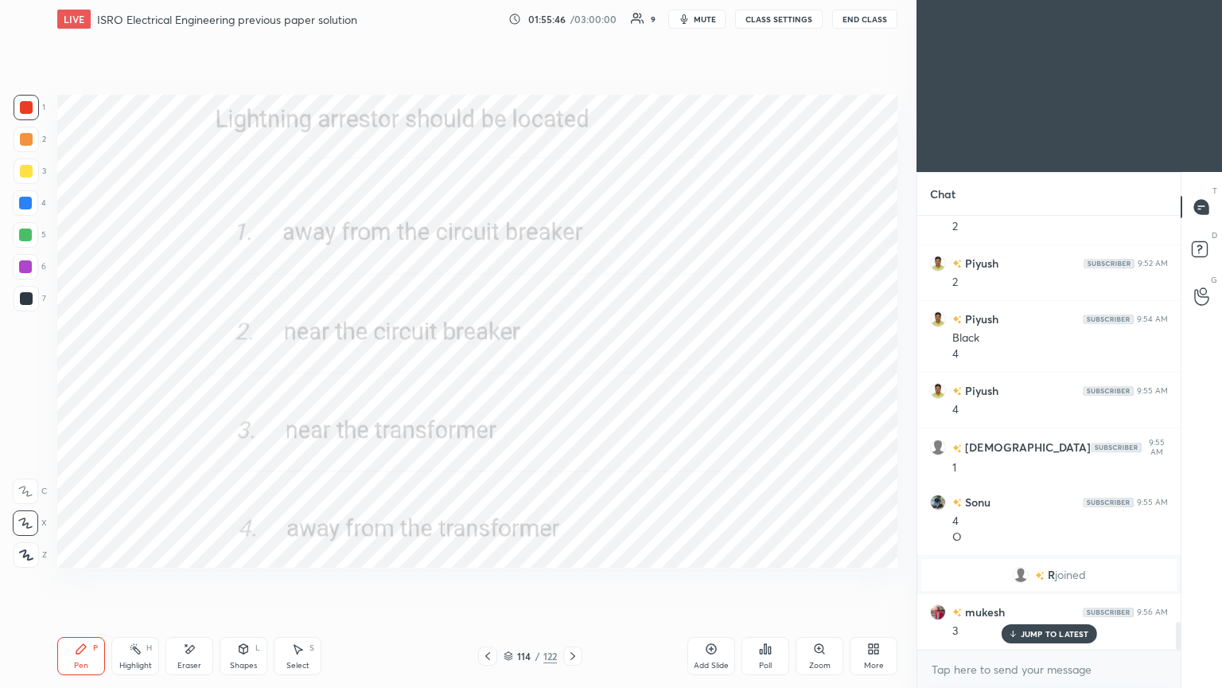
scroll to position [6325, 0]
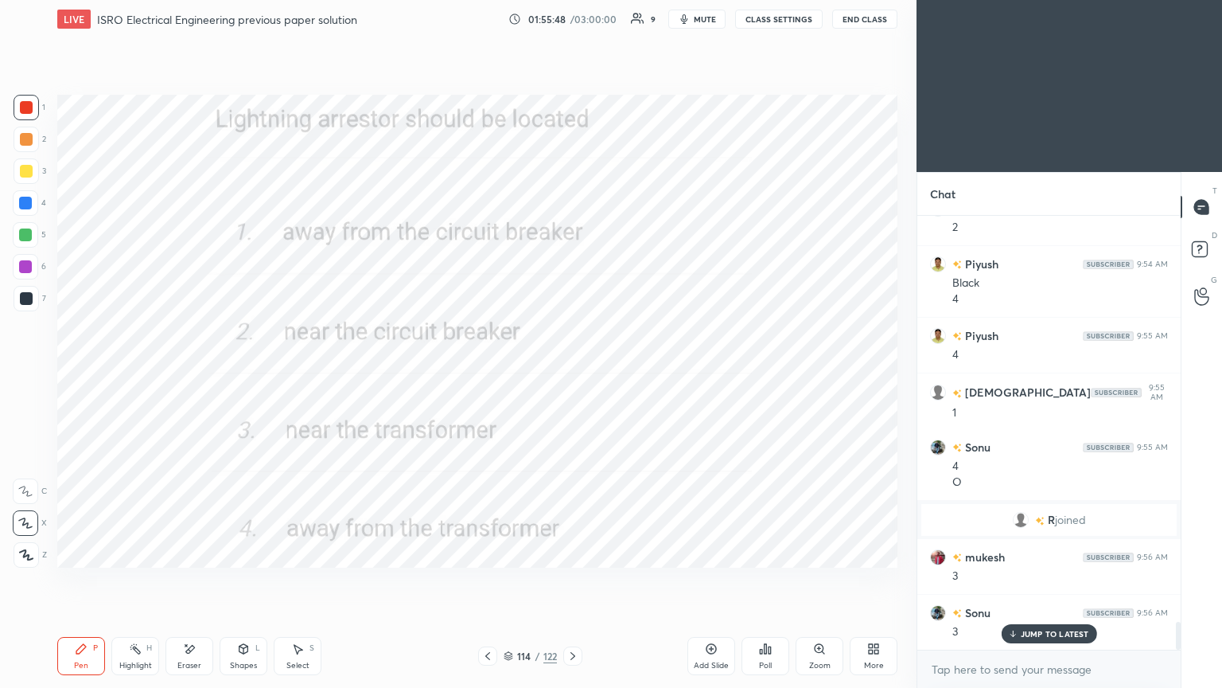
click at [573, 580] on icon at bounding box center [573, 655] width 13 height 13
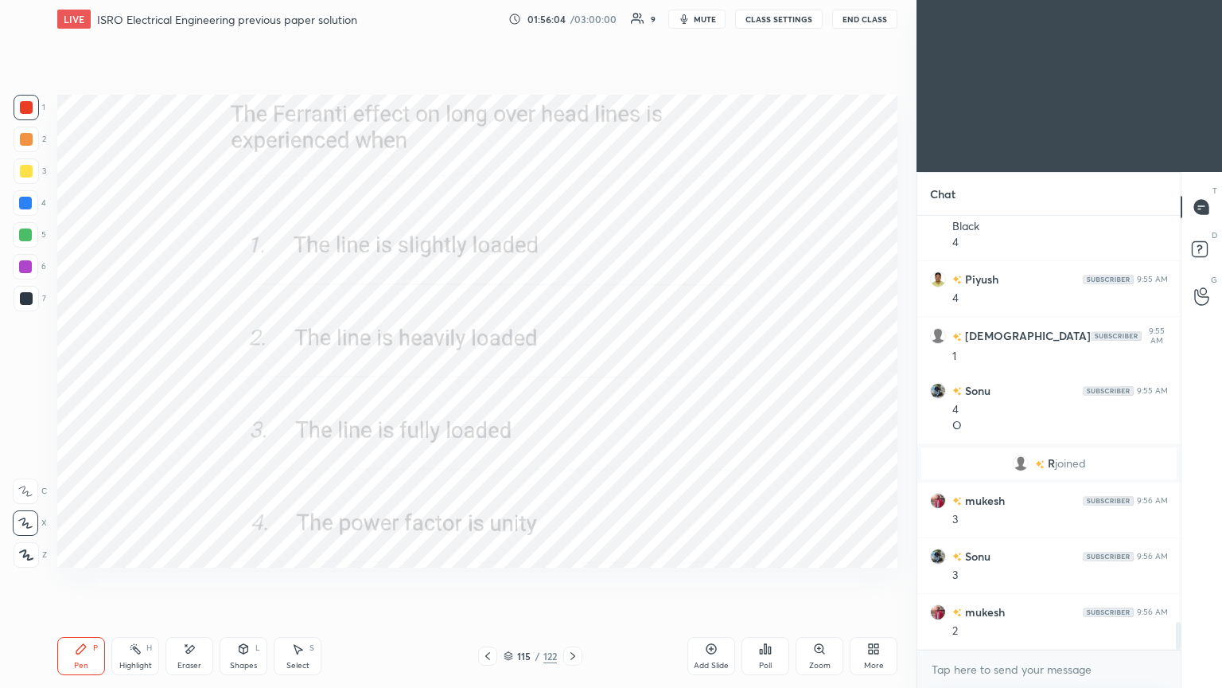
click at [571, 580] on icon at bounding box center [573, 655] width 13 height 13
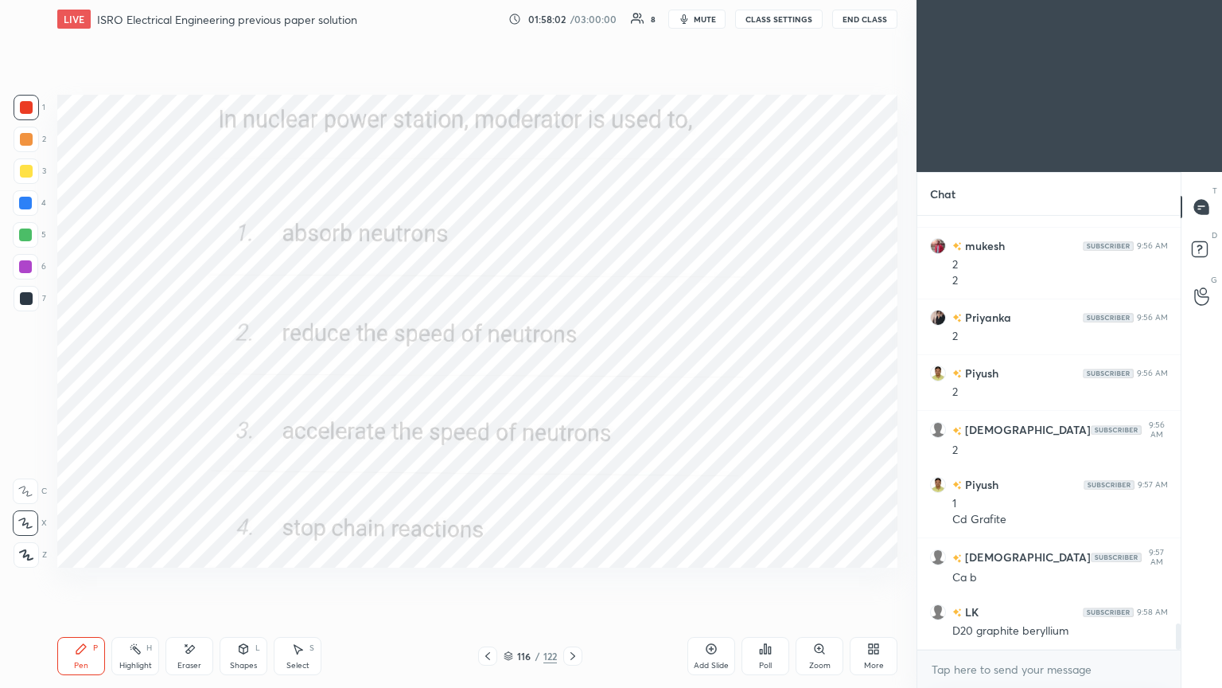
scroll to position [6803, 0]
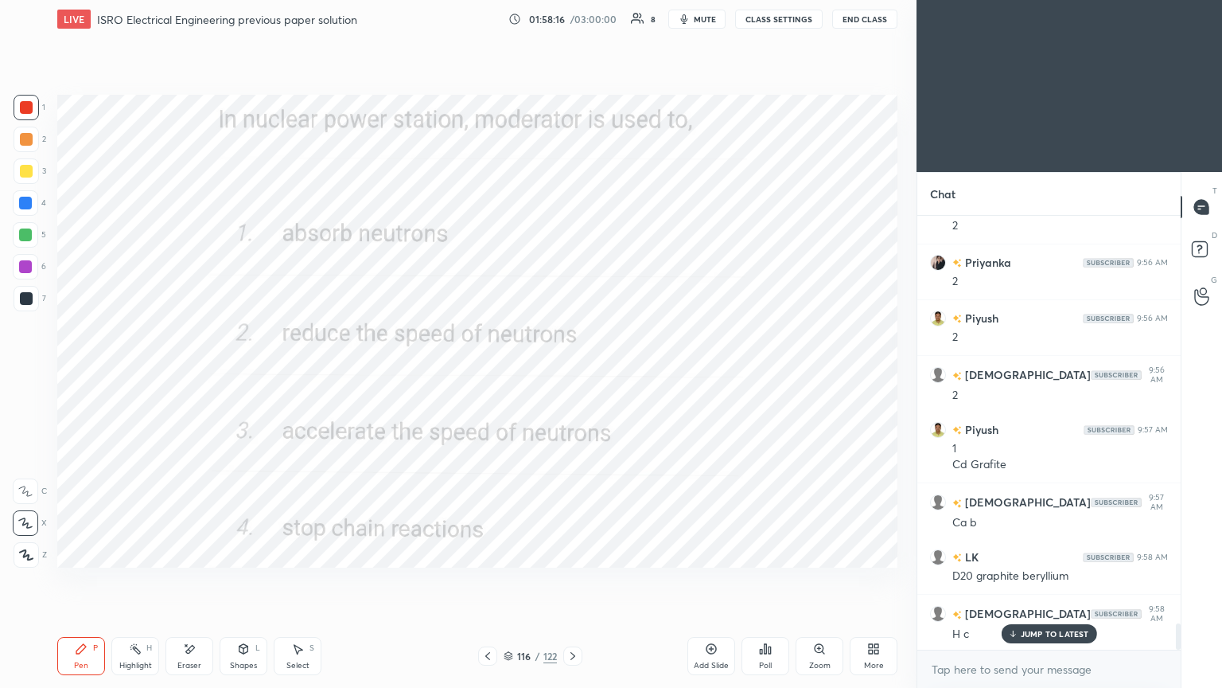
click at [564, 580] on div at bounding box center [572, 655] width 19 height 19
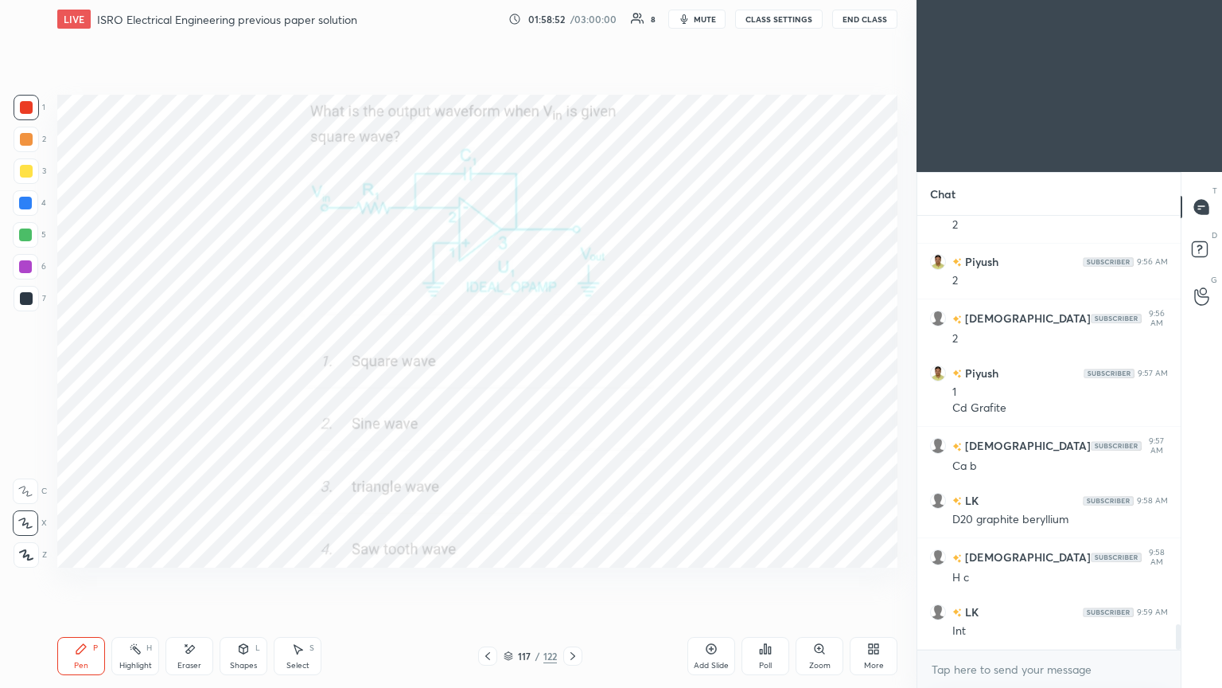
scroll to position [6914, 0]
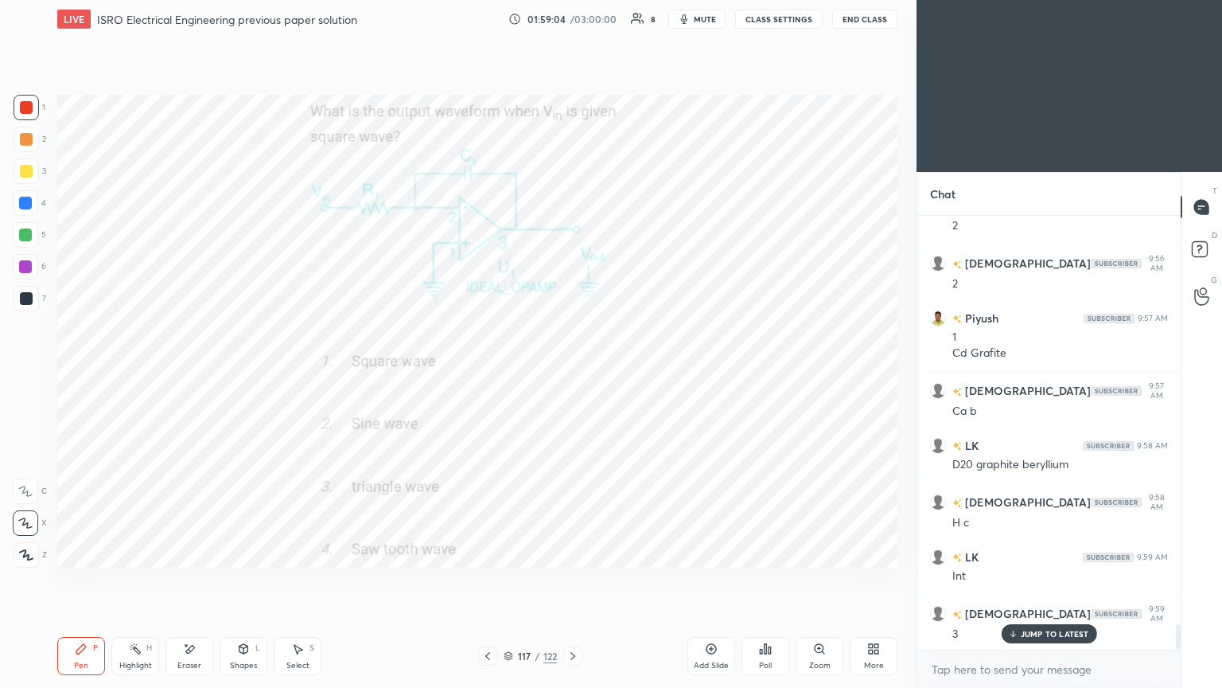
click at [574, 580] on icon at bounding box center [573, 655] width 13 height 13
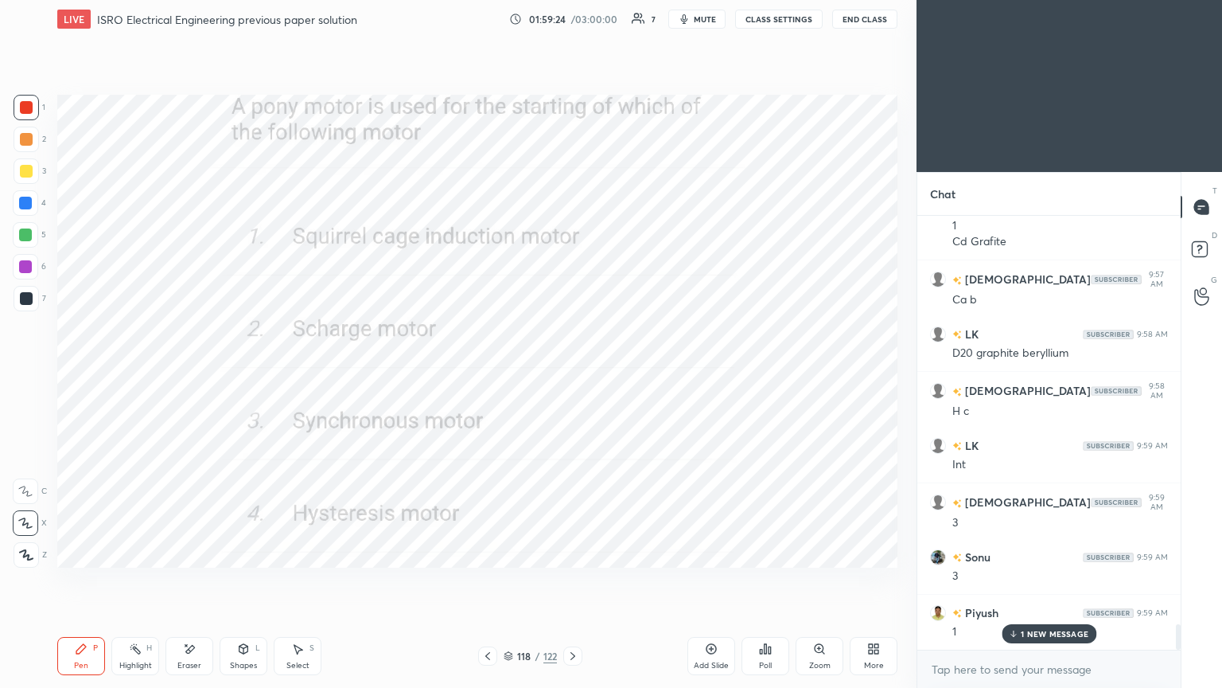
scroll to position [7082, 0]
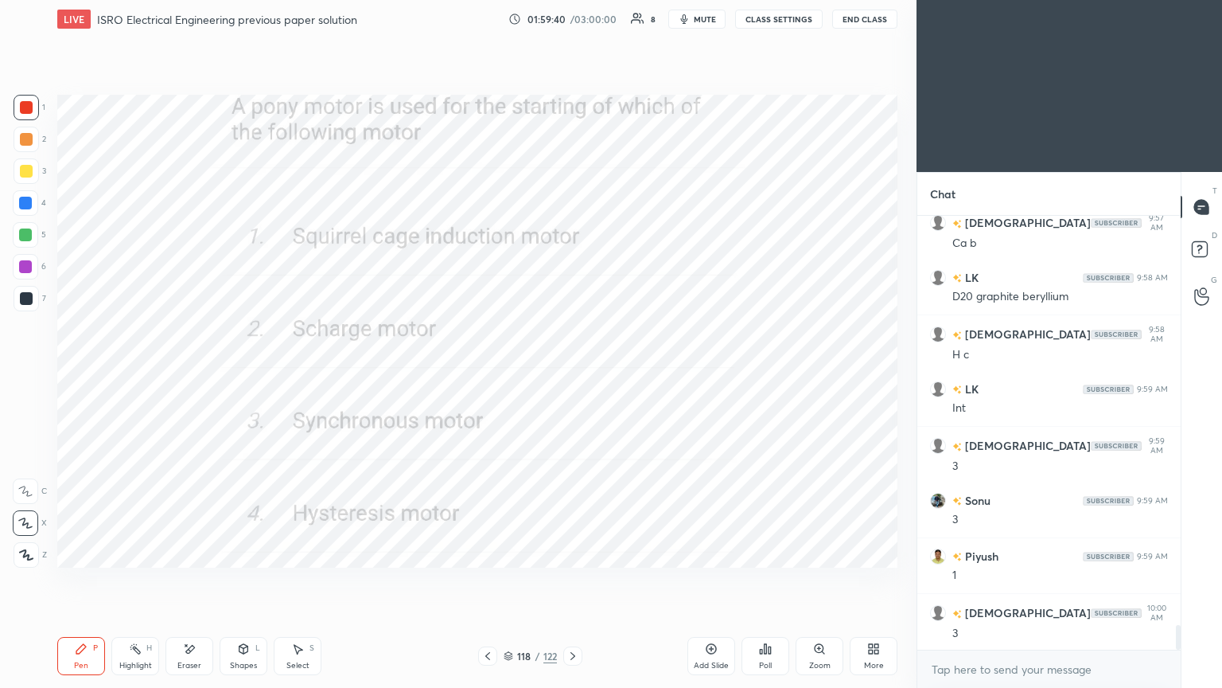
click at [570, 580] on icon at bounding box center [573, 655] width 13 height 13
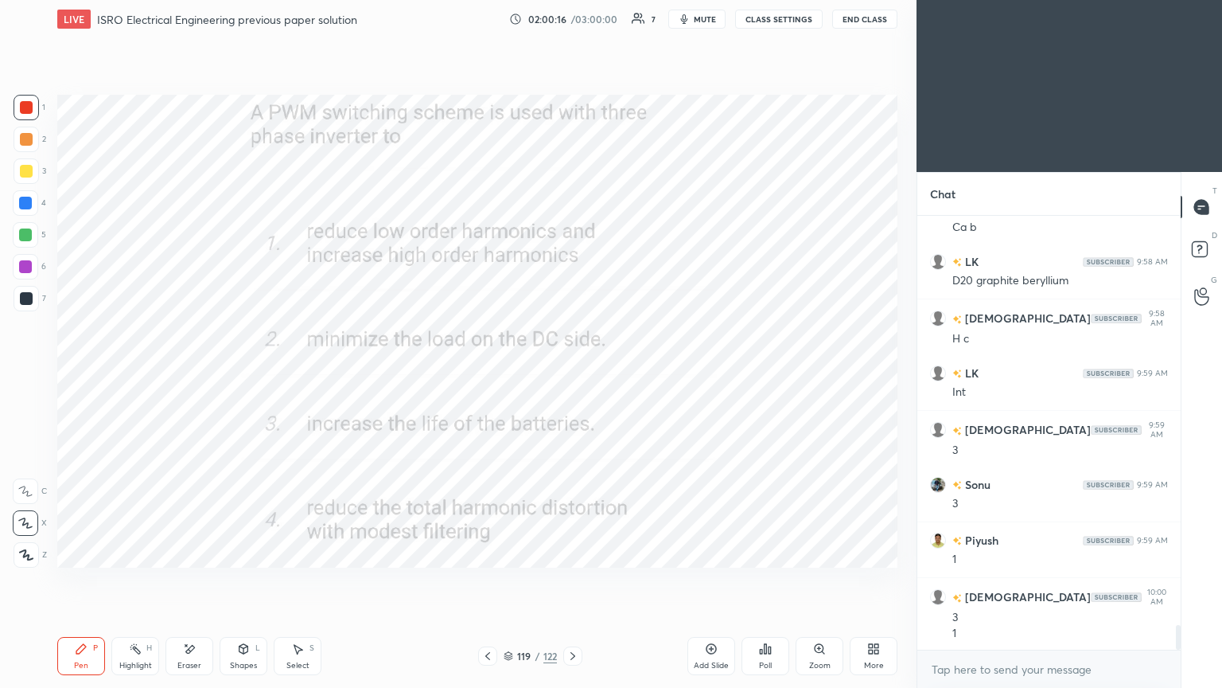
click at [567, 580] on icon at bounding box center [573, 655] width 13 height 13
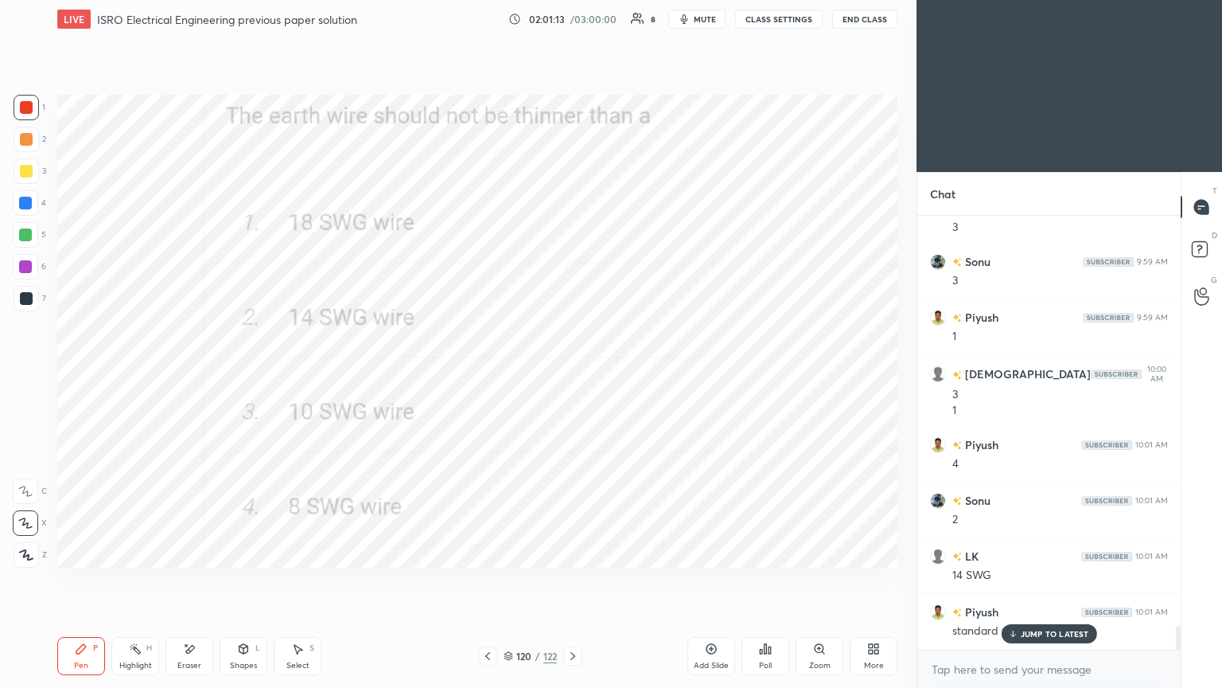
scroll to position [7376, 0]
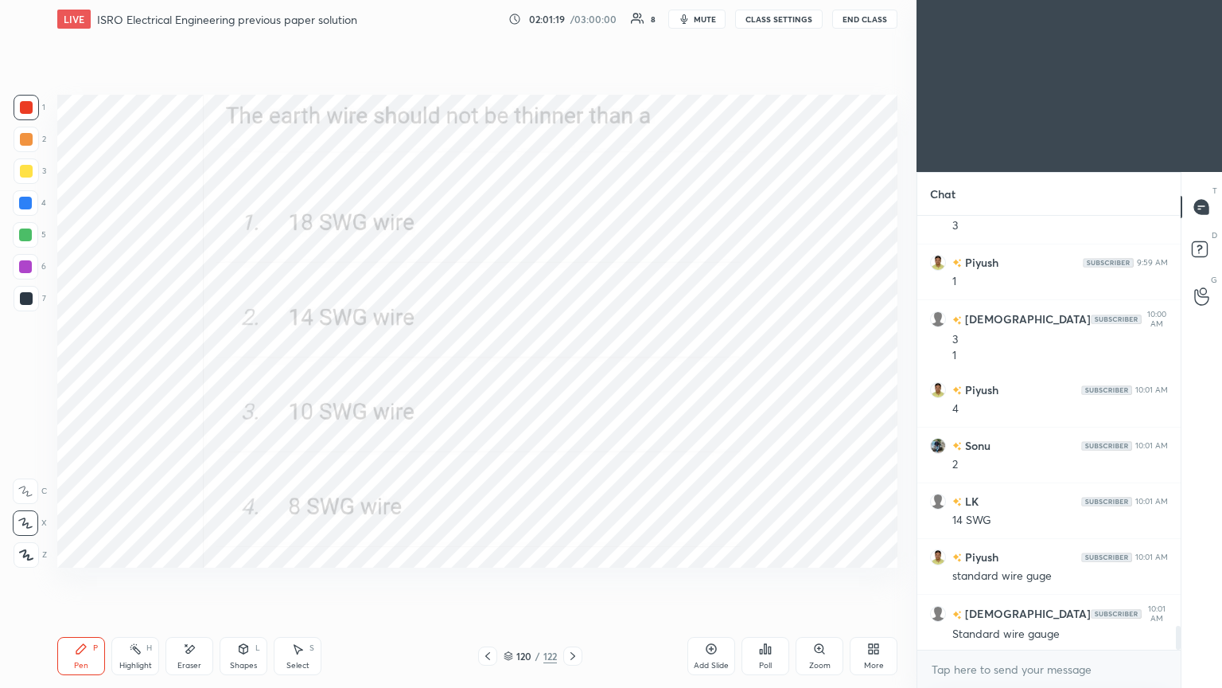
click at [506, 580] on icon at bounding box center [509, 656] width 10 height 10
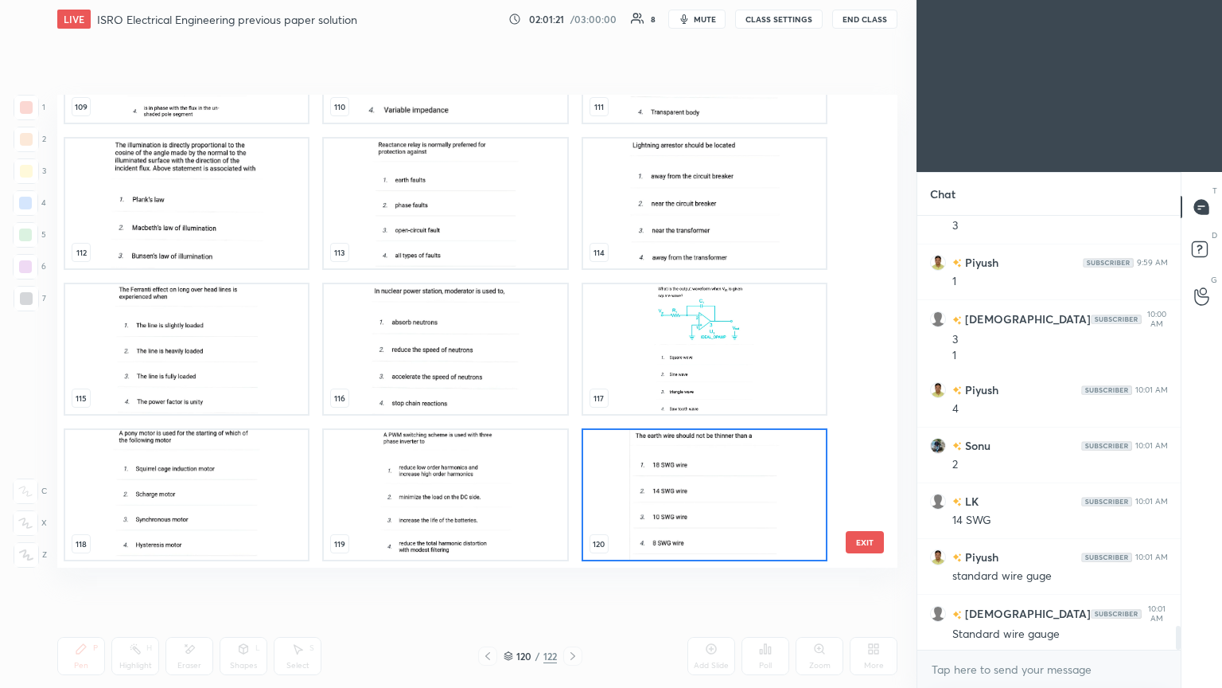
scroll to position [5497, 0]
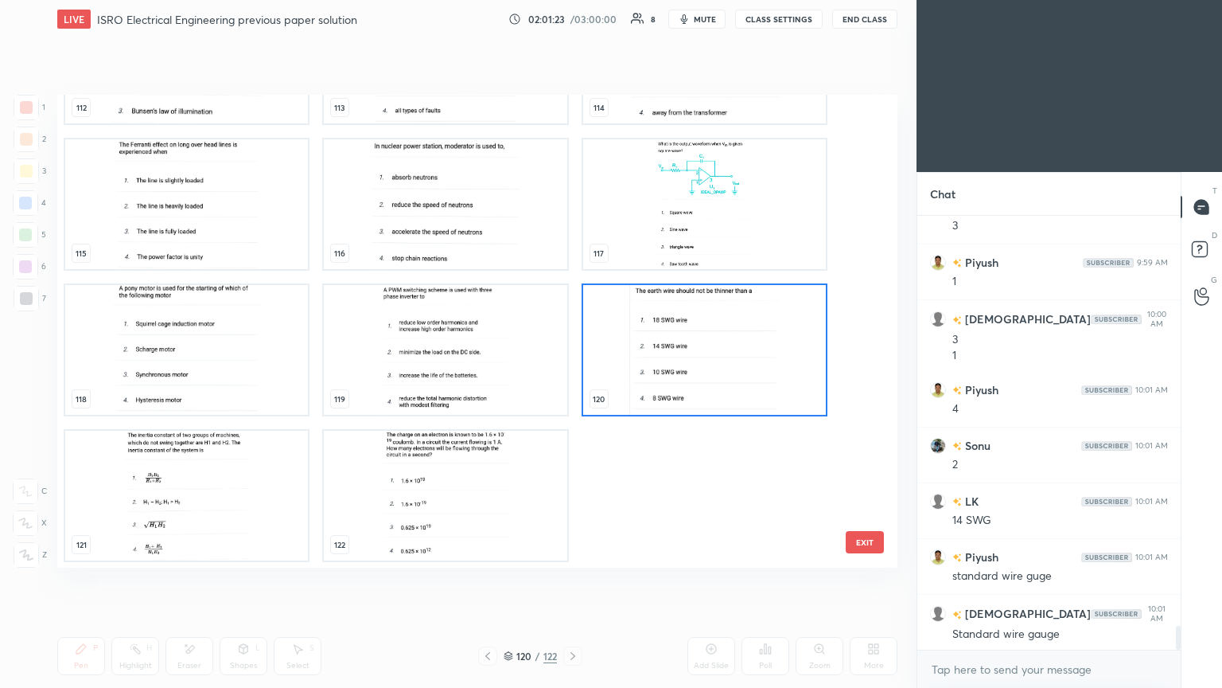
click at [224, 522] on img "grid" at bounding box center [186, 496] width 243 height 130
click at [227, 522] on img "grid" at bounding box center [186, 496] width 243 height 130
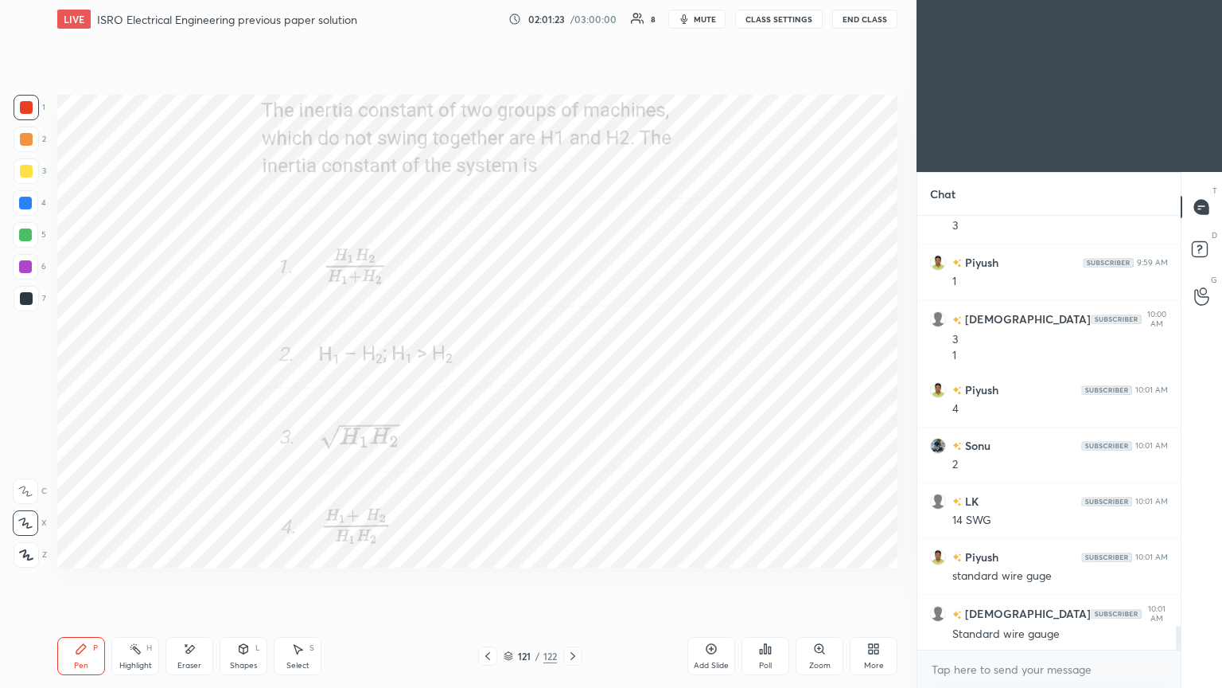
click at [233, 534] on img "grid" at bounding box center [186, 496] width 243 height 130
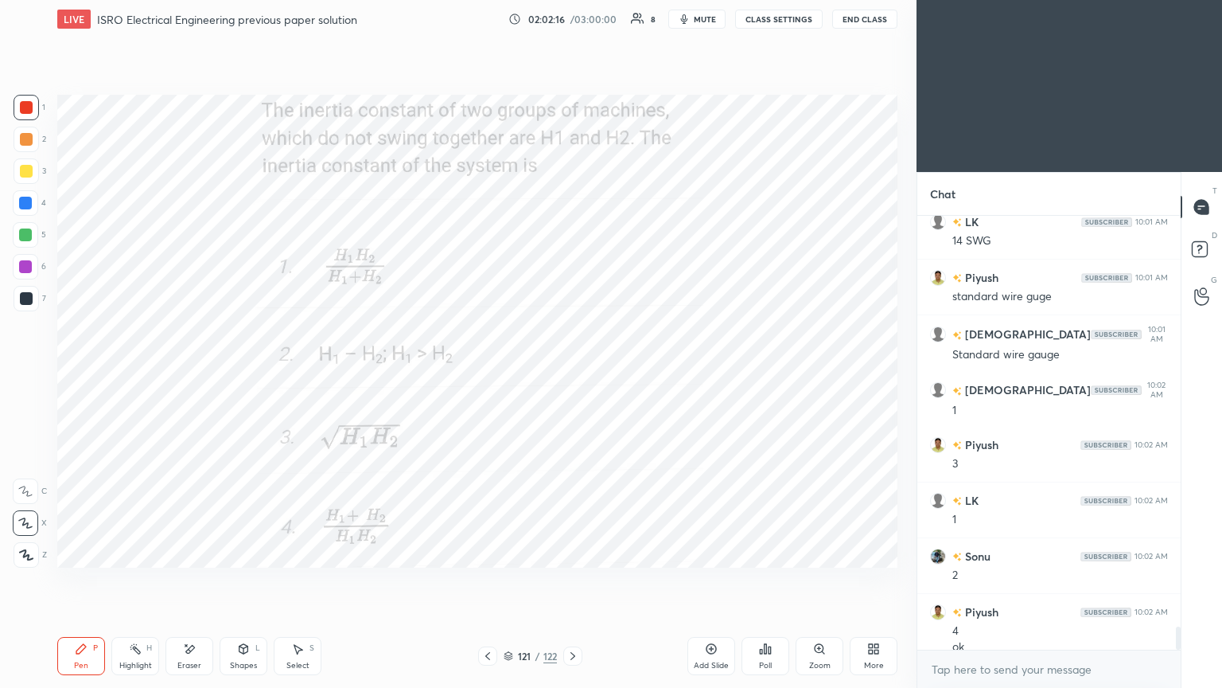
scroll to position [7671, 0]
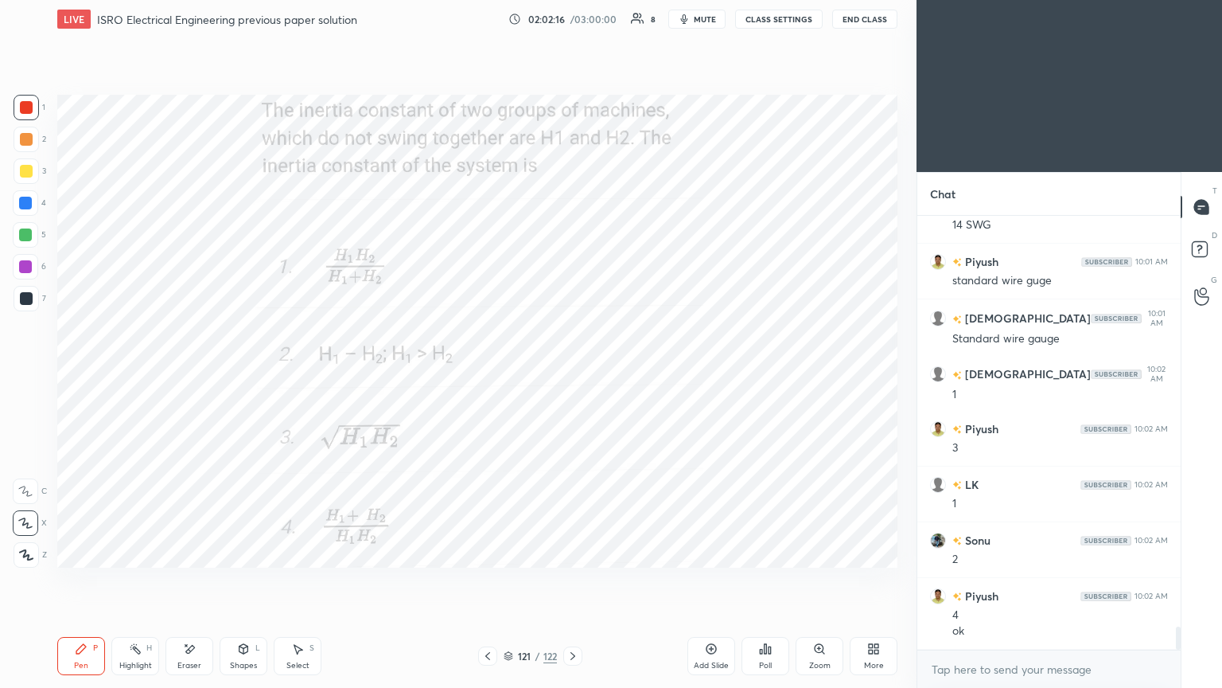
click at [571, 580] on icon at bounding box center [573, 655] width 13 height 13
click at [574, 580] on icon at bounding box center [573, 656] width 5 height 8
click at [577, 580] on icon at bounding box center [573, 655] width 13 height 13
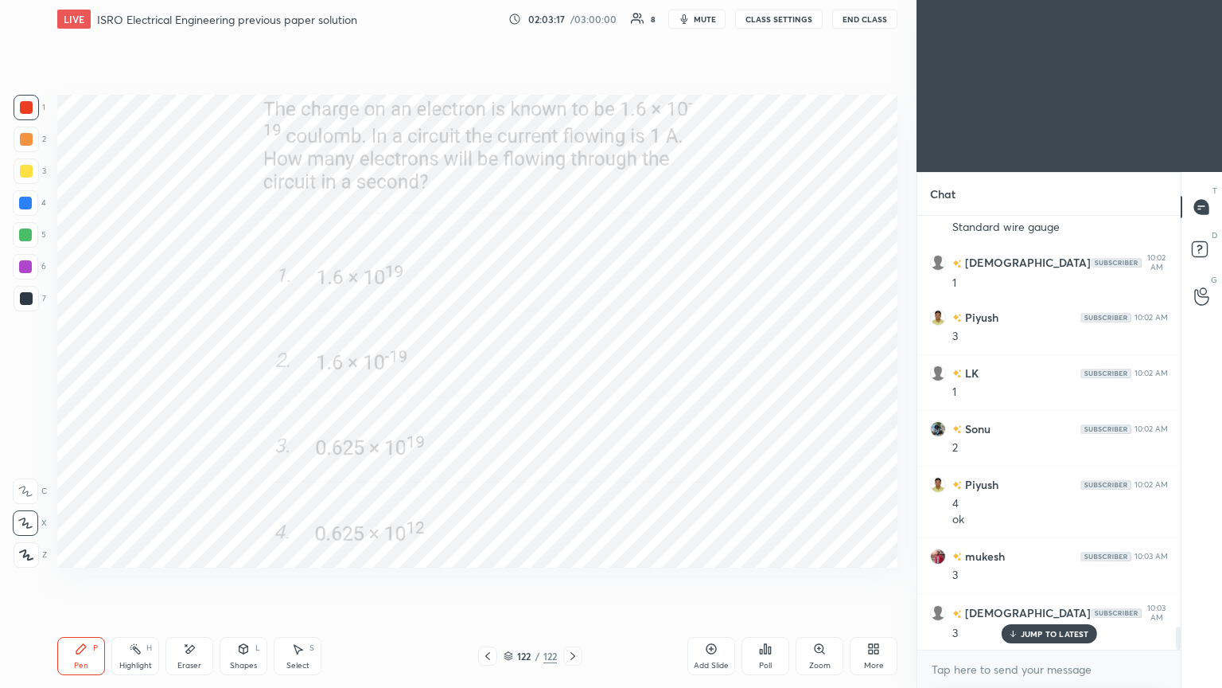
scroll to position [7837, 0]
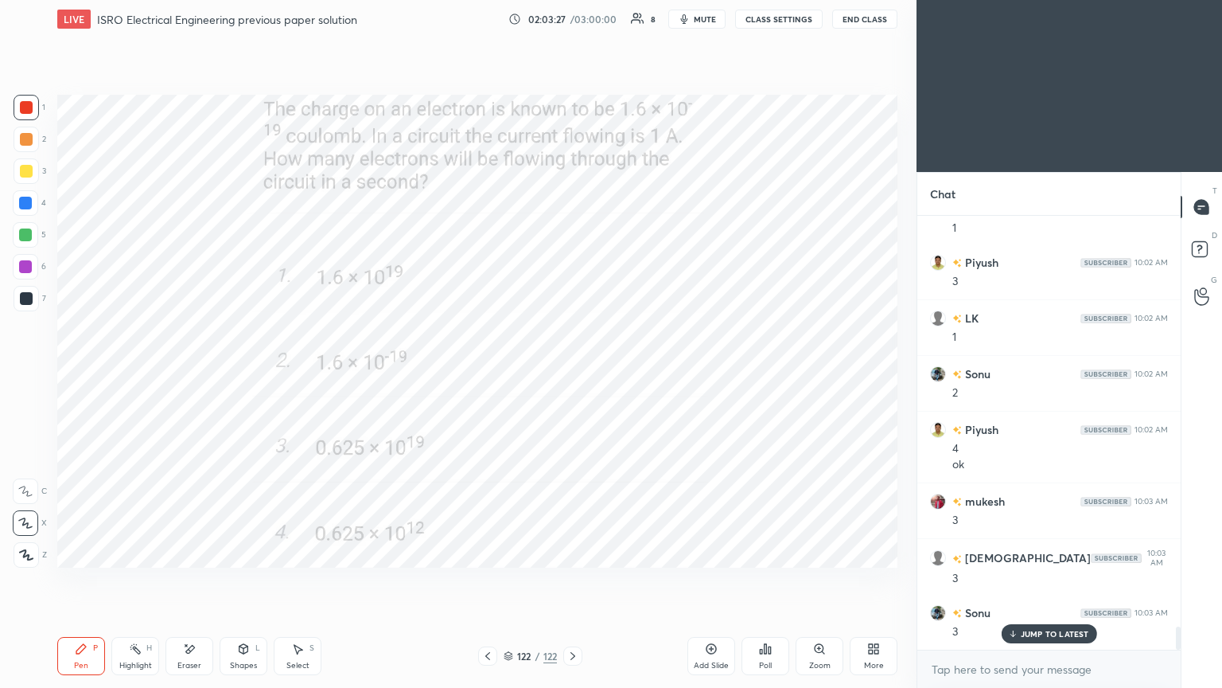
click at [580, 580] on div at bounding box center [572, 655] width 19 height 19
click at [574, 580] on div at bounding box center [572, 655] width 19 height 19
click at [574, 580] on icon at bounding box center [573, 656] width 5 height 8
click at [574, 580] on icon at bounding box center [573, 655] width 13 height 13
click at [575, 580] on icon at bounding box center [573, 655] width 13 height 13
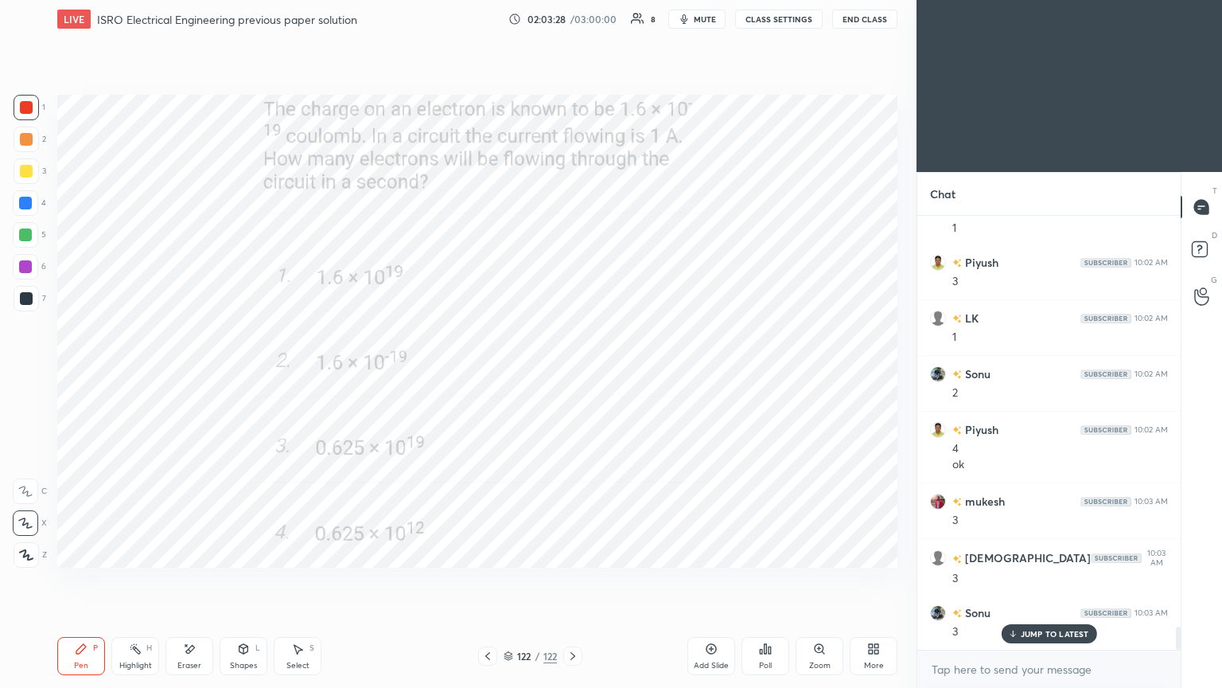
click at [576, 580] on icon at bounding box center [573, 655] width 13 height 13
click at [576, 580] on div at bounding box center [572, 655] width 19 height 19
click at [1029, 580] on div "LK 9:59 AM Int shivam 9:59 AM 3 Sonu 9:59 AM 3 Piyush 9:59 AM 1 shivam 10:00 AM…" at bounding box center [1049, 433] width 263 height 434
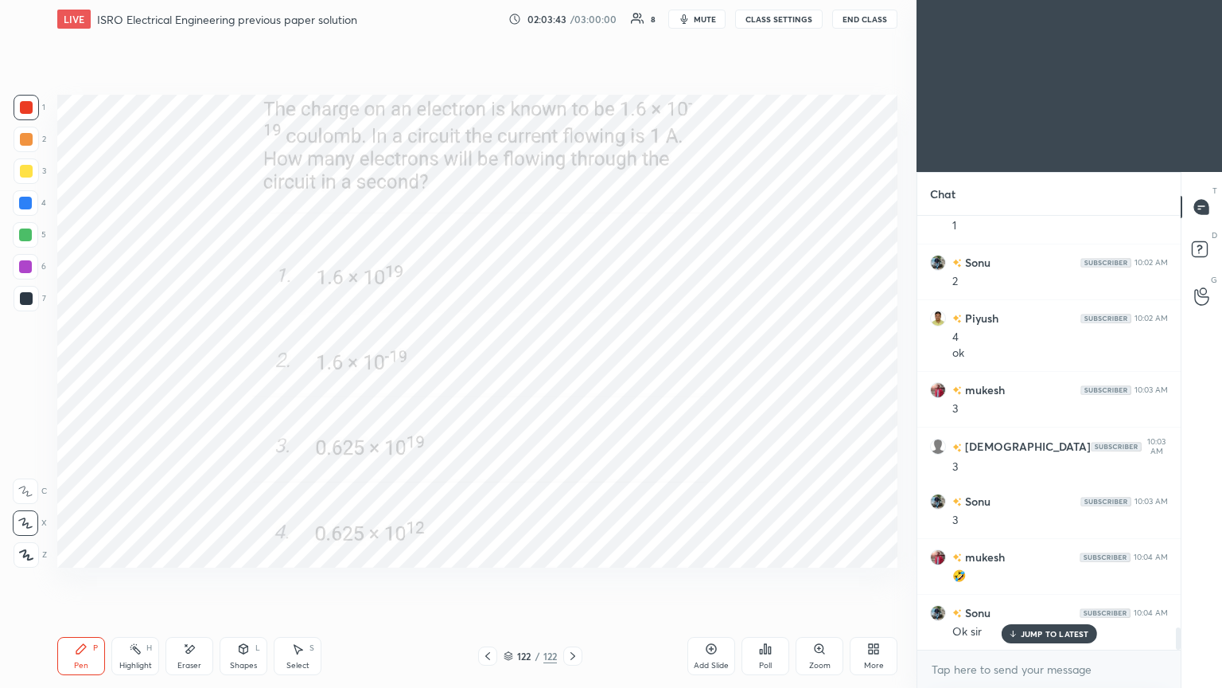
scroll to position [8005, 0]
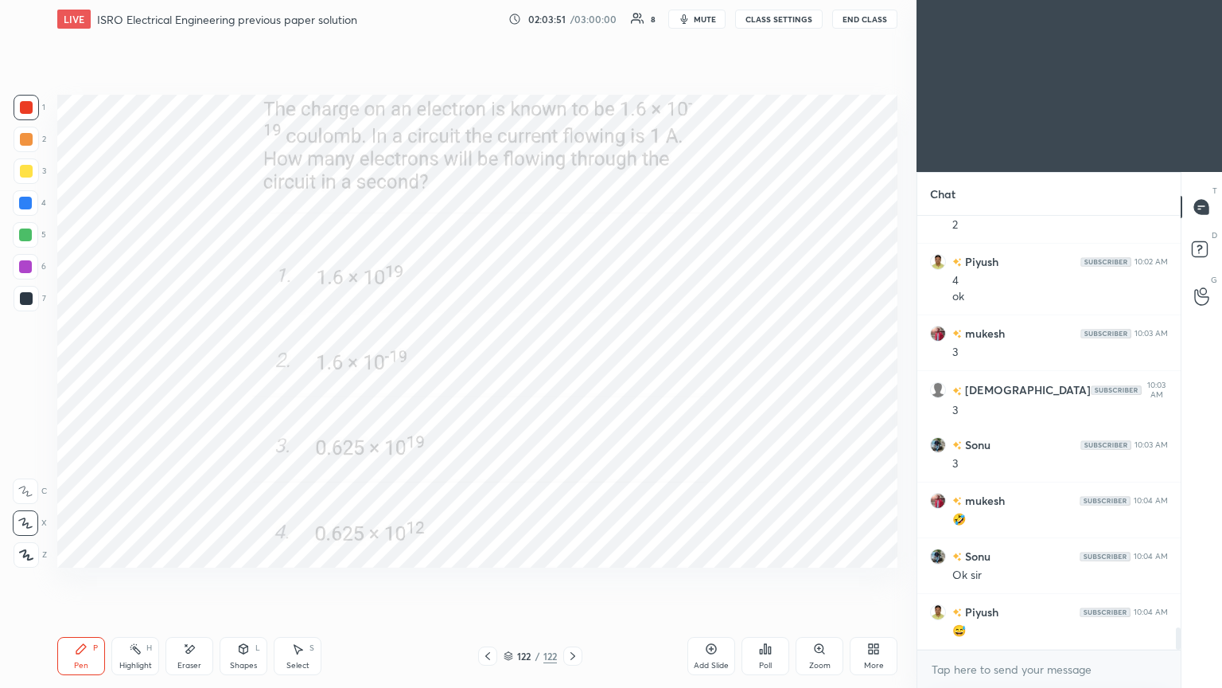
click at [707, 580] on icon at bounding box center [712, 649] width 10 height 10
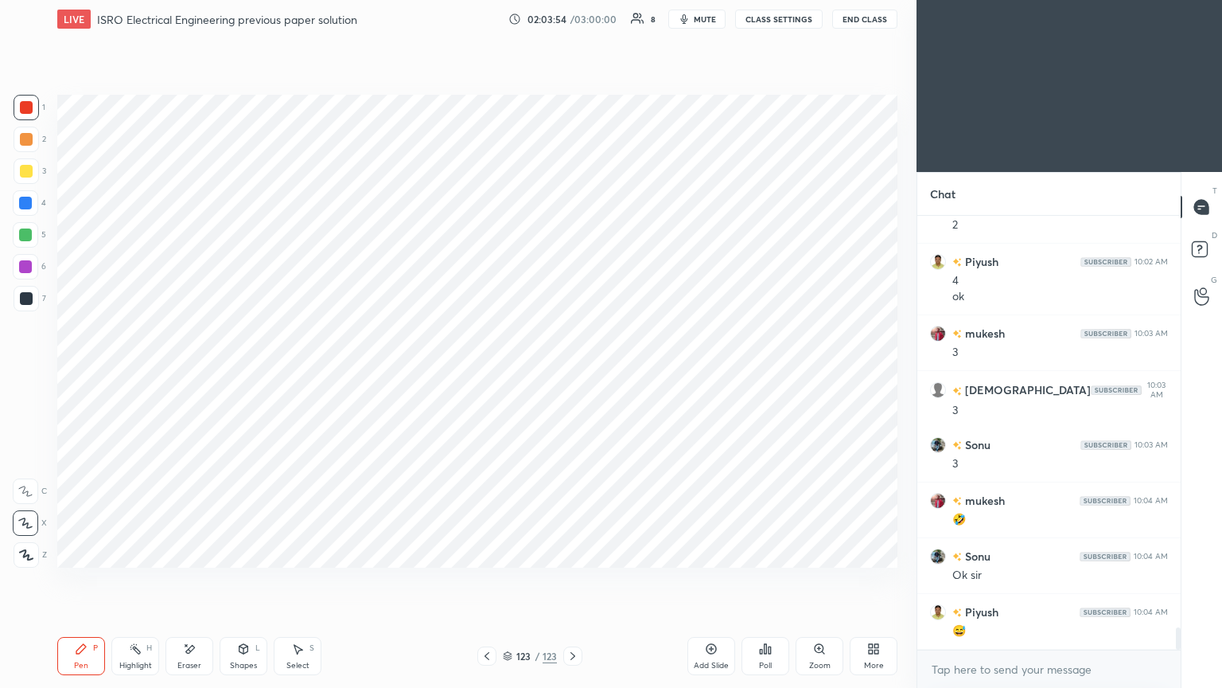
click at [31, 105] on div at bounding box center [26, 107] width 13 height 13
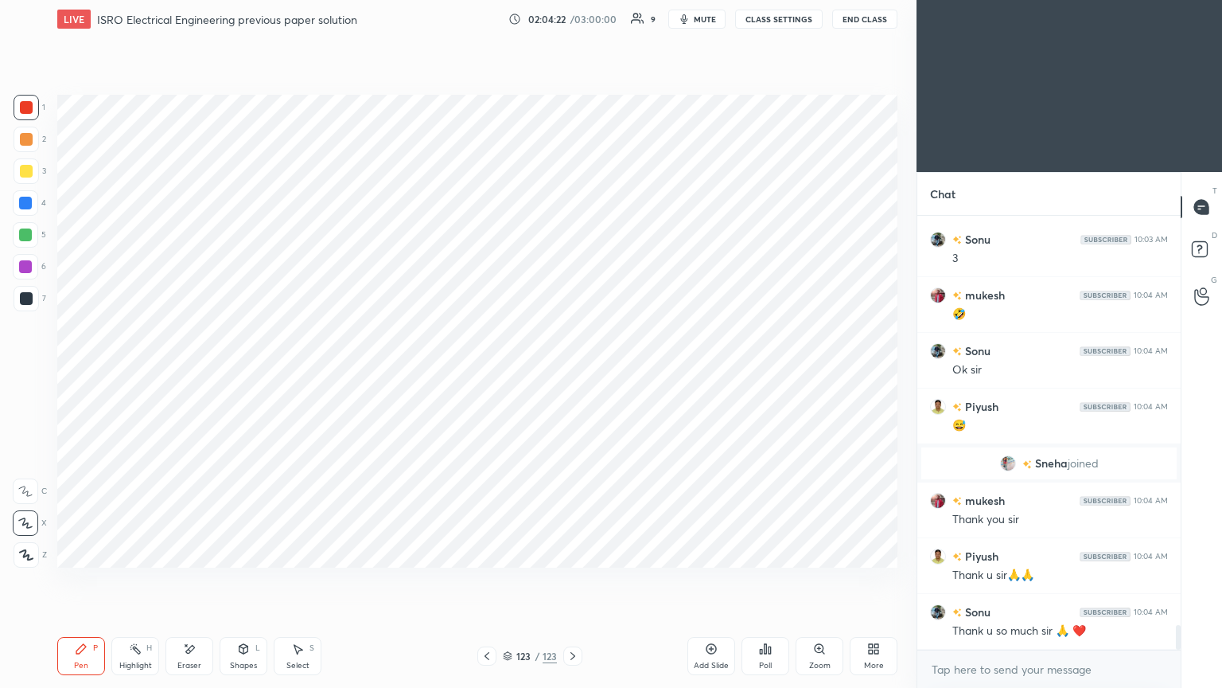
scroll to position [7220, 0]
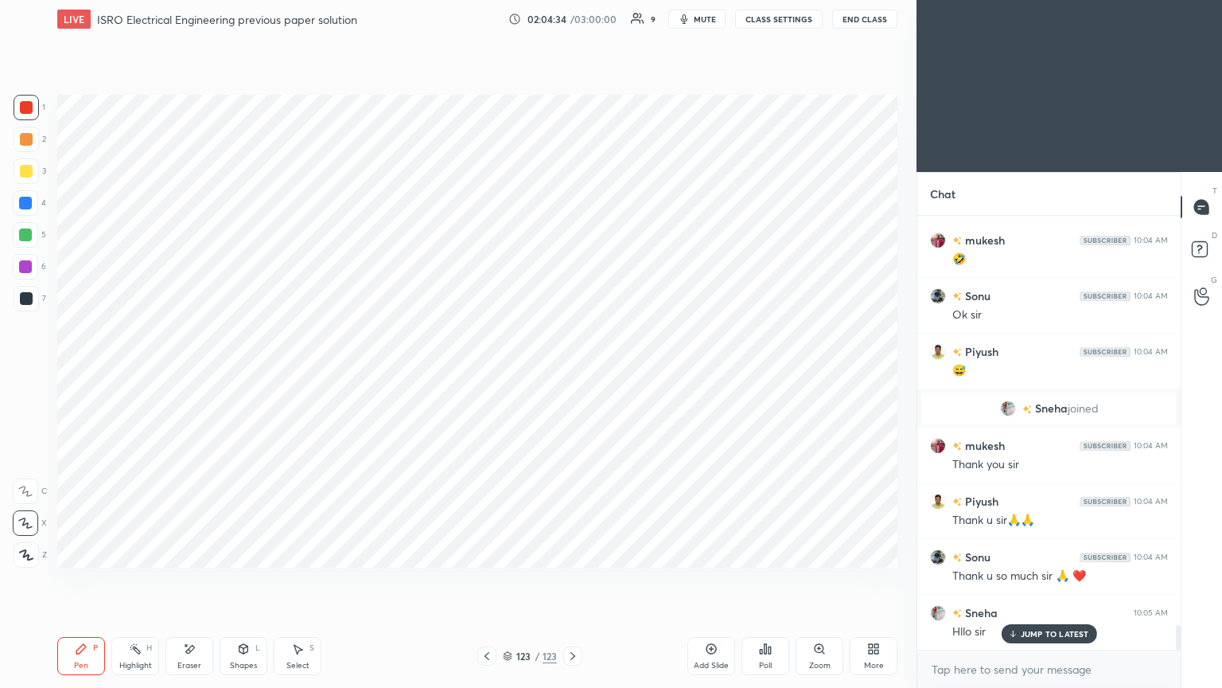
click at [1000, 413] on img "grid" at bounding box center [1008, 408] width 16 height 16
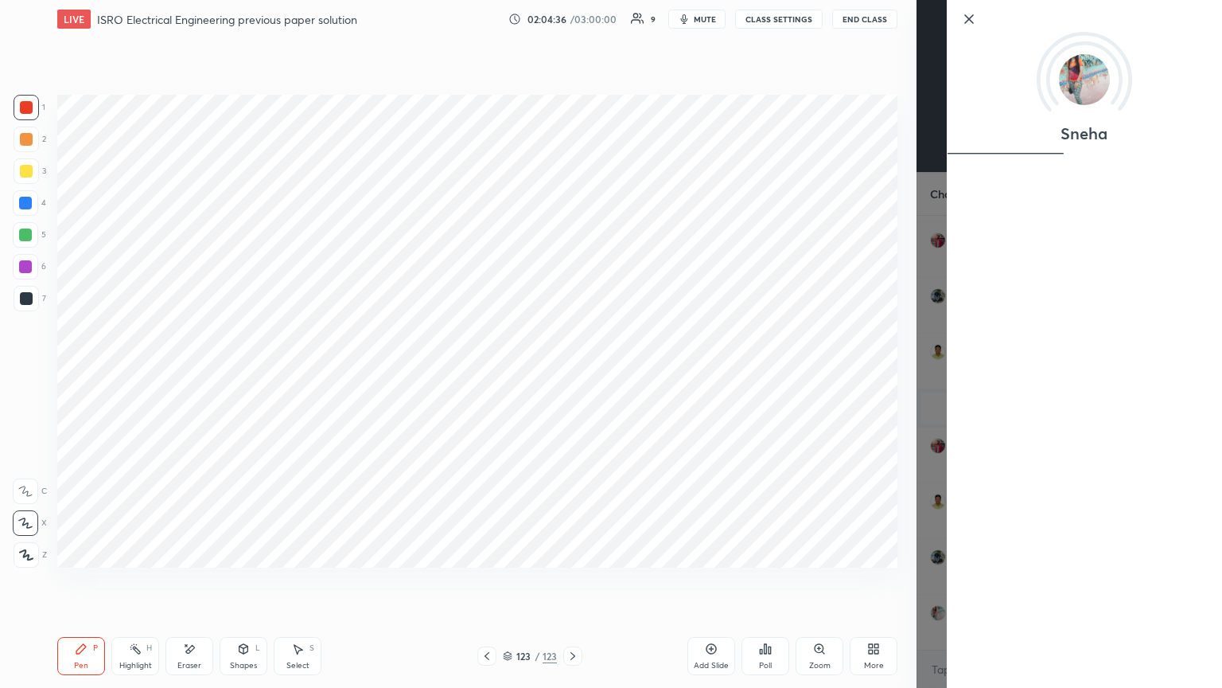
click at [971, 15] on icon at bounding box center [969, 19] width 19 height 19
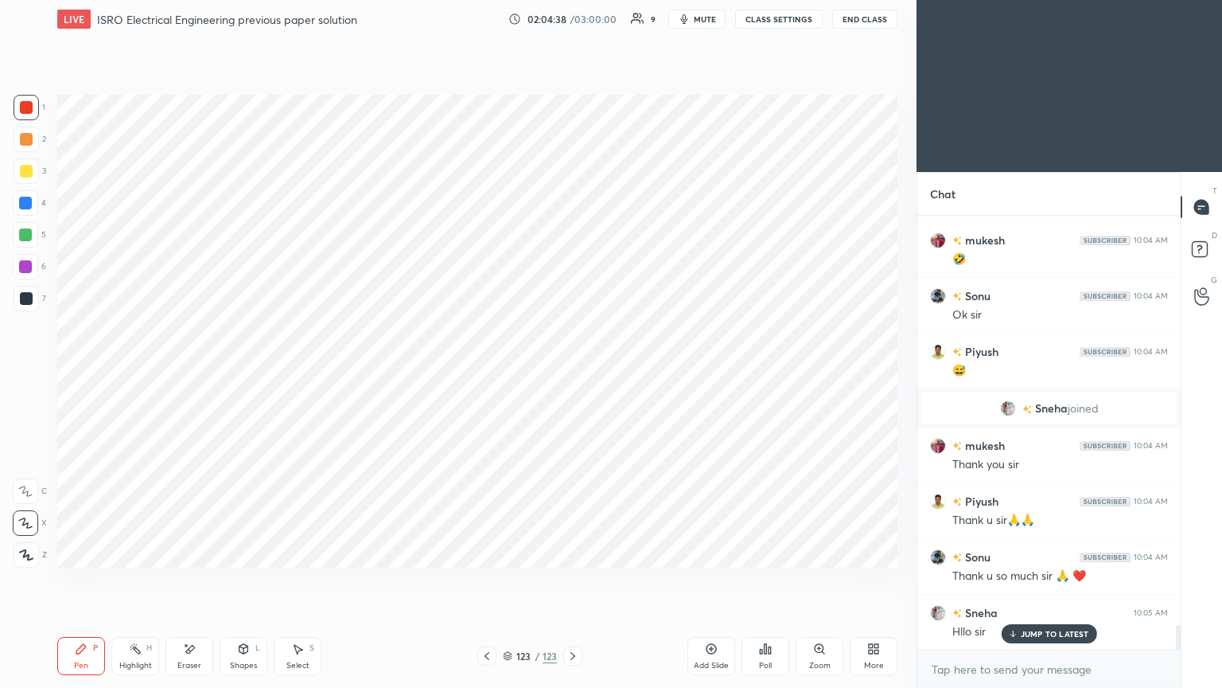
click at [1060, 580] on div "JUMP TO LATEST" at bounding box center [1048, 633] width 95 height 19
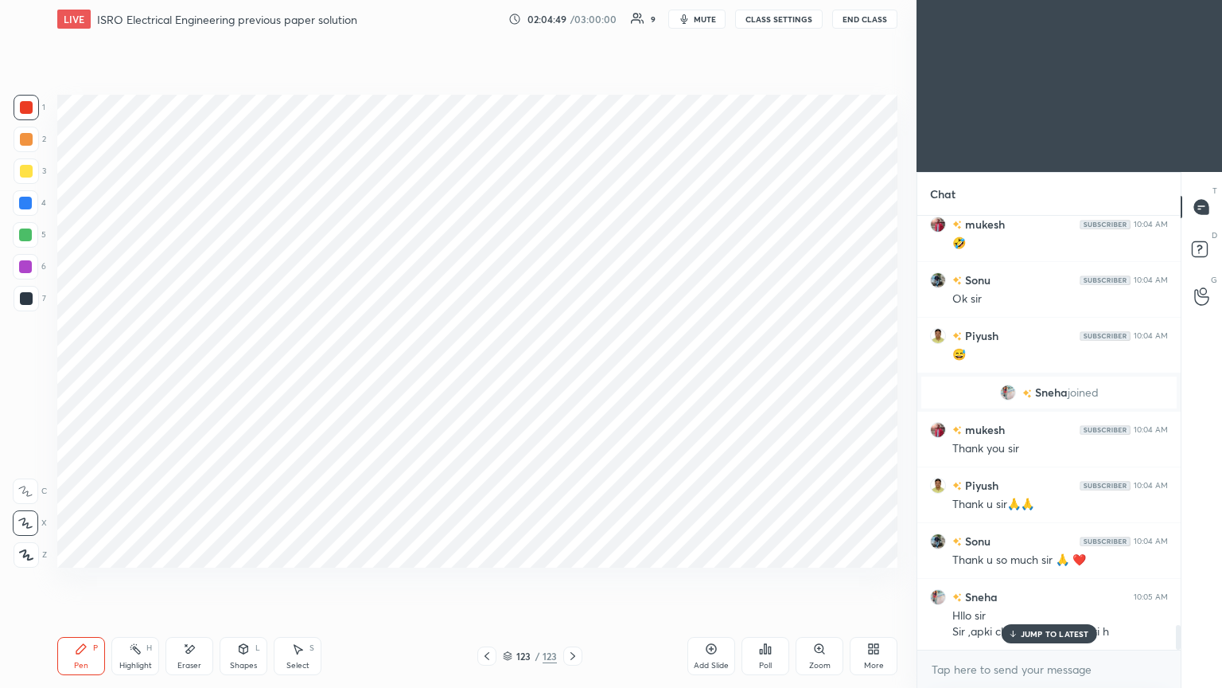
scroll to position [7292, 0]
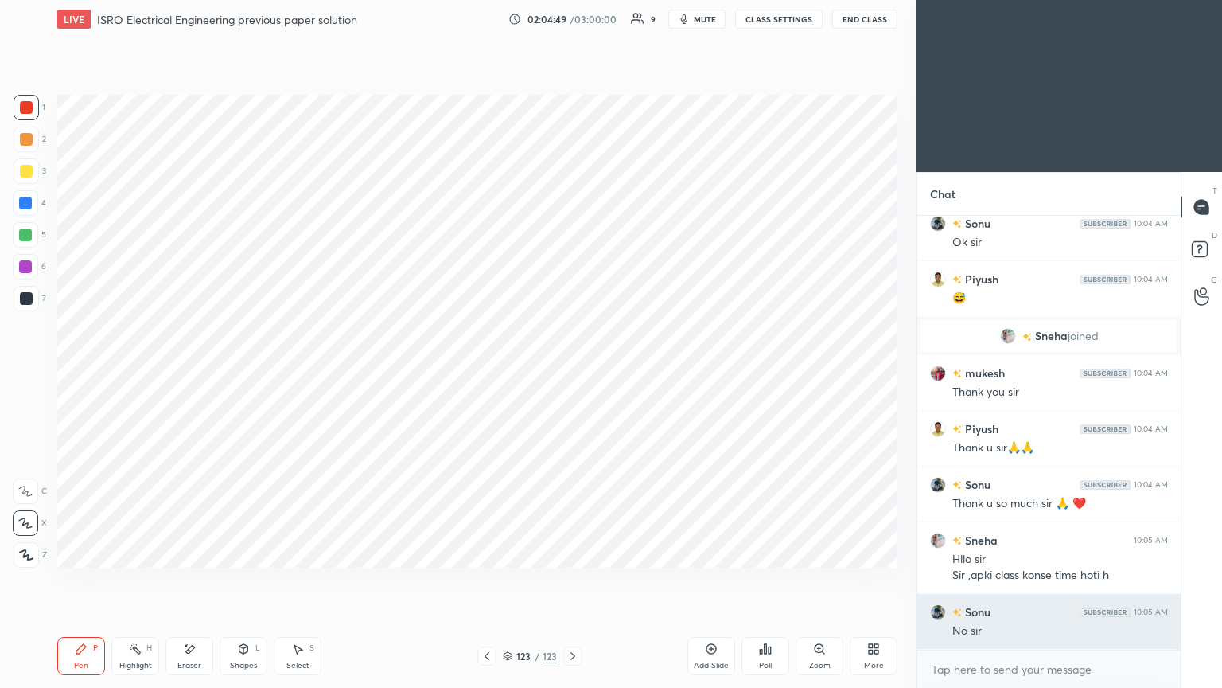
click at [1026, 580] on div "No sir" at bounding box center [1061, 631] width 216 height 16
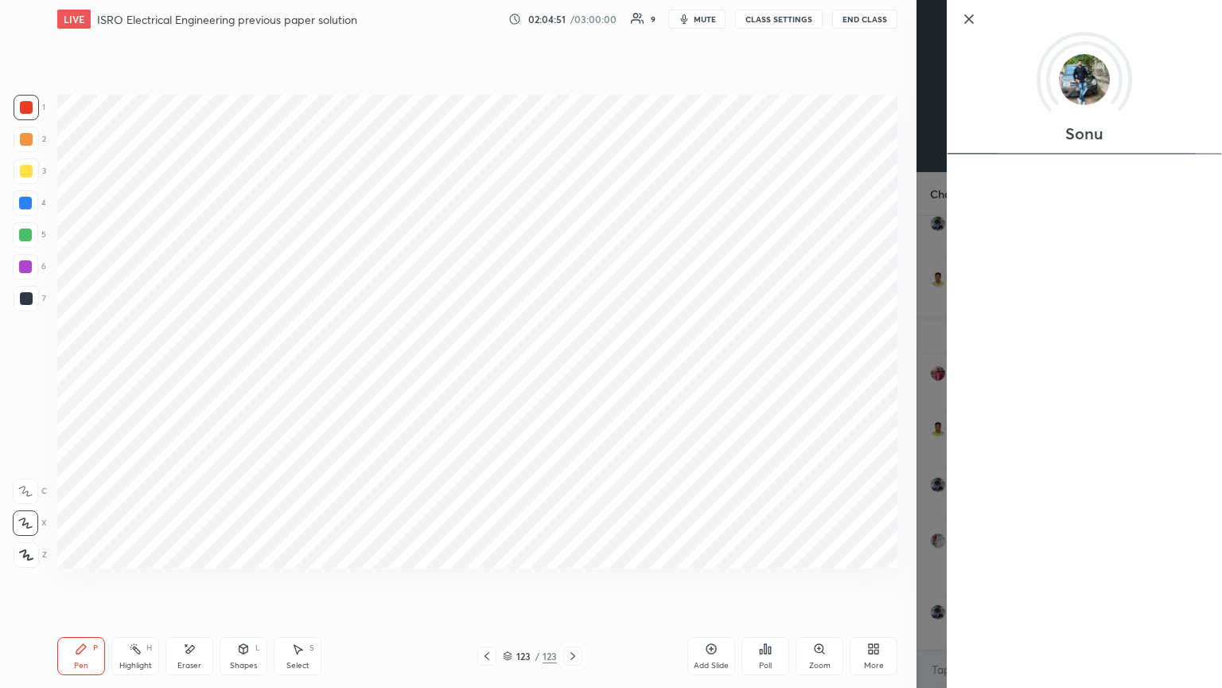
click at [968, 21] on icon at bounding box center [969, 19] width 8 height 8
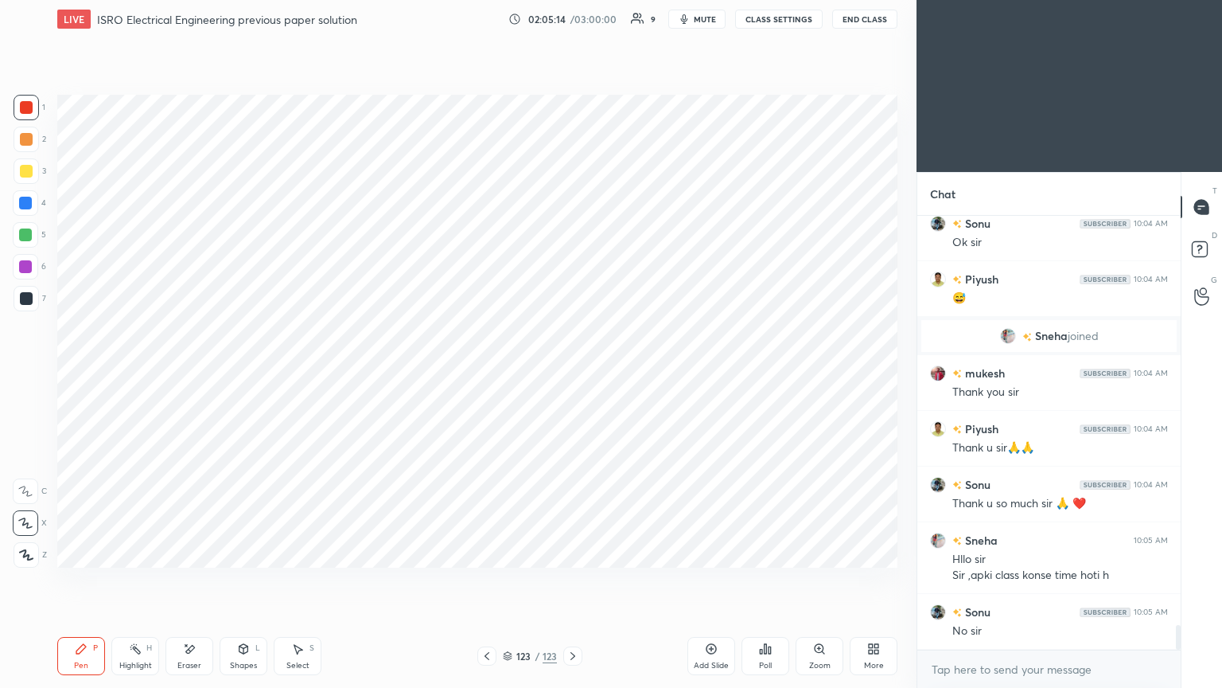
click at [25, 111] on div at bounding box center [26, 107] width 13 height 13
click at [80, 580] on div "Pen P" at bounding box center [81, 656] width 48 height 38
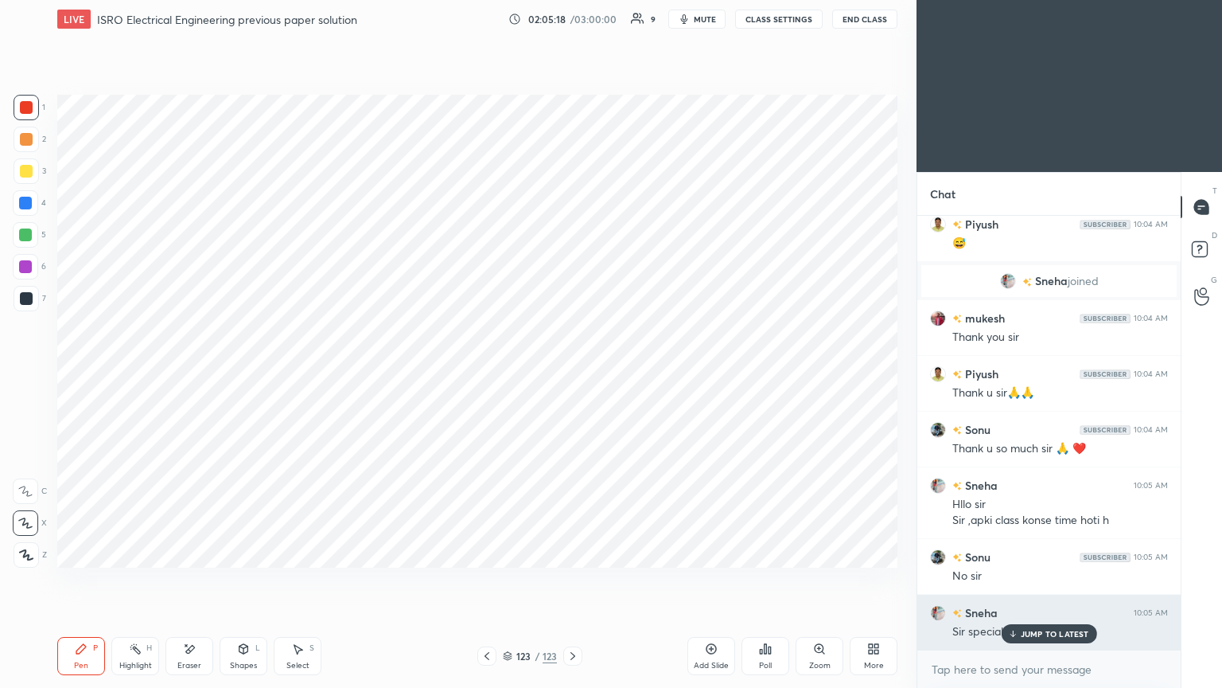
drag, startPoint x: 1023, startPoint y: 633, endPoint x: 1029, endPoint y: 646, distance: 14.2
click at [1024, 580] on p "JUMP TO LATEST" at bounding box center [1055, 634] width 68 height 10
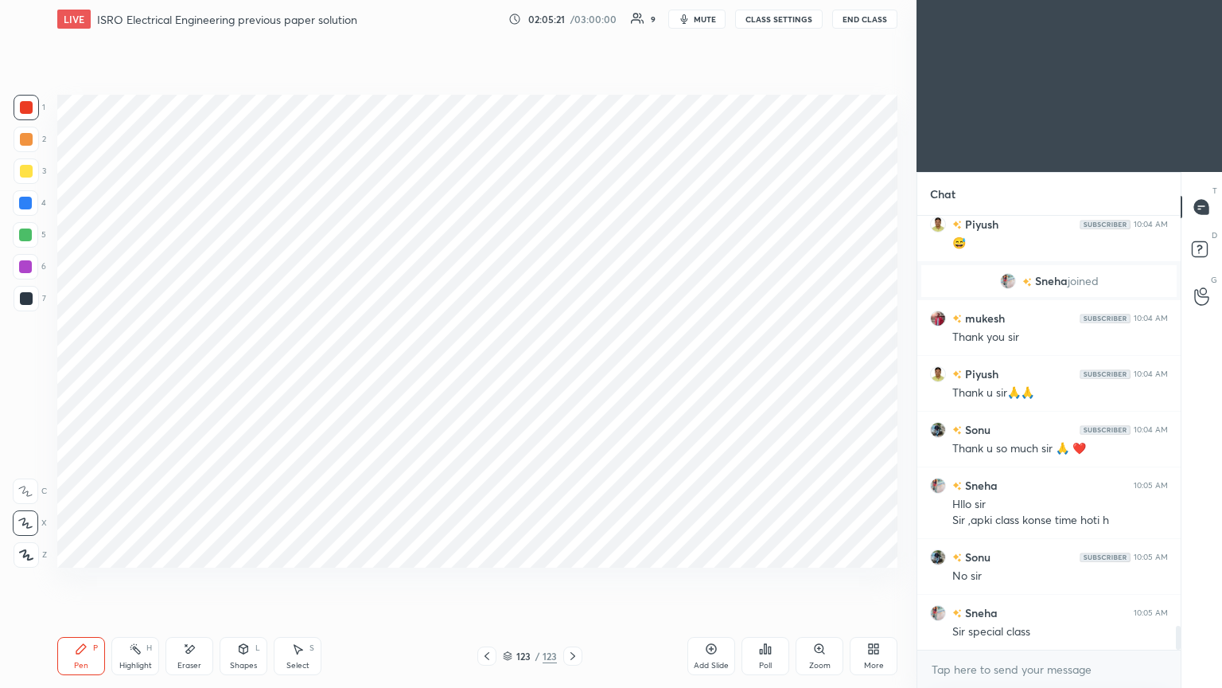
scroll to position [7403, 0]
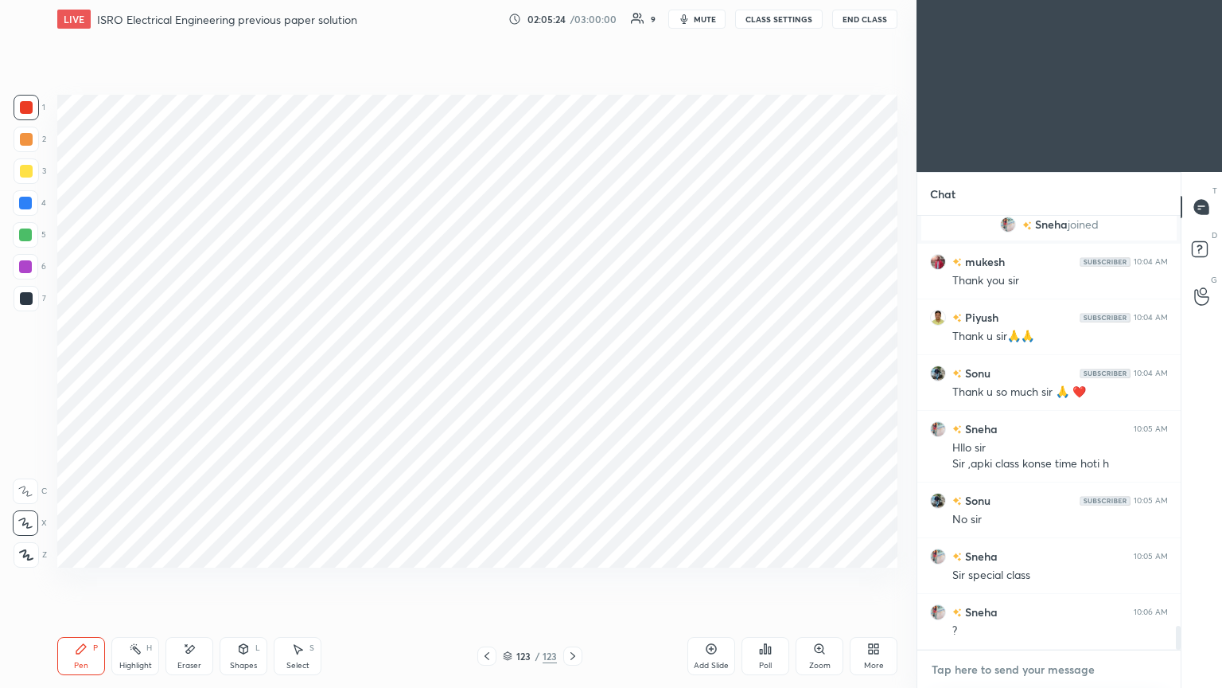
type textarea "x"
click at [987, 580] on textarea at bounding box center [1049, 669] width 238 height 25
click at [1006, 580] on textarea at bounding box center [1049, 669] width 238 height 25
type textarea "9"
type textarea "x"
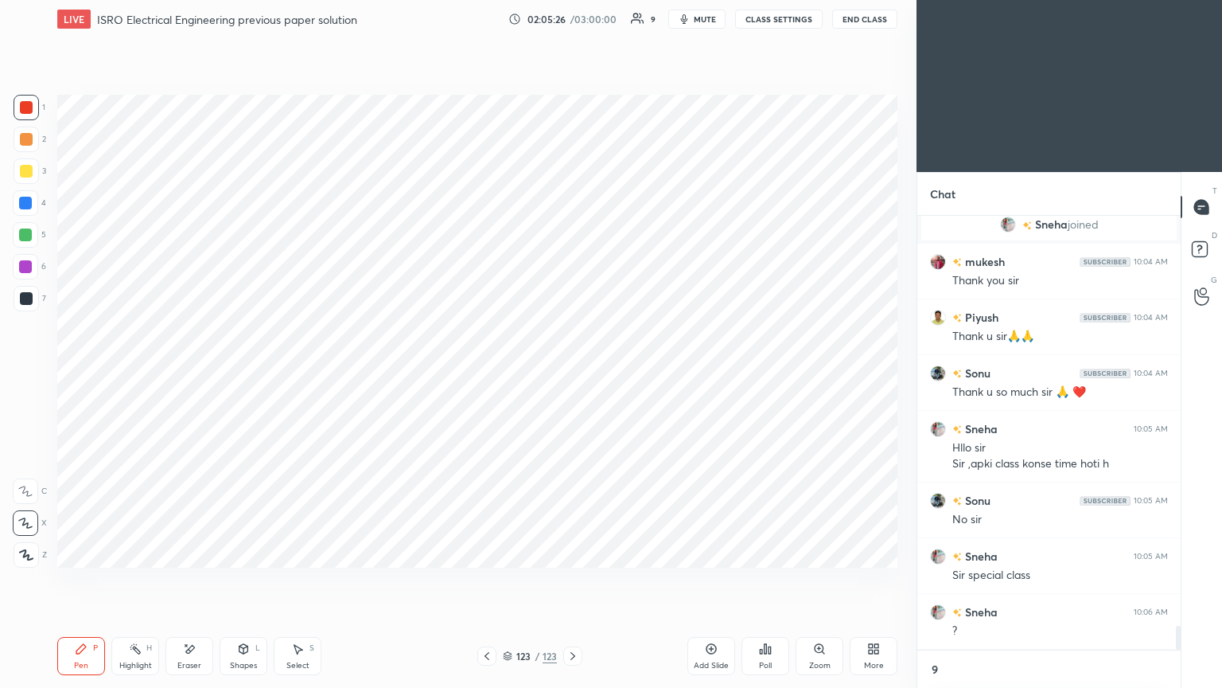
scroll to position [293, 259]
type textarea "97"
type textarea "x"
type textarea "977"
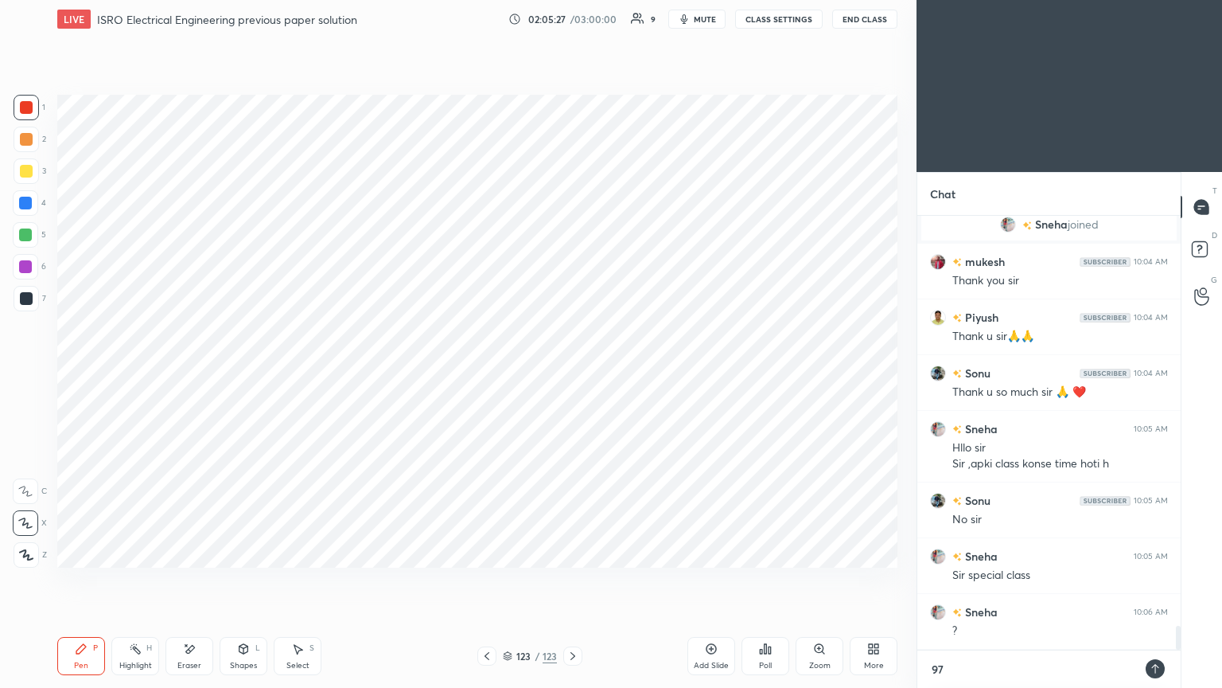
type textarea "x"
type textarea "9770"
type textarea "x"
type textarea "97705"
type textarea "x"
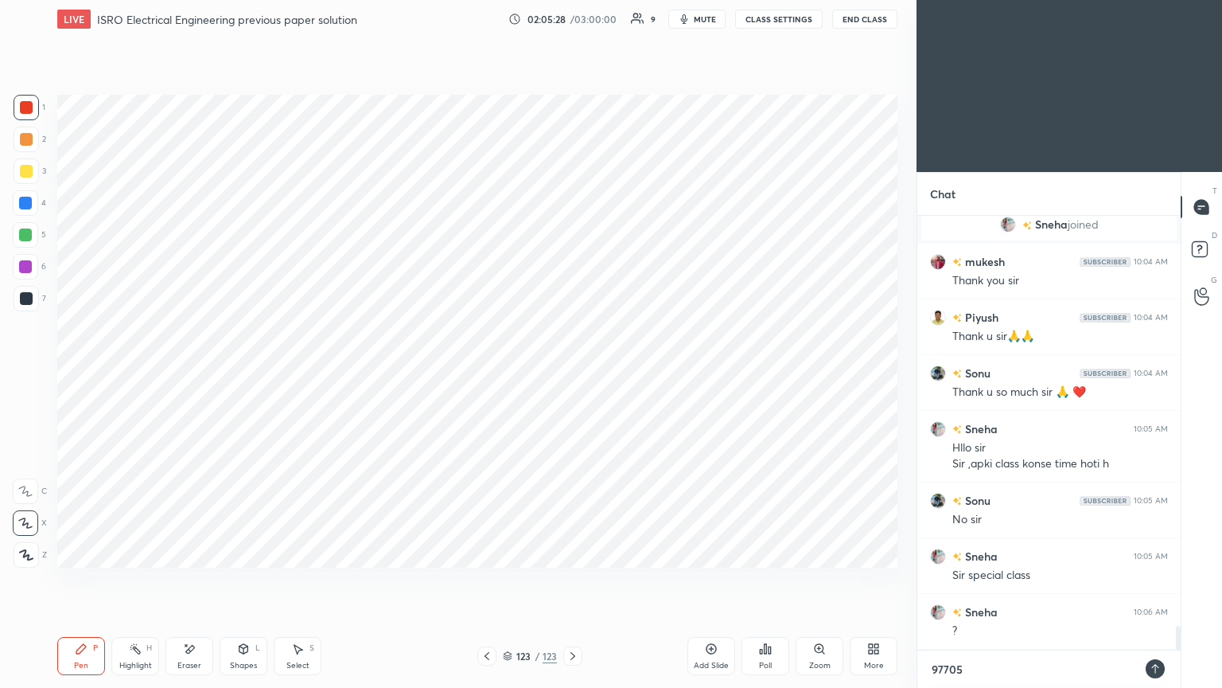
type textarea "977054"
type textarea "x"
type textarea "9770540"
type textarea "x"
type textarea "97705401"
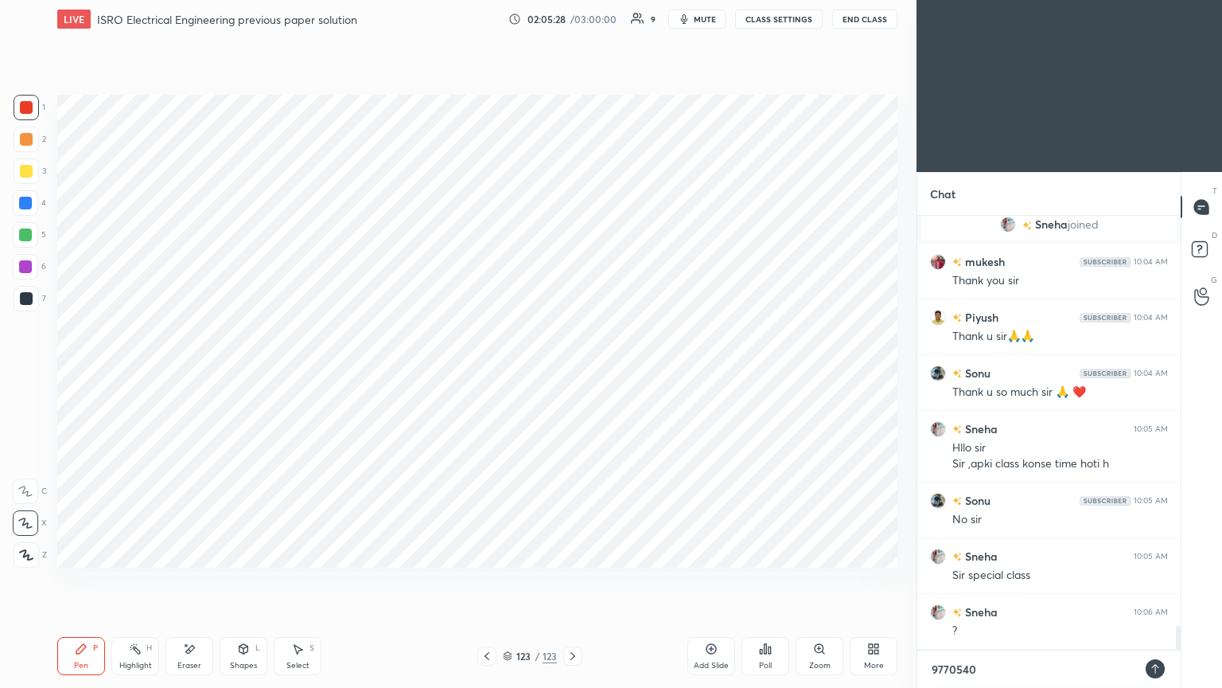
type textarea "x"
type textarea "977054014"
type textarea "x"
type textarea "9770540143"
type textarea "x"
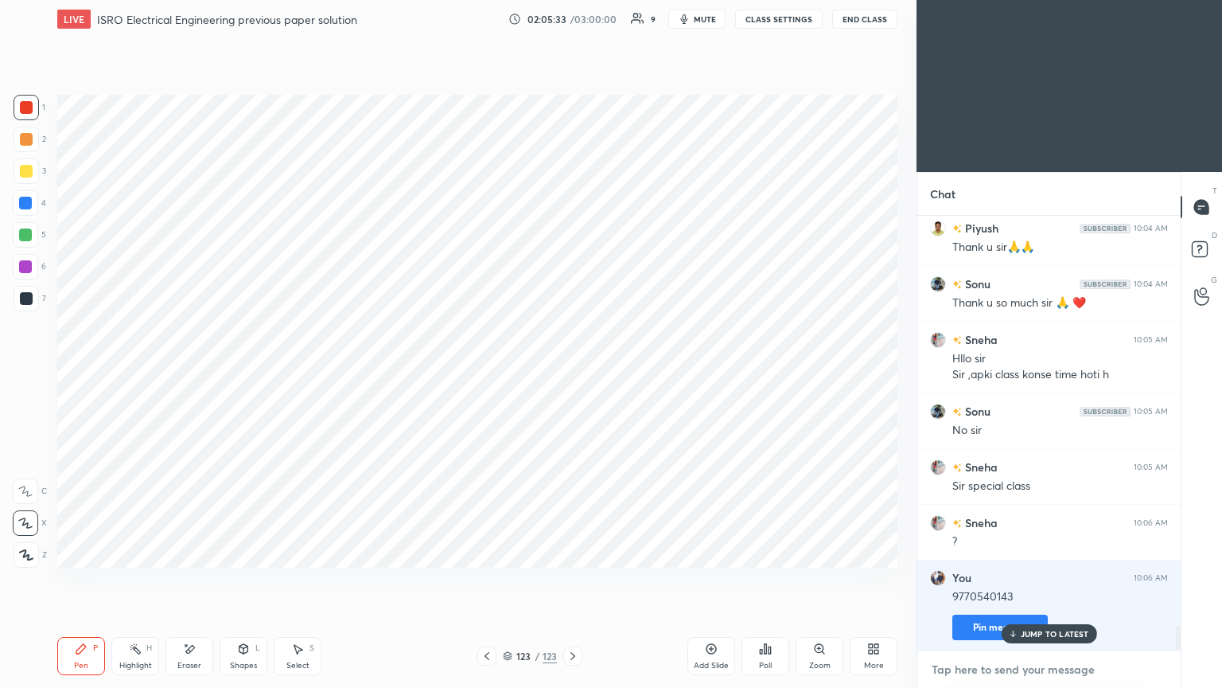
scroll to position [7547, 0]
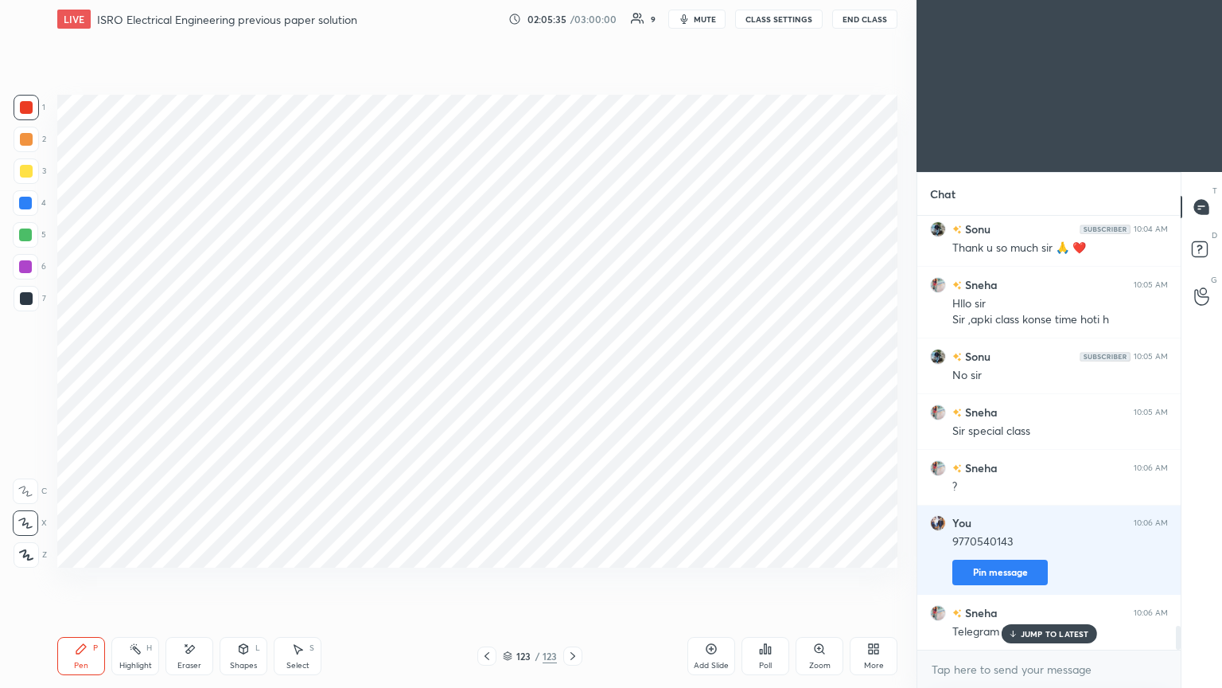
click at [1047, 580] on p "JUMP TO LATEST" at bounding box center [1055, 634] width 68 height 10
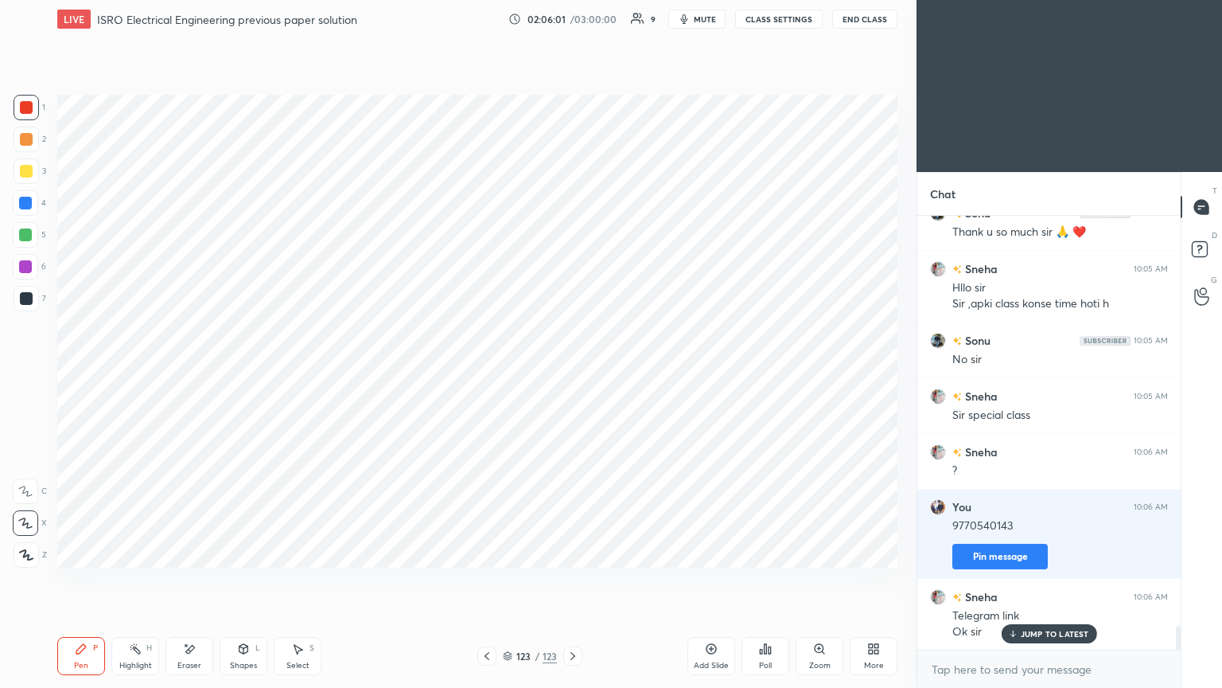
click at [1054, 580] on p "JUMP TO LATEST" at bounding box center [1055, 634] width 68 height 10
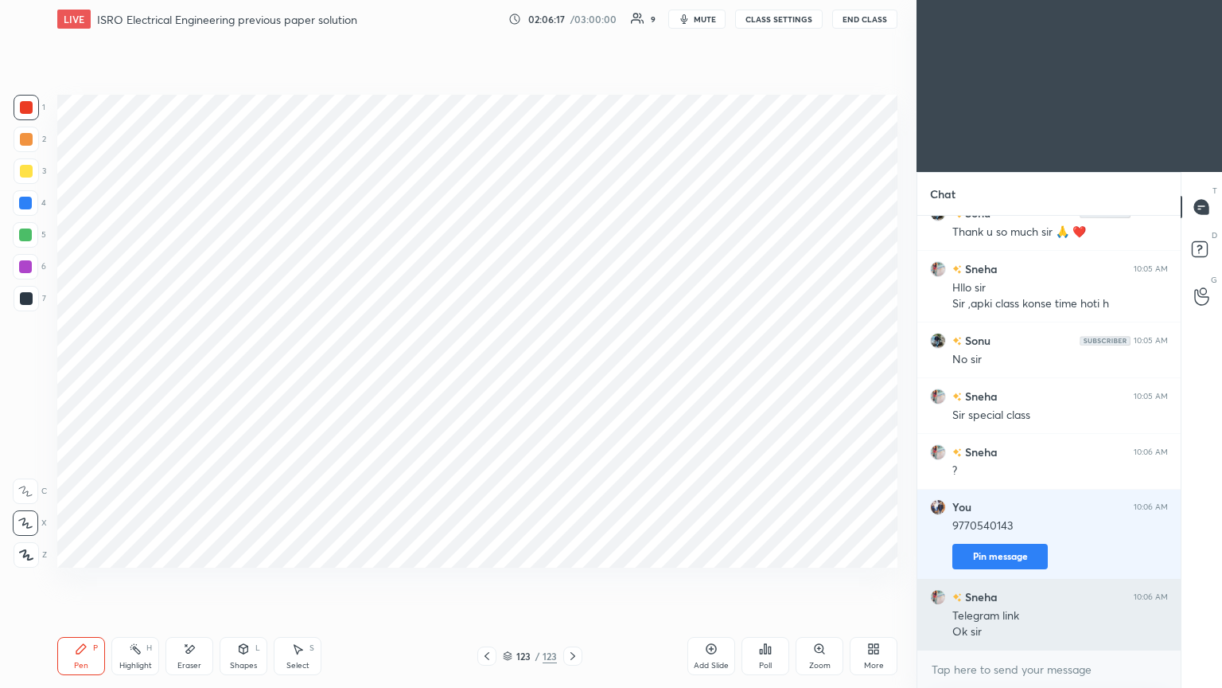
click at [937, 580] on img "grid" at bounding box center [938, 597] width 16 height 16
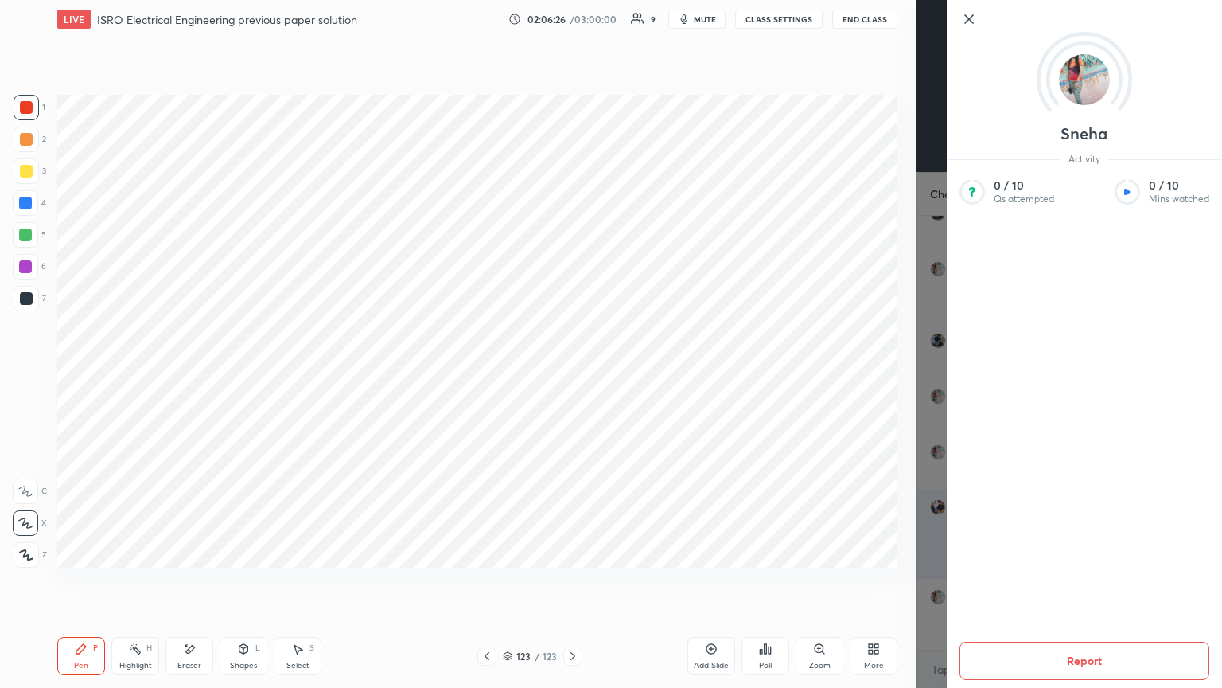
click at [965, 20] on icon at bounding box center [969, 19] width 19 height 19
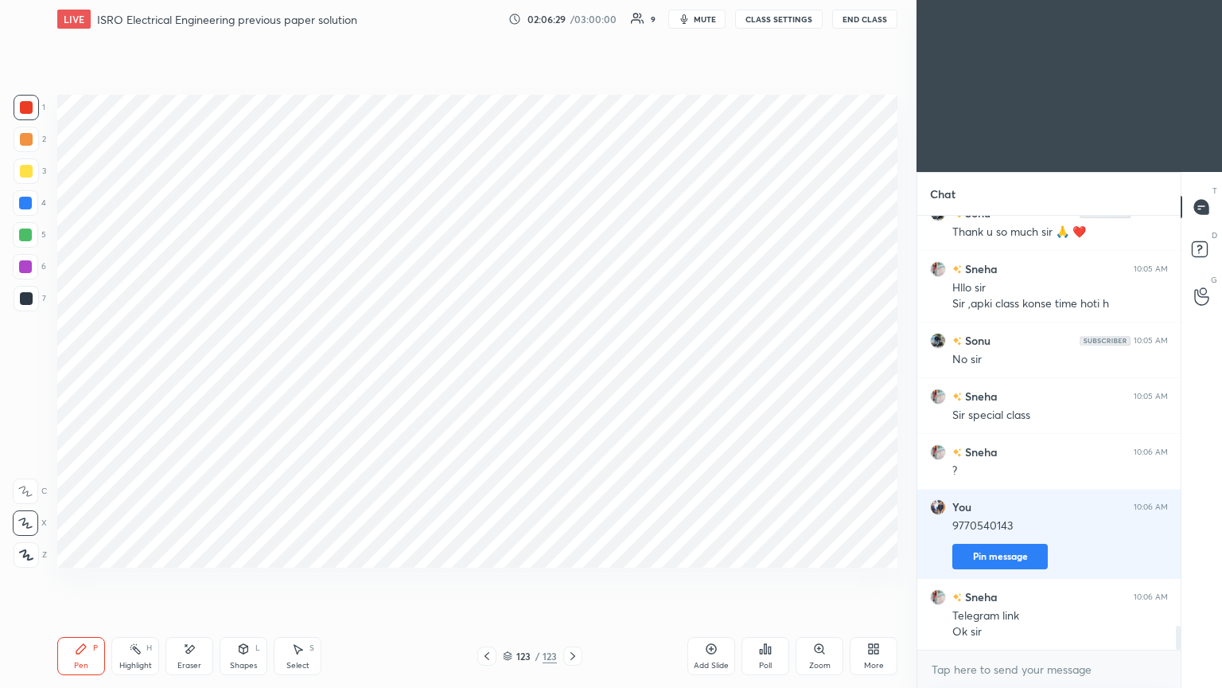
scroll to position [7564, 0]
drag, startPoint x: 1178, startPoint y: 634, endPoint x: 1184, endPoint y: 652, distance: 18.6
click at [1183, 580] on div "Chat Piyush 10:04 AM Thank u sir🙏🙏 Sonu 10:04 AM Thank u so much sir 🙏 ❤️ Sneha…" at bounding box center [1070, 430] width 306 height 516
type textarea "x"
click at [1003, 580] on textarea at bounding box center [1049, 669] width 238 height 25
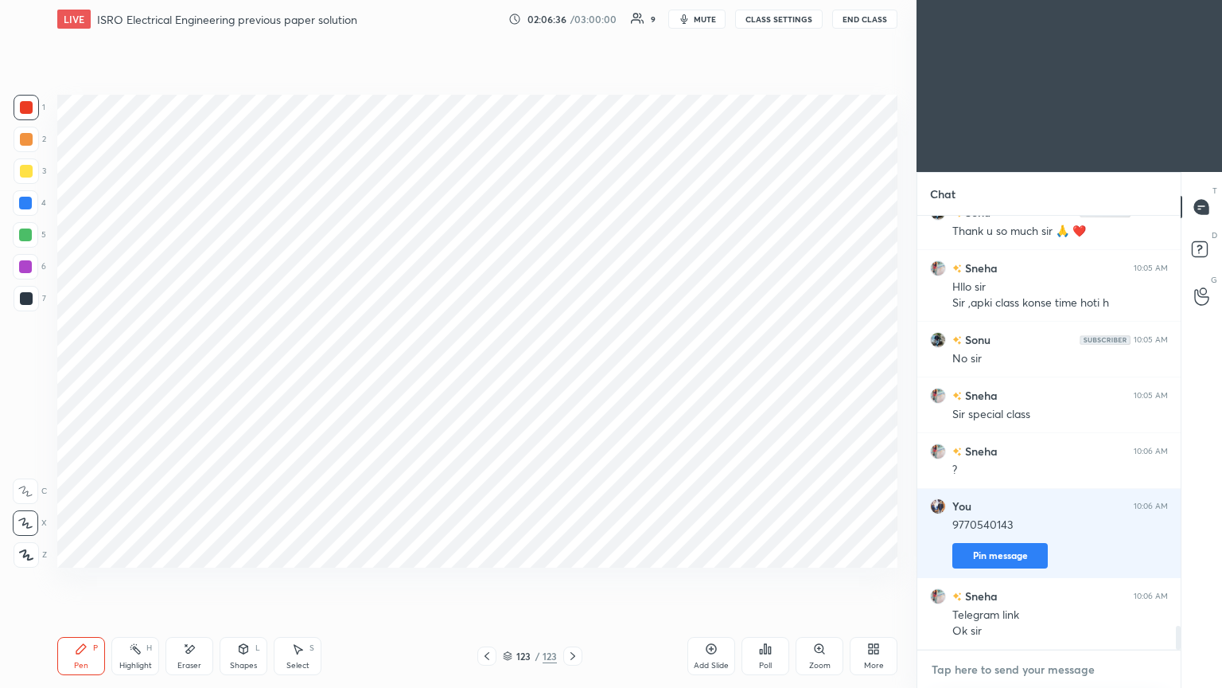
type textarea "E"
type textarea "x"
type textarea "El"
type textarea "x"
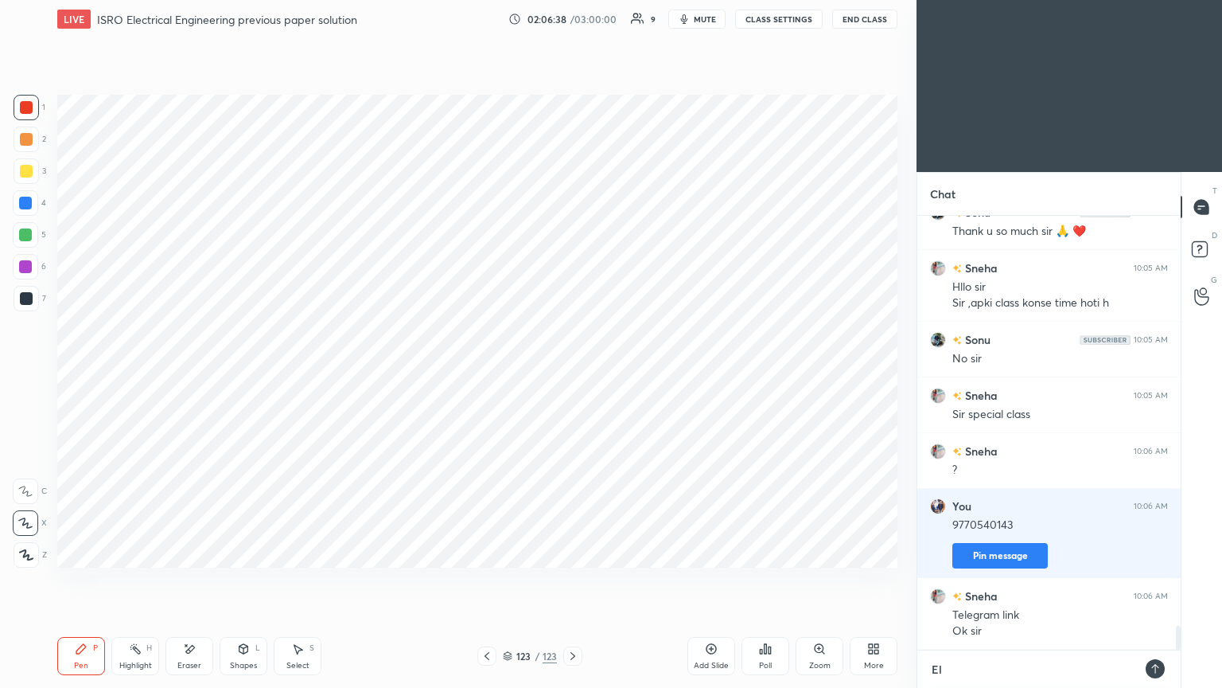
type textarea "Ele"
type textarea "x"
type textarea "Elec"
type textarea "x"
type textarea "Elect"
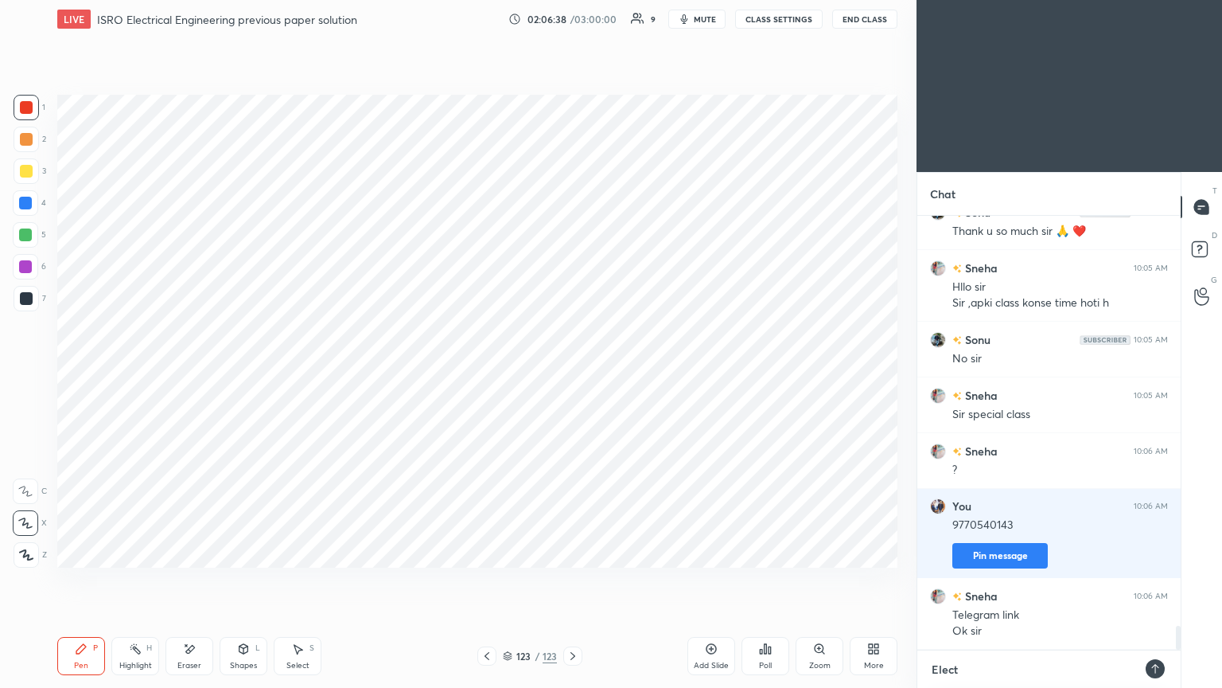
type textarea "x"
type textarea "Electr"
type textarea "x"
type textarea "Electri"
type textarea "x"
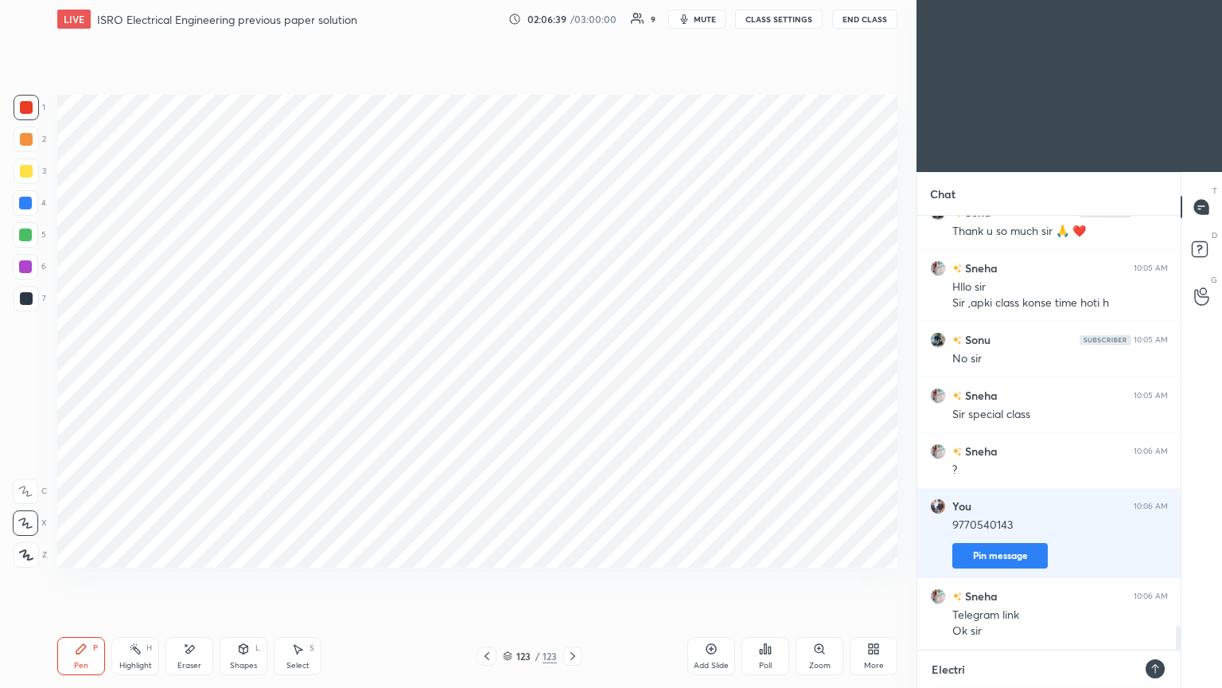
type textarea "Electric"
type textarea "x"
type textarea "Electrica"
type textarea "x"
type textarea "Electrical"
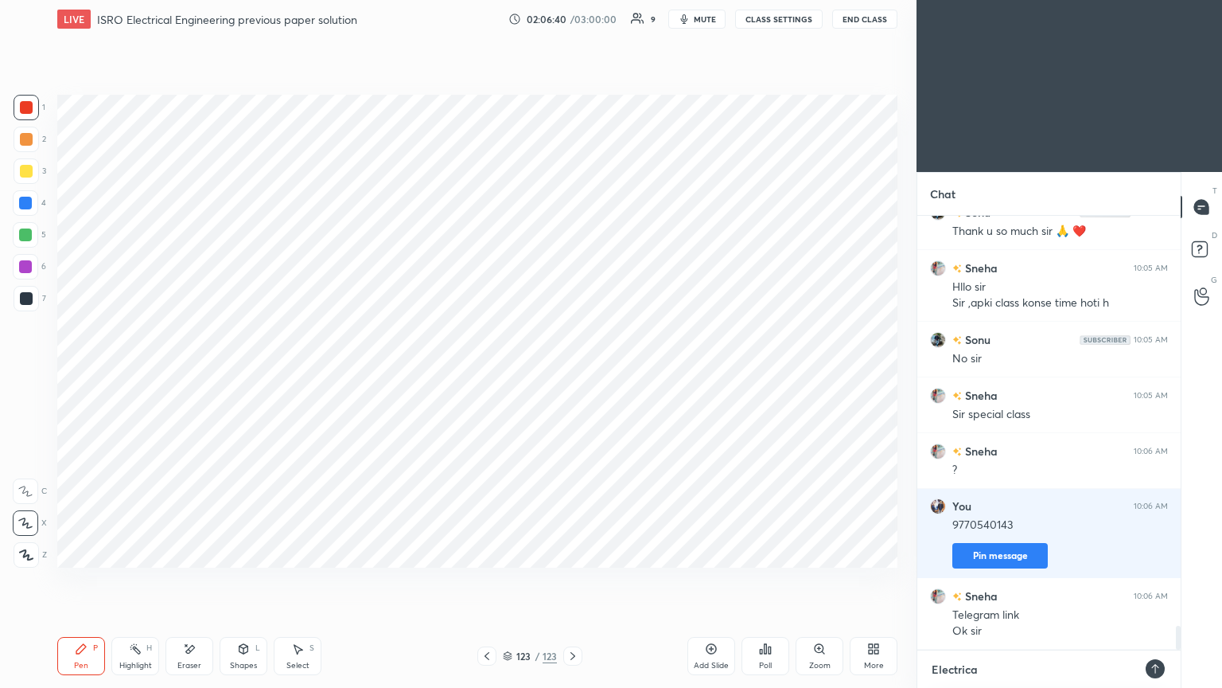
type textarea "x"
type textarea "Electrical"
type textarea "x"
type textarea "Electrical w"
type textarea "x"
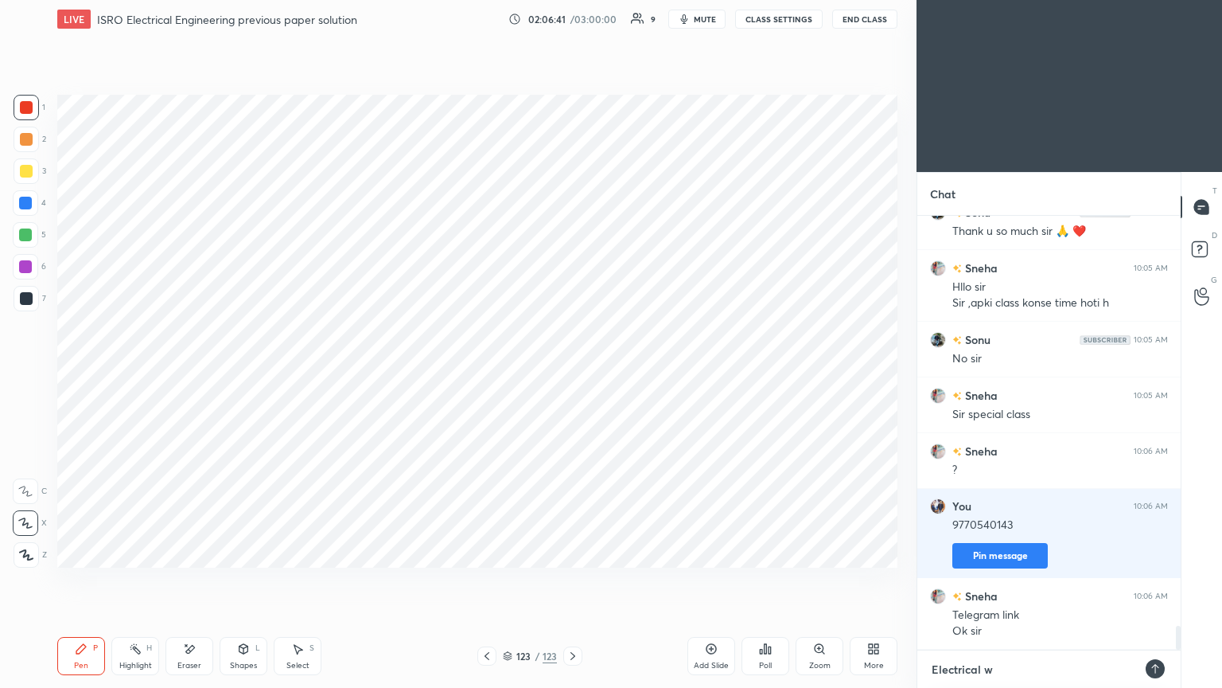
type textarea "Electrical wi"
type textarea "x"
type textarea "Electrical wiz"
type textarea "x"
type textarea "Electrical wiza"
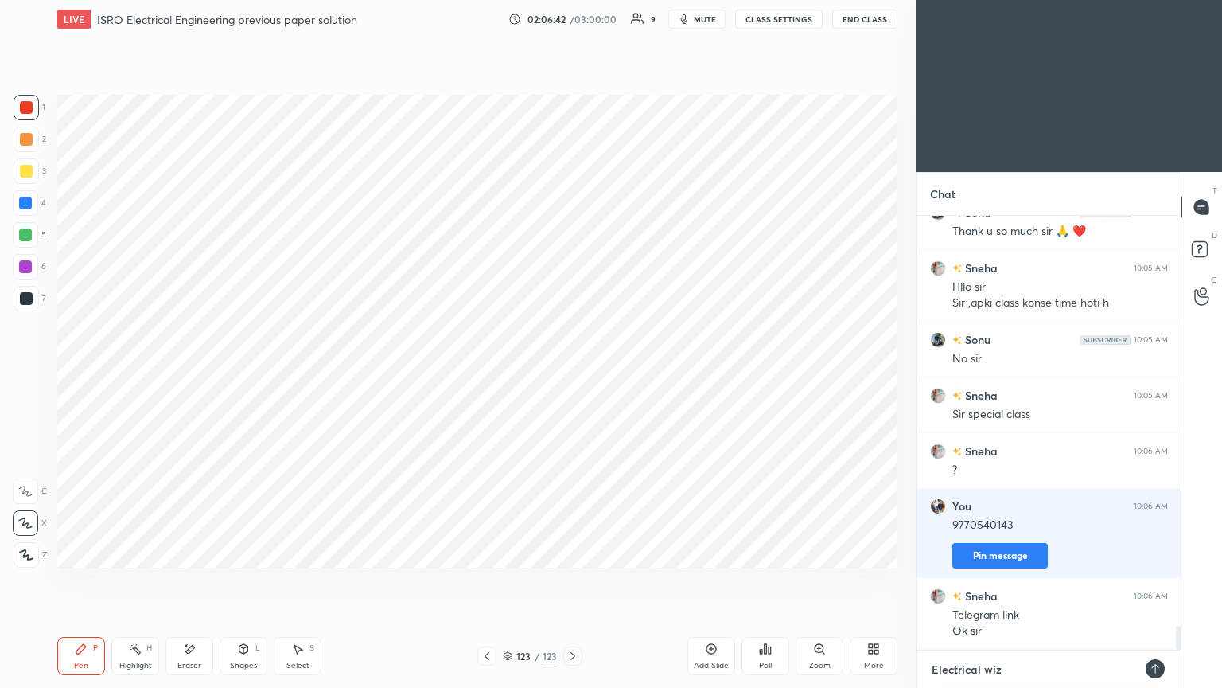
type textarea "x"
type textarea "Electrical wizar"
type textarea "x"
type textarea "Electrical wizard"
type textarea "x"
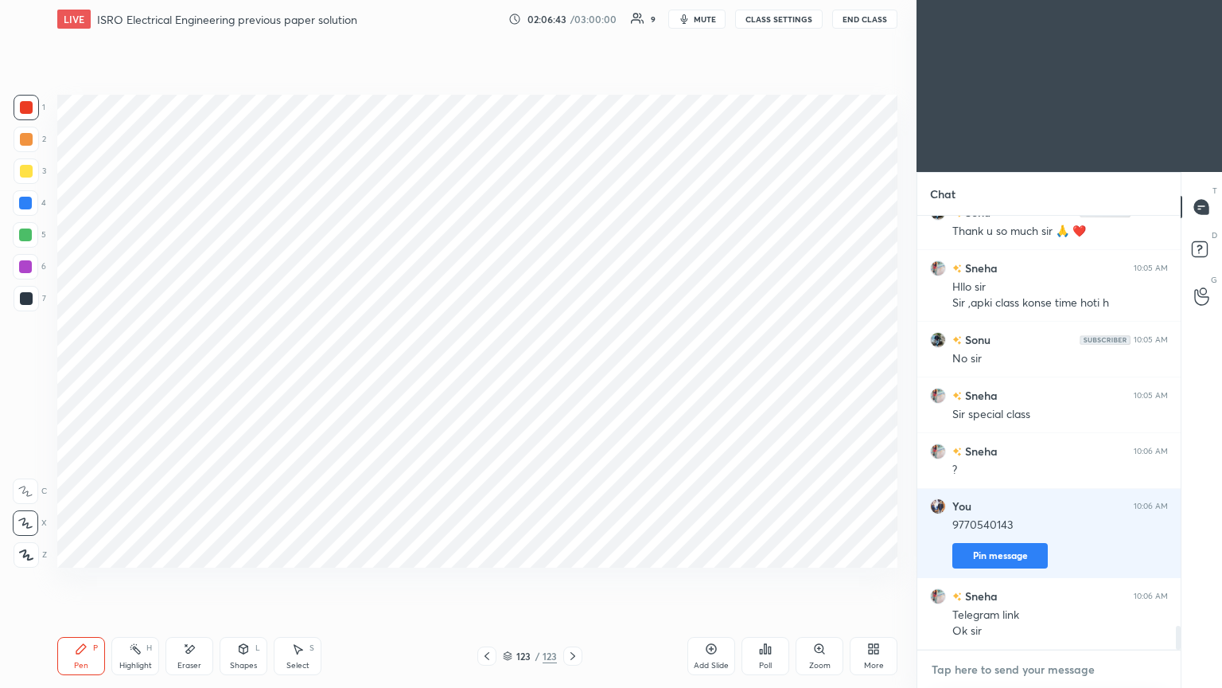
scroll to position [7652, 0]
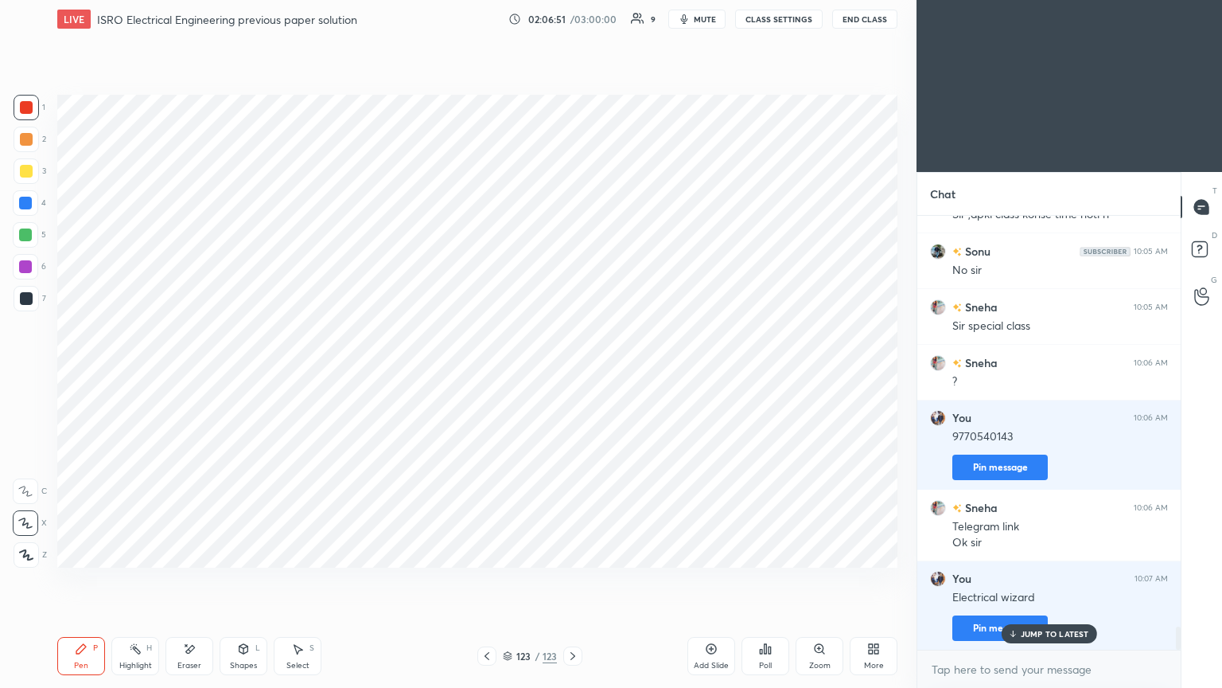
click at [26, 107] on div at bounding box center [26, 107] width 13 height 13
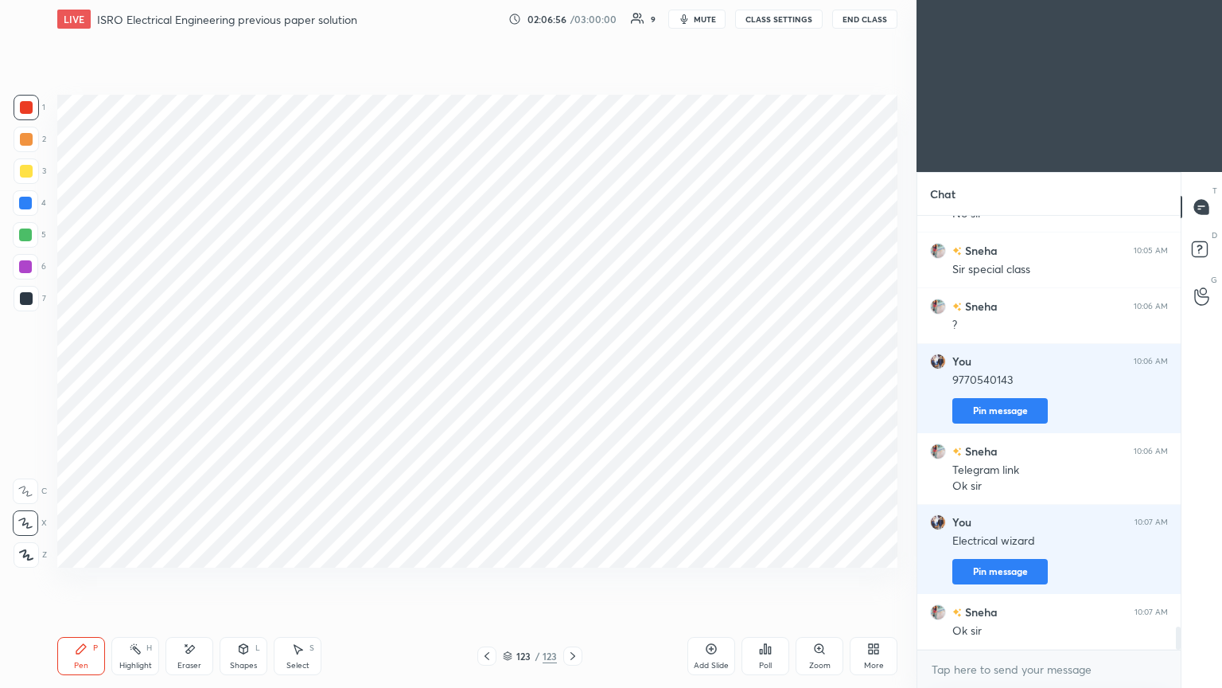
click at [860, 21] on button "End Class" at bounding box center [864, 19] width 65 height 19
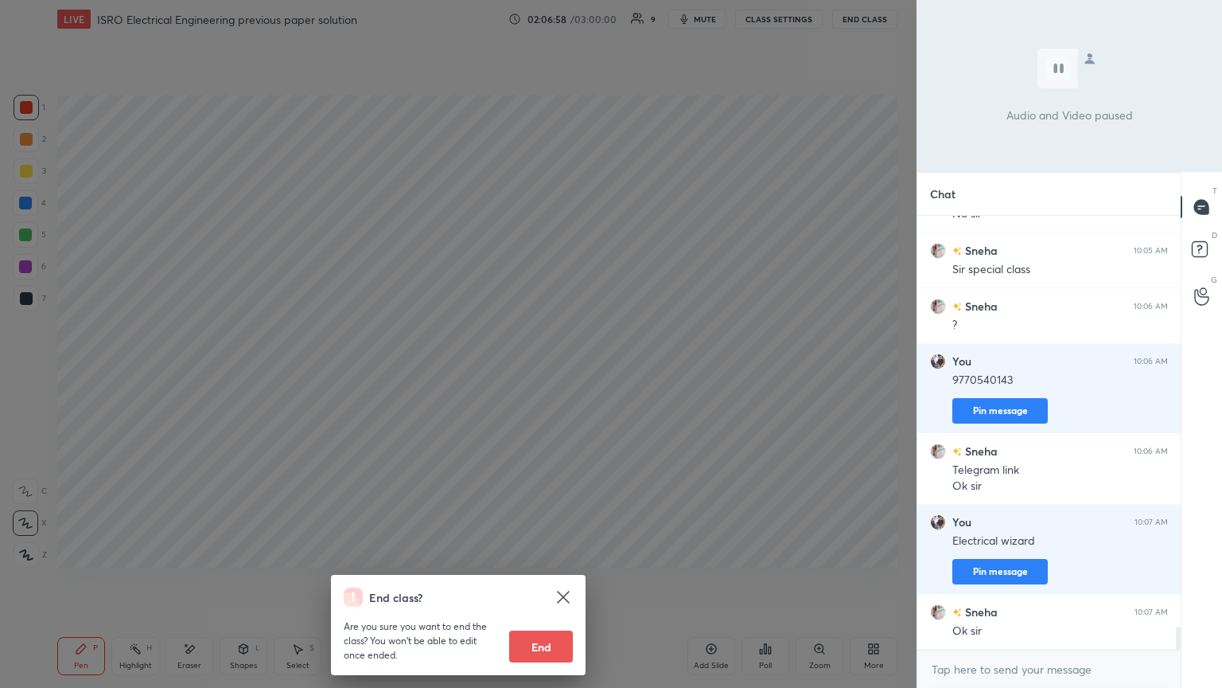
click at [558, 580] on button "End" at bounding box center [541, 646] width 64 height 32
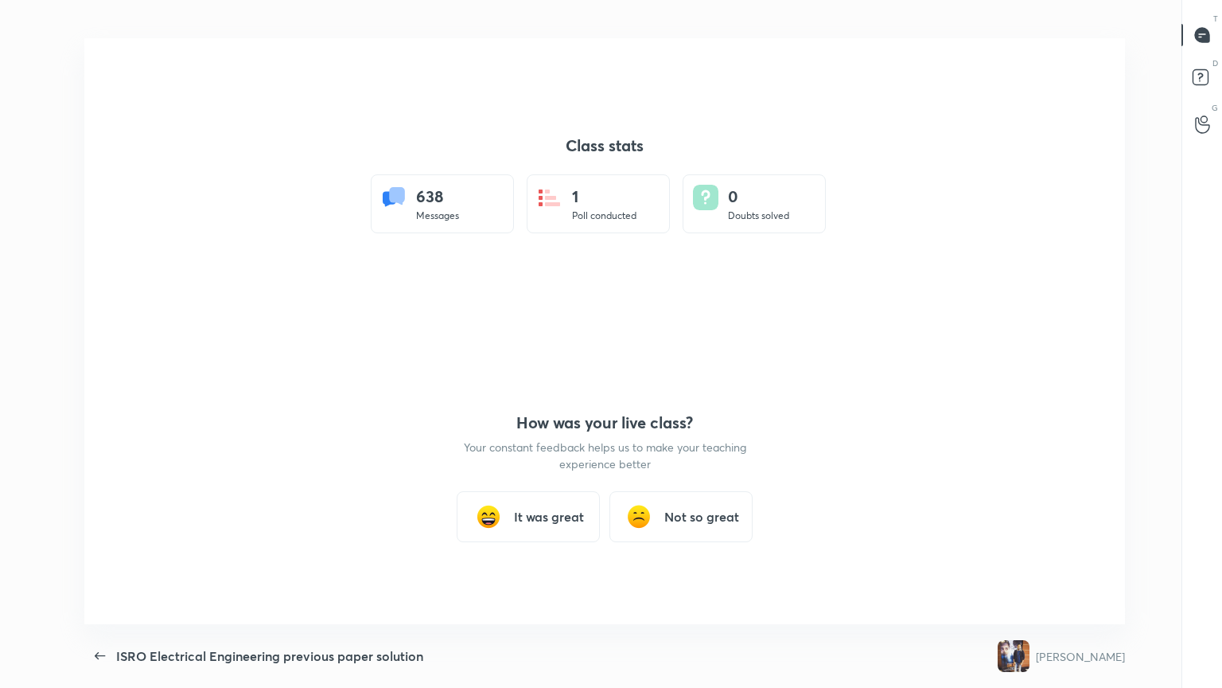
scroll to position [0, 0]
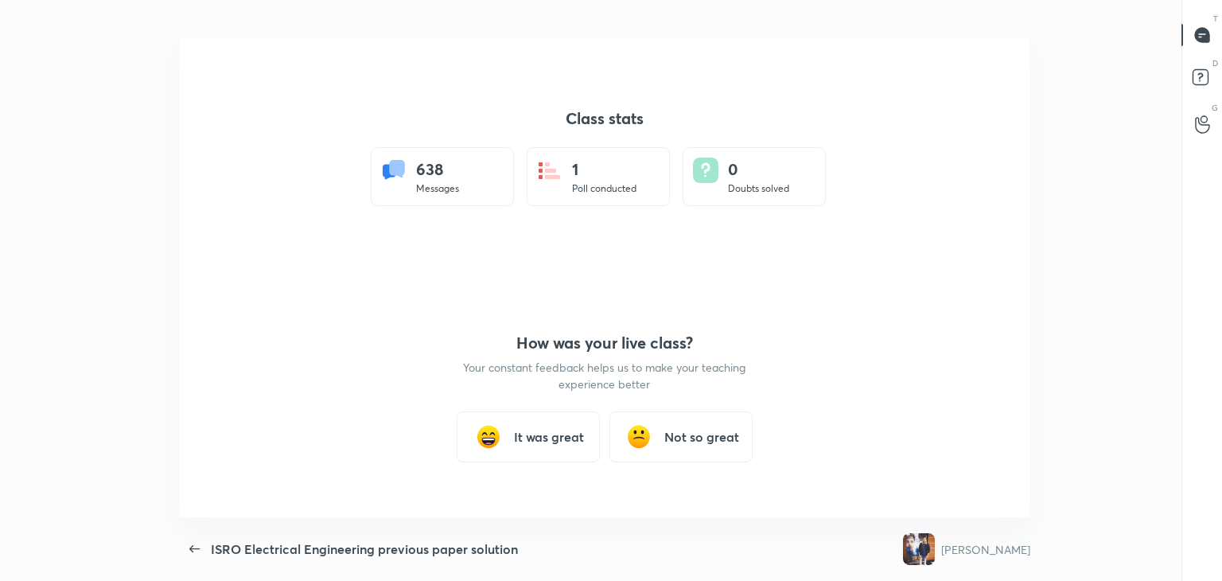
type textarea "x"
click at [529, 432] on h3 "It was great" at bounding box center [549, 436] width 70 height 19
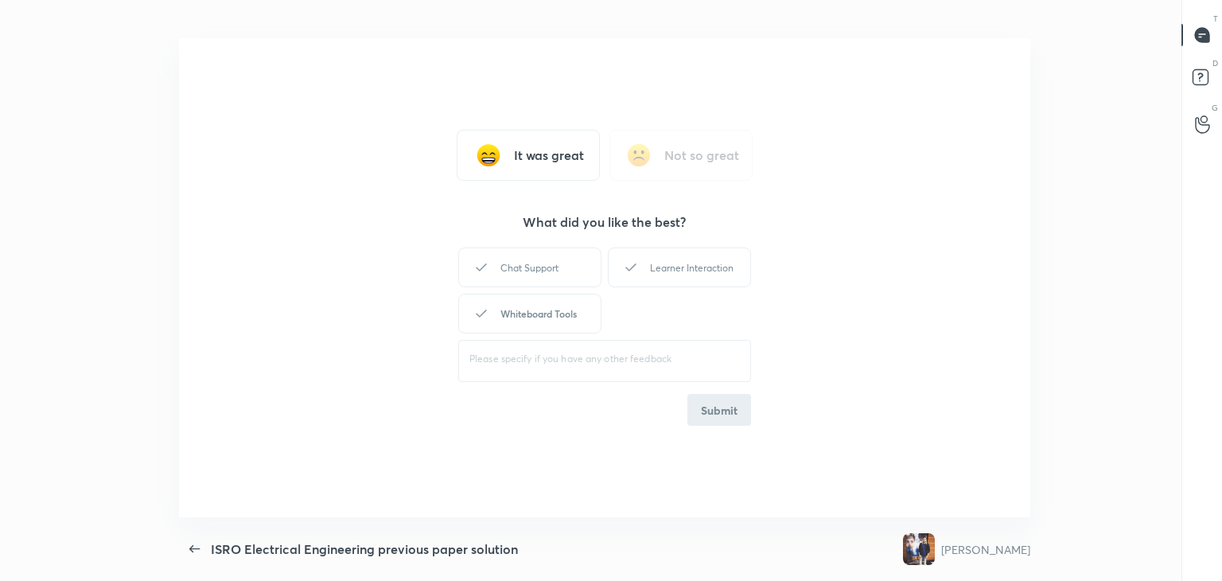
click at [541, 316] on div "Whiteboard Tools" at bounding box center [529, 314] width 143 height 40
click at [687, 267] on div "Learner Interaction" at bounding box center [679, 267] width 143 height 40
click at [730, 419] on button "Submit" at bounding box center [720, 410] width 64 height 32
